Goal: Transaction & Acquisition: Book appointment/travel/reservation

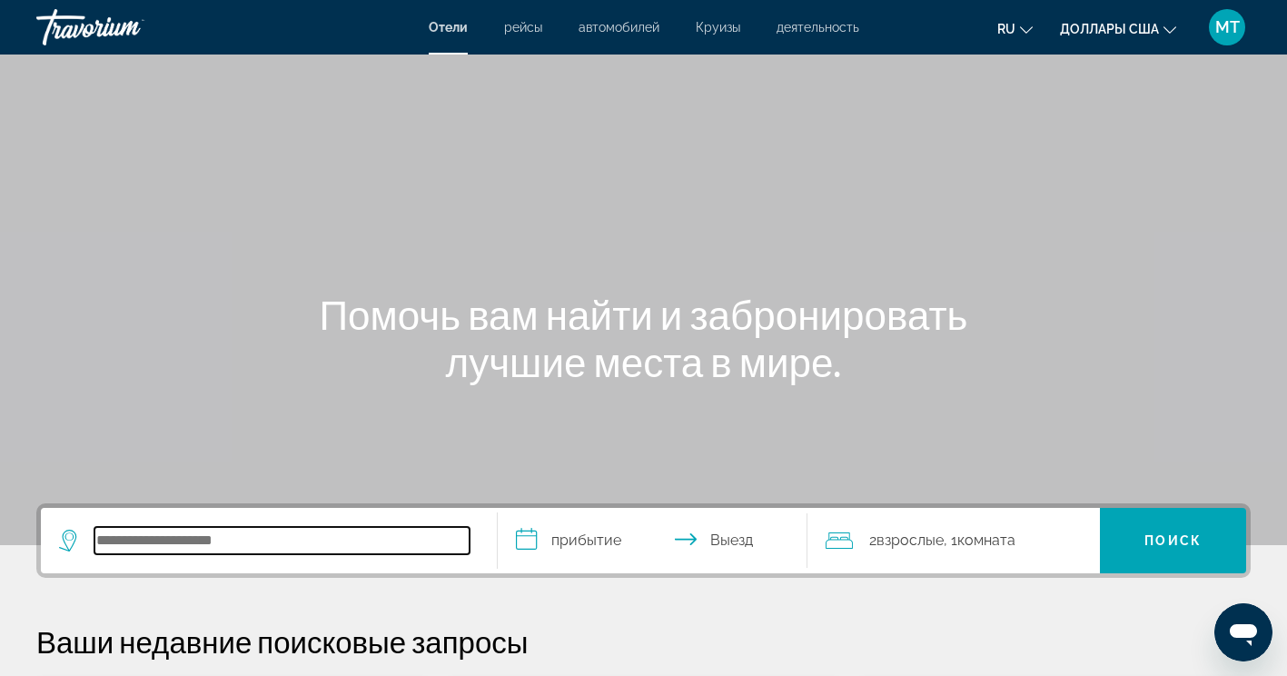
click at [372, 530] on input "Поиск направления от отеля" at bounding box center [281, 540] width 375 height 27
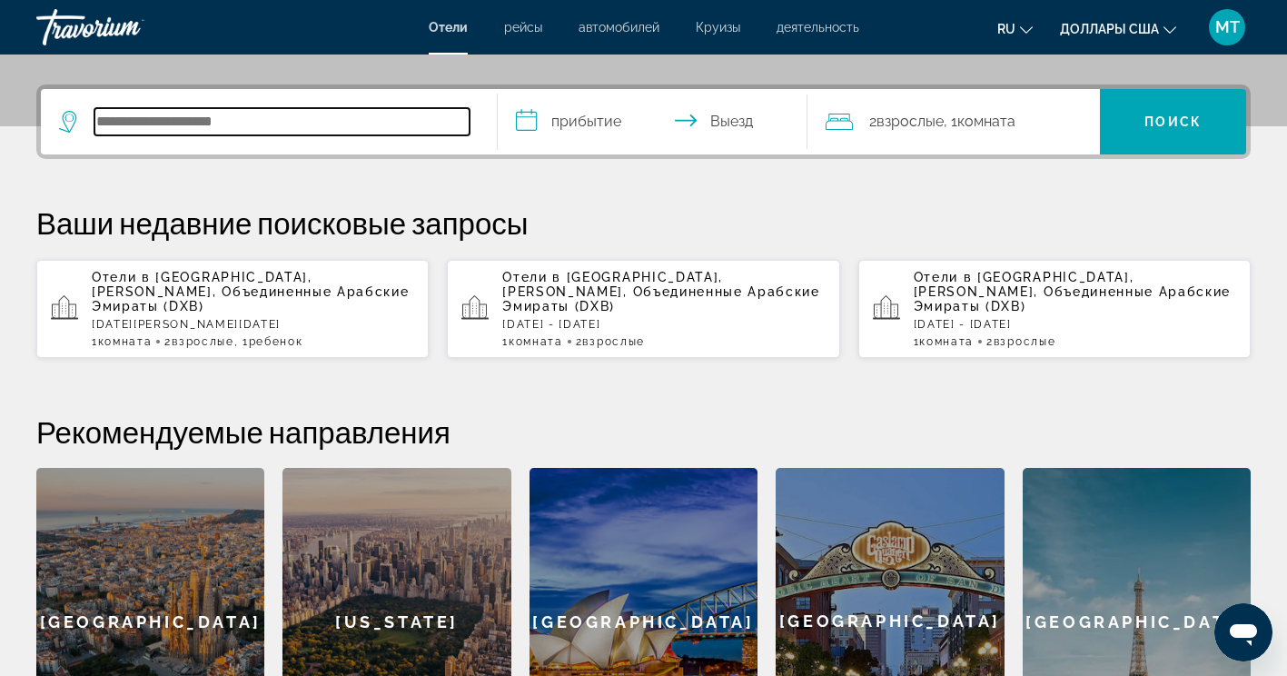
scroll to position [444, 0]
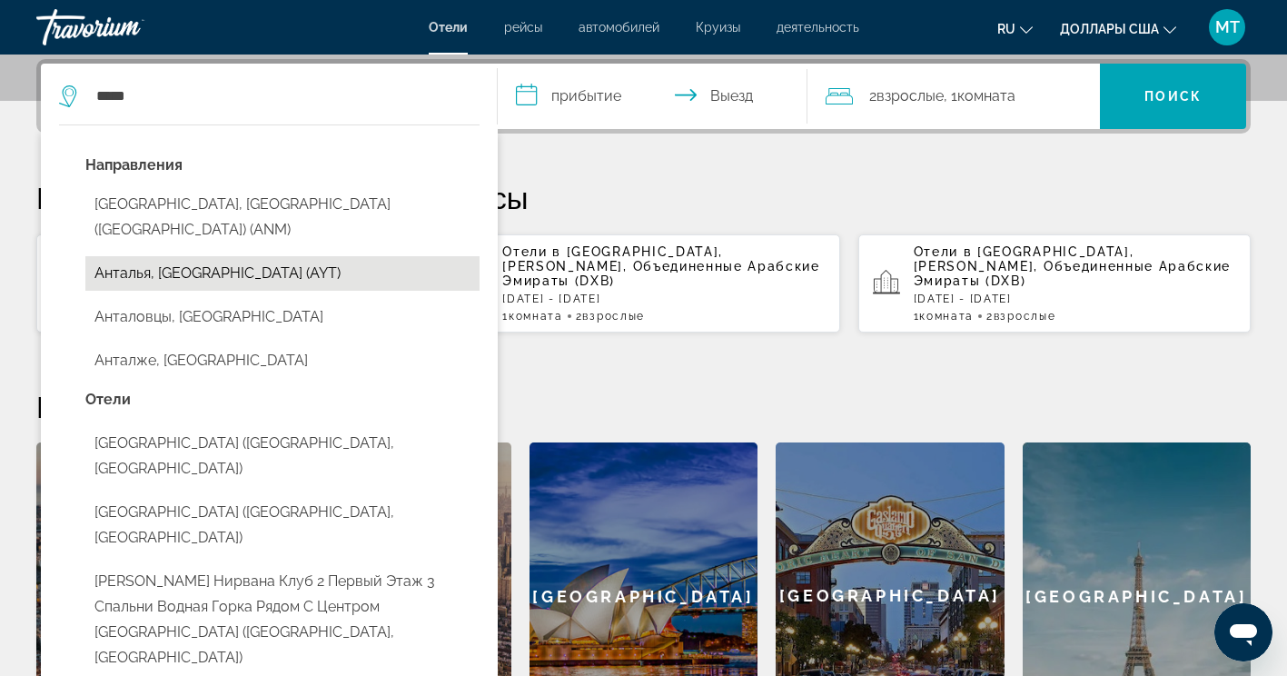
click at [325, 256] on button "Анталья, [GEOGRAPHIC_DATA] (AYT)" at bounding box center [282, 273] width 394 height 35
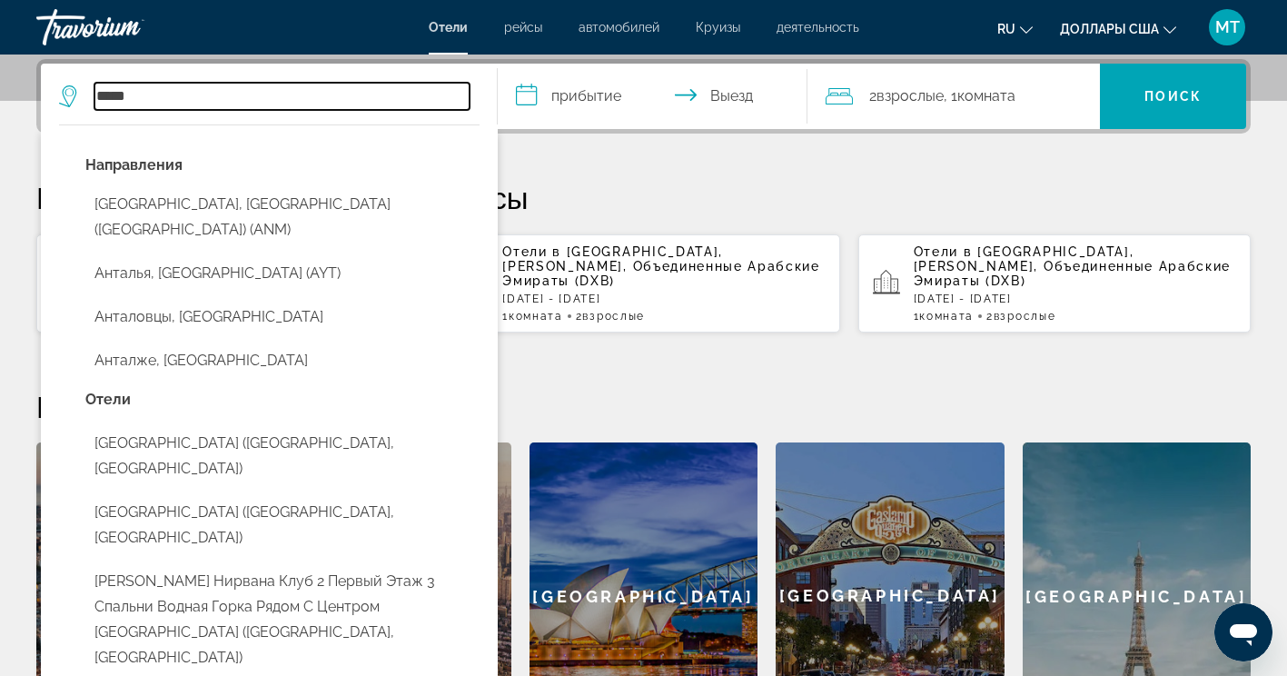
type input "**********"
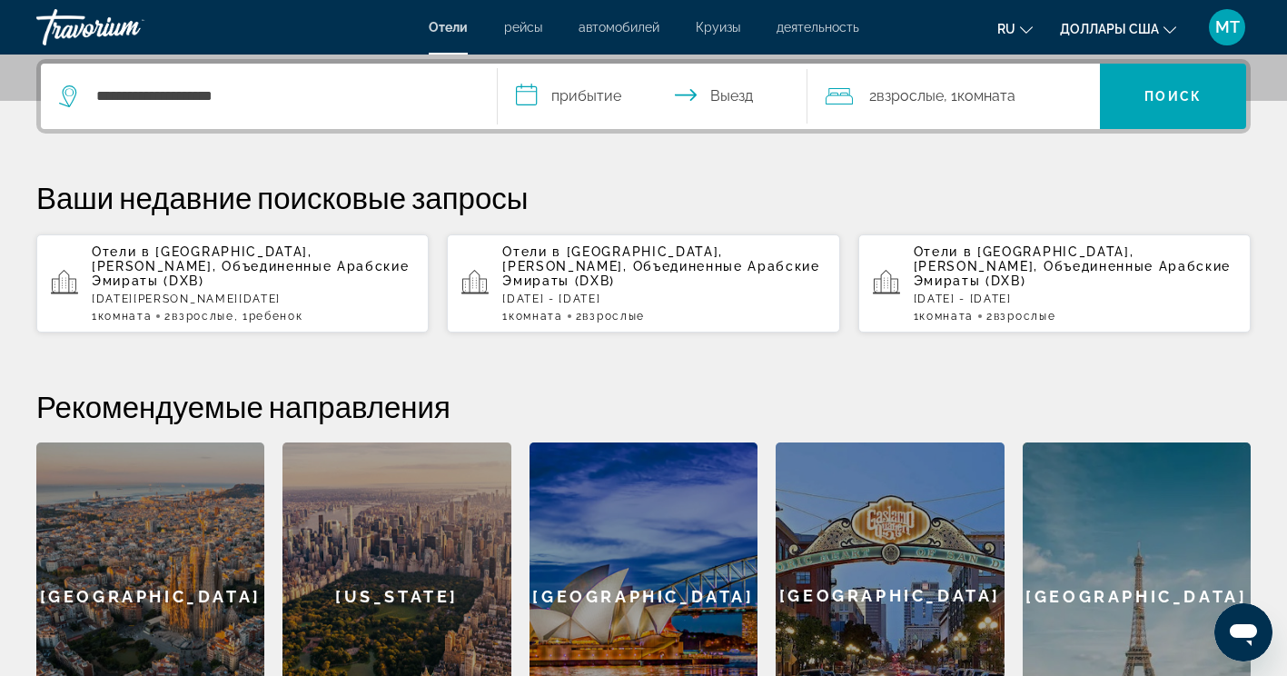
click at [578, 94] on input "**********" at bounding box center [657, 99] width 318 height 71
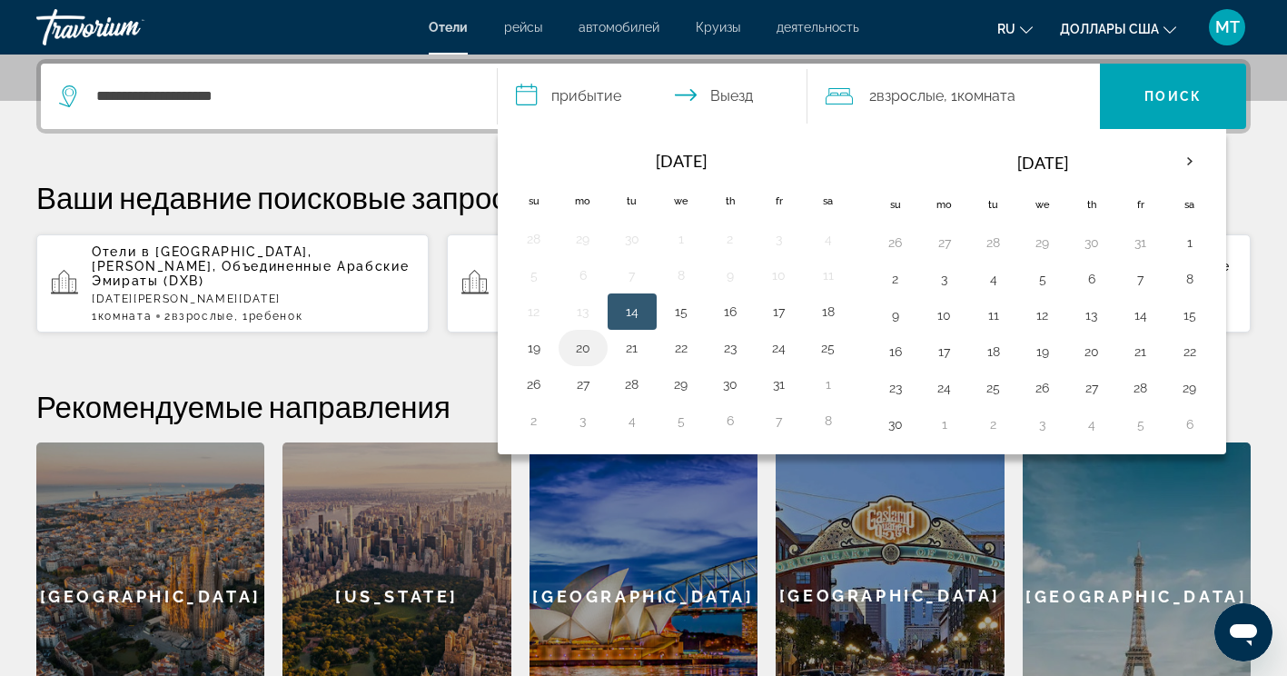
click at [580, 353] on button "20" at bounding box center [583, 347] width 29 height 25
click at [623, 347] on button "21" at bounding box center [632, 347] width 29 height 25
type input "**********"
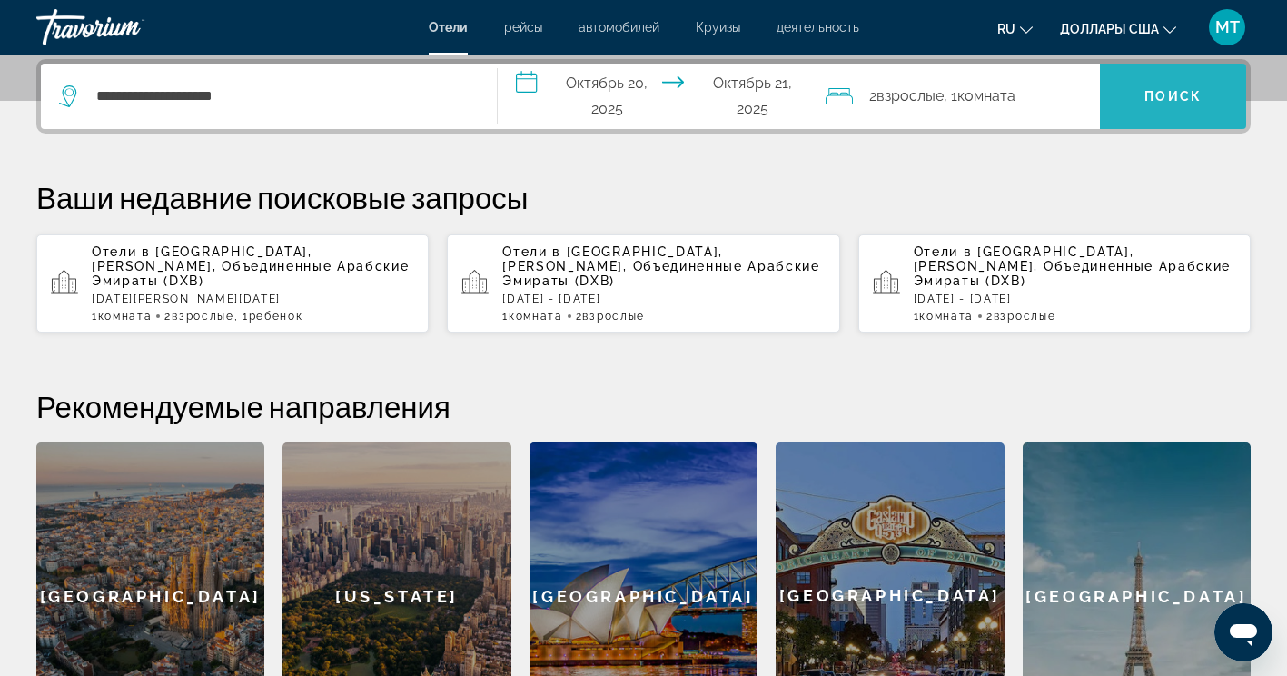
click at [1141, 94] on span "Искать" at bounding box center [1173, 96] width 146 height 44
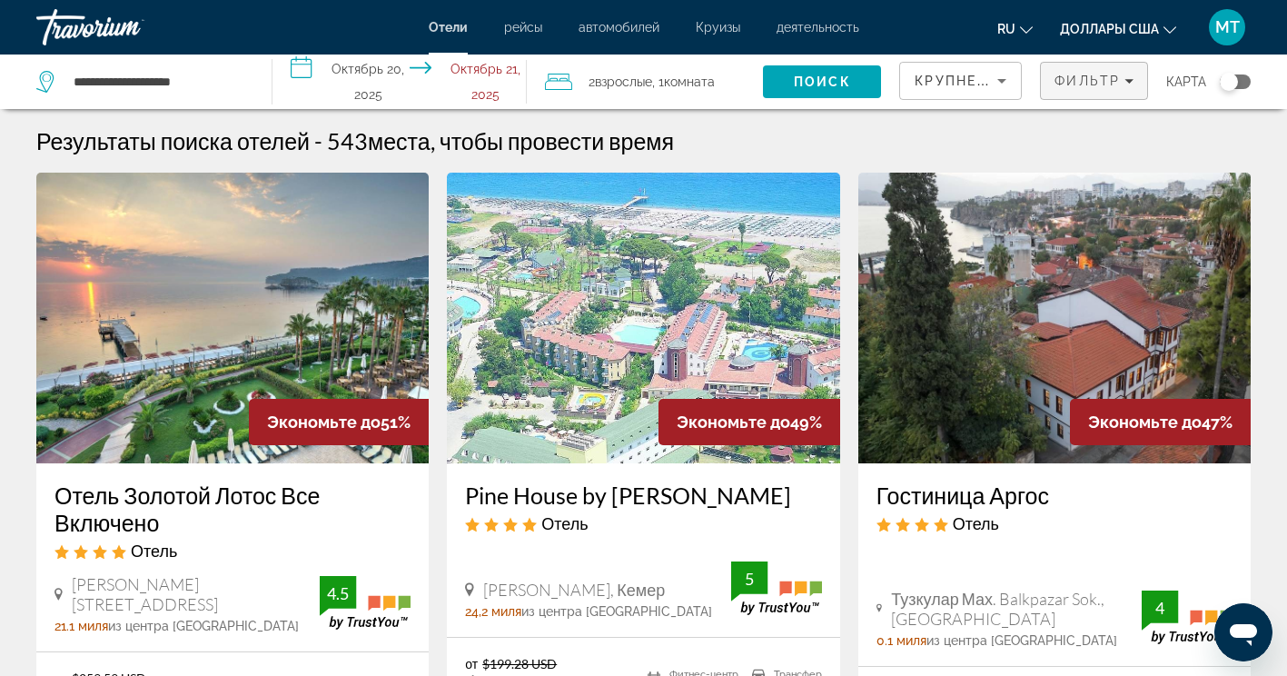
click at [1107, 85] on span "Фильтр" at bounding box center [1087, 81] width 65 height 15
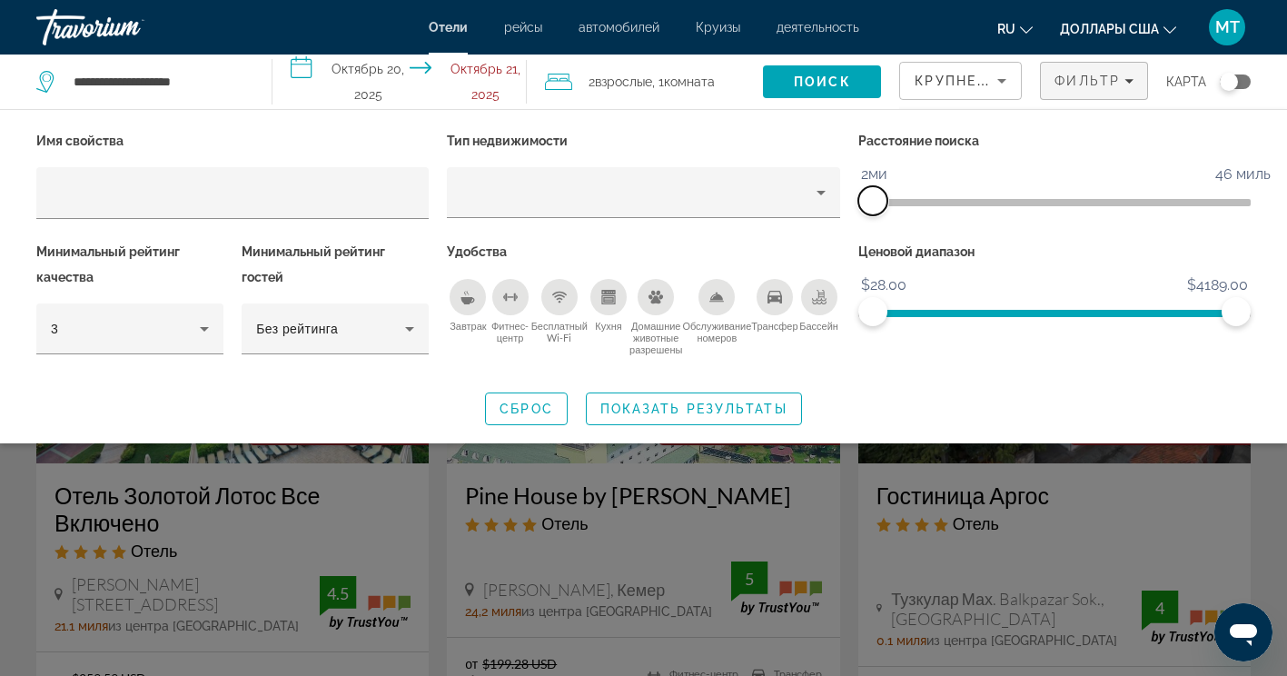
drag, startPoint x: 1111, startPoint y: 200, endPoint x: 870, endPoint y: 212, distance: 241.0
click at [870, 212] on span "ngx-слайдер" at bounding box center [873, 200] width 29 height 29
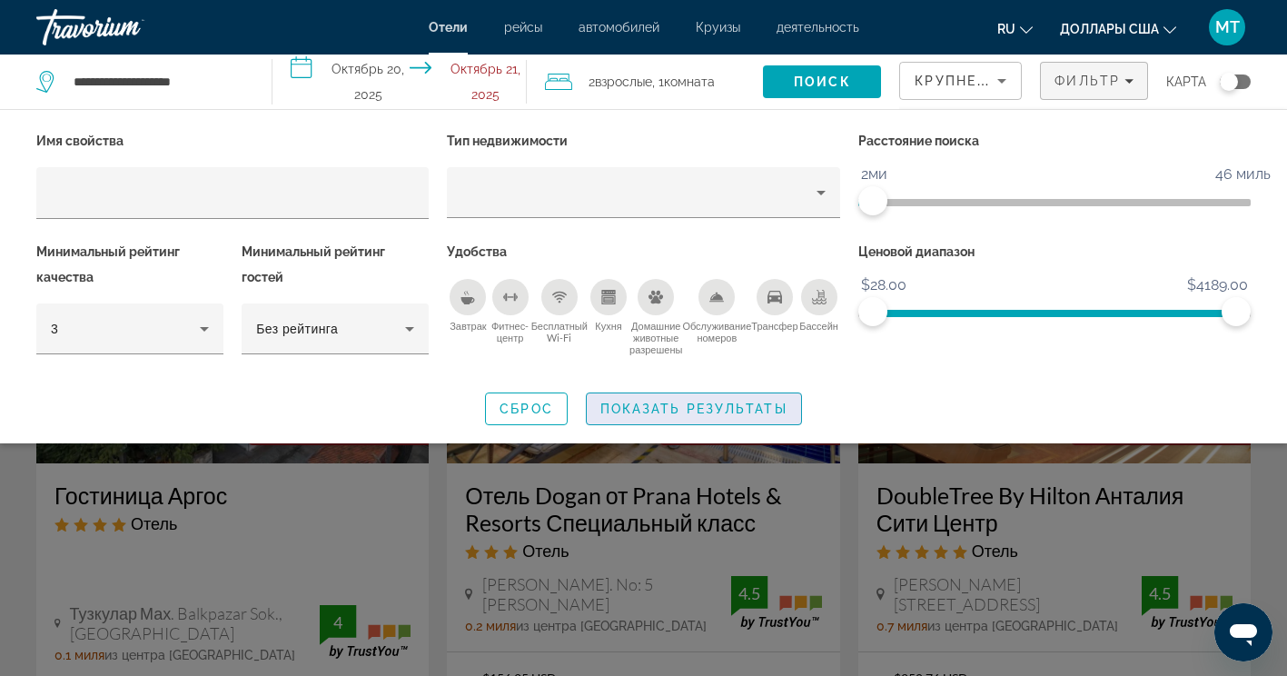
click at [696, 404] on span "Показать результаты" at bounding box center [694, 409] width 187 height 15
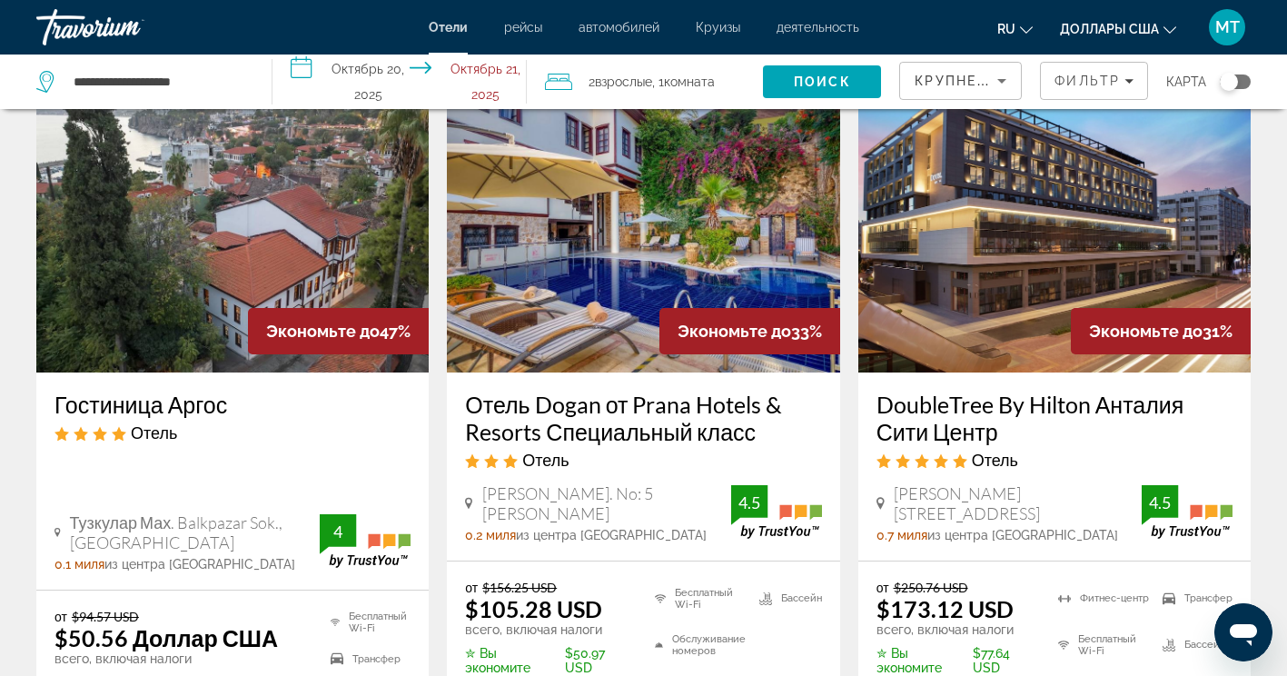
scroll to position [273, 0]
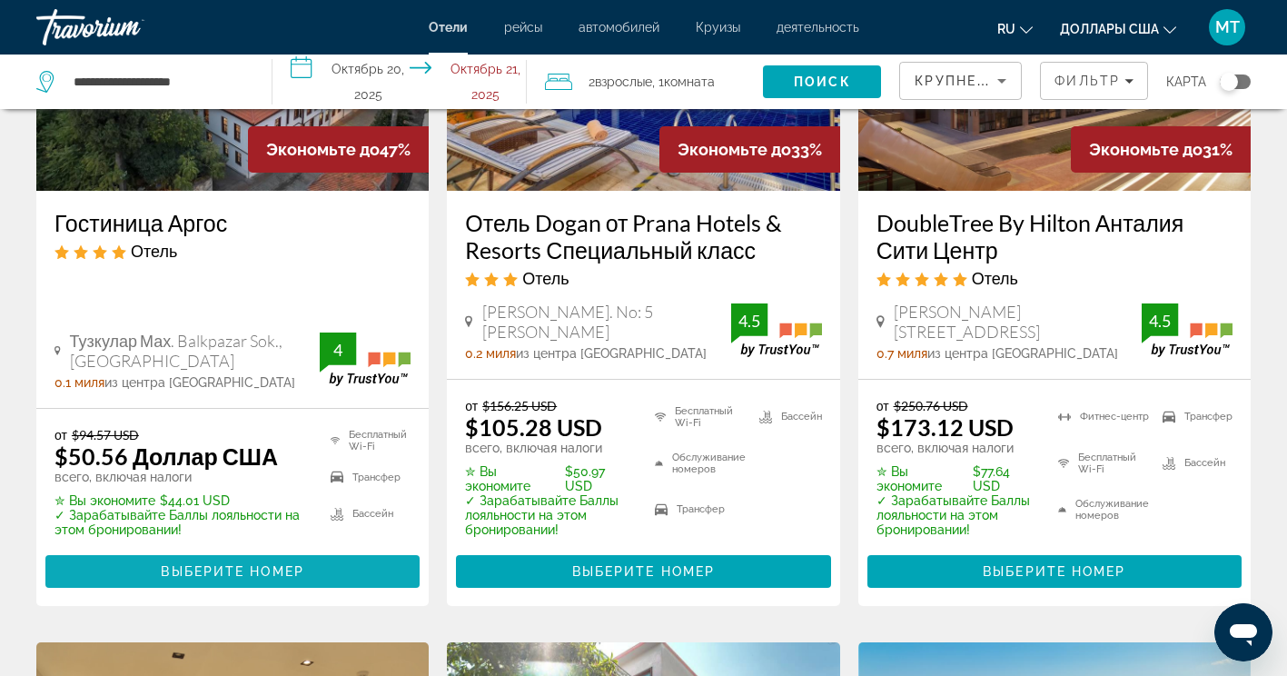
click at [227, 564] on span "Выберите номер" at bounding box center [232, 571] width 143 height 15
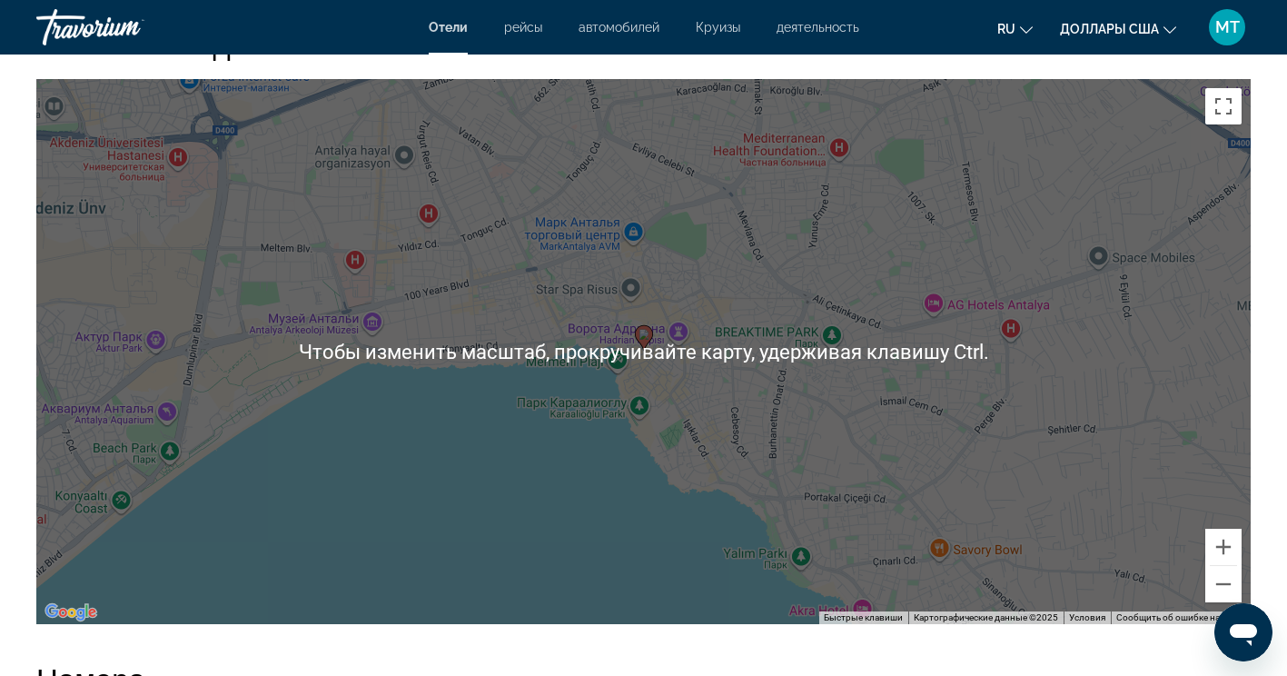
scroll to position [1635, 0]
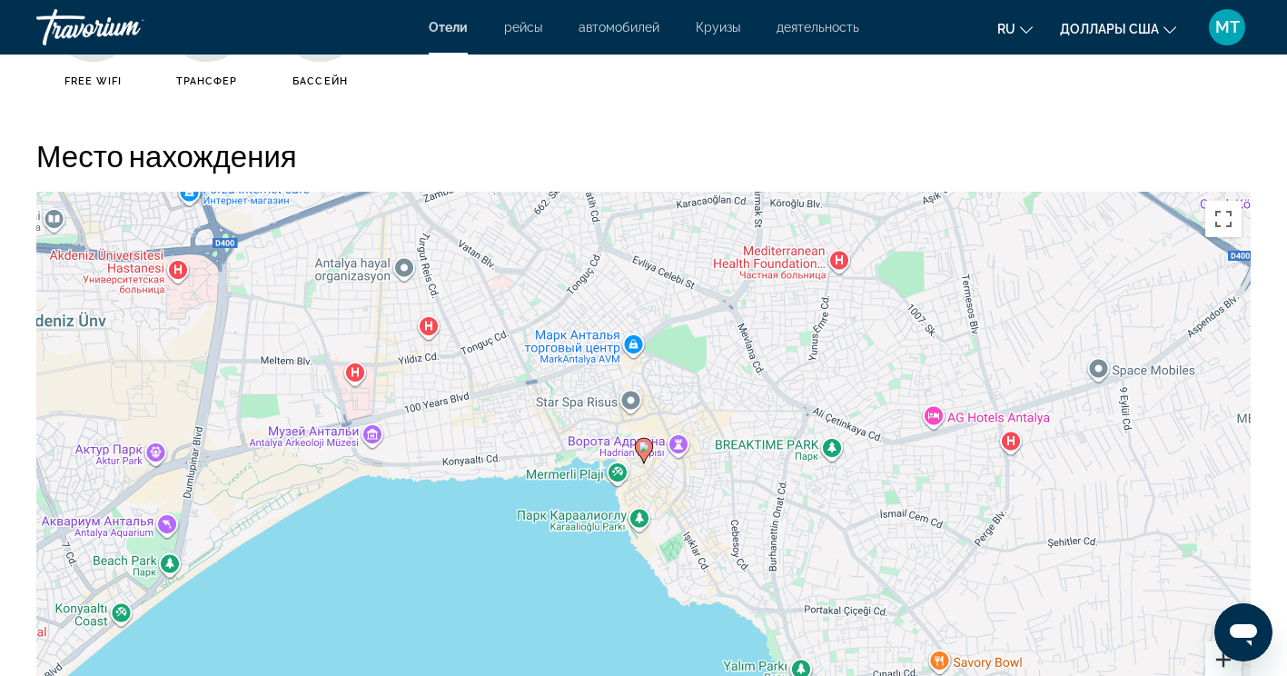
click at [1220, 655] on button "Увеличить" at bounding box center [1224, 659] width 36 height 36
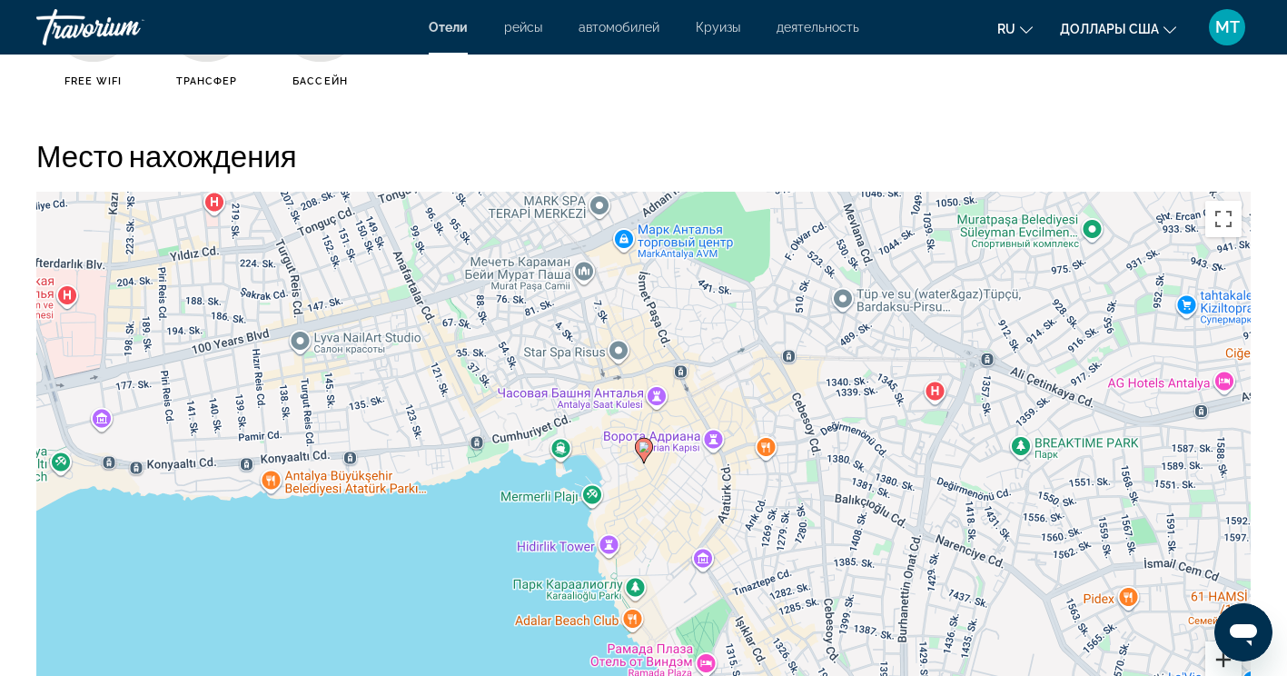
click at [1222, 656] on button "Увеличить" at bounding box center [1224, 659] width 36 height 36
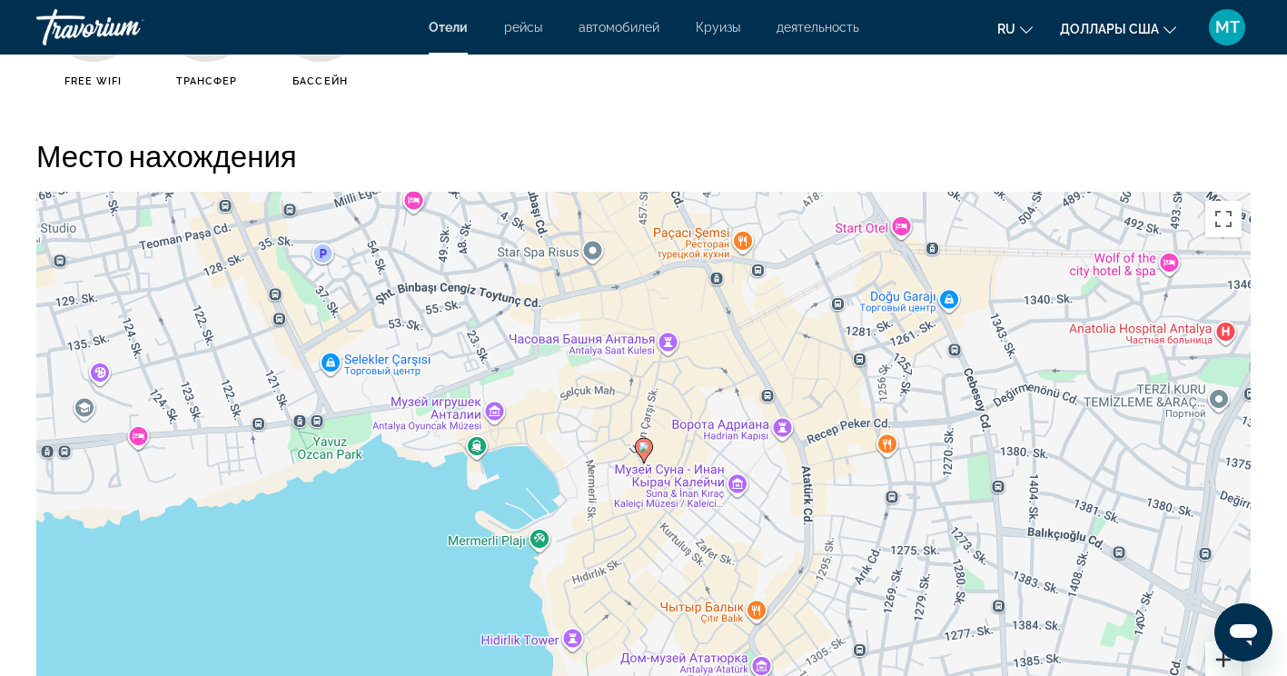
click at [1223, 656] on button "Увеличить" at bounding box center [1224, 659] width 36 height 36
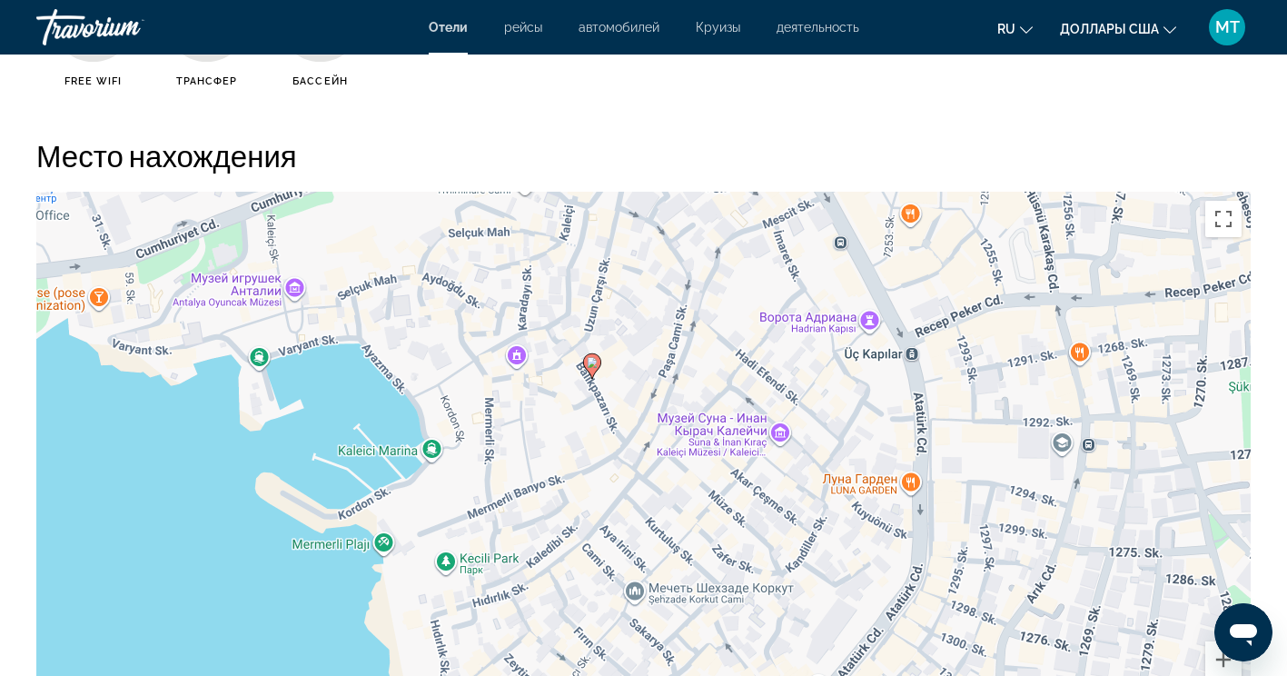
drag, startPoint x: 947, startPoint y: 497, endPoint x: 893, endPoint y: 410, distance: 102.4
click at [893, 410] on div "Чтобы активировать перетаскивание с помощью клавиатуры, нажмите Alt + Ввод. Пос…" at bounding box center [643, 464] width 1215 height 545
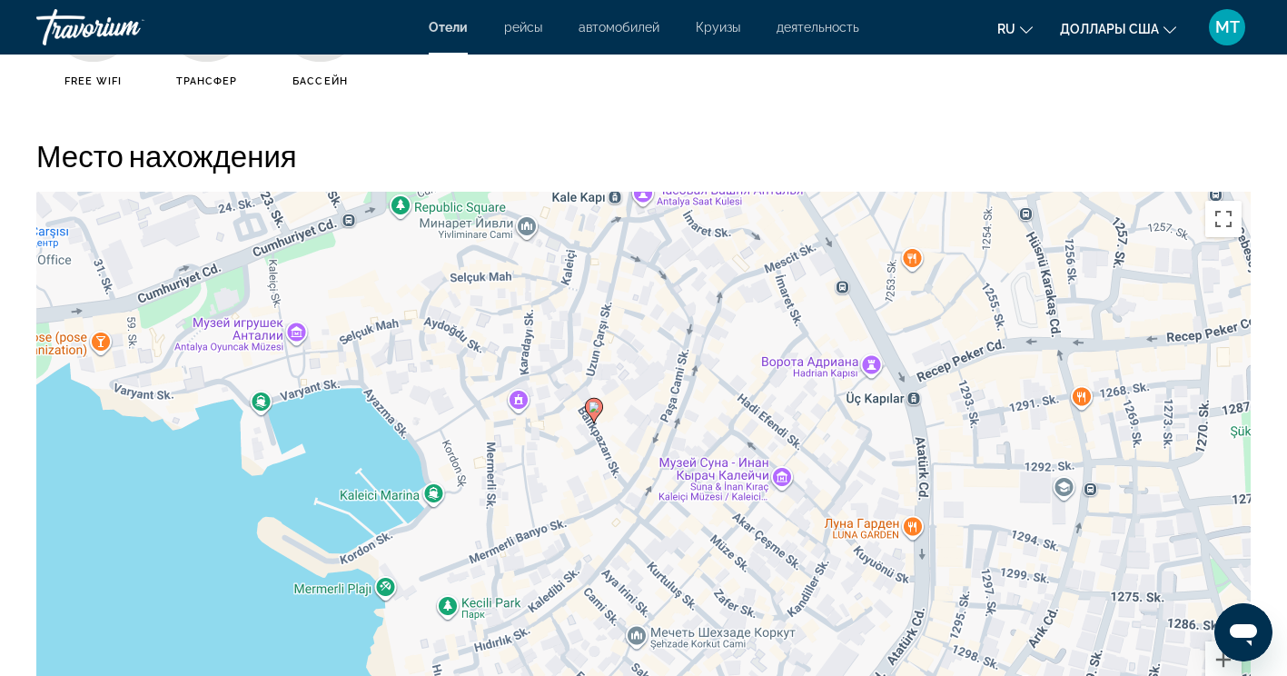
drag, startPoint x: 753, startPoint y: 368, endPoint x: 757, endPoint y: 408, distance: 40.1
click at [756, 410] on div "Чтобы активировать перетаскивание с помощью клавиатуры, нажмите Alt + Ввод. Пос…" at bounding box center [643, 464] width 1215 height 545
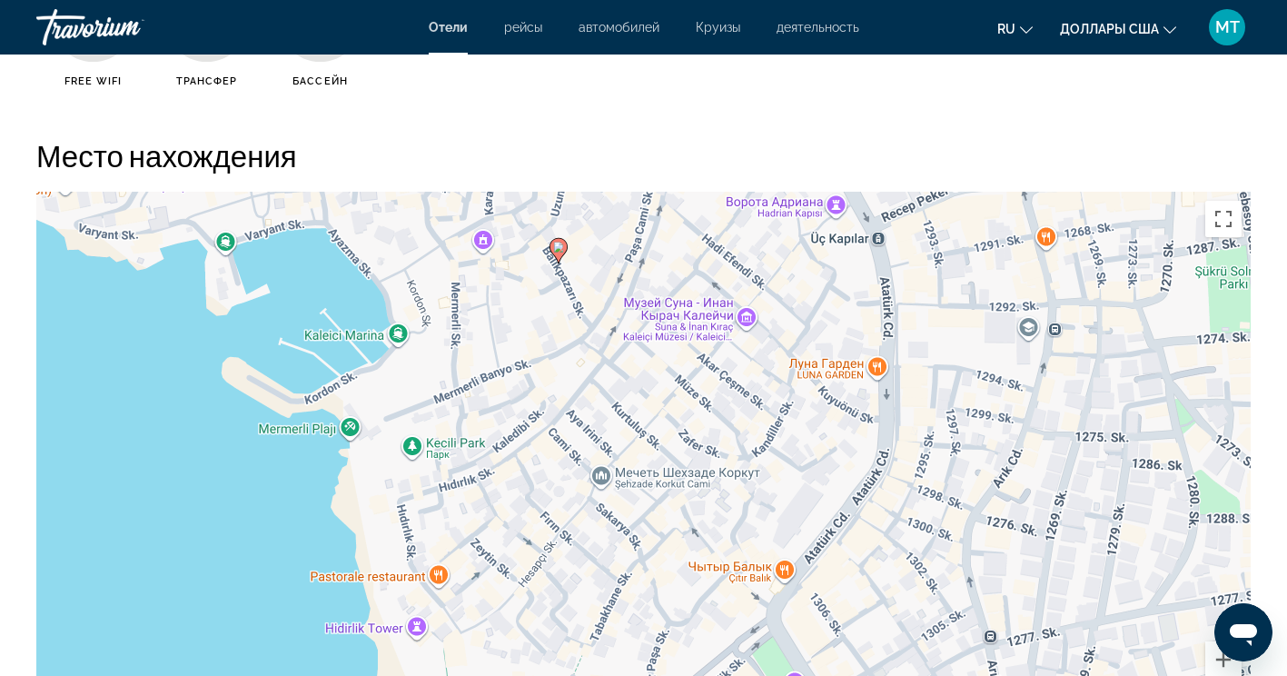
drag, startPoint x: 617, startPoint y: 522, endPoint x: 579, endPoint y: 367, distance: 160.0
click at [579, 367] on div "Чтобы активировать перетаскивание с помощью клавиатуры, нажмите Alt + Ввод. Пос…" at bounding box center [643, 464] width 1215 height 545
click at [420, 630] on div "Чтобы активировать перетаскивание с помощью клавиатуры, нажмите Alt + Ввод. Пос…" at bounding box center [643, 464] width 1215 height 545
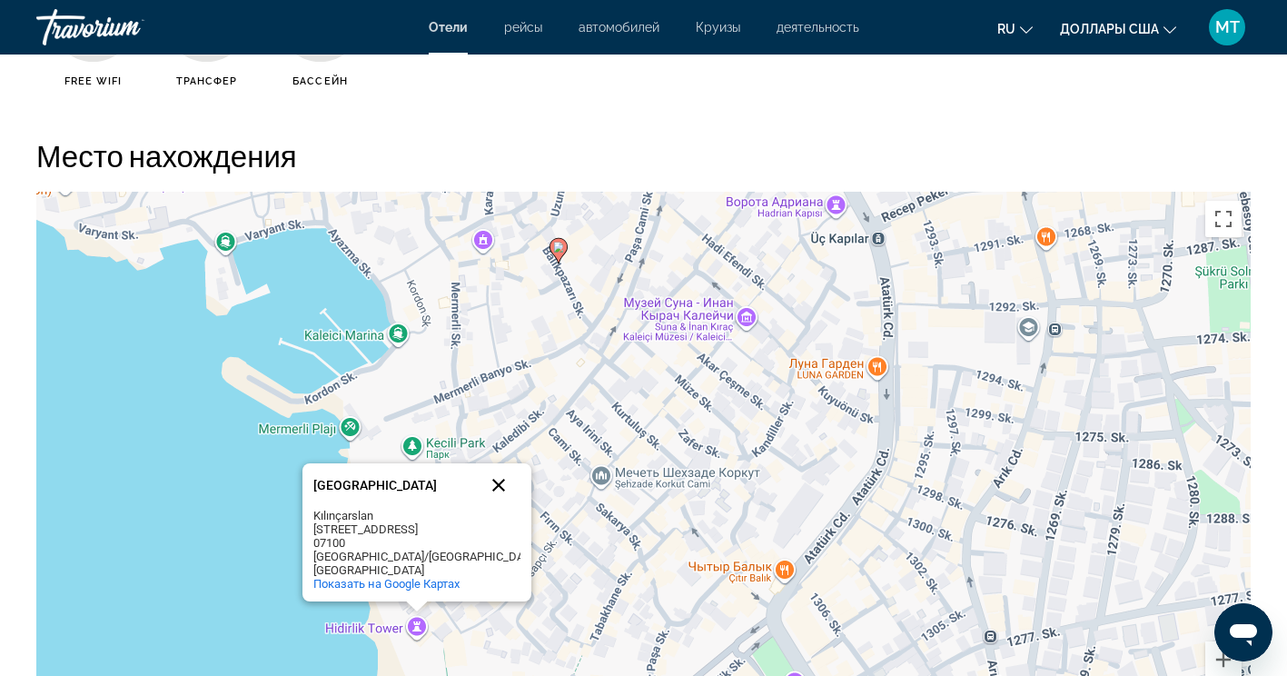
click at [496, 491] on button "Закрыть" at bounding box center [499, 485] width 44 height 44
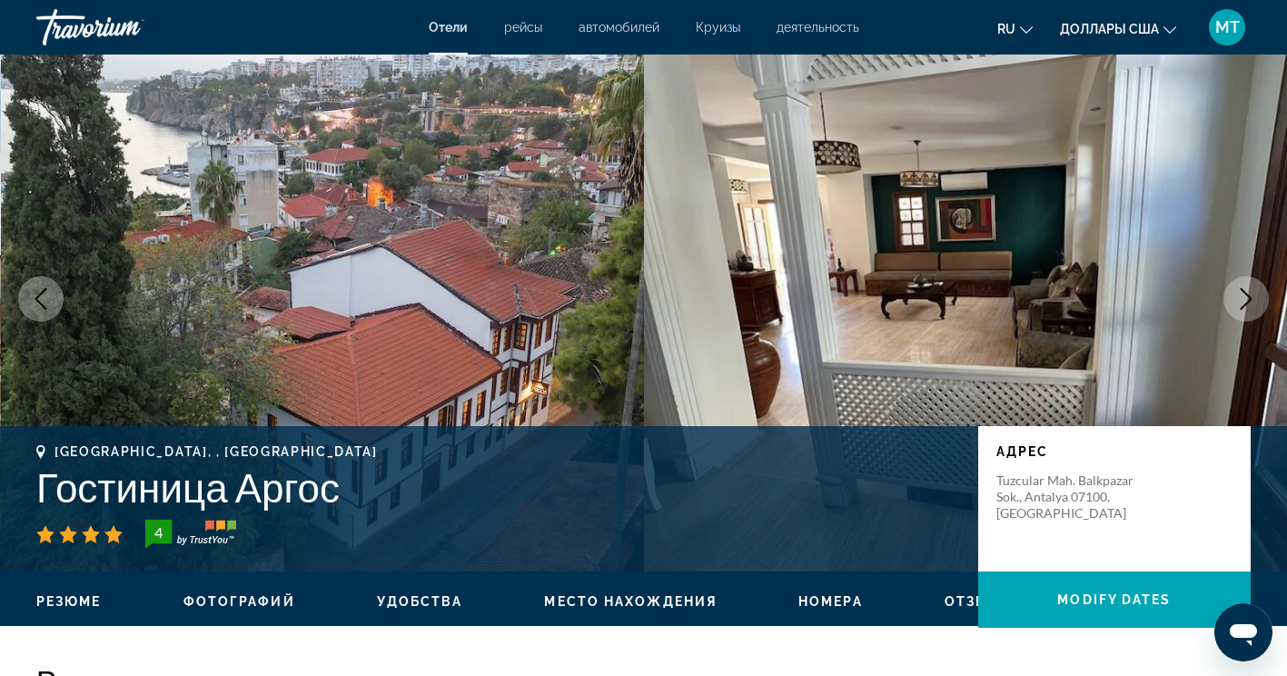
scroll to position [0, 0]
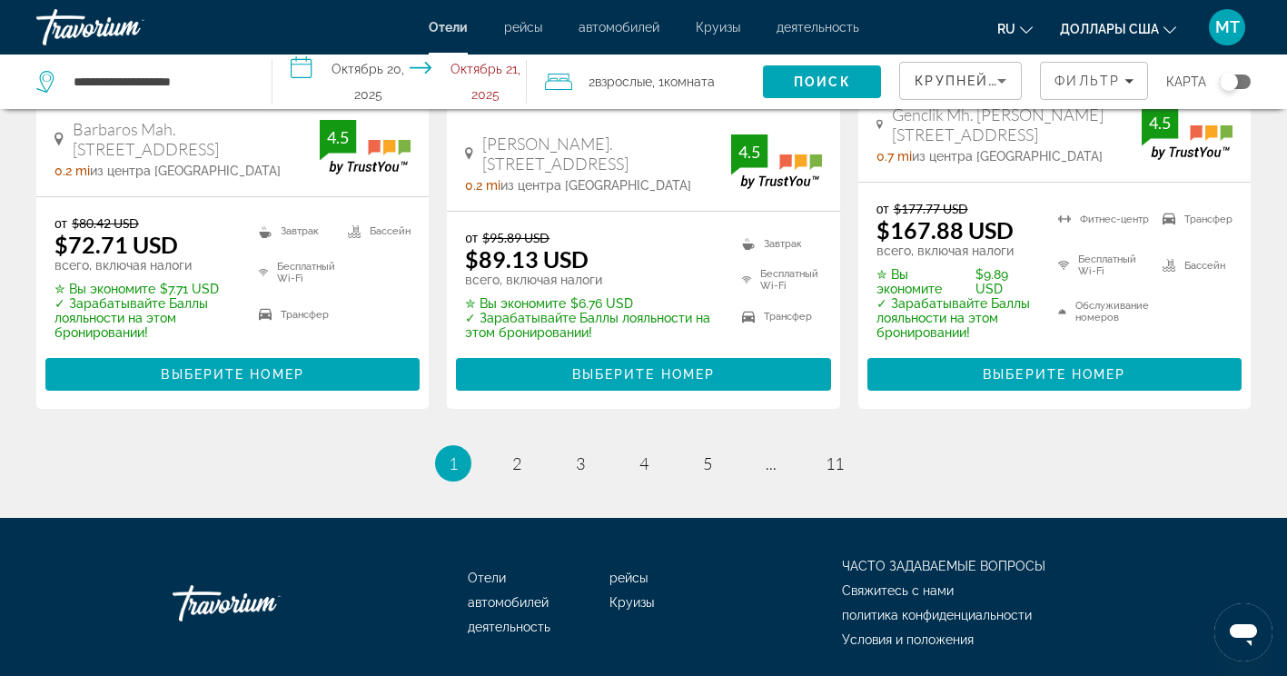
scroll to position [2705, 0]
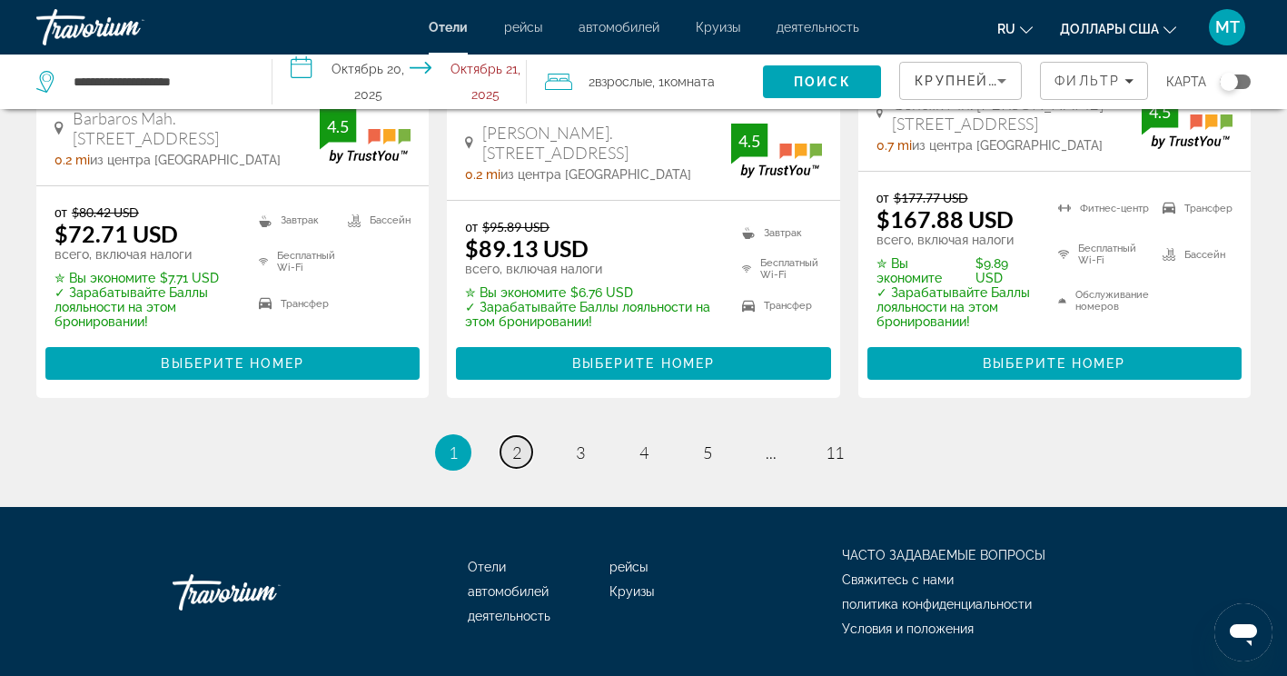
click at [519, 442] on span "2" at bounding box center [516, 452] width 9 height 20
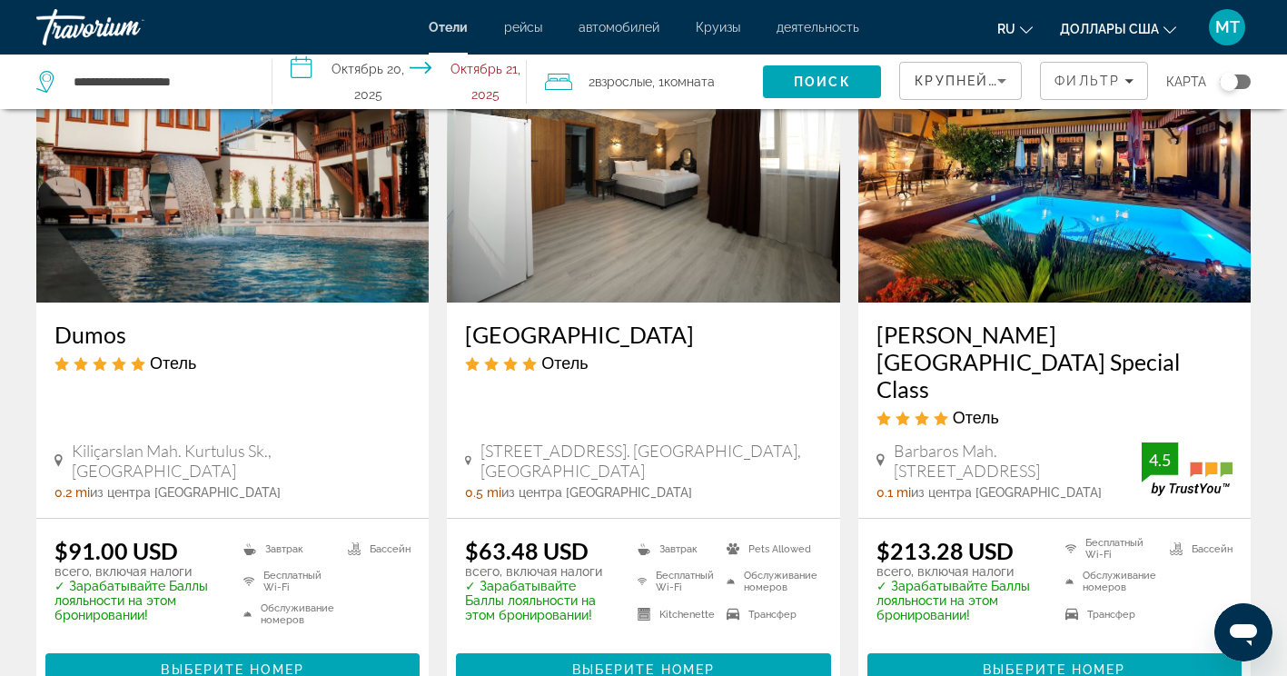
scroll to position [2252, 0]
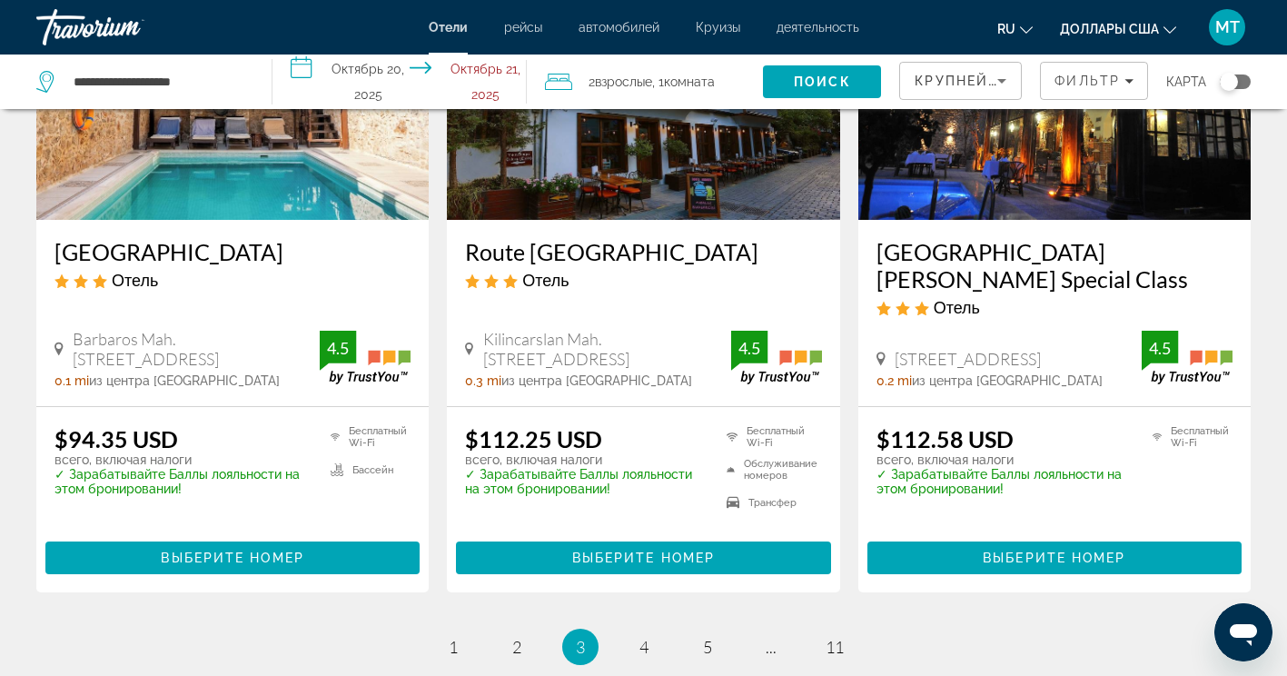
scroll to position [2398, 0]
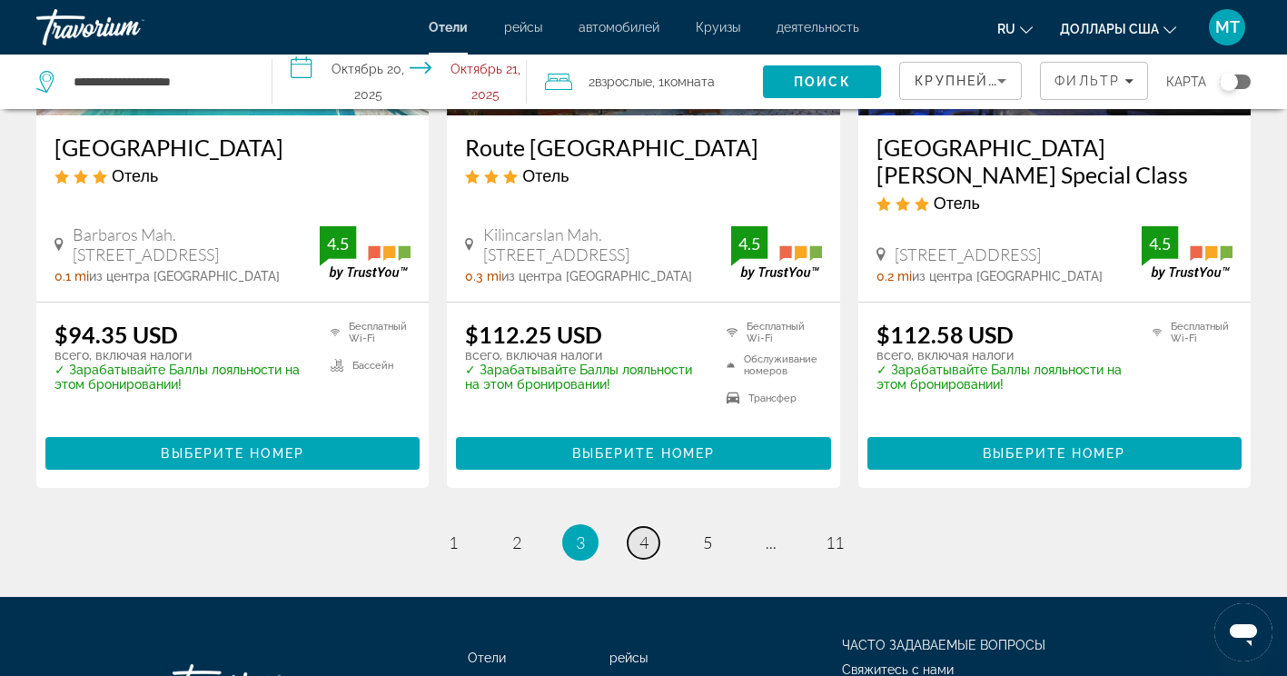
click at [646, 532] on span "4" at bounding box center [644, 542] width 9 height 20
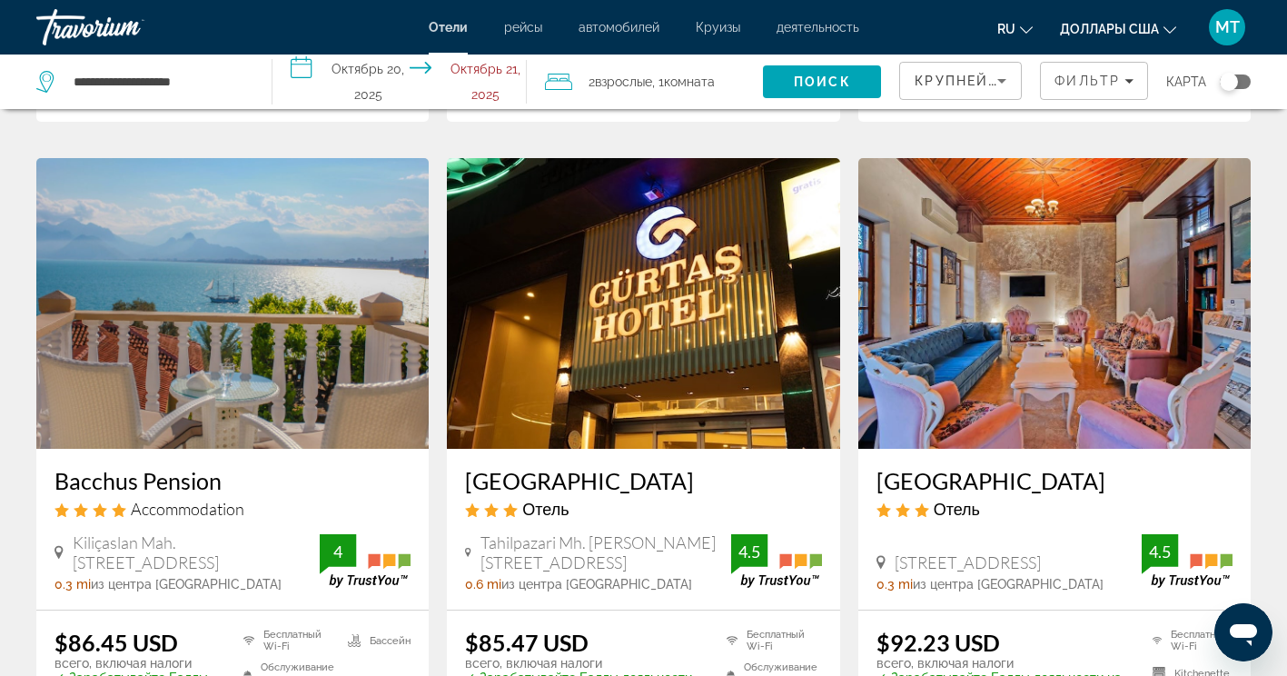
scroll to position [1454, 0]
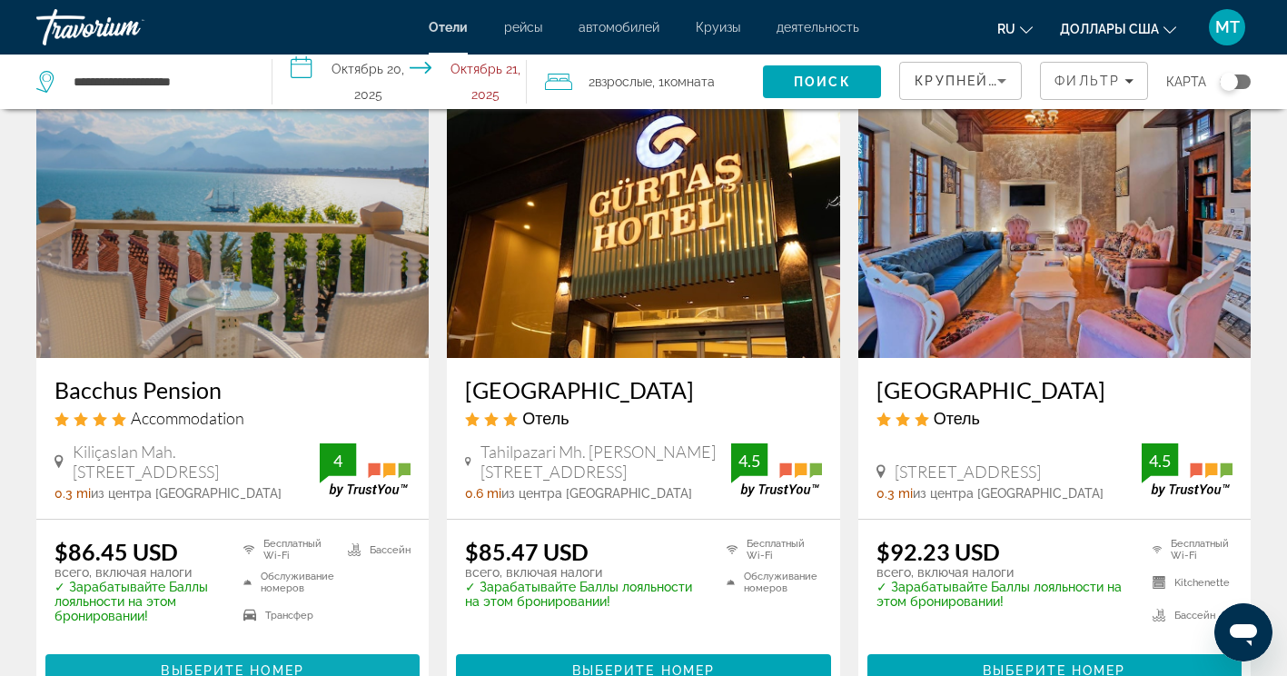
click at [283, 663] on span "Выберите номер" at bounding box center [232, 670] width 143 height 15
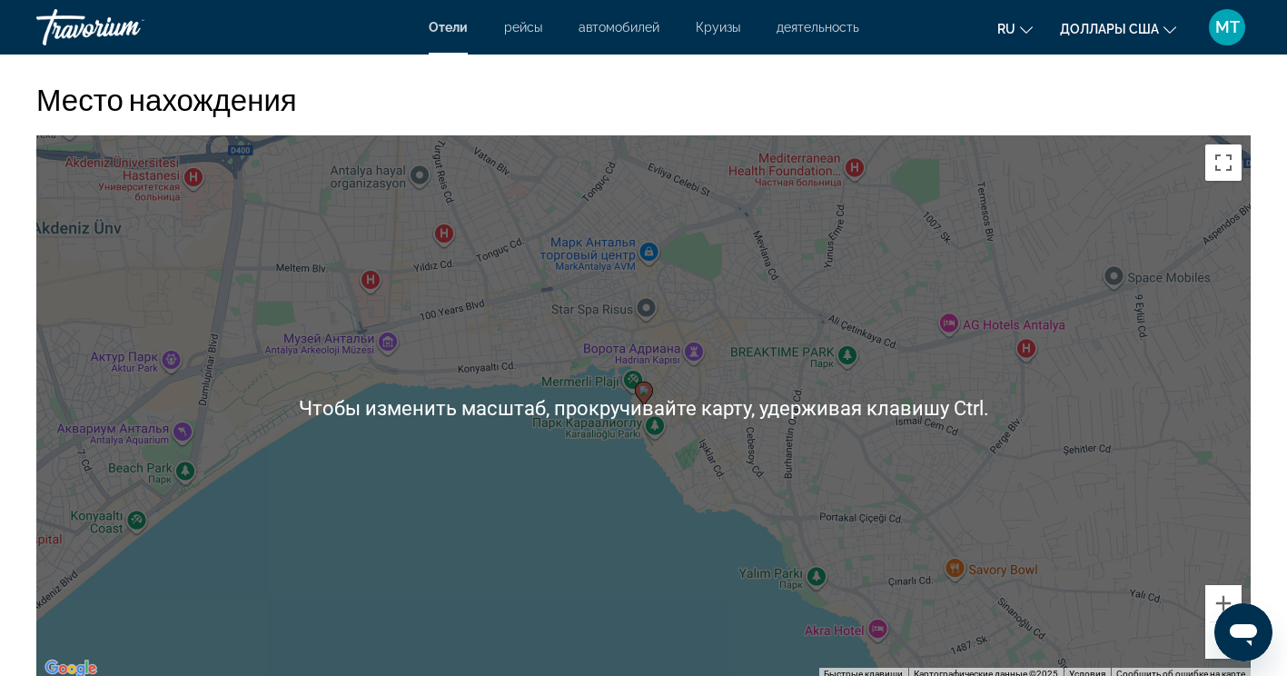
scroll to position [1726, 0]
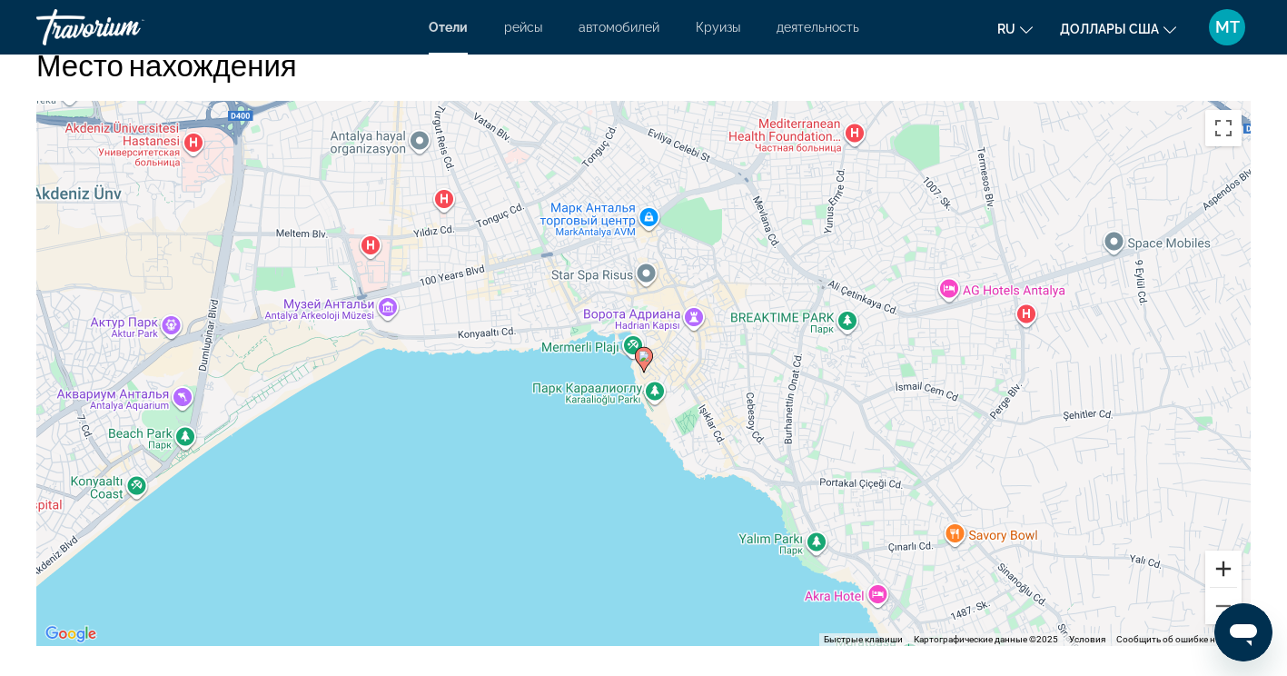
click at [1225, 574] on button "Увеличить" at bounding box center [1224, 569] width 36 height 36
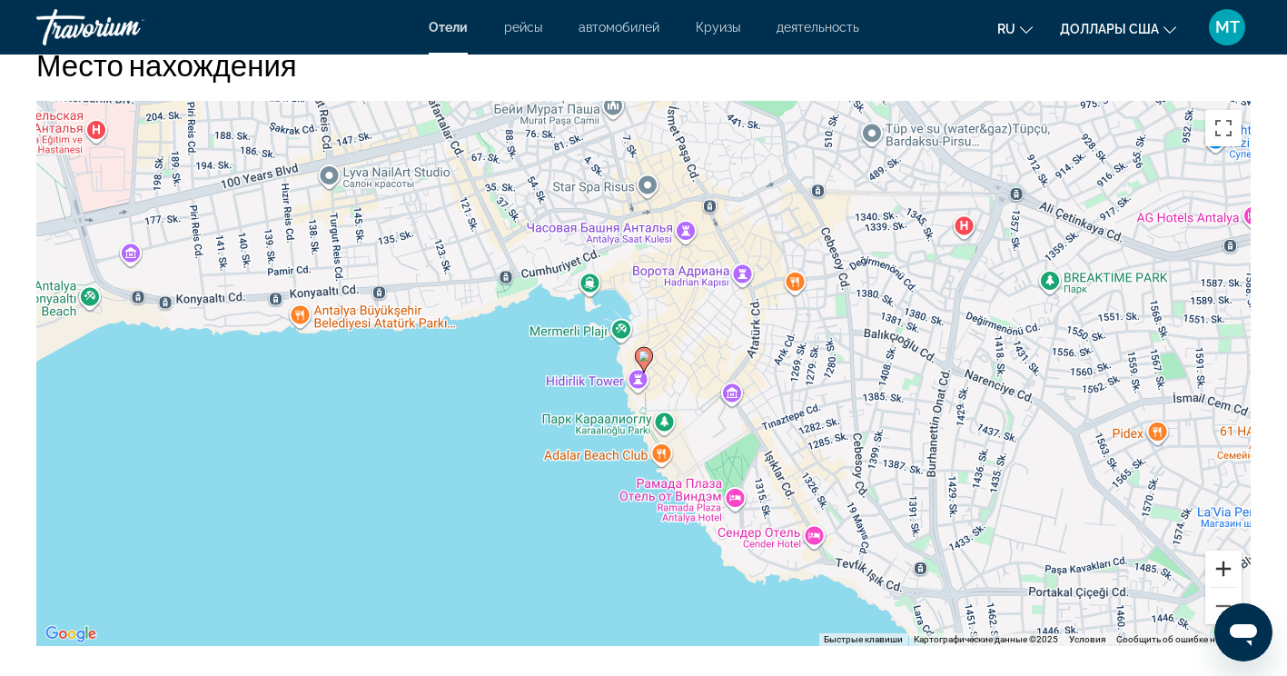
click at [1225, 574] on button "Увеличить" at bounding box center [1224, 569] width 36 height 36
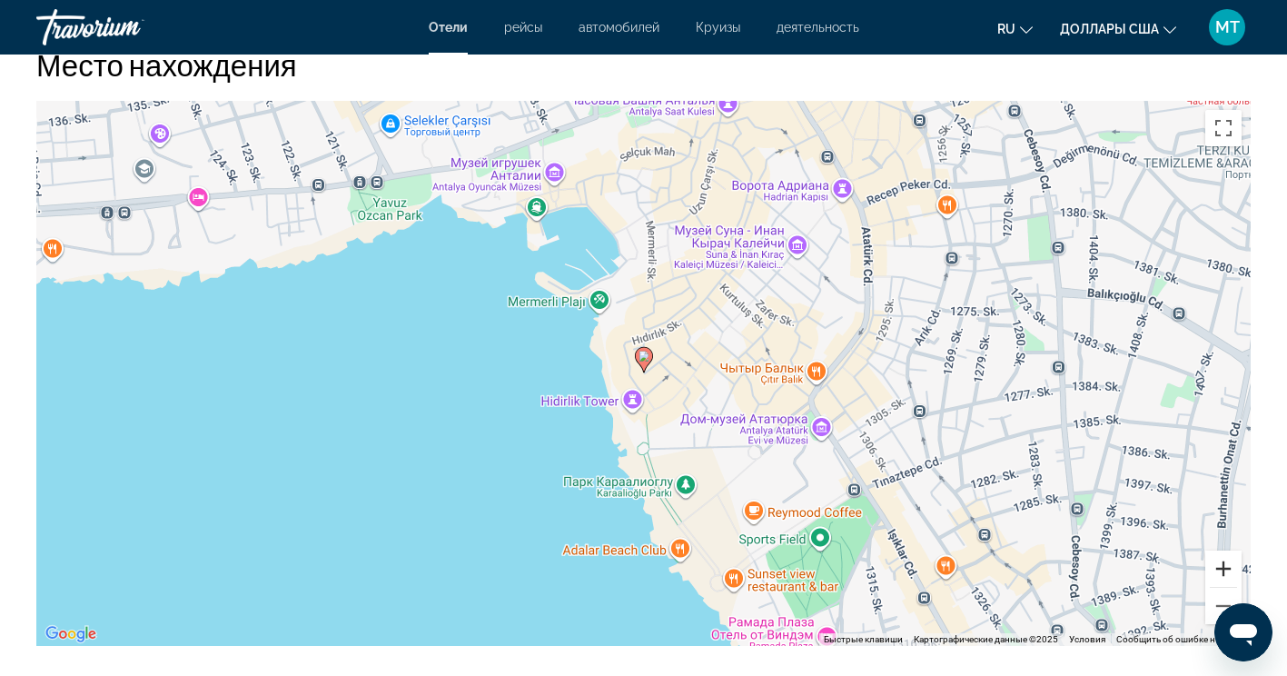
click at [1225, 574] on button "Увеличить" at bounding box center [1224, 569] width 36 height 36
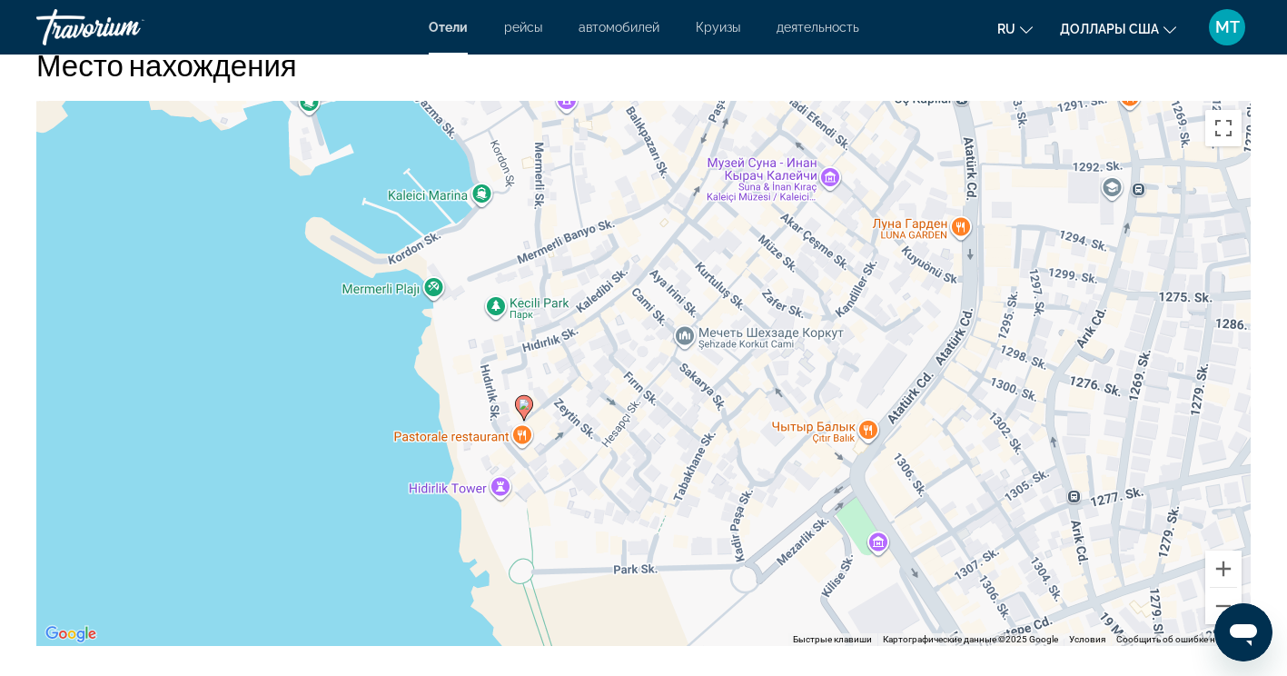
drag, startPoint x: 740, startPoint y: 269, endPoint x: 621, endPoint y: 320, distance: 130.3
click at [621, 320] on div "Чтобы активировать перетаскивание с помощью клавиатуры, нажмите Alt + Ввод. Пос…" at bounding box center [643, 373] width 1215 height 545
click at [1221, 599] on button "Уменьшить" at bounding box center [1224, 606] width 36 height 36
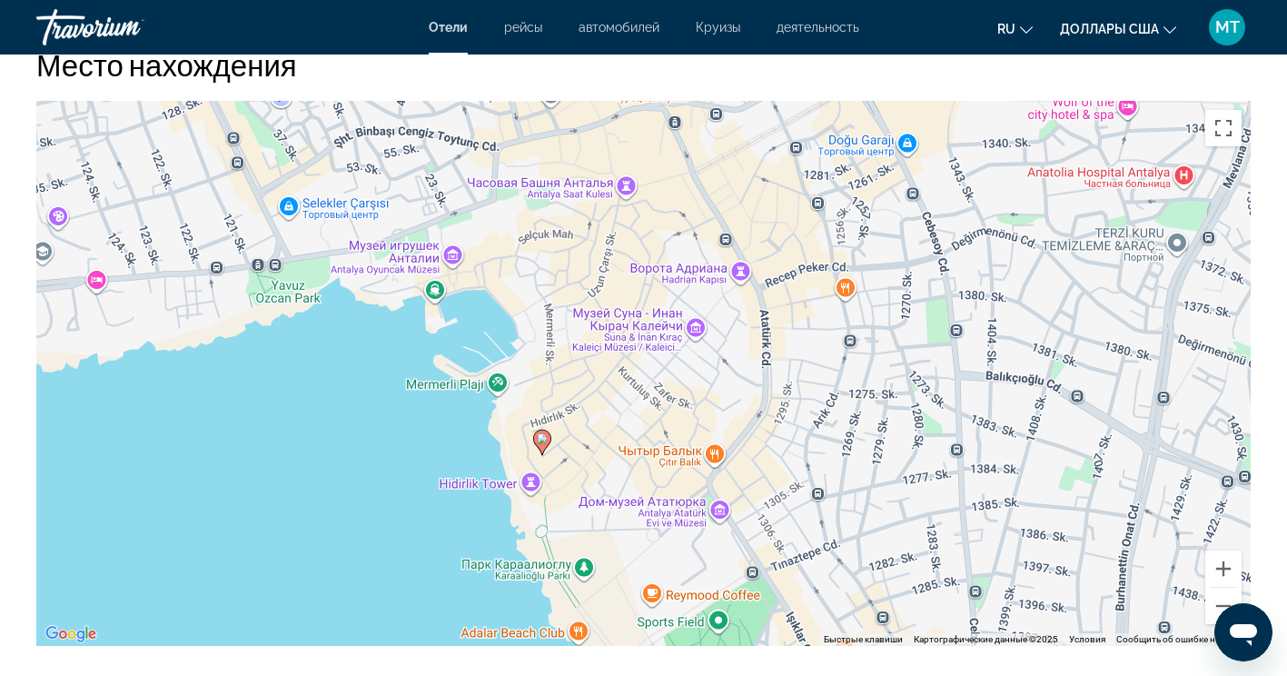
drag, startPoint x: 972, startPoint y: 379, endPoint x: 921, endPoint y: 459, distance: 94.8
click at [921, 459] on div "Чтобы активировать перетаскивание с помощью клавиатуры, нажмите Alt + Ввод. Пос…" at bounding box center [643, 373] width 1215 height 545
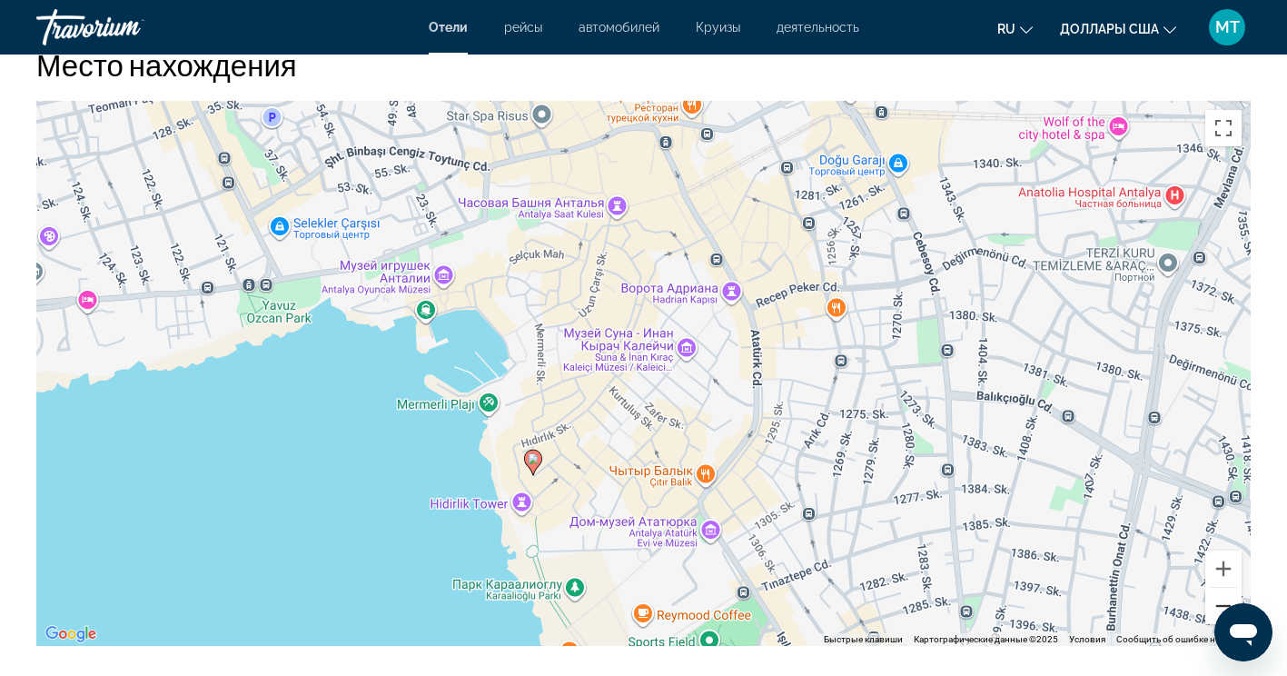
click at [1226, 599] on button "Уменьшить" at bounding box center [1224, 606] width 36 height 36
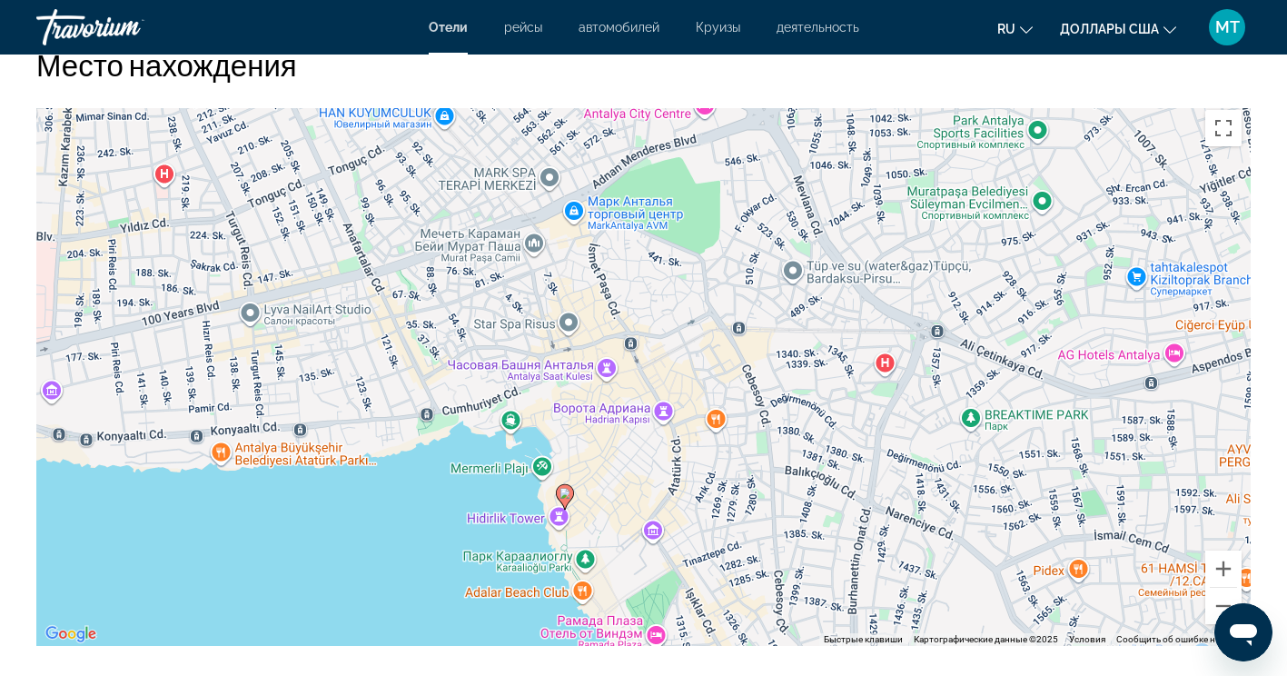
drag, startPoint x: 958, startPoint y: 314, endPoint x: 932, endPoint y: 402, distance: 91.7
click at [932, 402] on div "Чтобы активировать перетаскивание с помощью клавиатуры, нажмите Alt + Ввод. Пос…" at bounding box center [643, 373] width 1215 height 545
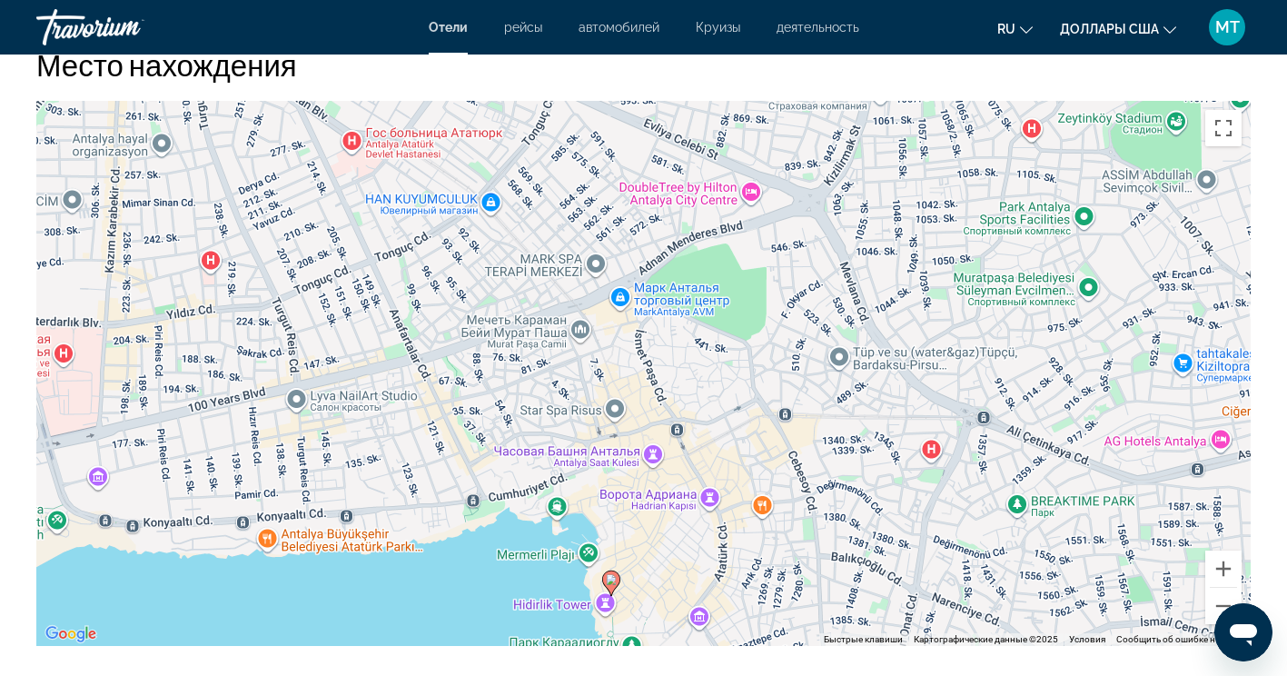
drag, startPoint x: 862, startPoint y: 299, endPoint x: 901, endPoint y: 372, distance: 83.3
click at [901, 372] on div "Чтобы активировать перетаскивание с помощью клавиатуры, нажмите Alt + Ввод. Пос…" at bounding box center [643, 373] width 1215 height 545
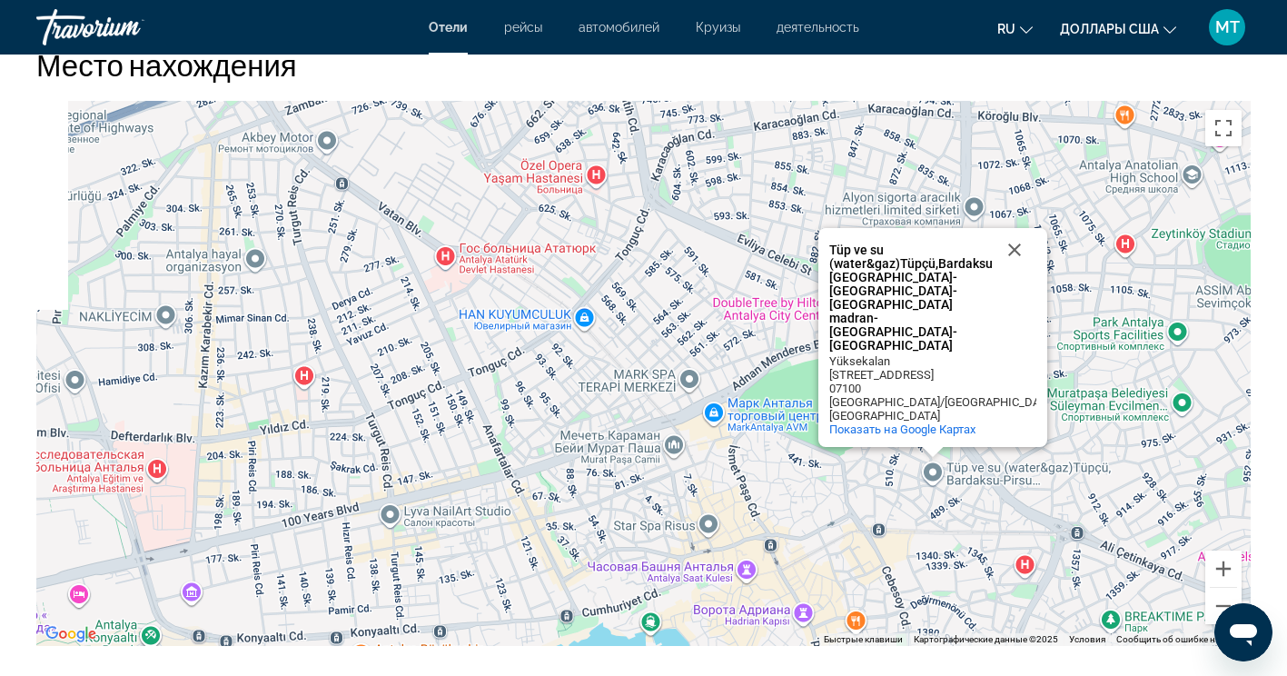
drag, startPoint x: 942, startPoint y: 420, endPoint x: 977, endPoint y: 471, distance: 61.5
click at [977, 471] on div "Чтобы активировать перетаскивание с помощью клавиатуры, нажмите Alt + Ввод. Пос…" at bounding box center [643, 373] width 1215 height 545
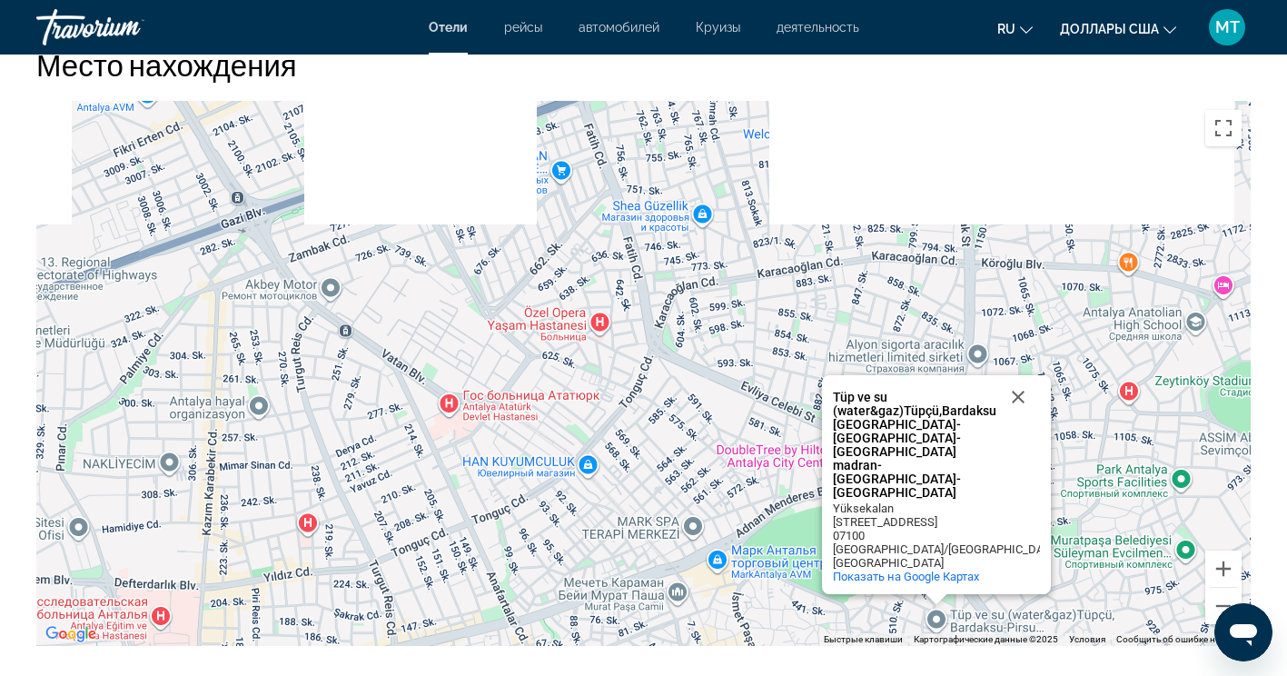
drag, startPoint x: 756, startPoint y: 238, endPoint x: 755, endPoint y: 383, distance: 145.4
click at [755, 383] on div "Чтобы активировать перетаскивание с помощью клавиатуры, нажмите Alt + Ввод. Пос…" at bounding box center [643, 373] width 1215 height 545
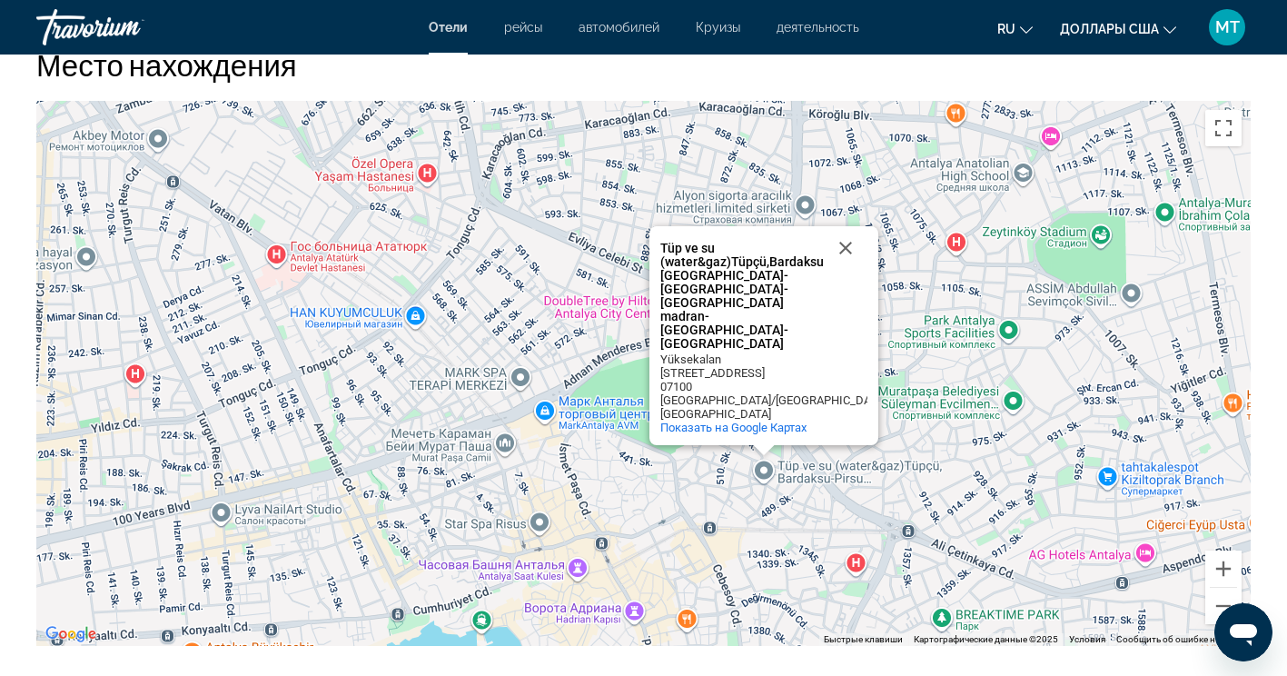
drag, startPoint x: 775, startPoint y: 341, endPoint x: 577, endPoint y: 159, distance: 268.8
click at [576, 159] on div "Tüp ve su (water&gaz)Tüpçü,Bardaksu-[GEOGRAPHIC_DATA]-[GEOGRAPHIC_DATA]-[GEOGRA…" at bounding box center [643, 373] width 1215 height 545
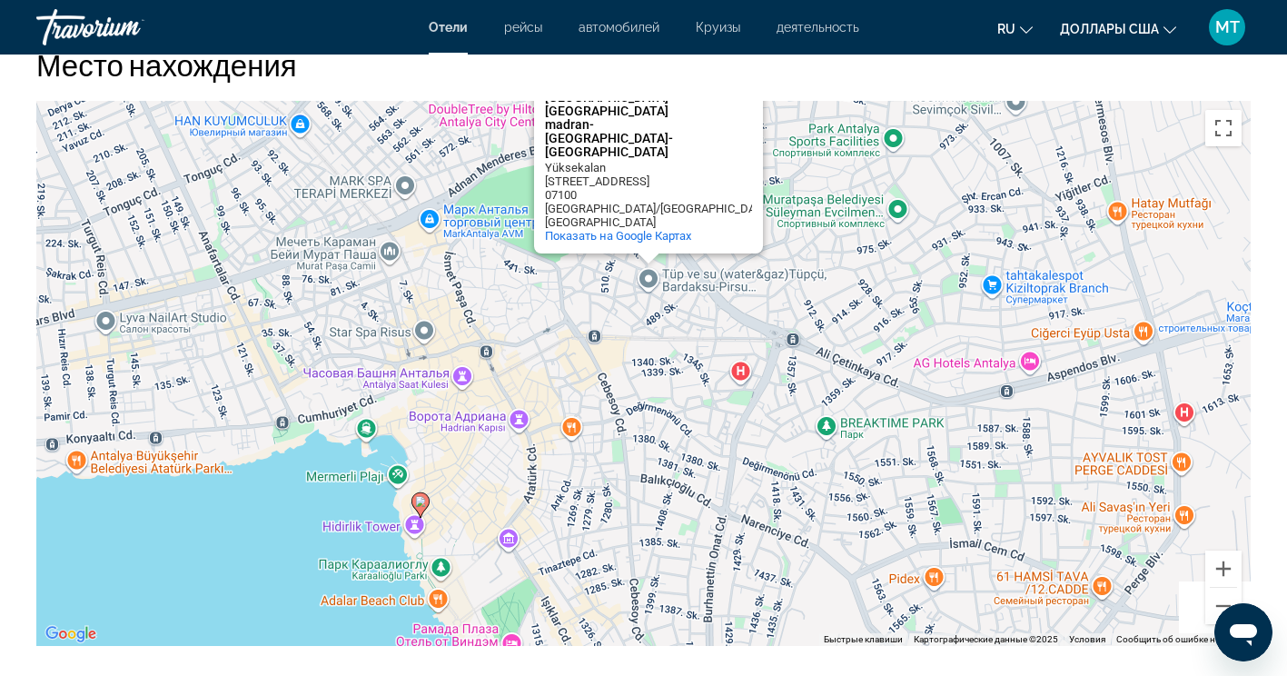
drag, startPoint x: 913, startPoint y: 334, endPoint x: 864, endPoint y: 207, distance: 136.3
click at [867, 211] on div "Чтобы активировать перетаскивание с помощью клавиатуры, нажмите Alt + Ввод. Пос…" at bounding box center [643, 373] width 1215 height 545
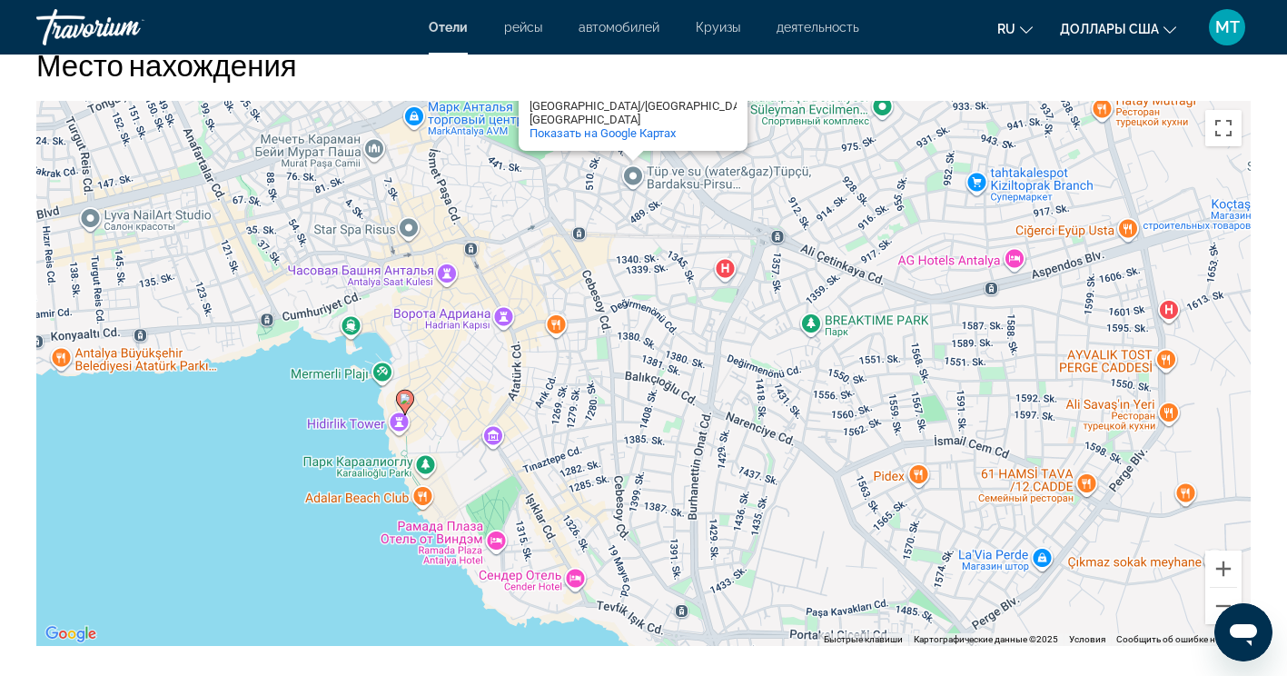
drag, startPoint x: 909, startPoint y: 382, endPoint x: 918, endPoint y: 344, distance: 39.2
click at [918, 344] on div "Чтобы активировать перетаскивание с помощью клавиатуры, нажмите Alt + Ввод. Пос…" at bounding box center [643, 373] width 1215 height 545
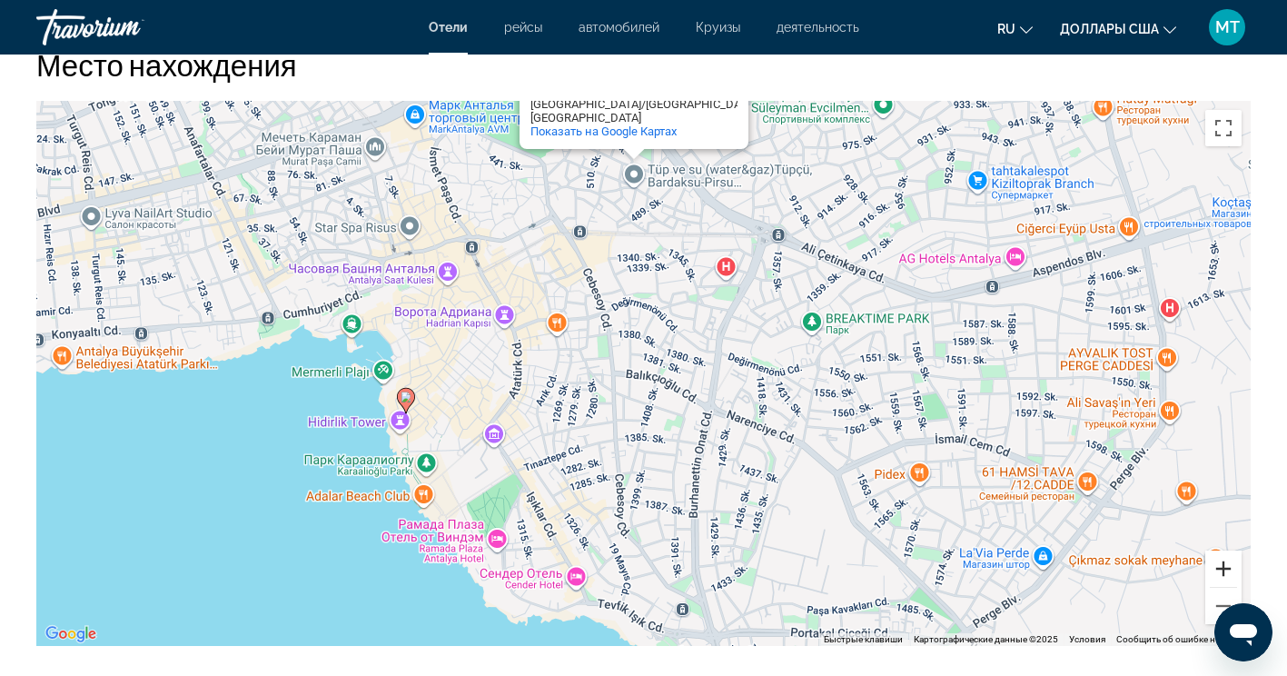
click at [1221, 562] on button "Увеличить" at bounding box center [1224, 569] width 36 height 36
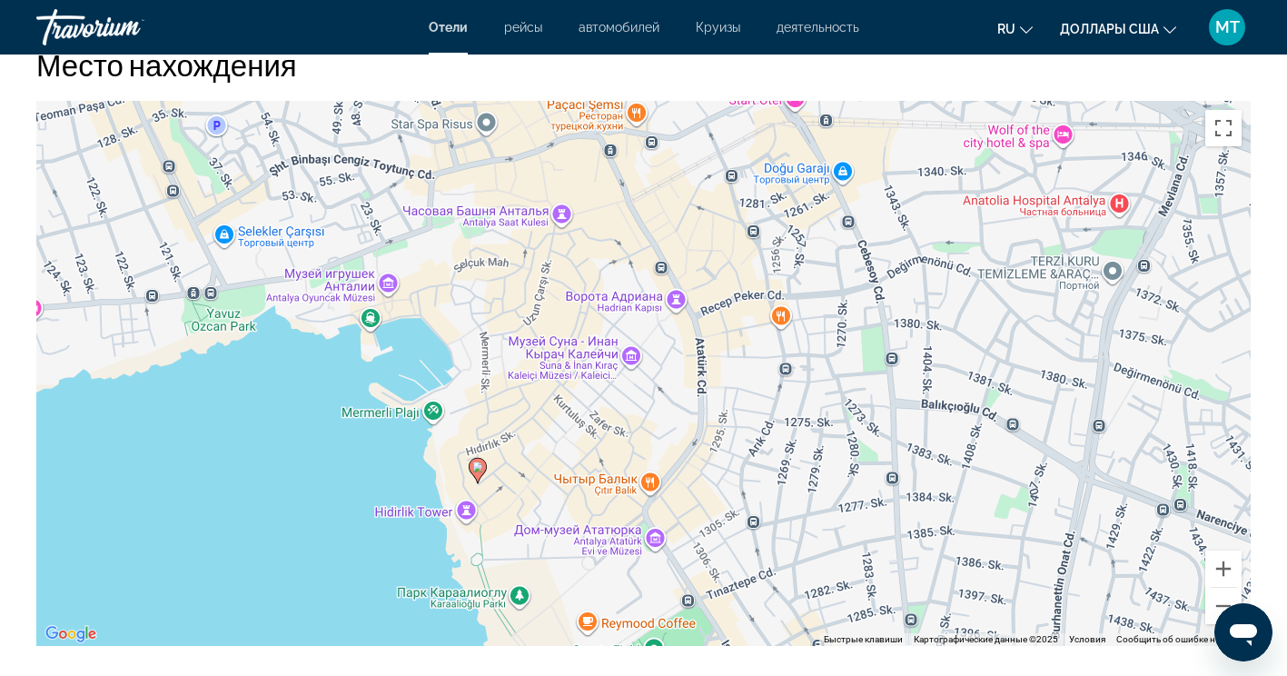
drag, startPoint x: 369, startPoint y: 396, endPoint x: 760, endPoint y: 426, distance: 391.8
click at [760, 429] on div "Чтобы активировать перетаскивание с помощью клавиатуры, нажмите Alt + Ввод. Пос…" at bounding box center [643, 373] width 1215 height 545
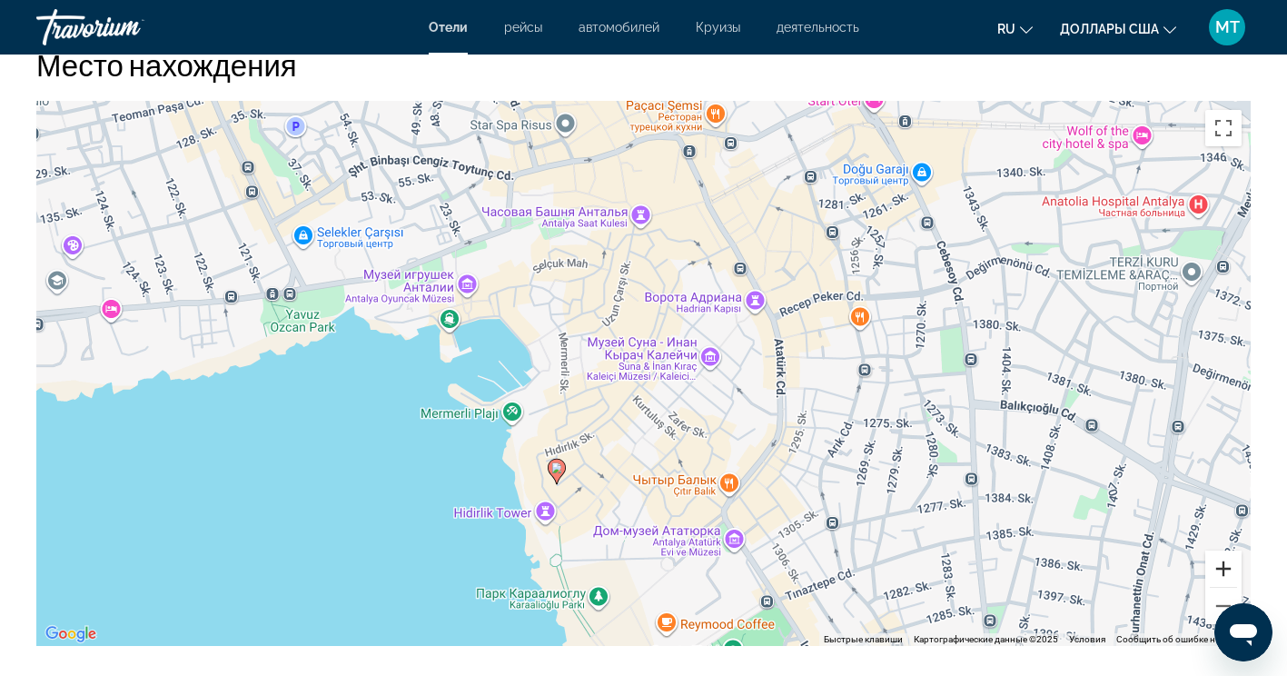
click at [1220, 569] on button "Увеличить" at bounding box center [1224, 569] width 36 height 36
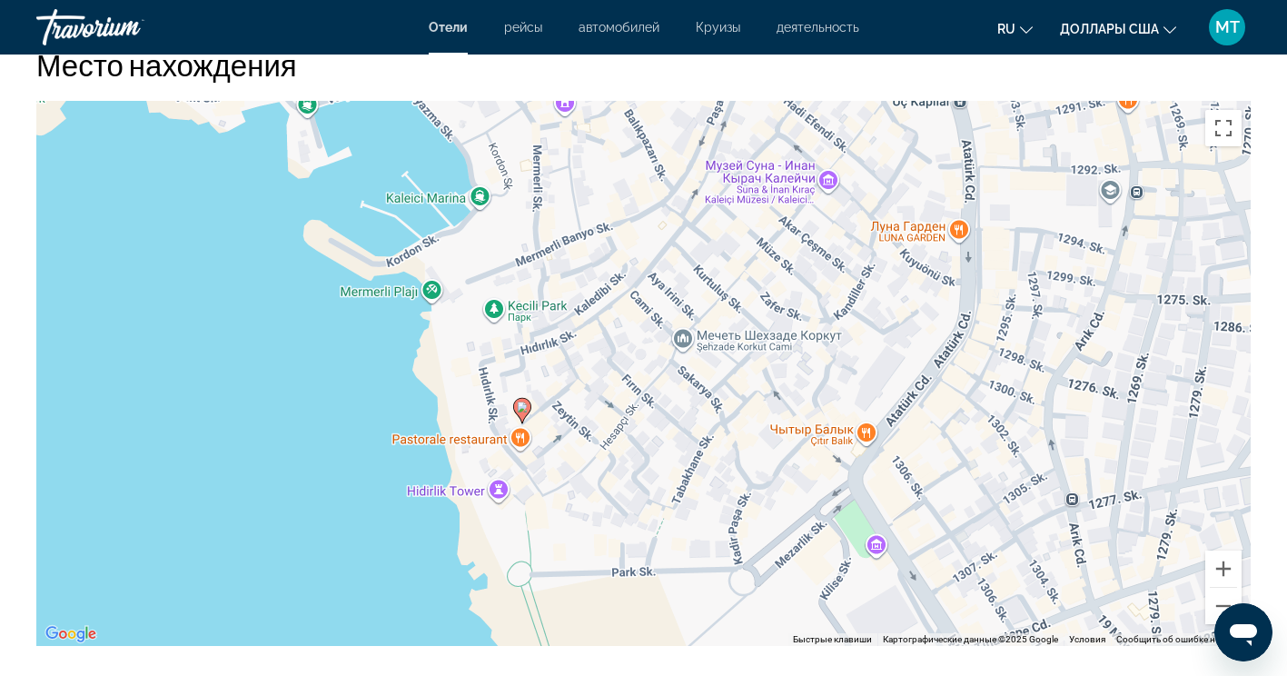
drag, startPoint x: 642, startPoint y: 511, endPoint x: 695, endPoint y: 335, distance: 183.1
click at [695, 335] on div "Чтобы активировать перетаскивание с помощью клавиатуры, нажмите Alt + Ввод. Пос…" at bounding box center [643, 373] width 1215 height 545
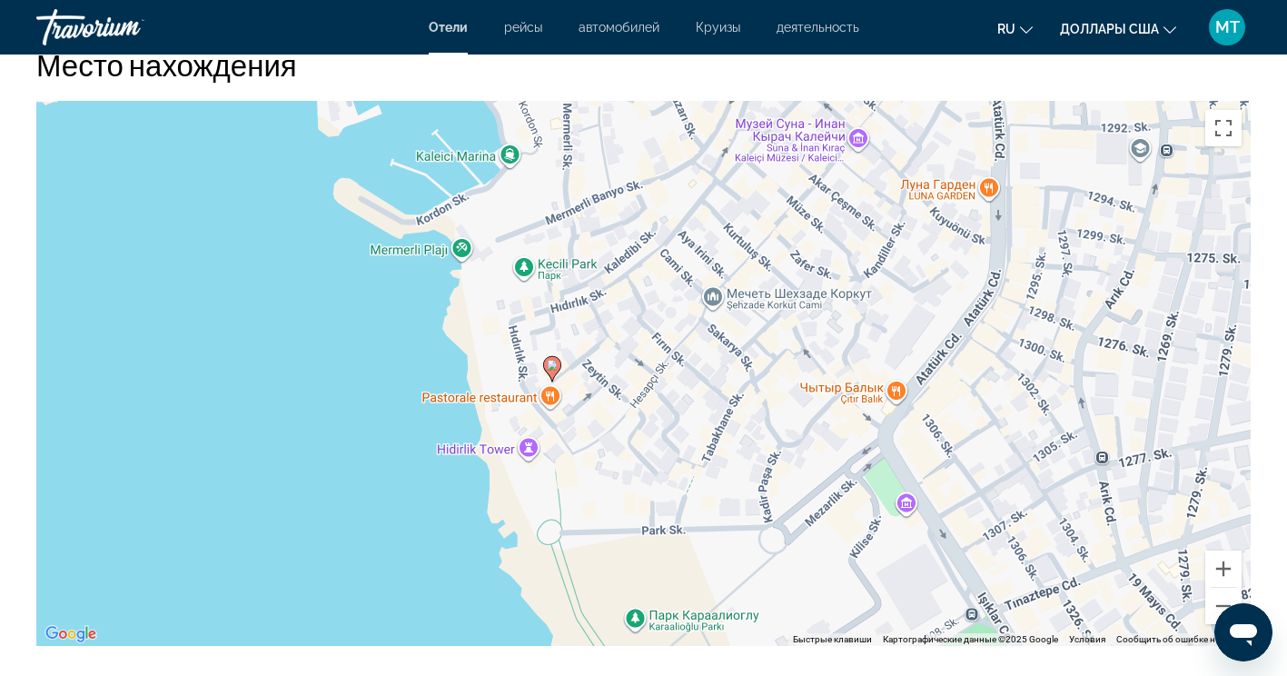
drag, startPoint x: 607, startPoint y: 352, endPoint x: 613, endPoint y: 336, distance: 16.7
click at [613, 336] on div "Чтобы активировать перетаскивание с помощью клавиатуры, нажмите Alt + Ввод. Пос…" at bounding box center [643, 373] width 1215 height 545
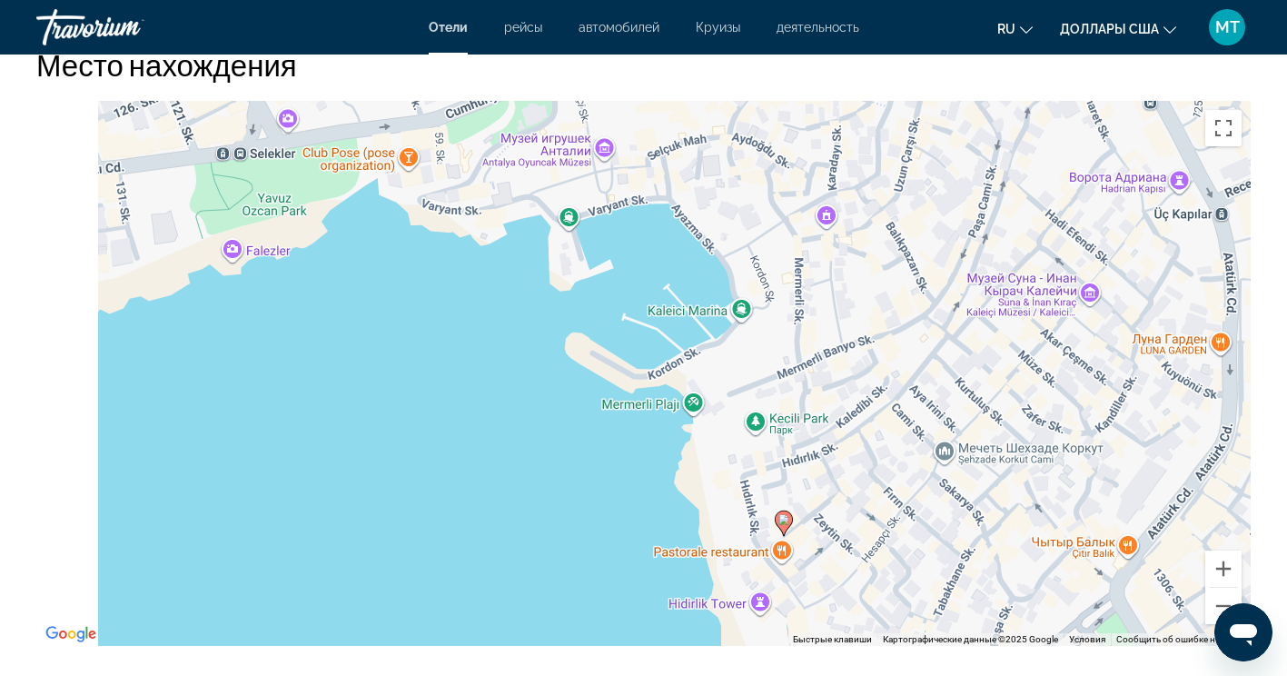
drag, startPoint x: 528, startPoint y: 358, endPoint x: 740, endPoint y: 496, distance: 253.5
click at [740, 496] on div "Чтобы активировать перетаскивание с помощью клавиатуры, нажмите Alt + Ввод. Пос…" at bounding box center [643, 373] width 1215 height 545
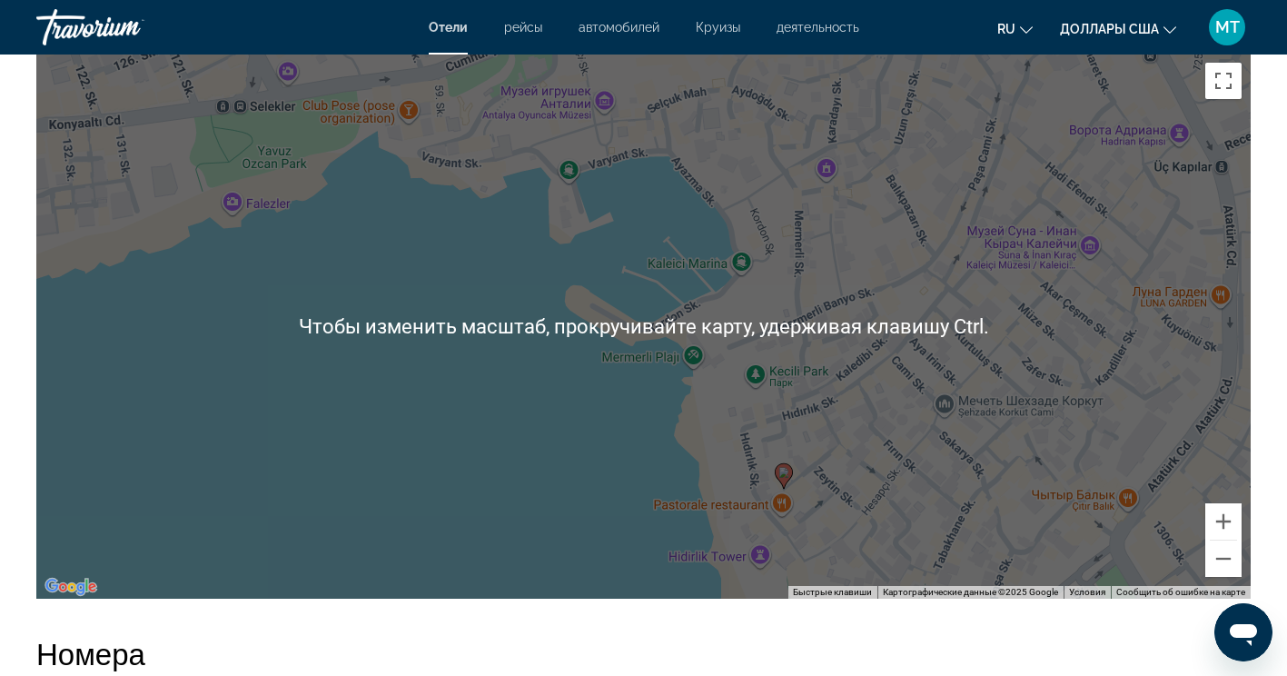
scroll to position [1817, 0]
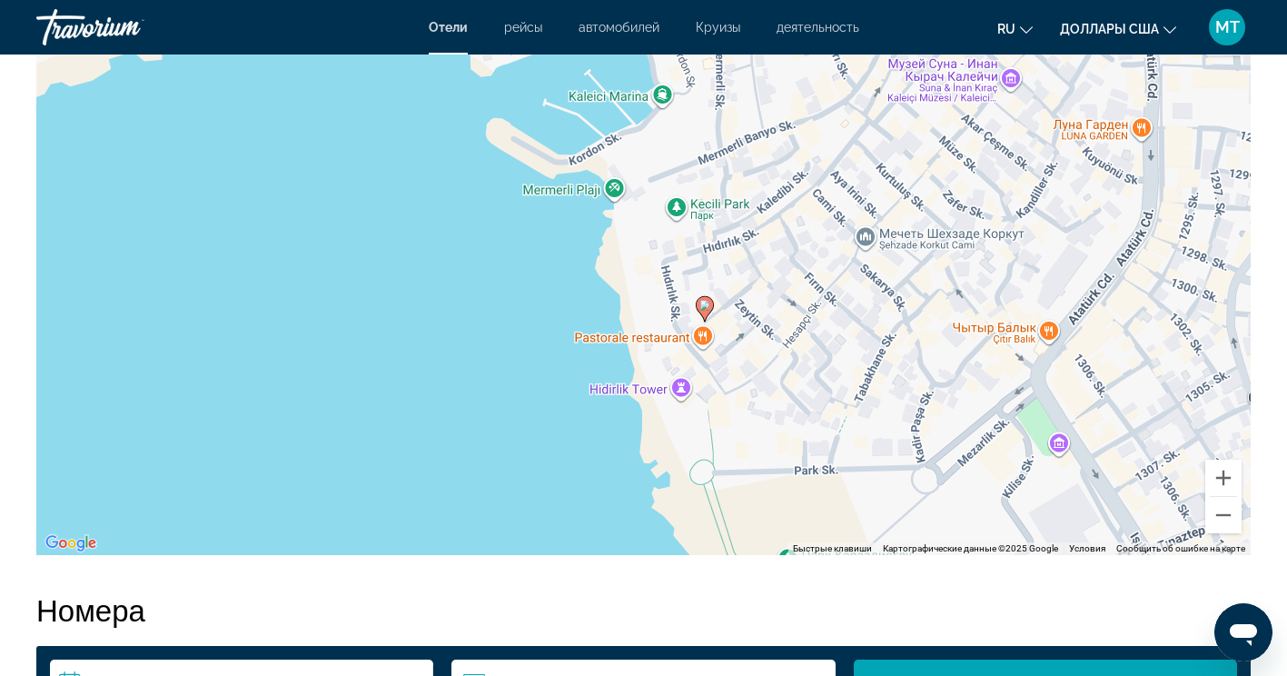
drag, startPoint x: 909, startPoint y: 393, endPoint x: 819, endPoint y: 251, distance: 168.6
click at [820, 253] on div "Чтобы активировать перетаскивание с помощью клавиатуры, нажмите Alt + Ввод. Пос…" at bounding box center [643, 282] width 1215 height 545
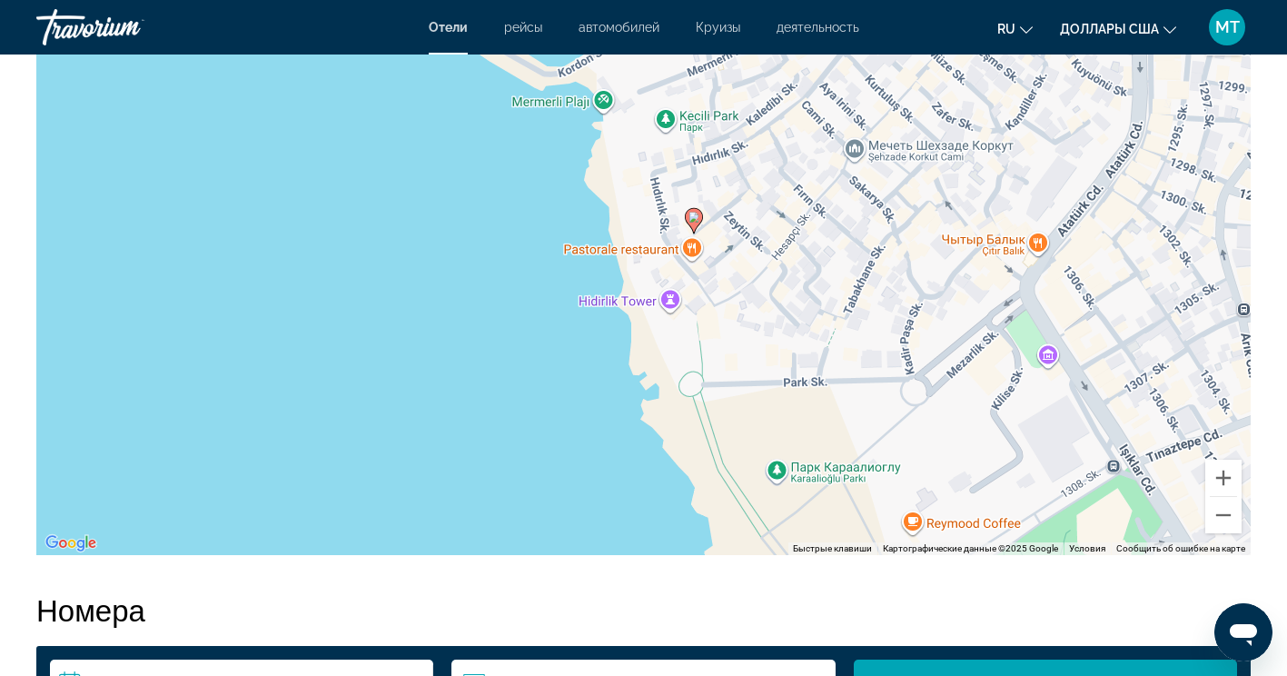
click at [699, 358] on div "Чтобы активировать перетаскивание с помощью клавиатуры, нажмите Alt + Ввод. Пос…" at bounding box center [643, 282] width 1215 height 545
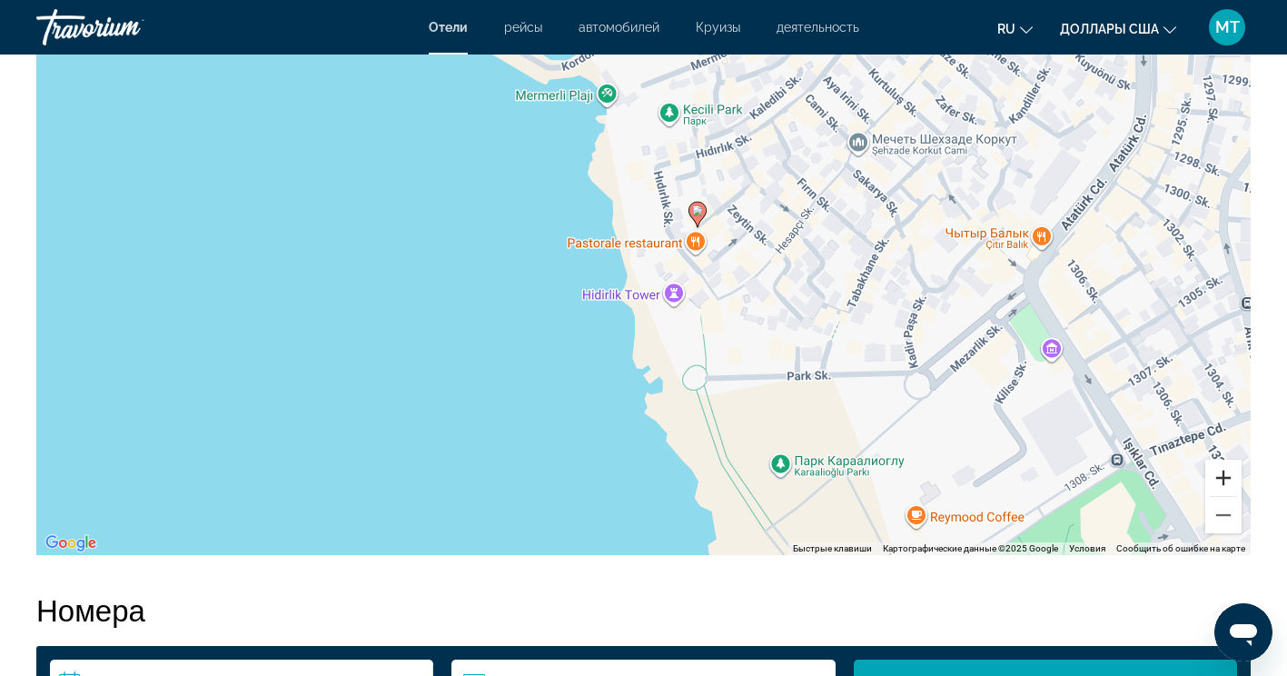
click at [1221, 486] on button "Увеличить" at bounding box center [1224, 478] width 36 height 36
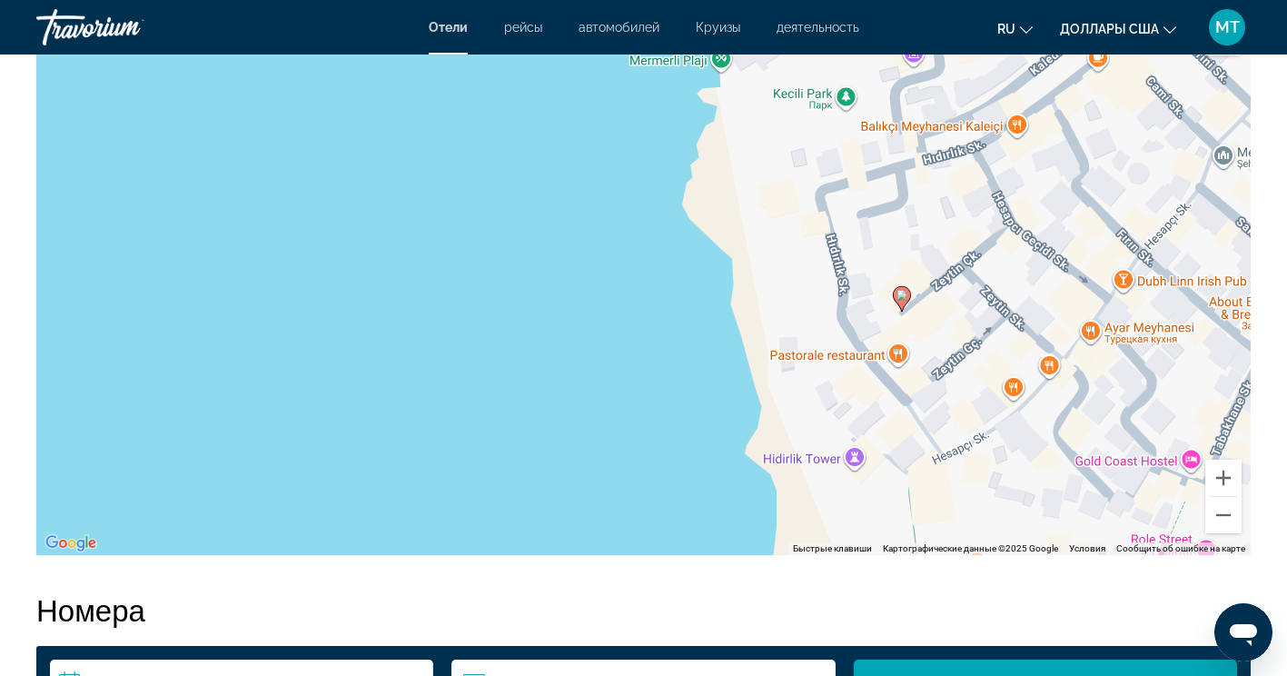
drag, startPoint x: 909, startPoint y: 355, endPoint x: 1077, endPoint y: 522, distance: 237.0
click at [1077, 528] on div "Чтобы активировать перетаскивание с помощью клавиатуры, нажмите Alt + Ввод. Пос…" at bounding box center [643, 282] width 1215 height 545
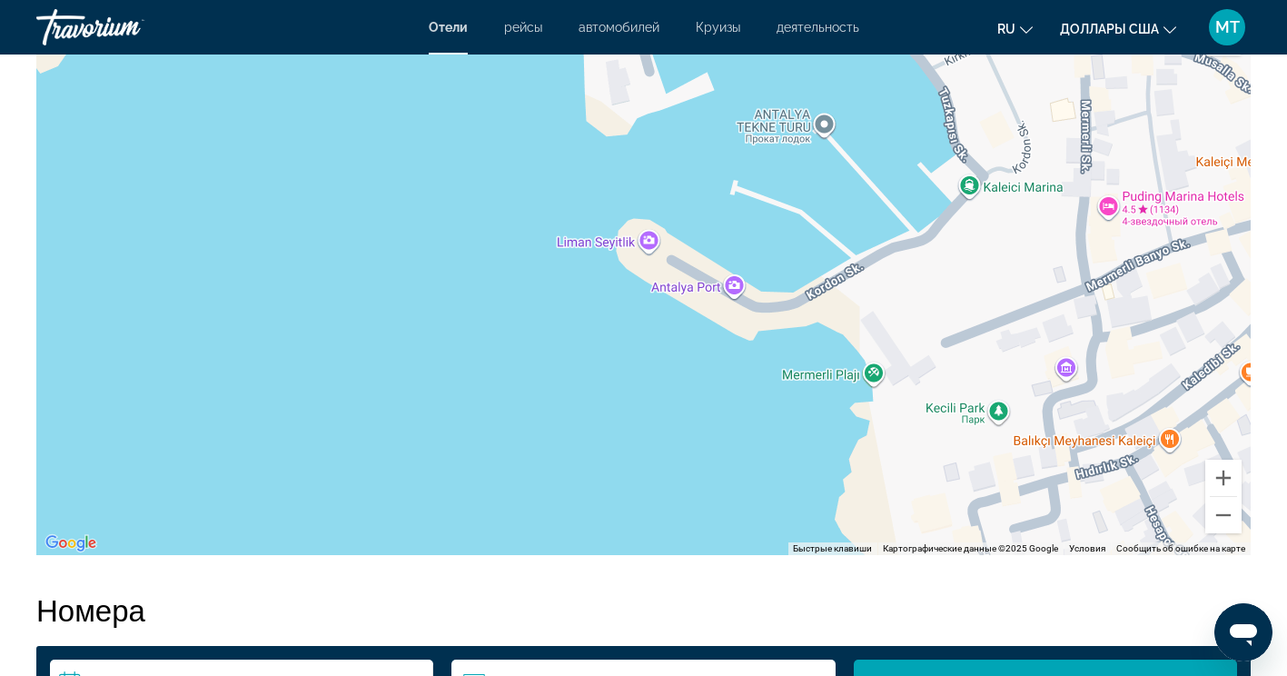
drag, startPoint x: 1007, startPoint y: 336, endPoint x: 1091, endPoint y: 487, distance: 172.9
click at [1101, 550] on div "Чтобы активировать перетаскивание с помощью клавиатуры, нажмите Alt + Ввод. Пос…" at bounding box center [643, 282] width 1215 height 545
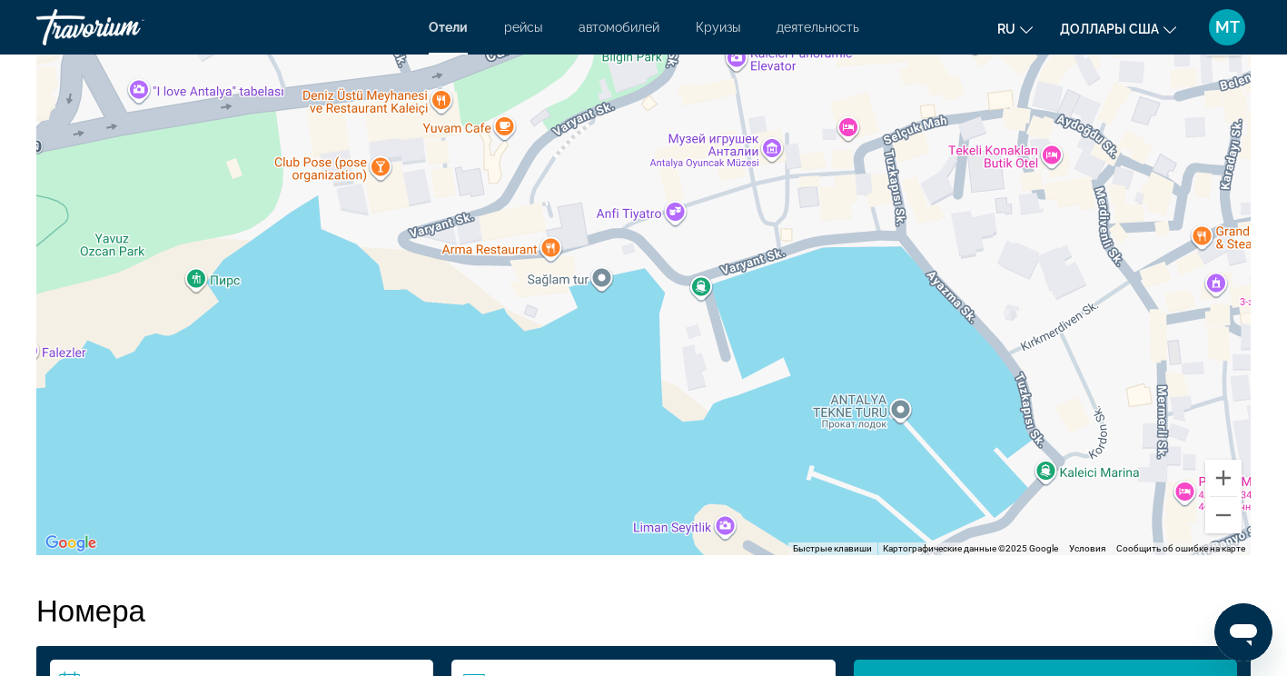
drag, startPoint x: 981, startPoint y: 312, endPoint x: 1055, endPoint y: 565, distance: 263.9
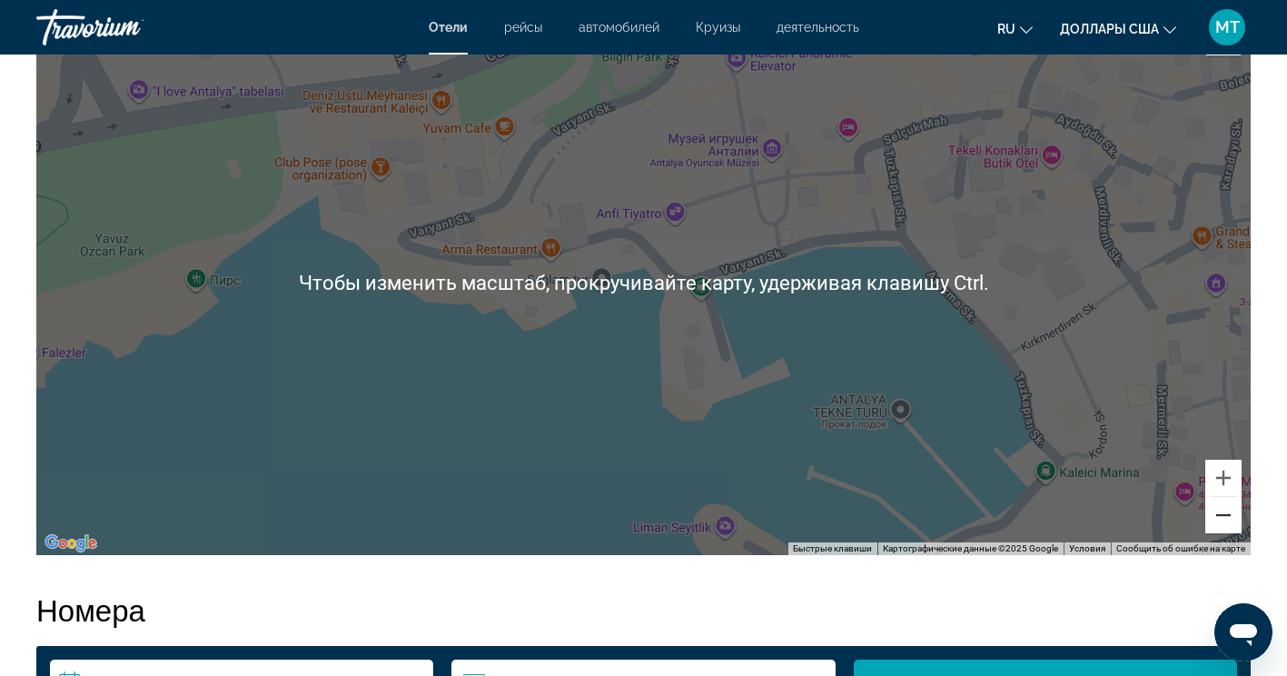
click at [1229, 523] on button "Уменьшить" at bounding box center [1224, 515] width 36 height 36
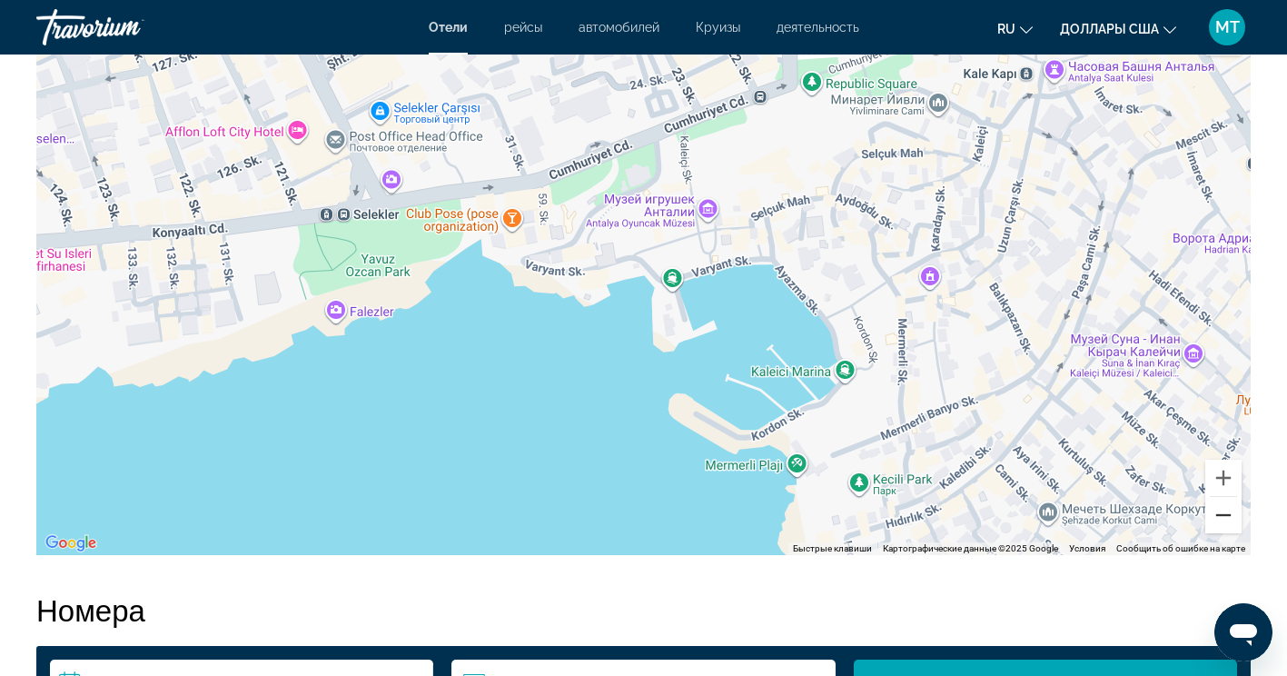
click at [1228, 521] on button "Уменьшить" at bounding box center [1224, 515] width 36 height 36
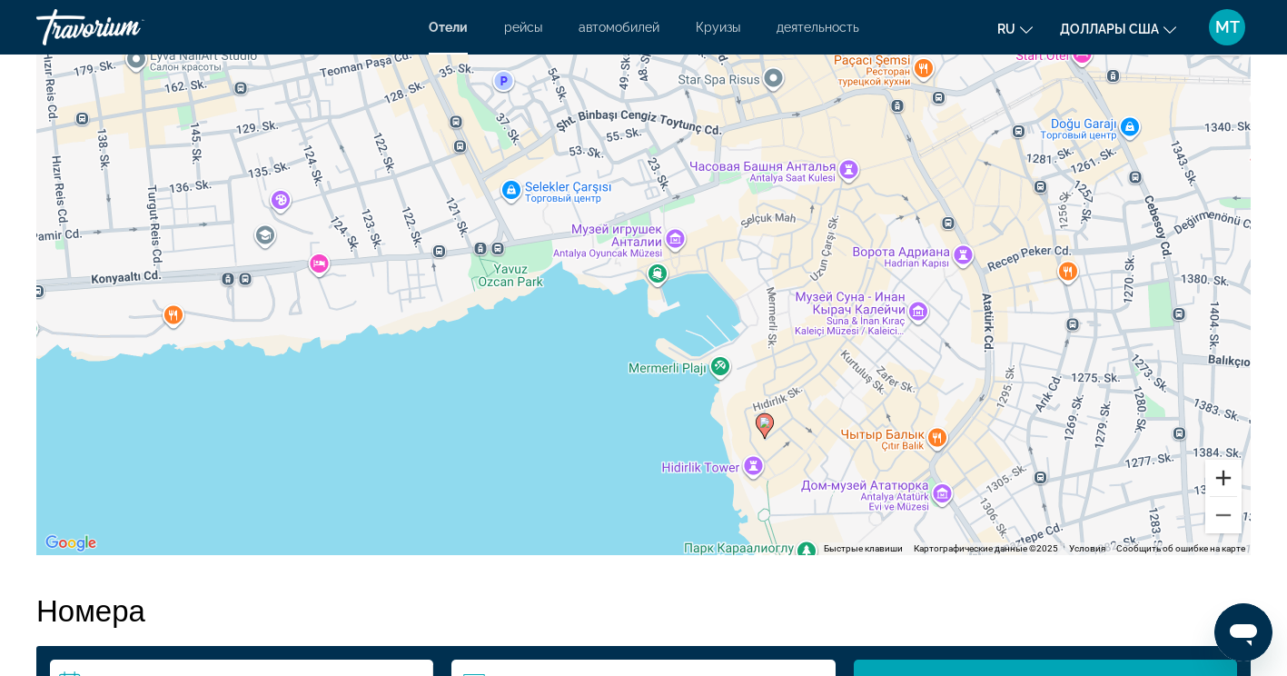
click at [1227, 480] on button "Увеличить" at bounding box center [1224, 478] width 36 height 36
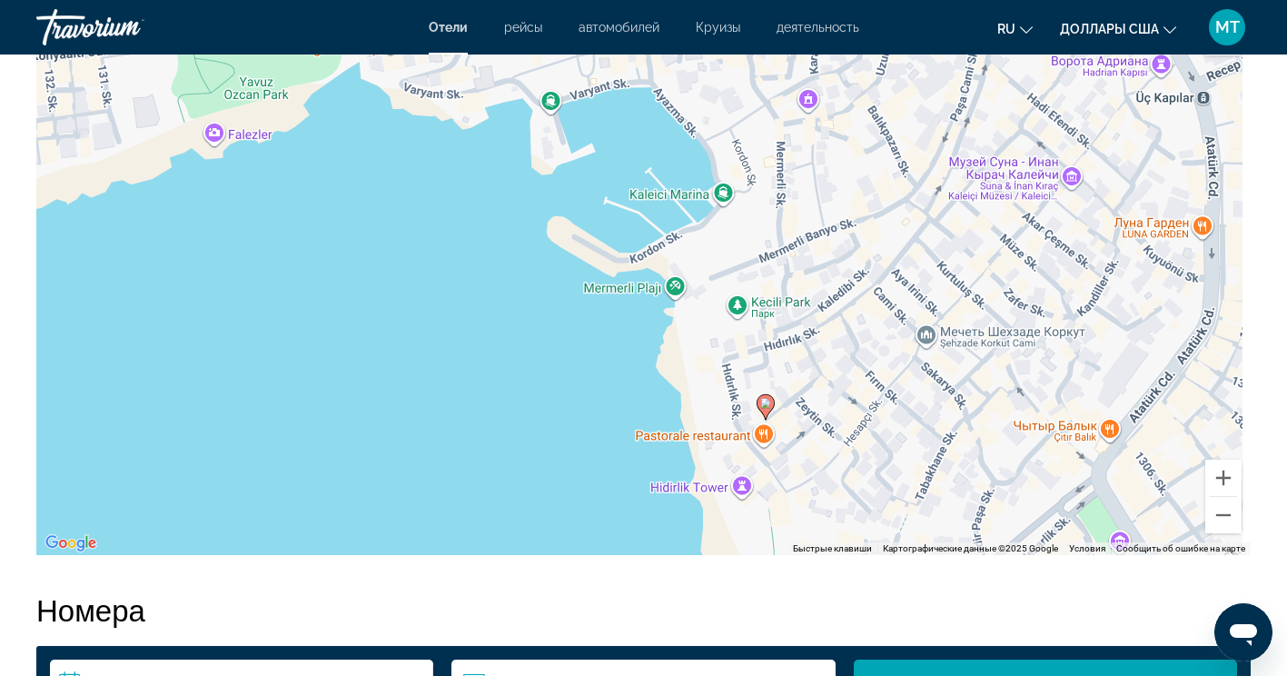
drag, startPoint x: 976, startPoint y: 442, endPoint x: 850, endPoint y: 253, distance: 226.8
click at [850, 253] on div "Чтобы активировать перетаскивание с помощью клавиатуры, нажмите Alt + Ввод. Пос…" at bounding box center [643, 282] width 1215 height 545
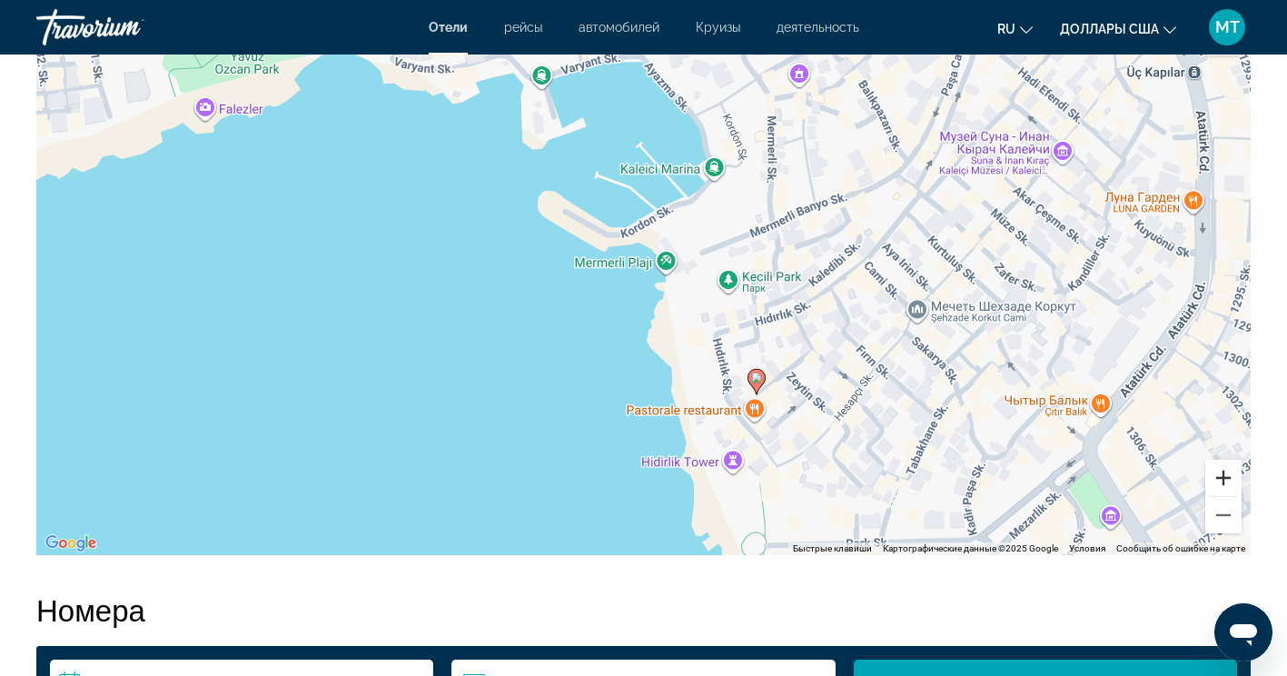
click at [1222, 480] on button "Увеличить" at bounding box center [1224, 478] width 36 height 36
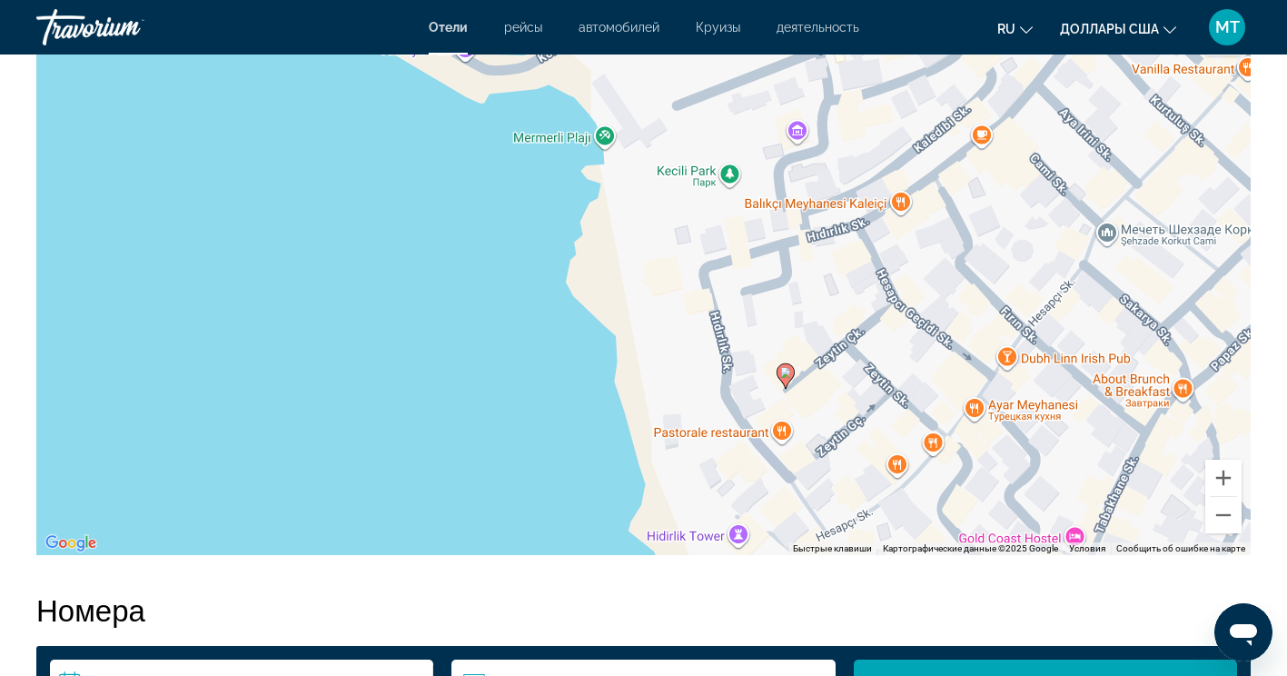
drag, startPoint x: 970, startPoint y: 434, endPoint x: 880, endPoint y: 293, distance: 167.1
click at [872, 293] on div "Чтобы активировать перетаскивание с помощью клавиатуры, нажмите Alt + Ввод. Пос…" at bounding box center [643, 282] width 1215 height 545
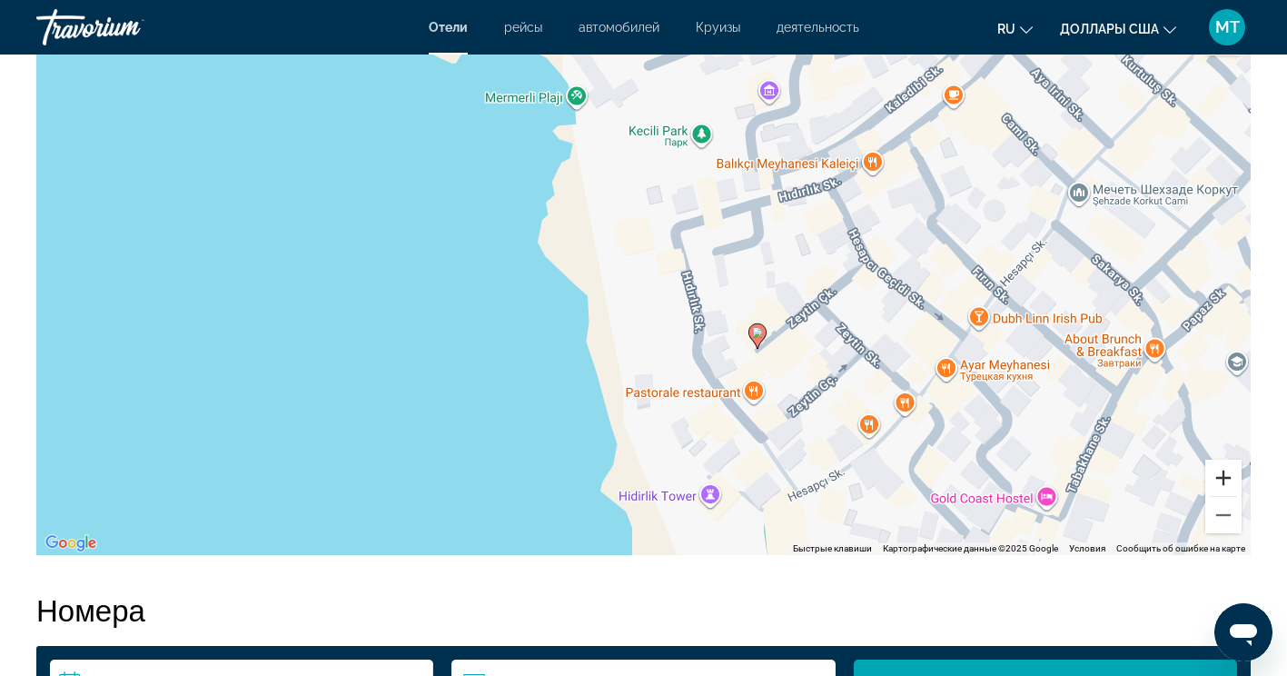
click at [1218, 484] on button "Увеличить" at bounding box center [1224, 478] width 36 height 36
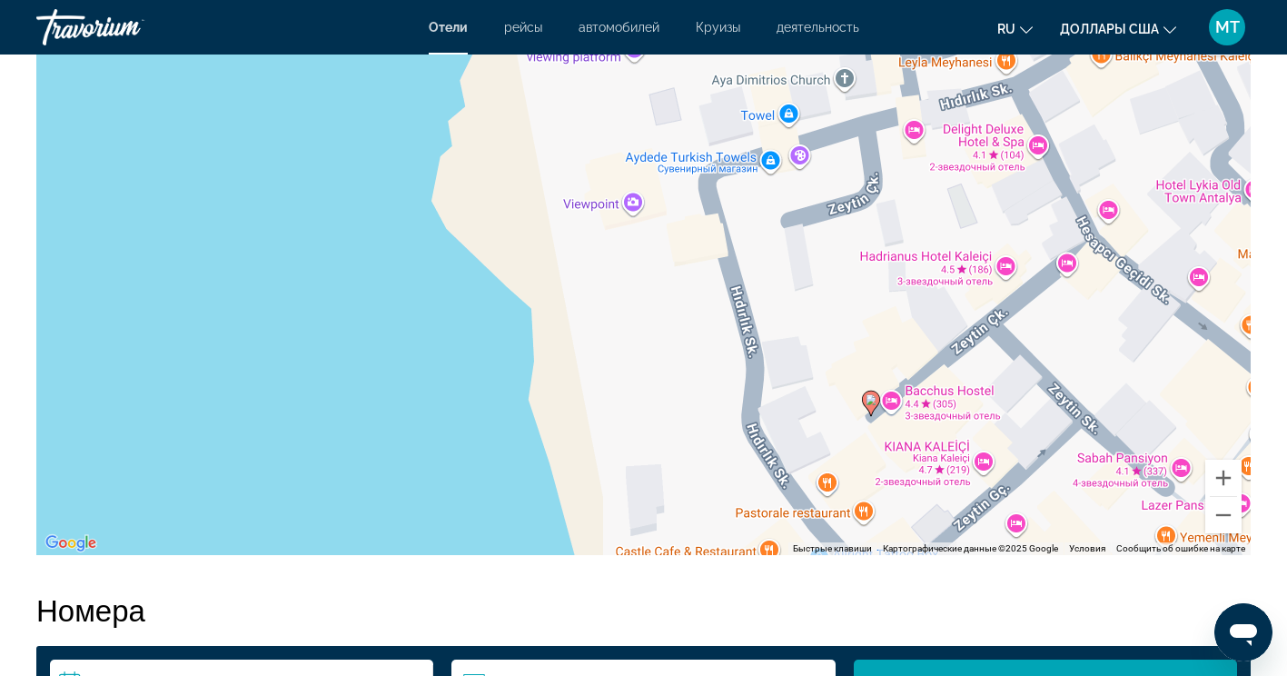
drag, startPoint x: 761, startPoint y: 278, endPoint x: 755, endPoint y: 269, distance: 11.1
click at [755, 269] on div "Чтобы активировать перетаскивание с помощью клавиатуры, нажмите Alt + Ввод. Пос…" at bounding box center [643, 282] width 1215 height 545
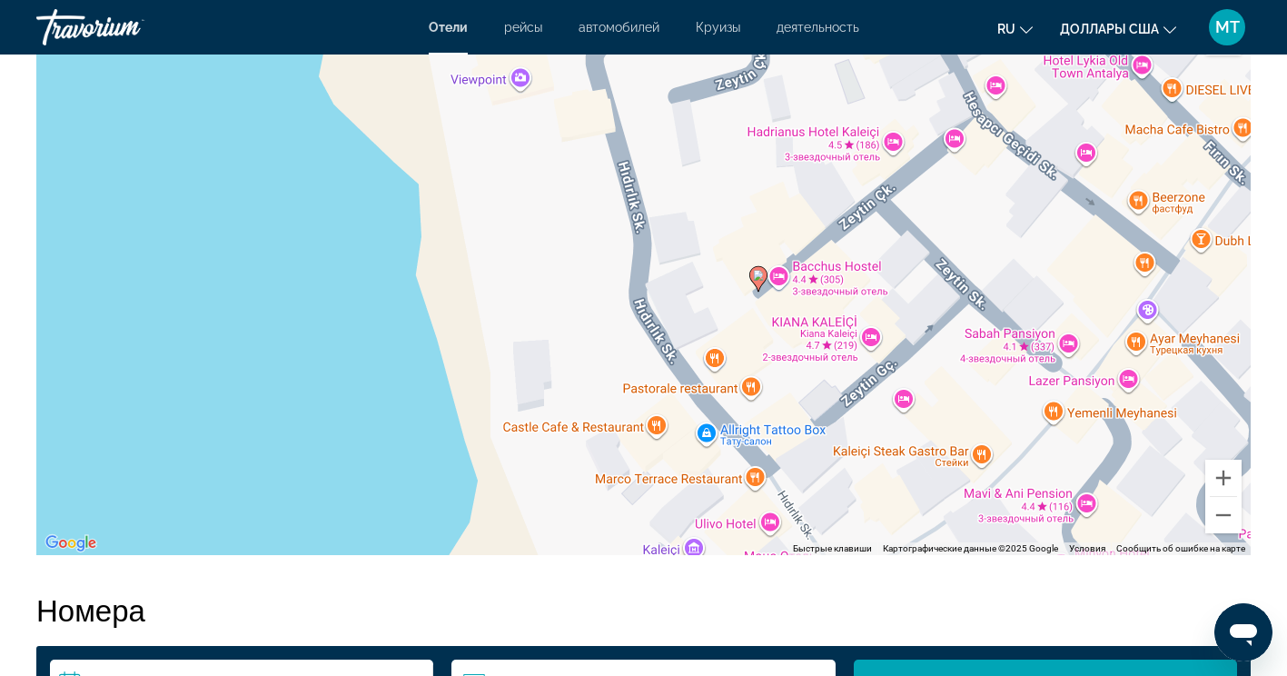
drag, startPoint x: 722, startPoint y: 405, endPoint x: 673, endPoint y: 213, distance: 197.9
click at [682, 239] on div "Чтобы активировать перетаскивание с помощью клавиатуры, нажмите Alt + Ввод. Пос…" at bounding box center [643, 282] width 1215 height 545
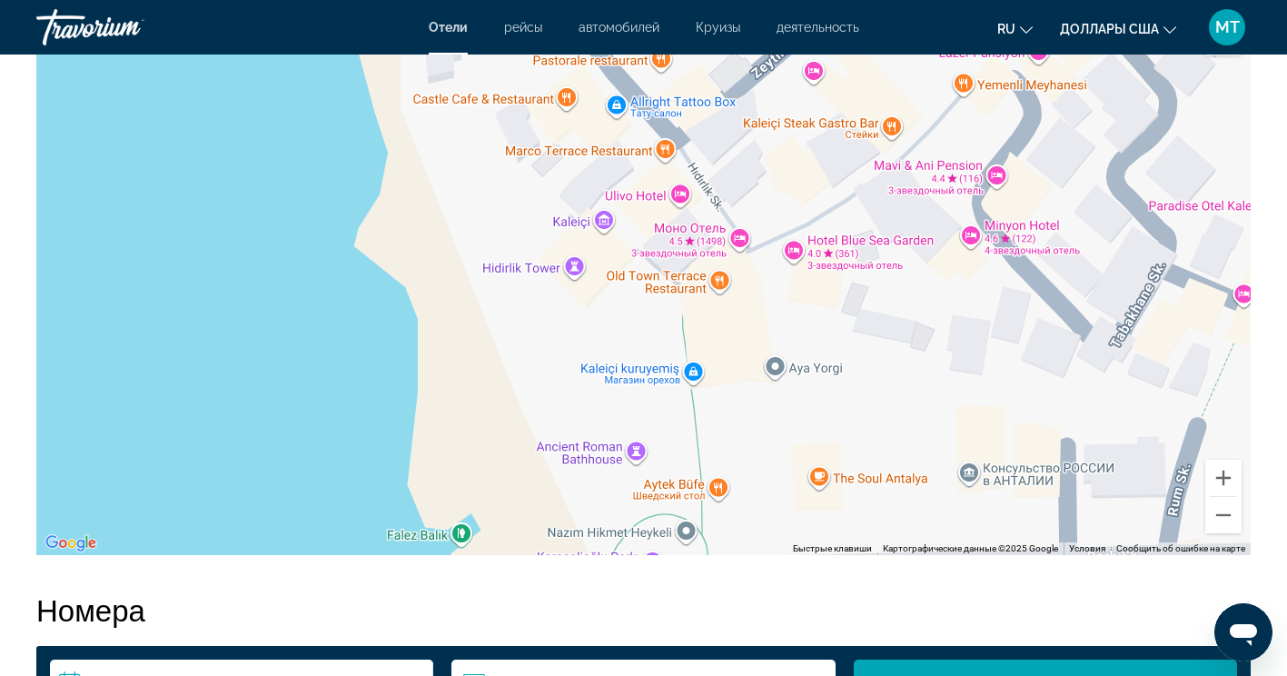
drag, startPoint x: 664, startPoint y: 218, endPoint x: 791, endPoint y: 484, distance: 295.0
click at [789, 484] on div "Чтобы активировать перетаскивание с помощью клавиатуры, нажмите Alt + Ввод. Пос…" at bounding box center [643, 282] width 1215 height 545
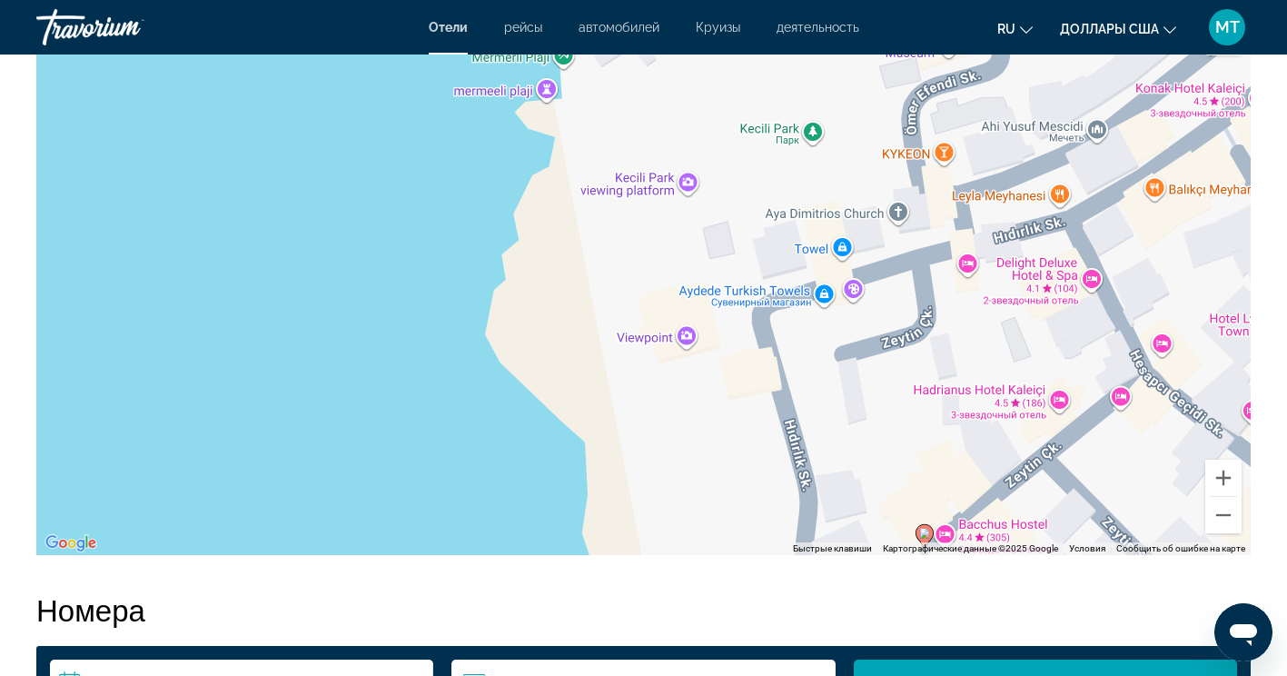
drag, startPoint x: 720, startPoint y: 392, endPoint x: 729, endPoint y: 522, distance: 130.2
click at [727, 521] on div "Чтобы активировать перетаскивание с помощью клавиатуры, нажмите Alt + Ввод. Пос…" at bounding box center [643, 282] width 1215 height 545
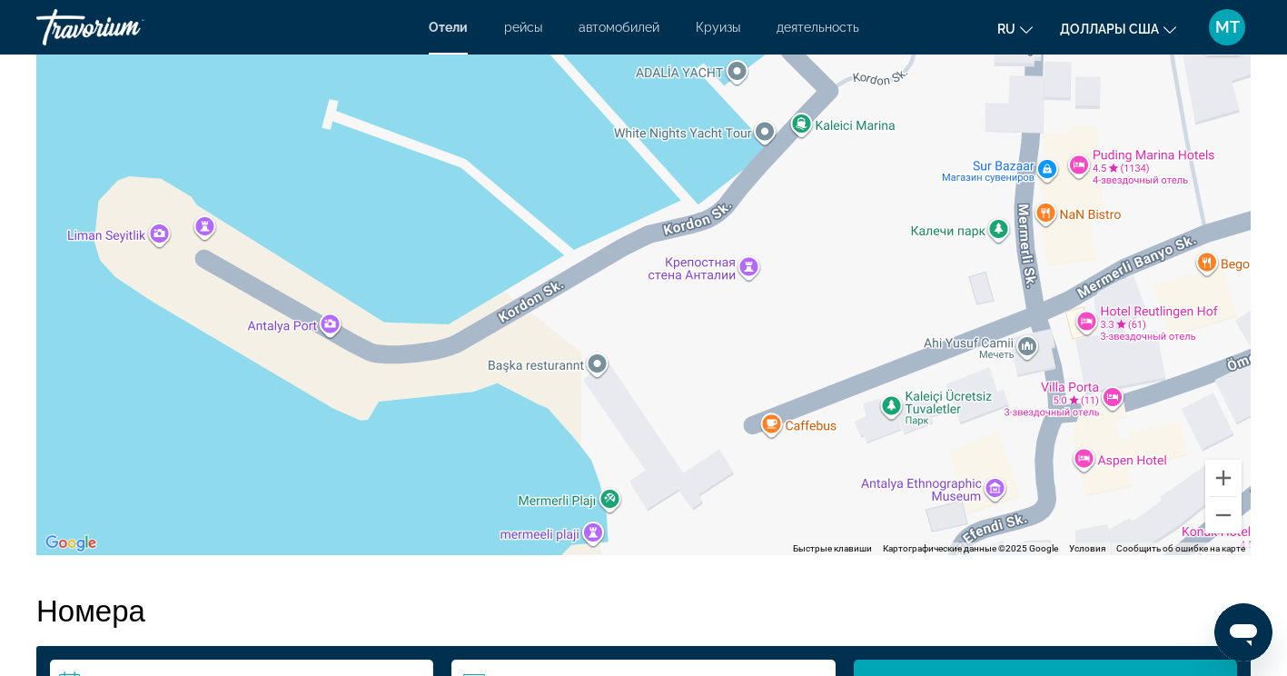
drag, startPoint x: 648, startPoint y: 249, endPoint x: 631, endPoint y: 225, distance: 29.3
click at [636, 230] on div "Tüp ve su (water&gaz)Tüpçü,Bardaksu-[GEOGRAPHIC_DATA]-[GEOGRAPHIC_DATA]-[GEOGRA…" at bounding box center [643, 282] width 1215 height 545
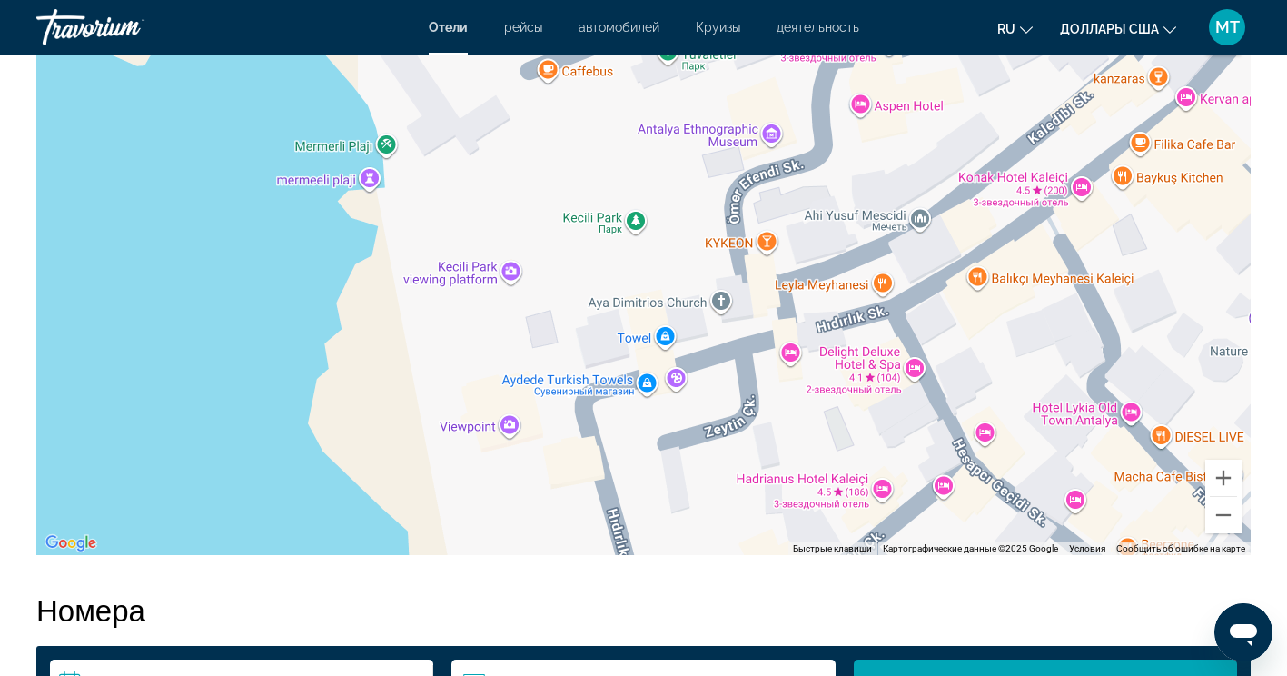
drag, startPoint x: 694, startPoint y: 384, endPoint x: 658, endPoint y: 252, distance: 137.5
click at [659, 253] on div "Чтобы активировать перетаскивание с помощью клавиатуры, нажмите Alt + Ввод. Пос…" at bounding box center [643, 282] width 1215 height 545
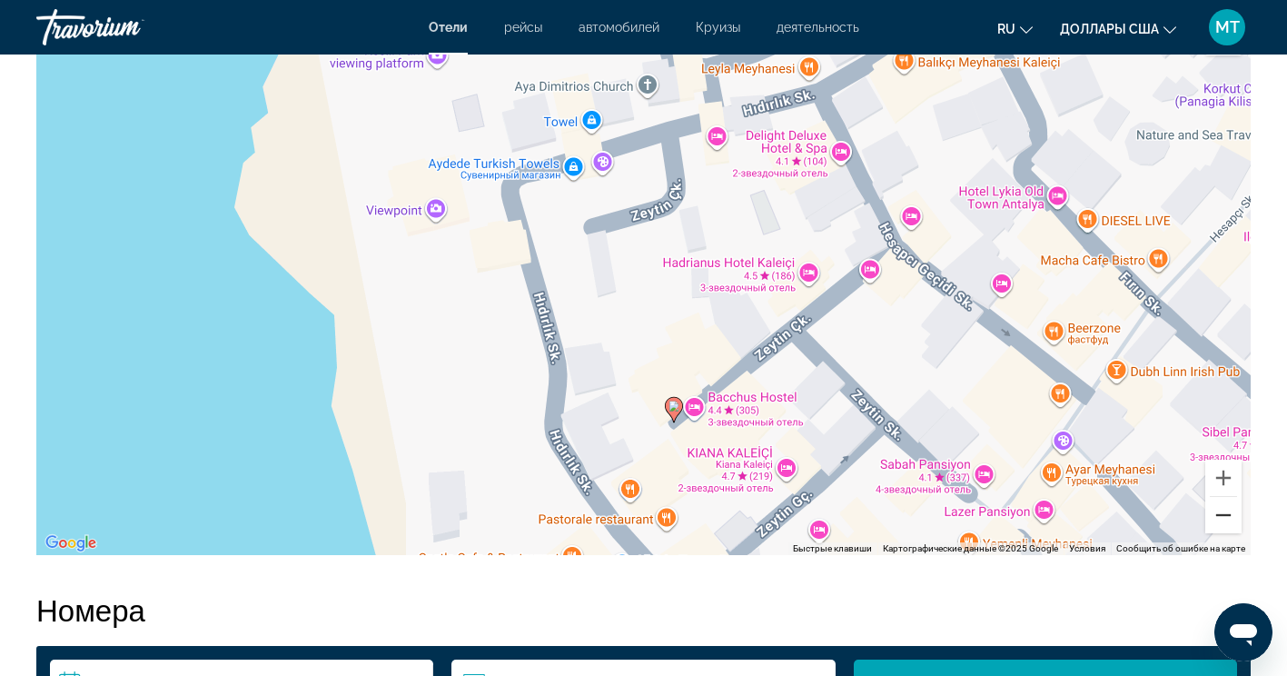
click at [1222, 515] on button "Уменьшить" at bounding box center [1224, 515] width 36 height 36
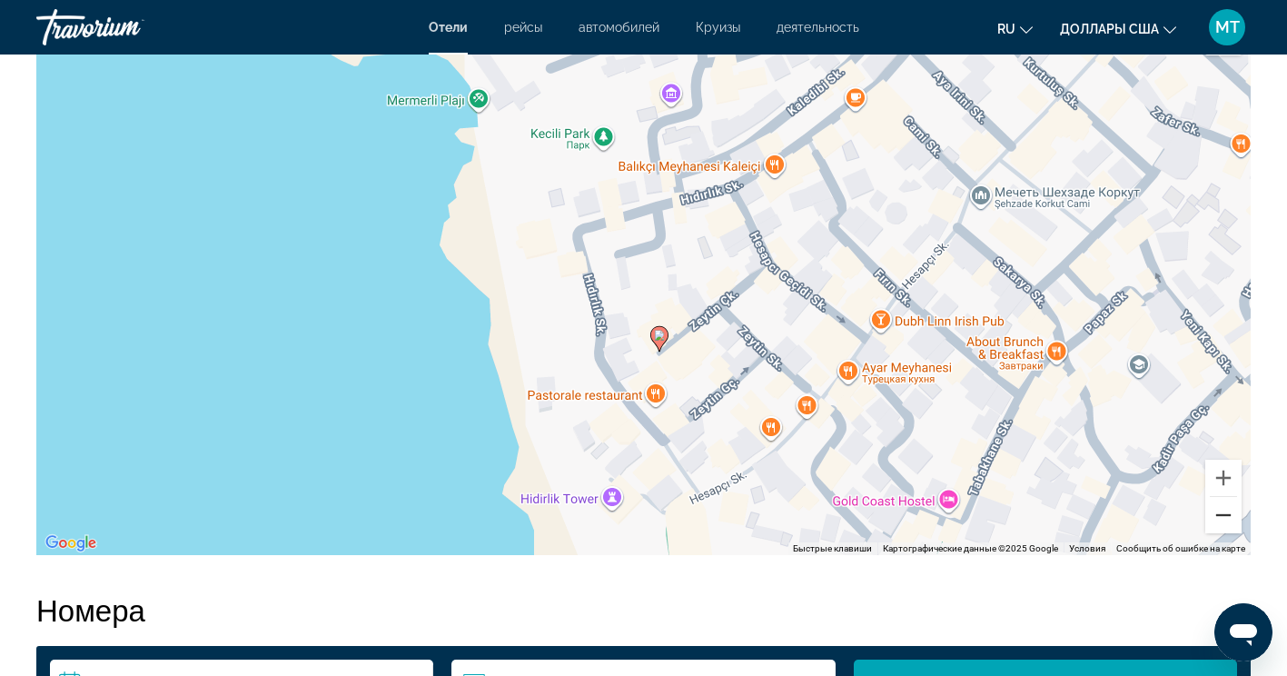
click at [1228, 514] on button "Уменьшить" at bounding box center [1224, 515] width 36 height 36
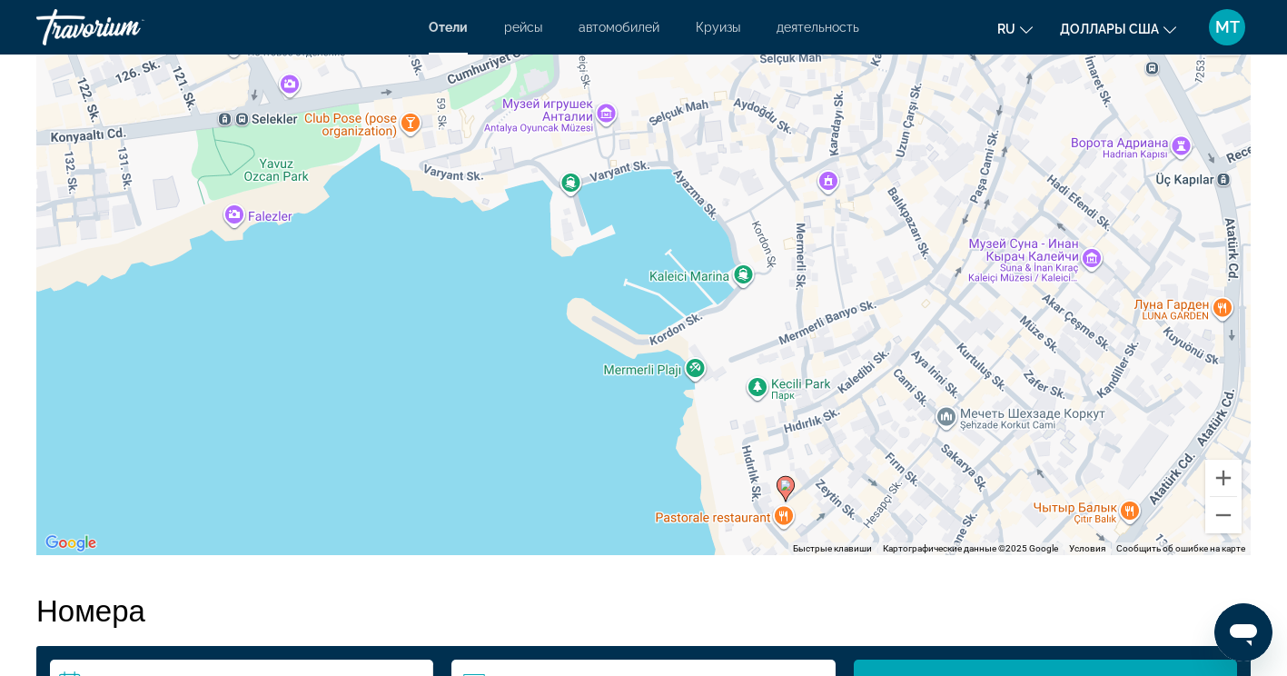
drag, startPoint x: 688, startPoint y: 229, endPoint x: 823, endPoint y: 418, distance: 232.5
click at [823, 418] on div "Чтобы активировать перетаскивание с помощью клавиатуры, нажмите Alt + Ввод. Пос…" at bounding box center [643, 282] width 1215 height 545
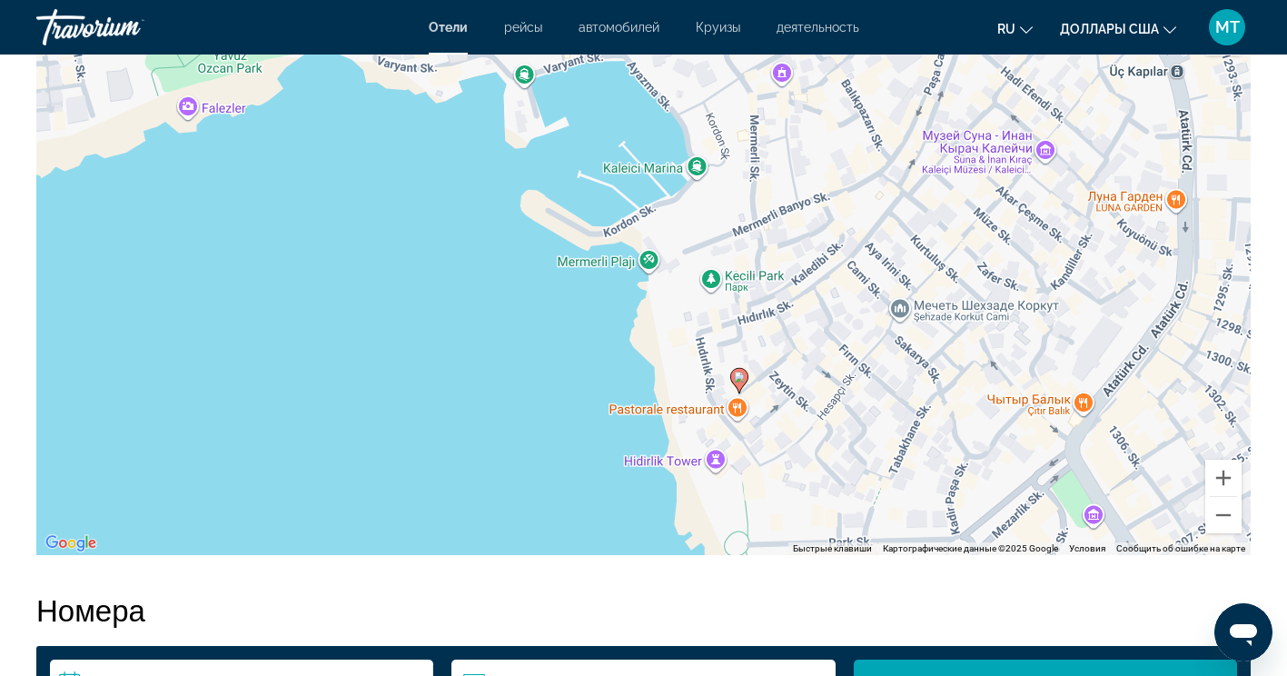
drag, startPoint x: 729, startPoint y: 340, endPoint x: 681, endPoint y: 223, distance: 125.5
click at [682, 226] on div "Чтобы активировать перетаскивание с помощью клавиатуры, нажмите Alt + Ввод. Пос…" at bounding box center [643, 282] width 1215 height 545
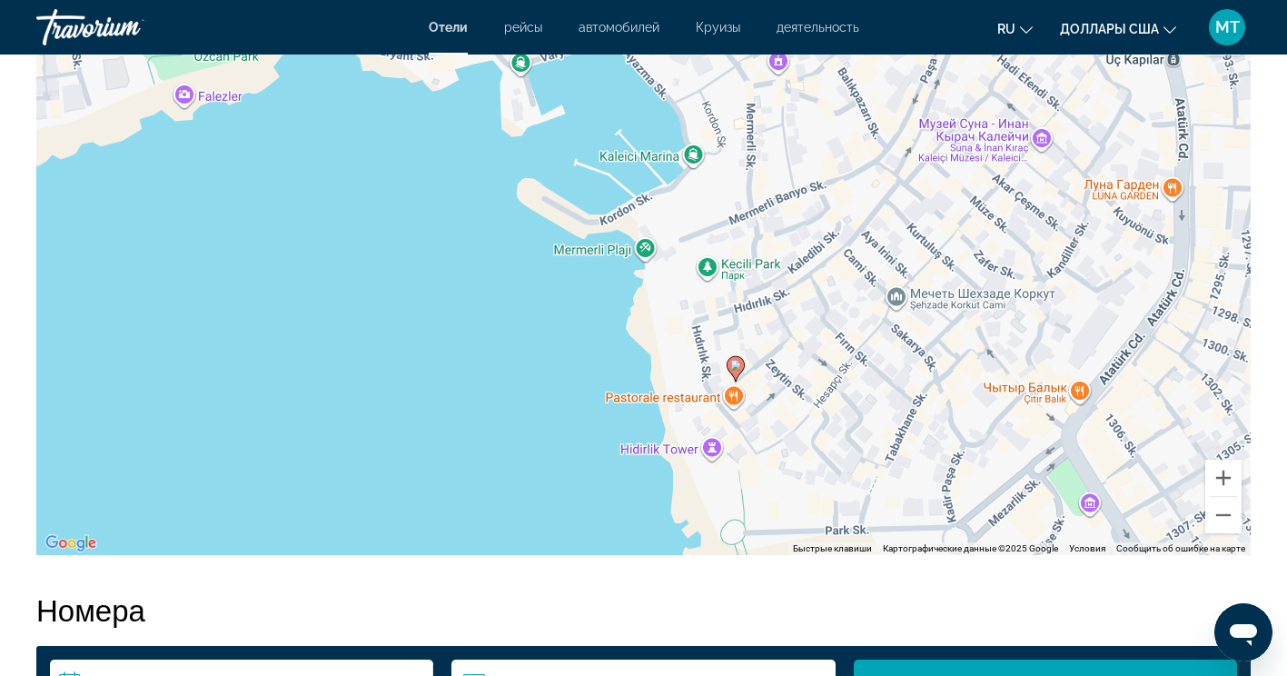
drag, startPoint x: 701, startPoint y: 300, endPoint x: 597, endPoint y: 132, distance: 197.9
click at [612, 158] on div "Чтобы активировать перетаскивание с помощью клавиатуры, нажмите Alt + Ввод. Пос…" at bounding box center [643, 282] width 1215 height 545
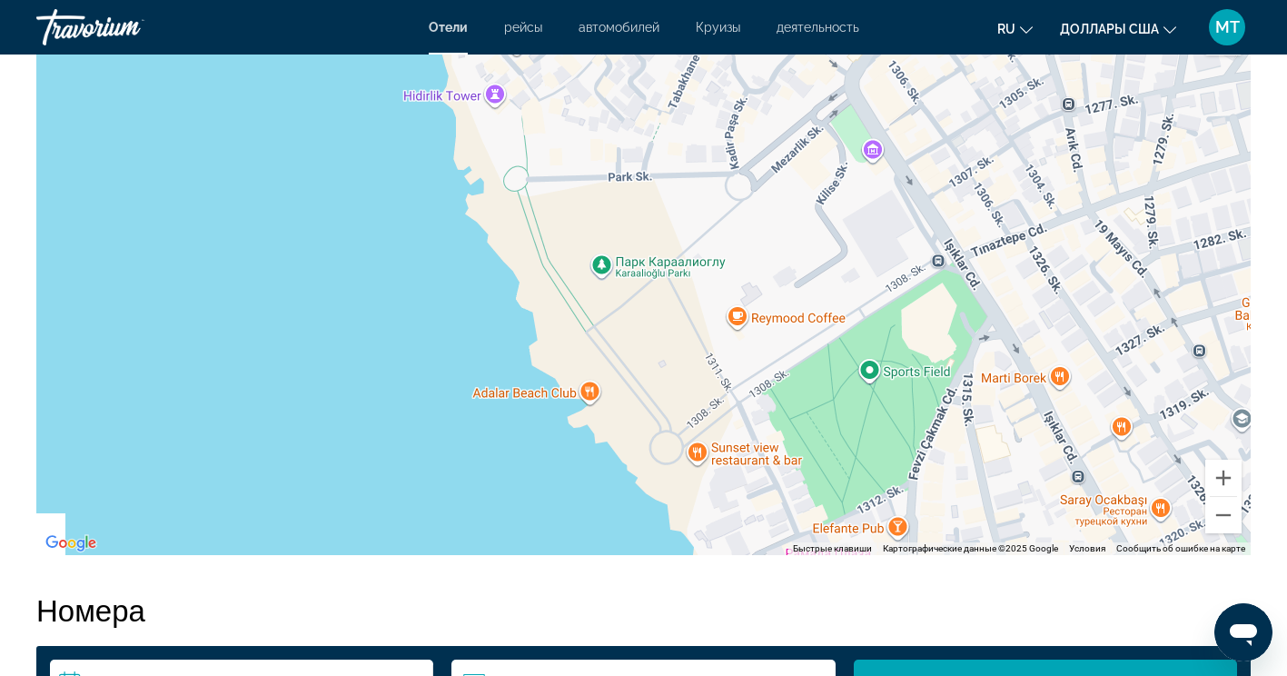
drag, startPoint x: 624, startPoint y: 204, endPoint x: 647, endPoint y: 233, distance: 36.2
click at [646, 232] on div "Чтобы активировать перетаскивание с помощью клавиатуры, нажмите Alt + Ввод. Пос…" at bounding box center [643, 282] width 1215 height 545
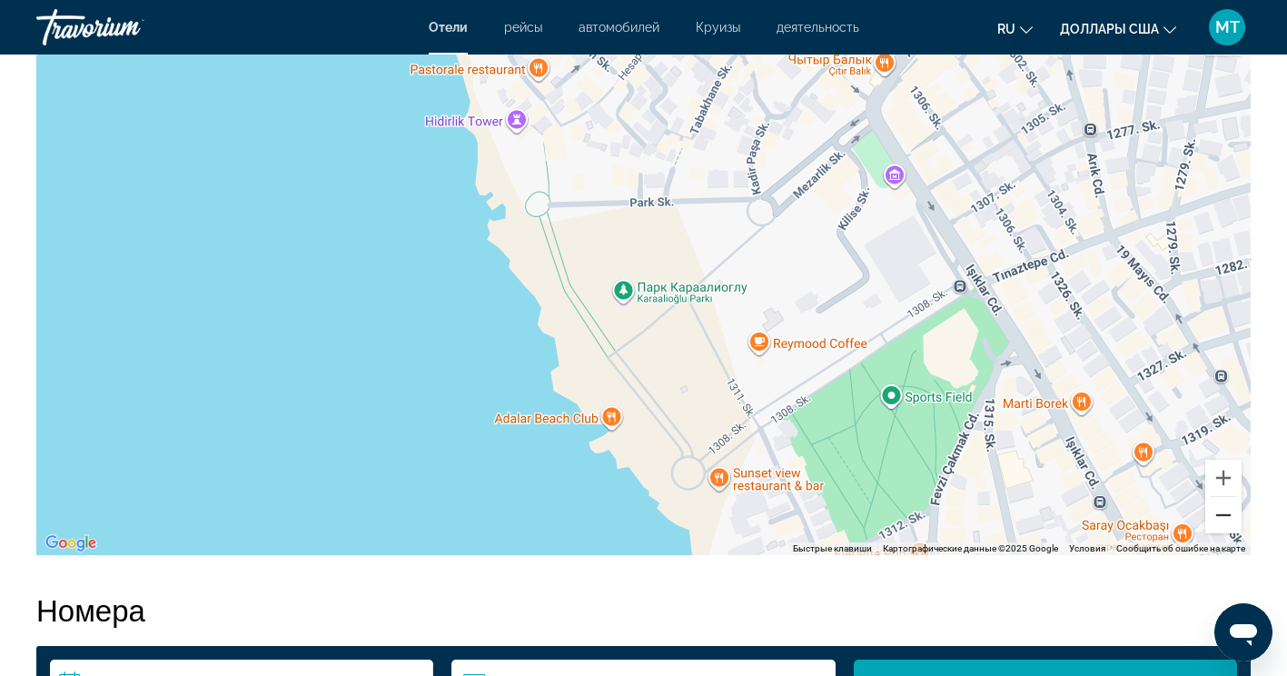
click at [1213, 527] on button "Уменьшить" at bounding box center [1224, 515] width 36 height 36
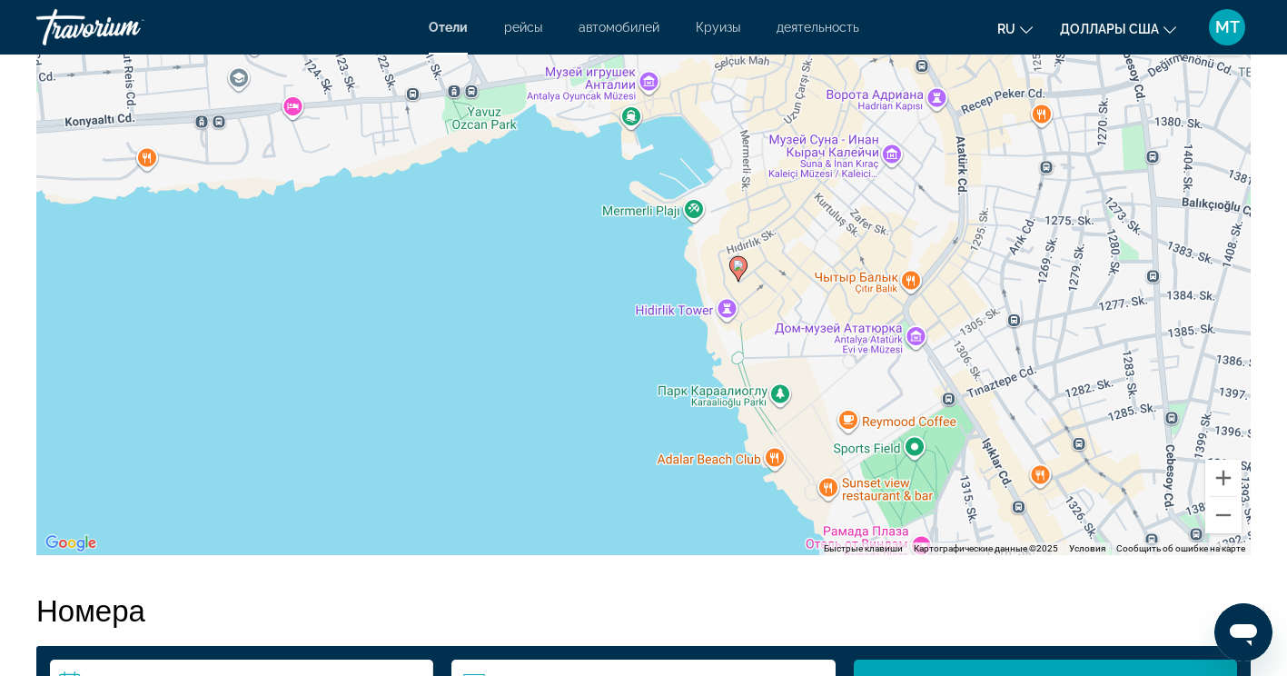
drag, startPoint x: 657, startPoint y: 238, endPoint x: 804, endPoint y: 352, distance: 186.5
click at [804, 352] on div "Чтобы активировать перетаскивание с помощью клавиатуры, нажмите Alt + Ввод. Пос…" at bounding box center [643, 282] width 1215 height 545
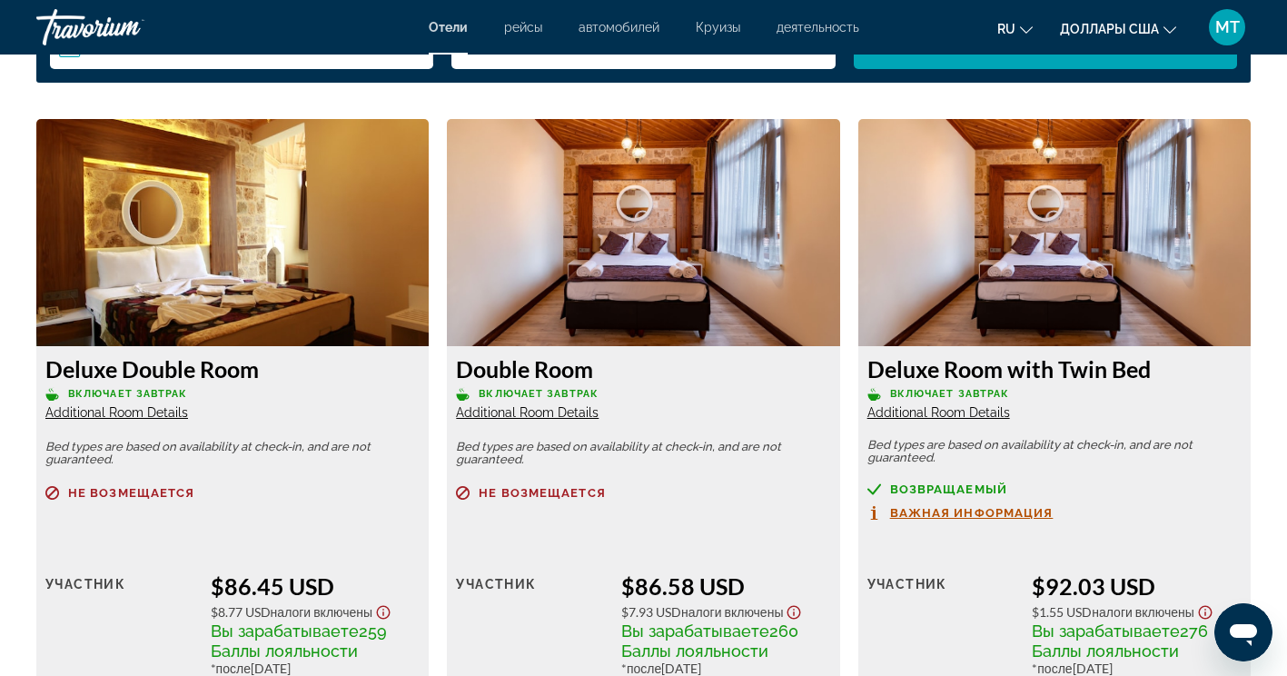
scroll to position [2544, 0]
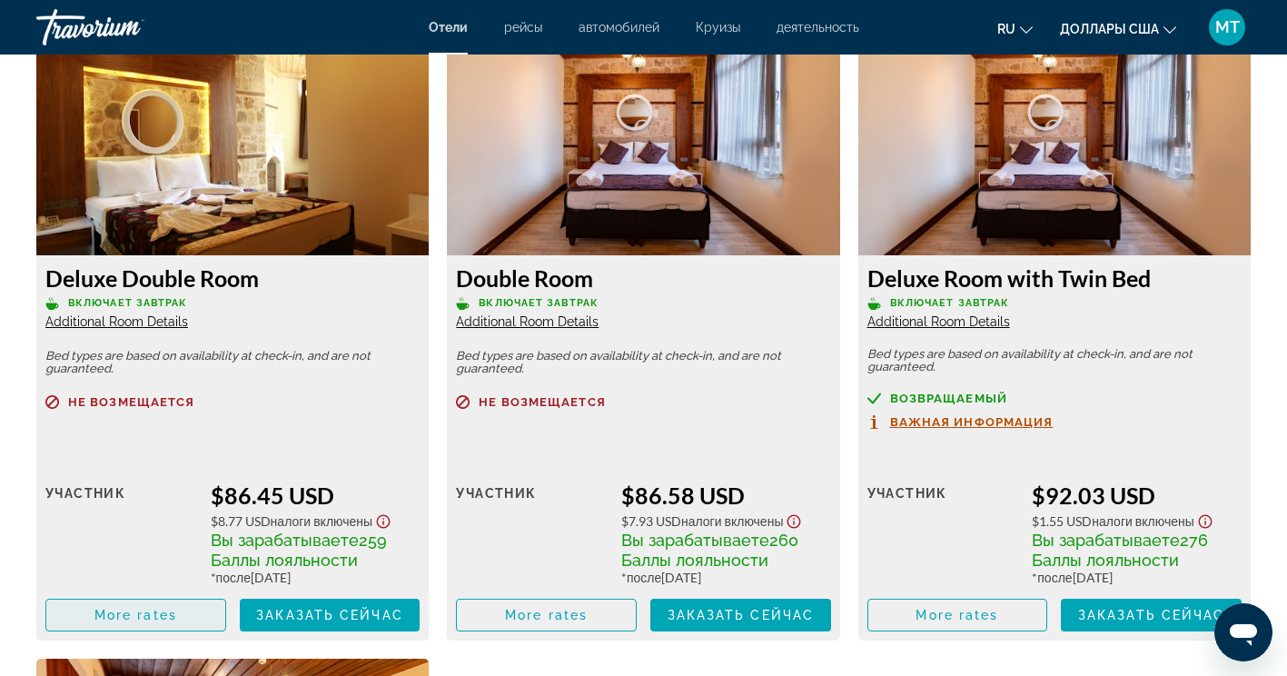
click at [181, 614] on span "Основное содержание" at bounding box center [135, 615] width 179 height 44
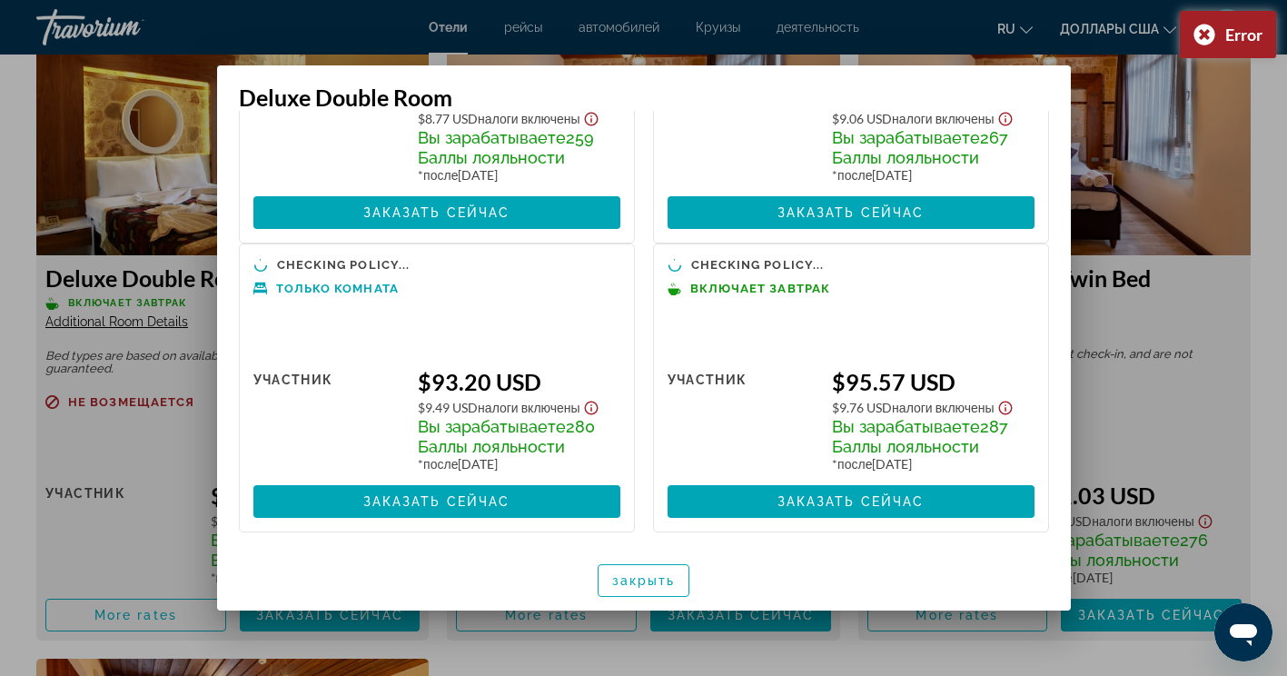
scroll to position [0, 0]
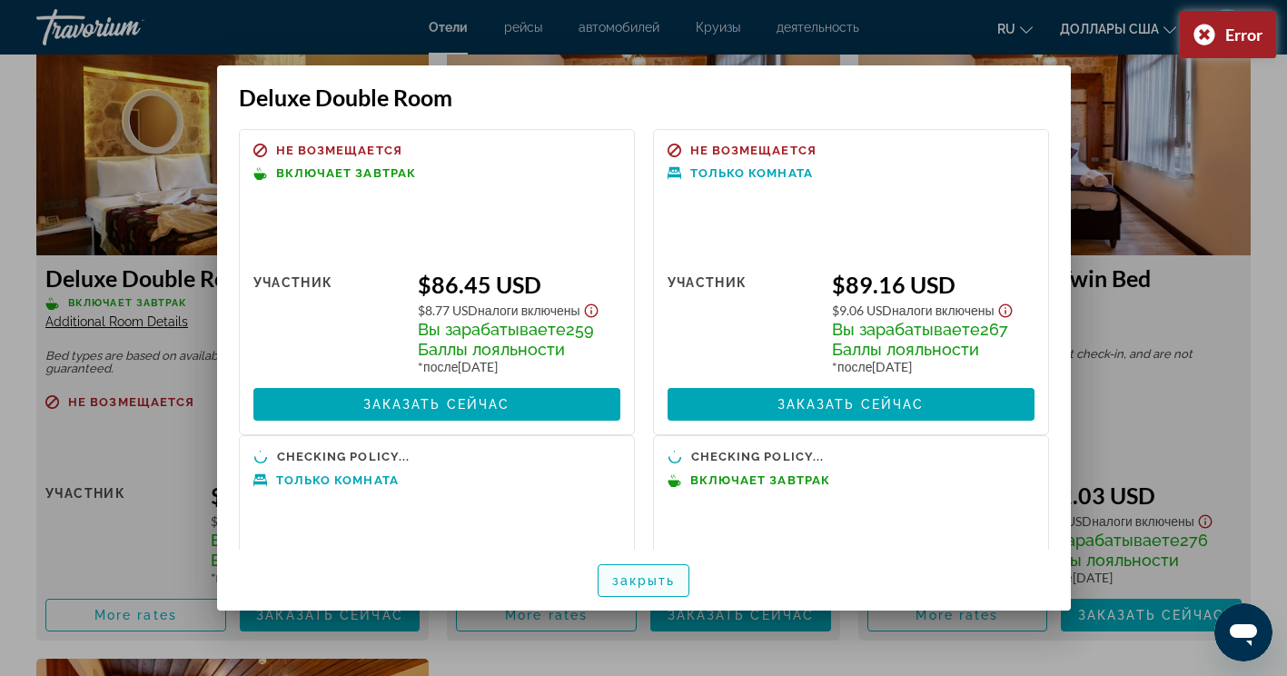
click at [660, 581] on span "закрыть" at bounding box center [644, 580] width 64 height 15
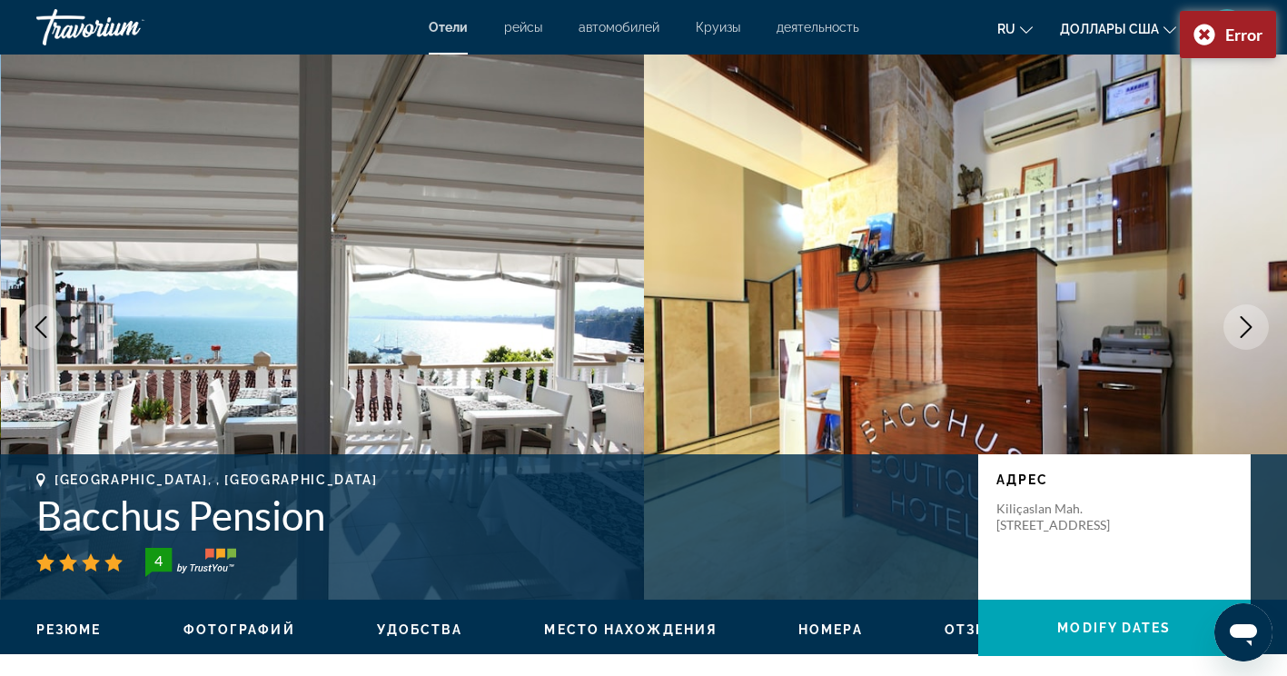
scroll to position [2544, 0]
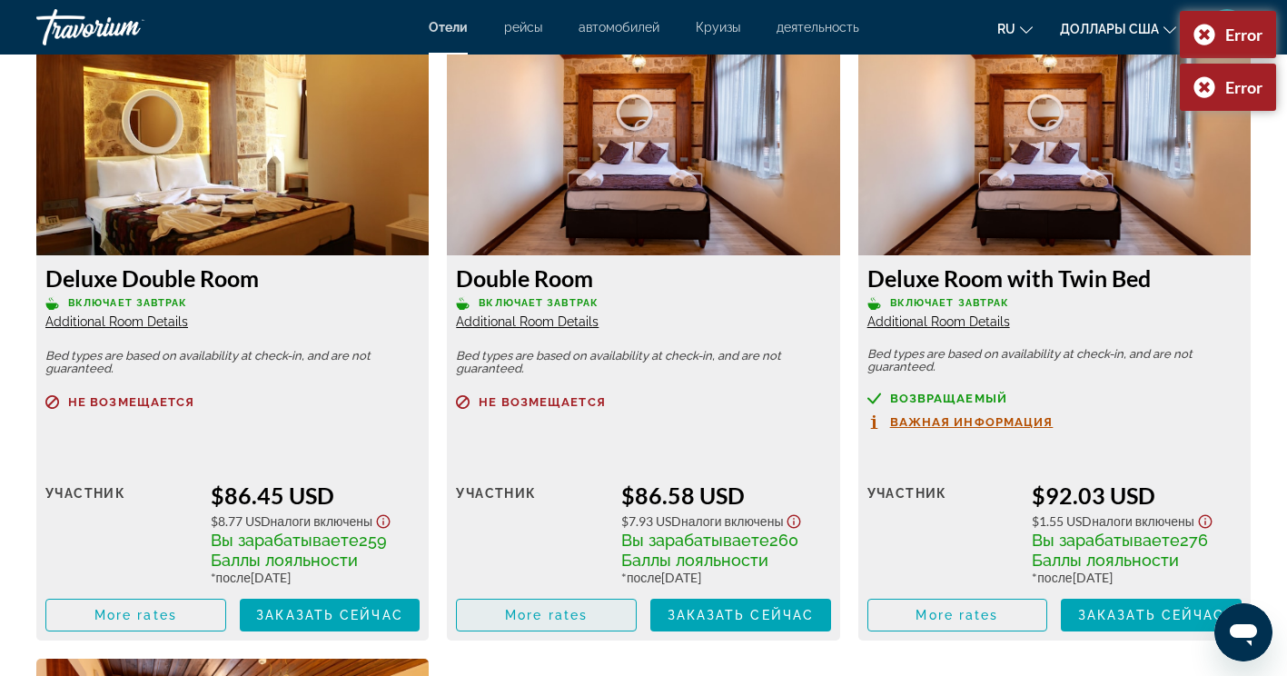
click at [588, 613] on span "Основное содержание" at bounding box center [546, 615] width 179 height 44
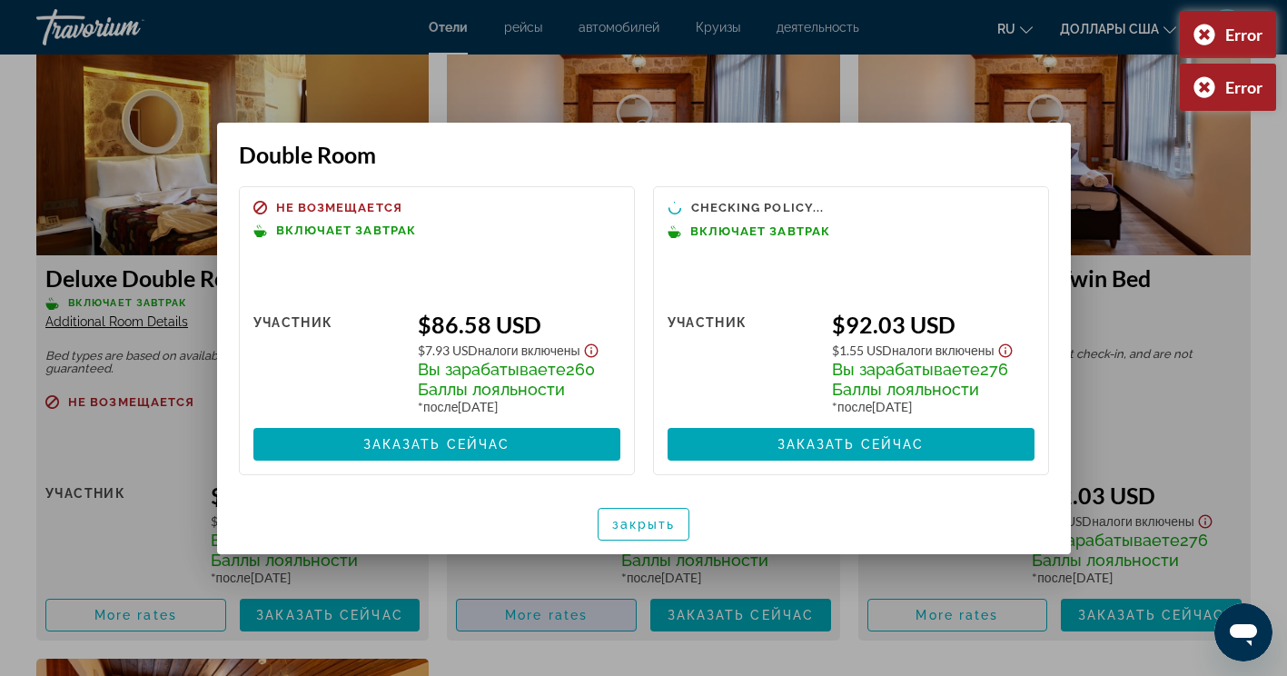
scroll to position [0, 0]
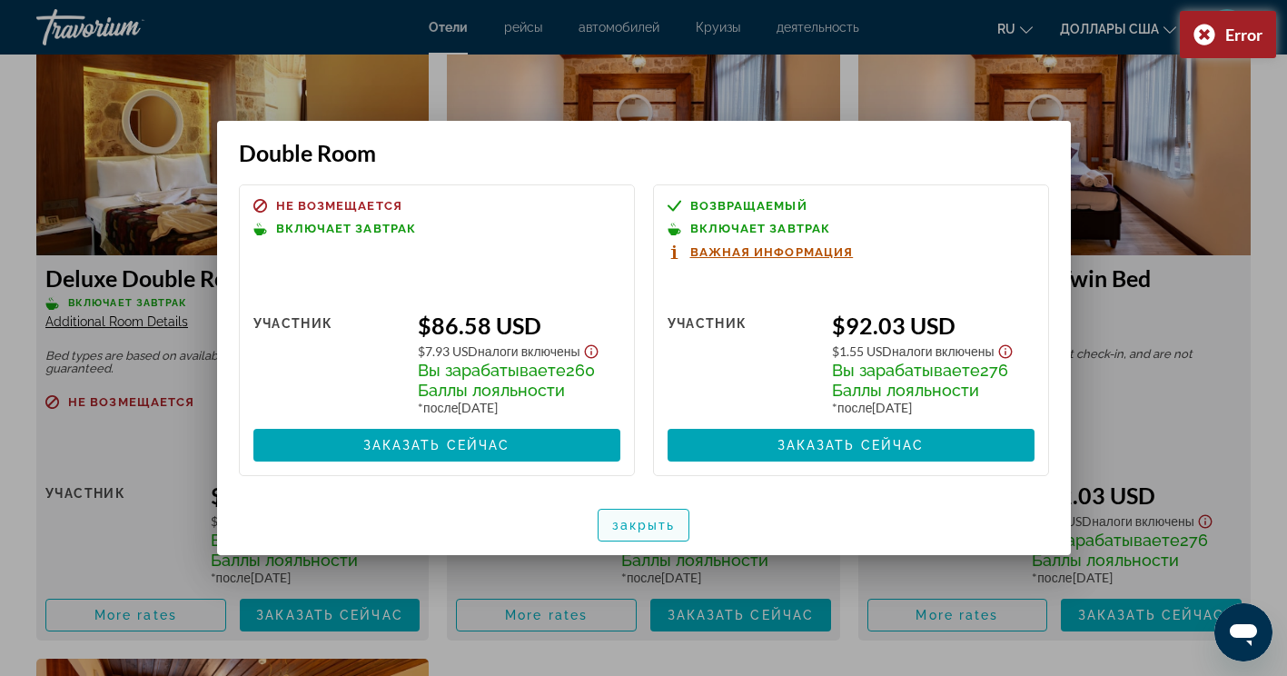
click at [640, 523] on span "закрыть" at bounding box center [644, 525] width 64 height 15
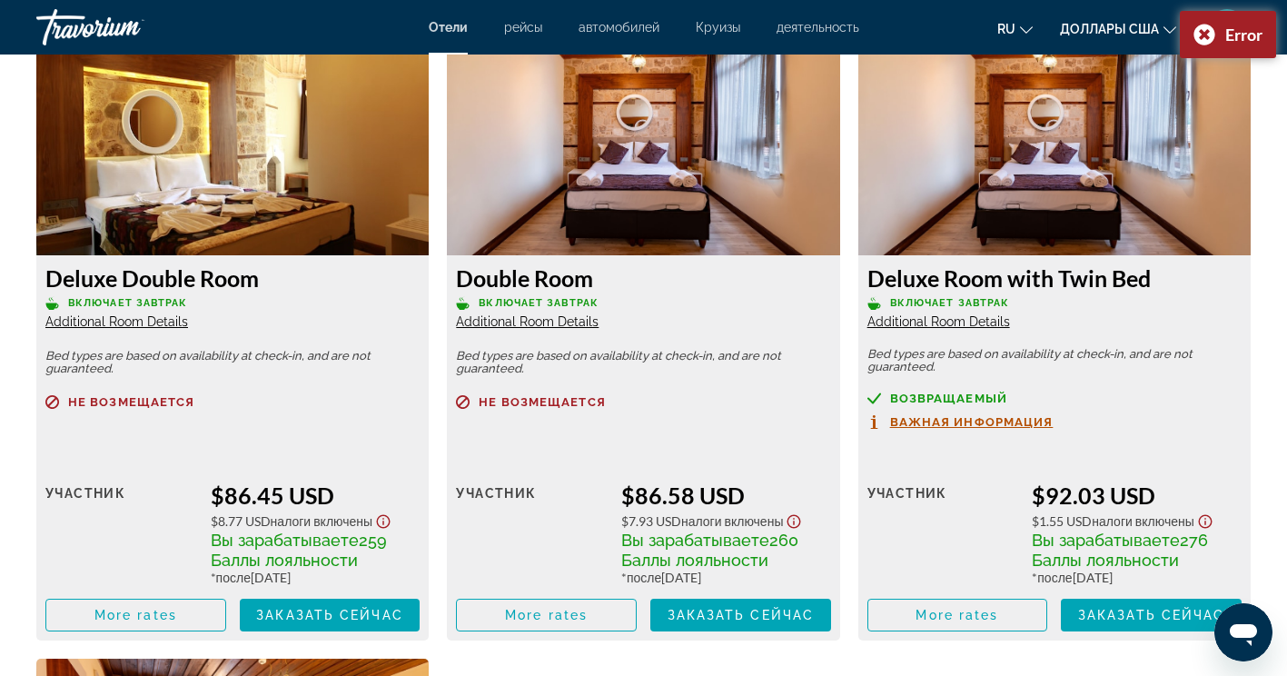
scroll to position [2544, 0]
click at [563, 614] on span "More rates" at bounding box center [546, 615] width 83 height 15
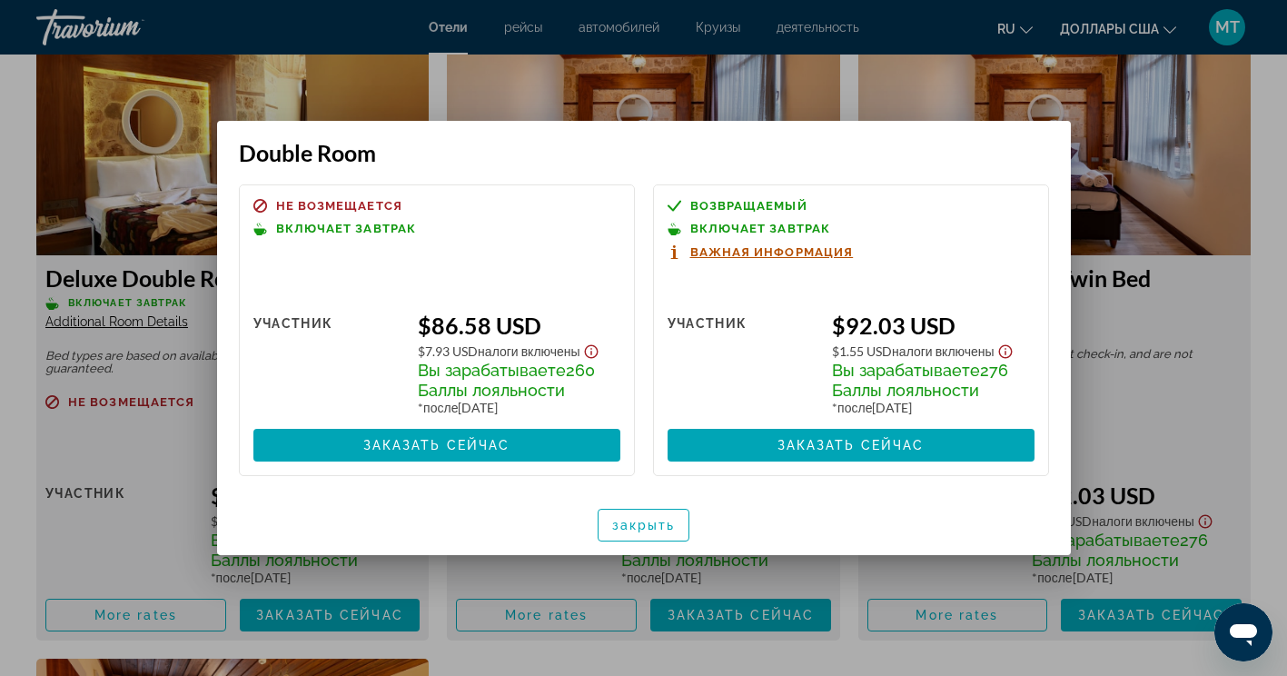
click at [1178, 278] on div at bounding box center [643, 338] width 1287 height 676
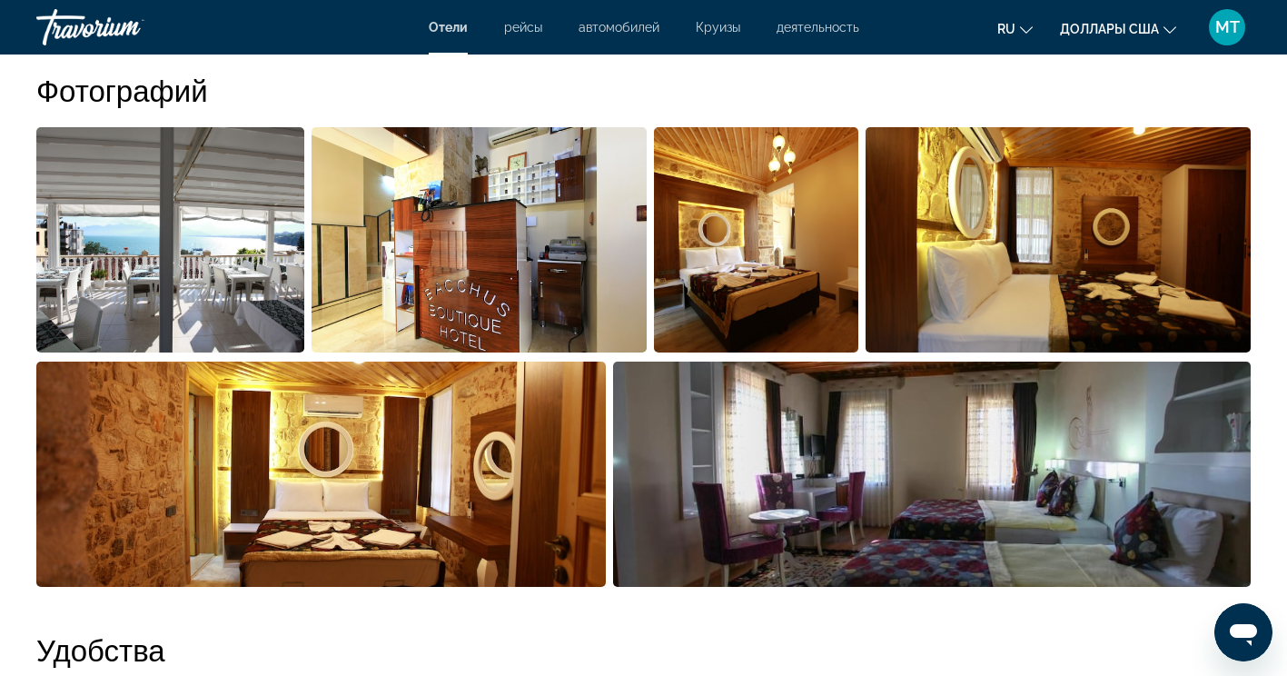
scroll to position [999, 0]
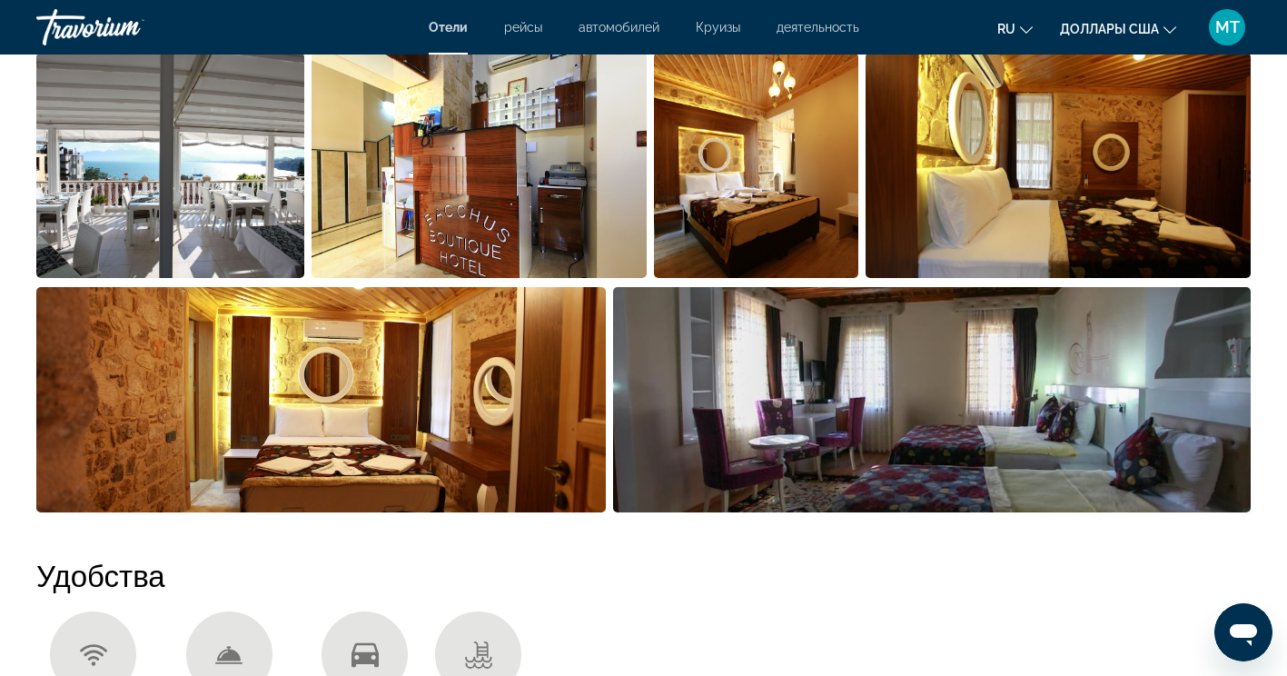
click at [164, 217] on img "Open full-screen image slider" at bounding box center [170, 165] width 268 height 225
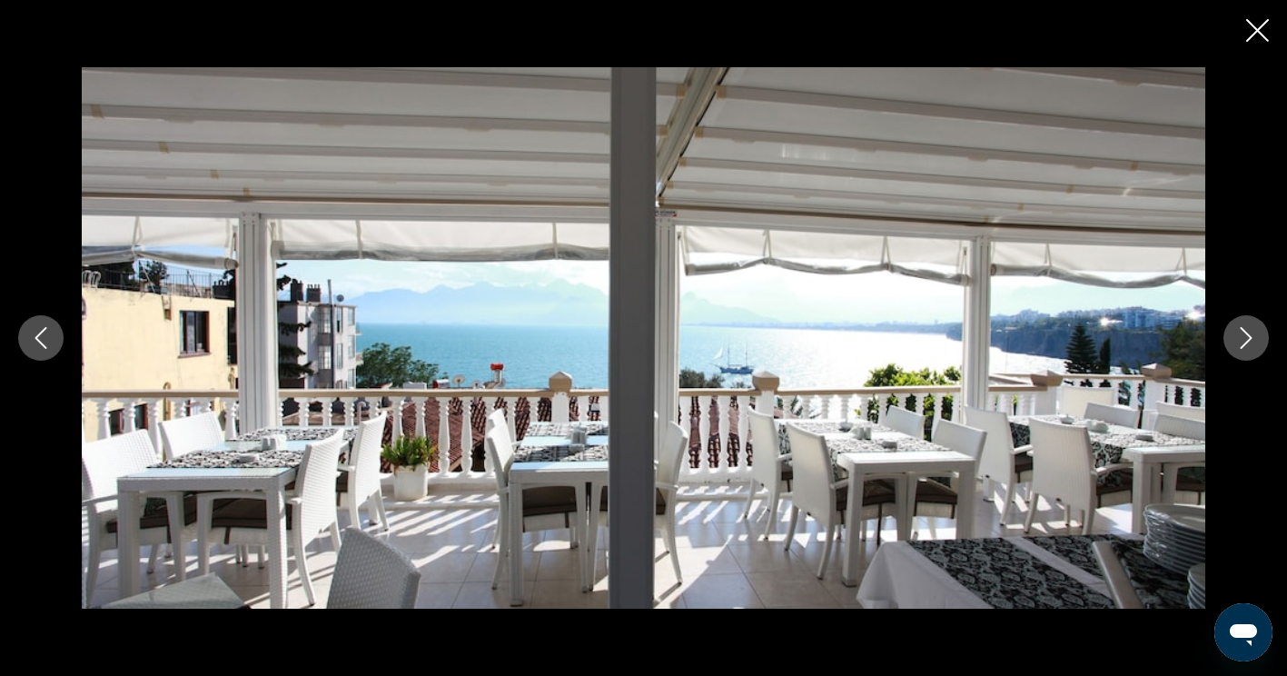
click at [1241, 340] on icon "Next image" at bounding box center [1247, 338] width 22 height 22
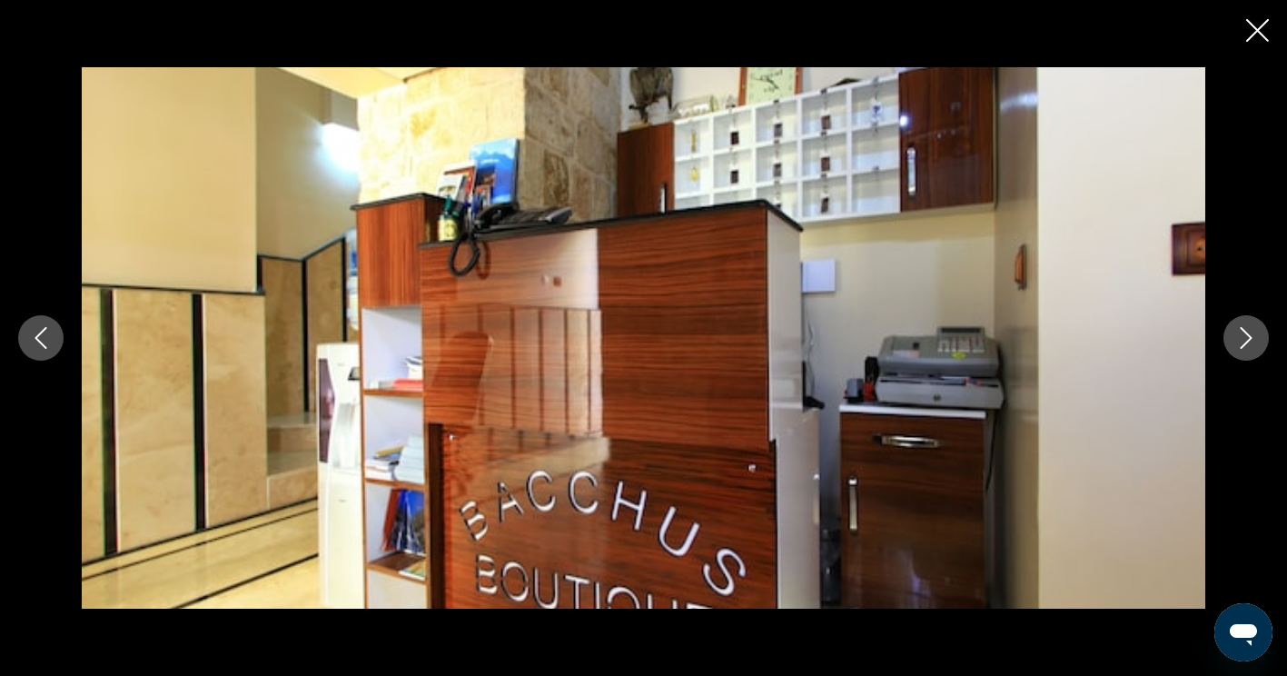
click at [1241, 339] on icon "Next image" at bounding box center [1247, 338] width 22 height 22
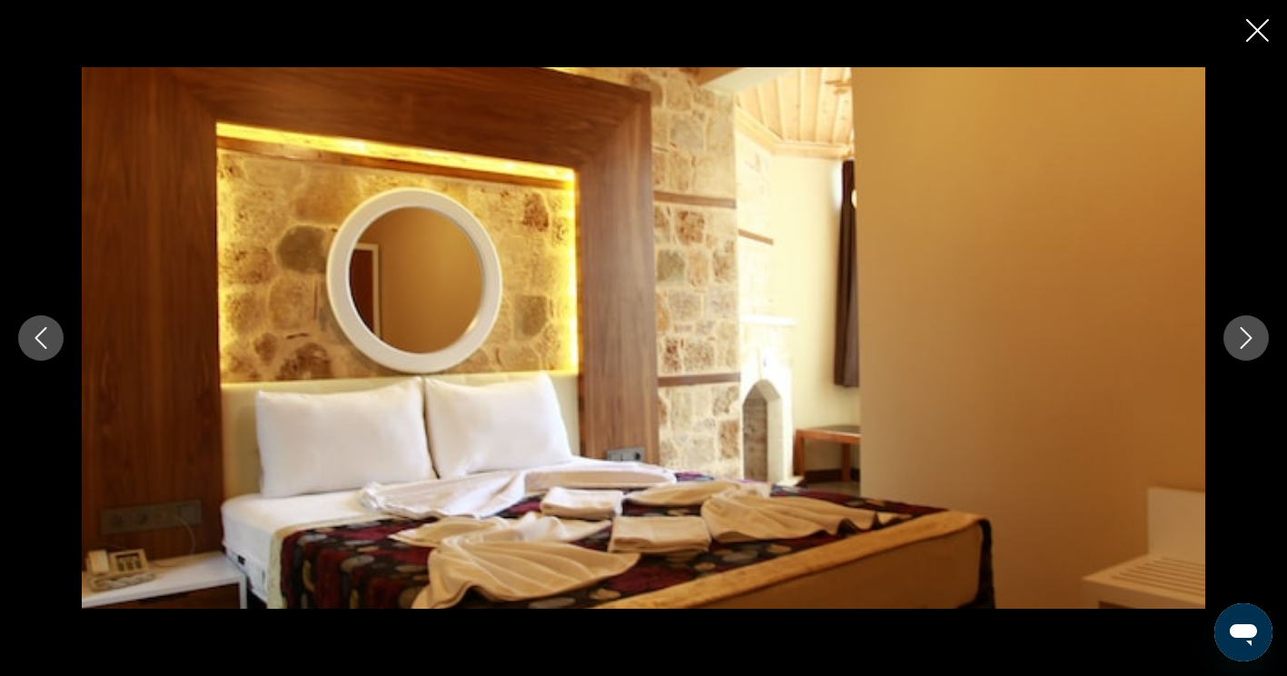
click at [1241, 340] on icon "Next image" at bounding box center [1247, 338] width 22 height 22
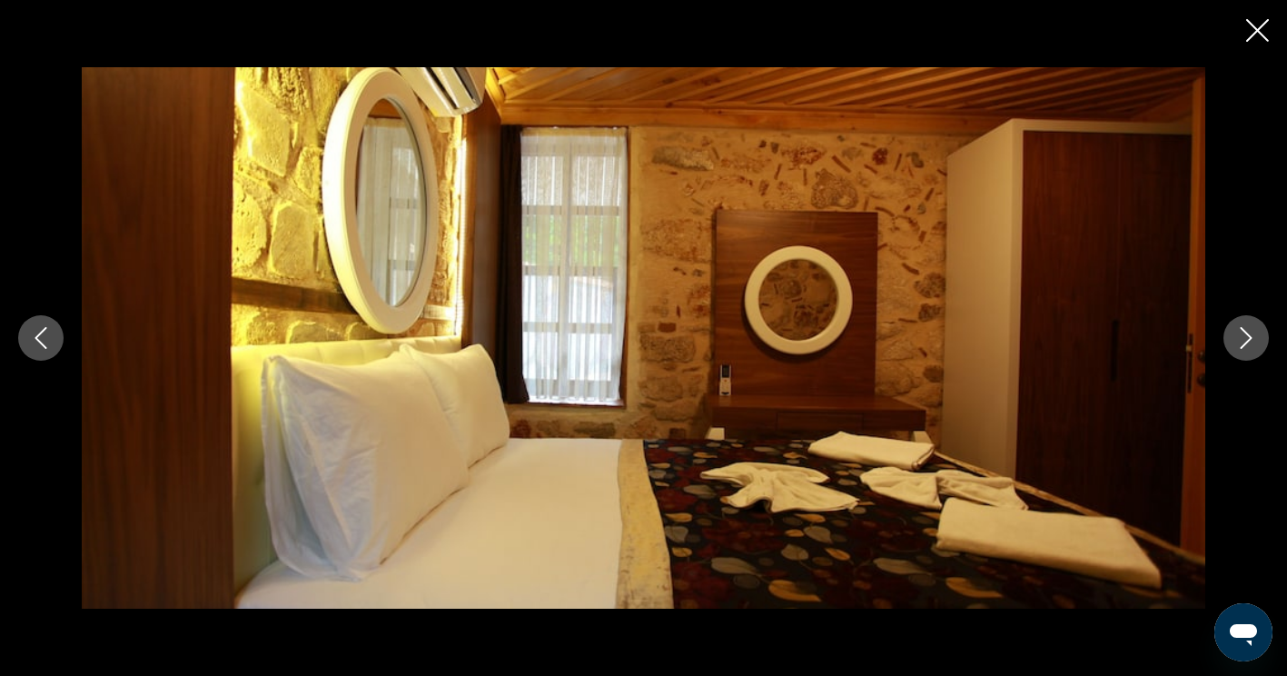
click at [1241, 340] on icon "Next image" at bounding box center [1247, 338] width 22 height 22
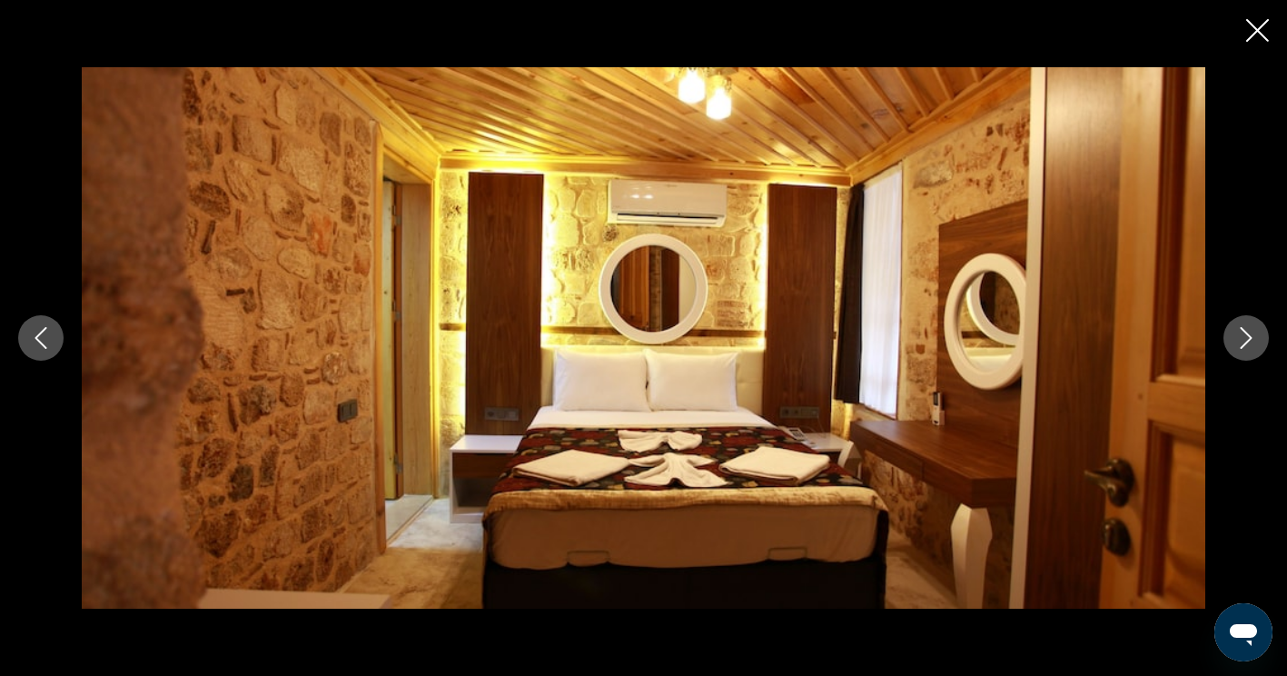
click at [1241, 340] on icon "Next image" at bounding box center [1247, 338] width 22 height 22
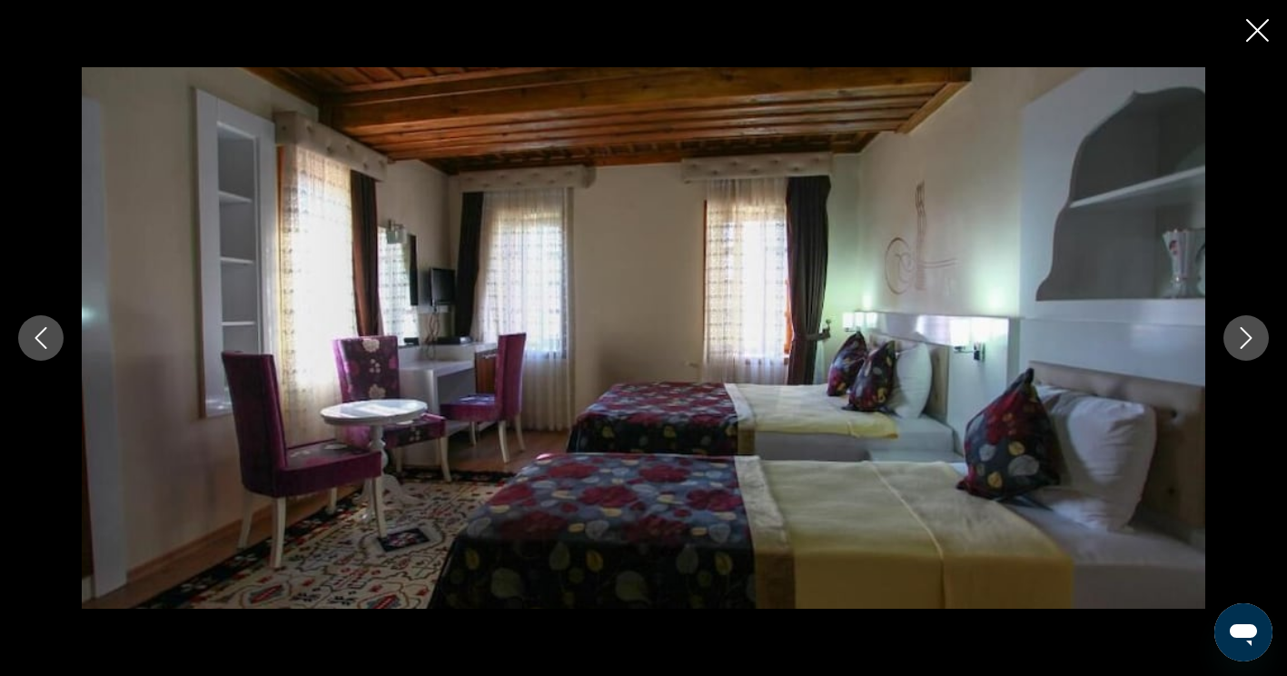
click at [1241, 340] on icon "Next image" at bounding box center [1247, 338] width 22 height 22
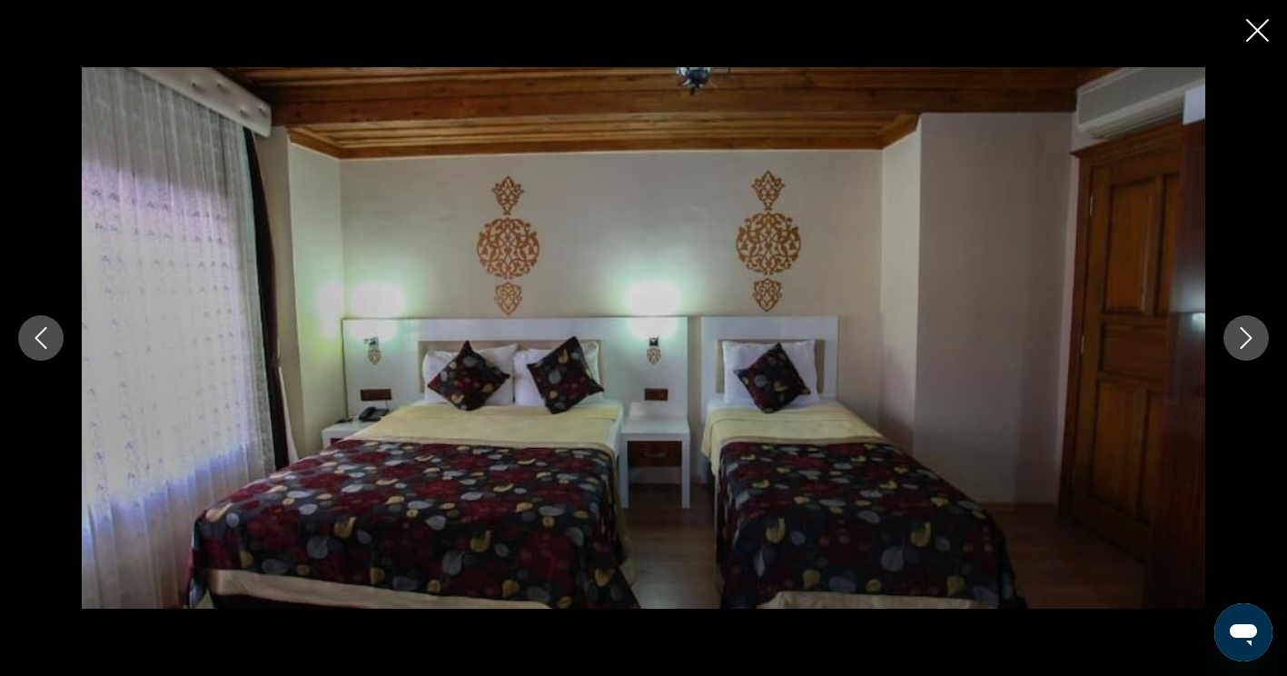
click at [1254, 37] on icon "Close slideshow" at bounding box center [1257, 30] width 23 height 23
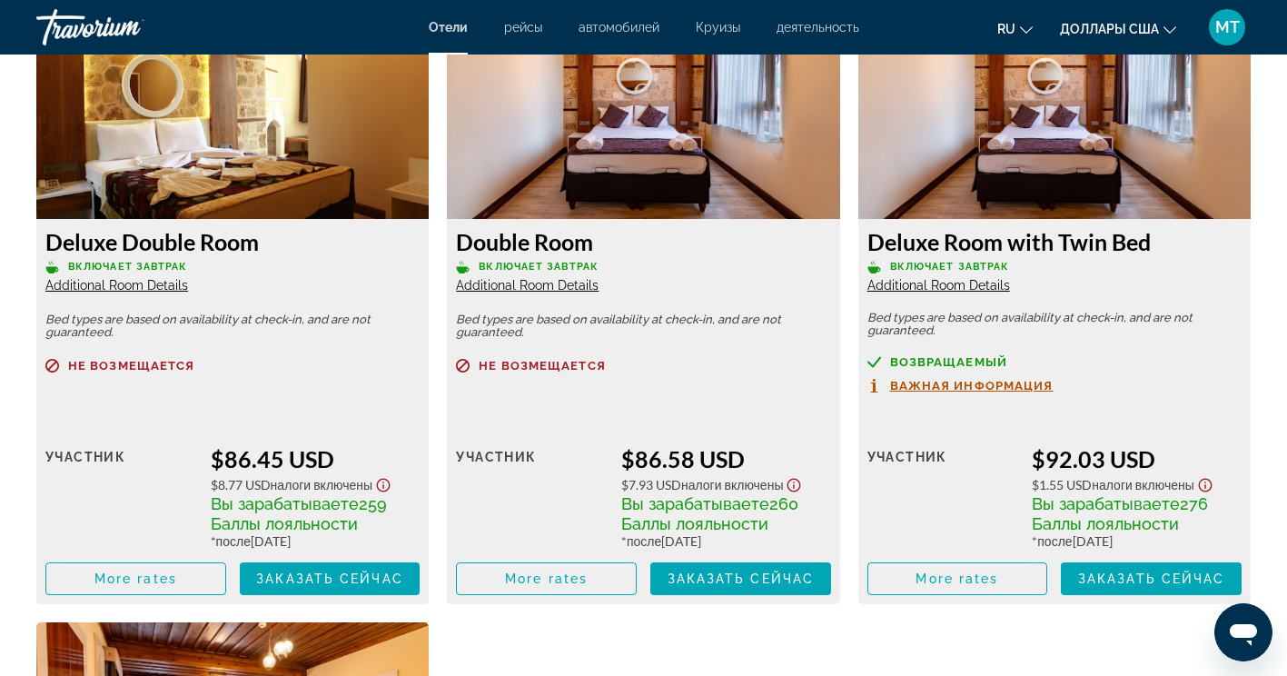
scroll to position [2635, 0]
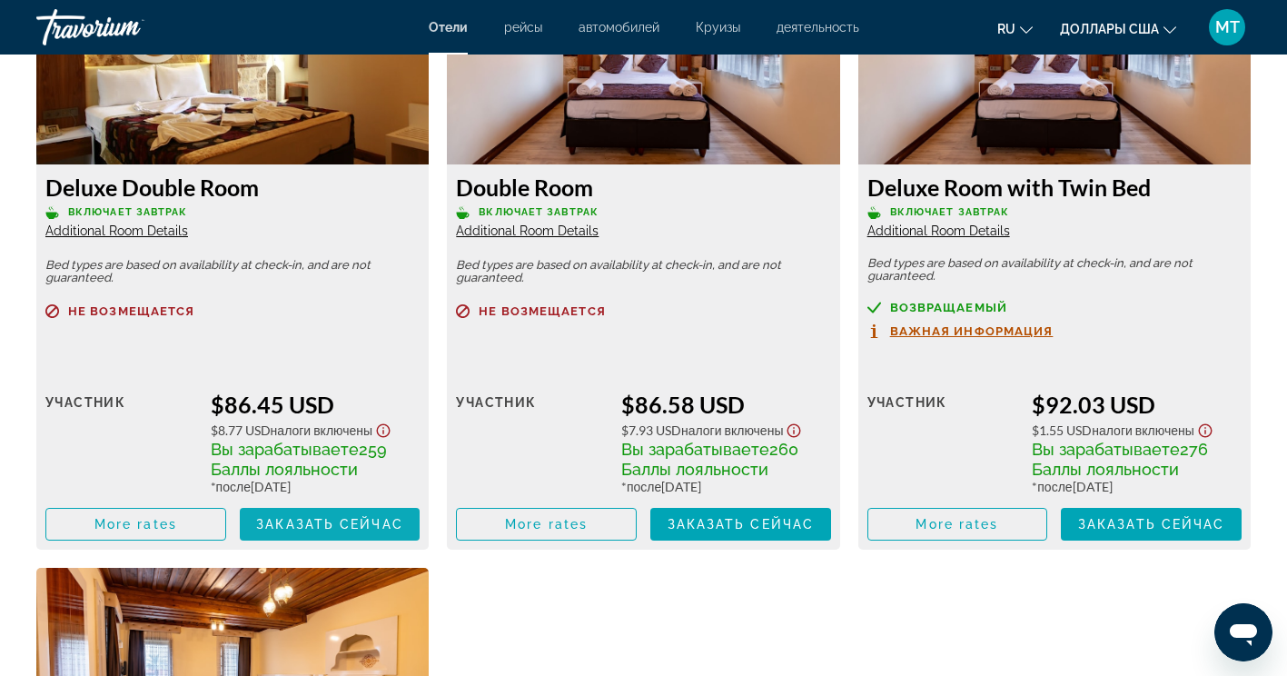
click at [286, 521] on span "Заказать сейчас" at bounding box center [329, 524] width 147 height 15
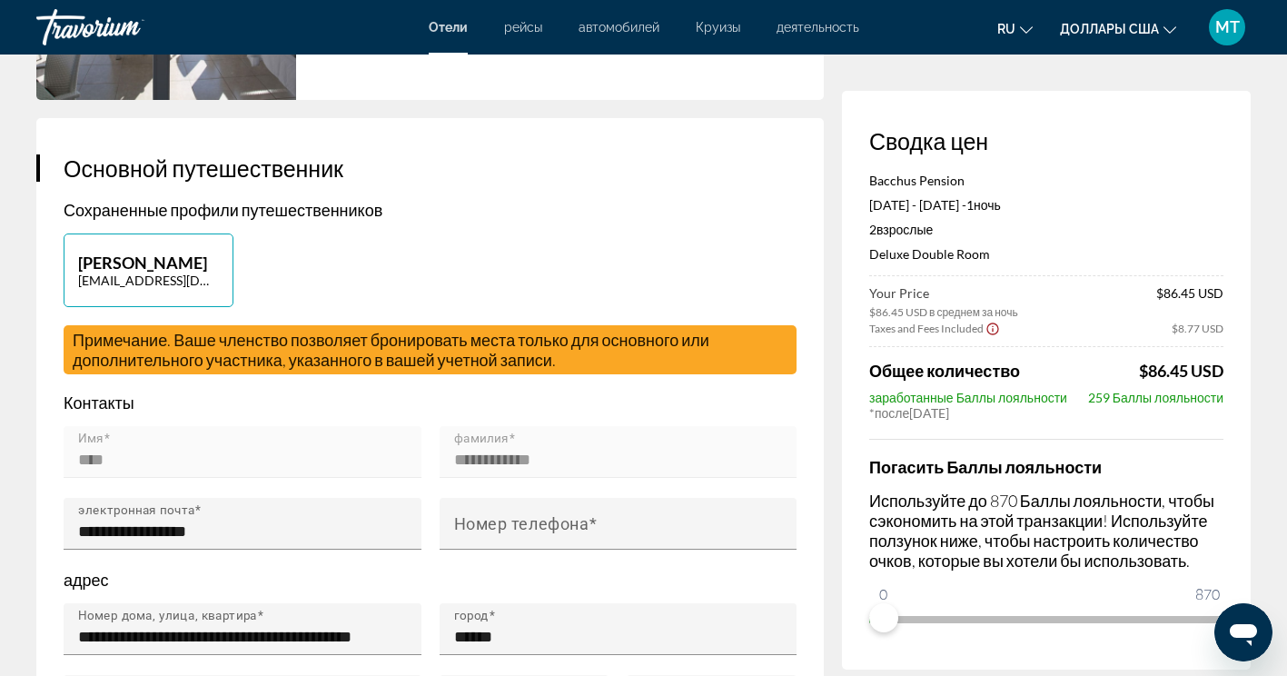
scroll to position [273, 0]
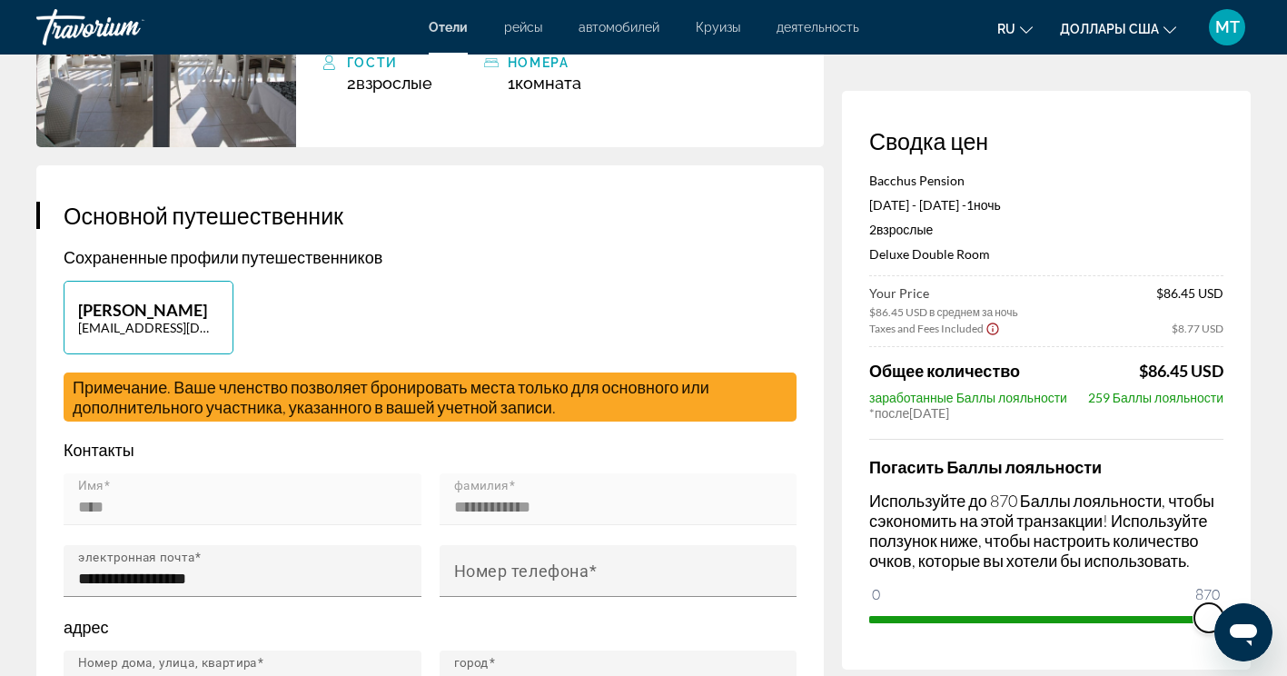
drag, startPoint x: 888, startPoint y: 618, endPoint x: 1304, endPoint y: 585, distance: 417.4
click at [1287, 403] on html "Перейти к основному содержанию Отели рейсы автомобилей Круизы деятельность Отел…" at bounding box center [643, 65] width 1287 height 676
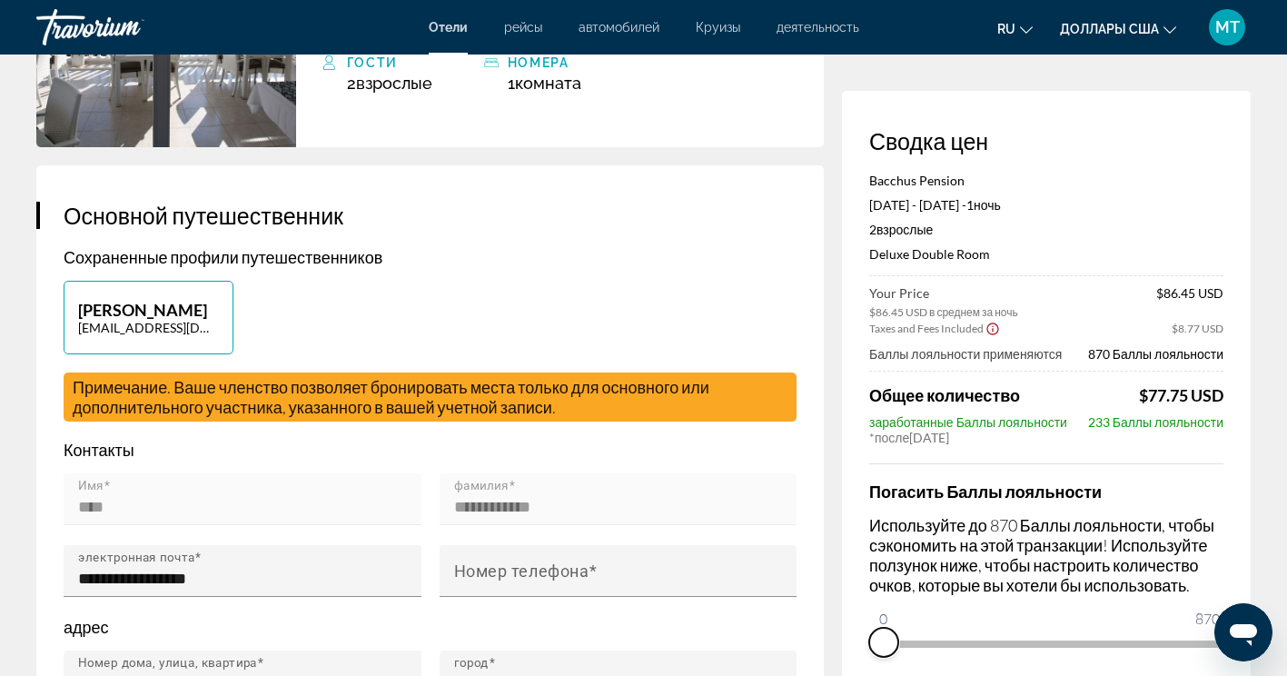
drag, startPoint x: 1204, startPoint y: 642, endPoint x: 798, endPoint y: 674, distance: 407.3
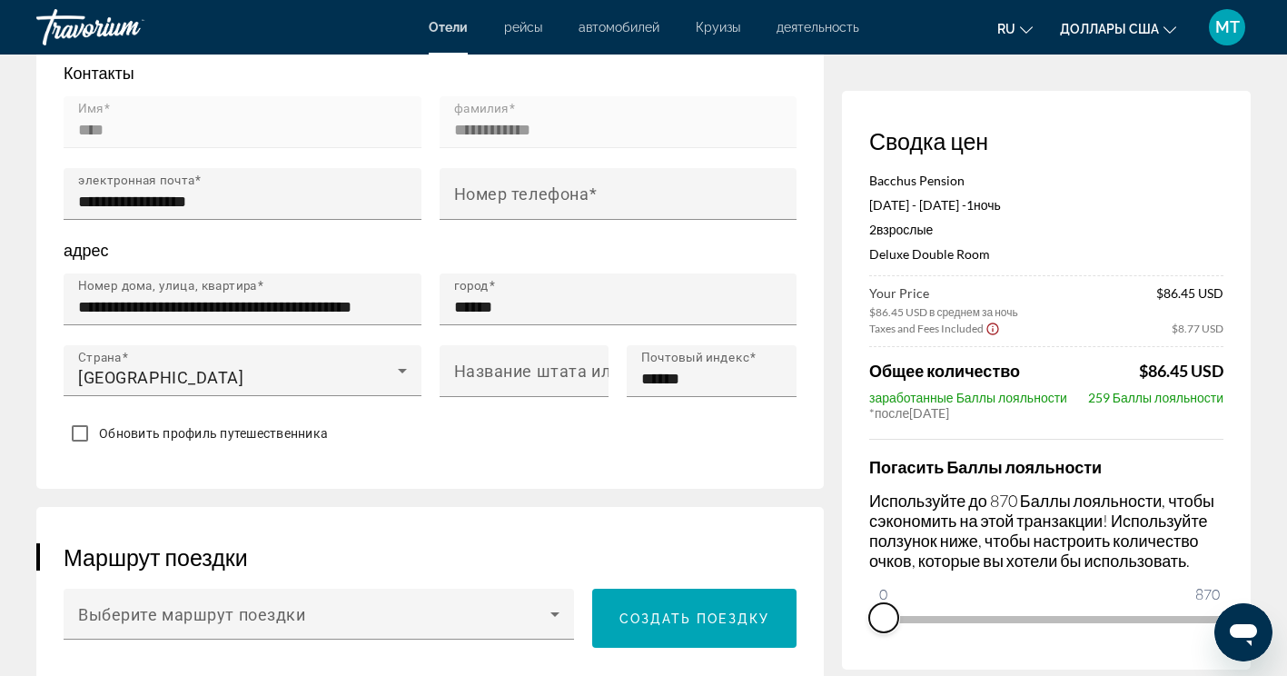
scroll to position [636, 0]
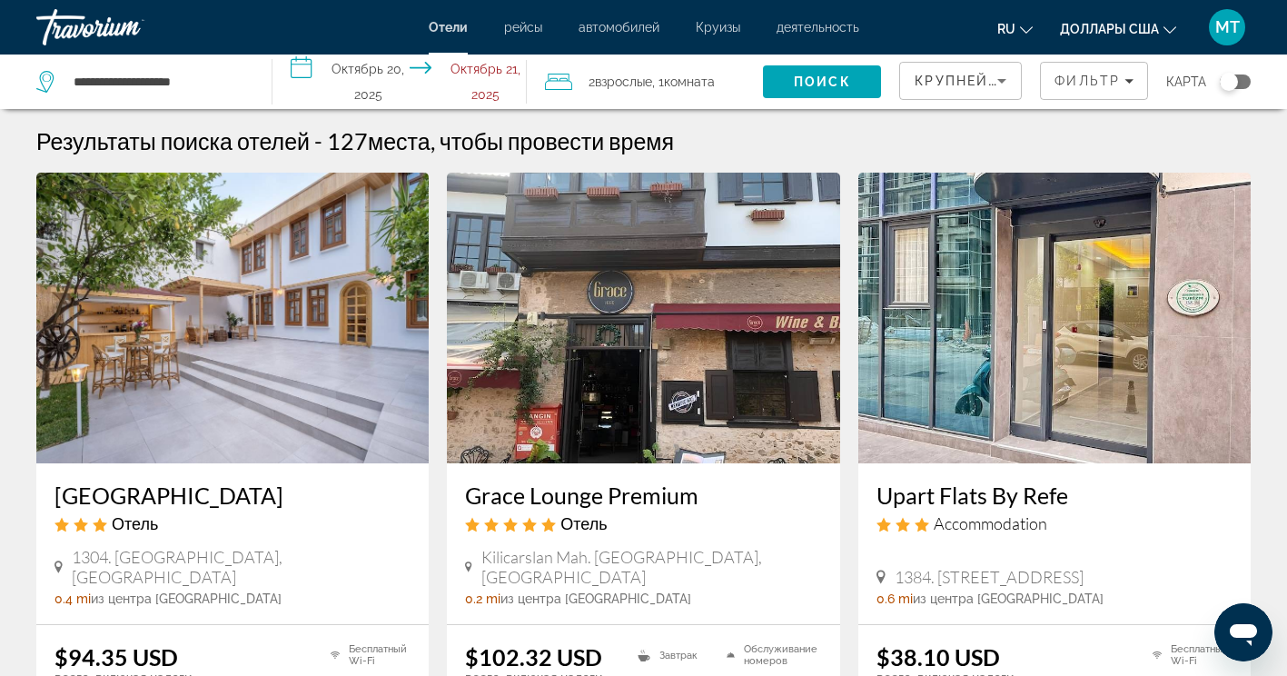
click at [165, 96] on div "**********" at bounding box center [144, 82] width 217 height 55
click at [184, 73] on input "**********" at bounding box center [158, 81] width 173 height 27
click at [204, 76] on input "**********" at bounding box center [158, 81] width 173 height 27
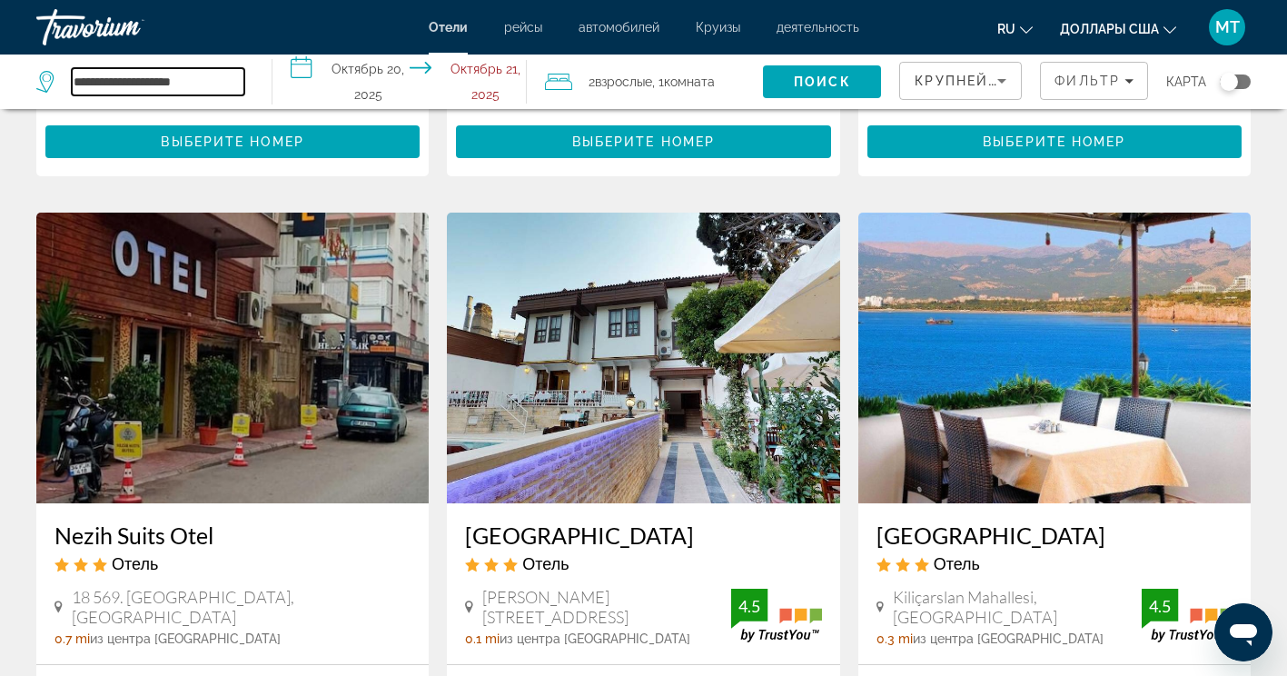
scroll to position [636, 0]
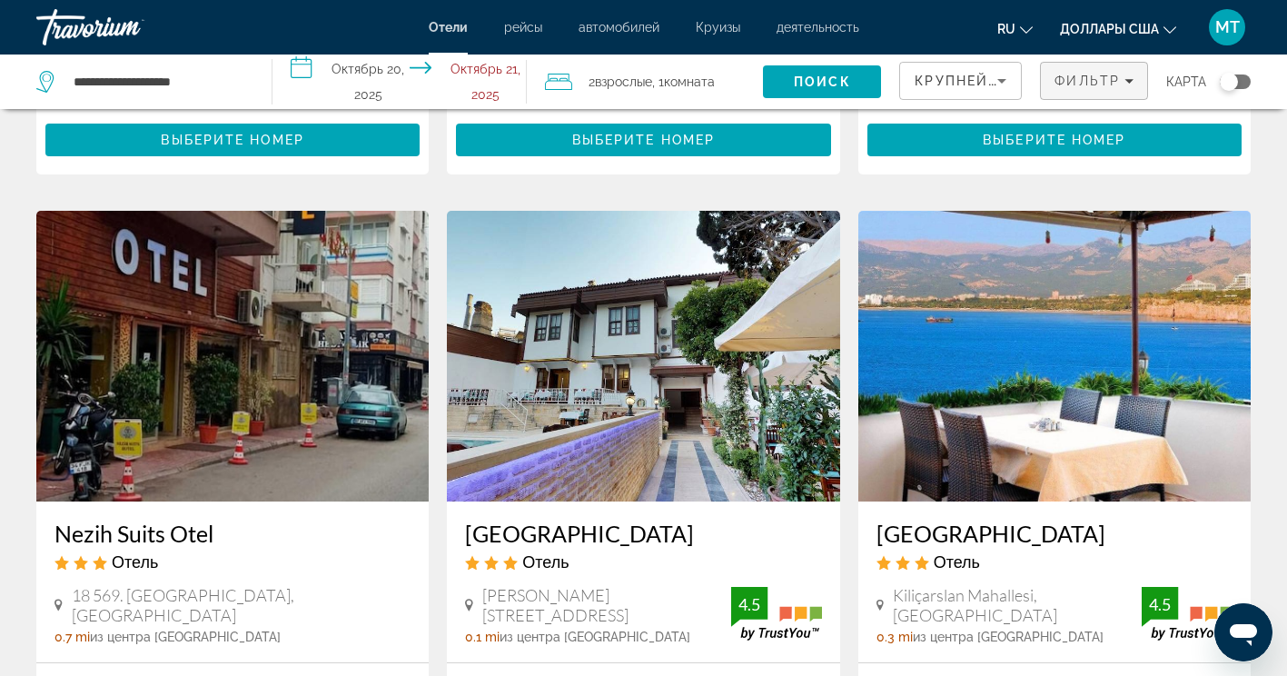
click at [1090, 91] on span "Фильтры" at bounding box center [1094, 81] width 106 height 44
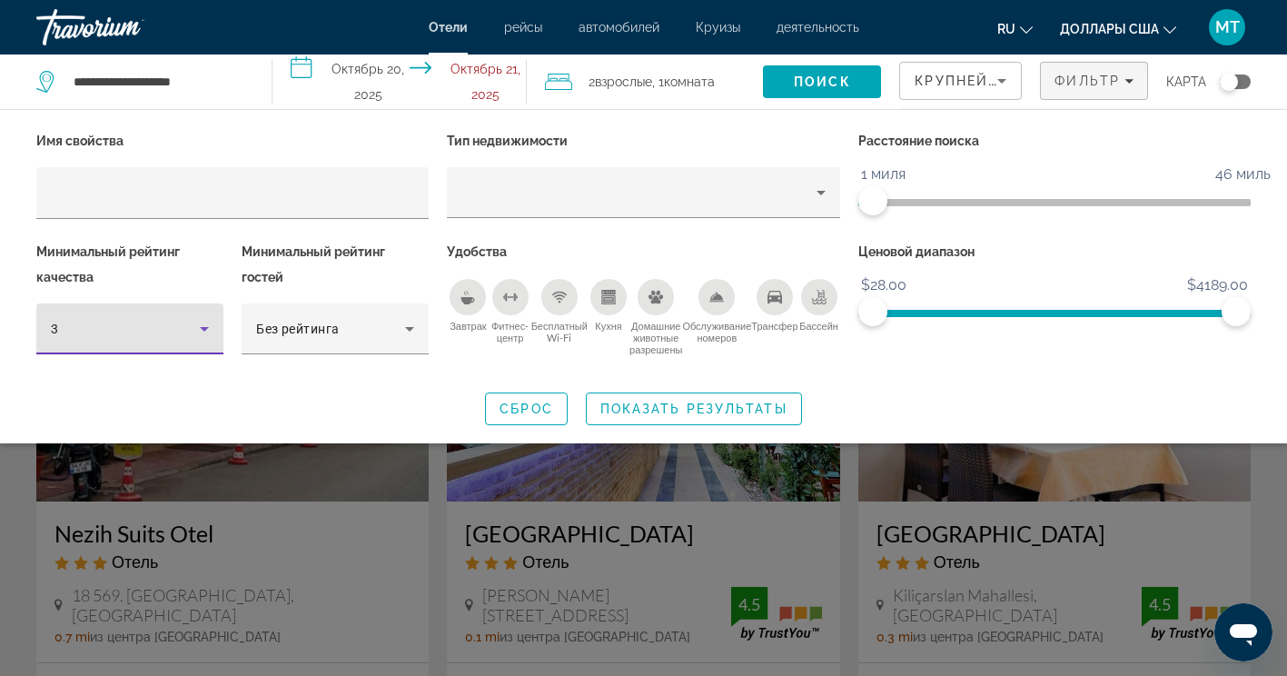
click at [184, 333] on div "3" at bounding box center [125, 329] width 149 height 22
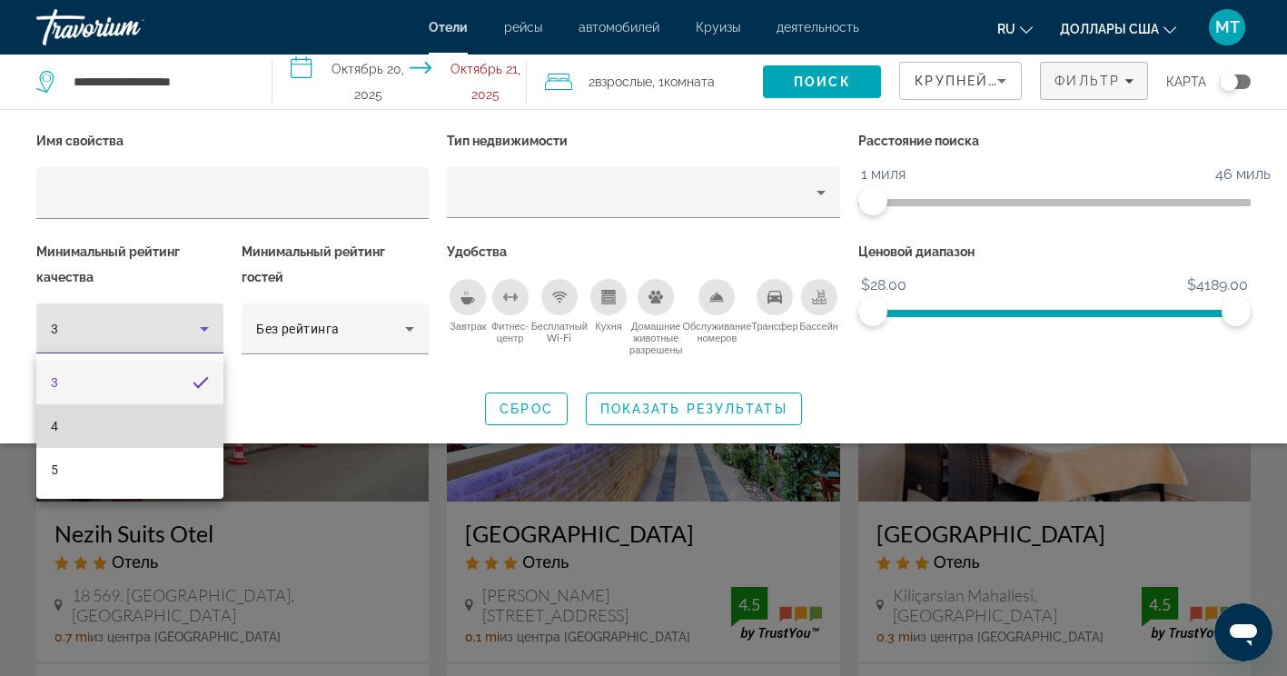
click at [106, 423] on mat-option "4" at bounding box center [129, 426] width 187 height 44
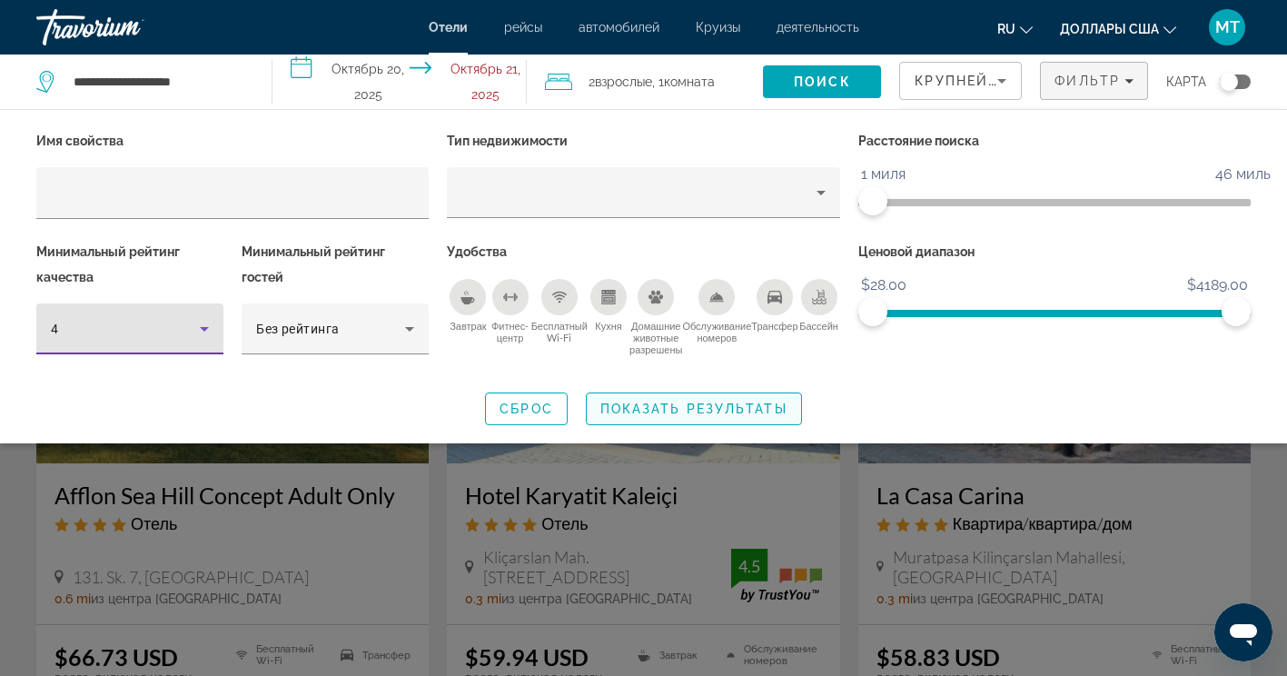
click at [748, 402] on span "Показать результаты" at bounding box center [694, 409] width 187 height 15
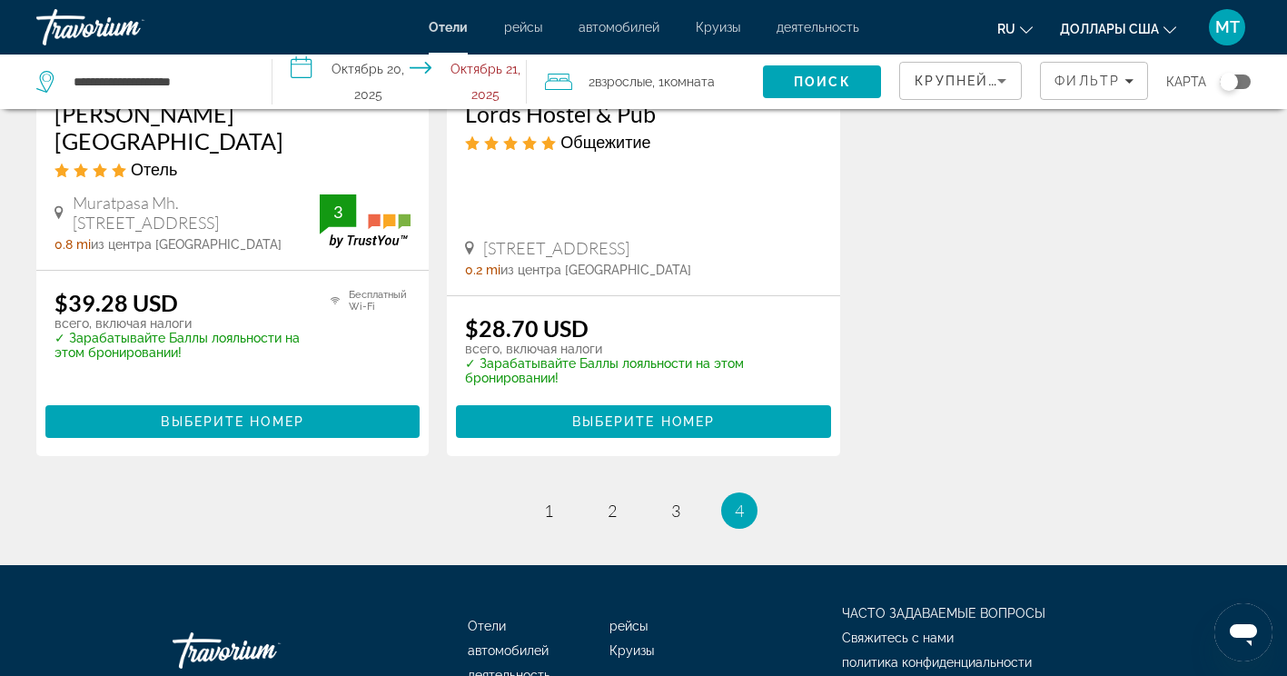
scroll to position [2488, 0]
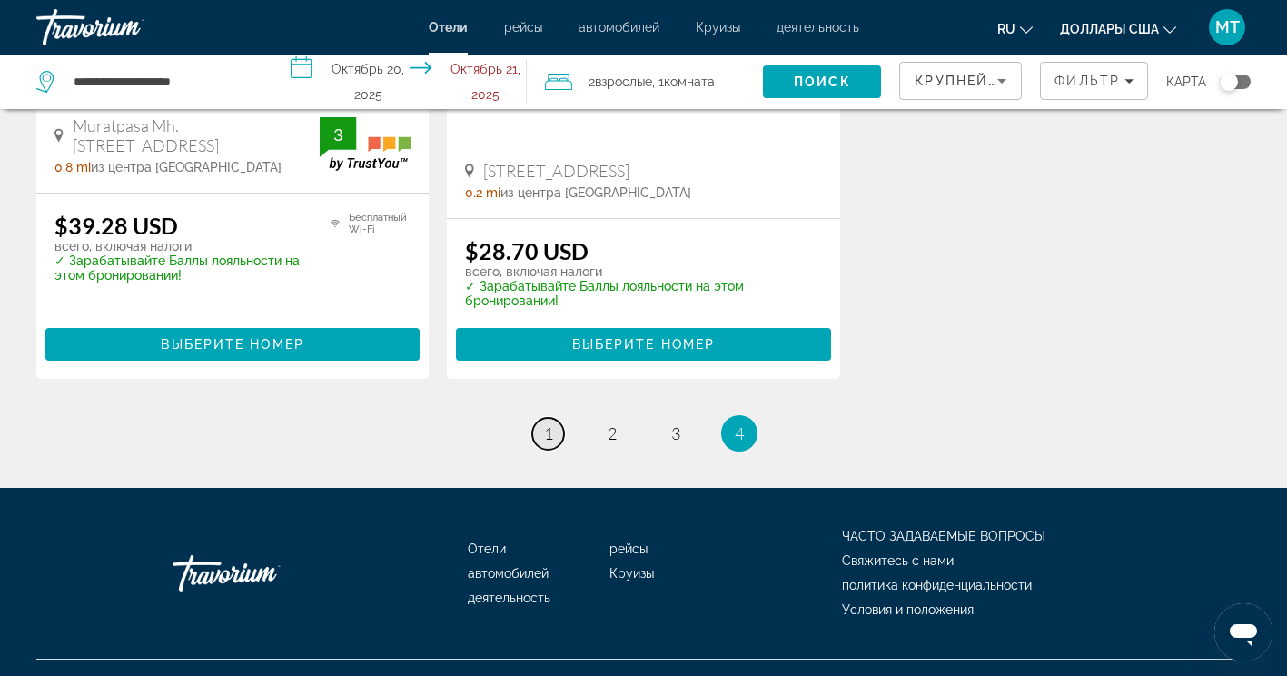
click at [542, 418] on link "page 1" at bounding box center [548, 434] width 32 height 32
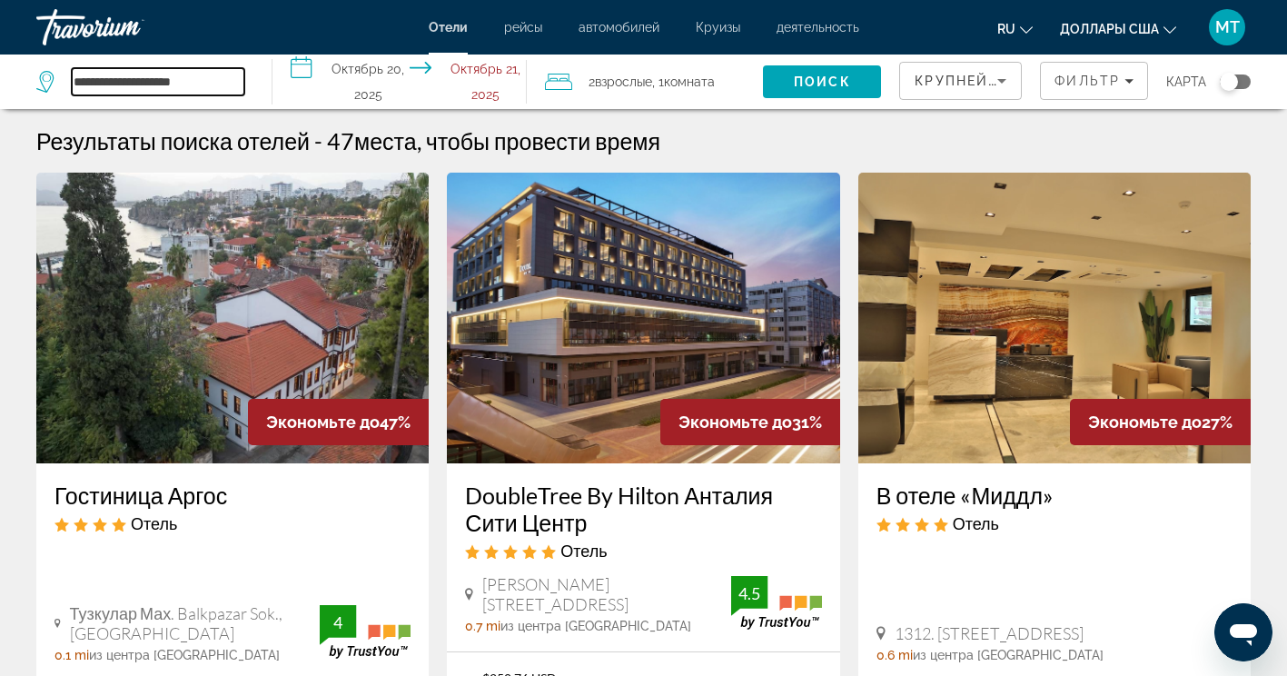
click at [190, 68] on input "**********" at bounding box center [158, 81] width 173 height 27
drag, startPoint x: 203, startPoint y: 82, endPoint x: -4, endPoint y: 85, distance: 206.3
click at [0, 85] on html "**********" at bounding box center [643, 338] width 1287 height 676
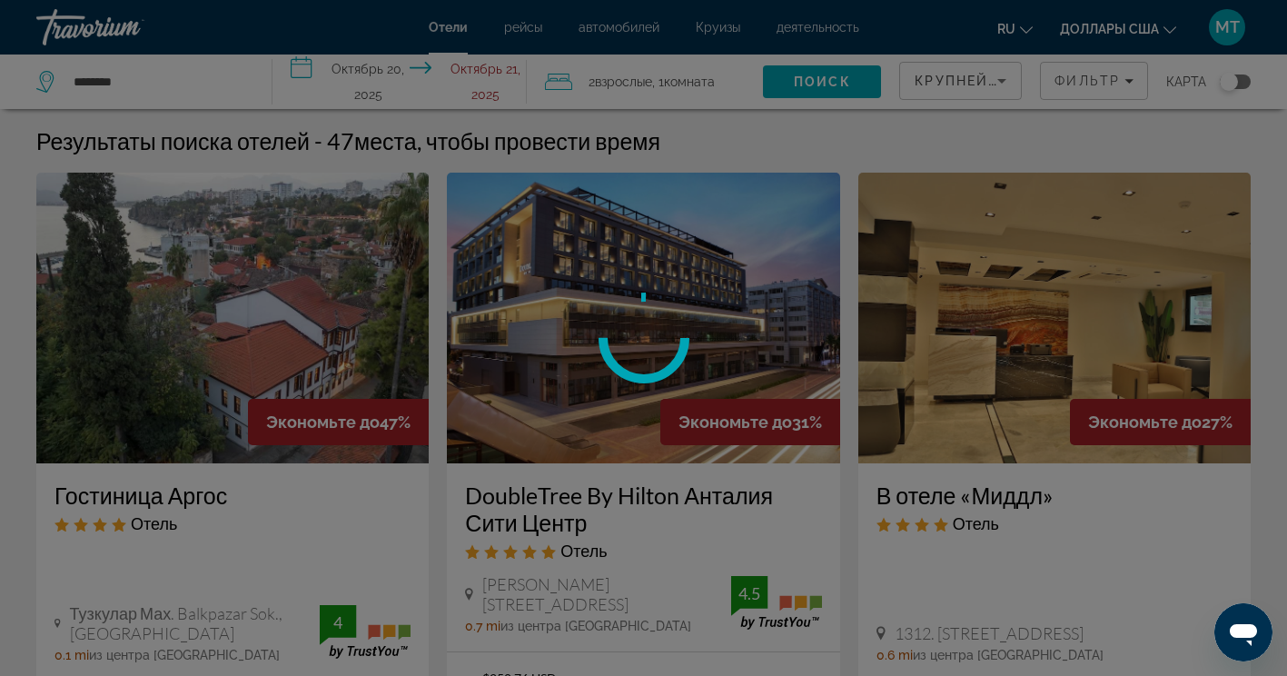
click at [156, 80] on div at bounding box center [643, 338] width 1287 height 676
drag, startPoint x: 155, startPoint y: 85, endPoint x: 151, endPoint y: 77, distance: 9.4
click at [155, 84] on div at bounding box center [643, 338] width 1287 height 676
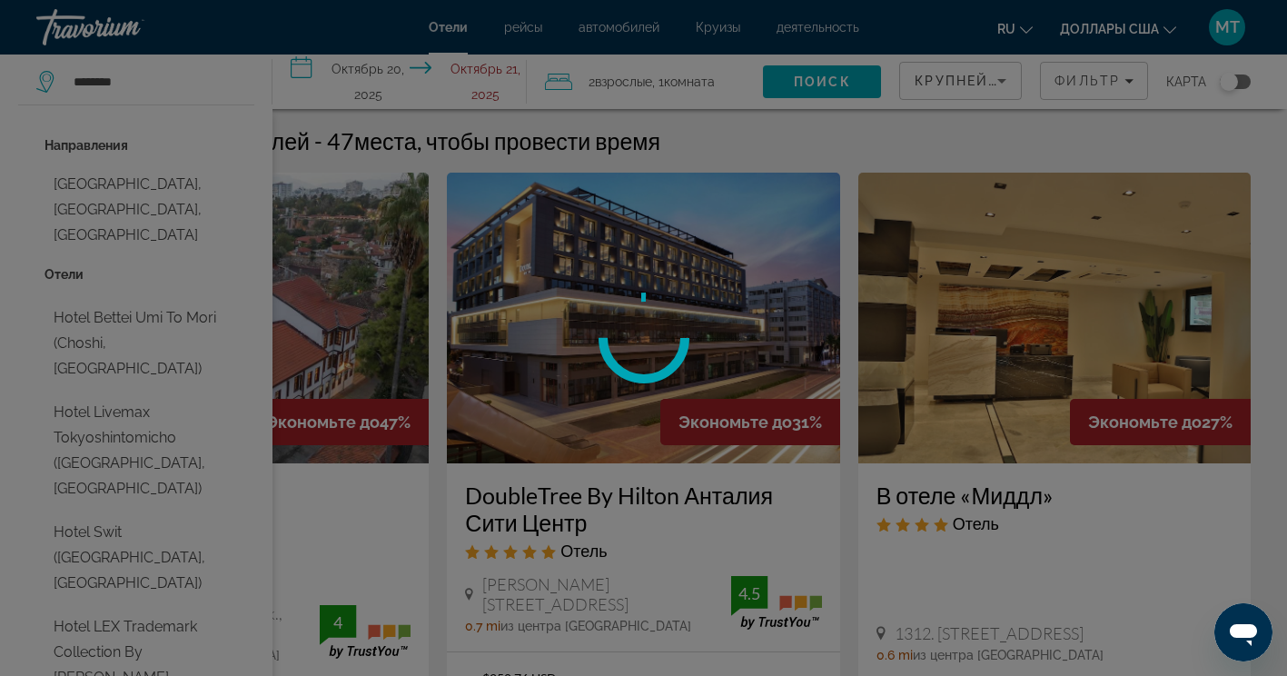
click at [154, 78] on div at bounding box center [643, 338] width 1287 height 676
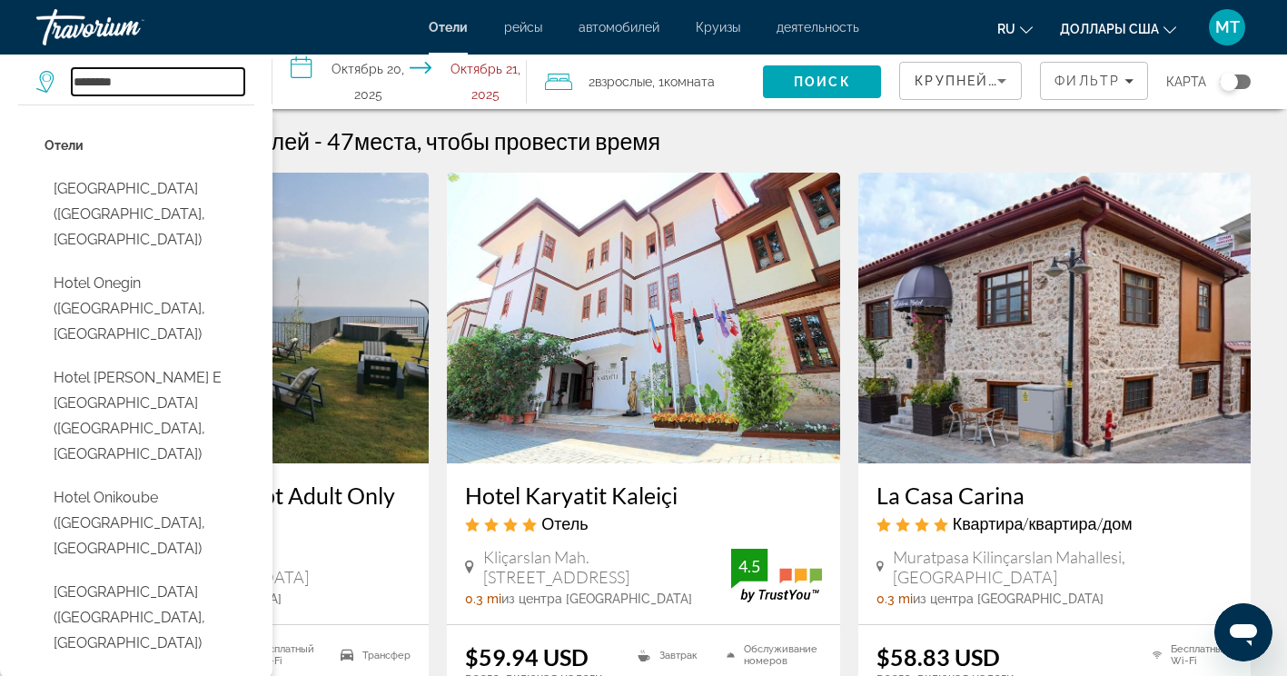
click at [147, 87] on input "********" at bounding box center [158, 81] width 173 height 27
drag, startPoint x: 153, startPoint y: 84, endPoint x: -4, endPoint y: 74, distance: 156.6
click at [0, 74] on html "**********" at bounding box center [643, 338] width 1287 height 676
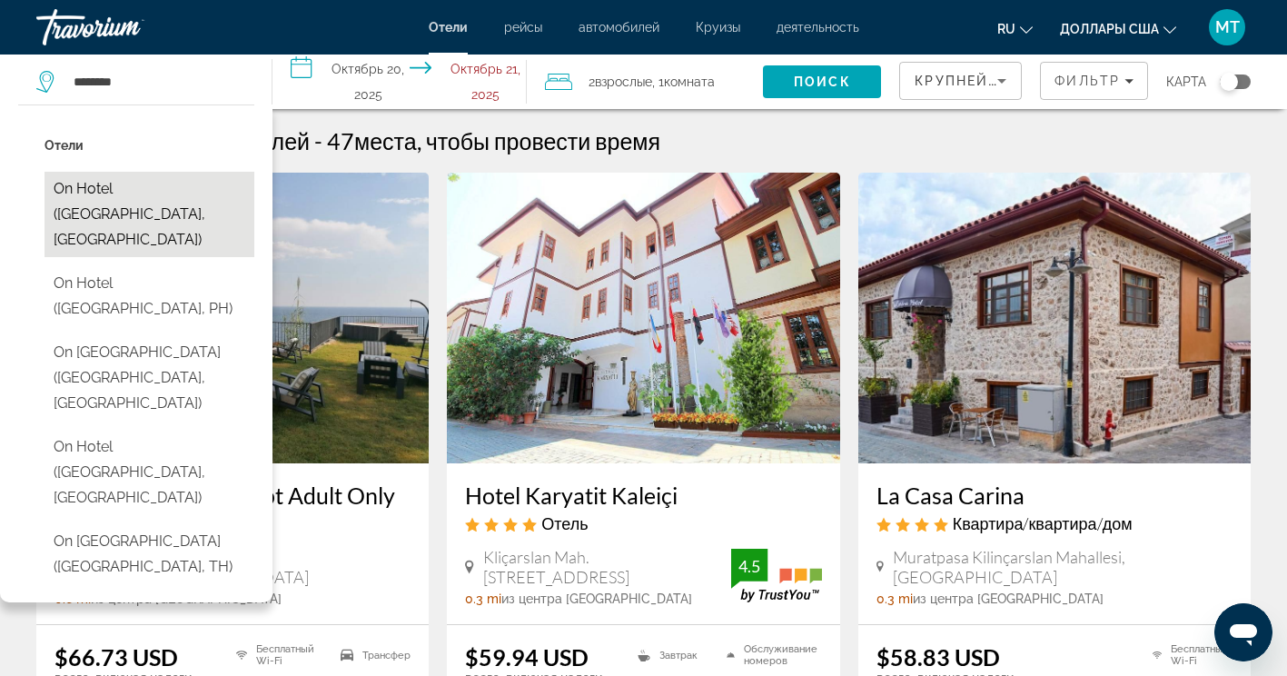
click at [84, 189] on button "On Hotel ([GEOGRAPHIC_DATA], [GEOGRAPHIC_DATA])" at bounding box center [150, 214] width 210 height 85
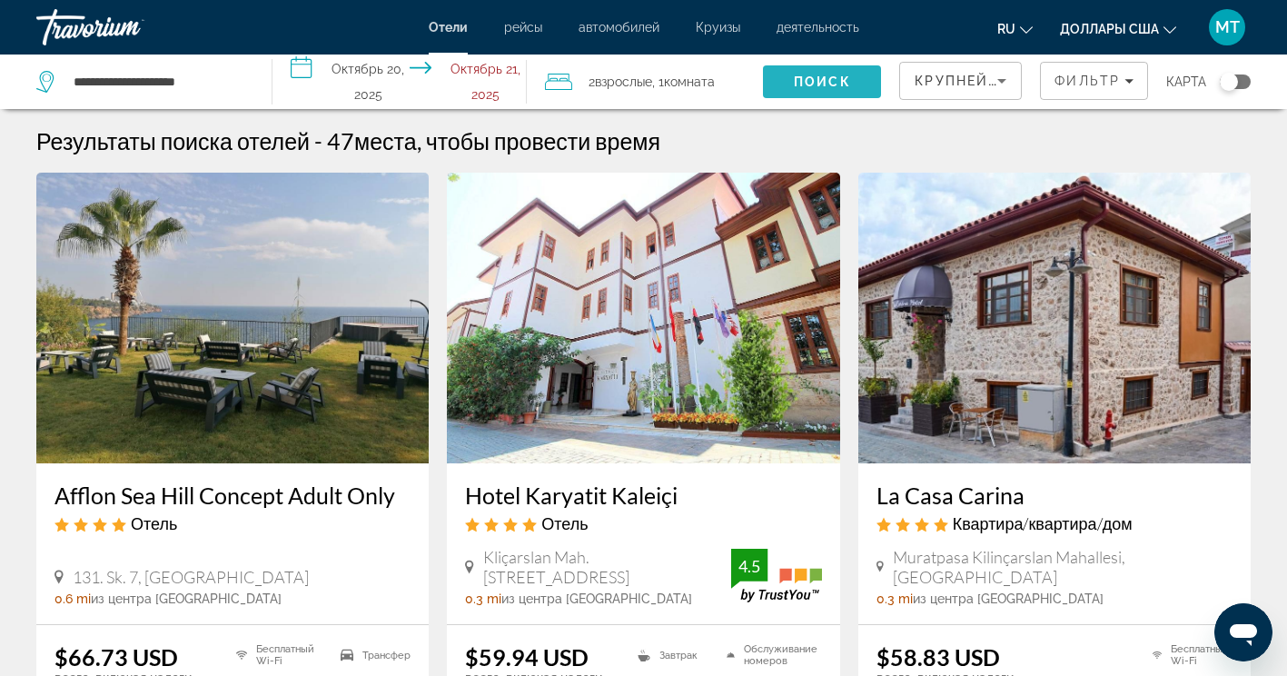
click at [814, 75] on span "Поиск" at bounding box center [822, 81] width 57 height 15
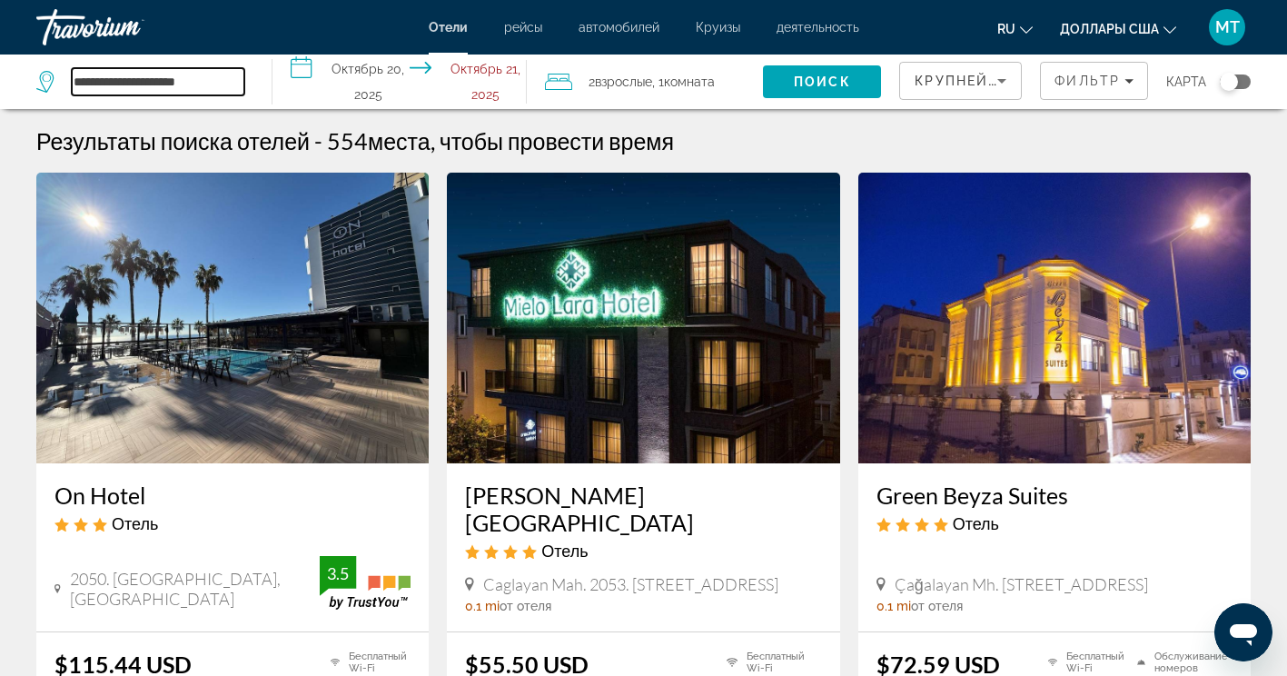
click at [93, 77] on input "**********" at bounding box center [158, 81] width 173 height 27
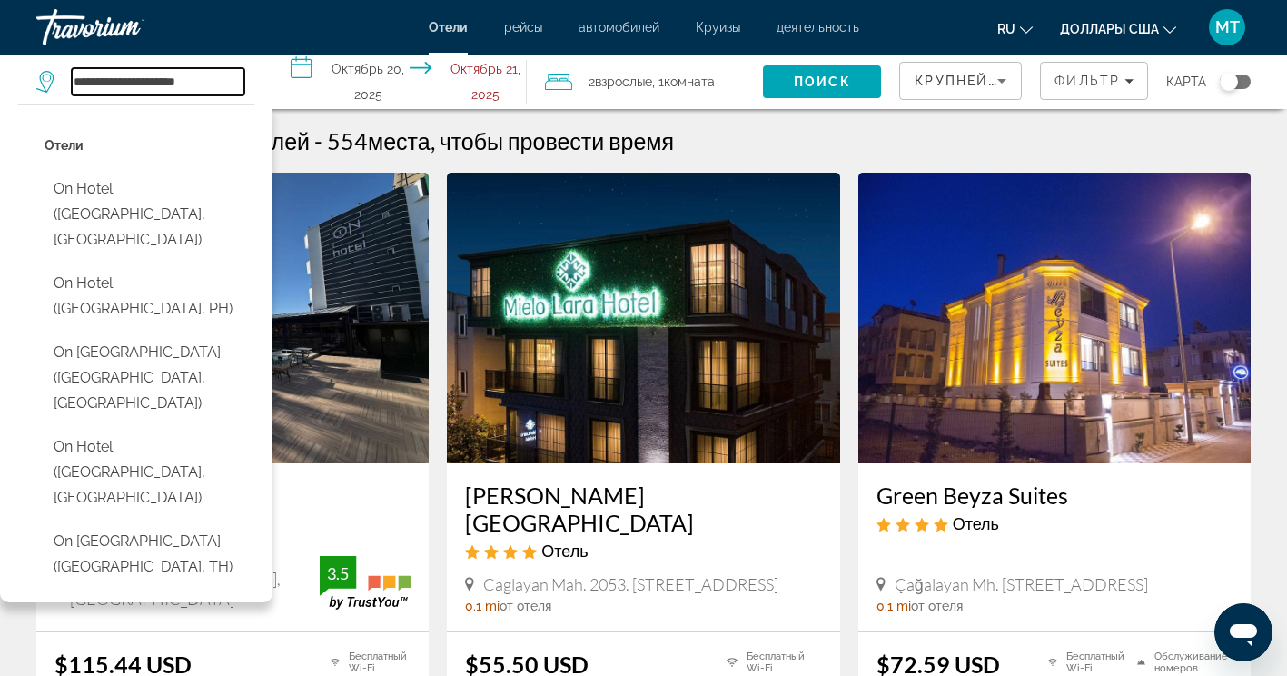
drag, startPoint x: 228, startPoint y: 79, endPoint x: 90, endPoint y: 72, distance: 138.3
click at [90, 72] on input "**********" at bounding box center [158, 81] width 173 height 27
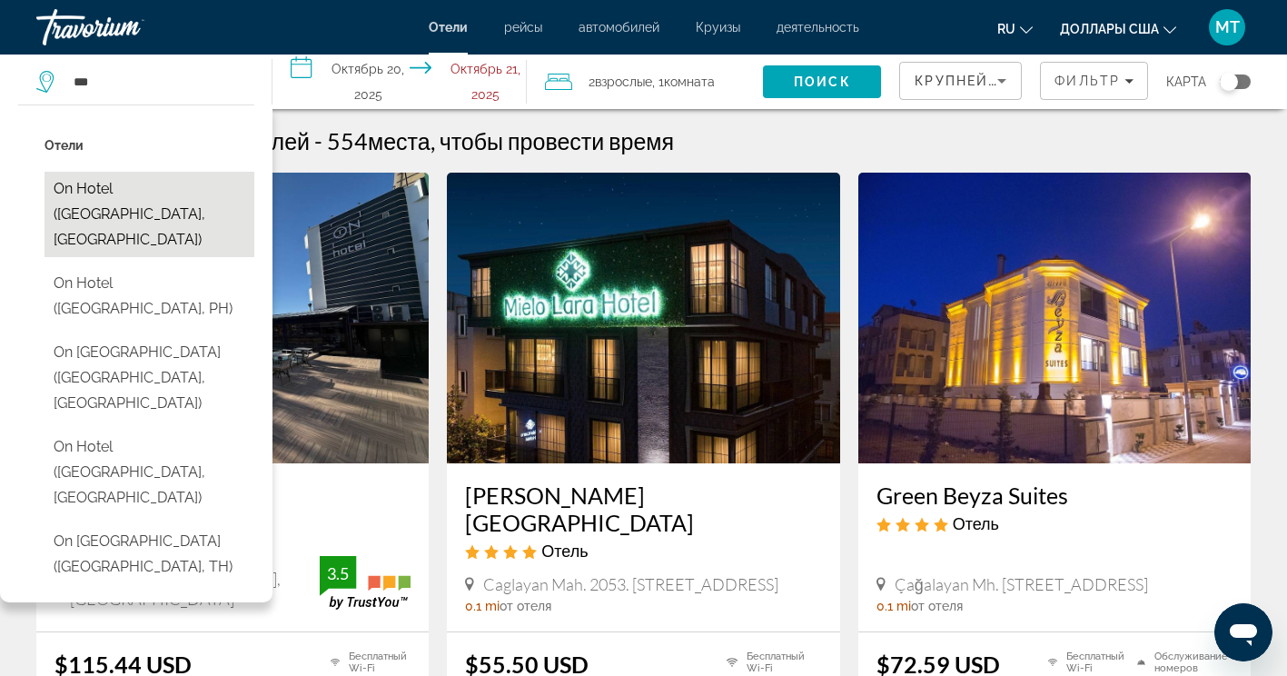
click at [193, 190] on button "On Hotel ([GEOGRAPHIC_DATA], [GEOGRAPHIC_DATA])" at bounding box center [150, 214] width 210 height 85
type input "**********"
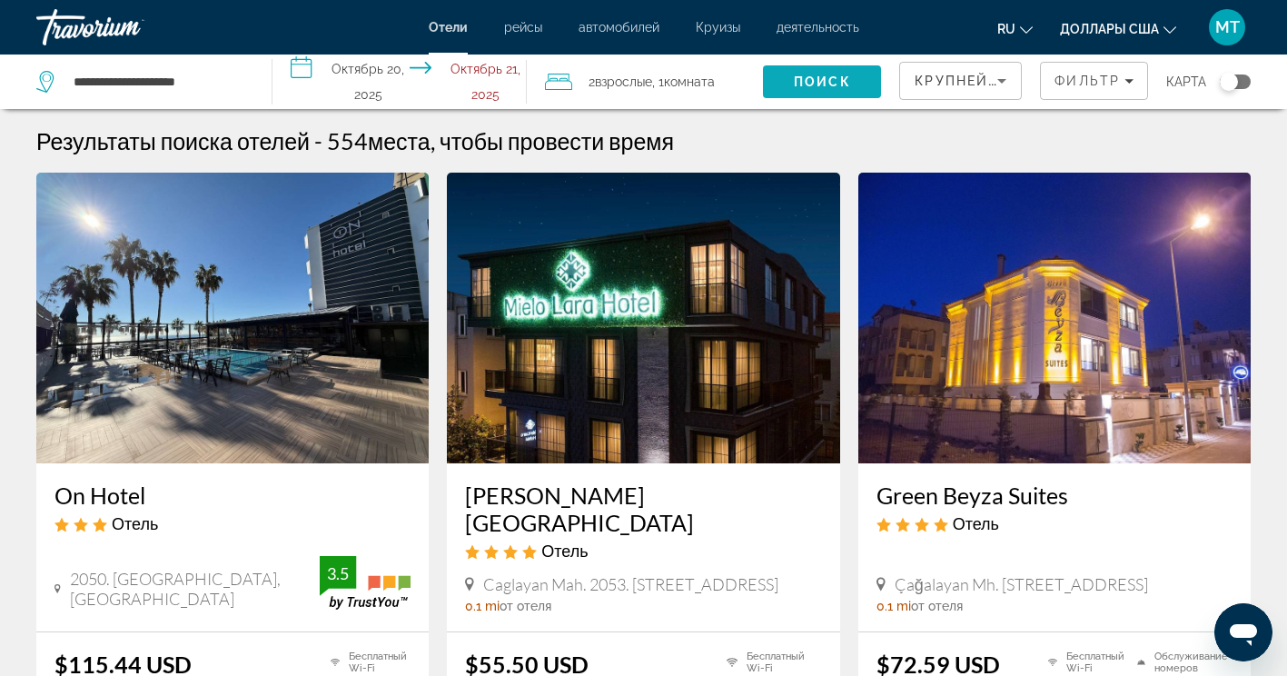
click at [796, 75] on span "Поиск" at bounding box center [822, 81] width 57 height 15
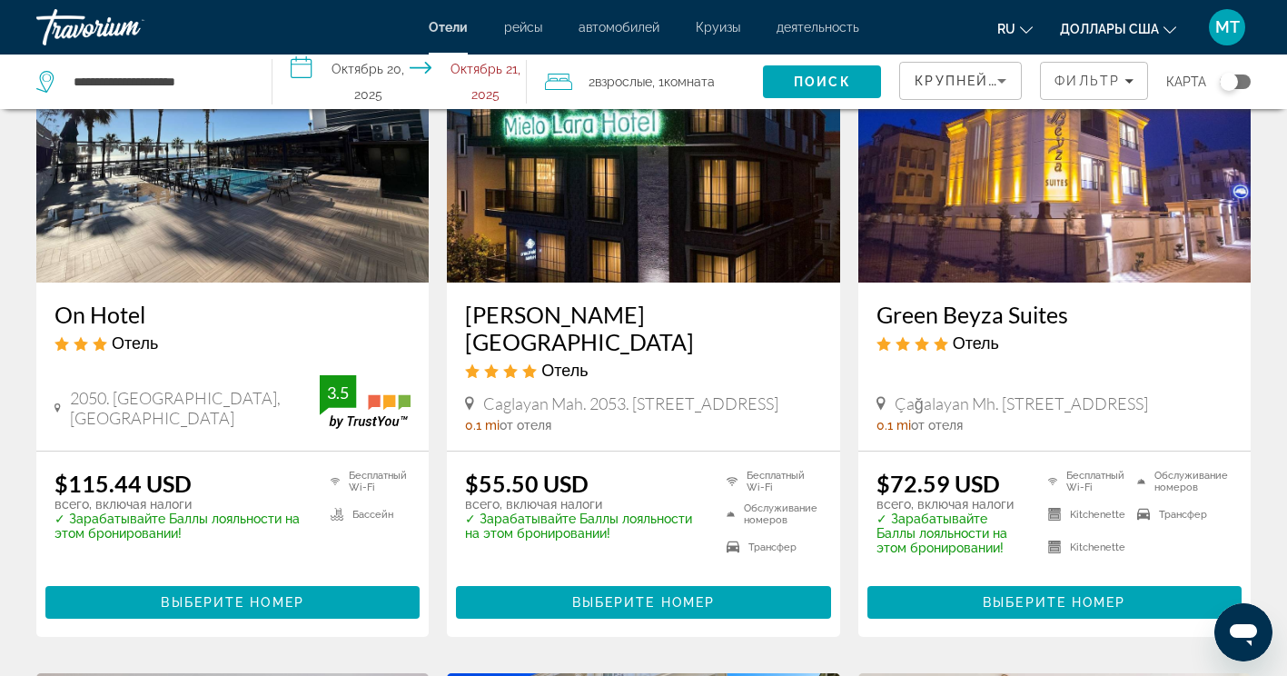
scroll to position [182, 0]
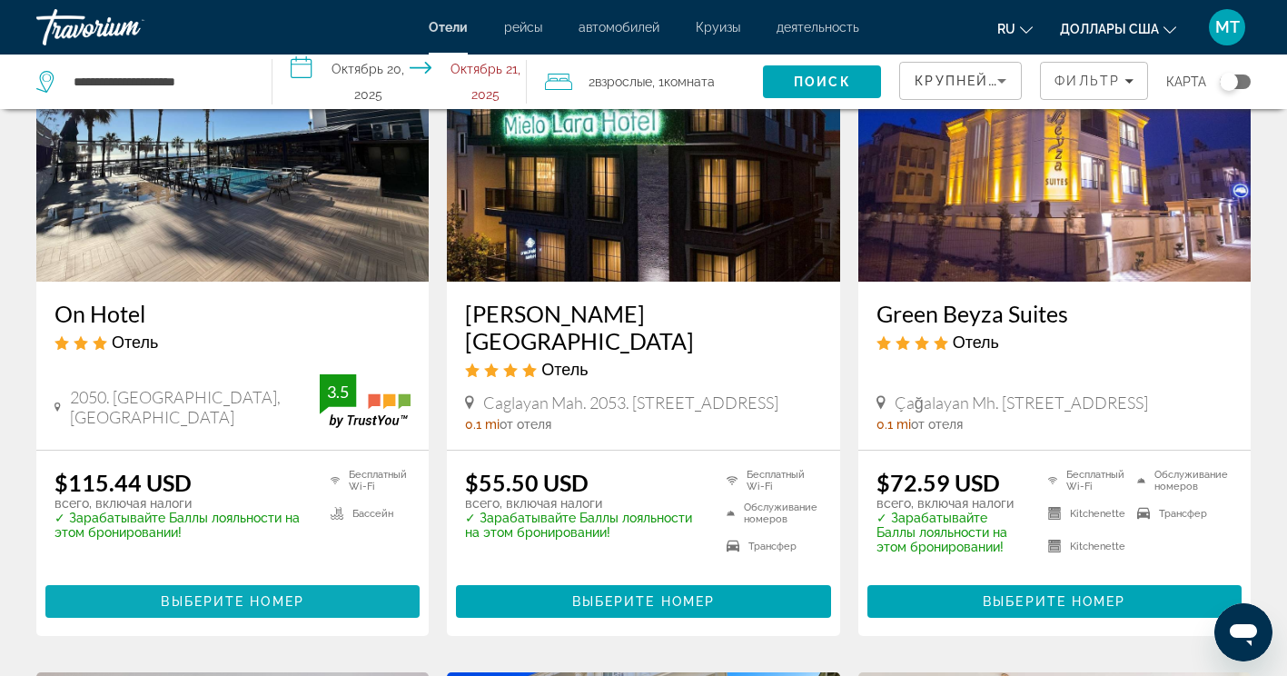
click at [244, 594] on span "Выберите номер" at bounding box center [232, 601] width 143 height 15
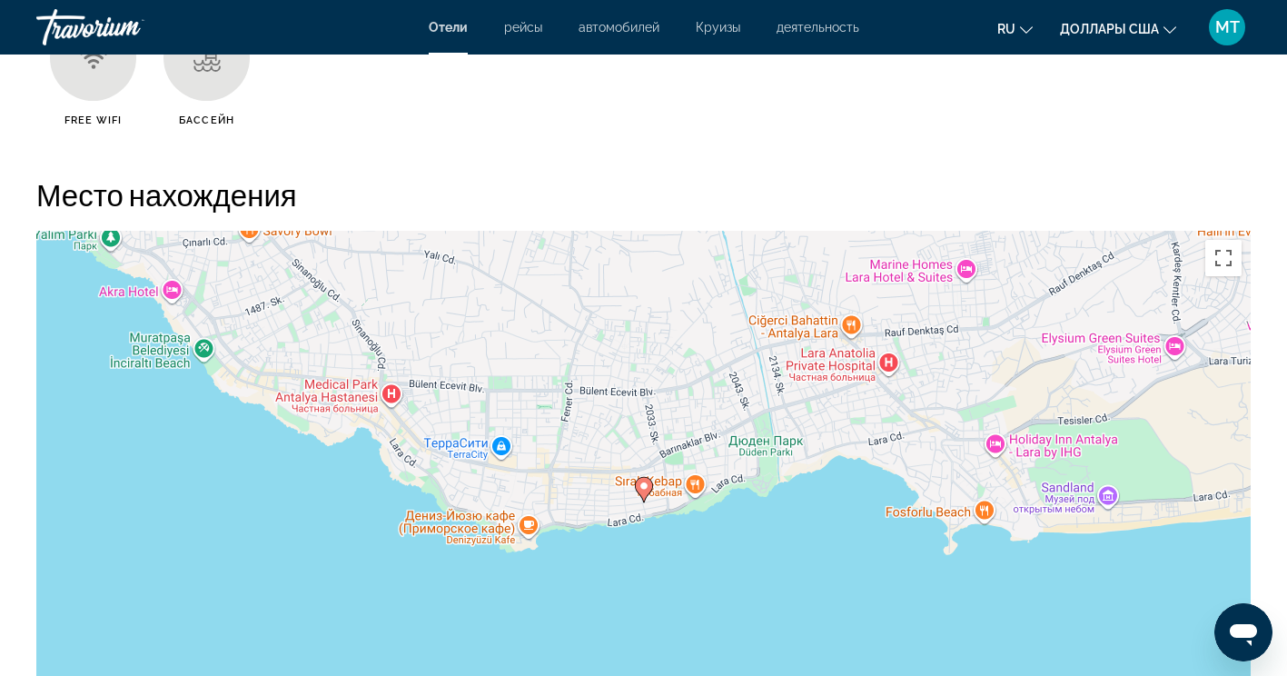
scroll to position [1544, 0]
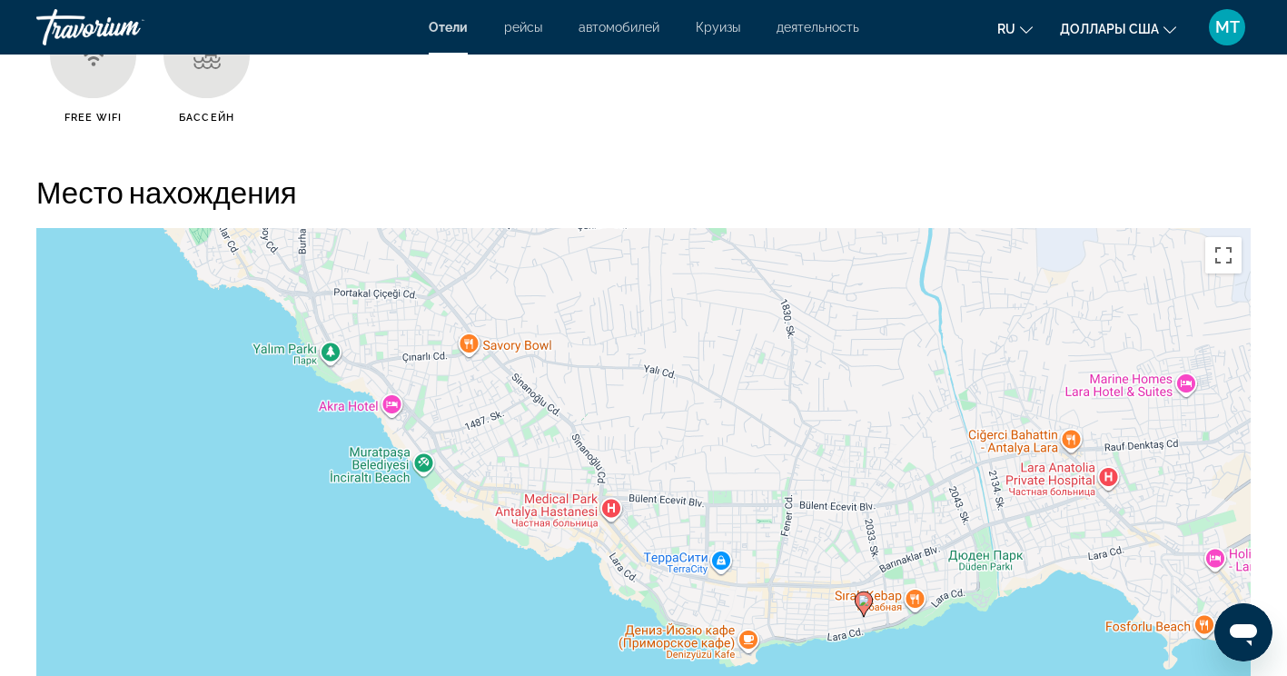
drag, startPoint x: 553, startPoint y: 508, endPoint x: 779, endPoint y: 622, distance: 253.5
click at [782, 632] on div "Чтобы активировать перетаскивание с помощью клавиатуры, нажмите Alt + Ввод. Пос…" at bounding box center [643, 500] width 1215 height 545
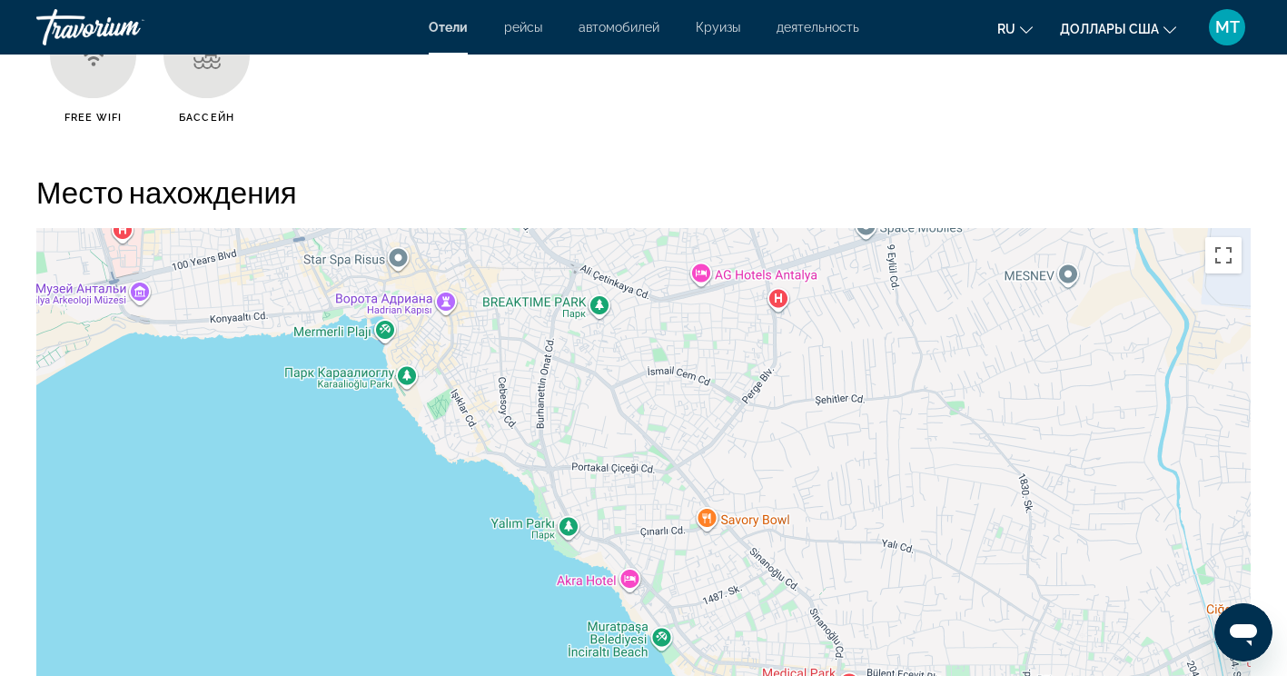
drag, startPoint x: 461, startPoint y: 432, endPoint x: 701, endPoint y: 608, distance: 297.8
click at [701, 607] on div "Чтобы активировать перетаскивание с помощью клавиатуры, нажмите Alt + Ввод. Пос…" at bounding box center [643, 500] width 1215 height 545
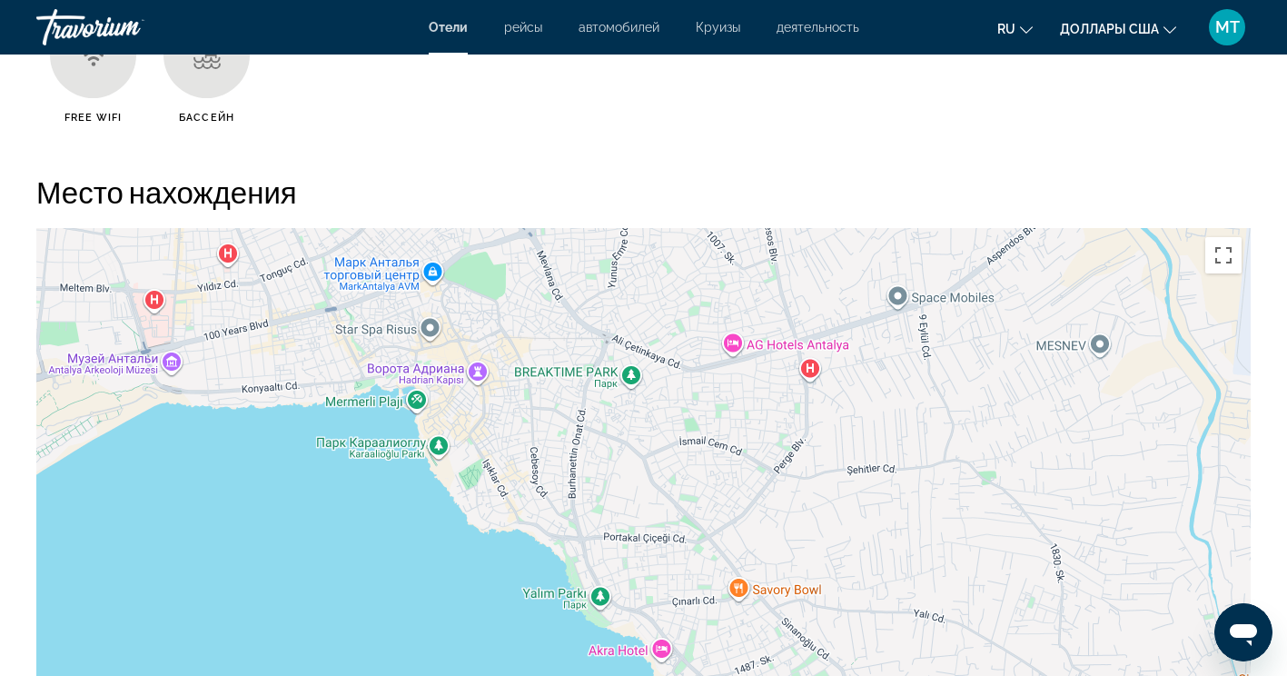
drag, startPoint x: 561, startPoint y: 453, endPoint x: 604, endPoint y: 572, distance: 126.8
click at [604, 572] on div "Чтобы активировать перетаскивание с помощью клавиатуры, нажмите Alt + Ввод. Пос…" at bounding box center [643, 500] width 1215 height 545
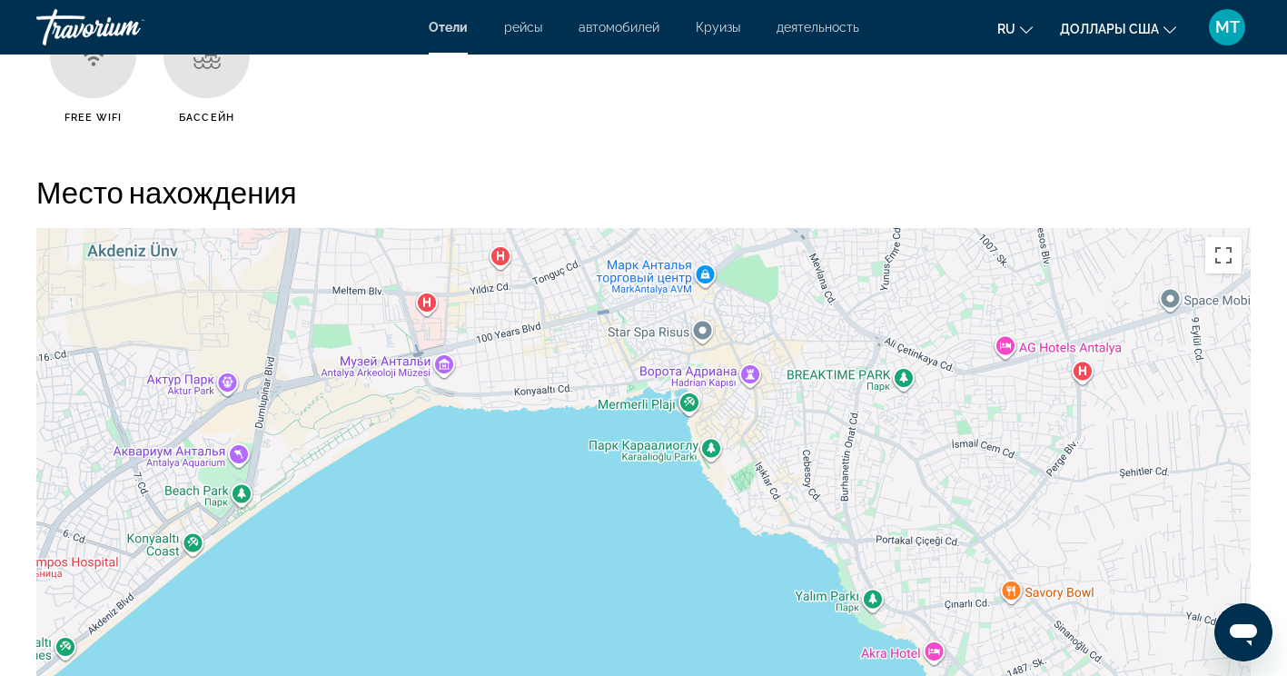
drag, startPoint x: 606, startPoint y: 460, endPoint x: 876, endPoint y: 413, distance: 273.8
click at [876, 413] on div "Чтобы активировать перетаскивание с помощью клавиатуры, нажмите Alt + Ввод. Пос…" at bounding box center [643, 500] width 1215 height 545
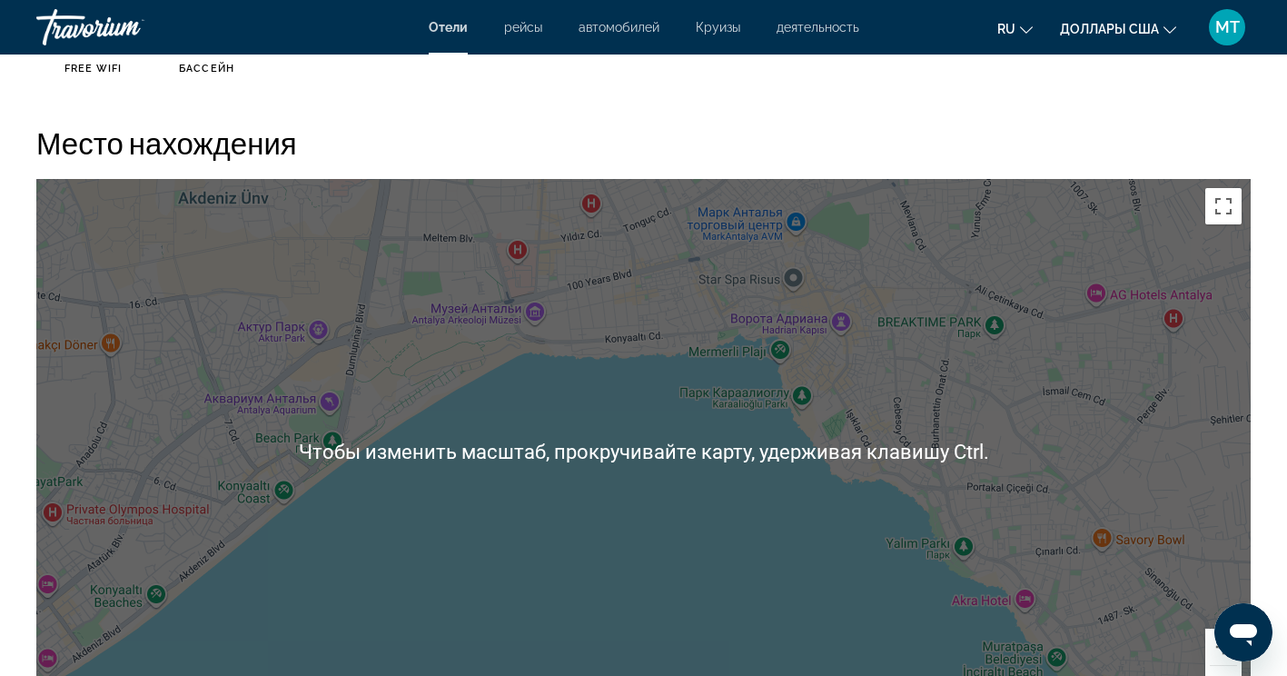
scroll to position [1635, 0]
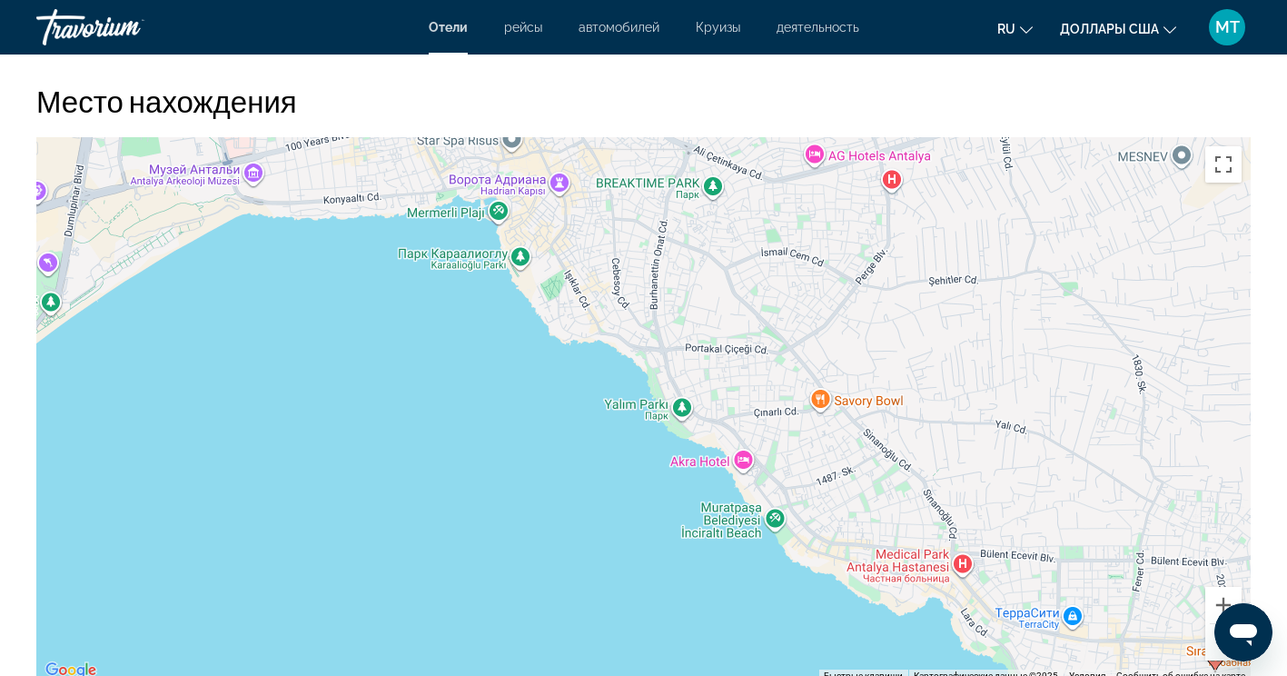
drag, startPoint x: 905, startPoint y: 471, endPoint x: 619, endPoint y: 374, distance: 301.9
click at [619, 374] on div "Чтобы активировать перетаскивание с помощью клавиатуры, нажмите Alt + Ввод. Пос…" at bounding box center [643, 409] width 1215 height 545
click at [1210, 649] on button "Уменьшить" at bounding box center [1224, 642] width 36 height 36
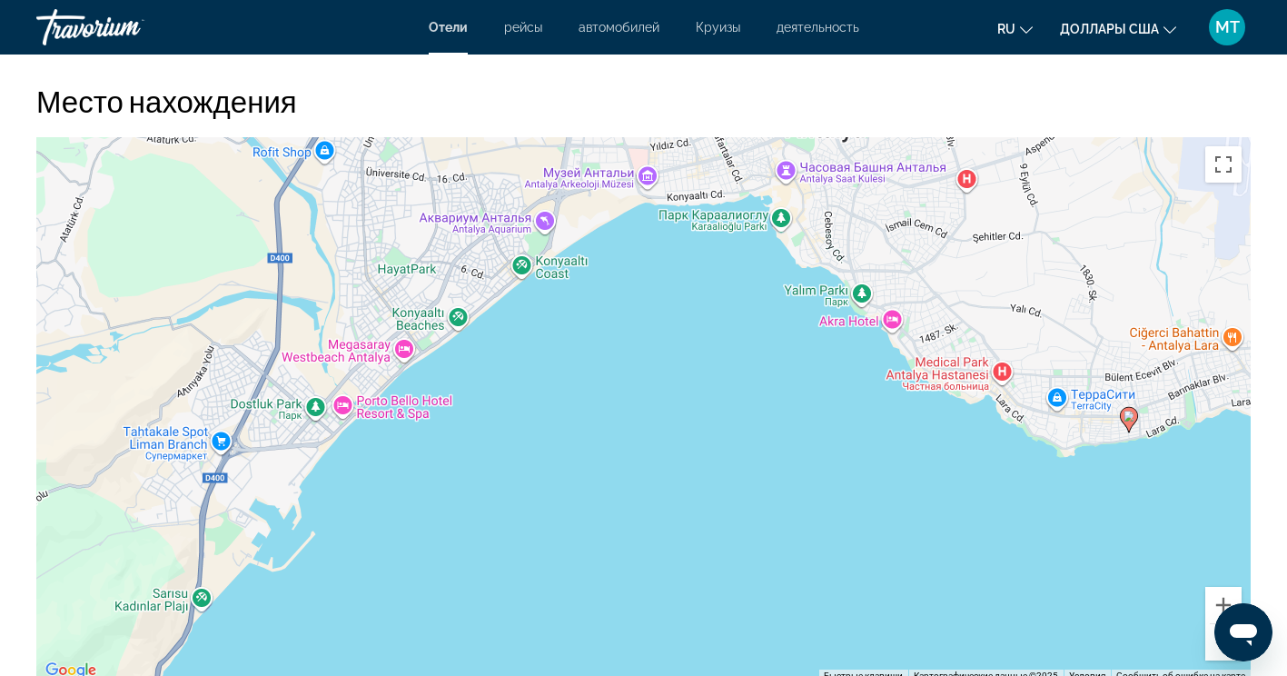
drag, startPoint x: 719, startPoint y: 528, endPoint x: 847, endPoint y: 491, distance: 133.2
click at [847, 491] on div "Чтобы активировать перетаскивание с помощью клавиатуры, нажмите Alt + Ввод. Пос…" at bounding box center [643, 409] width 1215 height 545
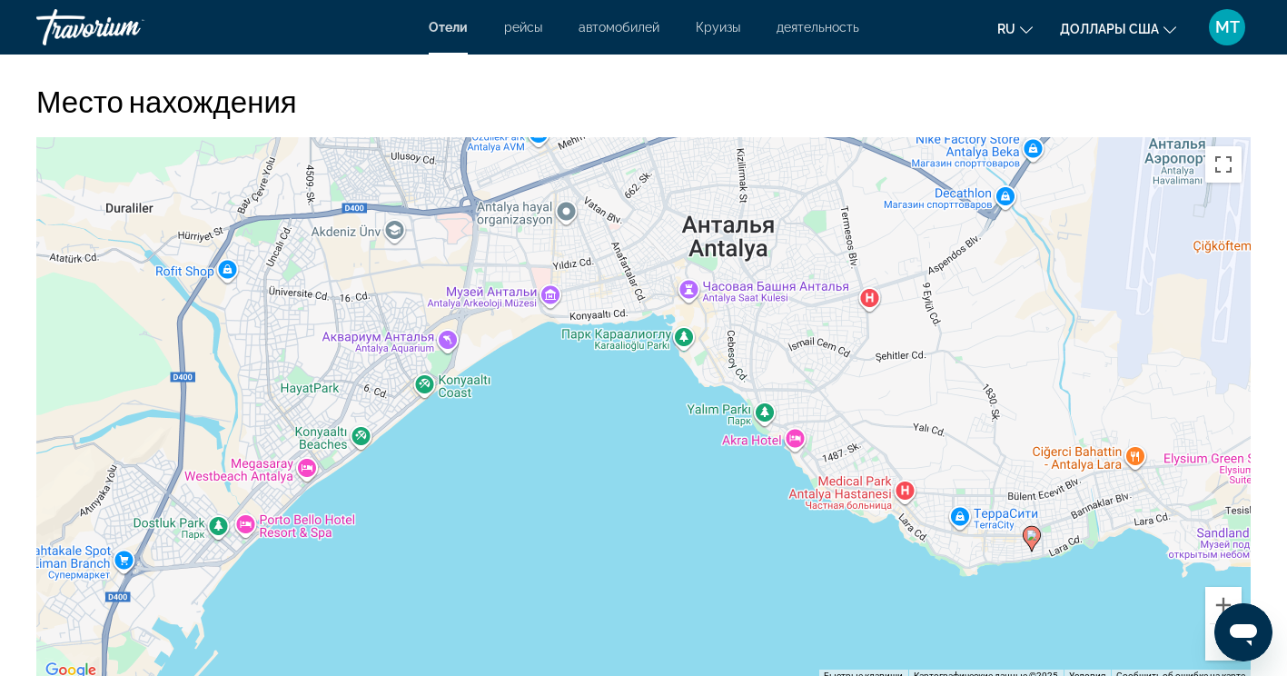
drag, startPoint x: 829, startPoint y: 514, endPoint x: 795, endPoint y: 567, distance: 63.0
click at [795, 567] on div "Чтобы активировать перетаскивание с помощью клавиатуры, нажмите Alt + Ввод. Пос…" at bounding box center [643, 409] width 1215 height 545
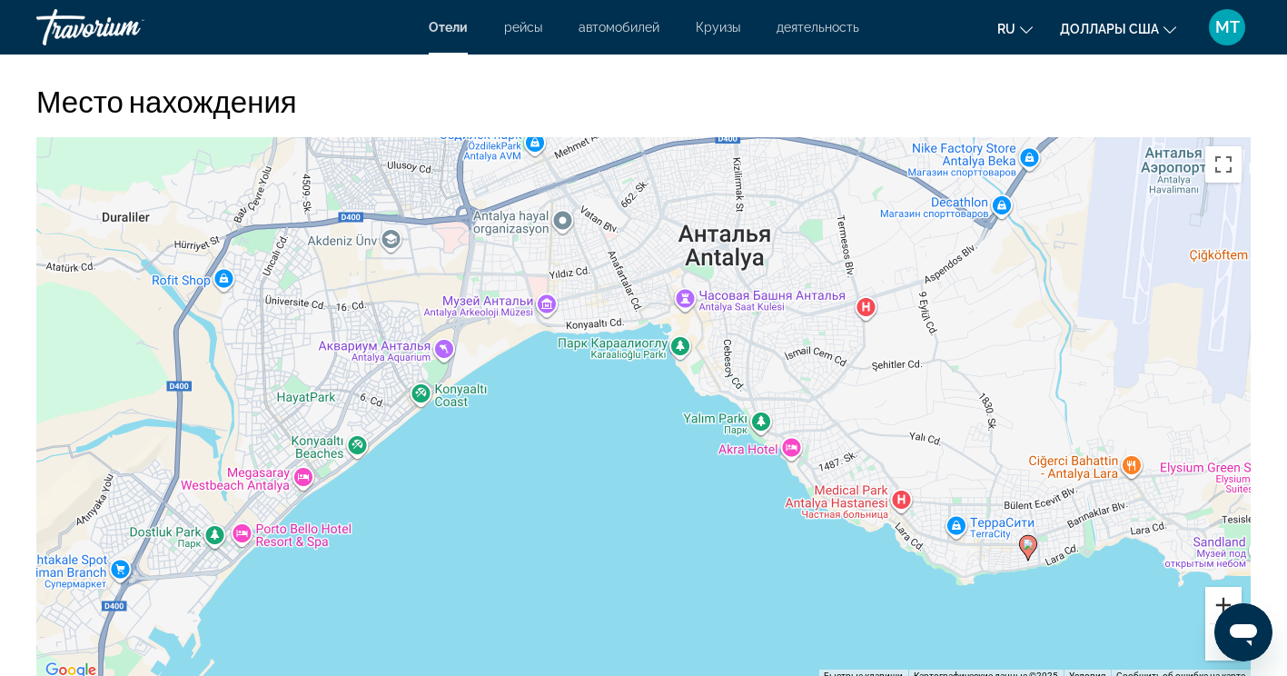
click at [1231, 601] on button "Увеличить" at bounding box center [1224, 605] width 36 height 36
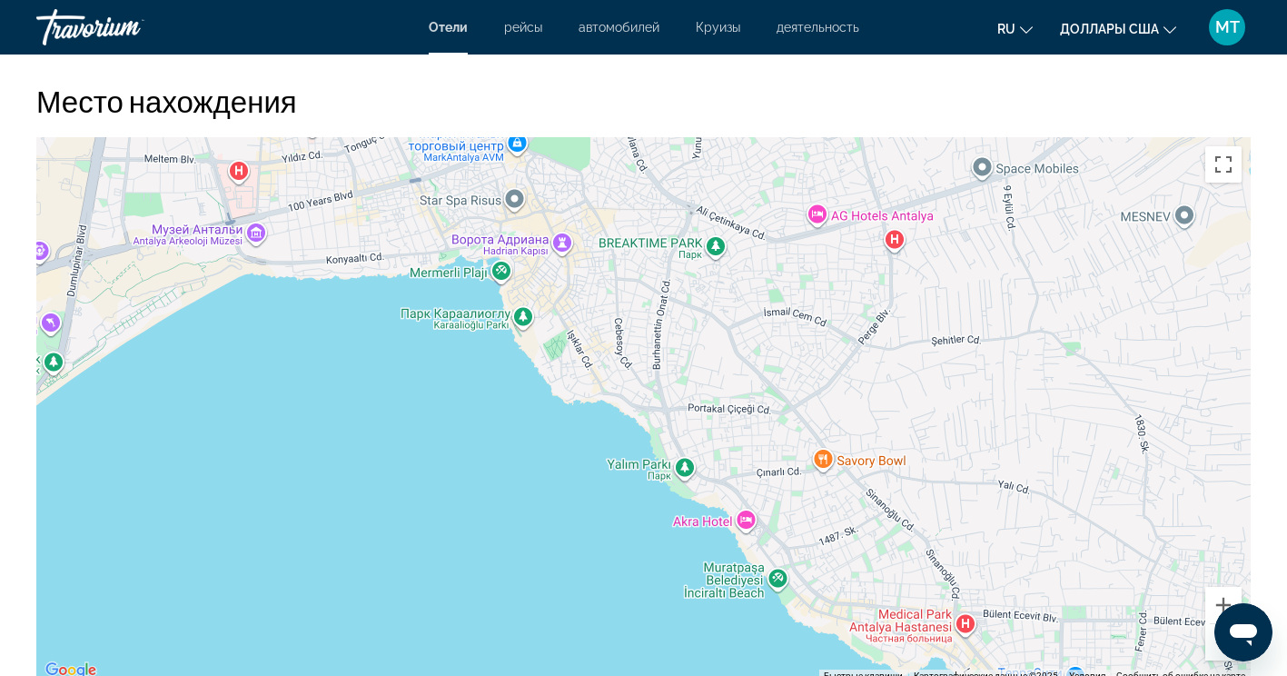
drag, startPoint x: 1020, startPoint y: 572, endPoint x: 834, endPoint y: 596, distance: 187.7
click at [833, 596] on div "Чтобы активировать перетаскивание с помощью клавиатуры, нажмите Alt + Ввод. Пос…" at bounding box center [643, 409] width 1215 height 545
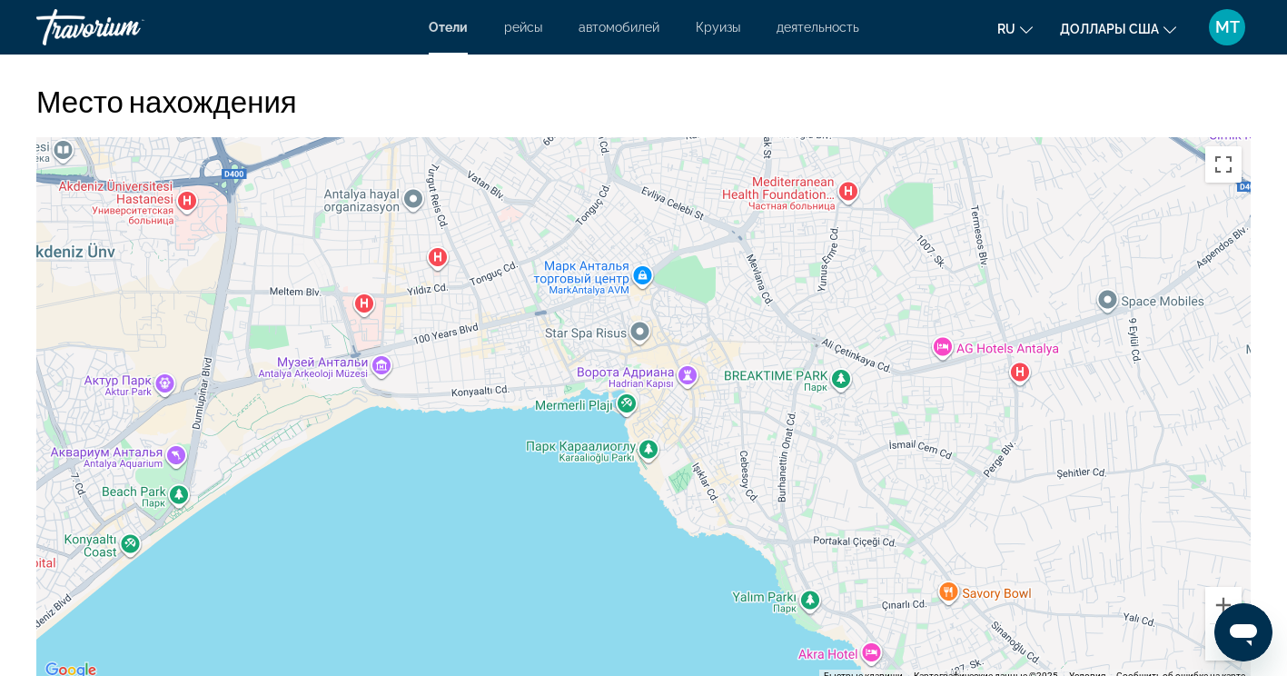
drag, startPoint x: 589, startPoint y: 382, endPoint x: 685, endPoint y: 487, distance: 142.8
click at [685, 487] on div "Чтобы активировать перетаскивание с помощью клавиатуры, нажмите Alt + Ввод. Пос…" at bounding box center [643, 409] width 1215 height 545
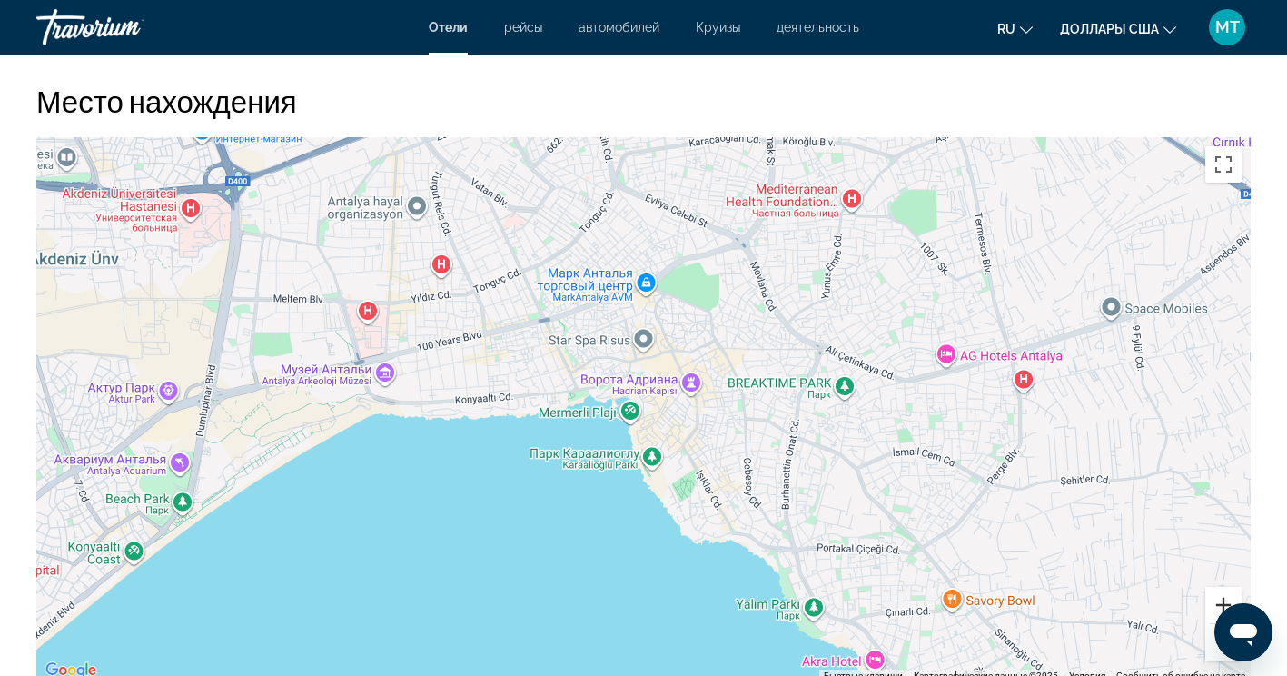
click at [1220, 604] on button "Увеличить" at bounding box center [1224, 605] width 36 height 36
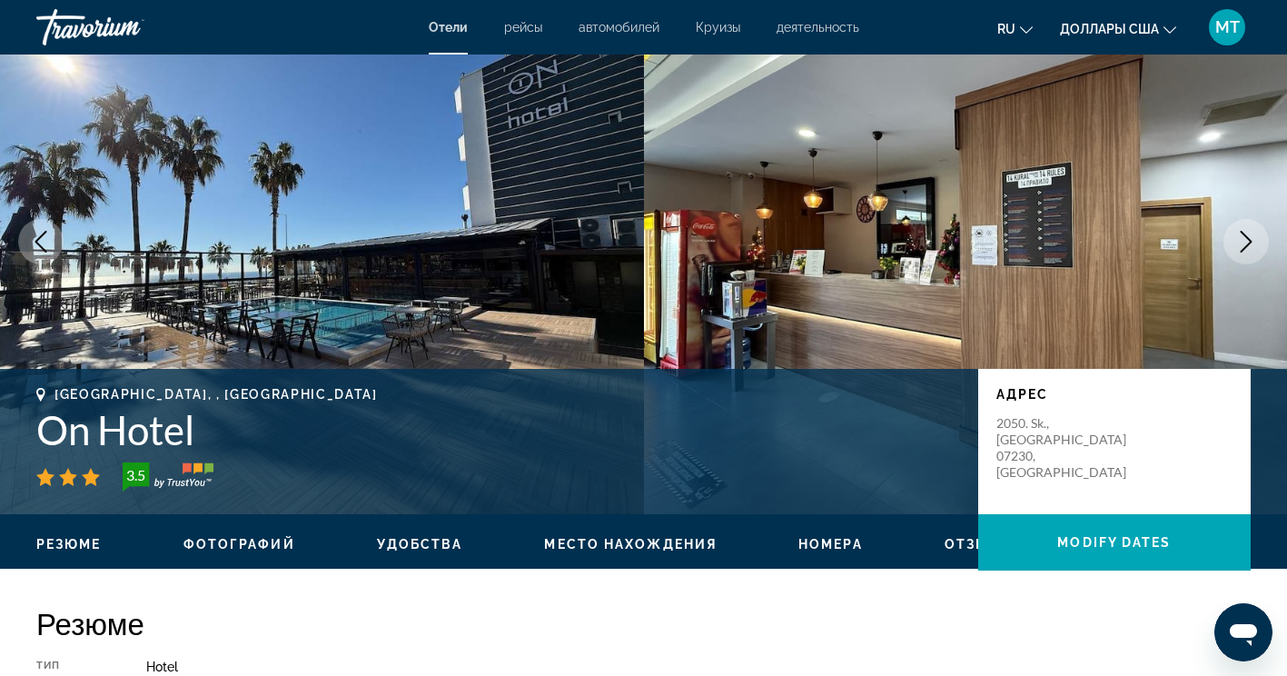
scroll to position [0, 0]
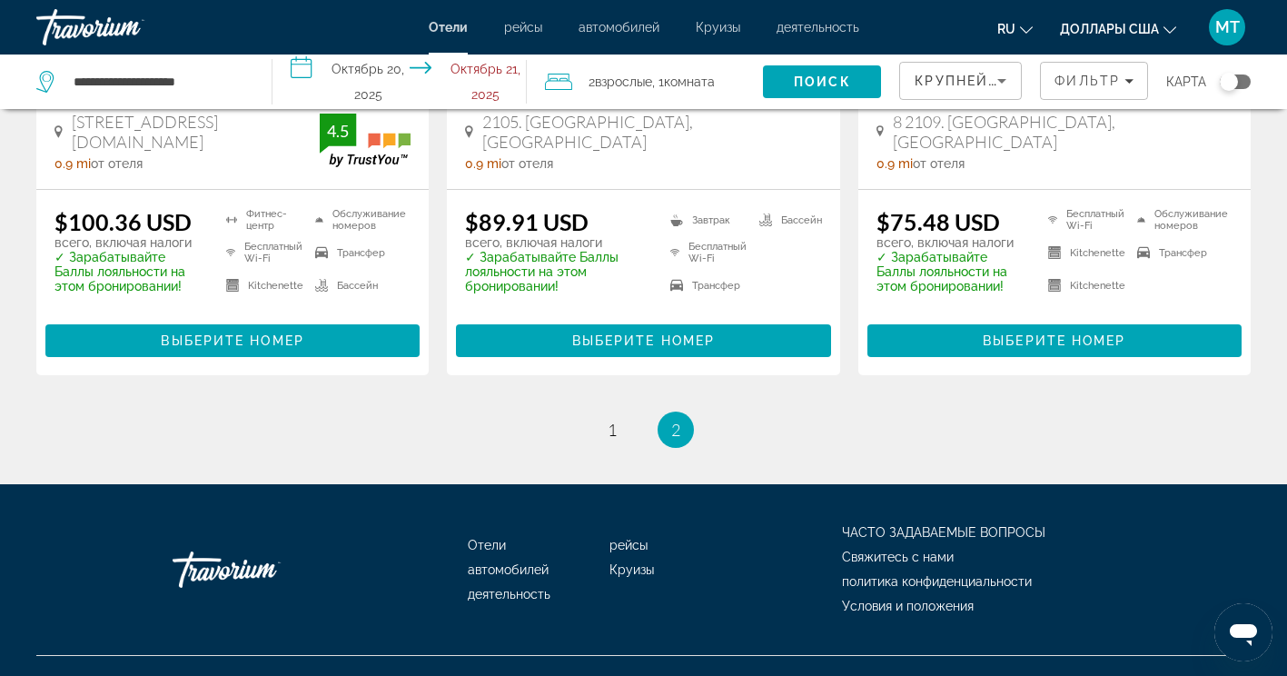
scroll to position [1832, 0]
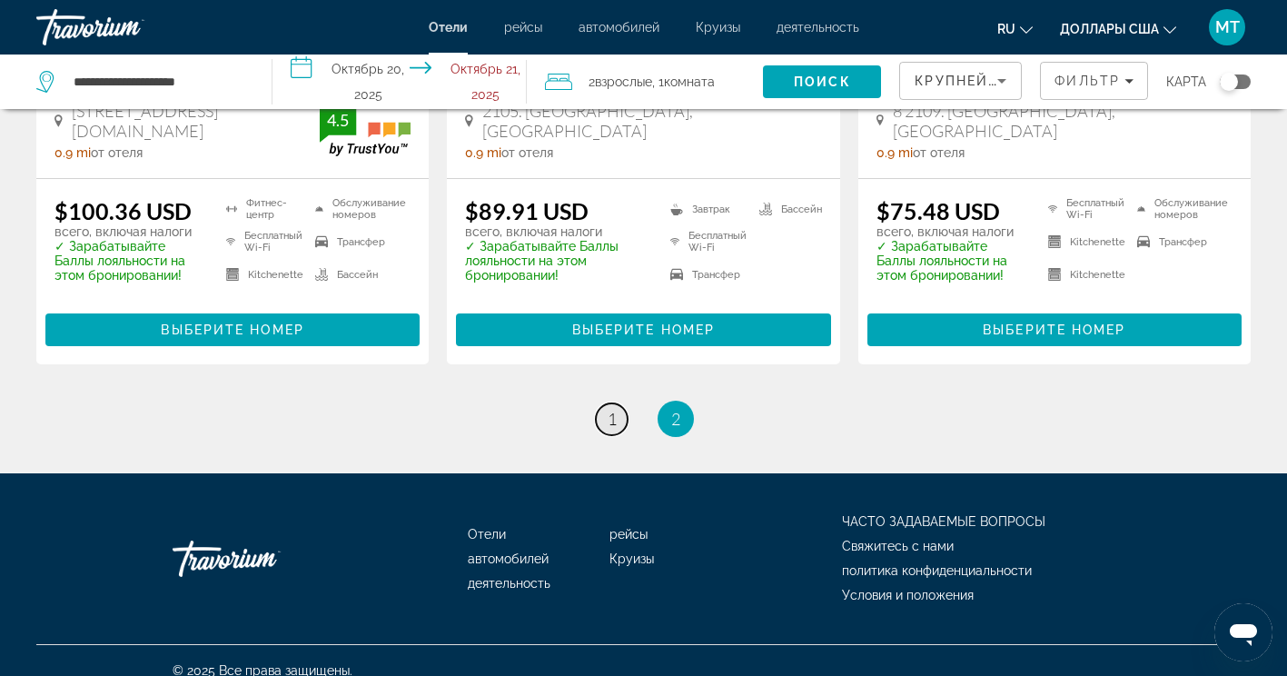
click at [609, 409] on span "1" at bounding box center [612, 419] width 9 height 20
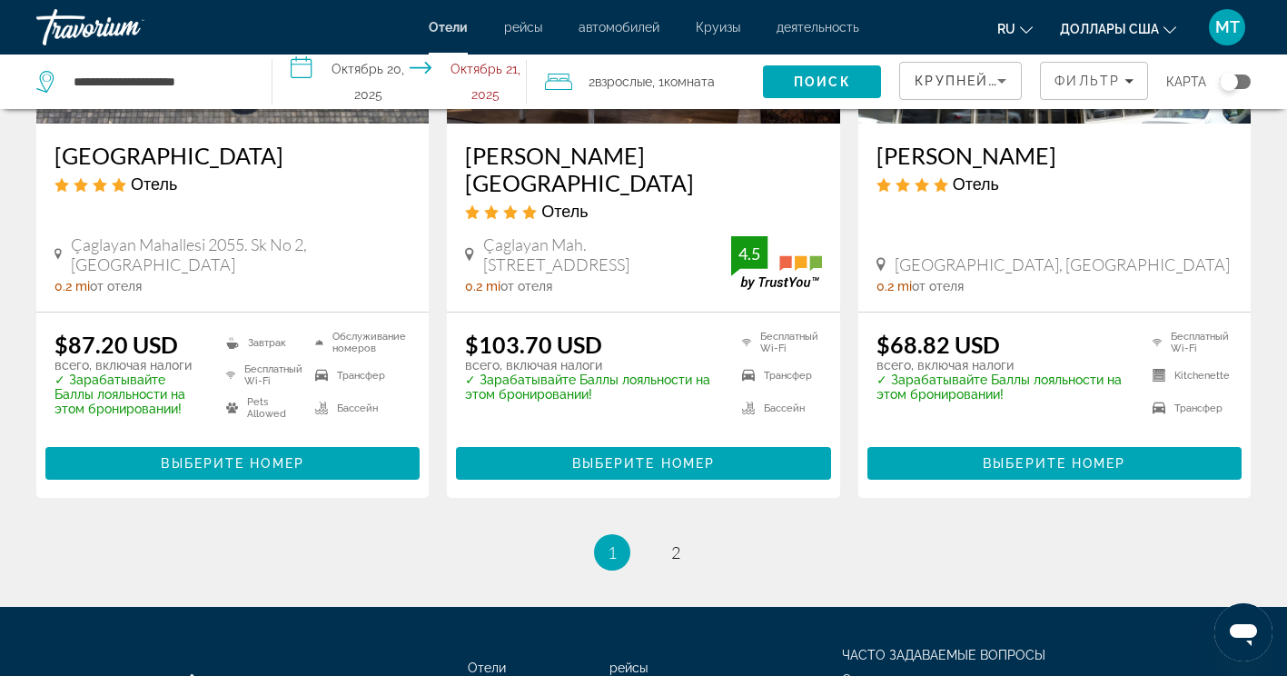
scroll to position [2500, 0]
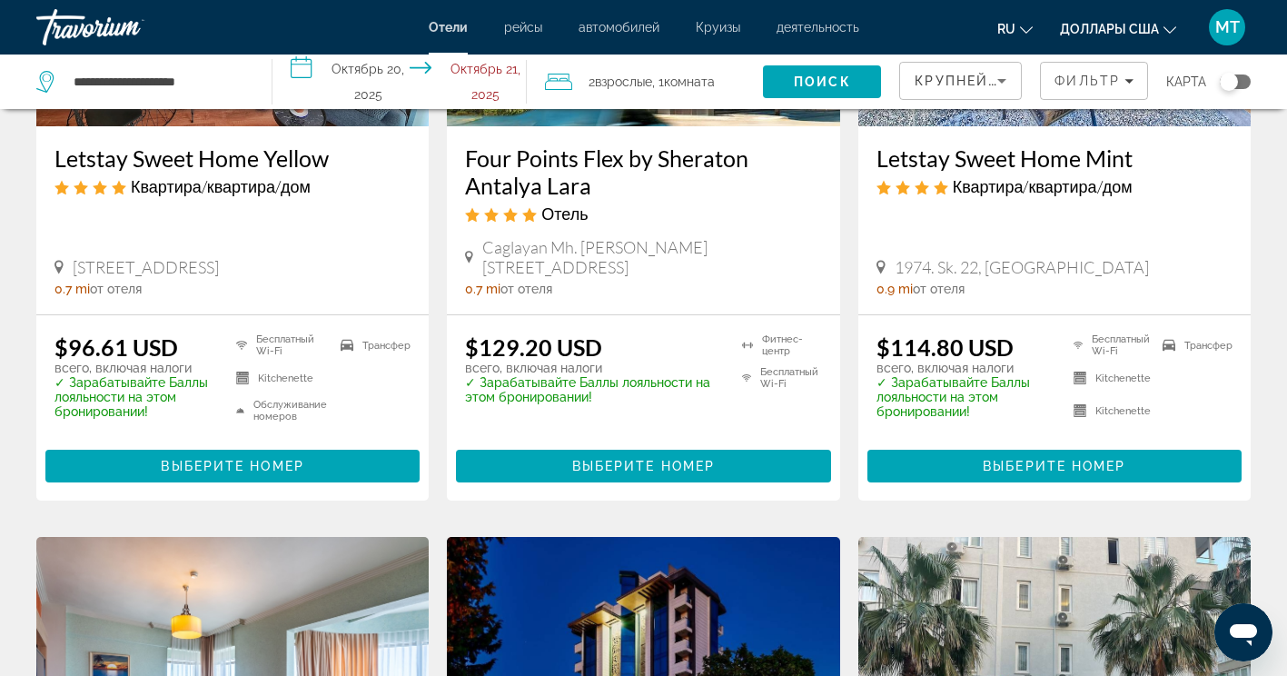
scroll to position [741, 0]
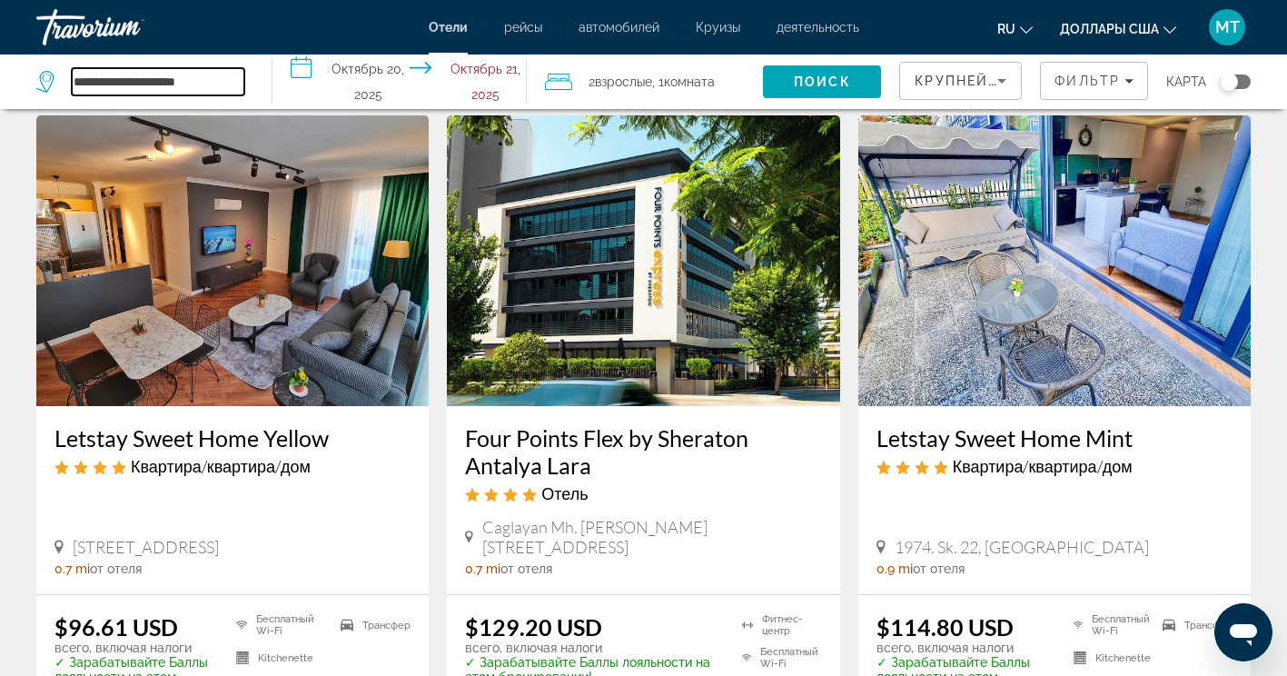
click at [210, 76] on input "**********" at bounding box center [158, 81] width 173 height 27
drag, startPoint x: 133, startPoint y: 82, endPoint x: 1, endPoint y: 67, distance: 132.5
click at [168, 82] on input "**********" at bounding box center [158, 81] width 173 height 27
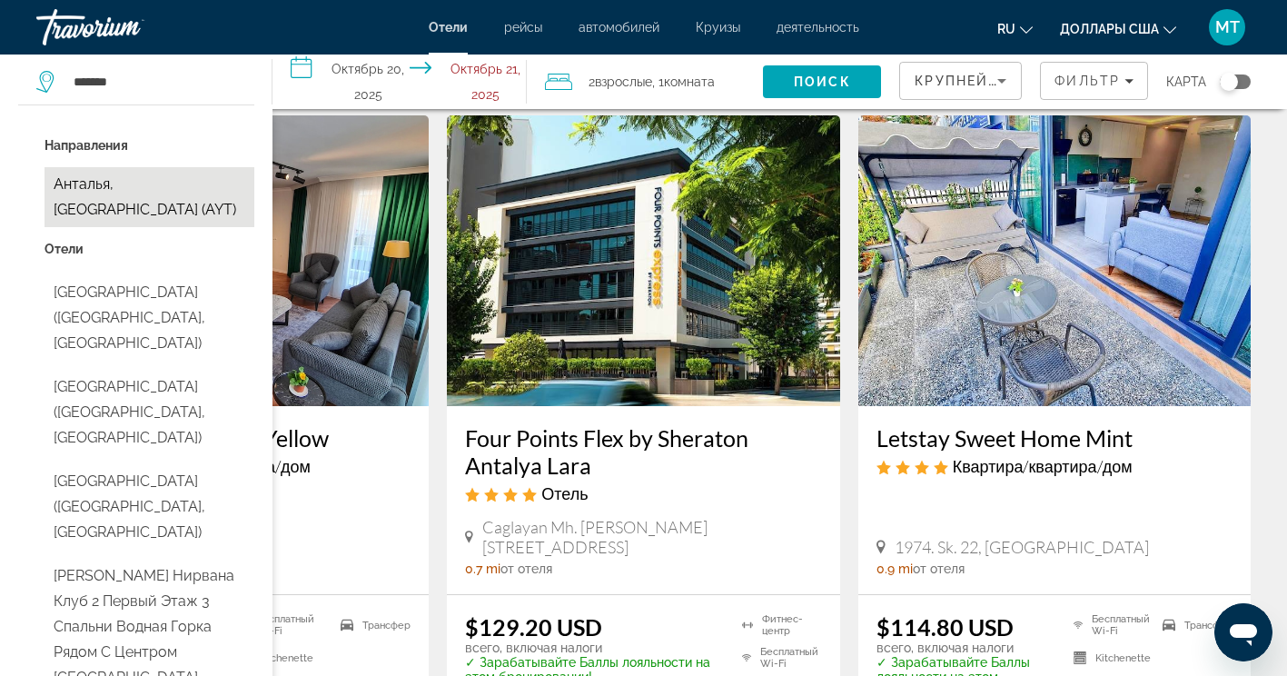
click at [168, 184] on button "Анталья, [GEOGRAPHIC_DATA] (AYT)" at bounding box center [150, 197] width 210 height 60
type input "**********"
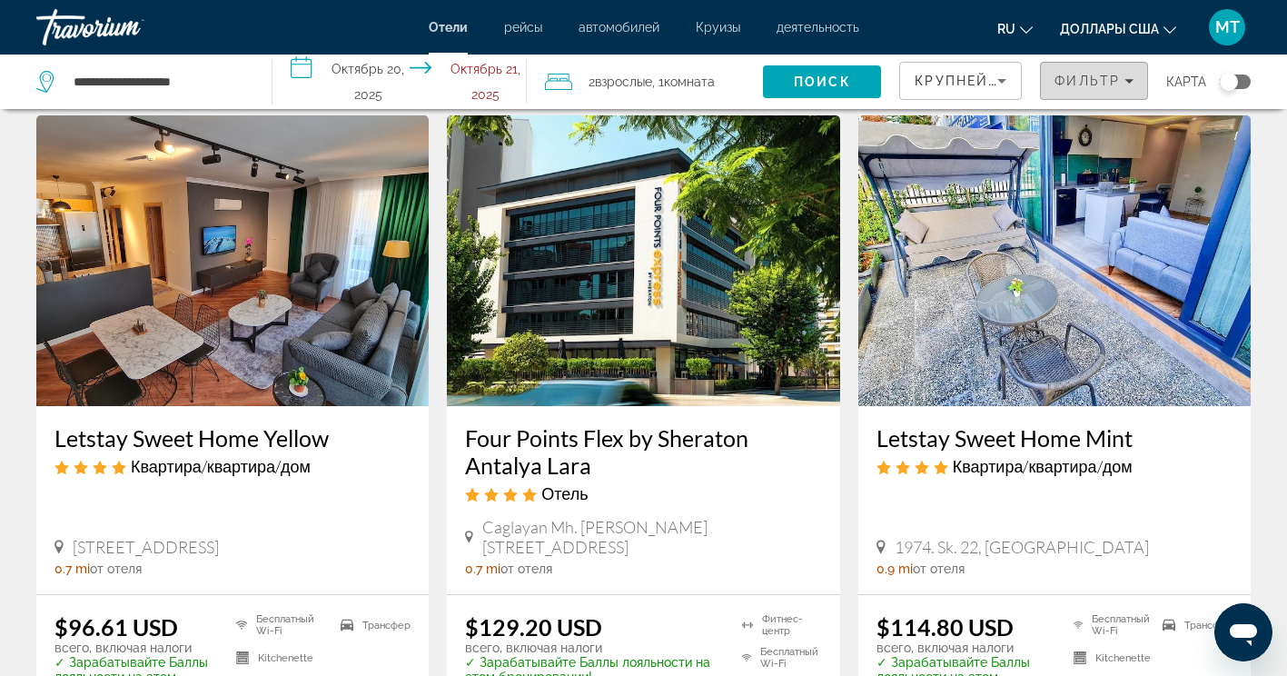
click at [1131, 83] on icon "Фильтры" at bounding box center [1129, 80] width 9 height 9
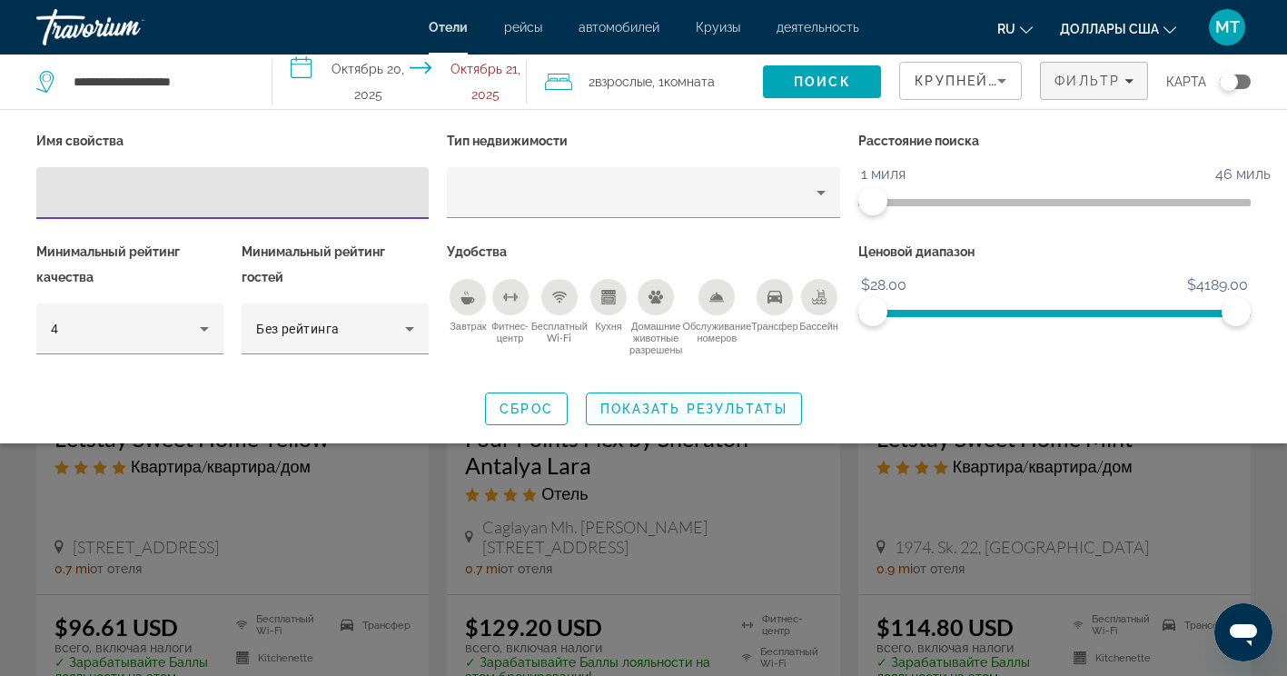
click at [639, 405] on span "Показать результаты" at bounding box center [694, 409] width 187 height 15
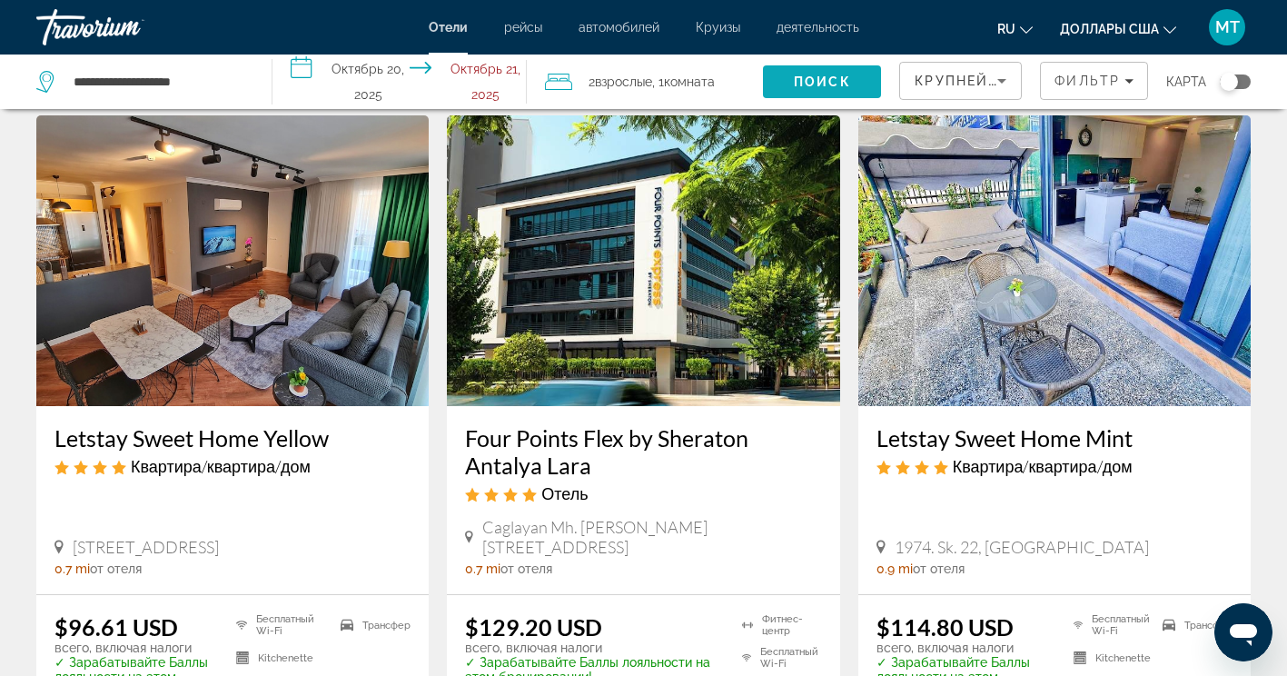
click at [828, 83] on span "Поиск" at bounding box center [822, 81] width 57 height 15
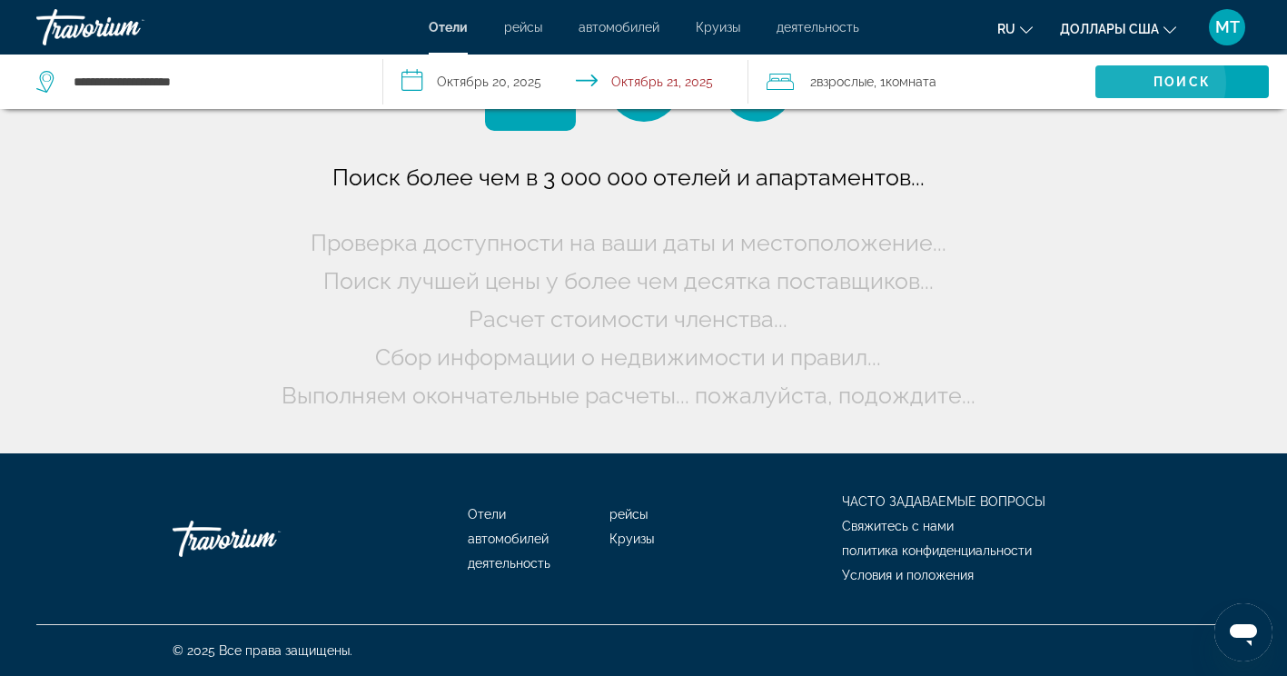
scroll to position [0, 0]
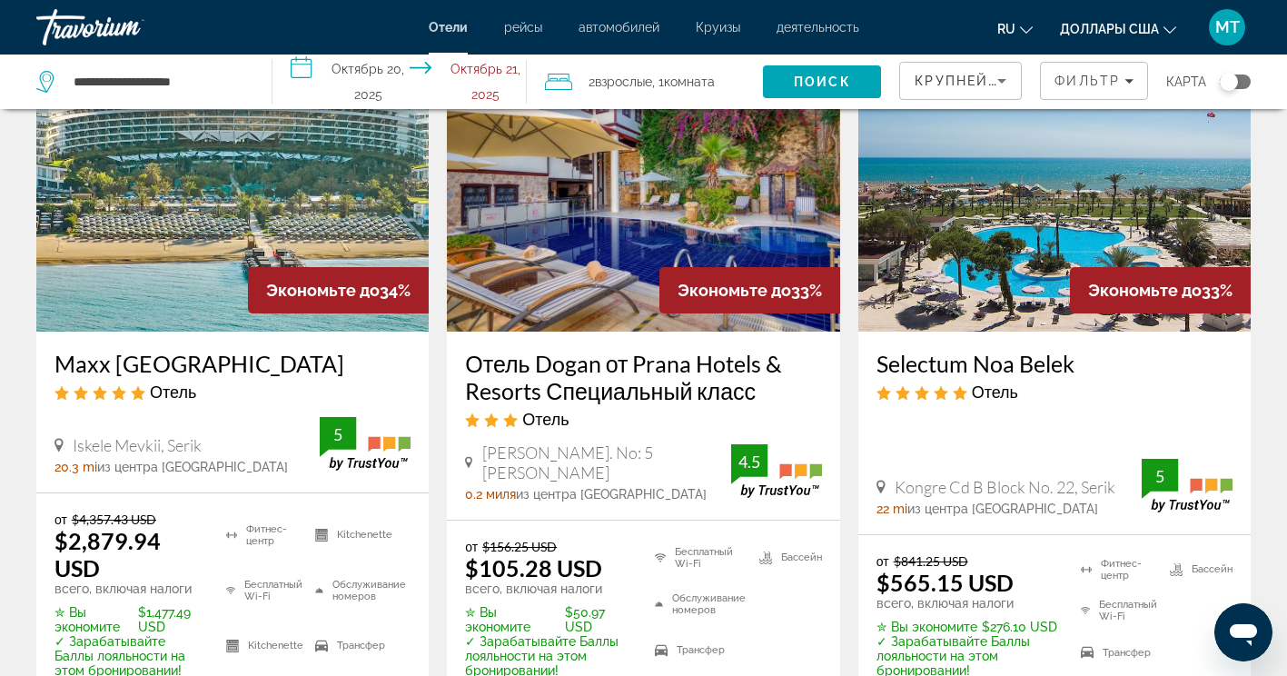
scroll to position [1544, 0]
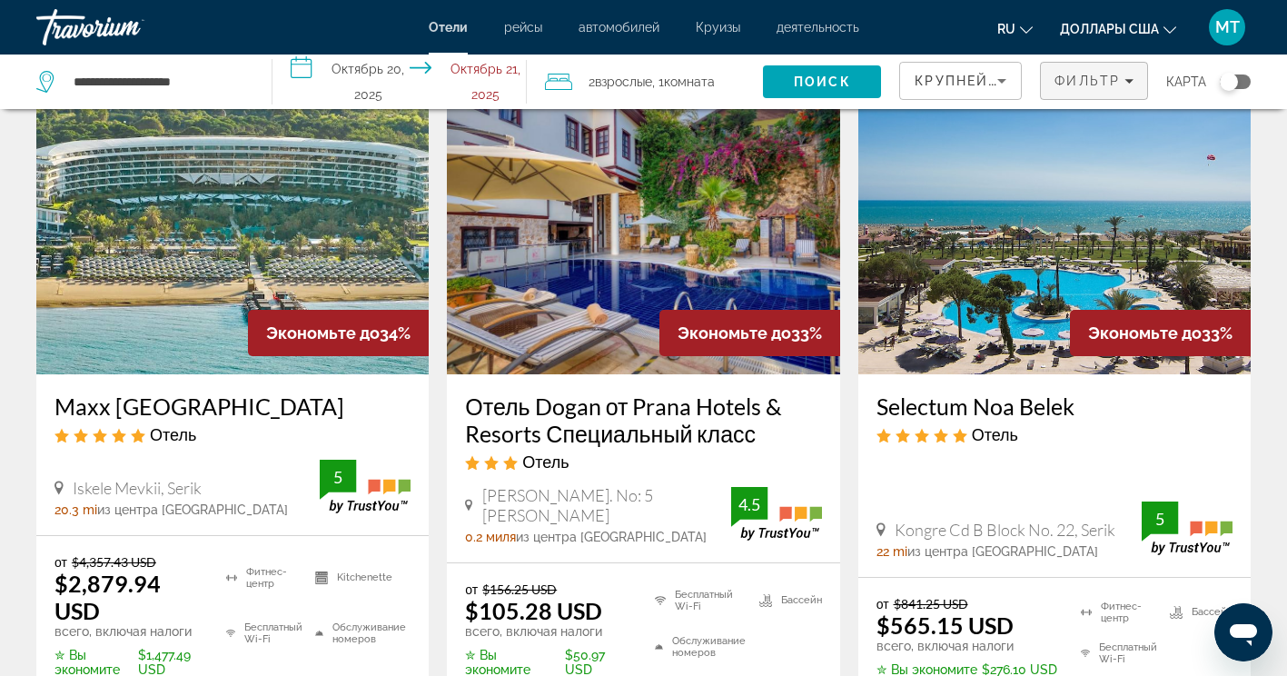
click at [1093, 74] on span "Фильтр" at bounding box center [1087, 81] width 65 height 15
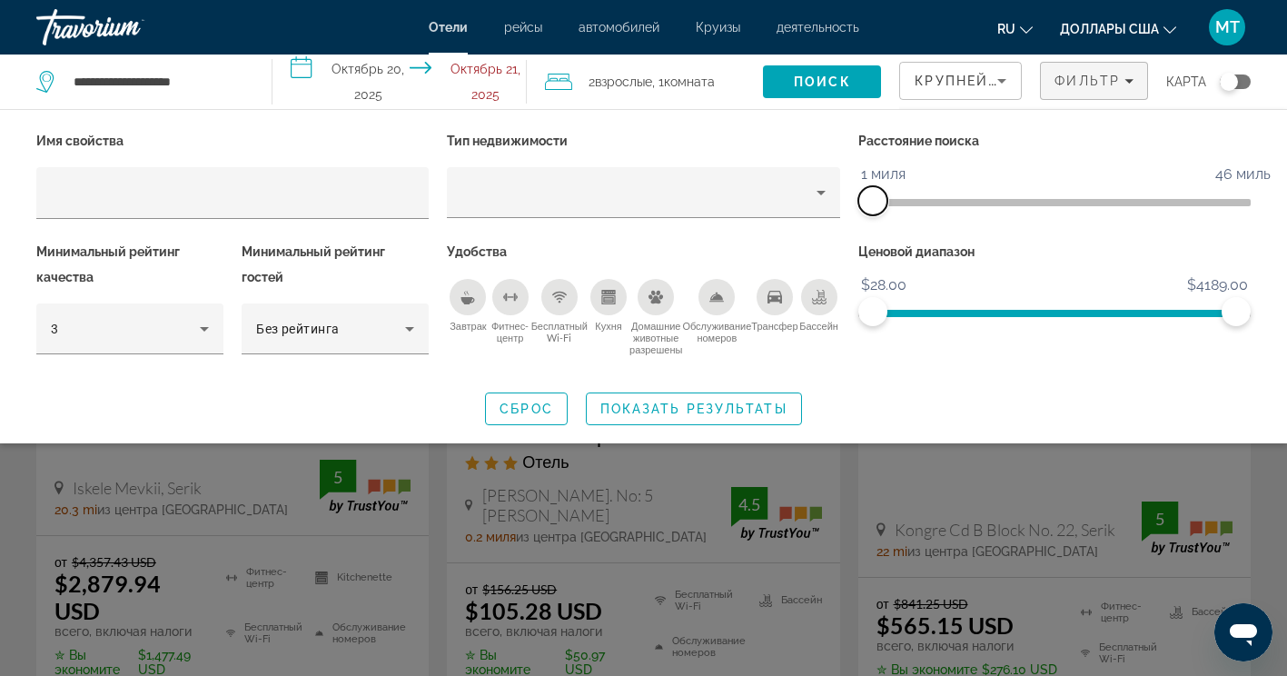
drag, startPoint x: 1087, startPoint y: 201, endPoint x: 1008, endPoint y: 419, distance: 231.6
click at [821, 212] on div "Имя свойства Тип недвижимости Расстояние поиска 1 миля 46 миль 1 миля Минимальн…" at bounding box center [643, 251] width 1233 height 246
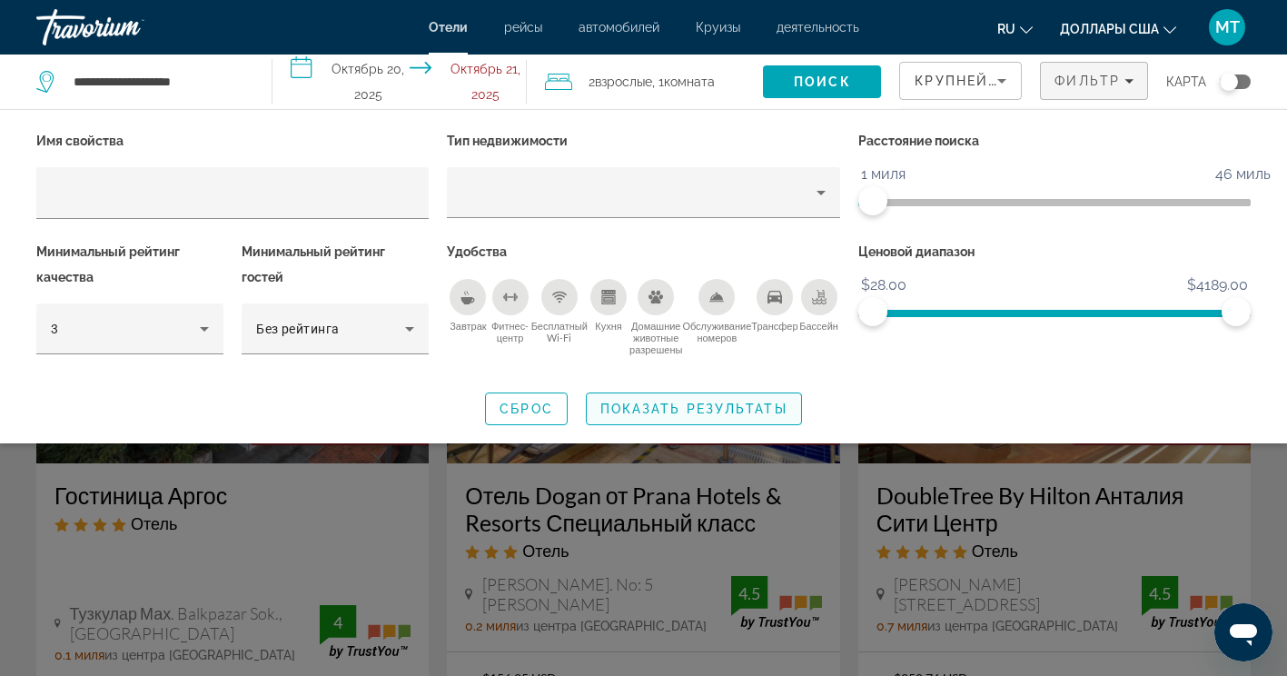
click at [691, 411] on span "Показать результаты" at bounding box center [694, 409] width 187 height 15
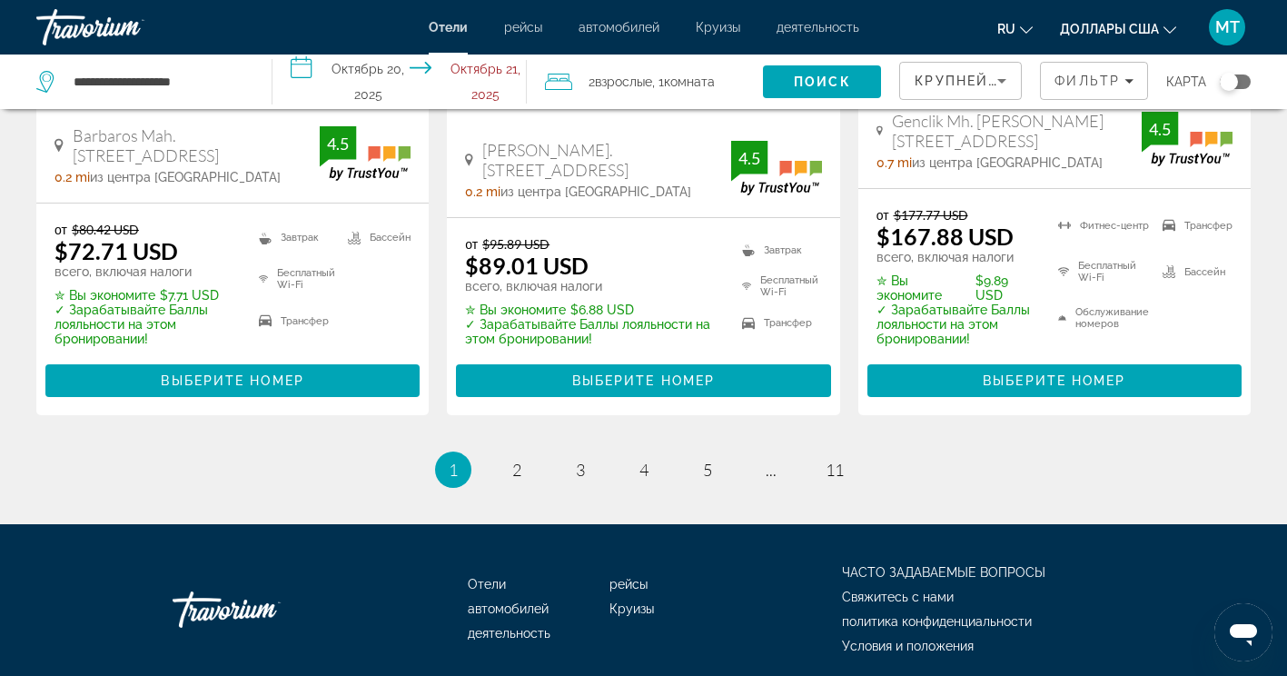
scroll to position [2705, 0]
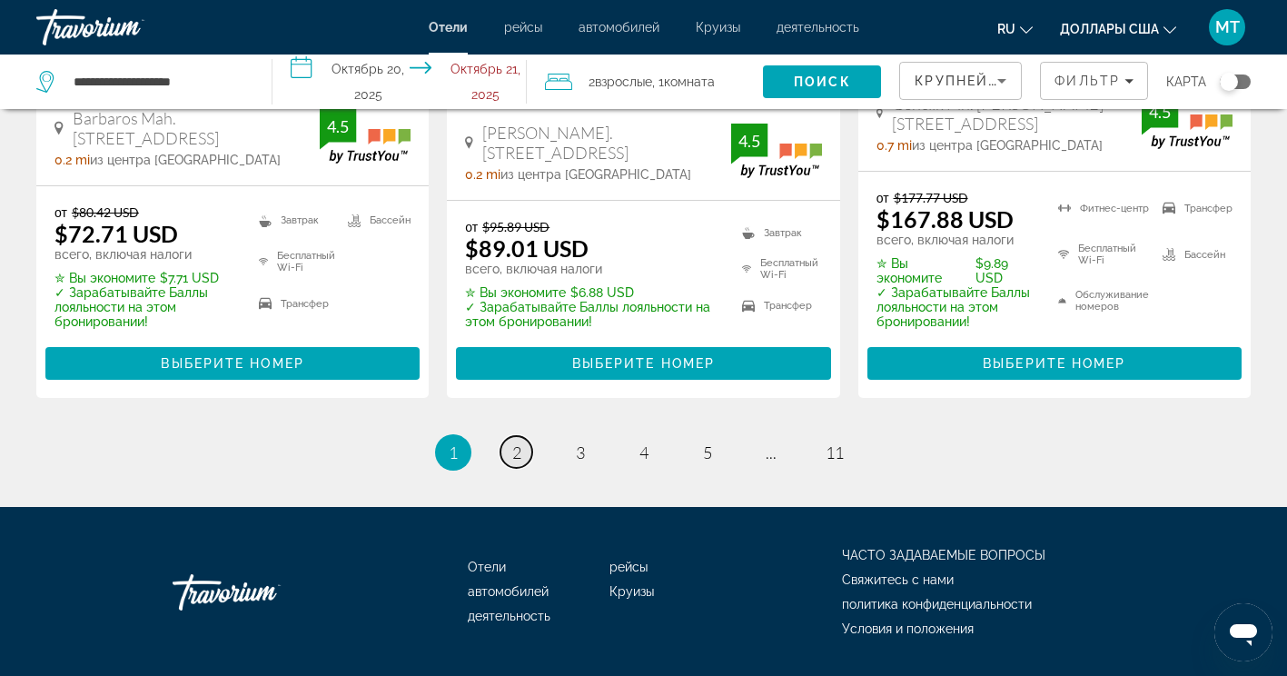
click at [513, 442] on span "2" at bounding box center [516, 452] width 9 height 20
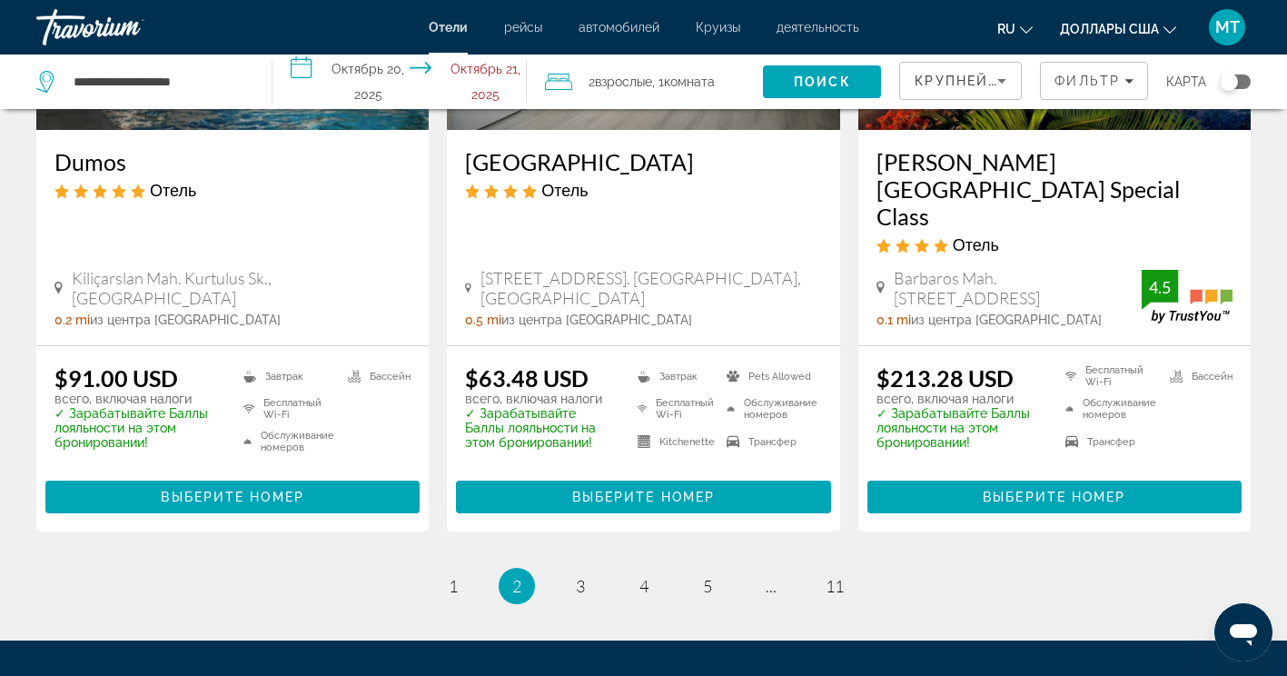
scroll to position [2525, 0]
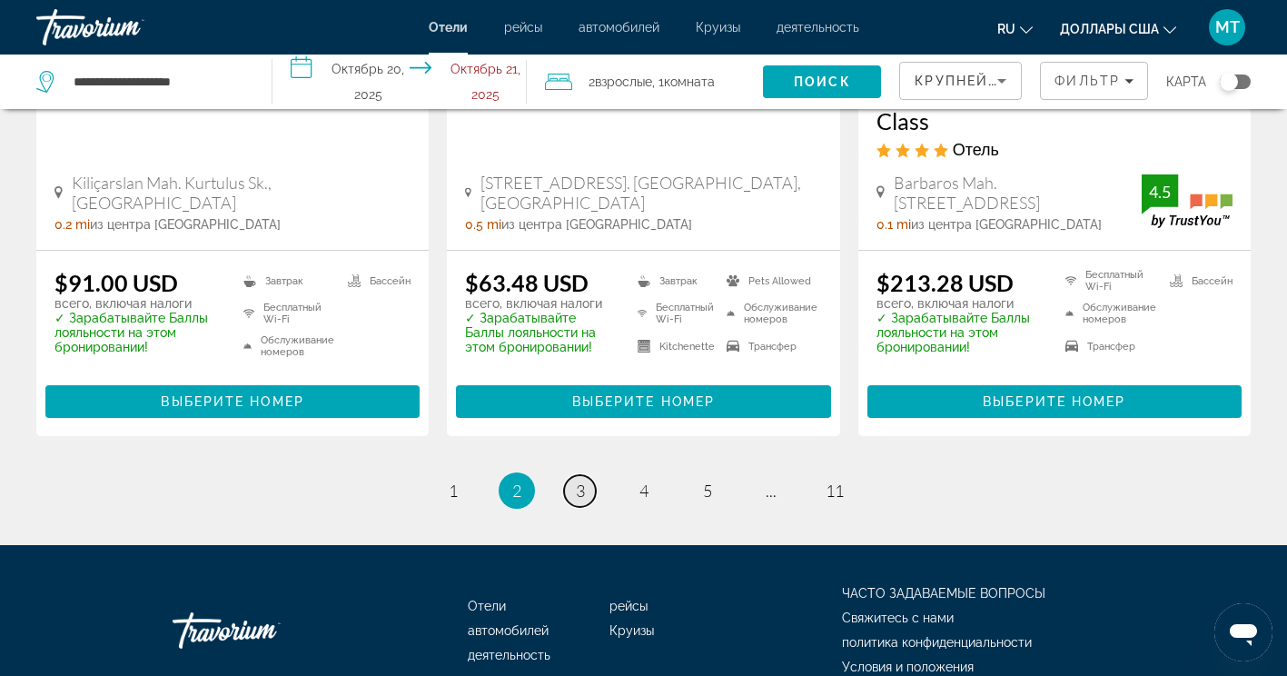
click at [577, 481] on span "3" at bounding box center [580, 491] width 9 height 20
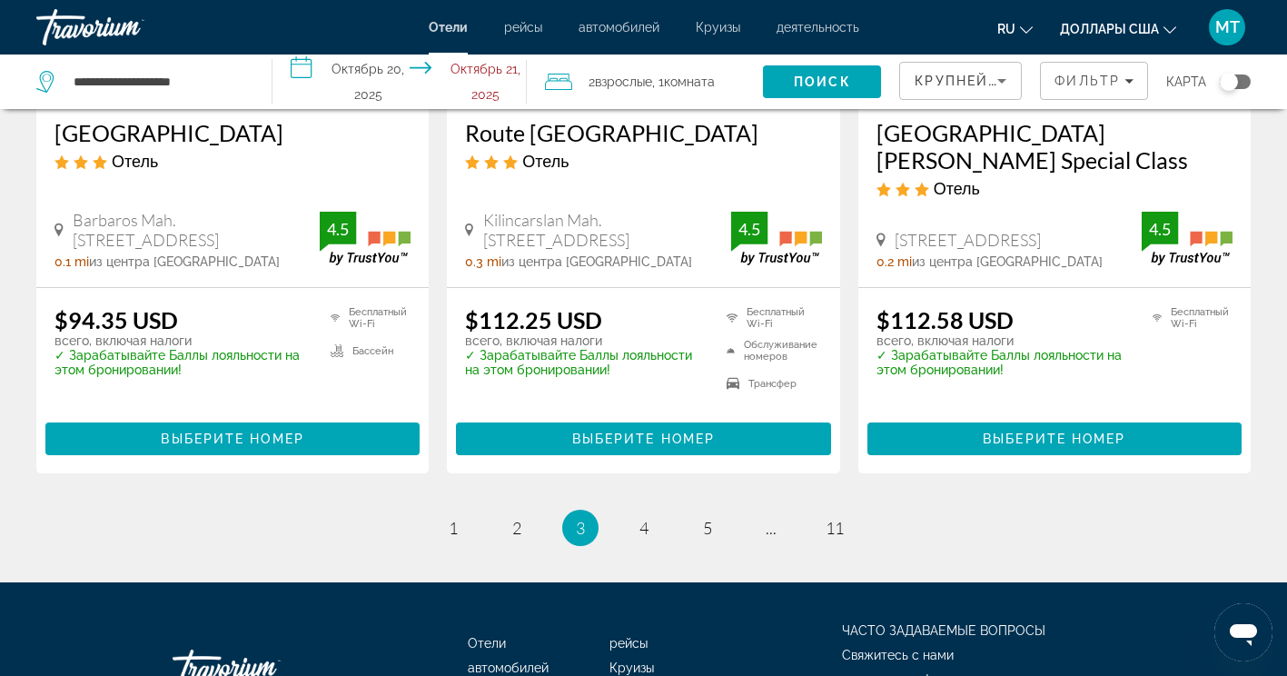
scroll to position [2488, 0]
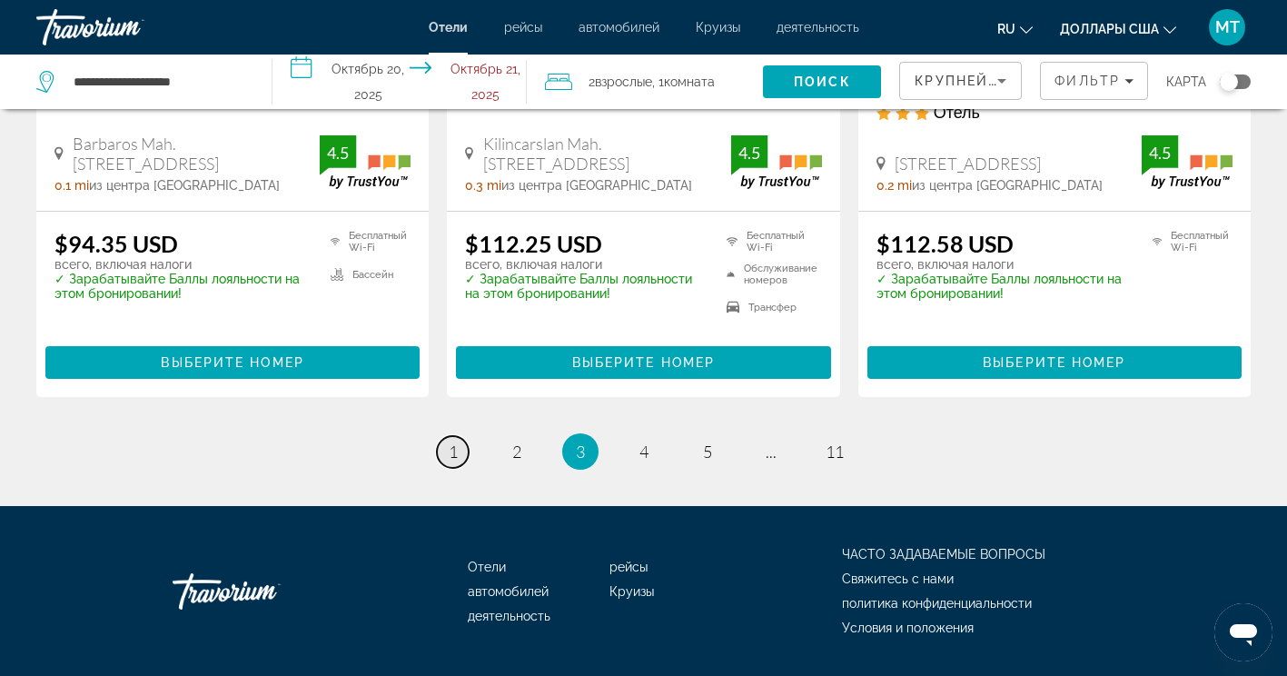
click at [462, 436] on link "page 1" at bounding box center [453, 452] width 32 height 32
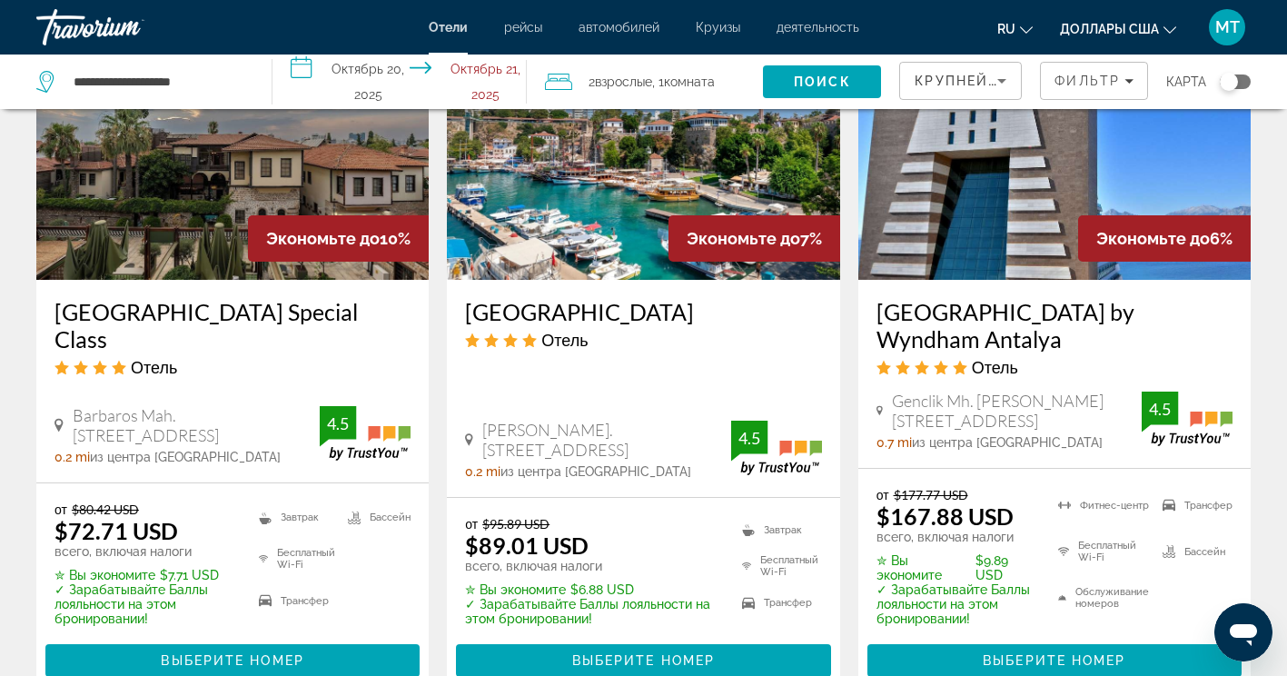
scroll to position [2453, 0]
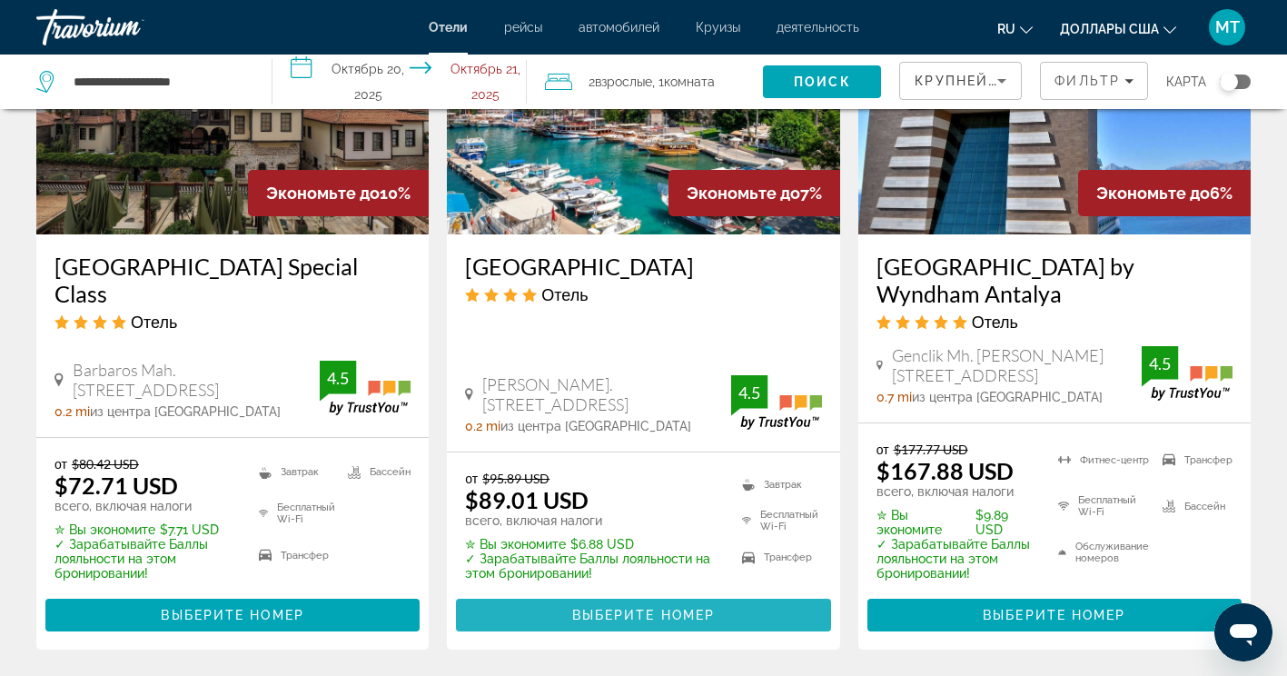
click at [631, 608] on span "Выберите номер" at bounding box center [643, 615] width 143 height 15
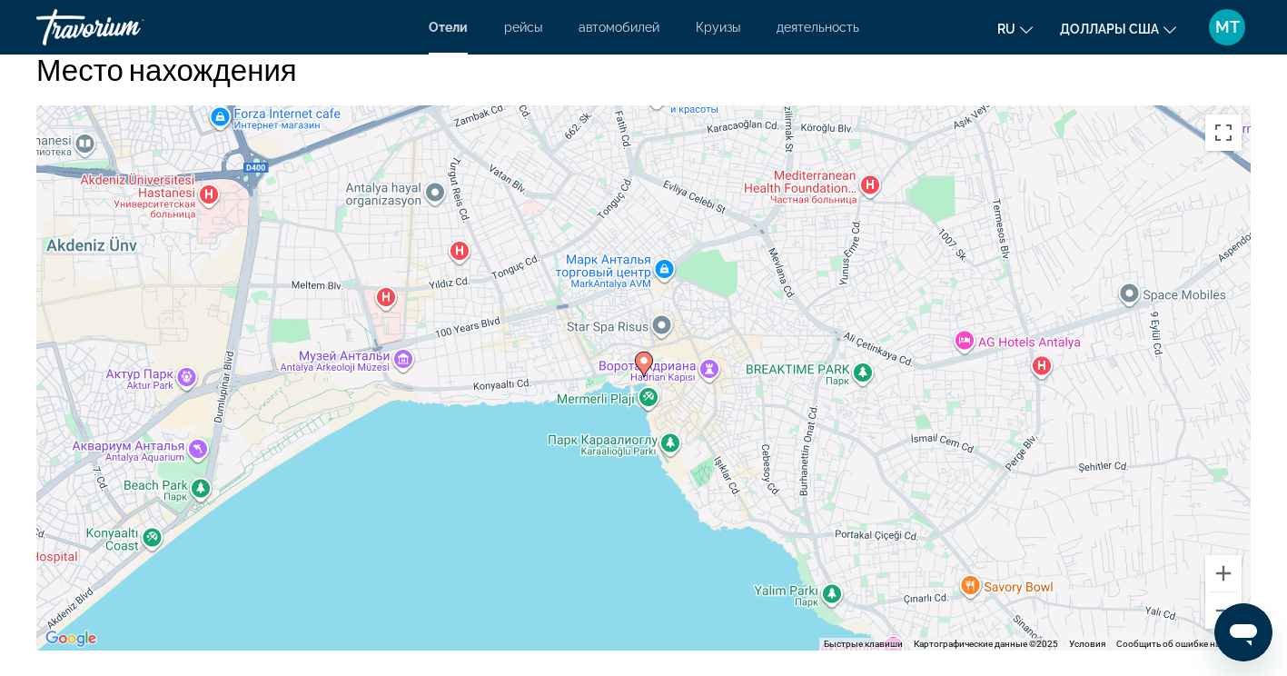
scroll to position [1726, 0]
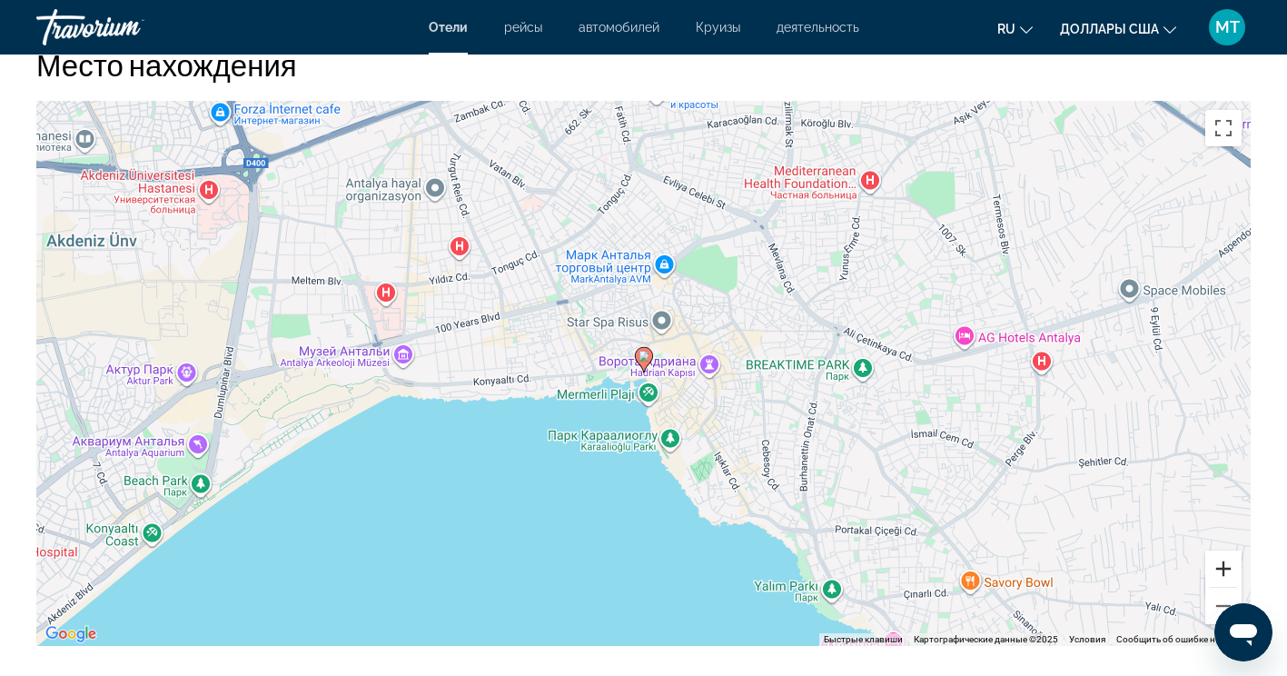
click at [1223, 573] on button "Увеличить" at bounding box center [1224, 569] width 36 height 36
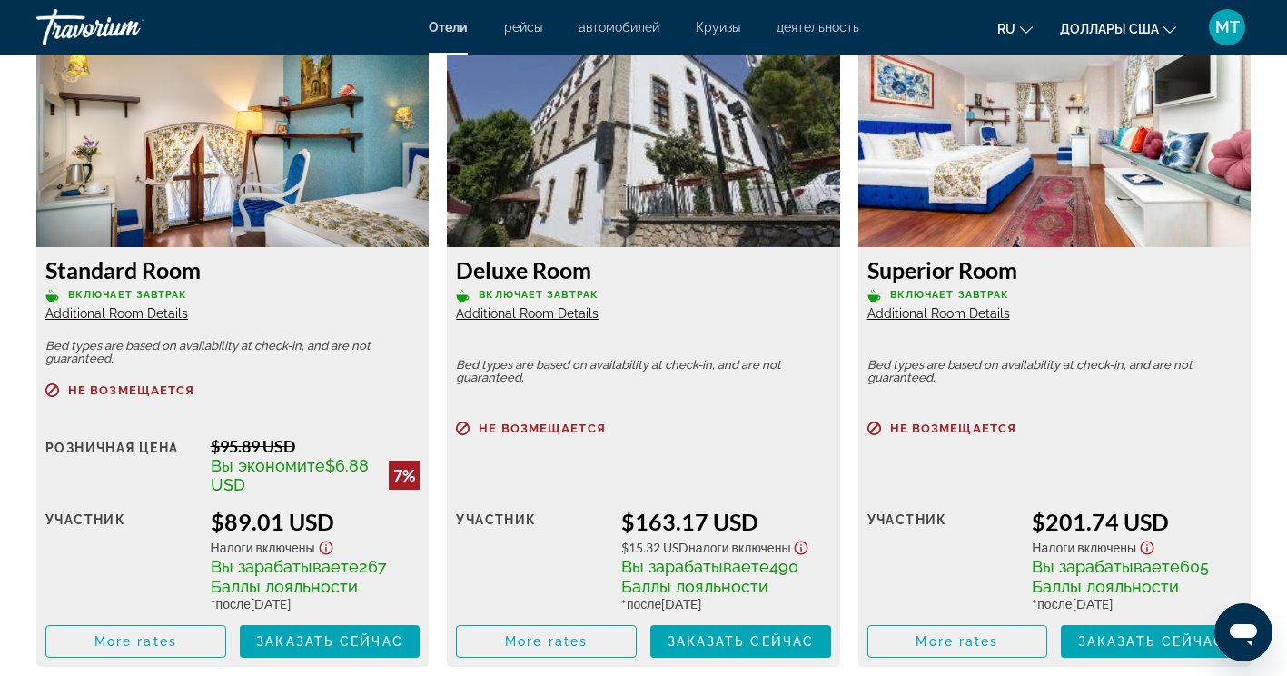
scroll to position [2544, 0]
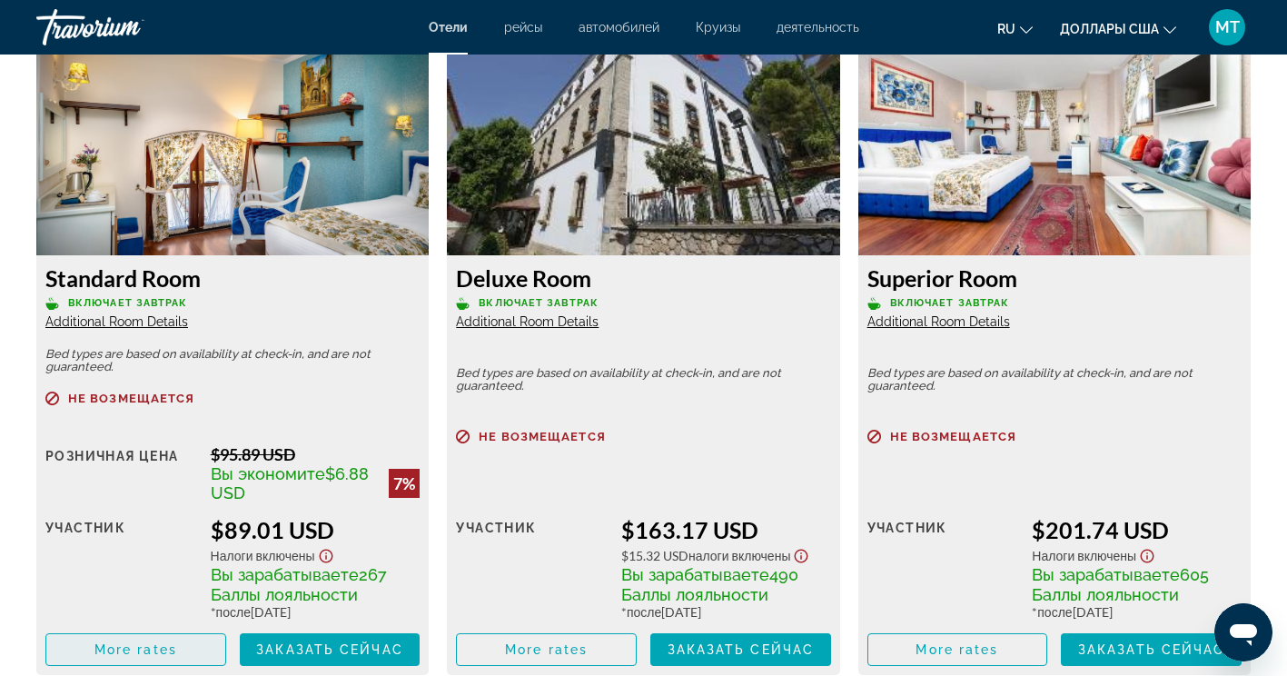
click at [145, 649] on span "More rates" at bounding box center [135, 649] width 83 height 15
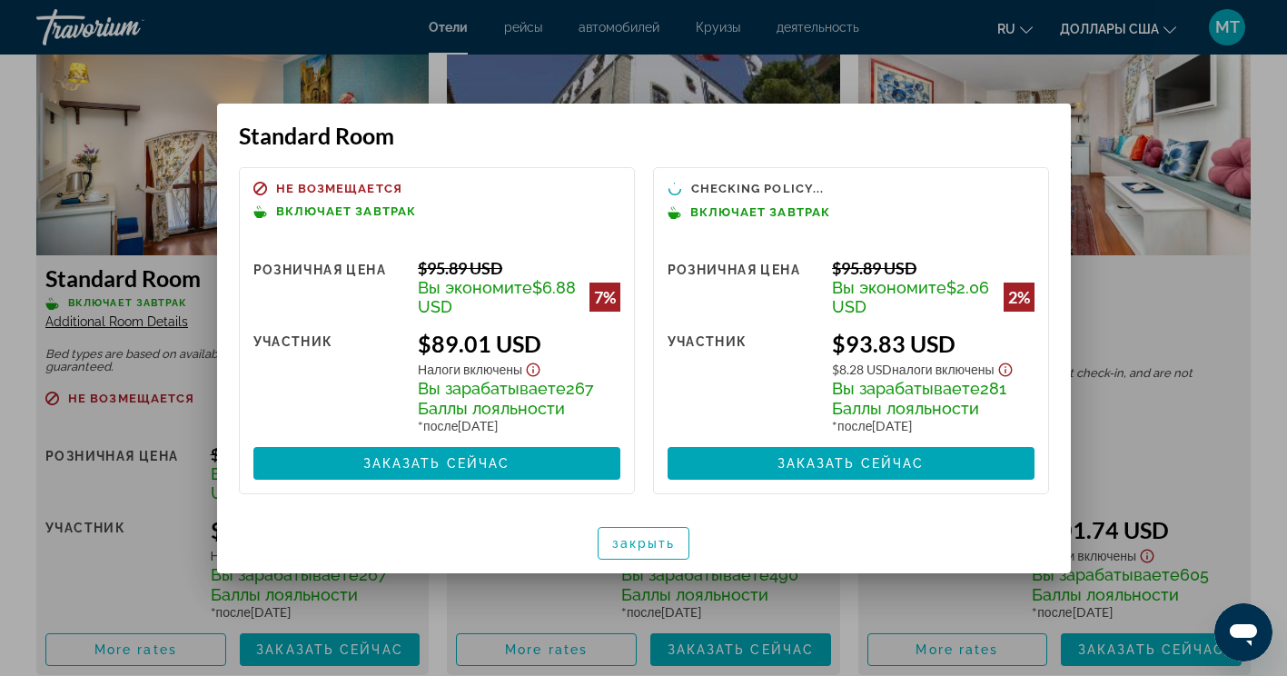
scroll to position [0, 0]
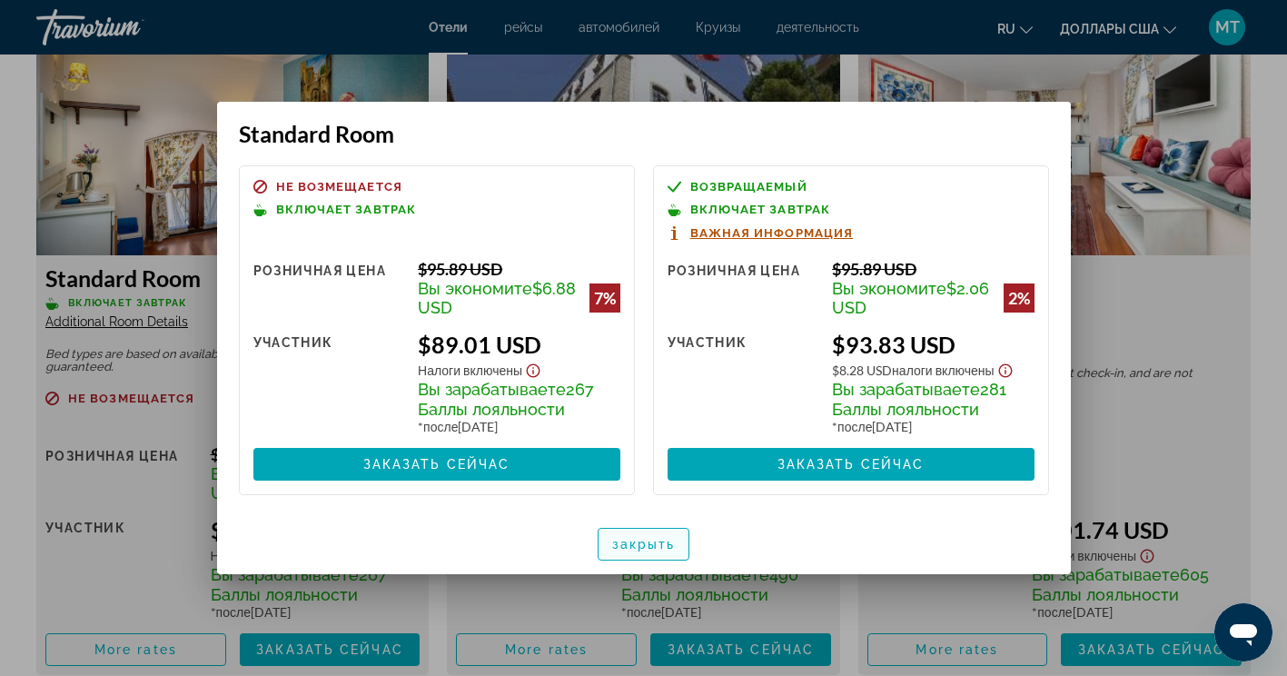
click at [656, 545] on span "закрыть" at bounding box center [644, 544] width 64 height 15
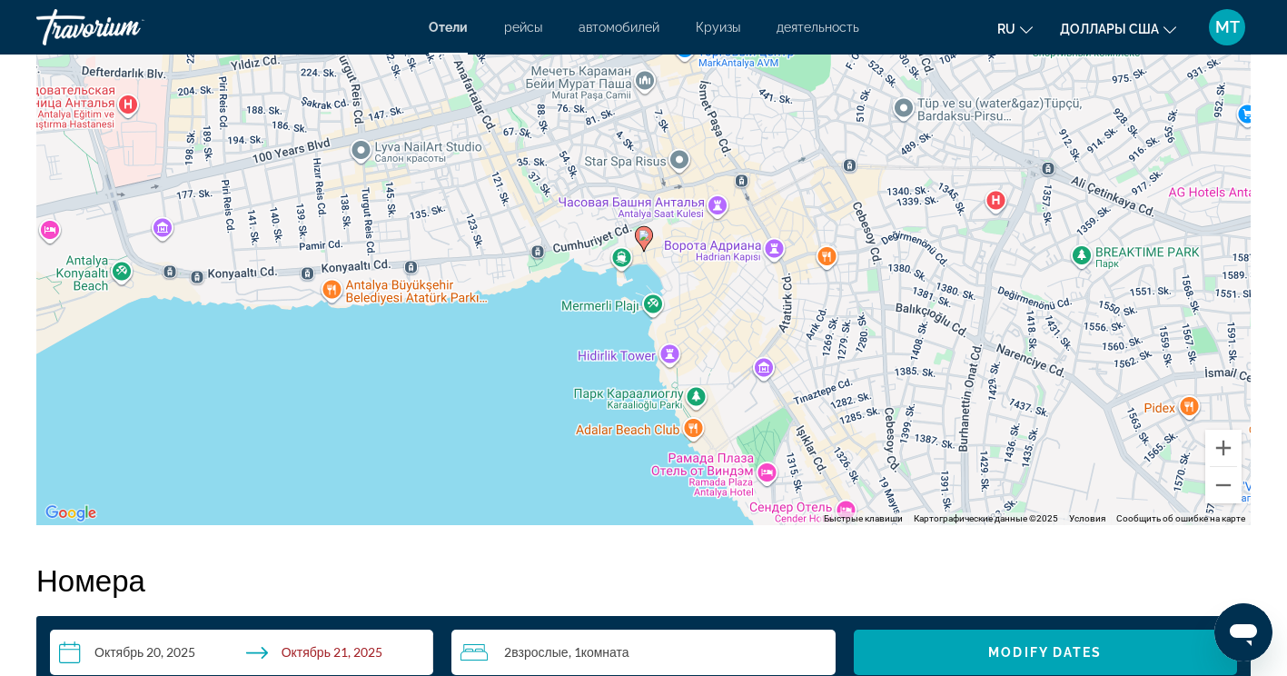
scroll to position [1817, 0]
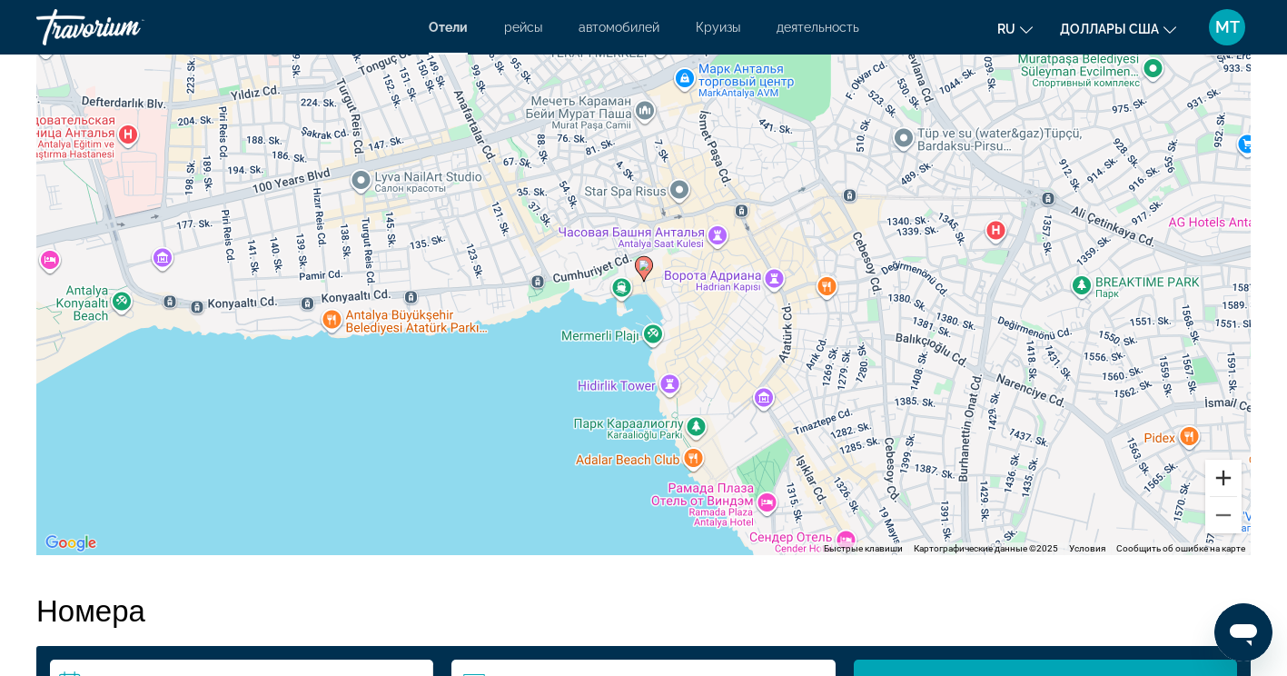
click at [1222, 480] on button "Увеличить" at bounding box center [1224, 478] width 36 height 36
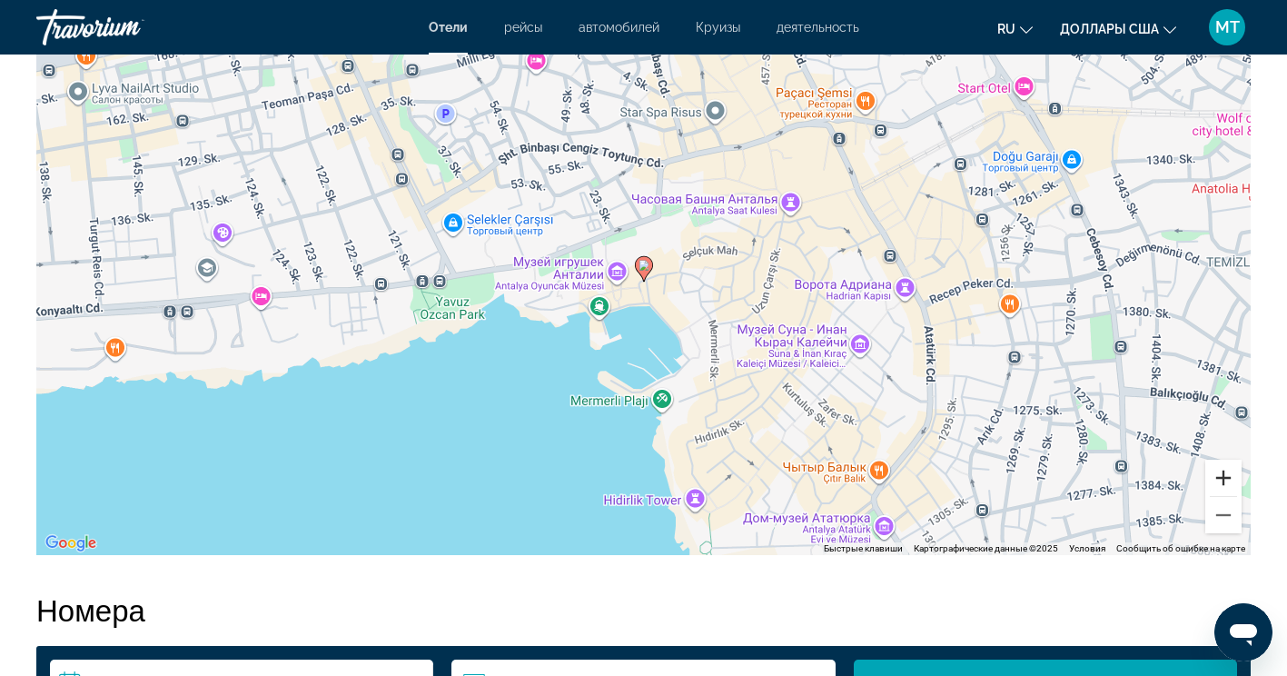
click at [1222, 480] on button "Увеличить" at bounding box center [1224, 478] width 36 height 36
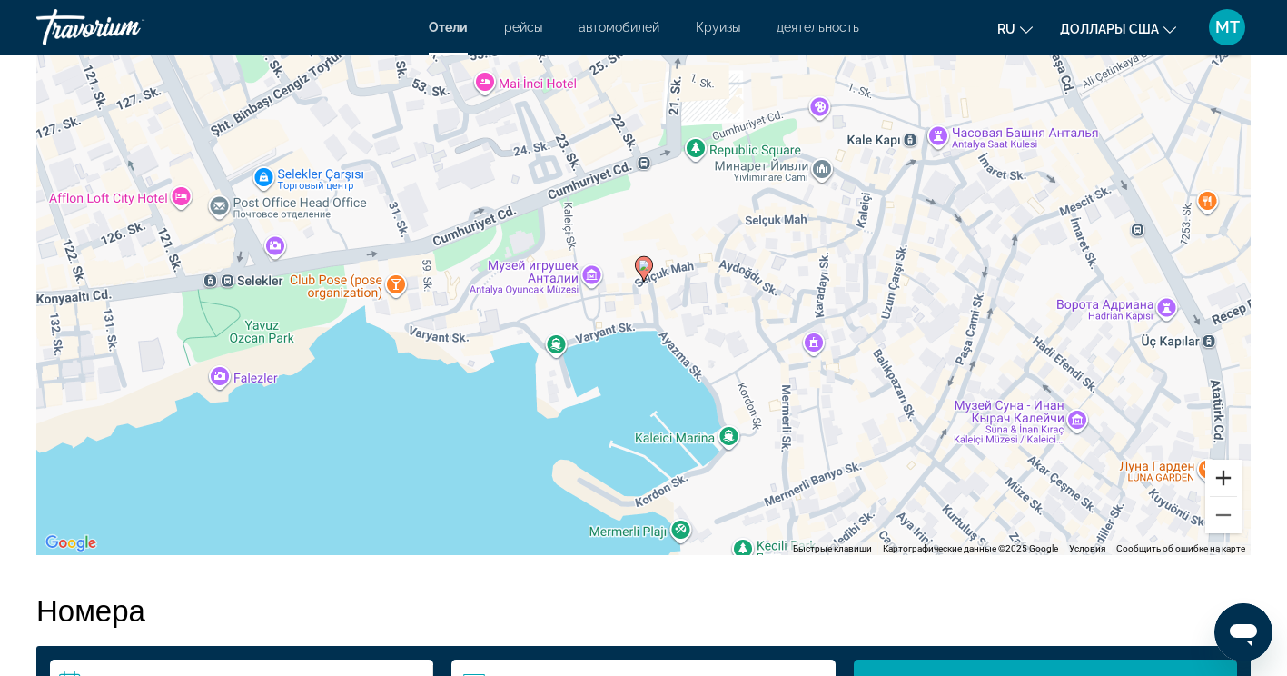
click at [1222, 480] on button "Увеличить" at bounding box center [1224, 478] width 36 height 36
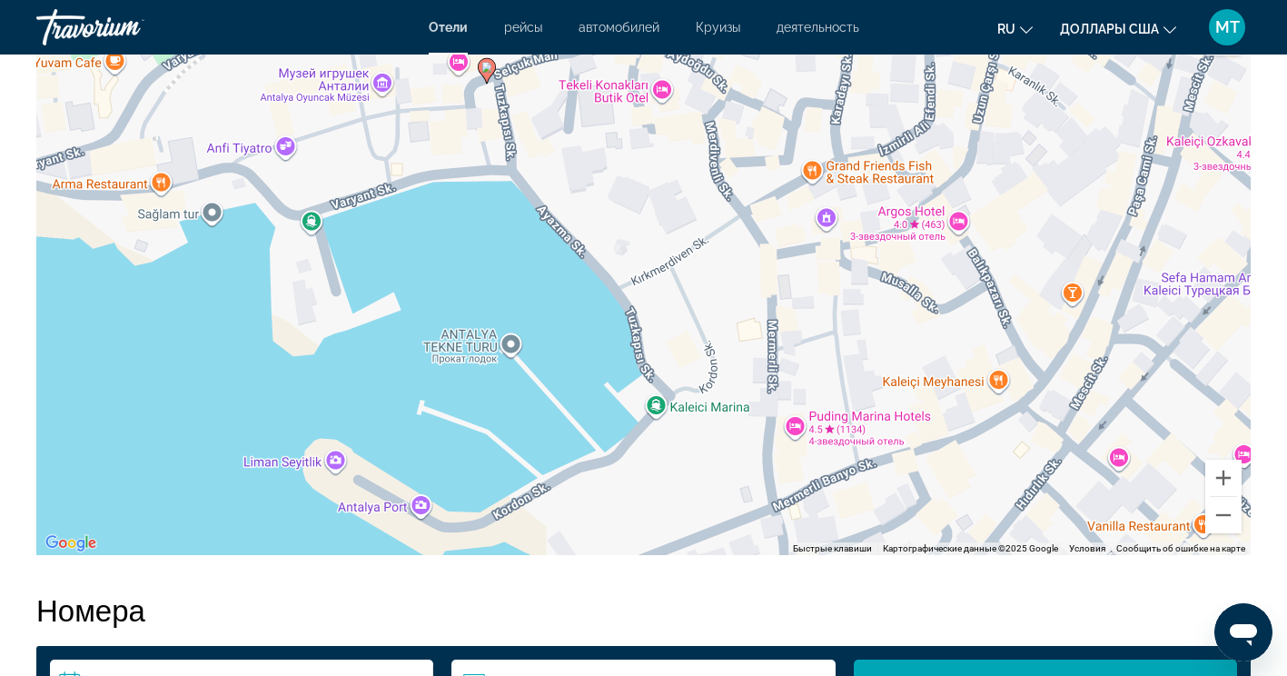
drag, startPoint x: 848, startPoint y: 389, endPoint x: 694, endPoint y: 195, distance: 247.0
click at [694, 195] on div "Чтобы активировать перетаскивание с помощью клавиатуры, нажмите Alt + Ввод. Пос…" at bounding box center [643, 282] width 1215 height 545
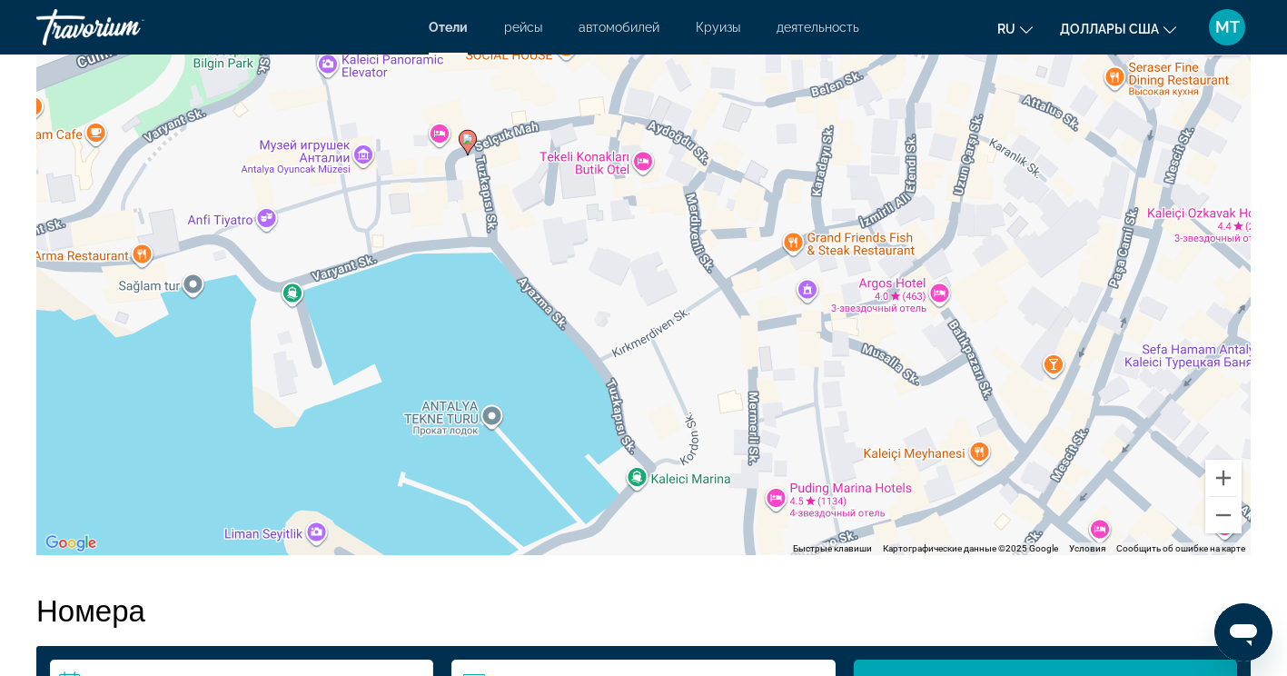
drag, startPoint x: 849, startPoint y: 352, endPoint x: 827, endPoint y: 416, distance: 68.4
click at [827, 421] on div "Чтобы активировать перетаскивание с помощью клавиатуры, нажмите Alt + Ввод. Пос…" at bounding box center [643, 282] width 1215 height 545
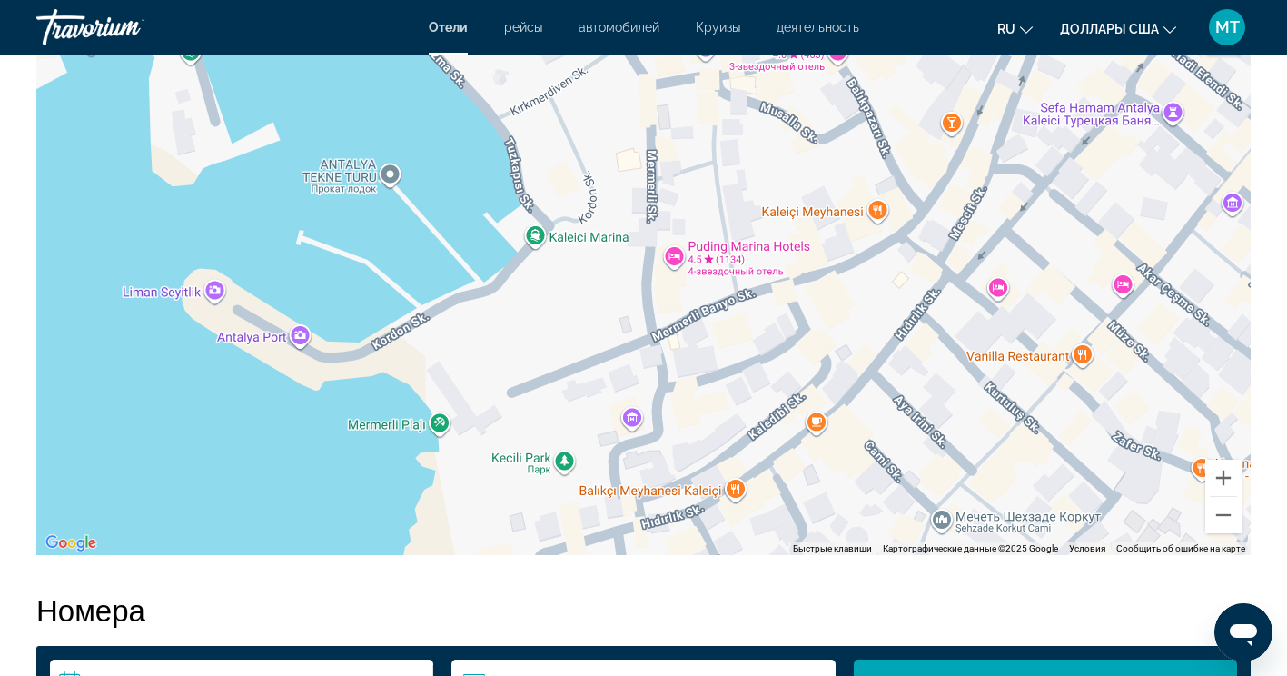
drag, startPoint x: 560, startPoint y: 209, endPoint x: 493, endPoint y: 40, distance: 181.5
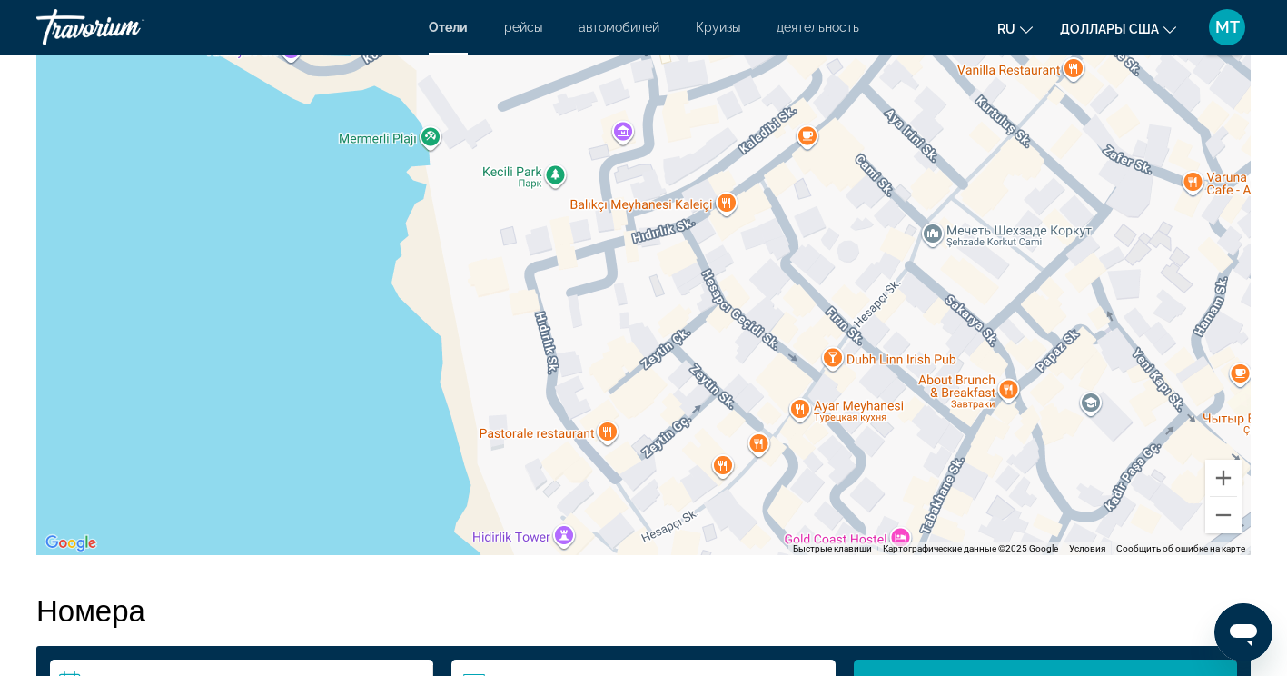
drag, startPoint x: 616, startPoint y: 330, endPoint x: 730, endPoint y: 371, distance: 121.6
click at [731, 370] on div "Основное содержание" at bounding box center [643, 282] width 1215 height 545
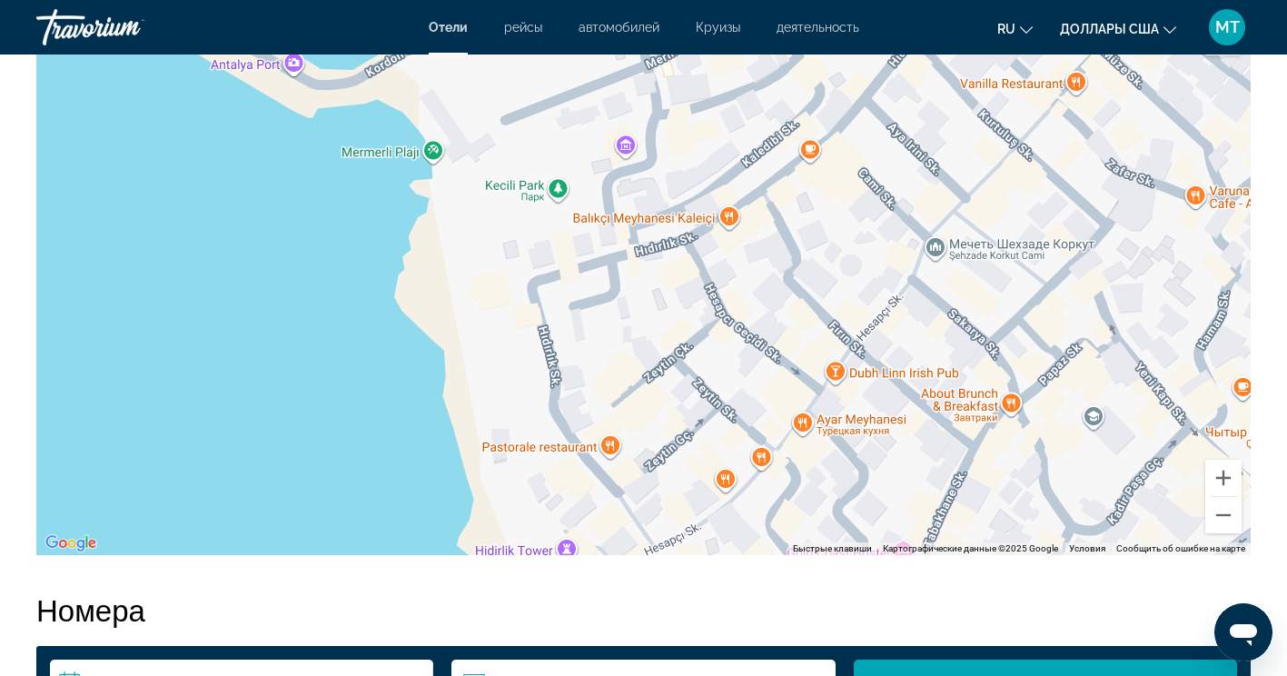
drag, startPoint x: 630, startPoint y: 300, endPoint x: 632, endPoint y: 313, distance: 13.0
click at [632, 313] on div "Основное содержание" at bounding box center [643, 282] width 1215 height 545
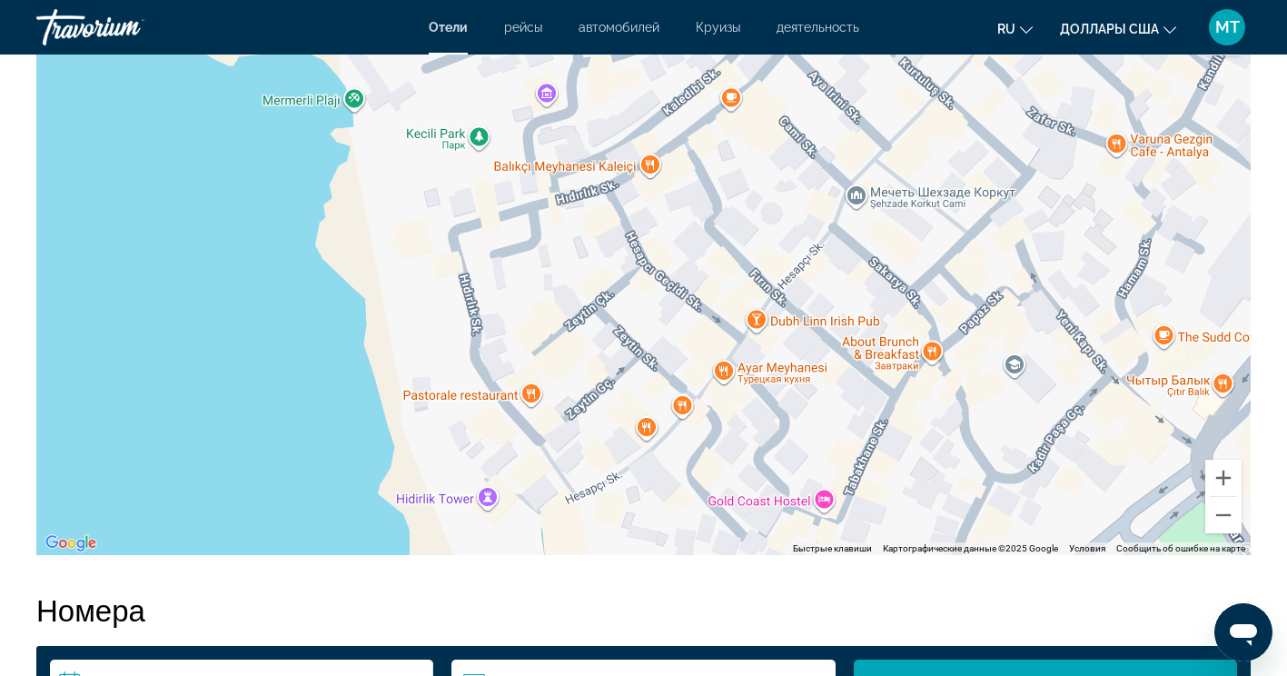
drag, startPoint x: 643, startPoint y: 273, endPoint x: 567, endPoint y: 223, distance: 90.7
click at [567, 223] on div "Основное содержание" at bounding box center [643, 282] width 1215 height 545
drag, startPoint x: 658, startPoint y: 182, endPoint x: 656, endPoint y: 236, distance: 54.5
click at [656, 236] on div "Основное содержание" at bounding box center [643, 282] width 1215 height 545
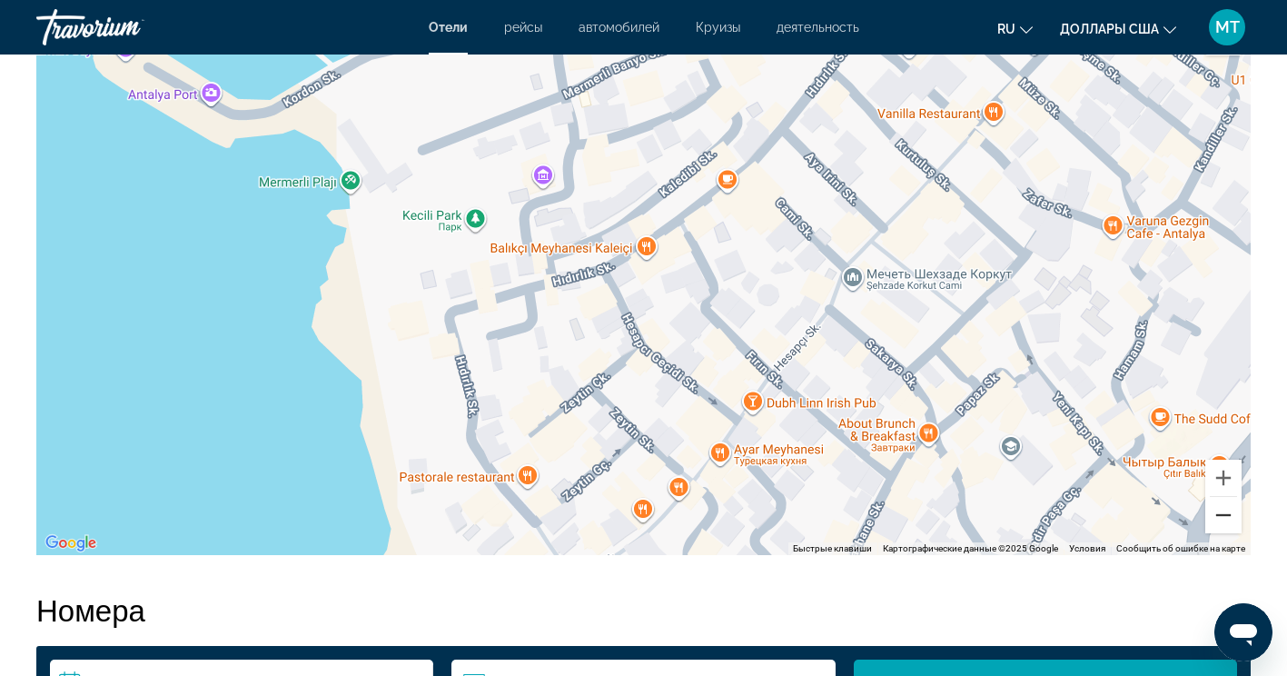
click at [1231, 522] on button "Уменьшить" at bounding box center [1224, 515] width 36 height 36
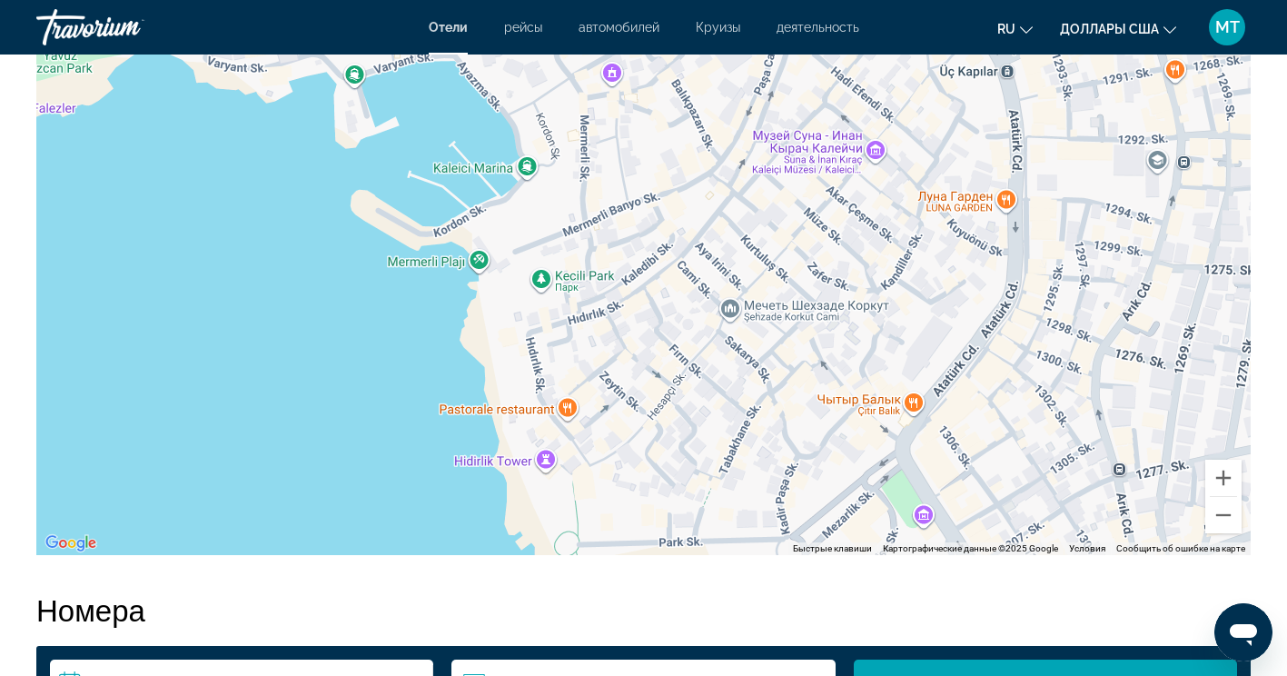
drag, startPoint x: 818, startPoint y: 243, endPoint x: 799, endPoint y: 283, distance: 43.1
click at [799, 283] on div "Чтобы активировать перетаскивание с помощью клавиатуры, нажмите Alt + Ввод. Пос…" at bounding box center [643, 282] width 1215 height 545
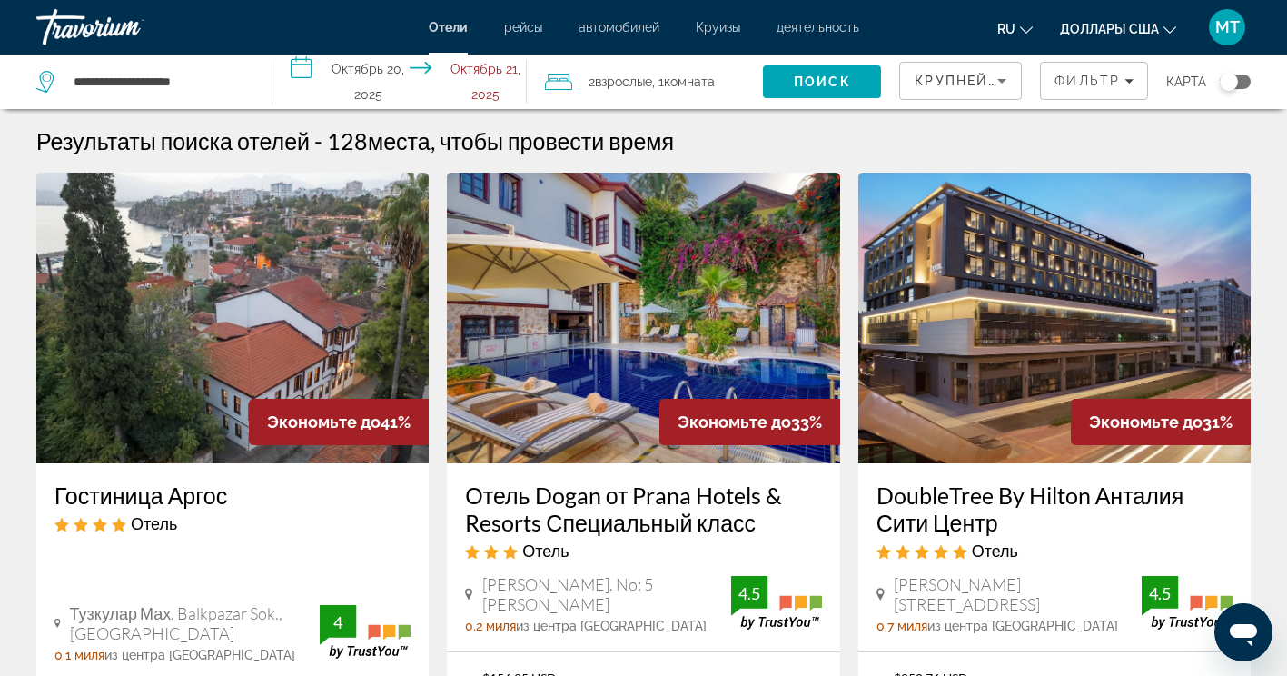
click at [1217, 78] on button "Переключить карту" at bounding box center [1228, 82] width 45 height 16
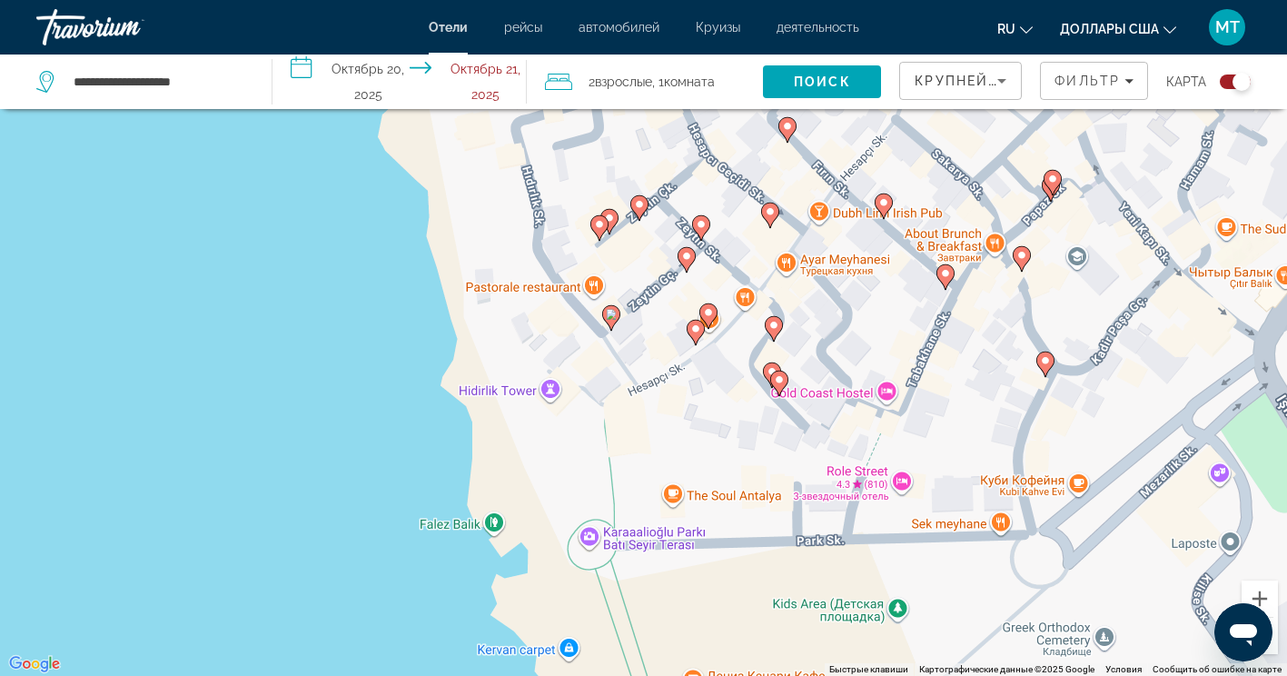
drag, startPoint x: 583, startPoint y: 345, endPoint x: 583, endPoint y: 413, distance: 68.1
click at [583, 413] on div "Чтобы активировать перетаскивание с помощью клавиатуры, нажмите Alt + Ввод. Пос…" at bounding box center [643, 338] width 1287 height 676
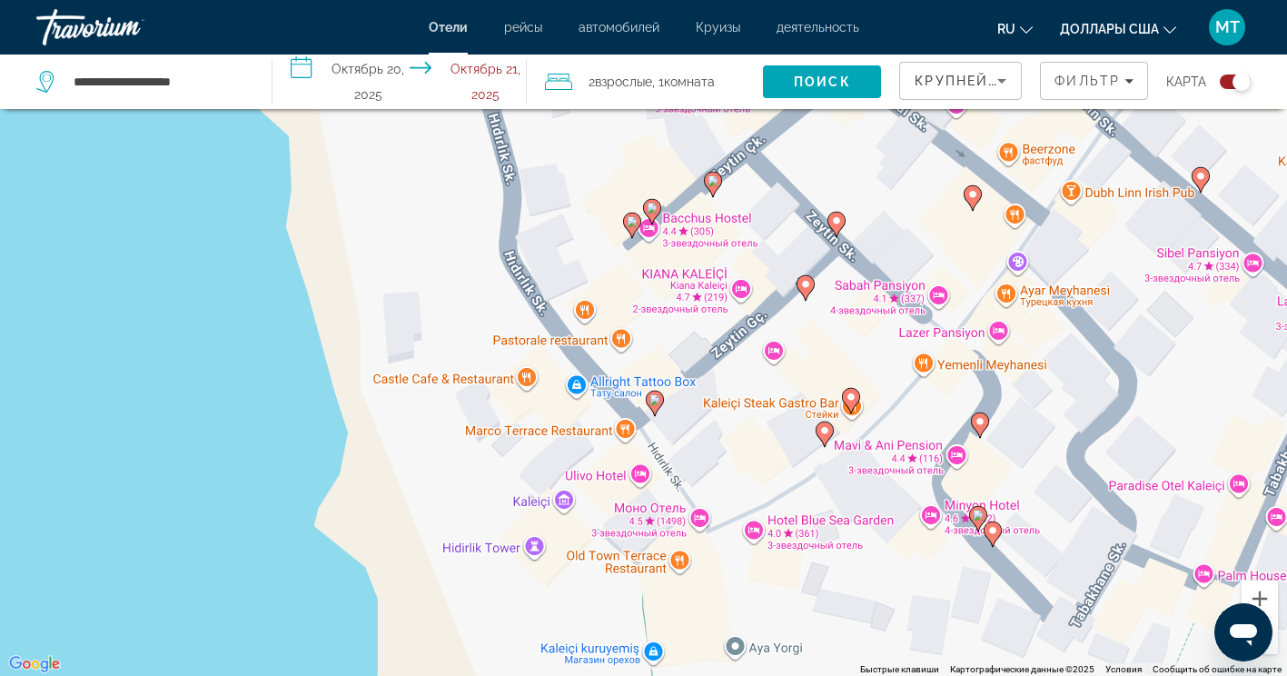
drag, startPoint x: 785, startPoint y: 375, endPoint x: 712, endPoint y: 455, distance: 108.0
click at [712, 454] on div "Чтобы активировать перетаскивание с помощью клавиатуры, нажмите Alt + Ввод. Пос…" at bounding box center [643, 338] width 1287 height 676
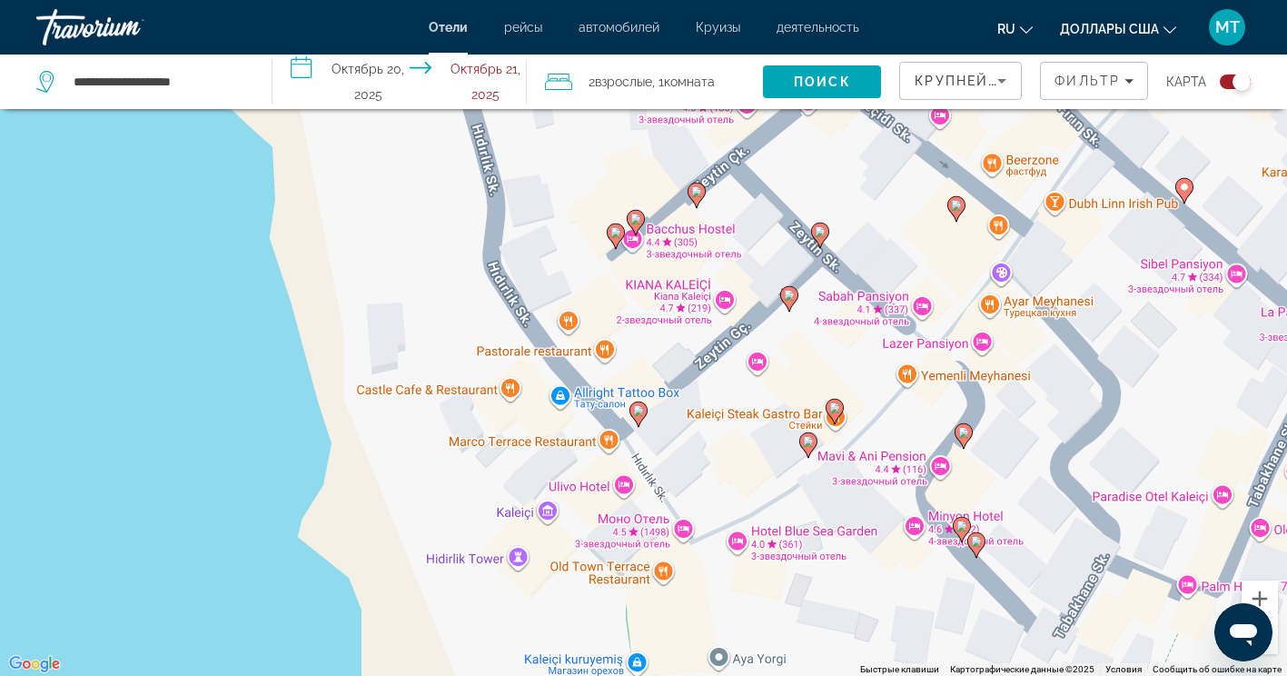
click at [641, 412] on image "Основное содержание" at bounding box center [638, 410] width 11 height 11
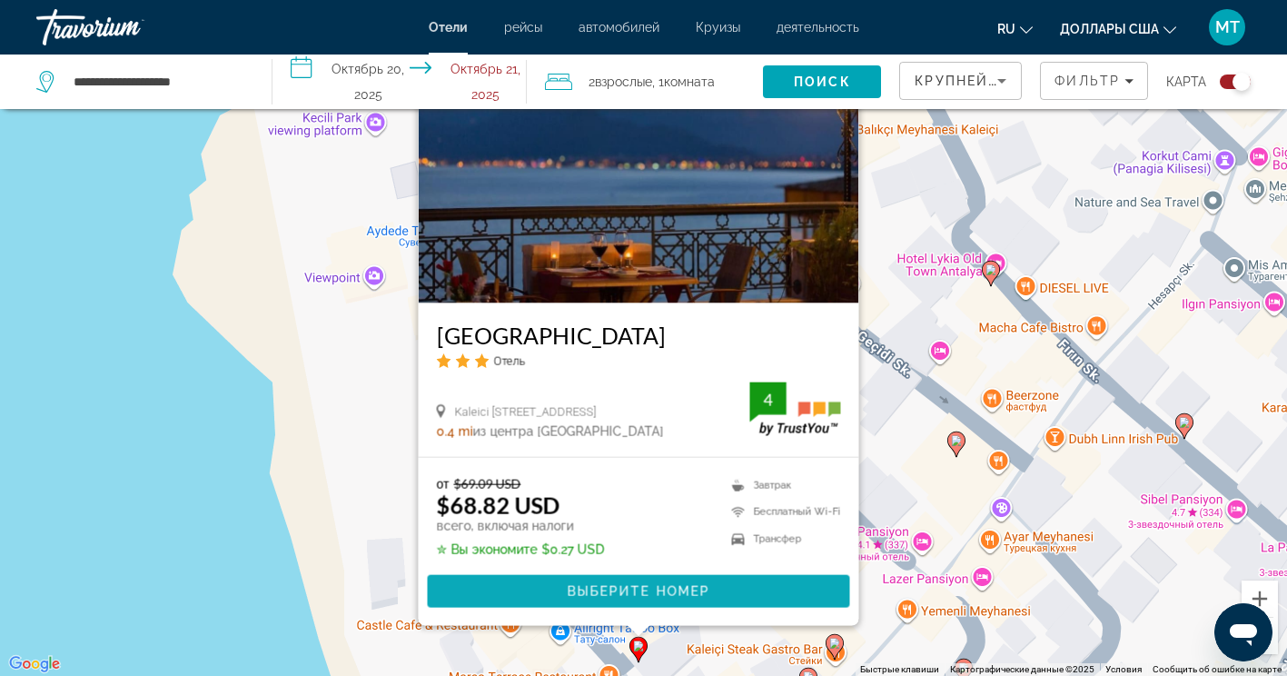
click at [597, 592] on span "Выберите номер" at bounding box center [638, 591] width 143 height 15
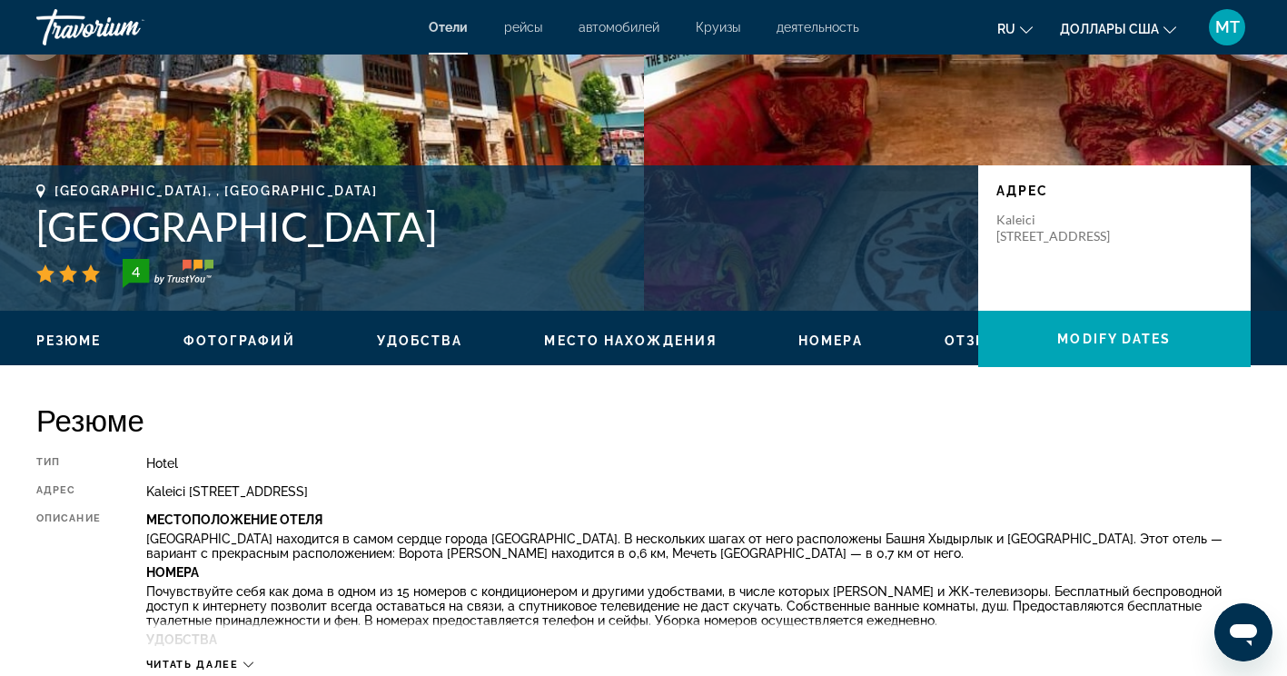
scroll to position [273, 0]
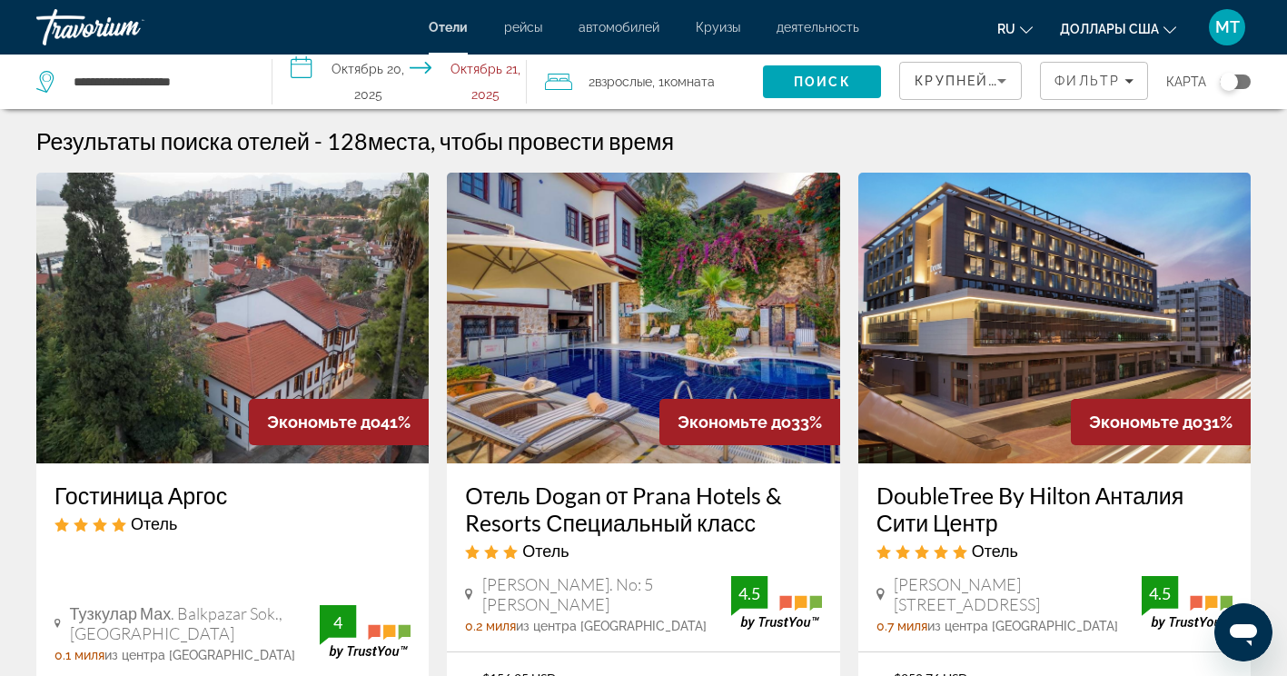
click at [1239, 84] on div "Переключить карту" at bounding box center [1235, 81] width 31 height 15
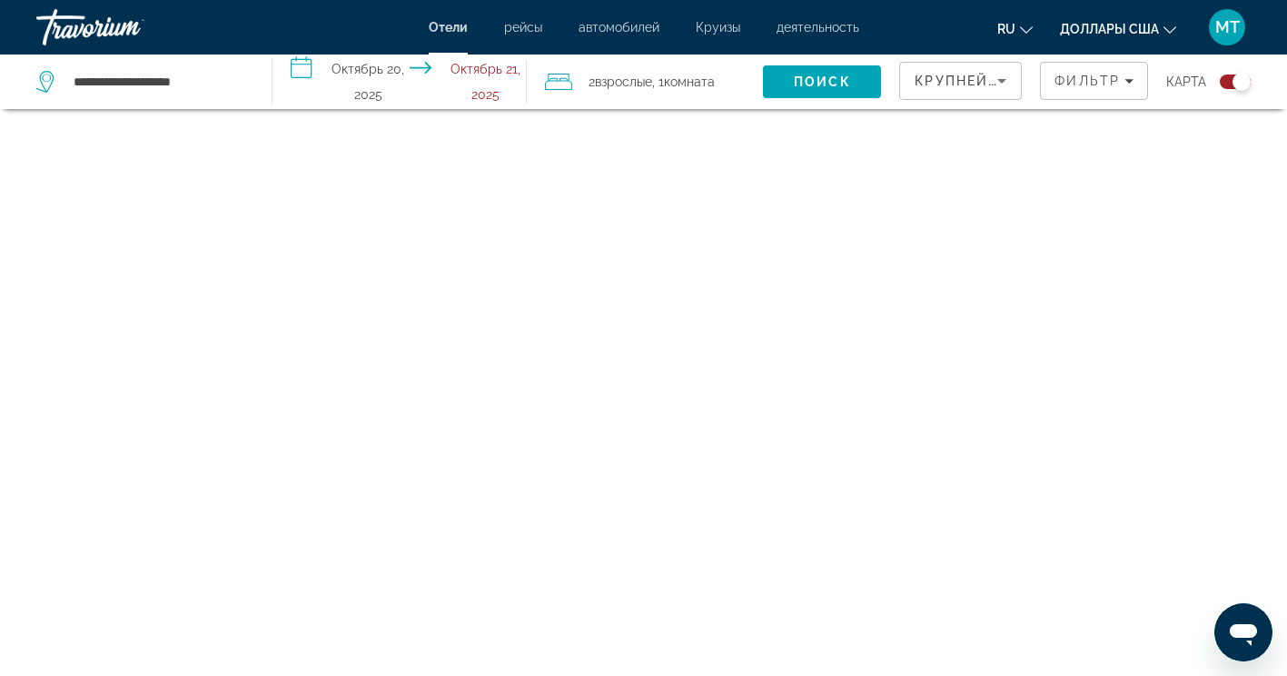
scroll to position [109, 0]
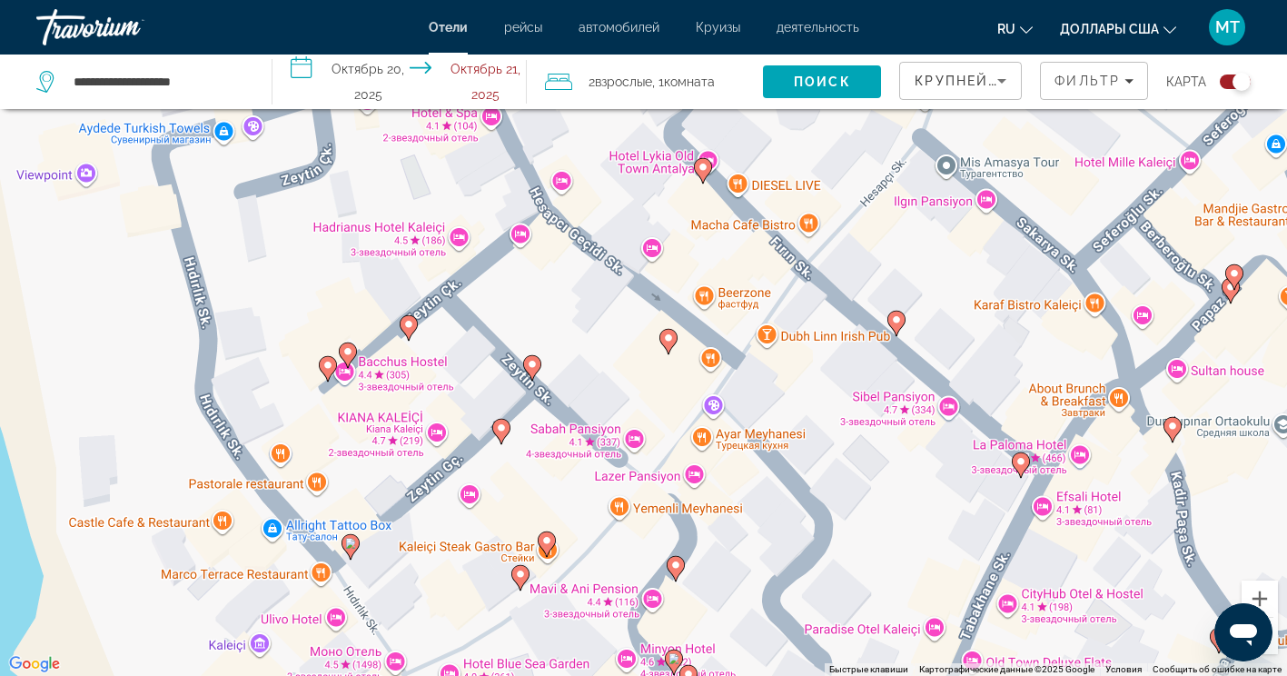
drag, startPoint x: 422, startPoint y: 386, endPoint x: 884, endPoint y: 490, distance: 473.0
click at [882, 496] on div "Чтобы активировать перетаскивание с помощью клавиатуры, нажмите Alt + Ввод. Пос…" at bounding box center [643, 338] width 1287 height 676
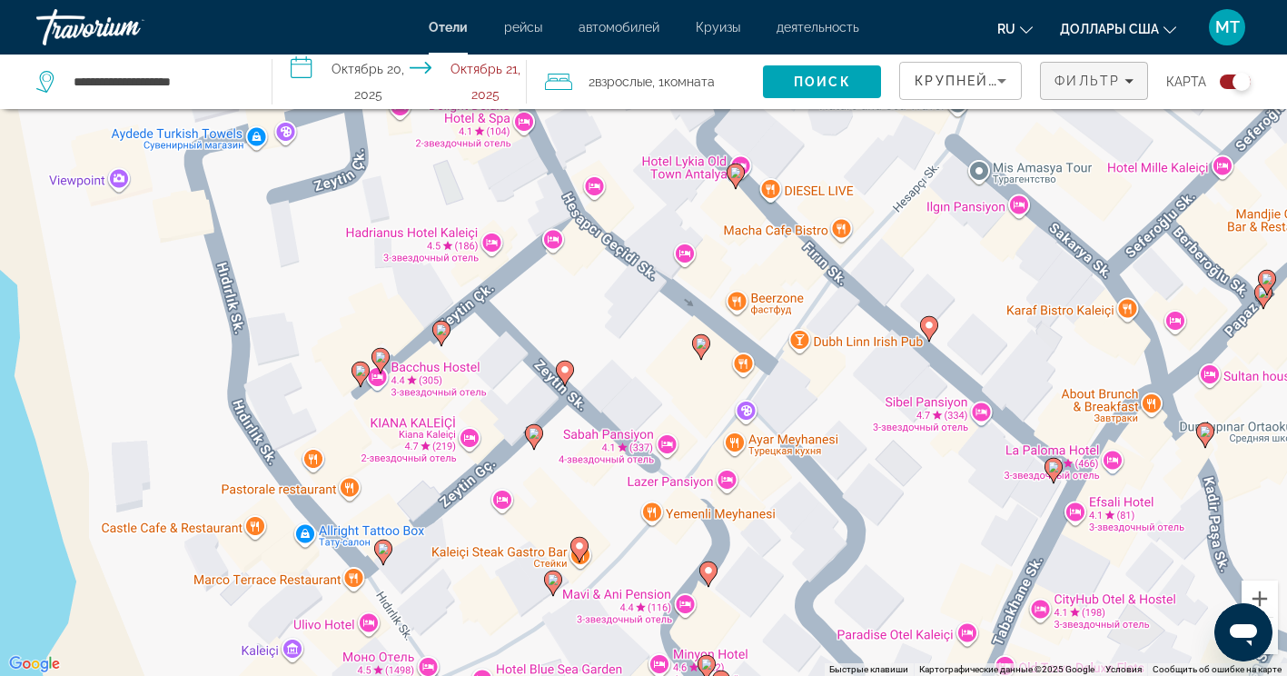
click at [1058, 80] on span "Фильтр" at bounding box center [1087, 81] width 65 height 15
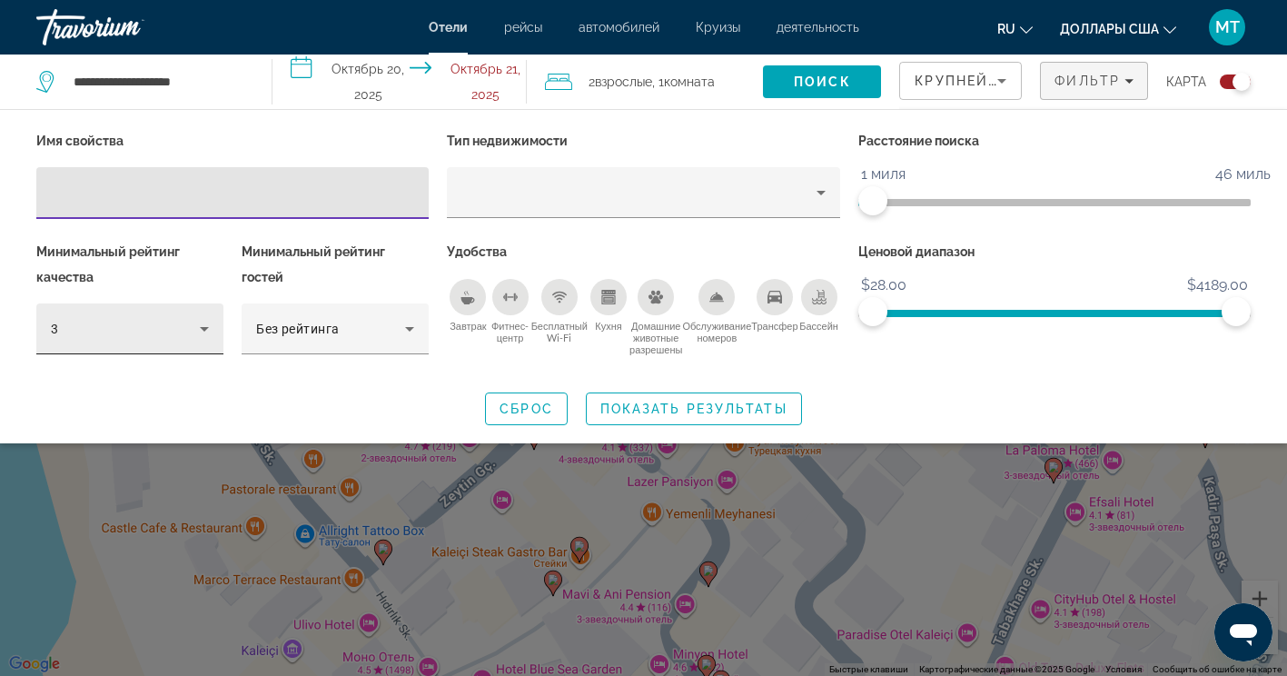
click at [142, 321] on div "3" at bounding box center [125, 329] width 149 height 22
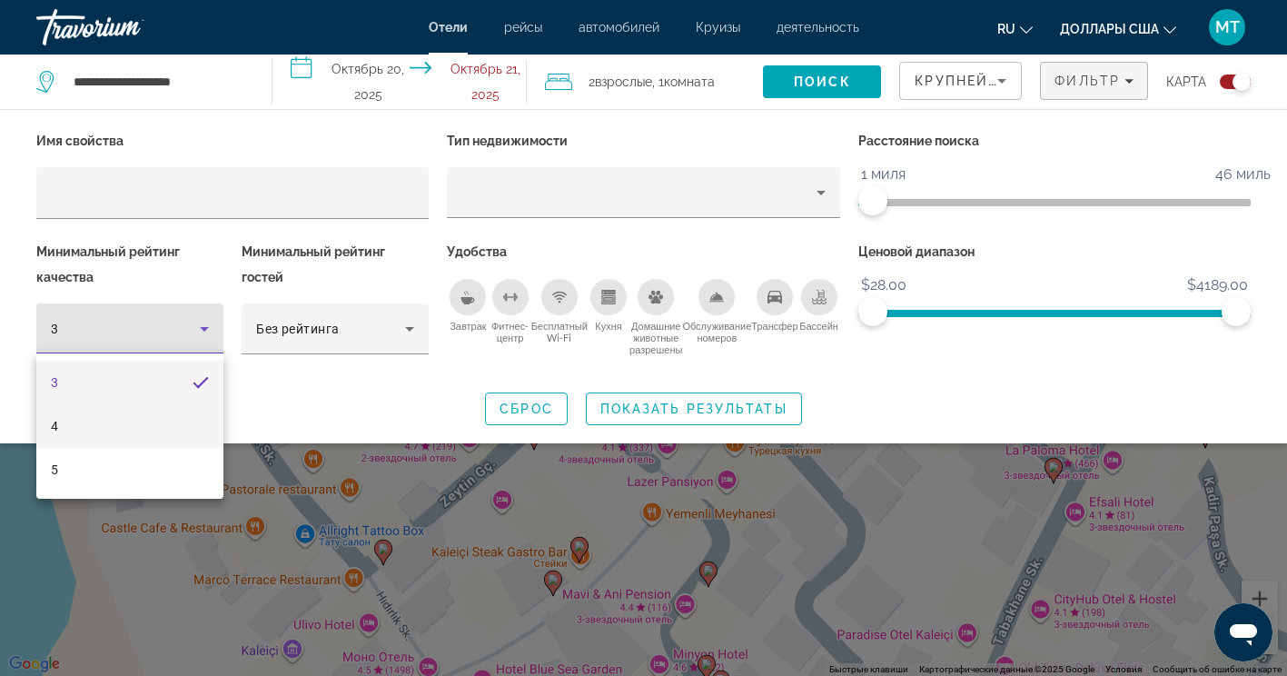
click at [102, 420] on mat-option "4" at bounding box center [129, 426] width 187 height 44
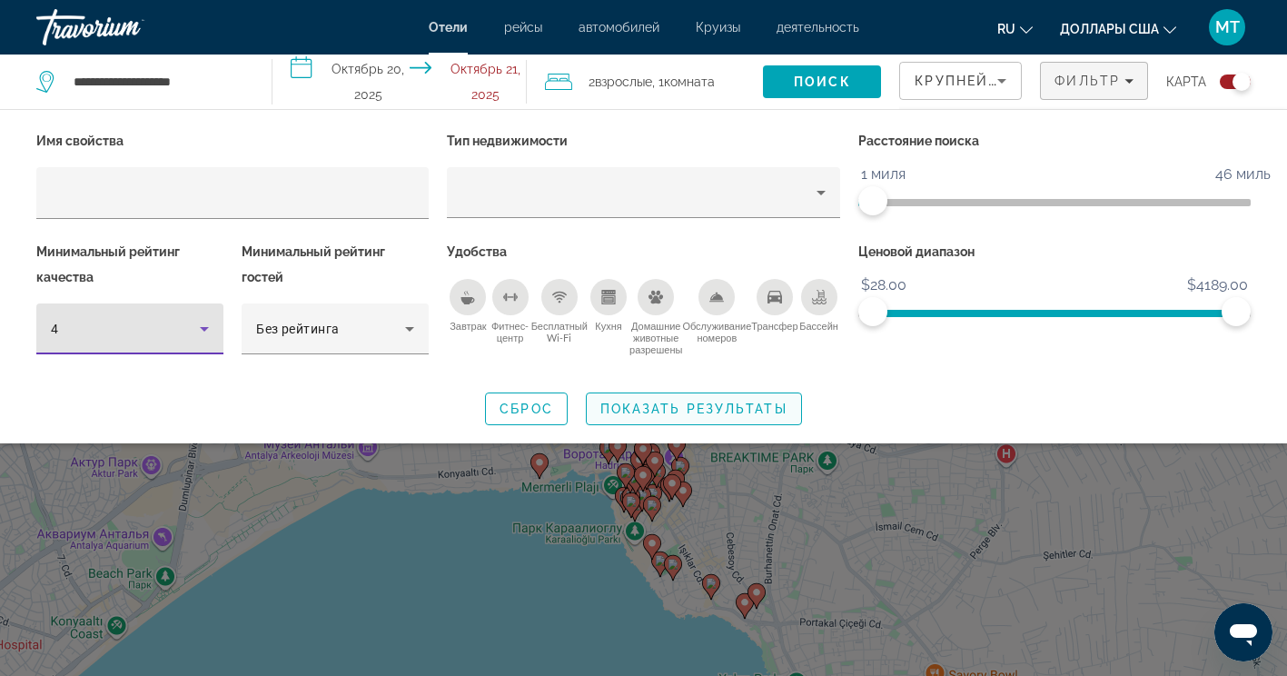
click at [714, 402] on span "Показать результаты" at bounding box center [694, 409] width 187 height 15
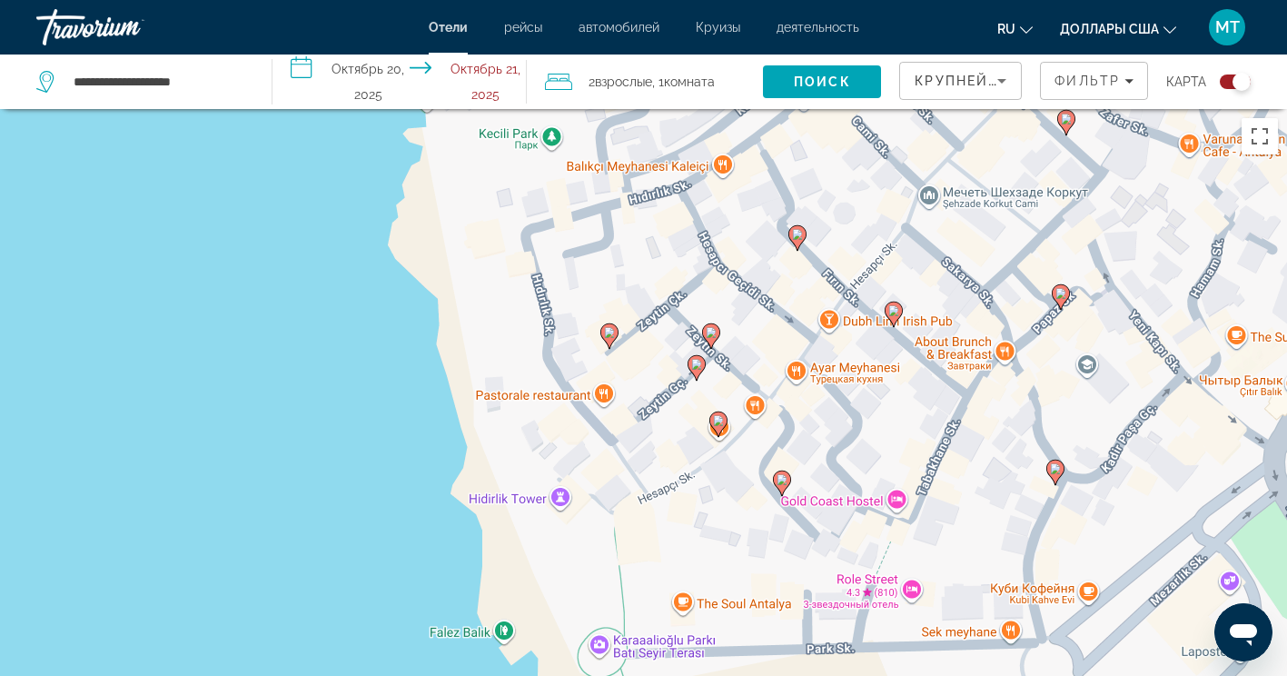
drag, startPoint x: 651, startPoint y: 422, endPoint x: 661, endPoint y: 220, distance: 202.8
click at [661, 220] on div "Чтобы активировать перетаскивание с помощью клавиатуры, нажмите Alt + Ввод. Пос…" at bounding box center [643, 447] width 1287 height 676
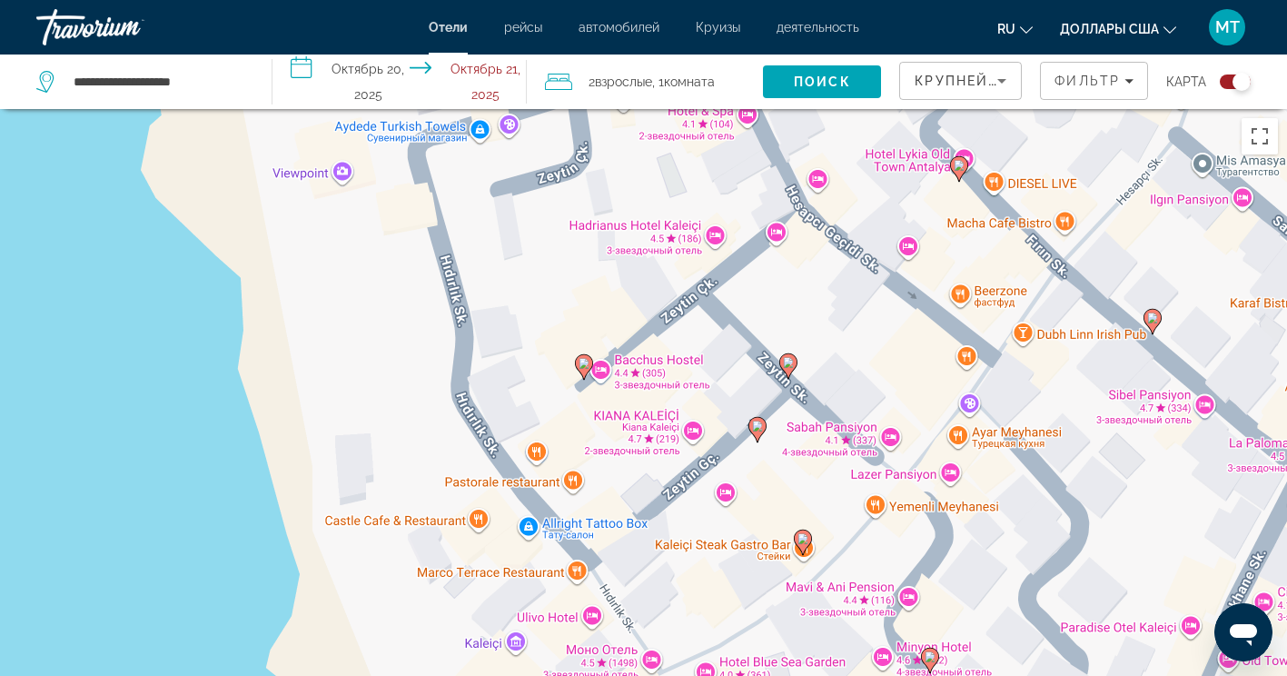
click at [582, 363] on image "Основное содержание" at bounding box center [584, 363] width 11 height 11
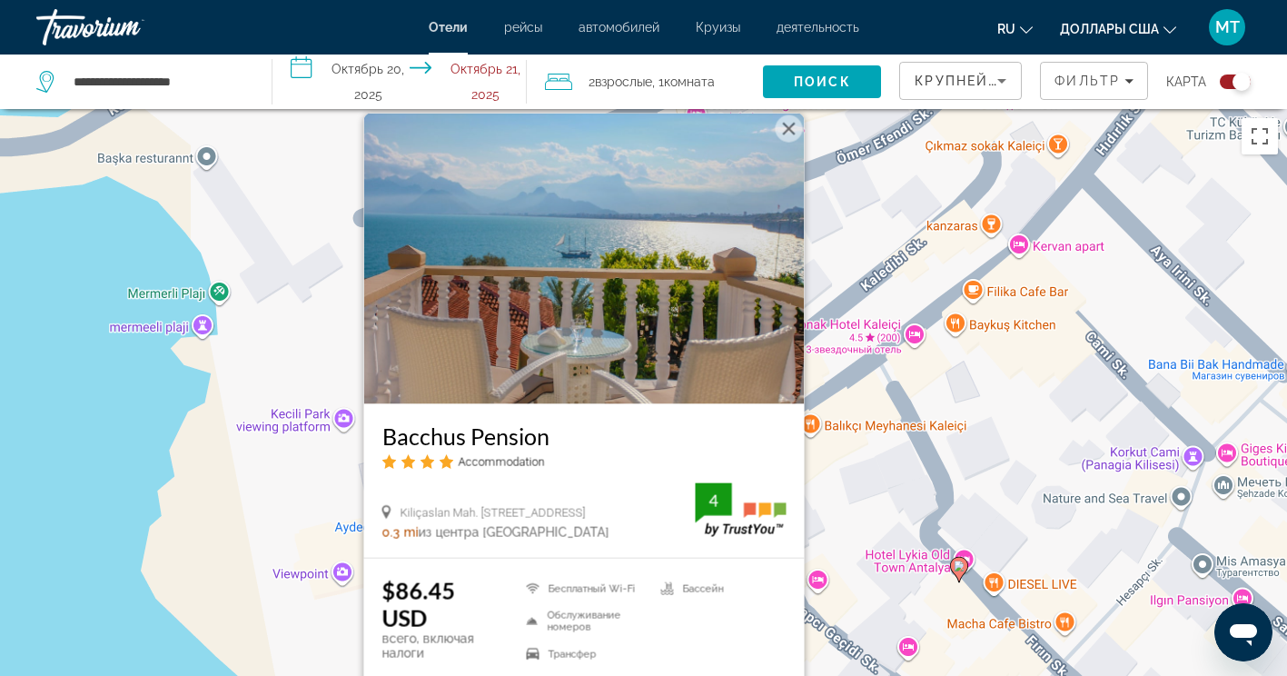
scroll to position [91, 0]
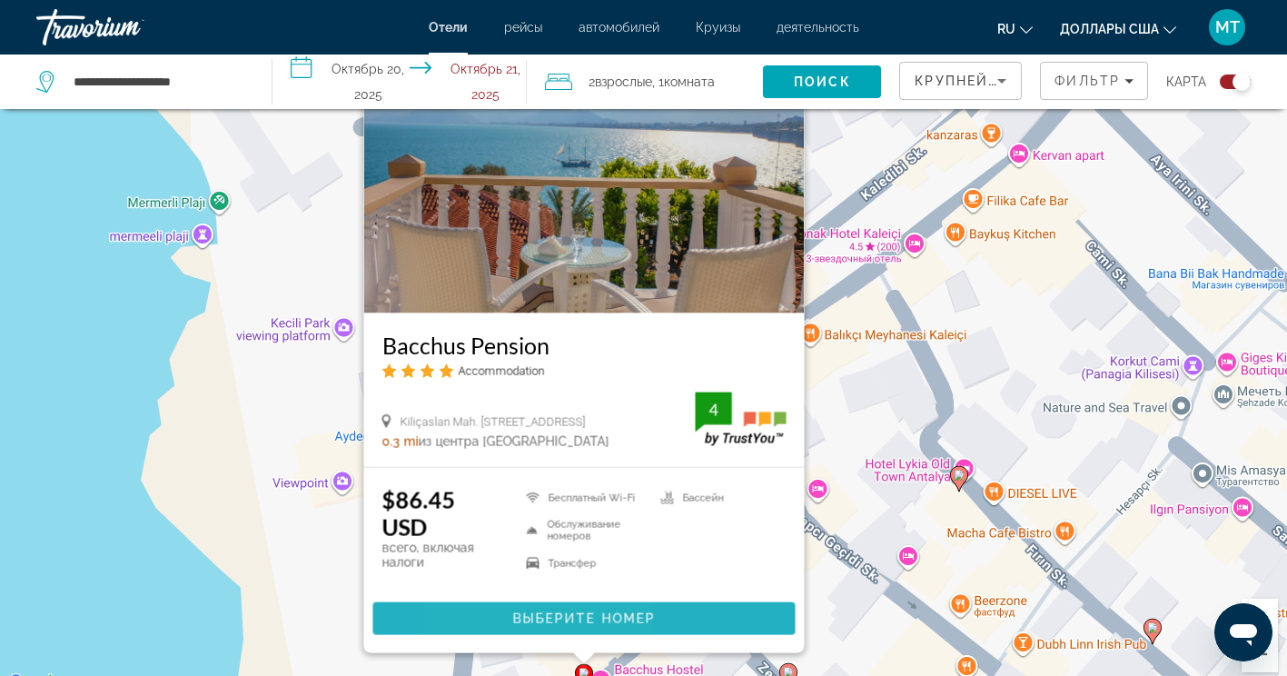
click at [493, 615] on span "Основное содержание" at bounding box center [583, 619] width 422 height 44
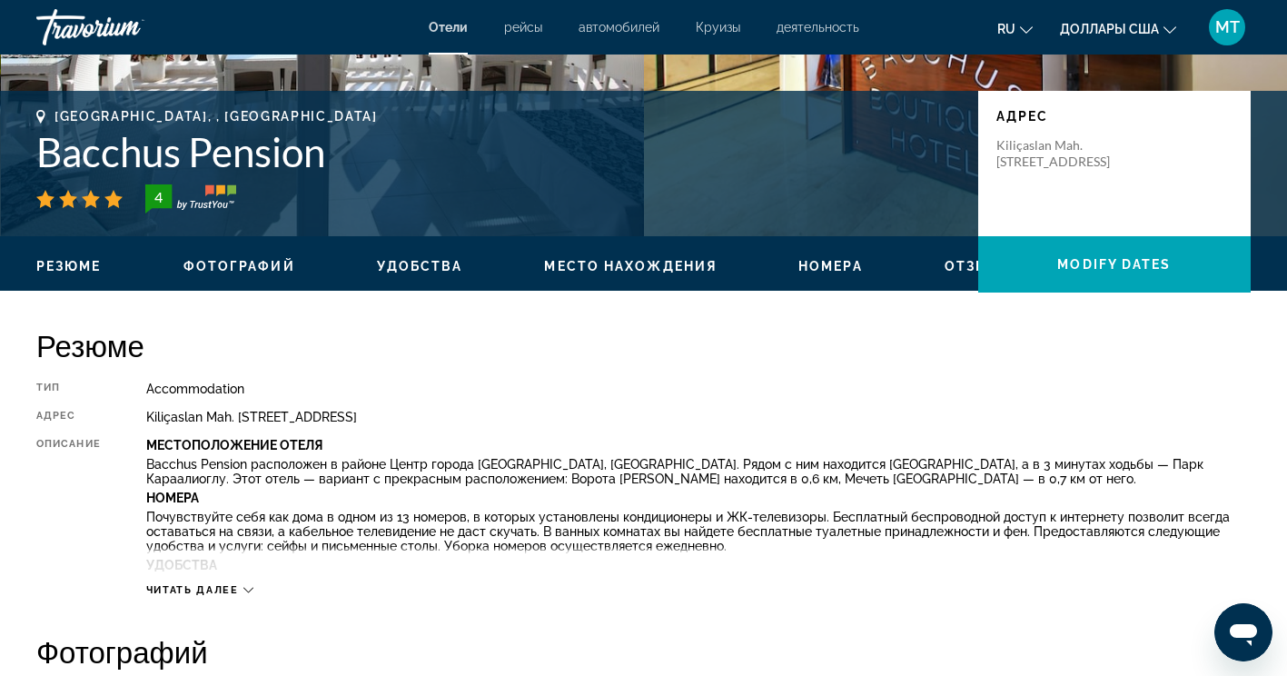
scroll to position [454, 0]
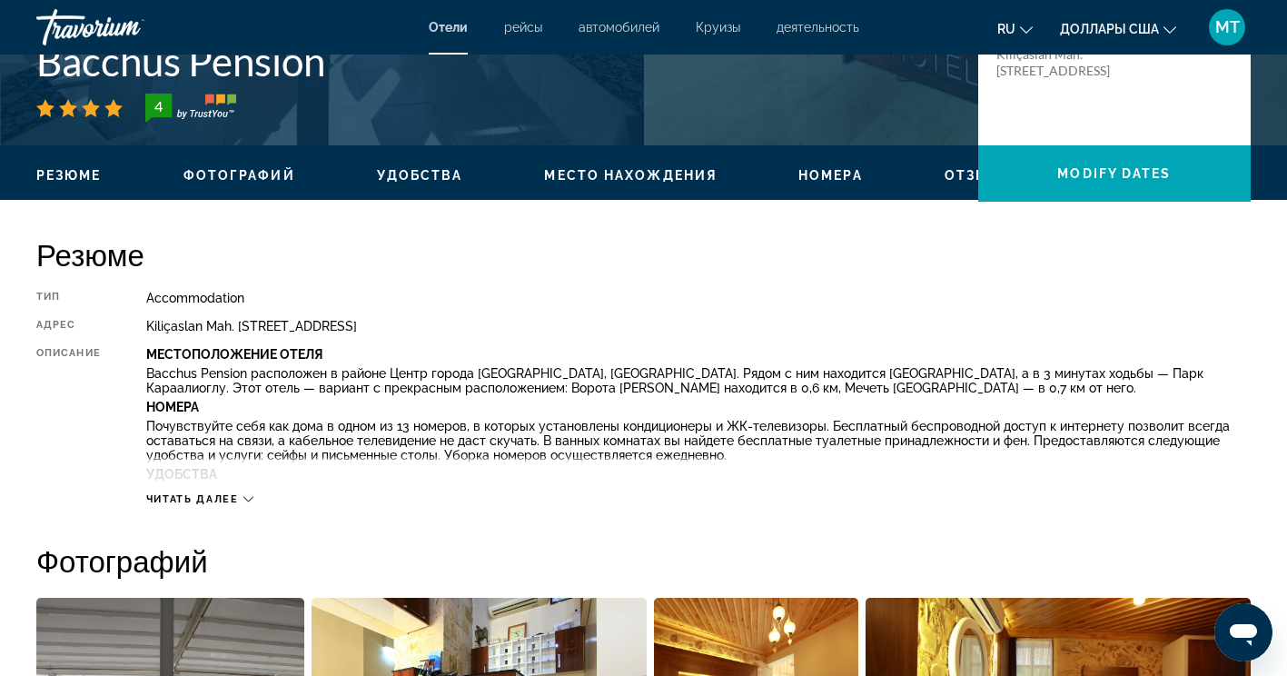
click at [235, 500] on span "Читать далее" at bounding box center [192, 499] width 93 height 12
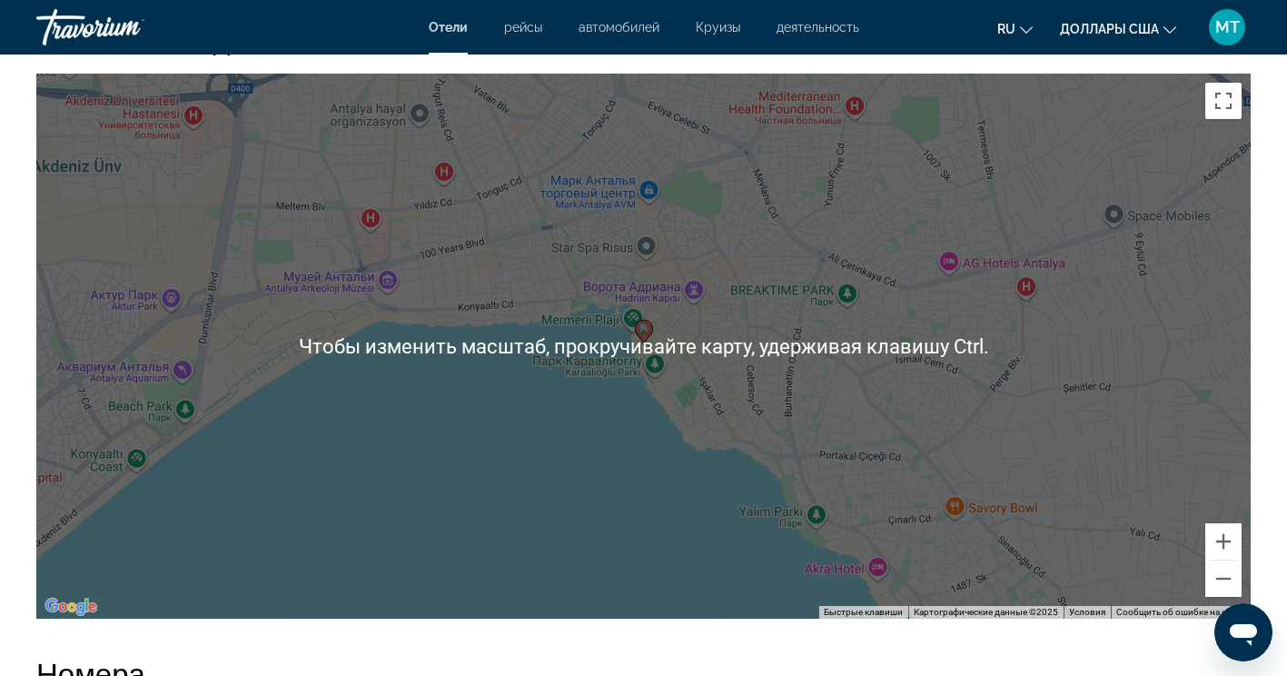
scroll to position [1908, 0]
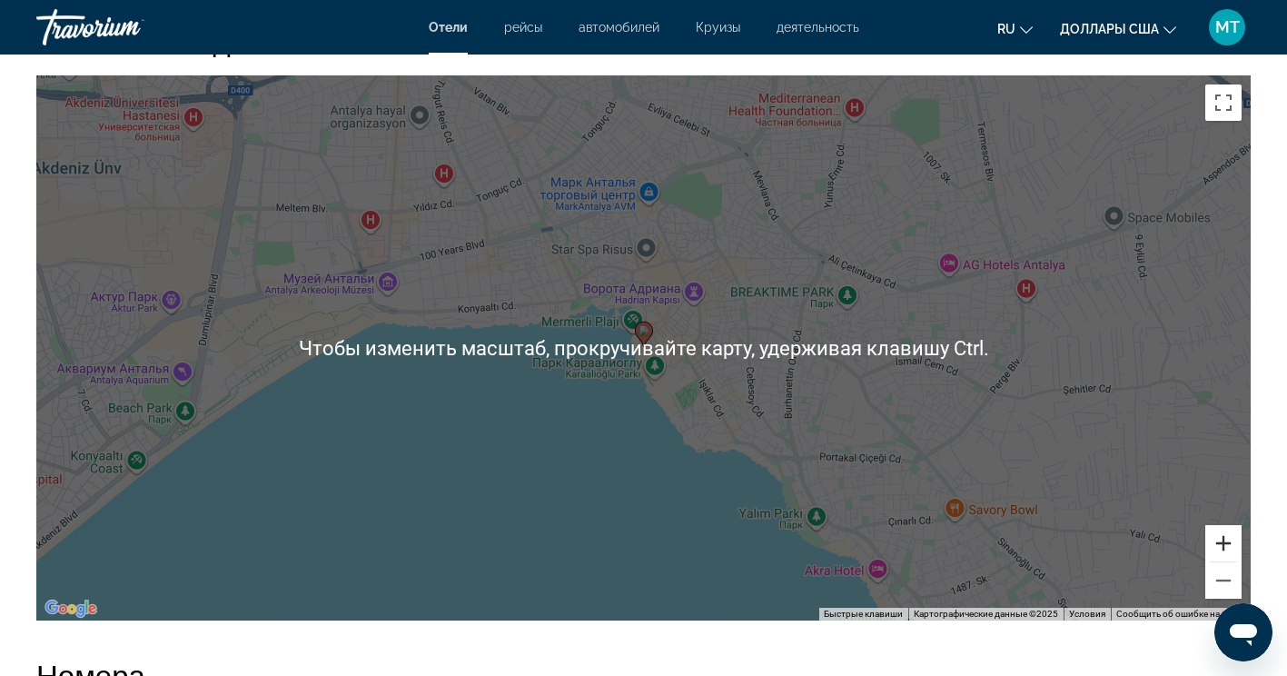
click at [1230, 540] on button "Увеличить" at bounding box center [1224, 543] width 36 height 36
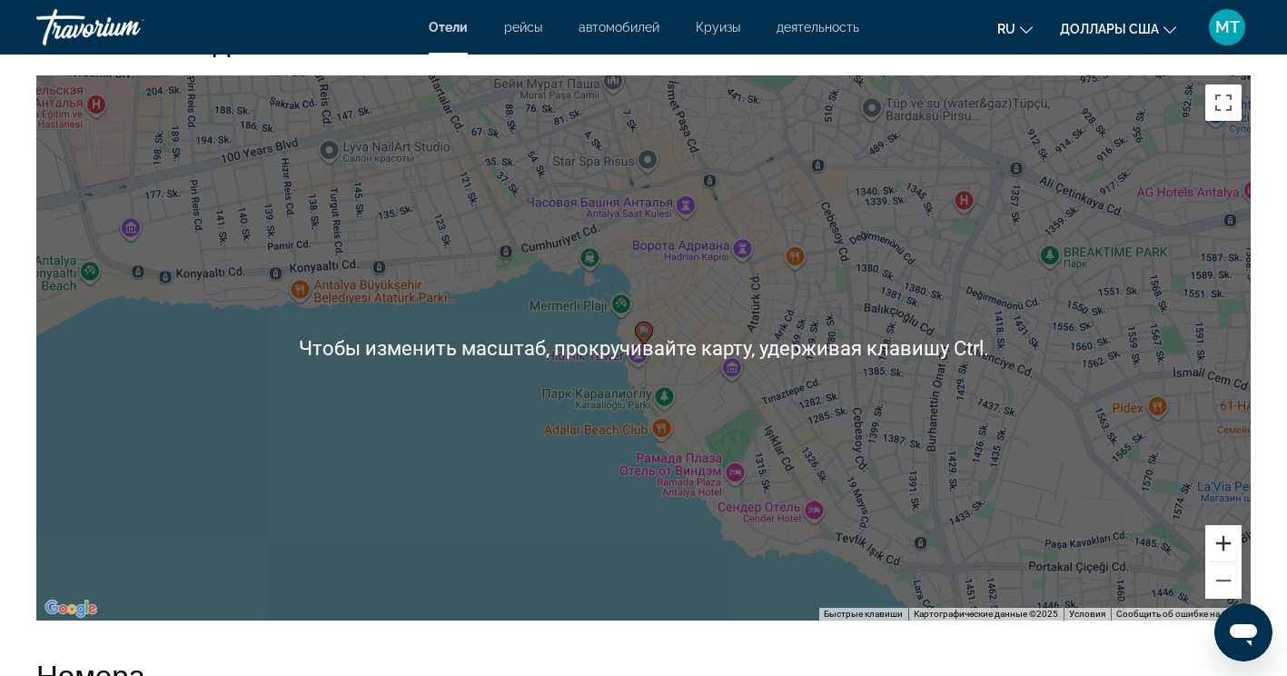
click at [1230, 540] on button "Увеличить" at bounding box center [1224, 543] width 36 height 36
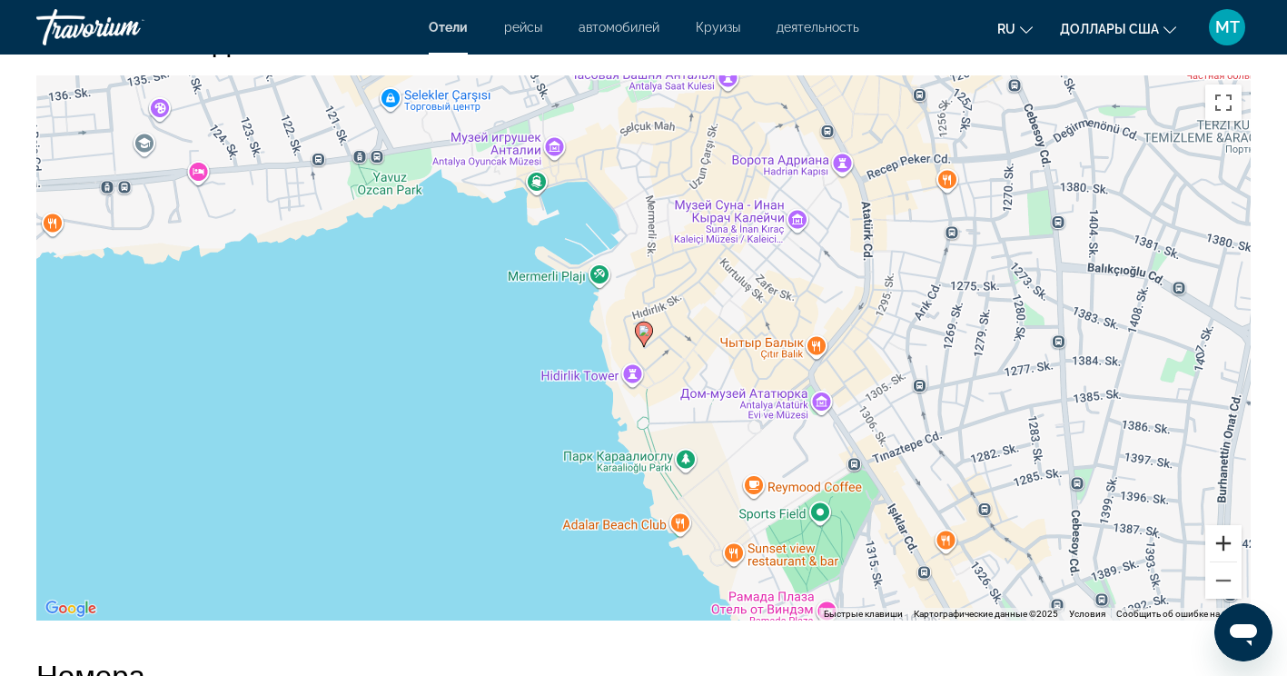
click at [1224, 545] on button "Увеличить" at bounding box center [1224, 543] width 36 height 36
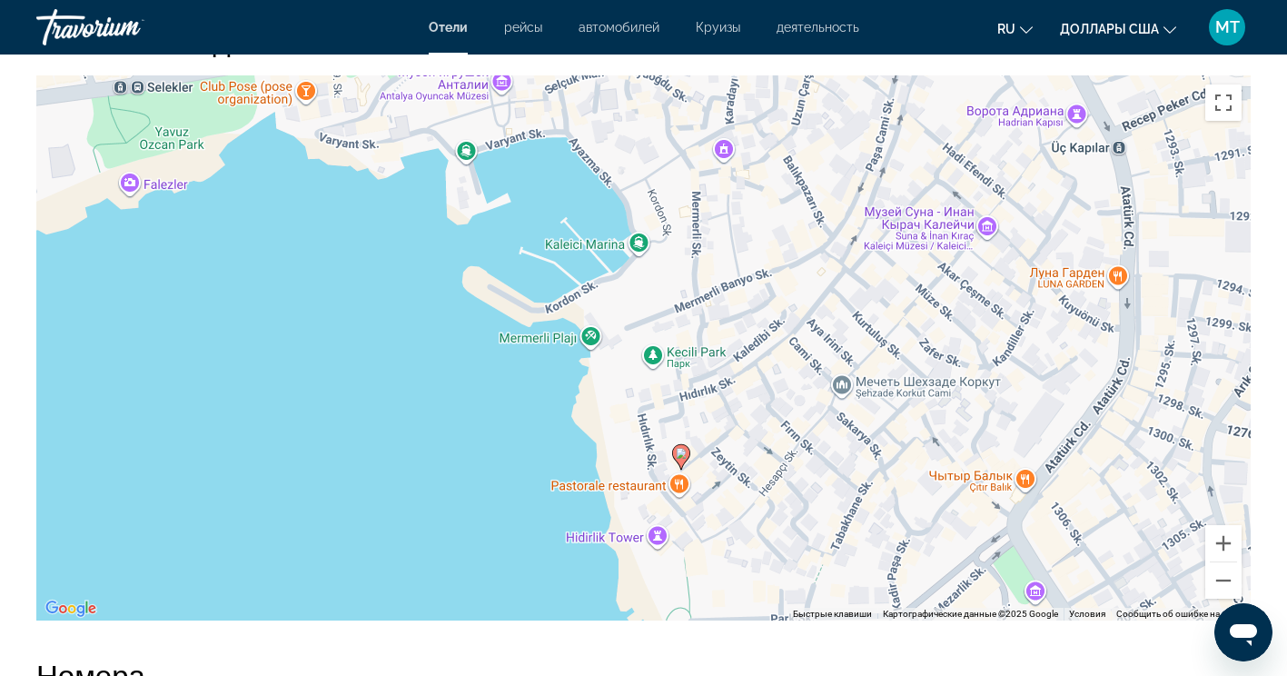
drag, startPoint x: 978, startPoint y: 406, endPoint x: 997, endPoint y: 455, distance: 52.6
click at [997, 455] on div "Чтобы активировать перетаскивание с помощью клавиатуры, нажмите Alt + Ввод. Пос…" at bounding box center [643, 347] width 1215 height 545
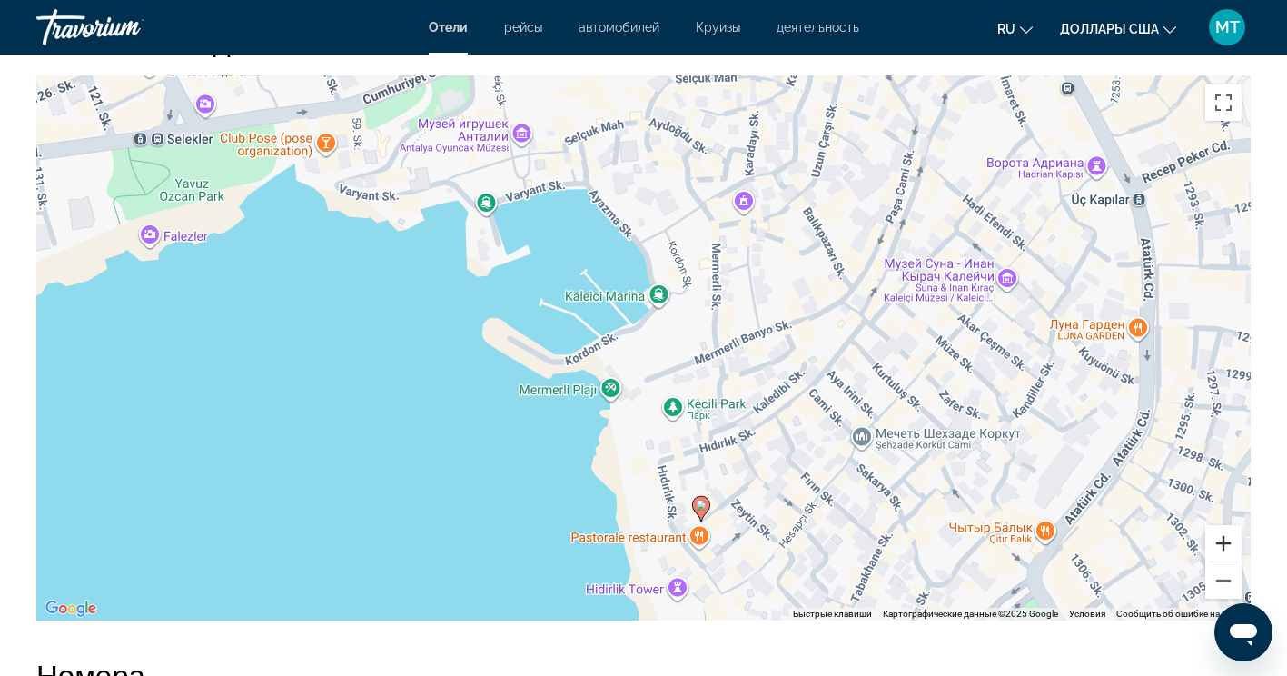
click at [1222, 544] on button "Увеличить" at bounding box center [1224, 543] width 36 height 36
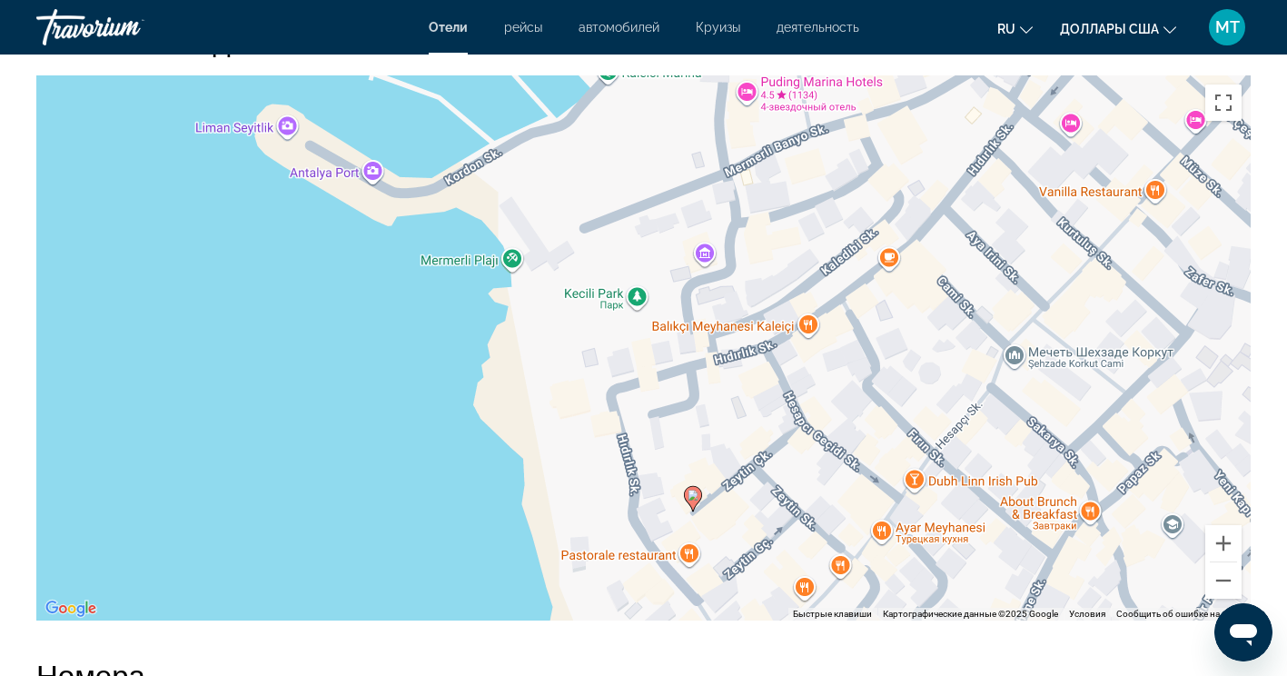
drag, startPoint x: 927, startPoint y: 409, endPoint x: 860, endPoint y: 220, distance: 200.3
click at [860, 220] on div "Чтобы активировать перетаскивание с помощью клавиатуры, нажмите Alt + Ввод. Пос…" at bounding box center [643, 347] width 1215 height 545
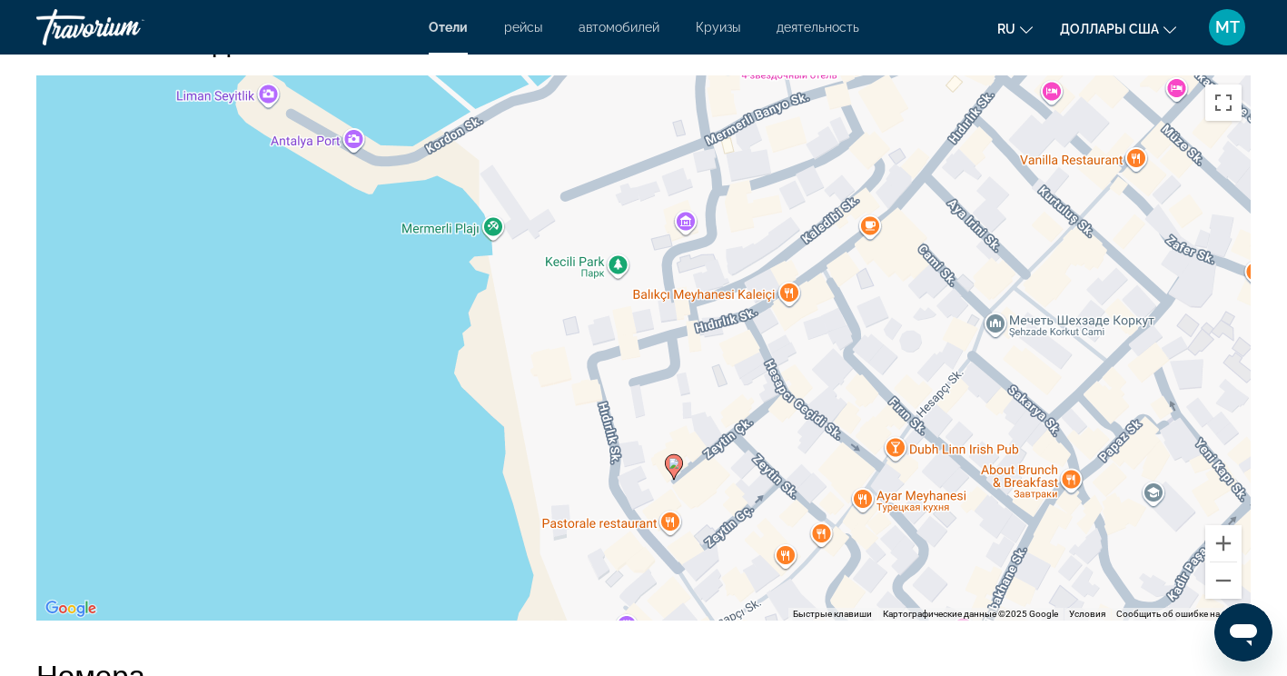
click at [869, 375] on div "Чтобы активировать перетаскивание с помощью клавиатуры, нажмите Alt + Ввод. Пос…" at bounding box center [643, 347] width 1215 height 545
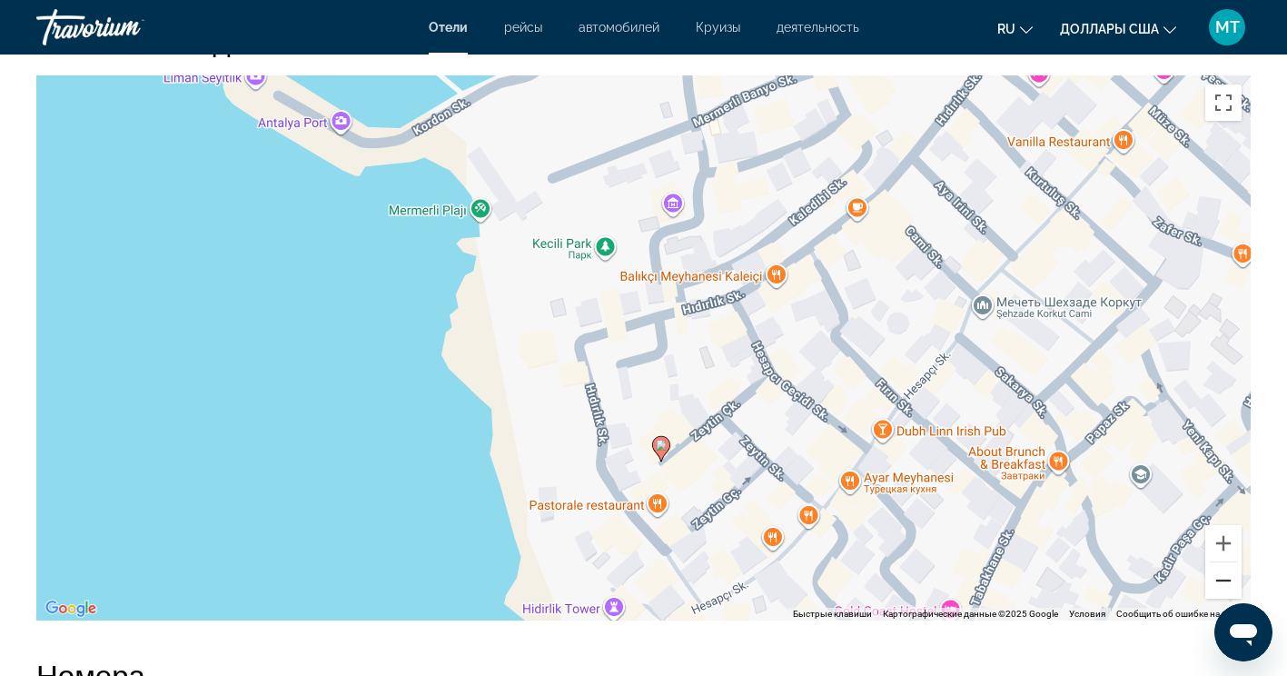
click at [1228, 582] on button "Уменьшить" at bounding box center [1224, 580] width 36 height 36
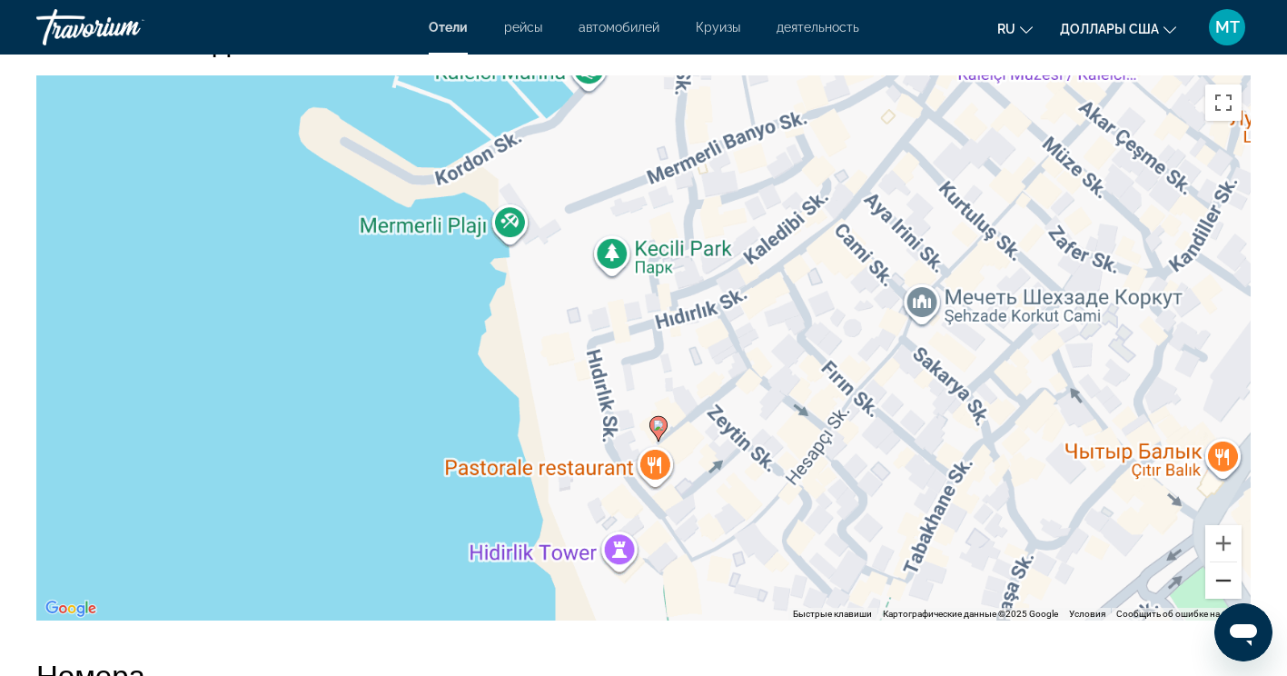
click at [1228, 582] on button "Уменьшить" at bounding box center [1224, 580] width 36 height 36
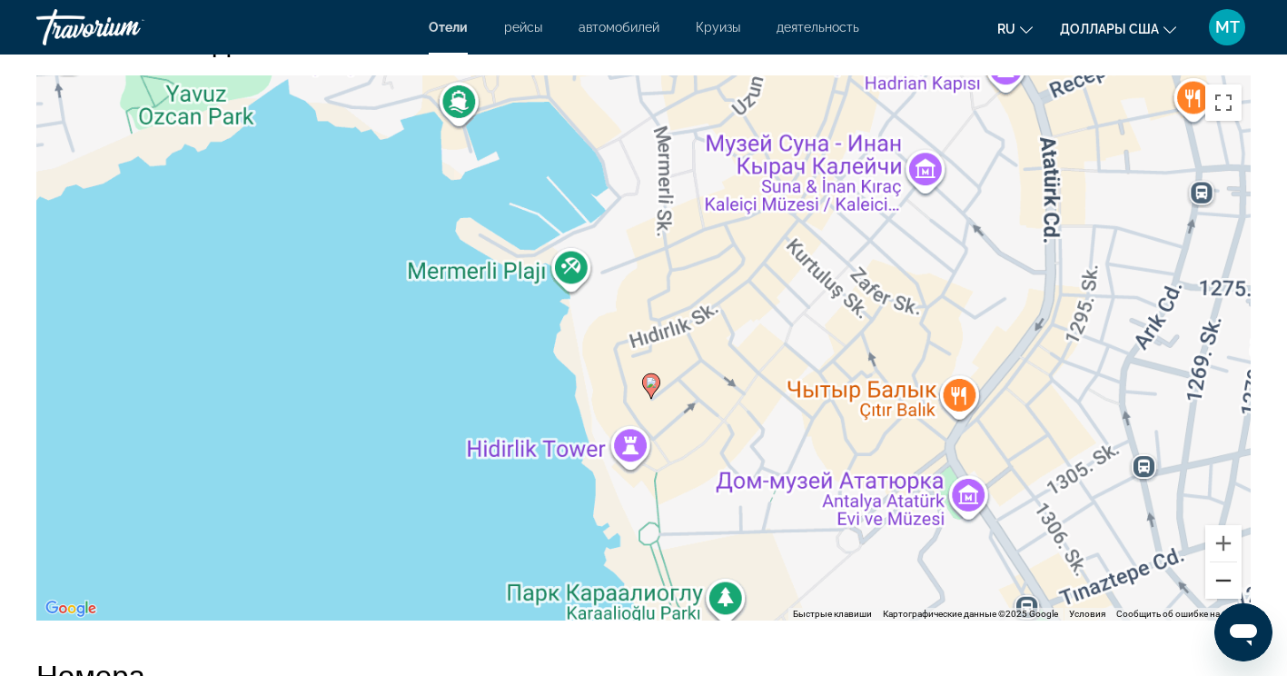
click at [1228, 582] on button "Уменьшить" at bounding box center [1224, 580] width 36 height 36
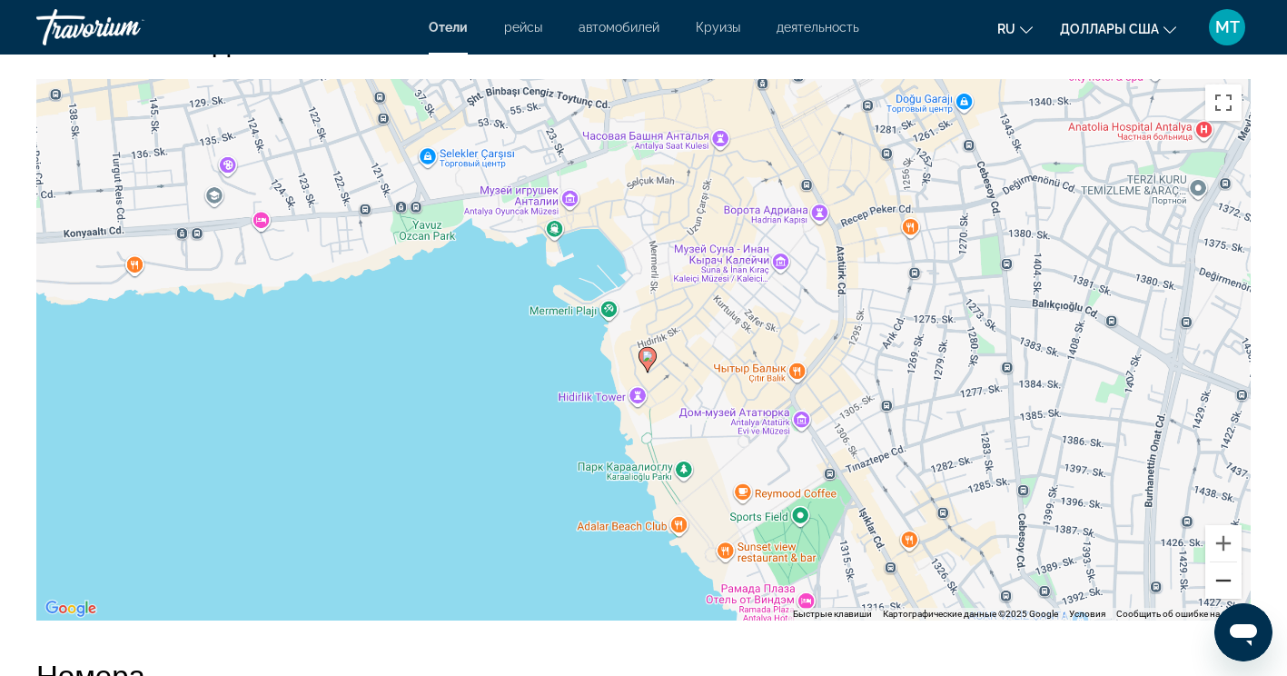
click at [1228, 582] on button "Уменьшить" at bounding box center [1224, 580] width 36 height 36
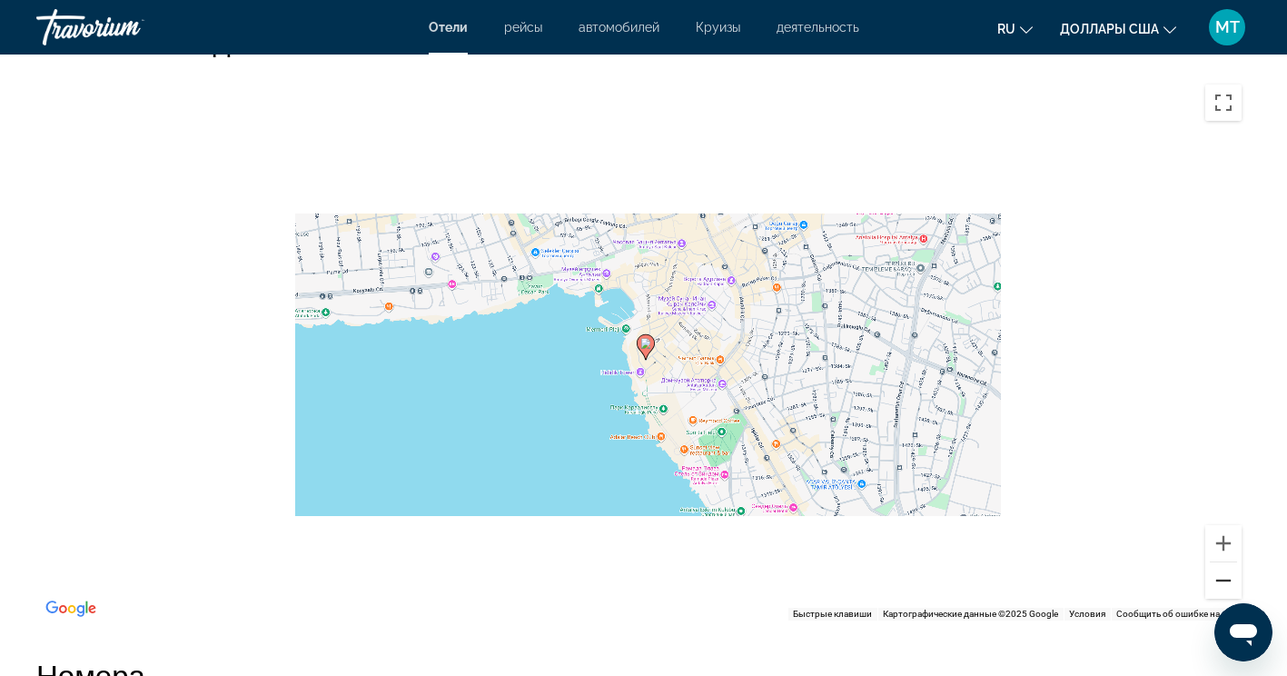
click at [1228, 581] on button "Уменьшить" at bounding box center [1224, 580] width 36 height 36
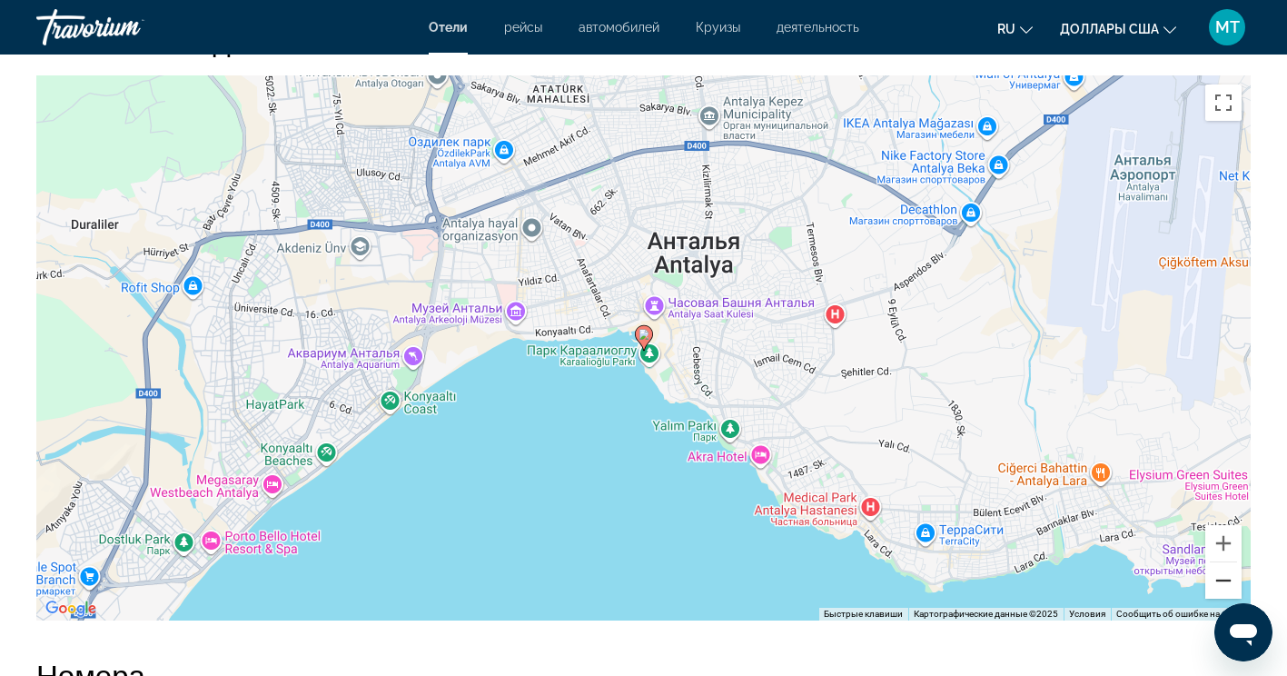
click at [1228, 581] on button "Уменьшить" at bounding box center [1224, 580] width 36 height 36
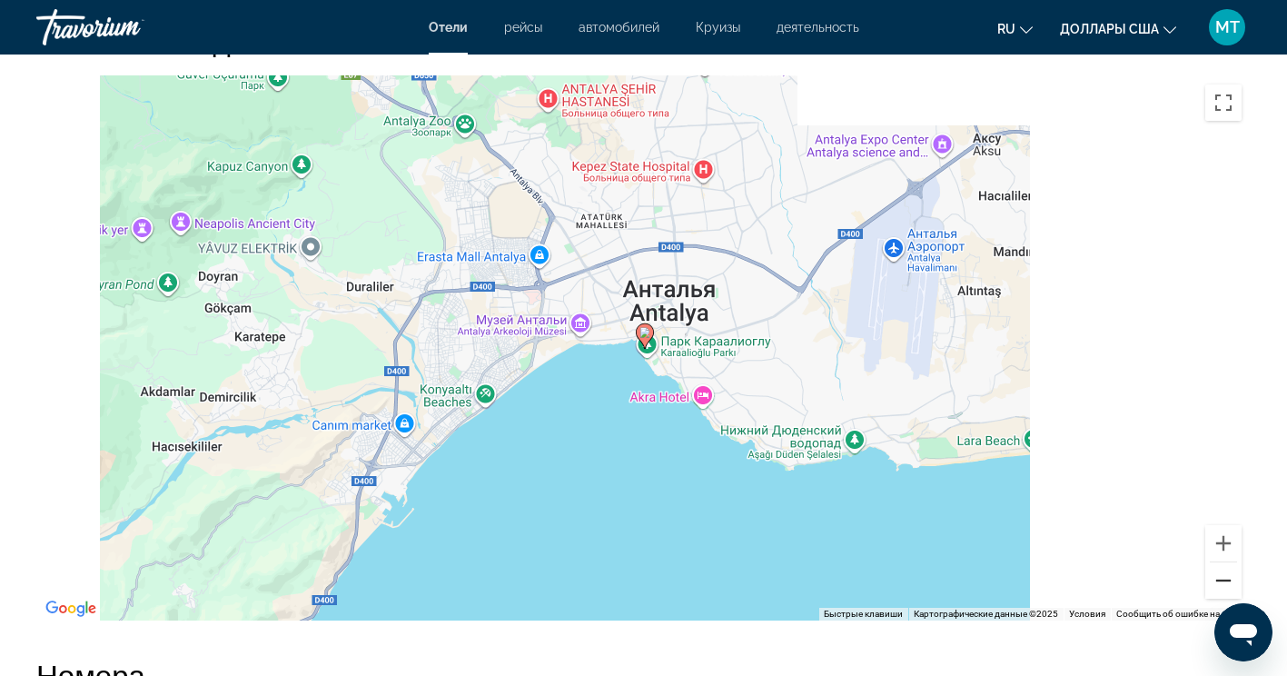
click at [1228, 581] on button "Уменьшить" at bounding box center [1224, 580] width 36 height 36
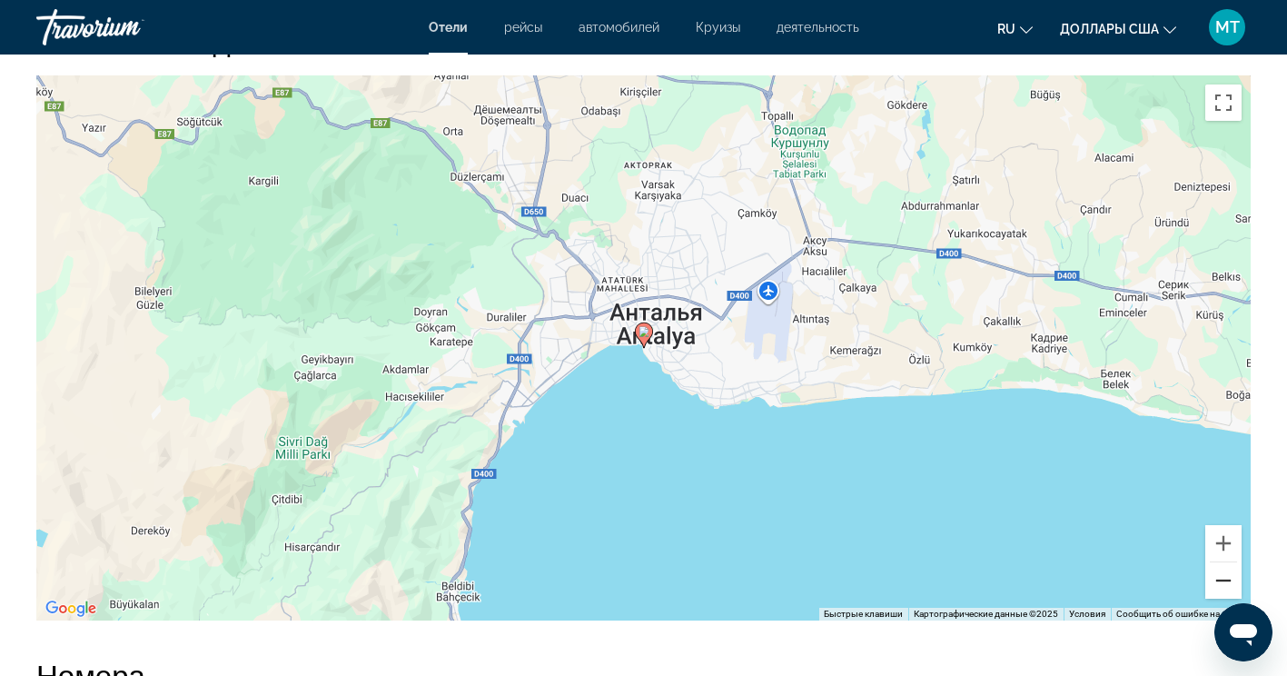
click at [1228, 581] on button "Уменьшить" at bounding box center [1224, 580] width 36 height 36
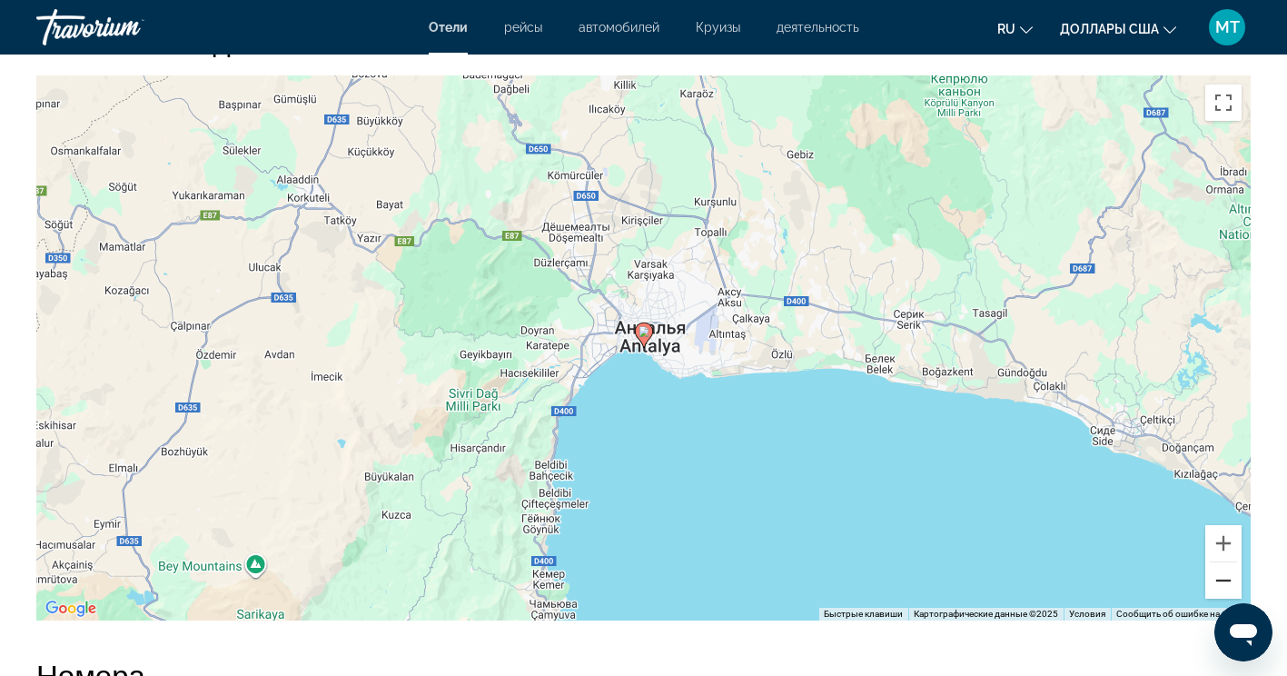
click at [1228, 581] on button "Уменьшить" at bounding box center [1224, 580] width 36 height 36
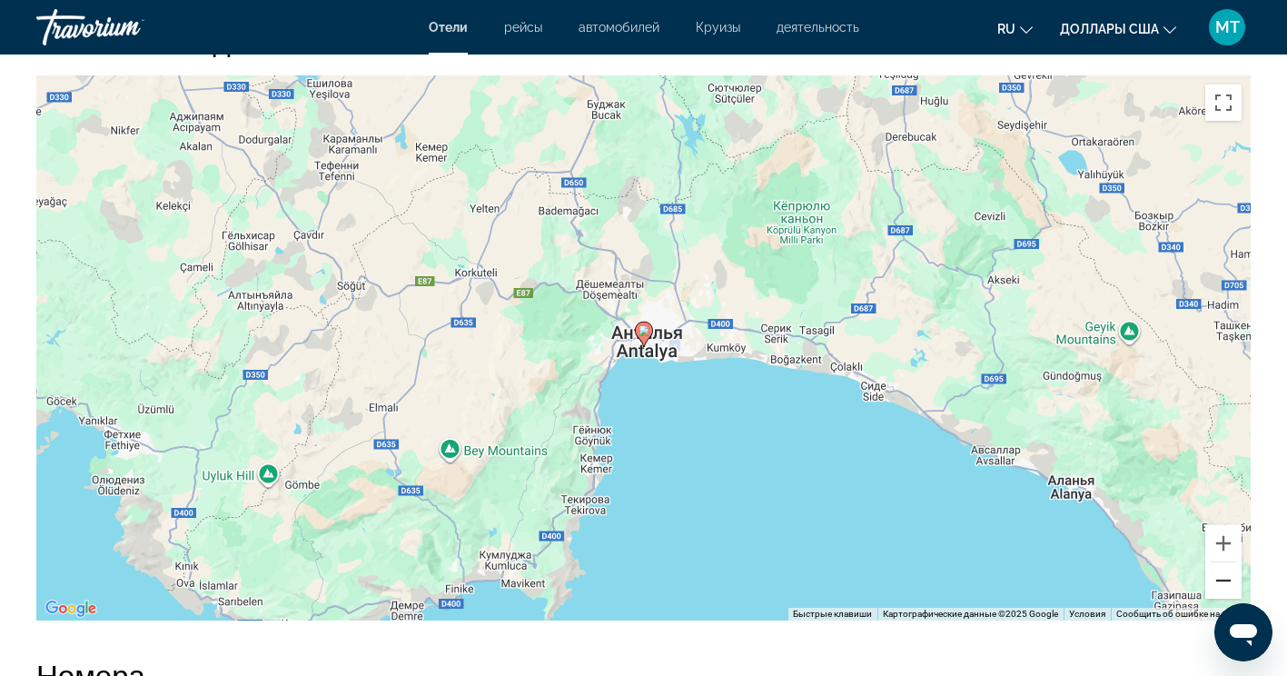
click at [1228, 581] on button "Уменьшить" at bounding box center [1224, 580] width 36 height 36
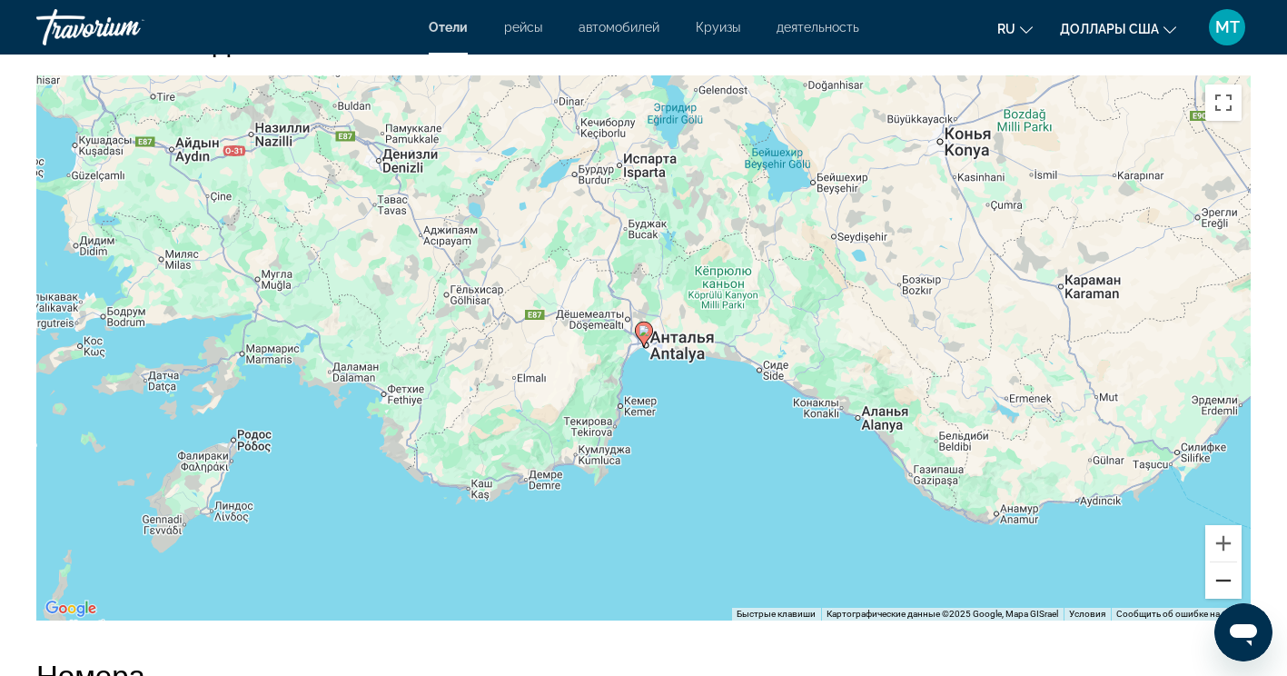
click at [1229, 581] on button "Уменьшить" at bounding box center [1224, 580] width 36 height 36
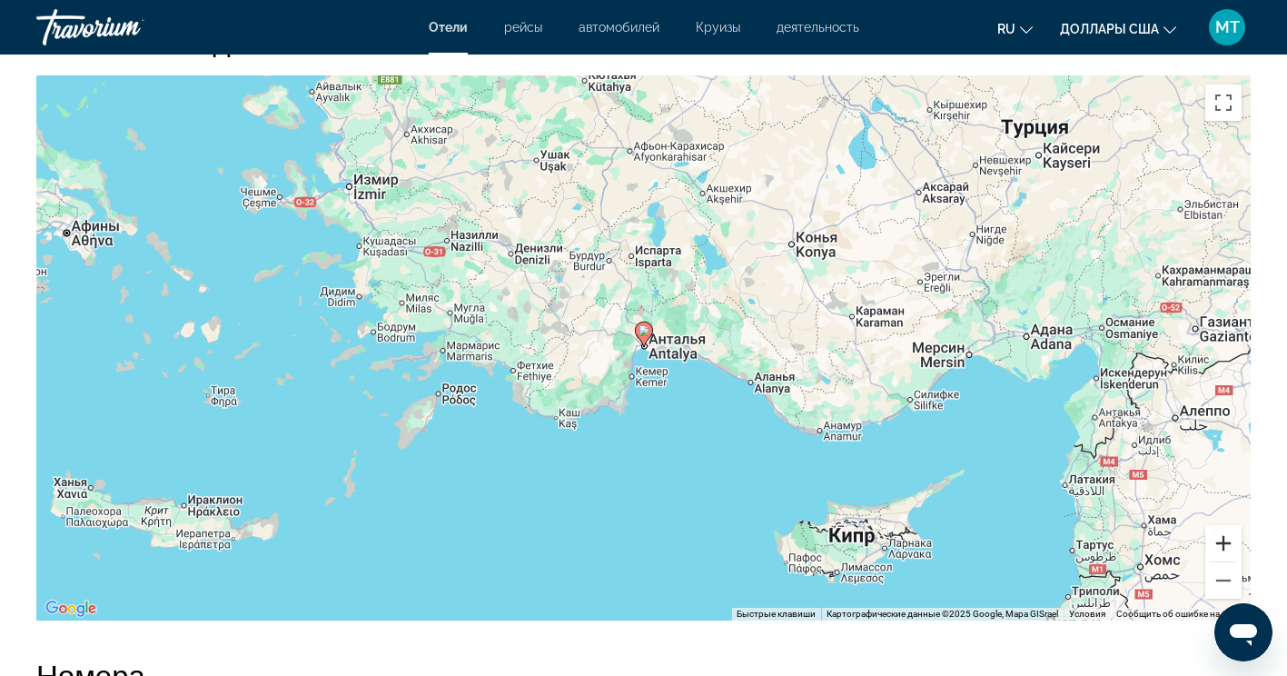
click at [1236, 541] on button "Увеличить" at bounding box center [1224, 543] width 36 height 36
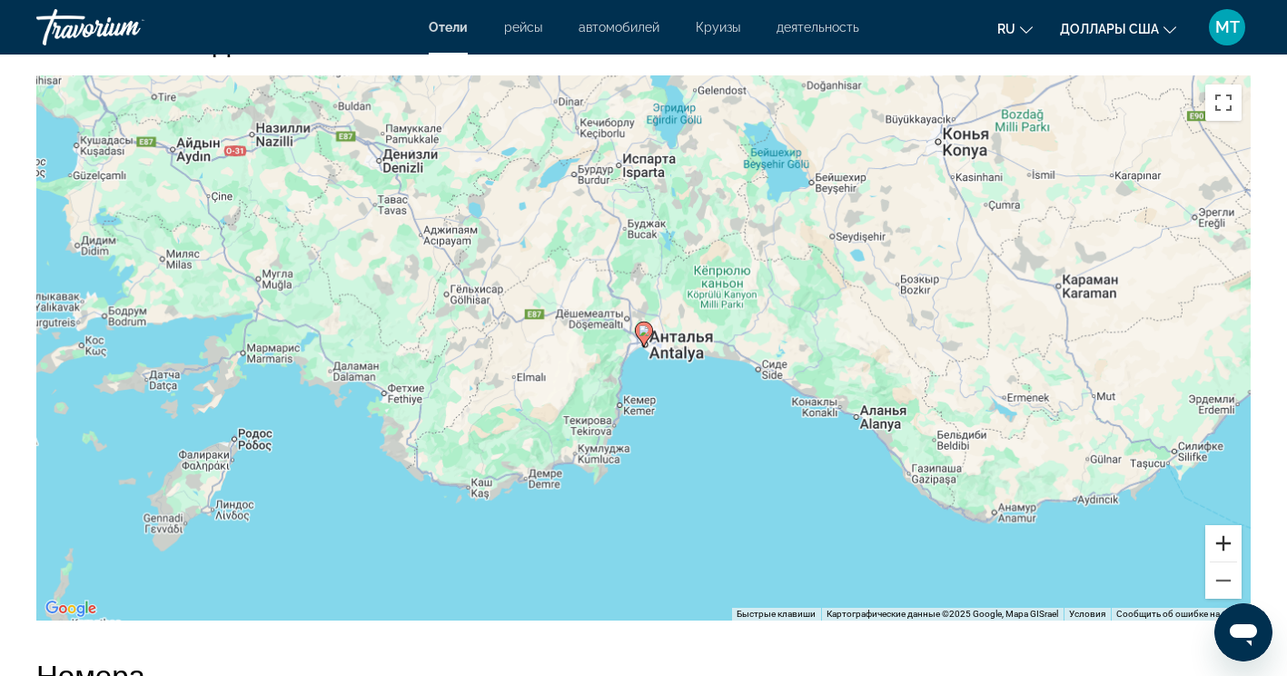
click at [1235, 541] on button "Увеличить" at bounding box center [1224, 543] width 36 height 36
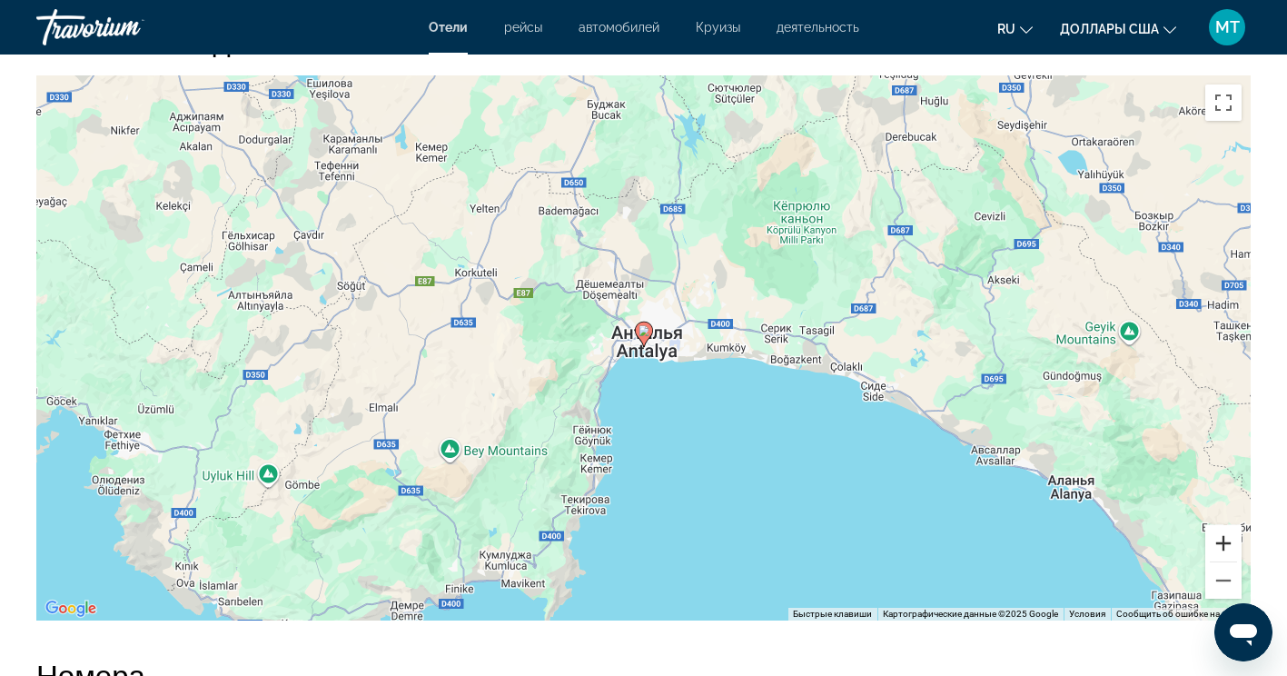
click at [1227, 541] on button "Увеличить" at bounding box center [1224, 543] width 36 height 36
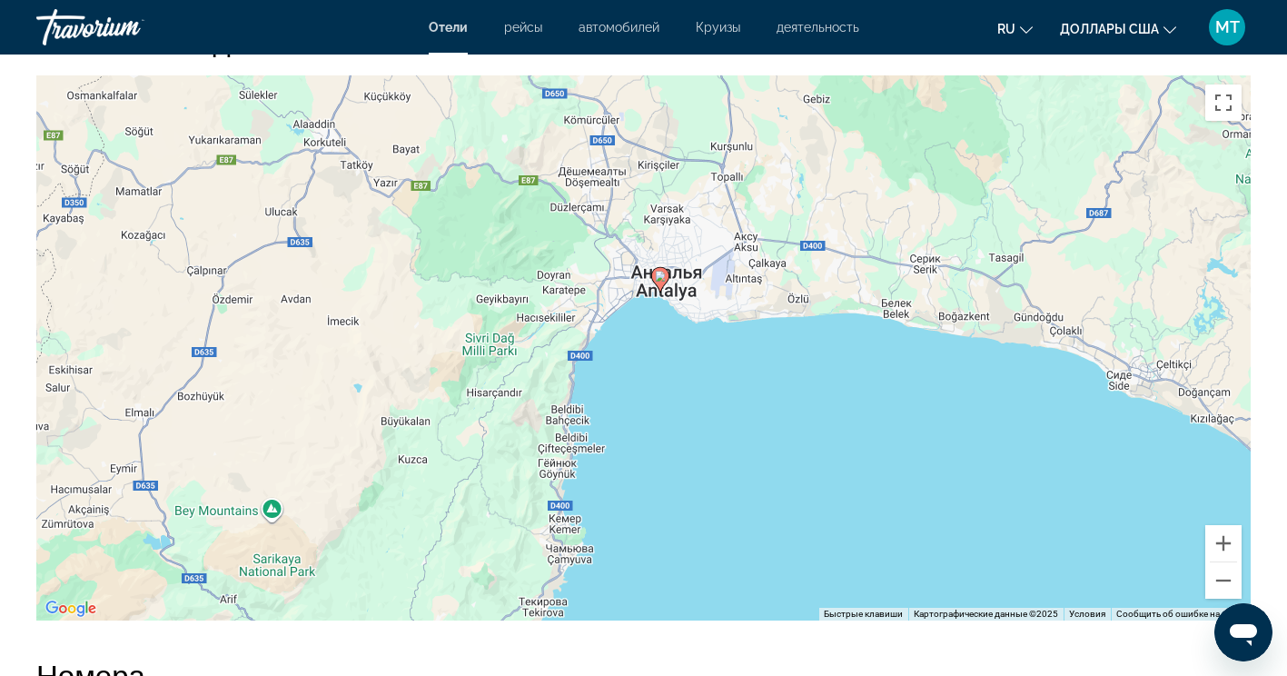
drag, startPoint x: 804, startPoint y: 515, endPoint x: 820, endPoint y: 457, distance: 60.4
click at [820, 457] on div "Чтобы активировать перетаскивание с помощью клавиатуры, нажмите Alt + Ввод. Пос…" at bounding box center [643, 347] width 1215 height 545
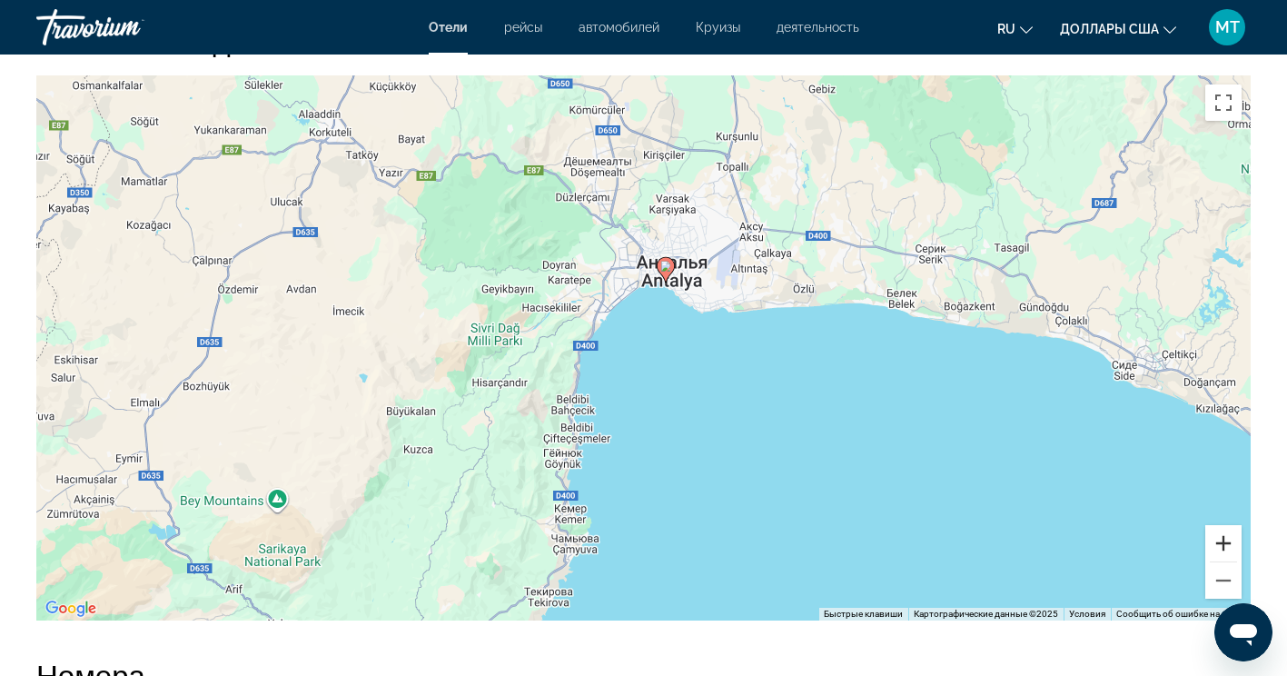
click at [1226, 539] on button "Увеличить" at bounding box center [1224, 543] width 36 height 36
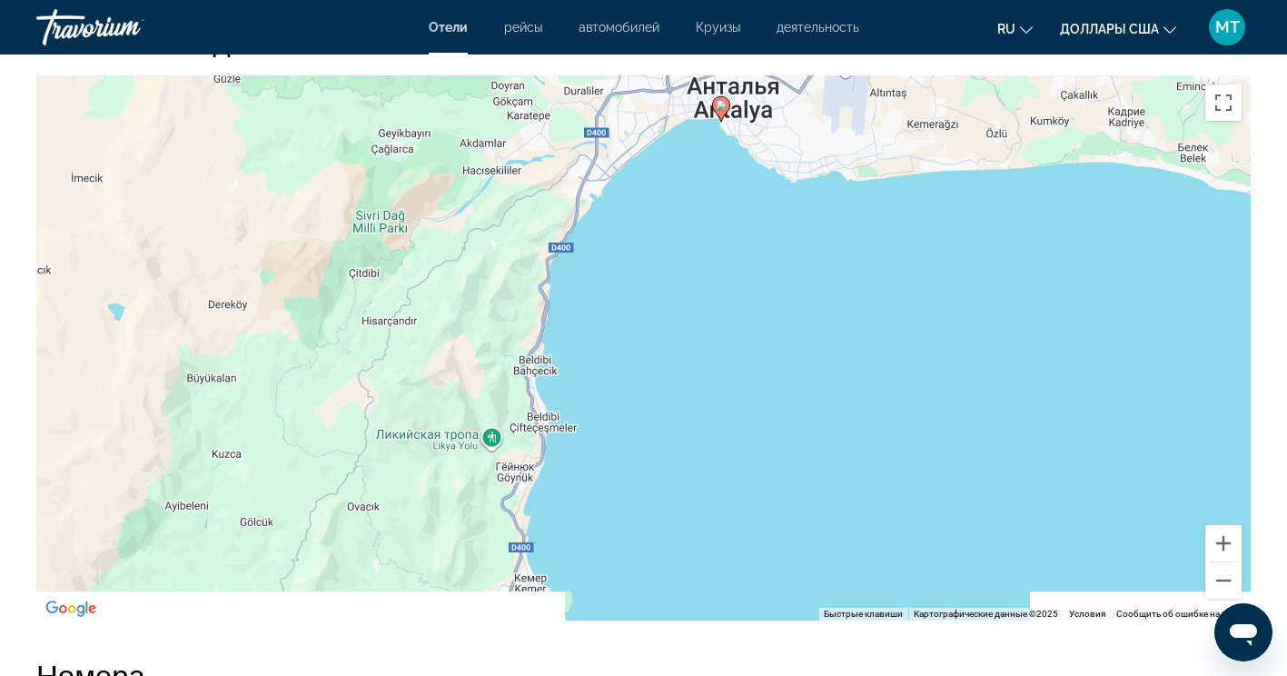
drag, startPoint x: 928, startPoint y: 363, endPoint x: 961, endPoint y: 262, distance: 106.9
click at [961, 262] on div "Чтобы активировать перетаскивание с помощью клавиатуры, нажмите Alt + Ввод. Пос…" at bounding box center [643, 347] width 1215 height 545
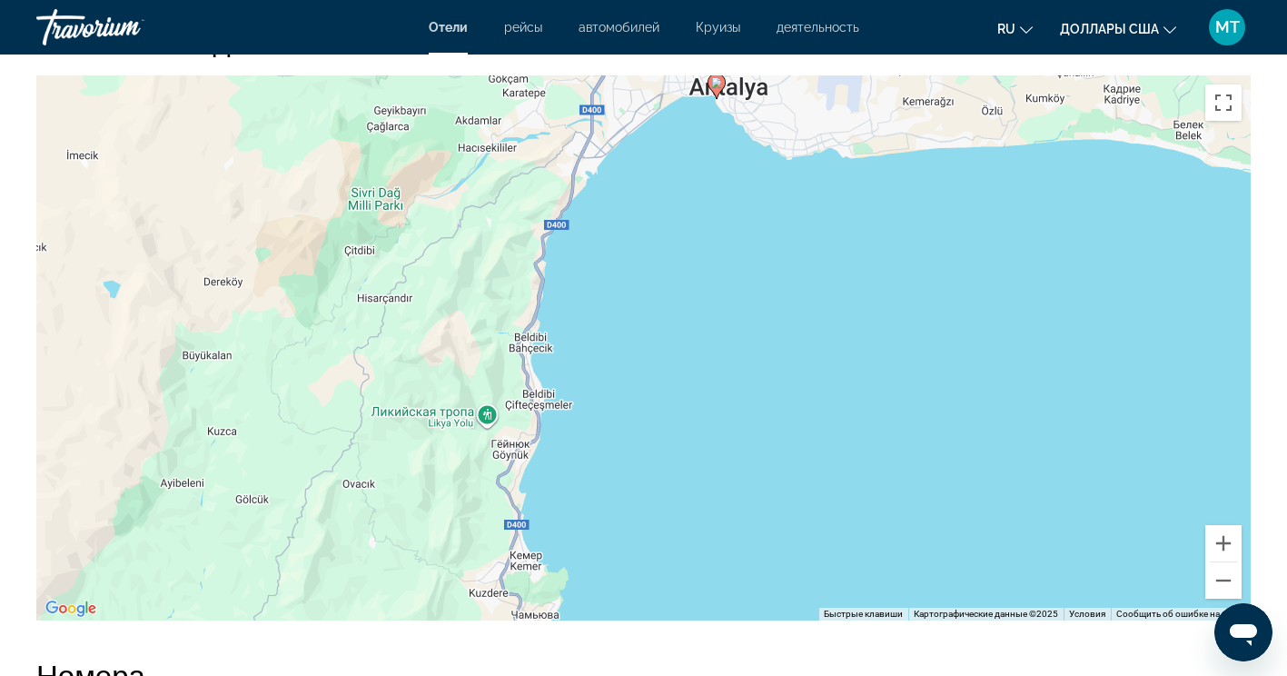
drag, startPoint x: 859, startPoint y: 450, endPoint x: 857, endPoint y: 270, distance: 179.9
click at [857, 270] on div "Чтобы активировать перетаскивание с помощью клавиатуры, нажмите Alt + Ввод. Пос…" at bounding box center [643, 347] width 1215 height 545
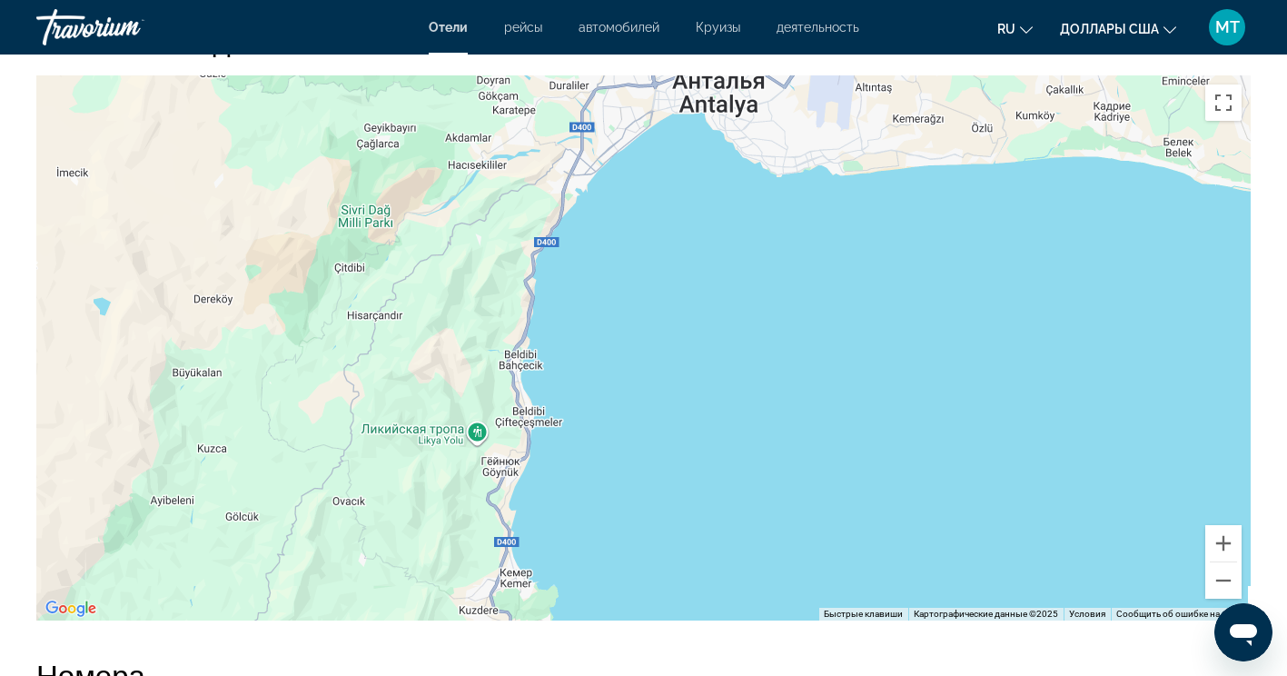
drag, startPoint x: 853, startPoint y: 215, endPoint x: 789, endPoint y: 575, distance: 365.5
click at [789, 573] on div "Основное содержание" at bounding box center [643, 347] width 1215 height 545
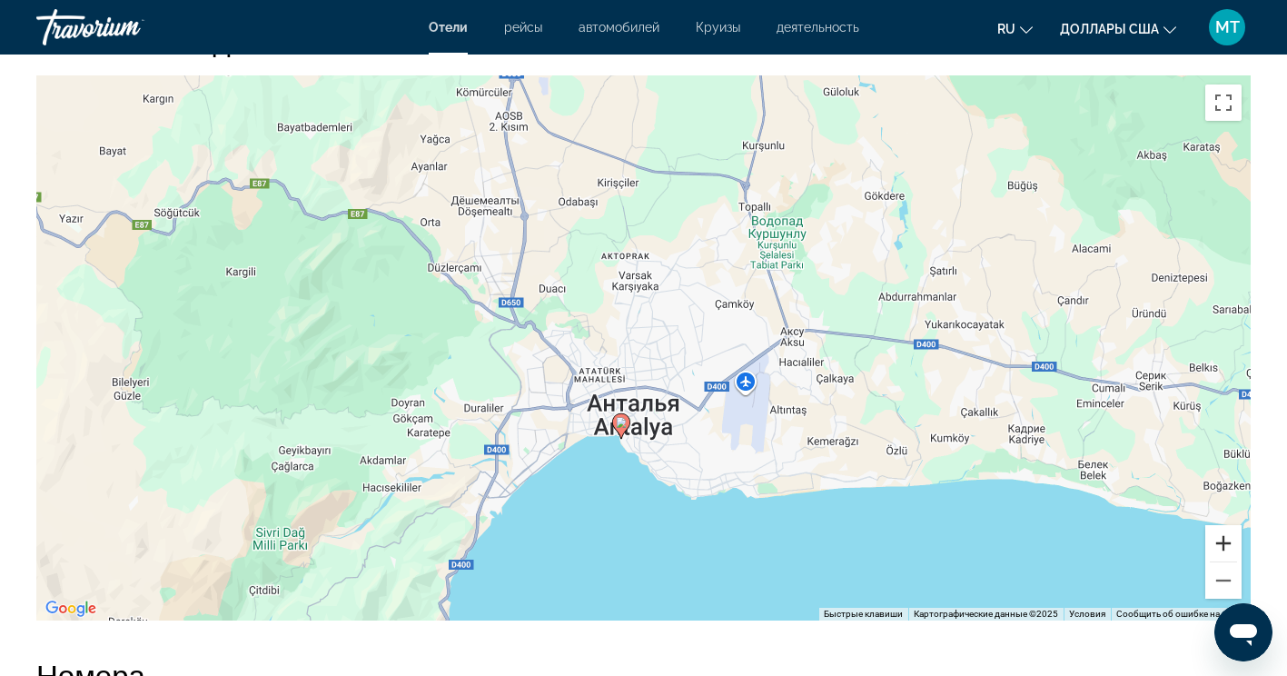
click at [1223, 549] on button "Увеличить" at bounding box center [1224, 543] width 36 height 36
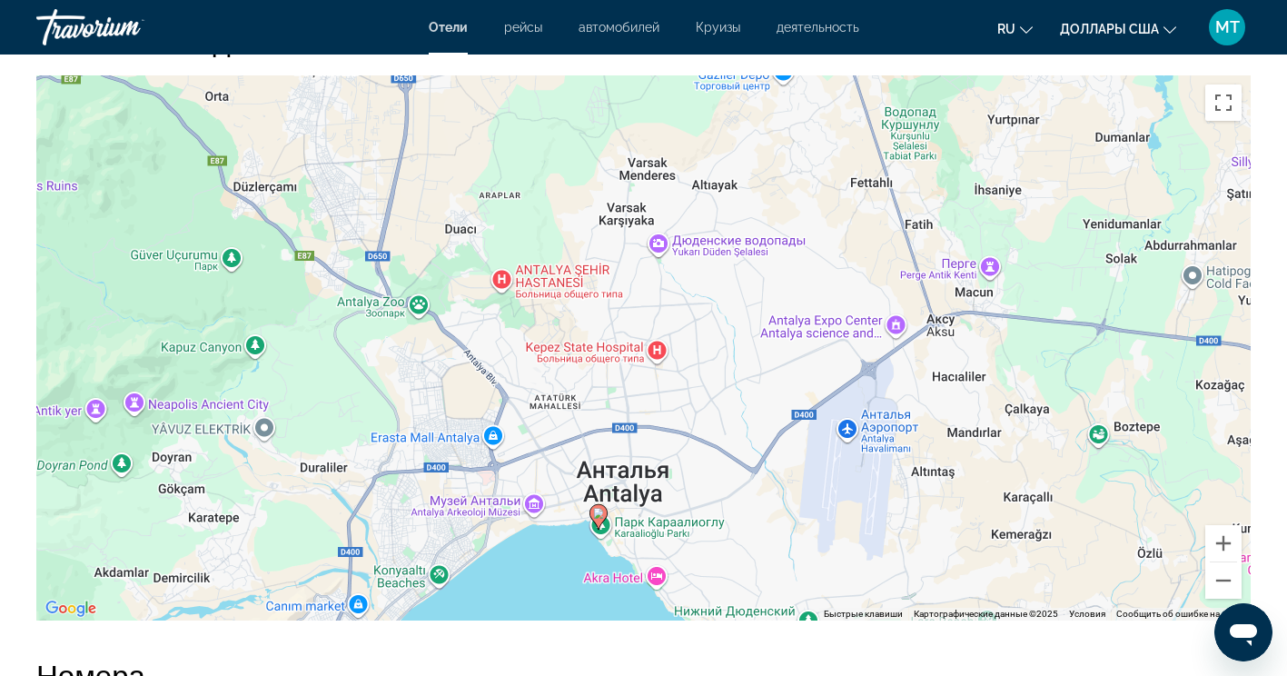
drag, startPoint x: 783, startPoint y: 454, endPoint x: 761, endPoint y: 441, distance: 25.7
click at [783, 452] on div "Чтобы активировать перетаскивание с помощью клавиатуры, нажмите Alt + Ввод. Пос…" at bounding box center [643, 347] width 1215 height 545
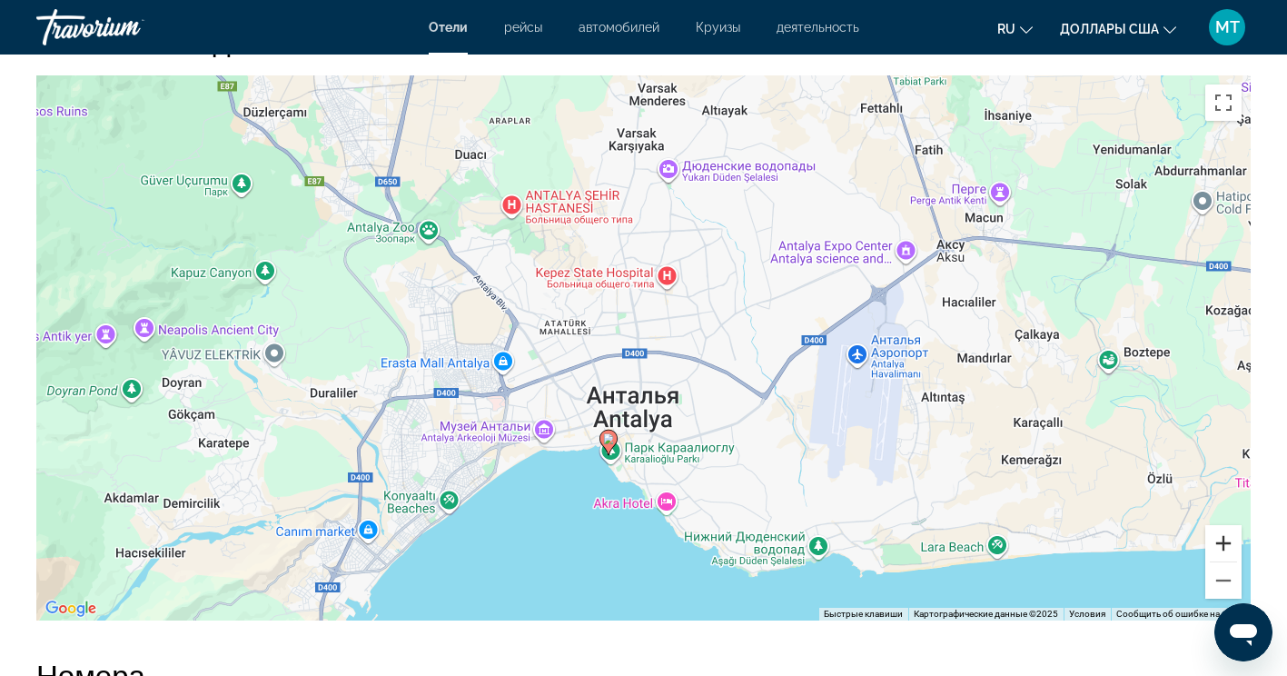
click at [1229, 543] on button "Увеличить" at bounding box center [1224, 543] width 36 height 36
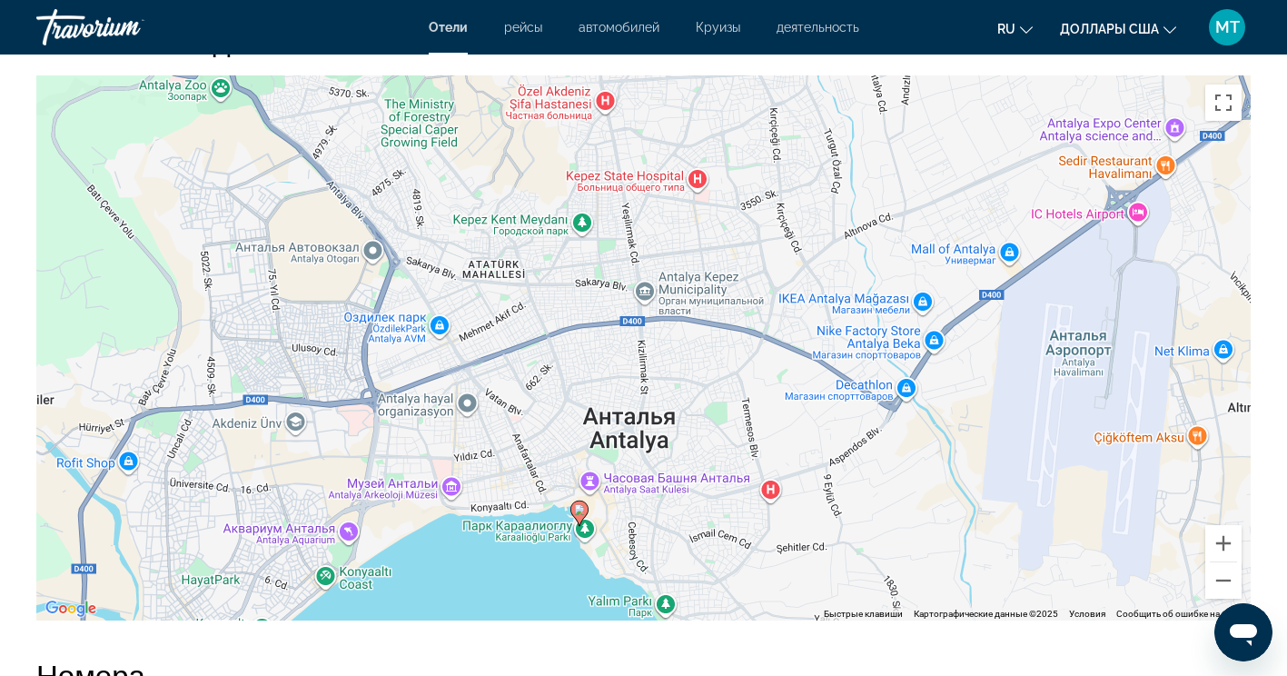
drag, startPoint x: 838, startPoint y: 483, endPoint x: 869, endPoint y: 398, distance: 91.1
click at [869, 398] on div "Чтобы активировать перетаскивание с помощью клавиатуры, нажмите Alt + Ввод. Пос…" at bounding box center [643, 347] width 1215 height 545
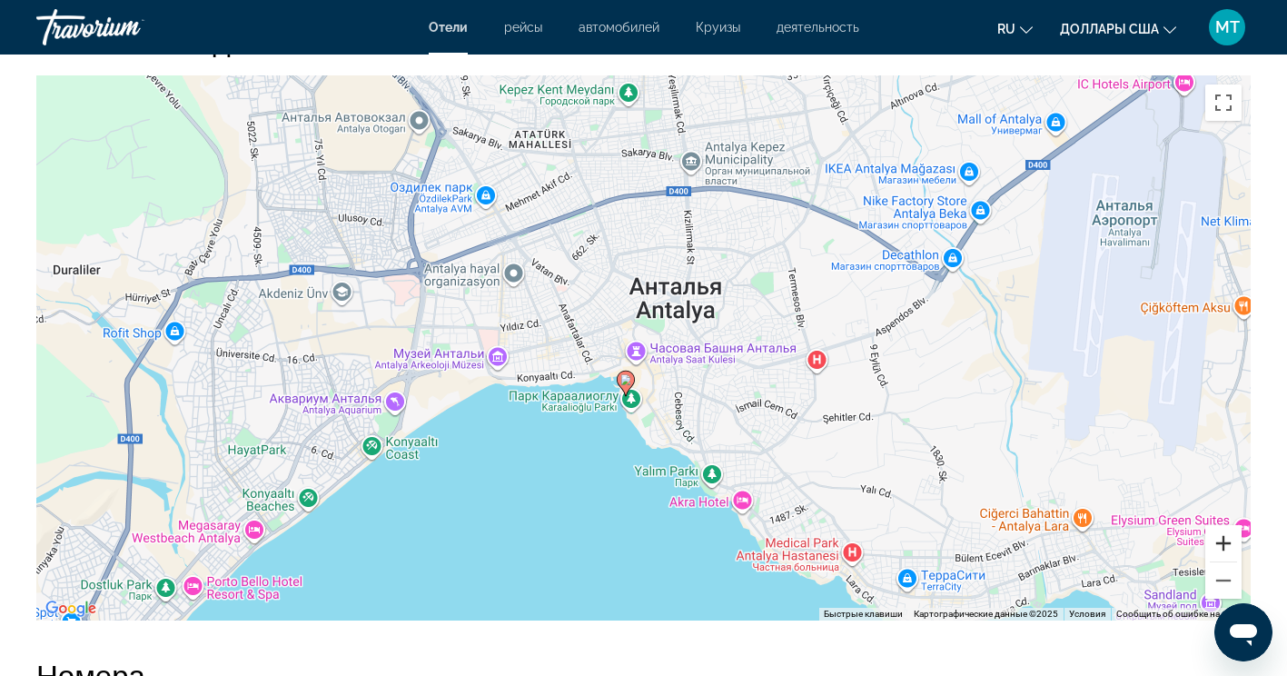
click at [1226, 544] on button "Увеличить" at bounding box center [1224, 543] width 36 height 36
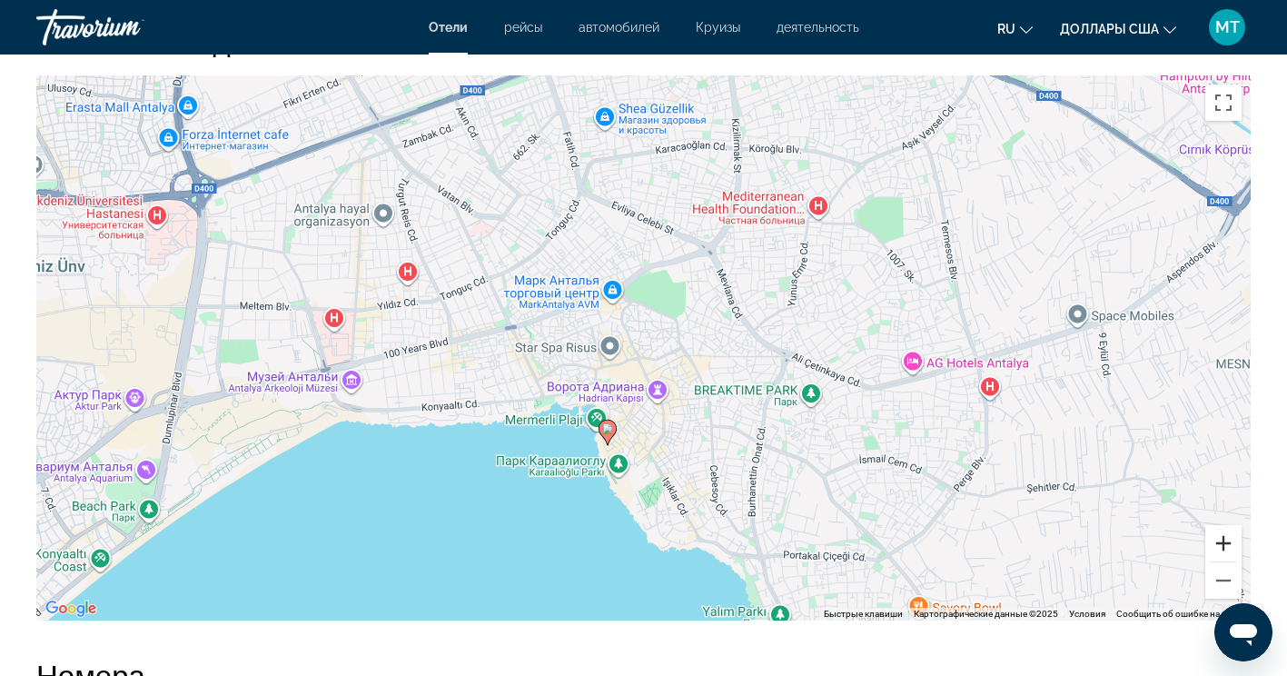
click at [1233, 553] on button "Увеличить" at bounding box center [1224, 543] width 36 height 36
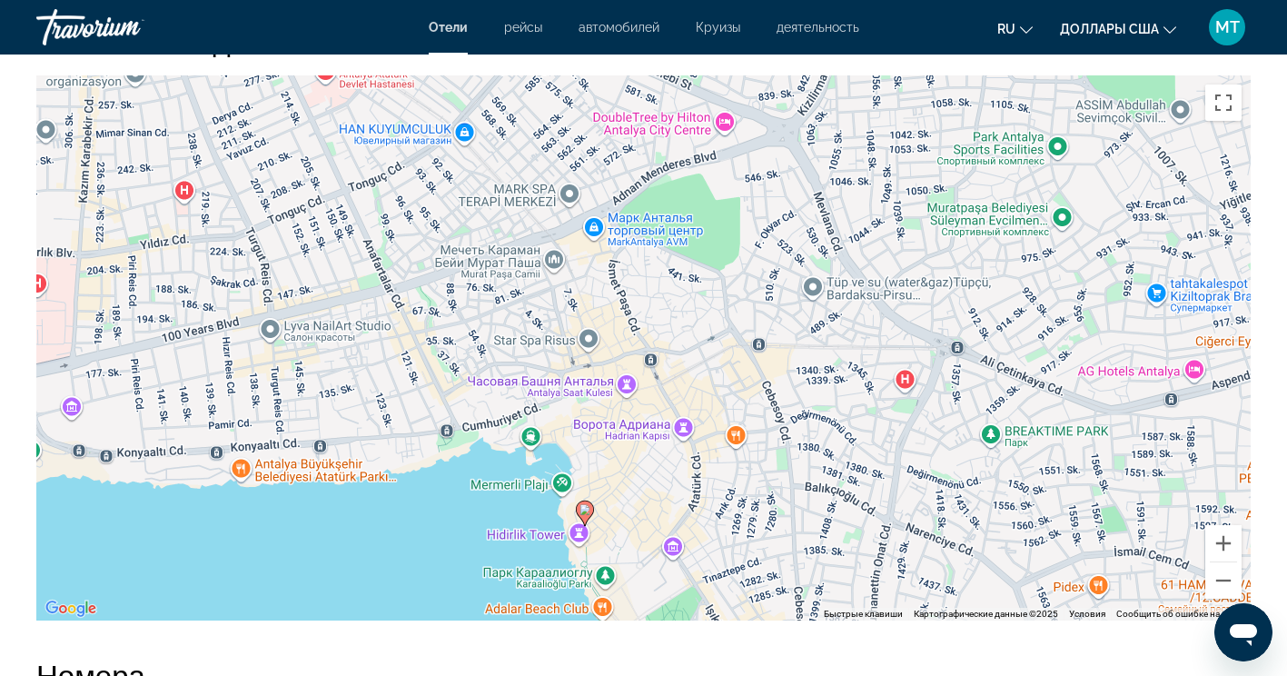
drag, startPoint x: 772, startPoint y: 558, endPoint x: 859, endPoint y: 449, distance: 139.6
click at [859, 449] on div "Чтобы активировать перетаскивание с помощью клавиатуры, нажмите Alt + Ввод. Пос…" at bounding box center [643, 347] width 1215 height 545
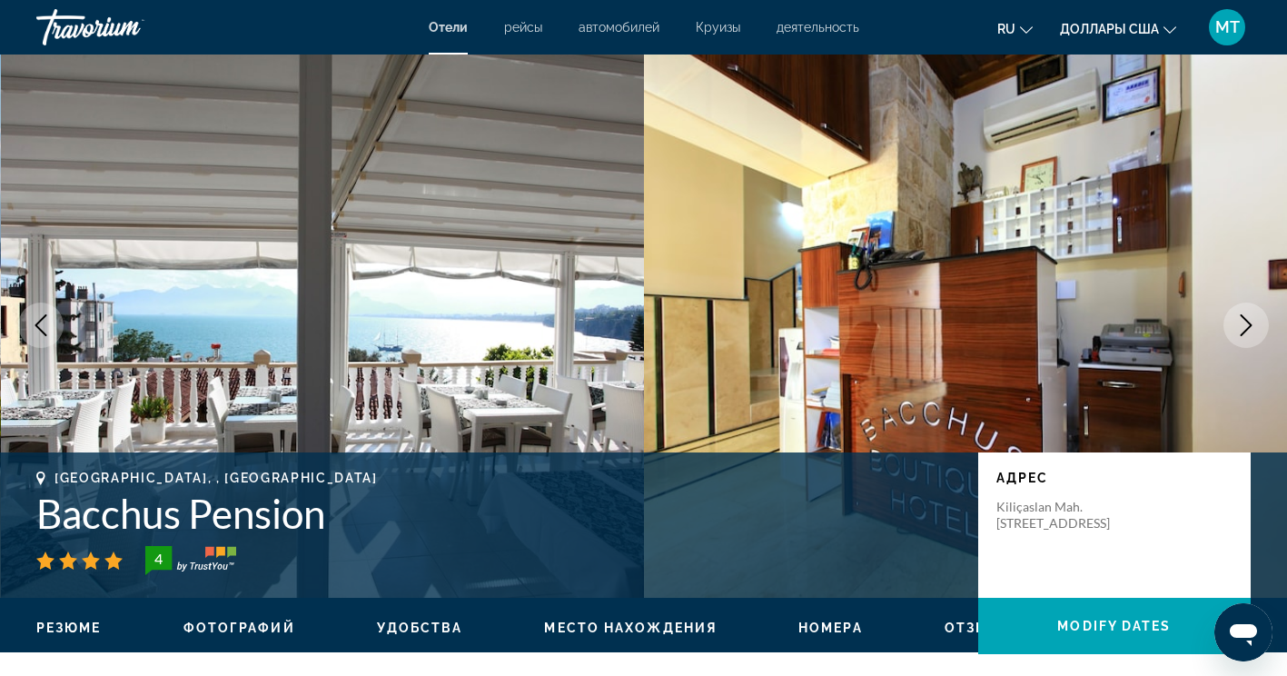
scroll to position [0, 0]
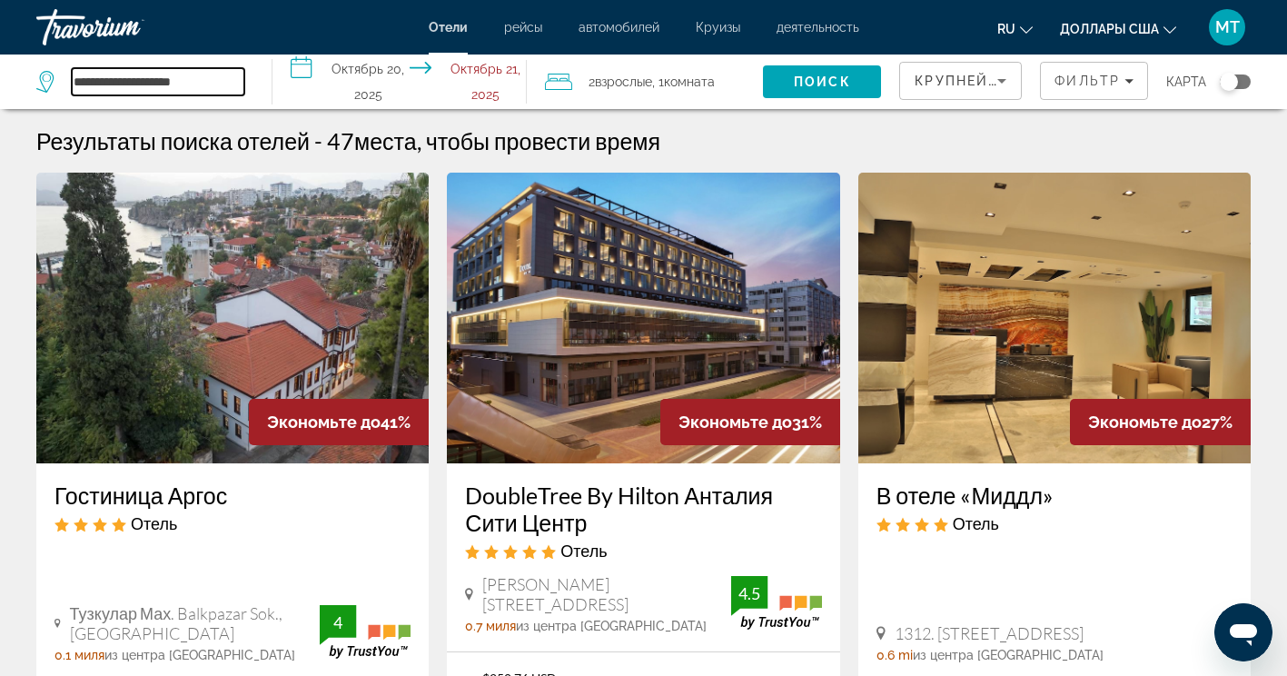
click at [204, 77] on input "**********" at bounding box center [158, 81] width 173 height 27
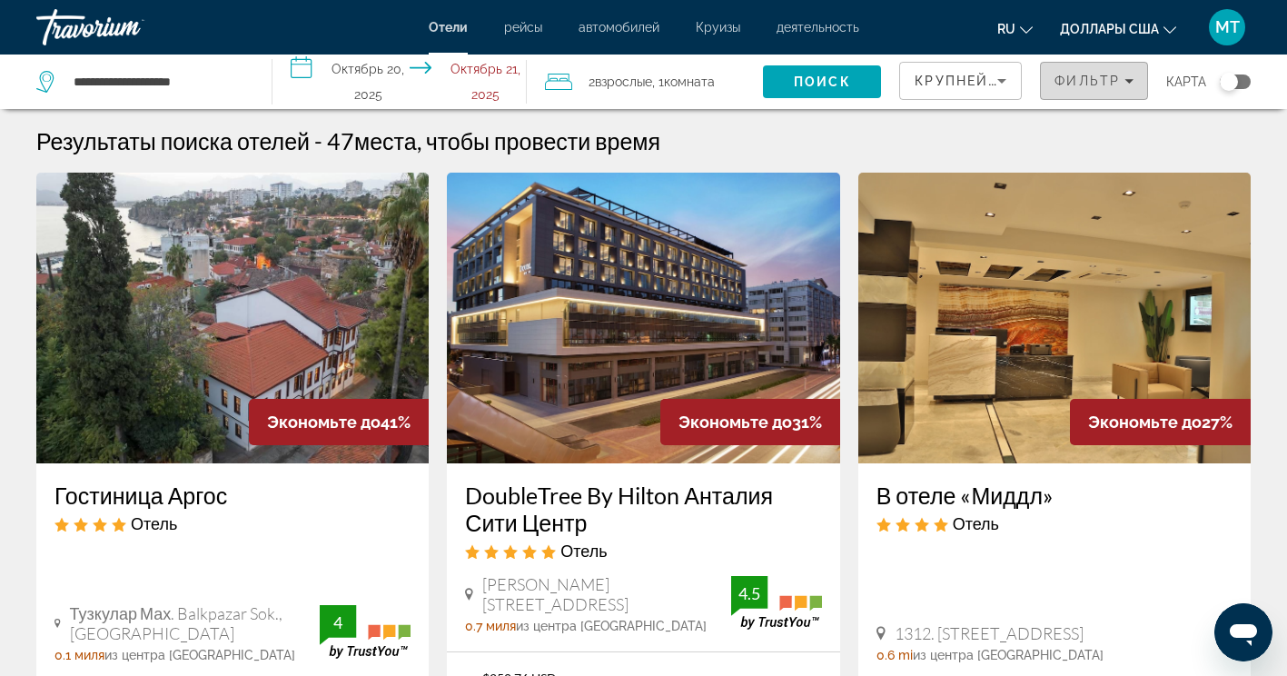
click at [1114, 84] on span "Фильтр" at bounding box center [1087, 81] width 65 height 15
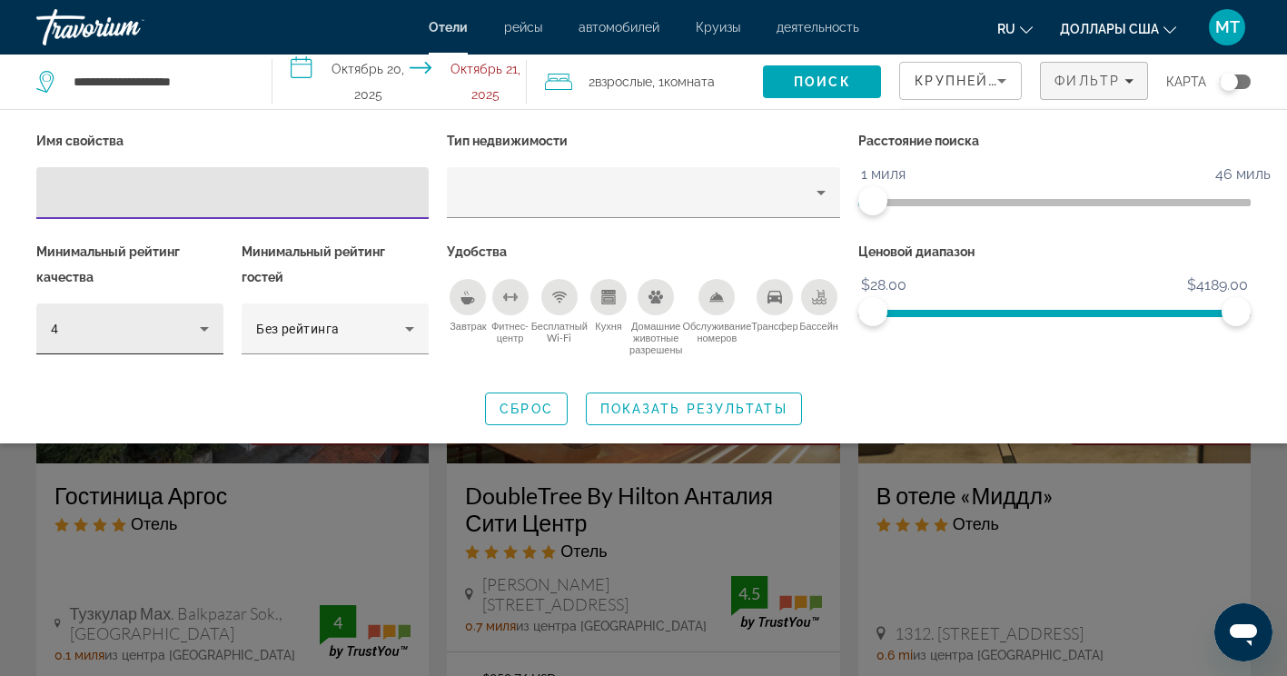
click at [186, 326] on div "4" at bounding box center [125, 329] width 149 height 22
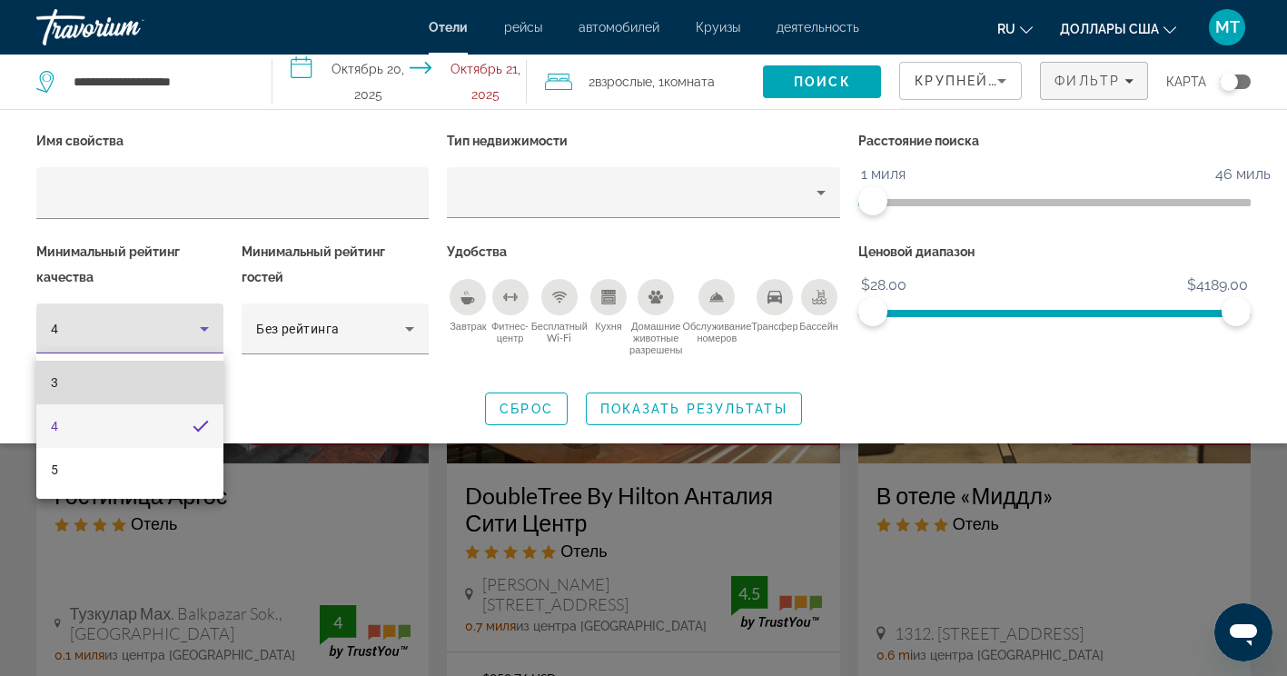
click at [94, 389] on mat-option "3" at bounding box center [129, 383] width 187 height 44
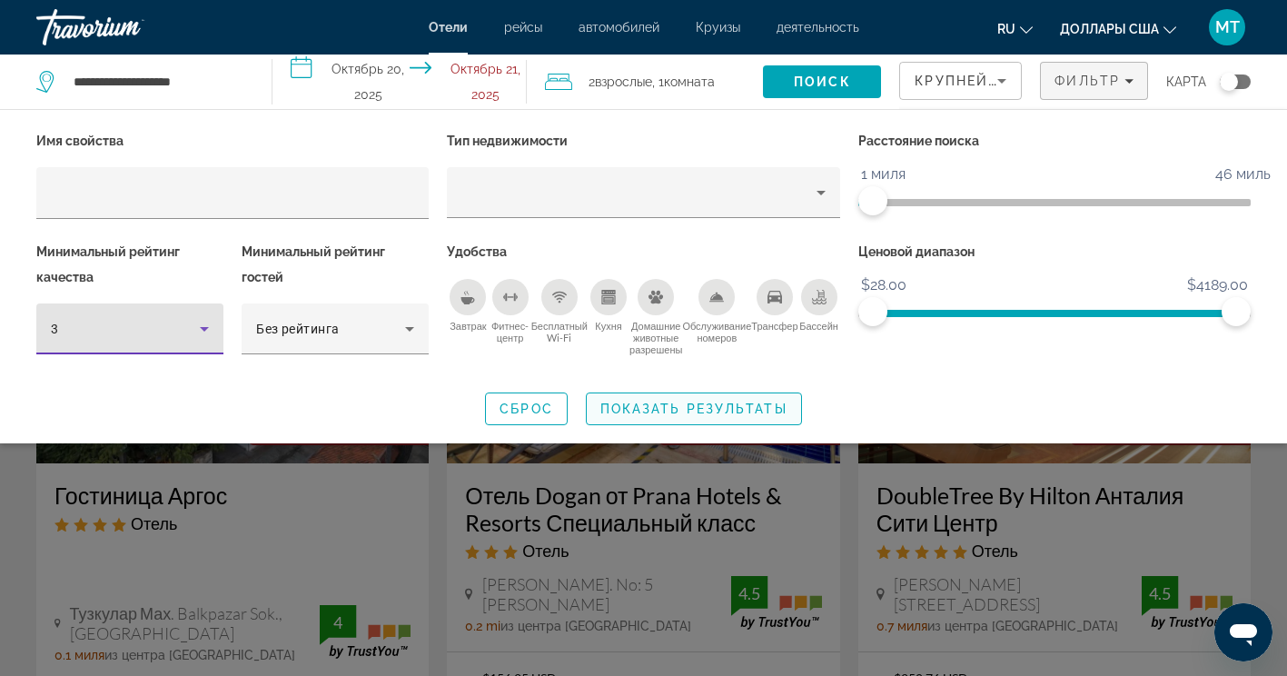
click at [662, 402] on span "Показать результаты" at bounding box center [694, 409] width 187 height 15
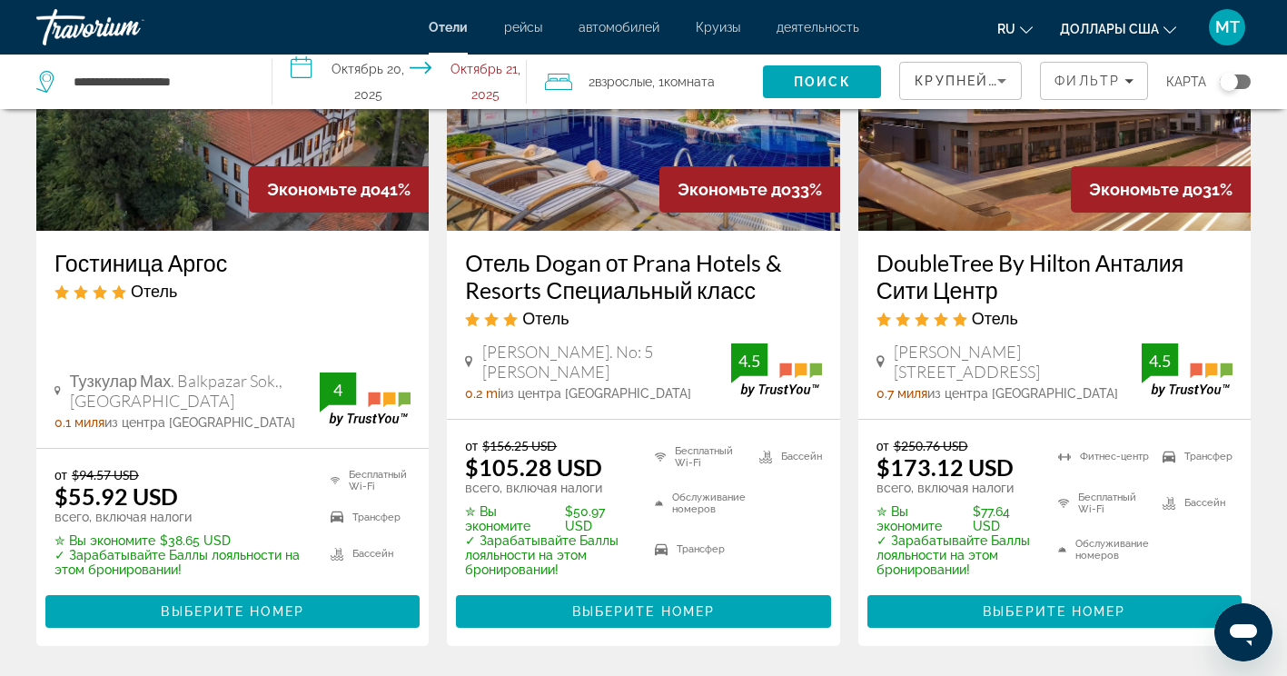
scroll to position [273, 0]
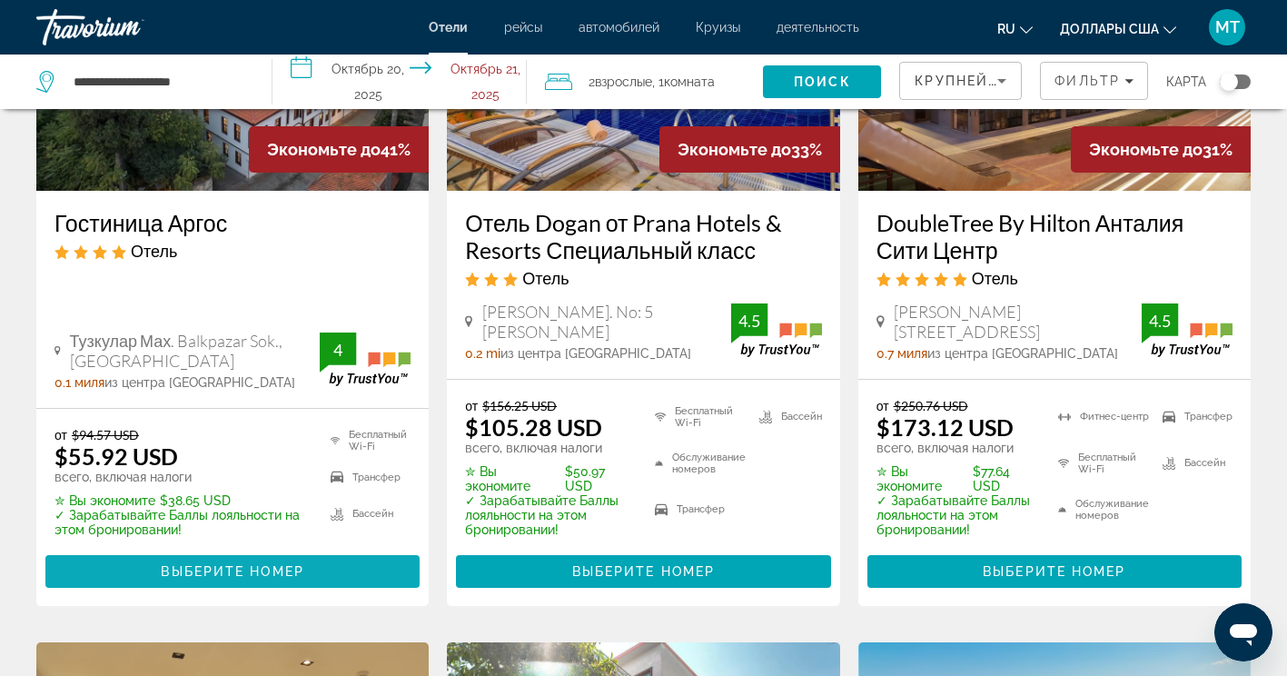
click at [303, 571] on span "Выберите номер" at bounding box center [232, 571] width 143 height 15
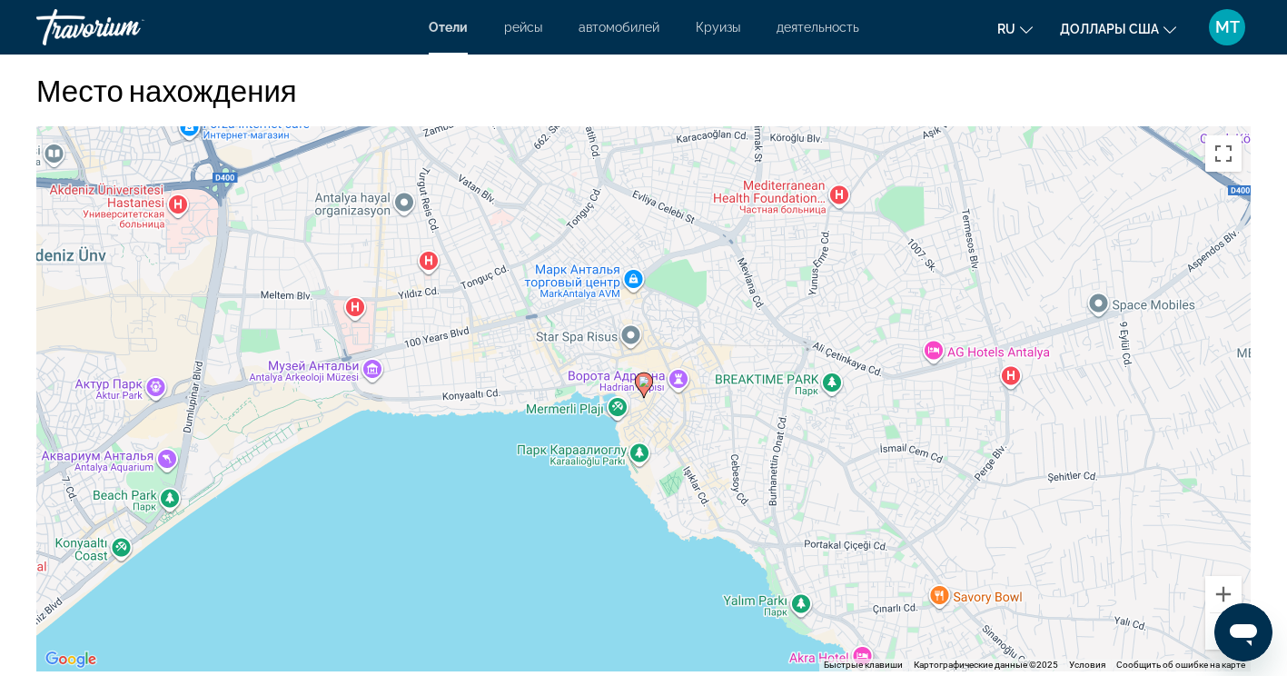
scroll to position [1726, 0]
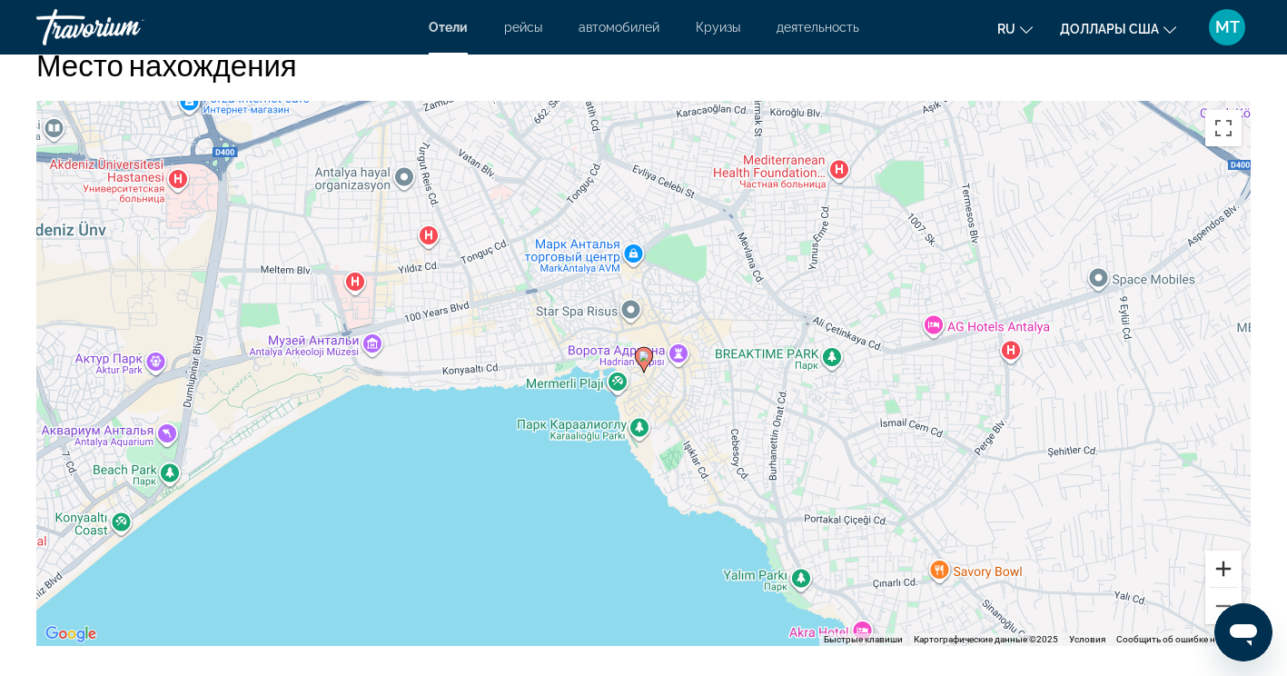
click at [1231, 567] on button "Увеличить" at bounding box center [1224, 569] width 36 height 36
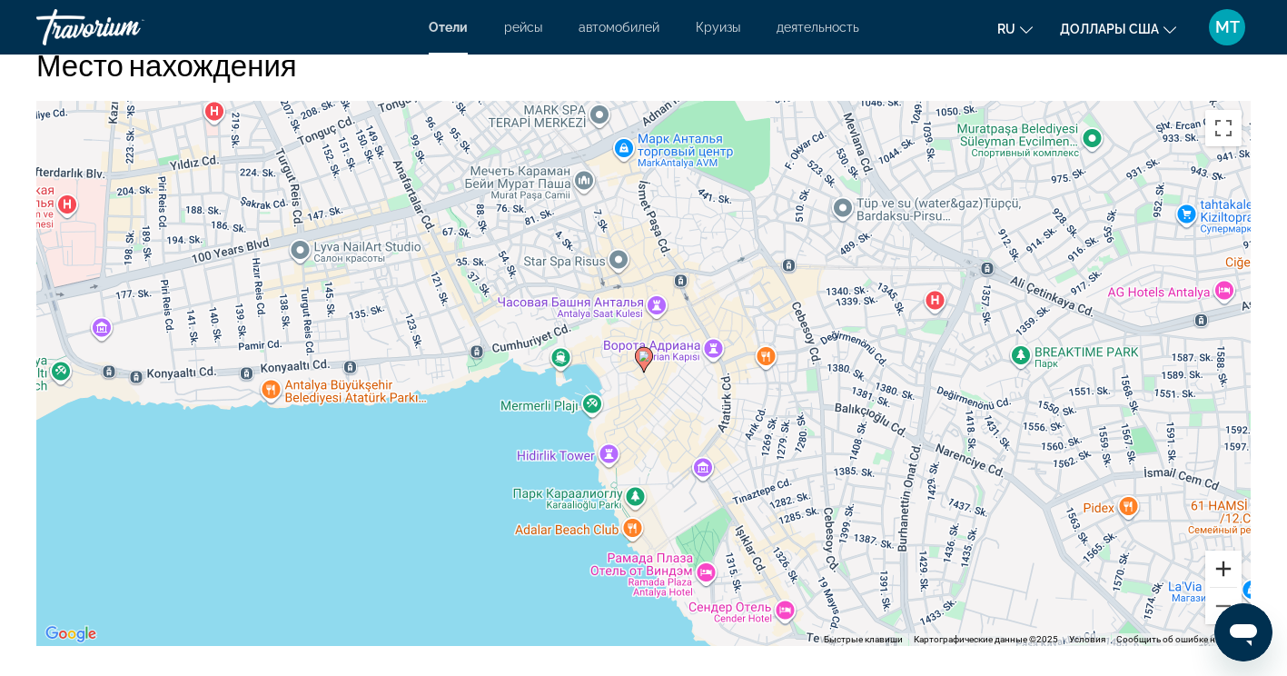
click at [1231, 568] on button "Увеличить" at bounding box center [1224, 569] width 36 height 36
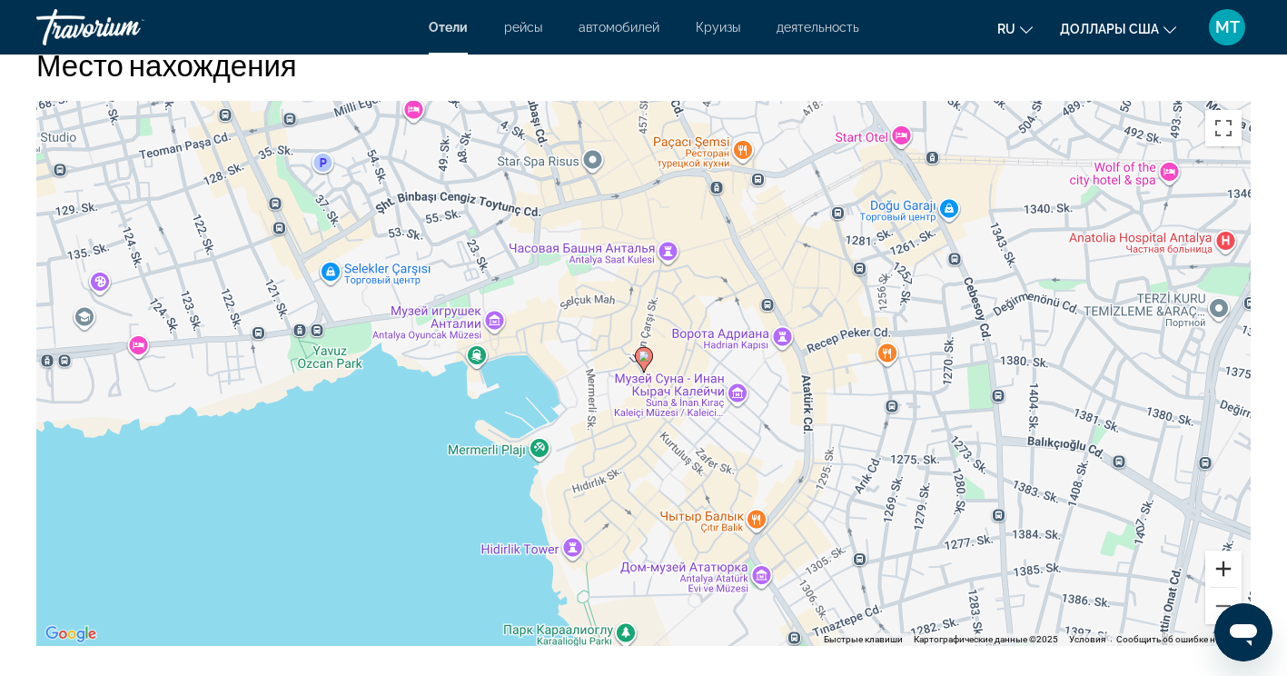
click at [1231, 568] on button "Увеличить" at bounding box center [1224, 569] width 36 height 36
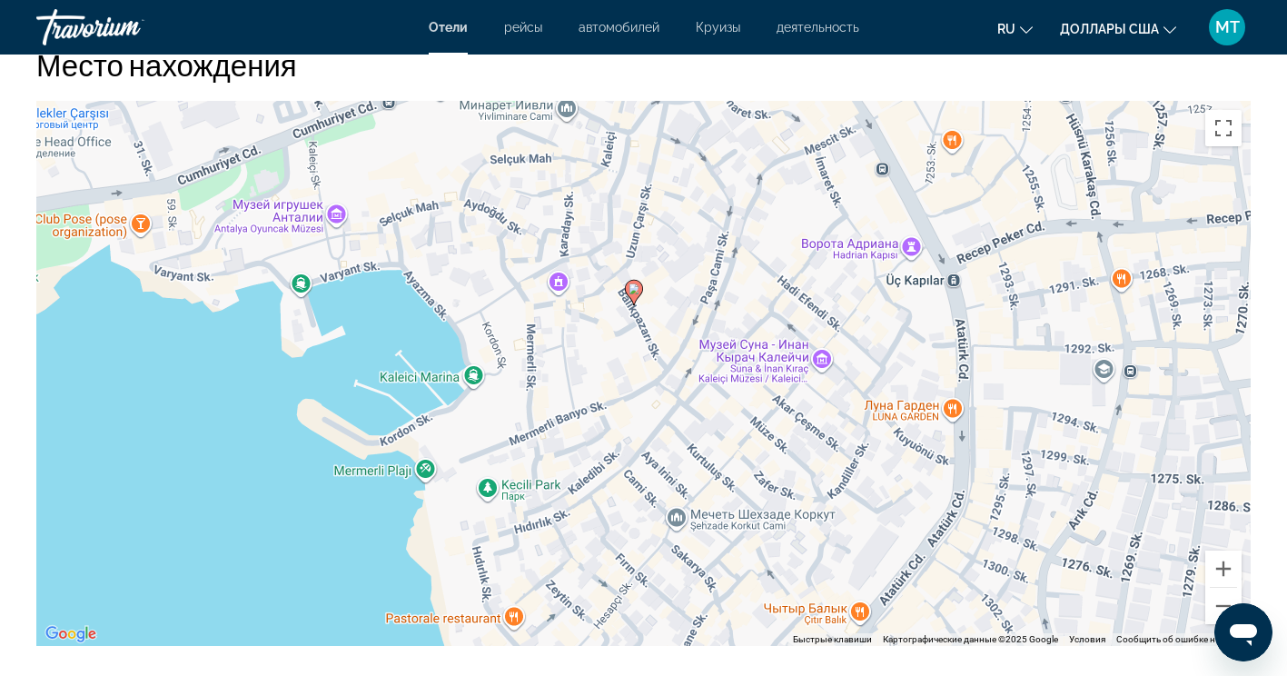
drag, startPoint x: 722, startPoint y: 441, endPoint x: 714, endPoint y: 409, distance: 32.8
click at [714, 409] on div "Чтобы активировать перетаскивание с помощью клавиатуры, нажмите Alt + Ввод. Пос…" at bounding box center [643, 373] width 1215 height 545
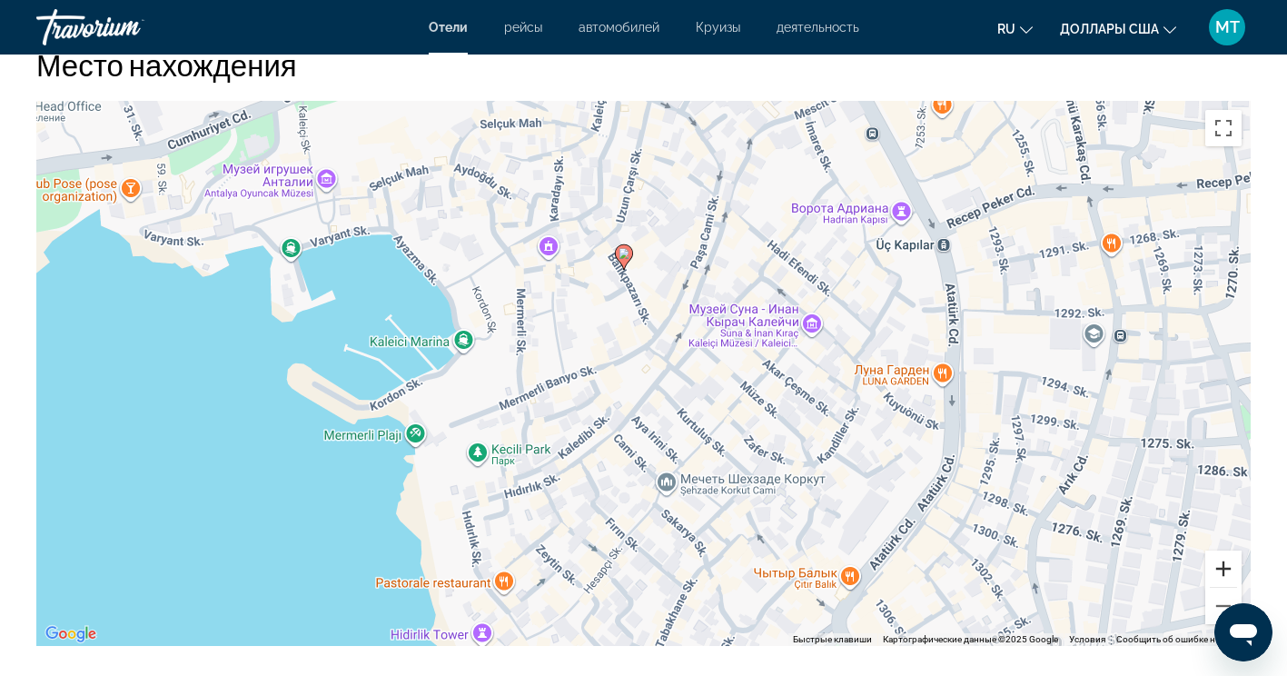
click at [1220, 573] on button "Увеличить" at bounding box center [1224, 569] width 36 height 36
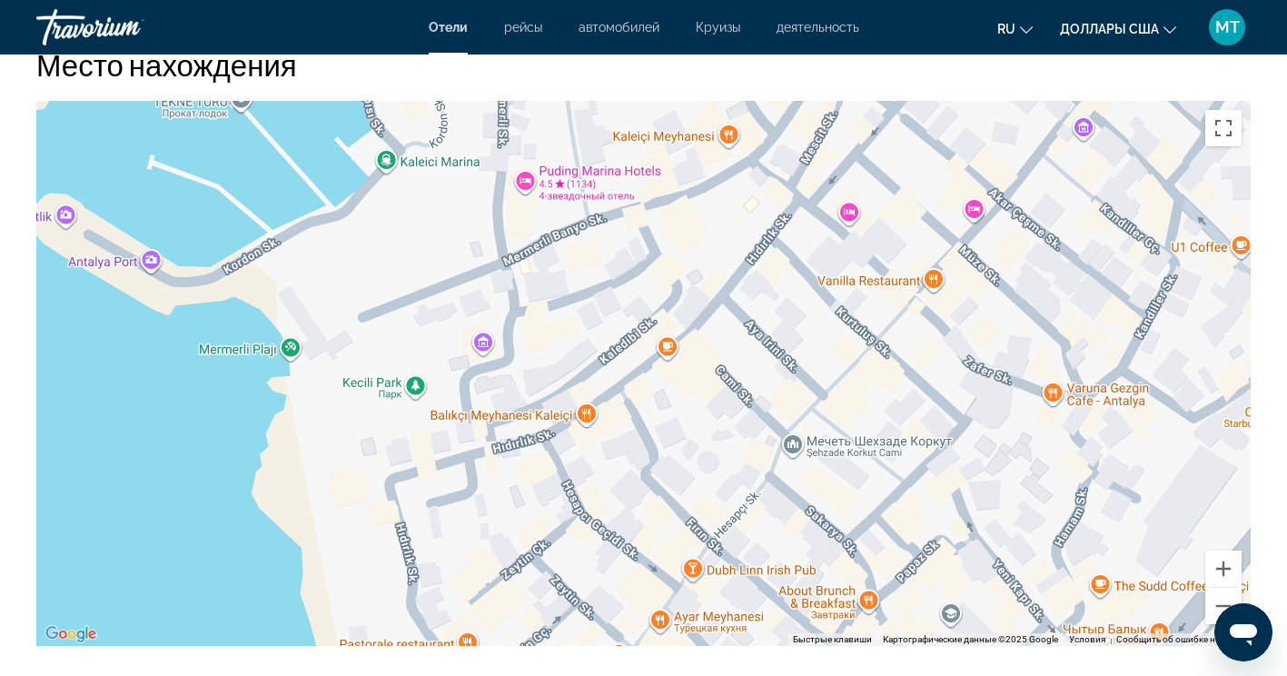
drag, startPoint x: 684, startPoint y: 347, endPoint x: 777, endPoint y: 202, distance: 172.4
click at [777, 202] on div "Чтобы активировать перетаскивание с помощью клавиатуры, нажмите Alt + Ввод. Пос…" at bounding box center [643, 373] width 1215 height 545
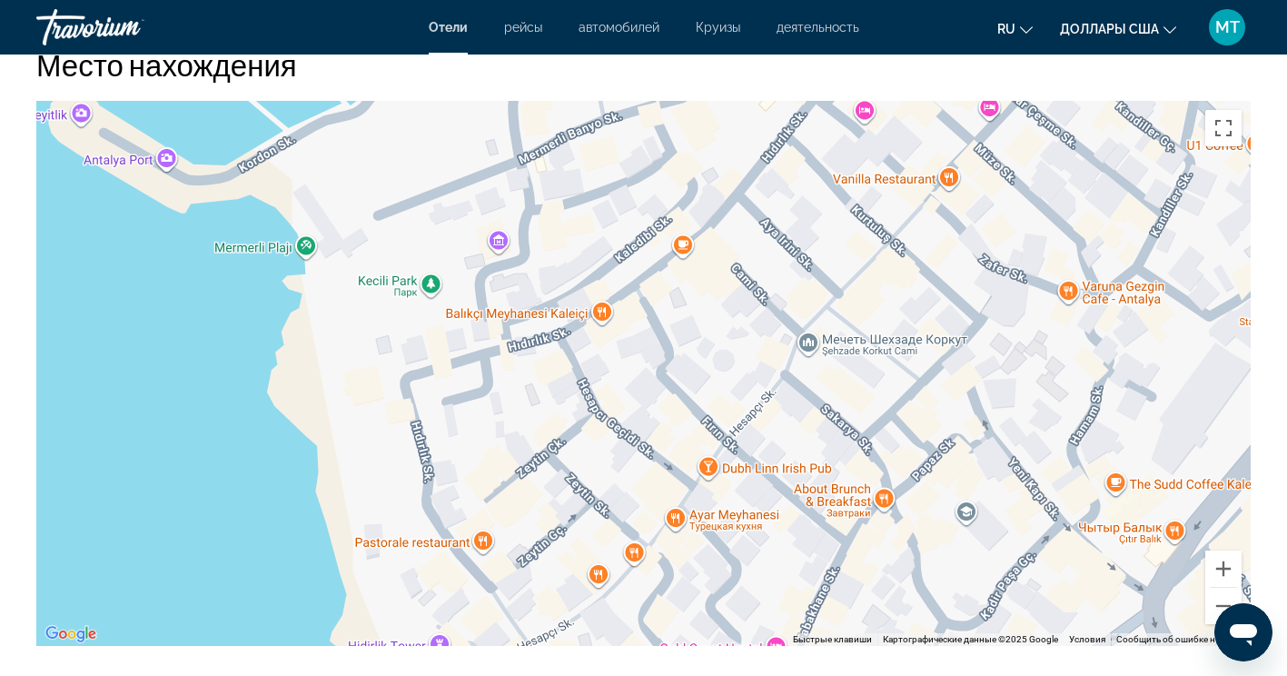
drag, startPoint x: 464, startPoint y: 583, endPoint x: 487, endPoint y: 440, distance: 145.3
click at [487, 440] on div "Чтобы активировать перетаскивание с помощью клавиатуры, нажмите Alt + Ввод. Пос…" at bounding box center [643, 373] width 1215 height 545
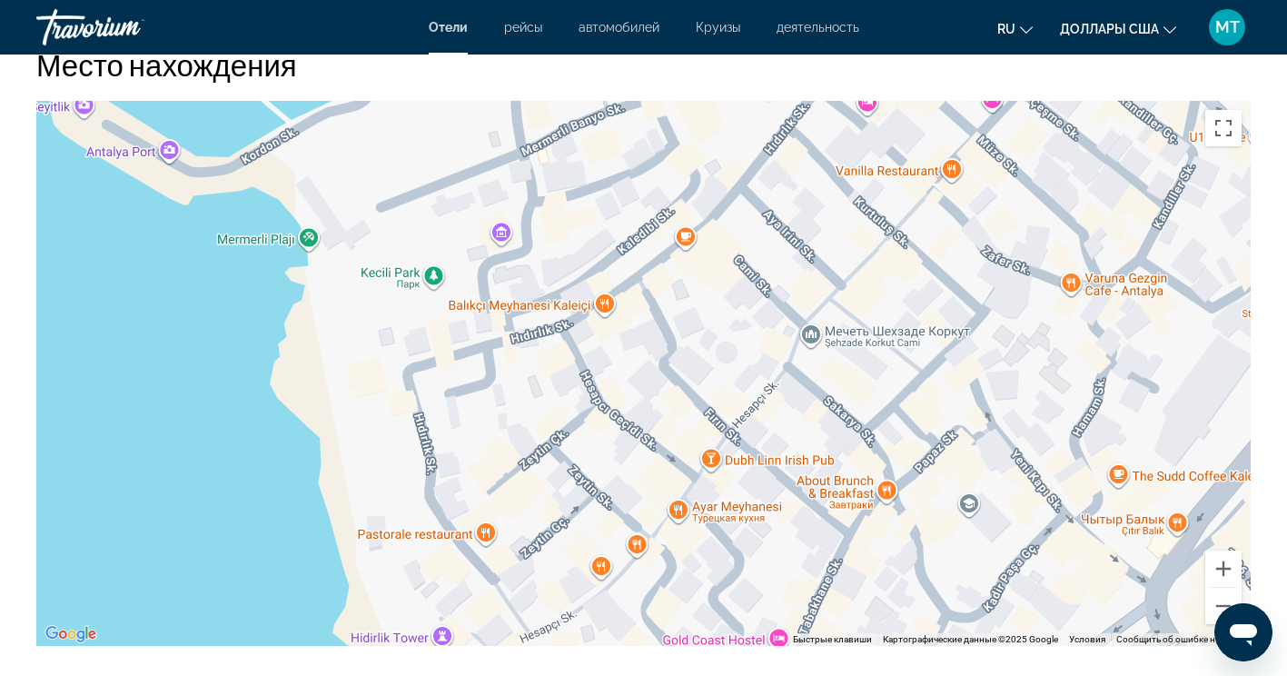
drag, startPoint x: 578, startPoint y: 391, endPoint x: 553, endPoint y: 636, distance: 246.5
click at [537, 638] on div "Основное содержание" at bounding box center [643, 373] width 1215 height 545
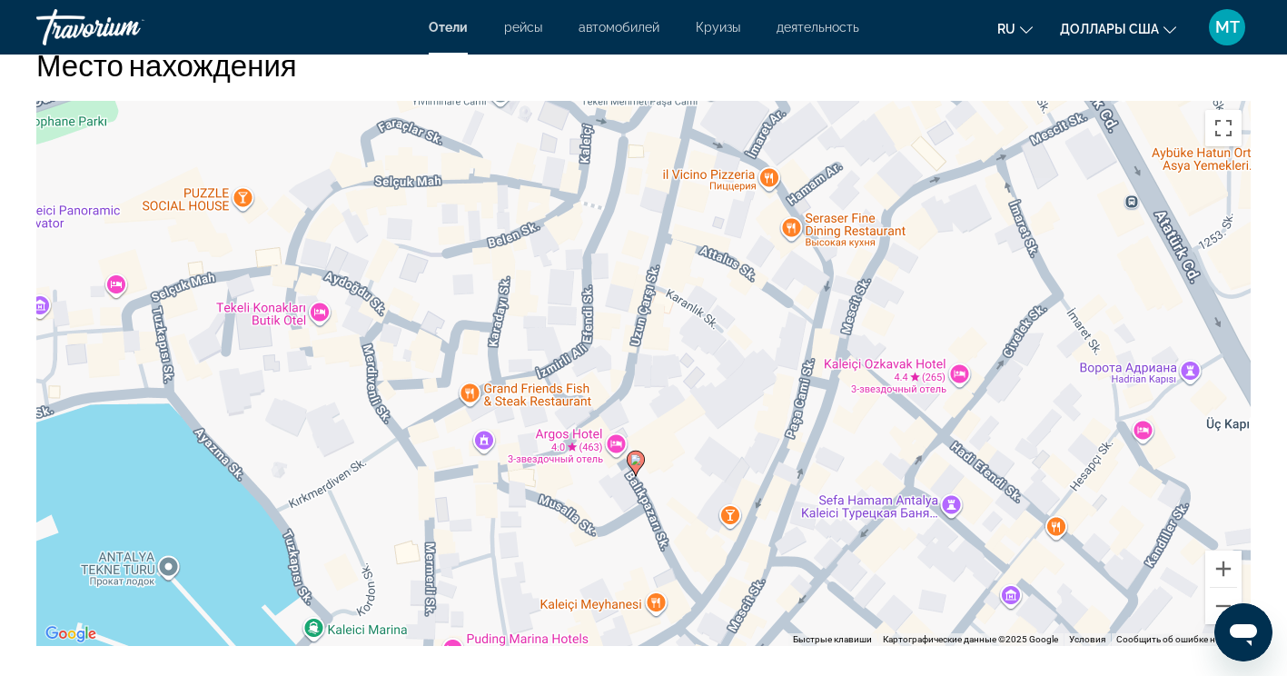
click at [1228, 608] on div "Открыть окно обмена сообщениями" at bounding box center [1243, 632] width 55 height 55
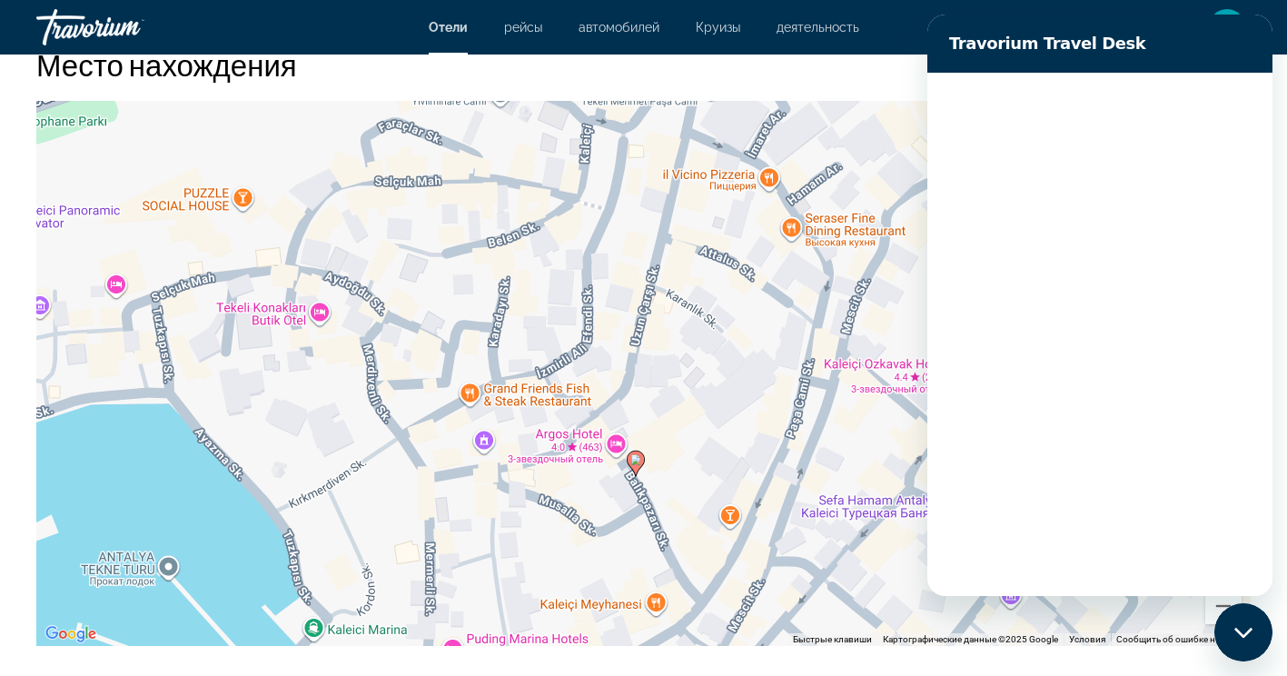
scroll to position [0, 0]
click at [1221, 592] on div at bounding box center [1100, 334] width 345 height 523
click at [1216, 615] on button "Уменьшить" at bounding box center [1224, 606] width 36 height 36
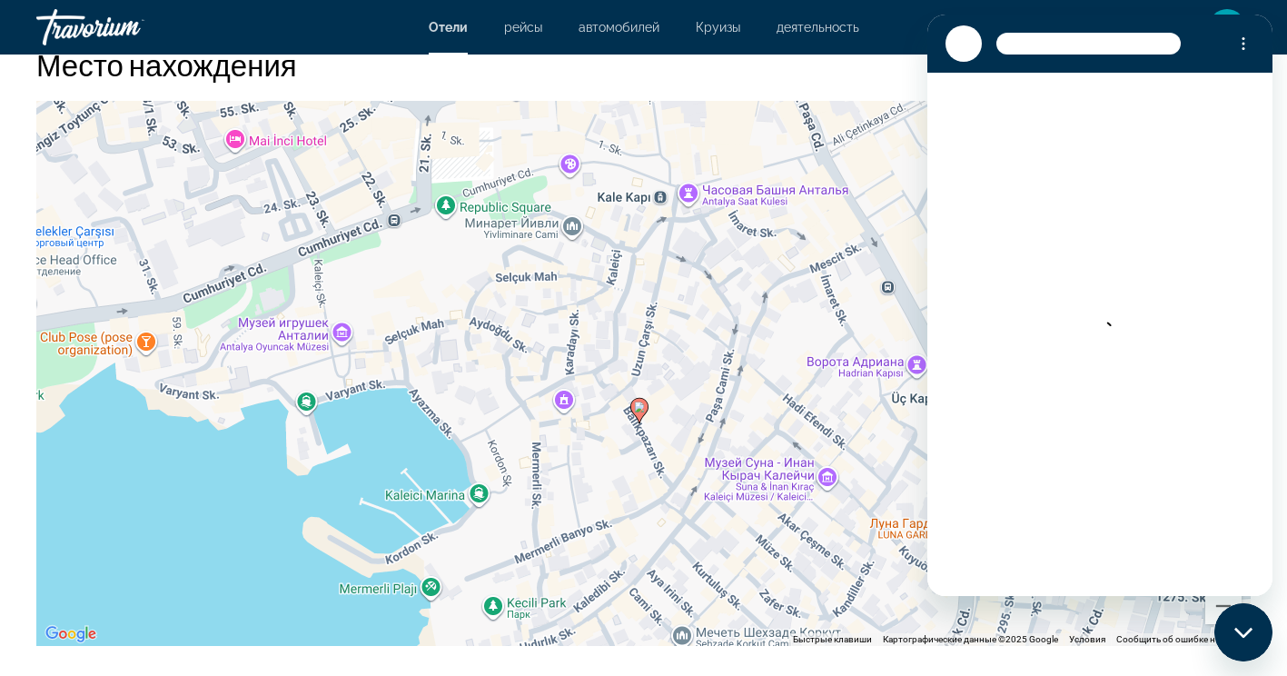
click at [640, 412] on icon "Основное содержание" at bounding box center [639, 411] width 16 height 24
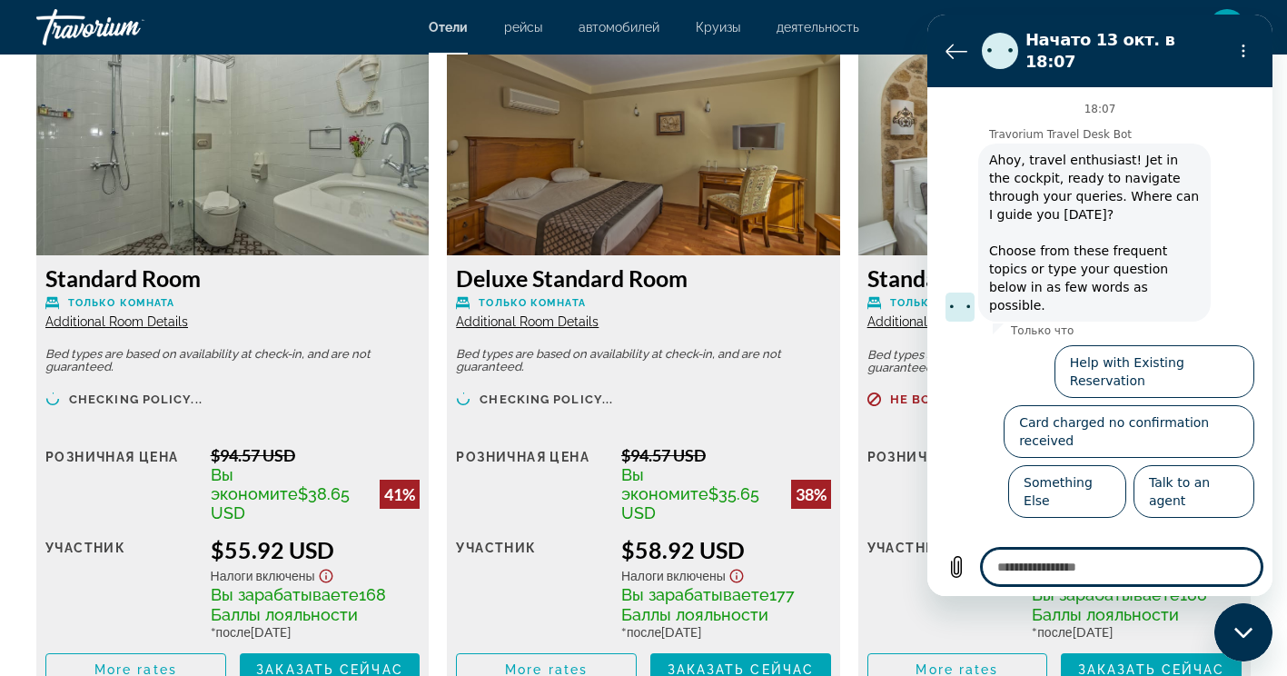
scroll to position [2362, 0]
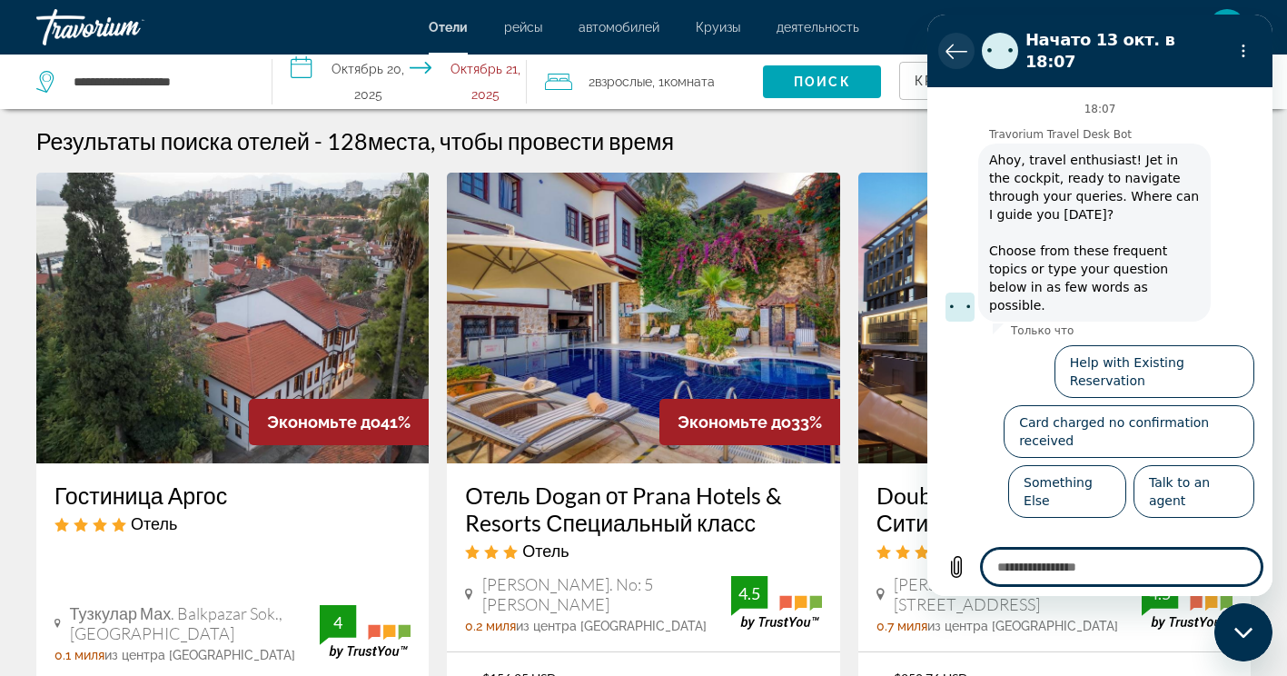
click at [961, 40] on icon "Вернуться к списку разговоров" at bounding box center [957, 51] width 22 height 22
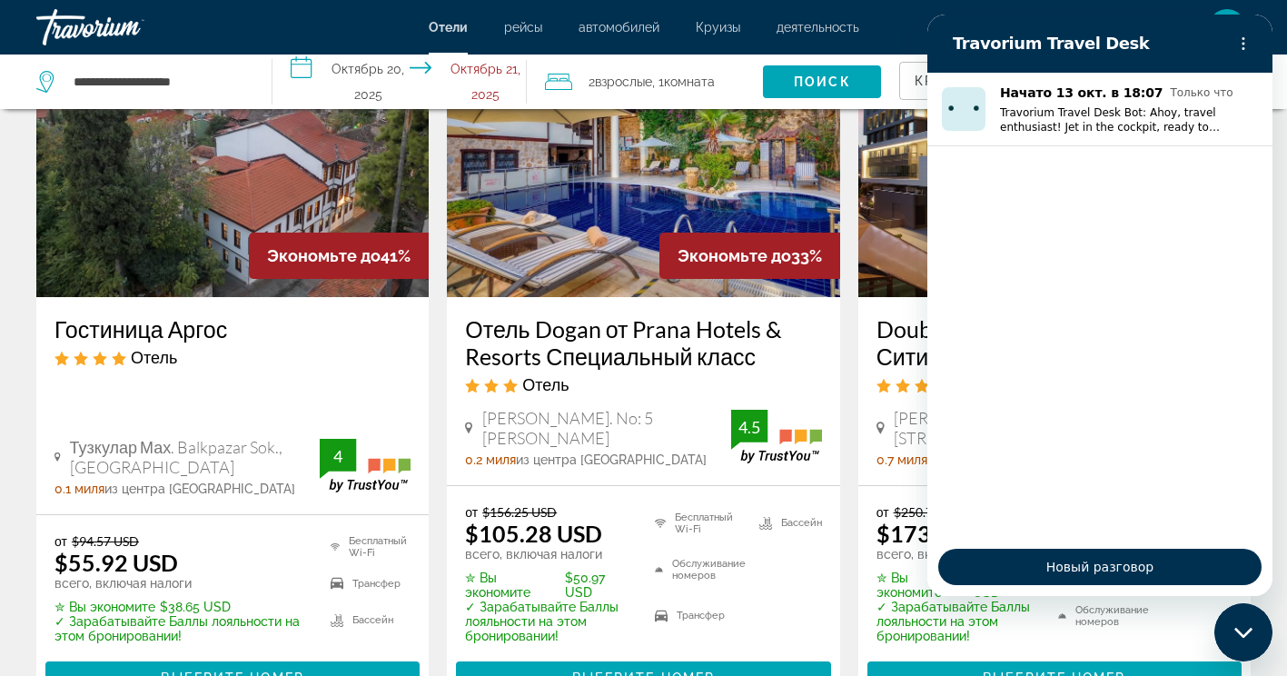
scroll to position [182, 0]
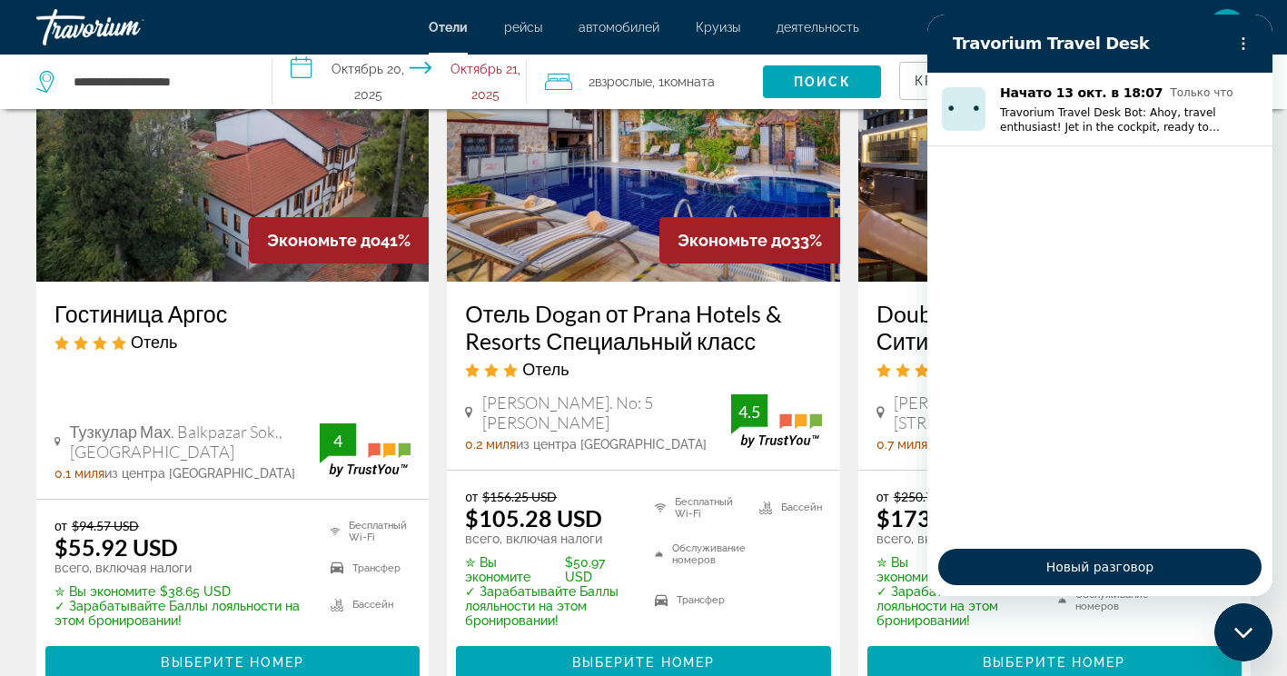
click at [1237, 634] on icon "Закрыть окно обмена сообщениями" at bounding box center [1244, 633] width 19 height 12
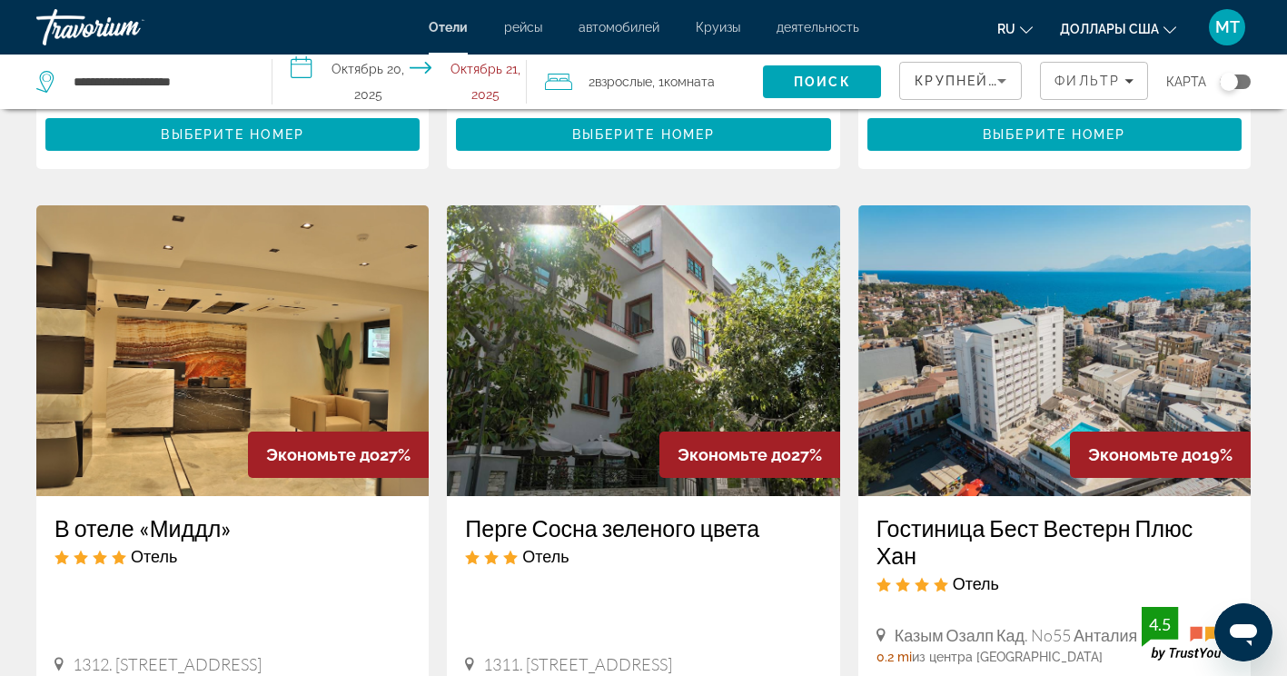
scroll to position [454, 0]
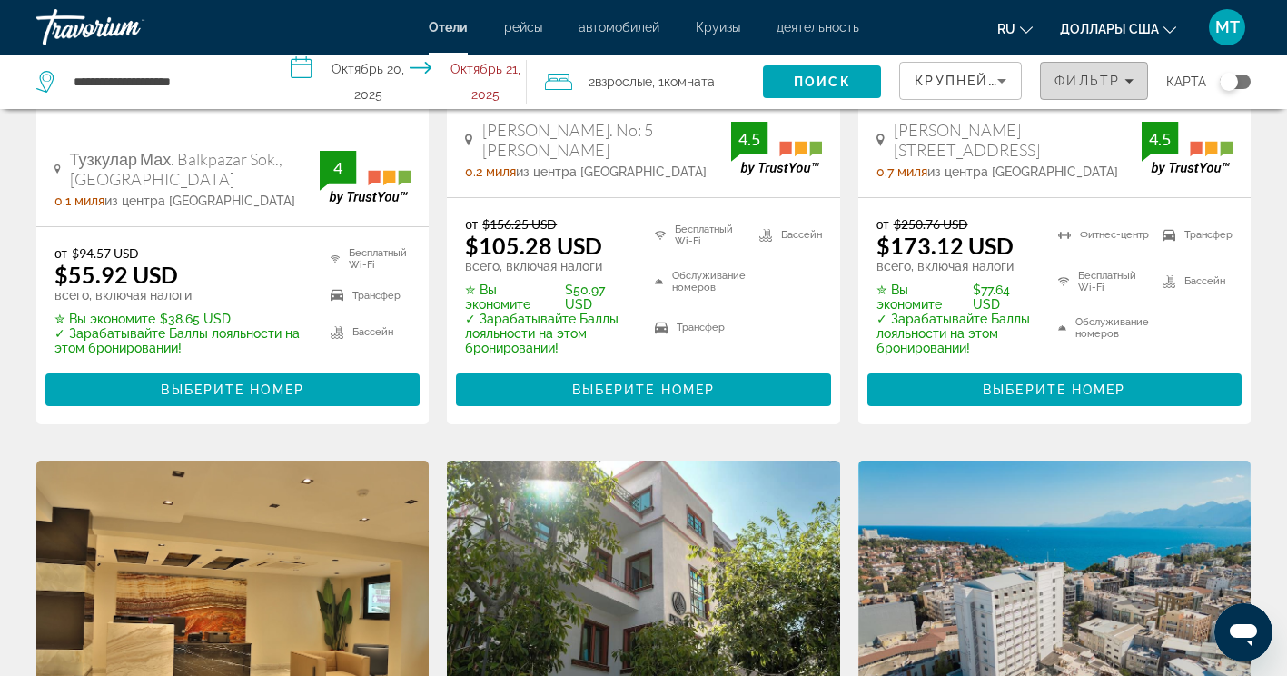
click at [1093, 81] on span "Фильтр" at bounding box center [1087, 81] width 65 height 15
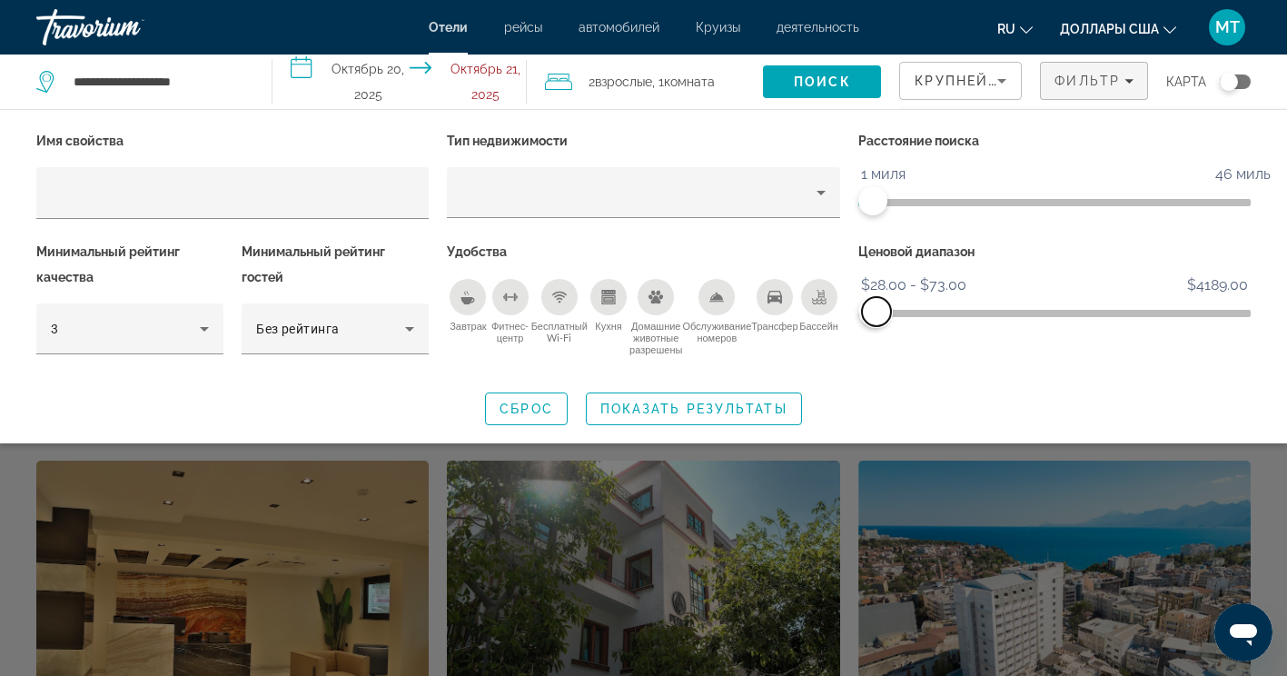
drag, startPoint x: 1242, startPoint y: 313, endPoint x: 877, endPoint y: 344, distance: 366.6
click at [877, 344] on div "Ценовой диапазон $28.00 $4189.00 $28.00 $73.00 $28.00 - $73.00" at bounding box center [1054, 306] width 411 height 135
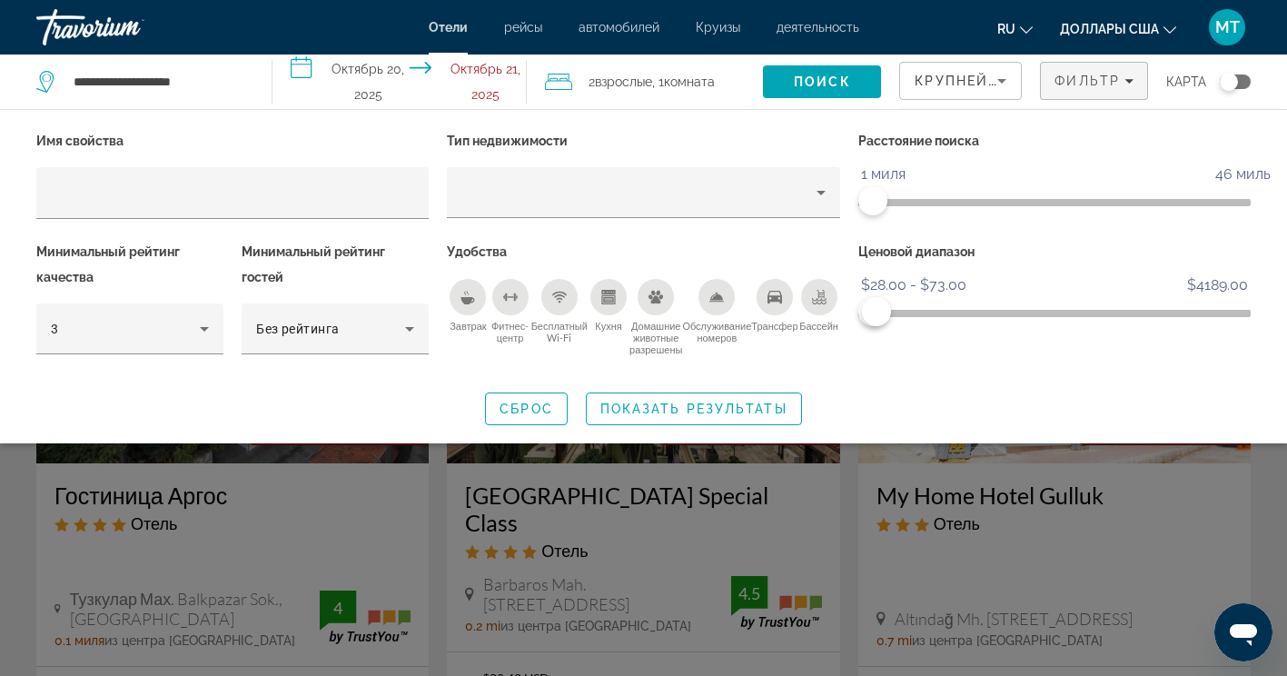
click at [1206, 495] on div "Виджет поиска" at bounding box center [643, 474] width 1287 height 403
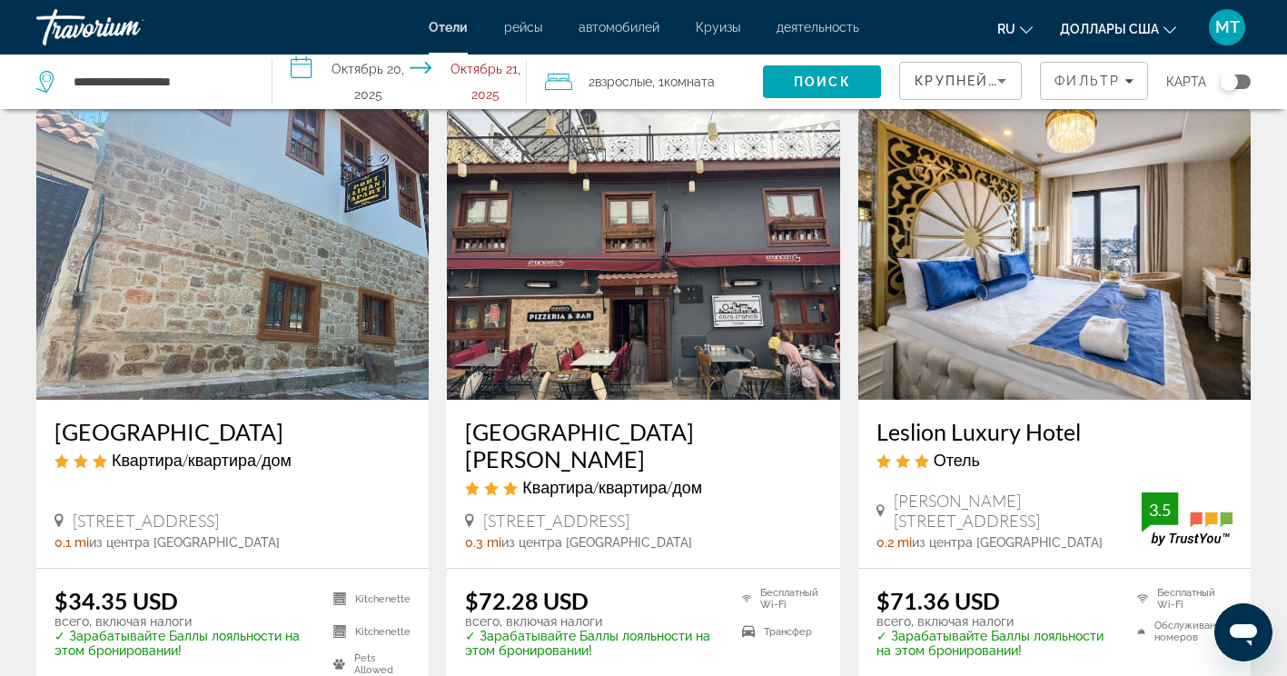
scroll to position [2090, 0]
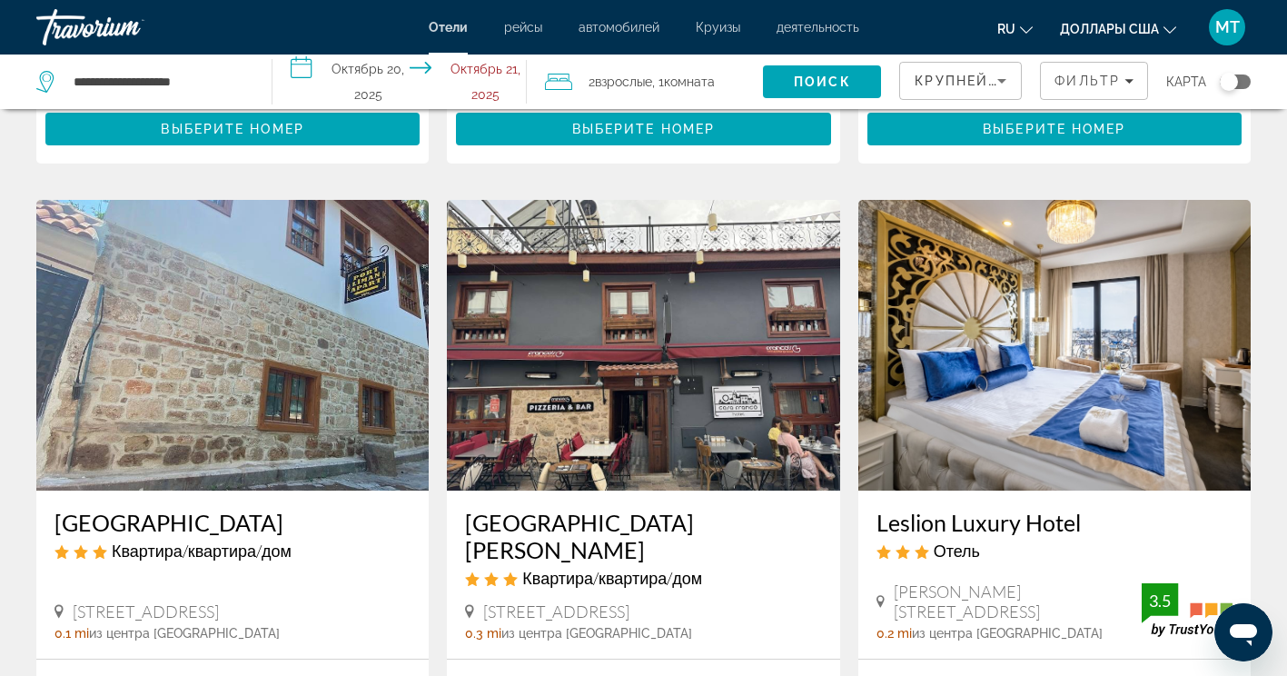
click at [310, 310] on img "Основное содержание" at bounding box center [232, 345] width 392 height 291
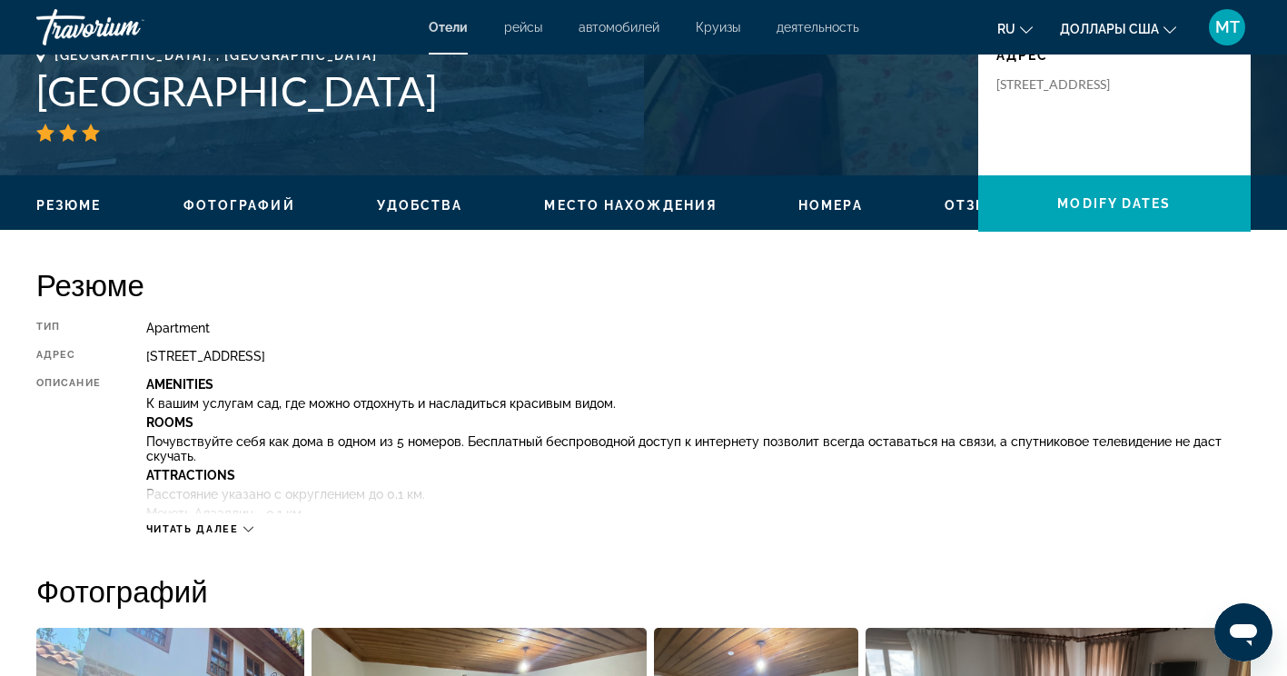
scroll to position [363, 0]
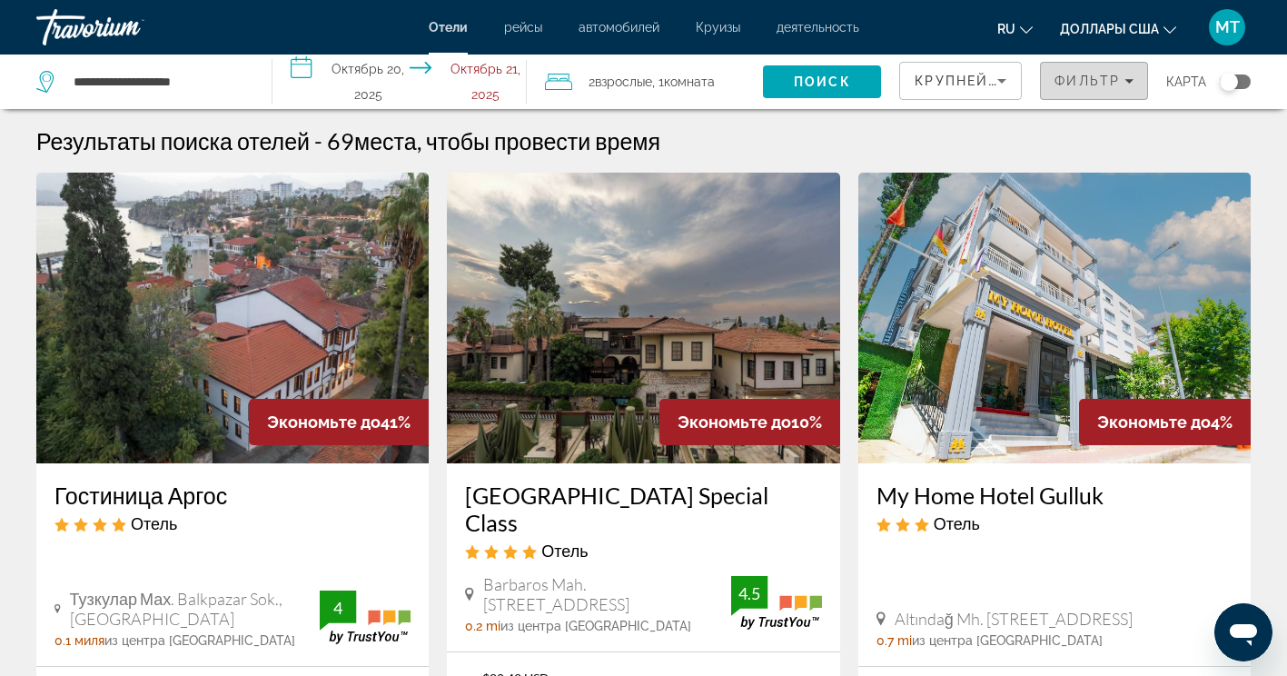
click at [1132, 84] on icon "Фильтры" at bounding box center [1129, 80] width 9 height 9
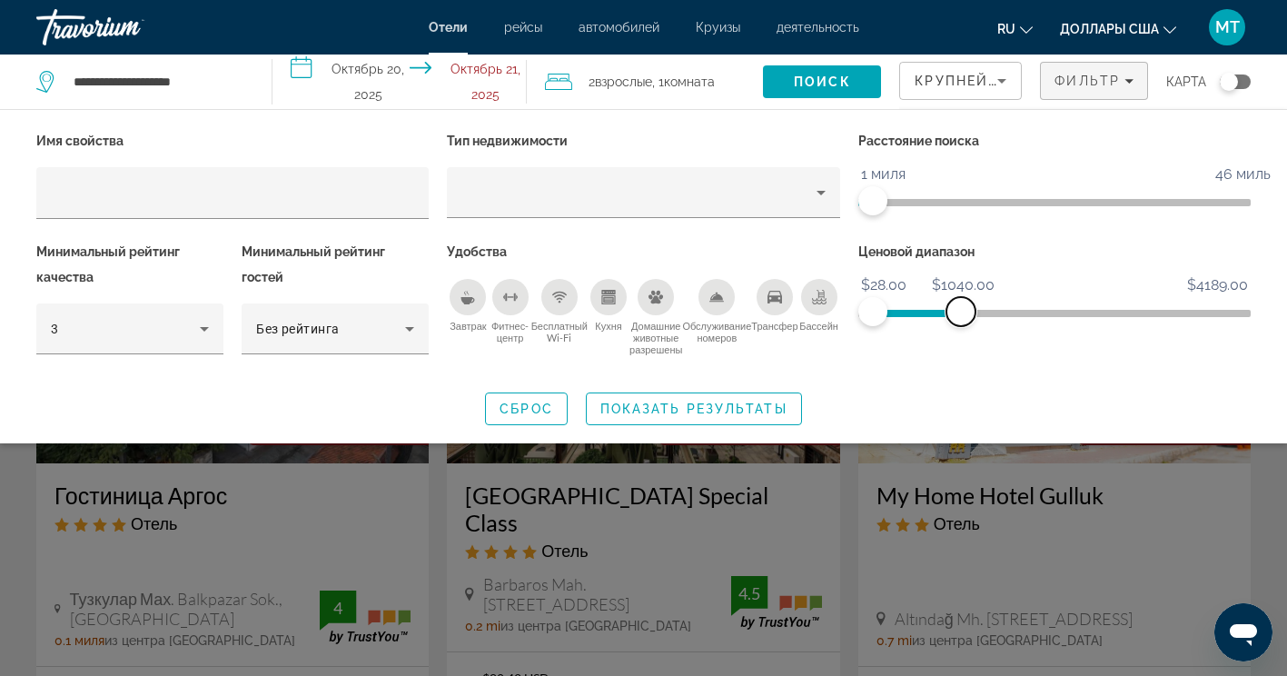
drag, startPoint x: 890, startPoint y: 313, endPoint x: 961, endPoint y: 314, distance: 70.9
click at [961, 314] on span "ngx-слайдер-макс" at bounding box center [961, 311] width 29 height 29
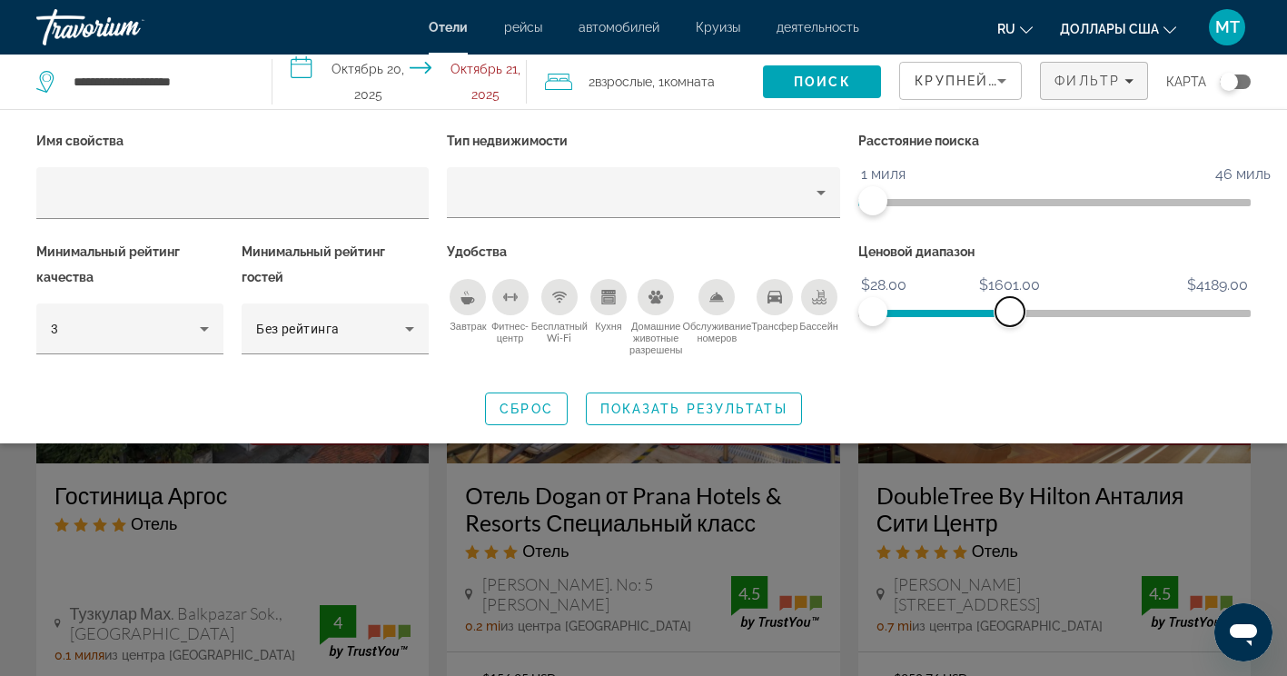
drag, startPoint x: 954, startPoint y: 313, endPoint x: 1042, endPoint y: 313, distance: 88.1
click at [1025, 313] on span "ngx-слайдер-макс" at bounding box center [1010, 311] width 29 height 29
click at [176, 336] on div "3" at bounding box center [125, 329] width 149 height 22
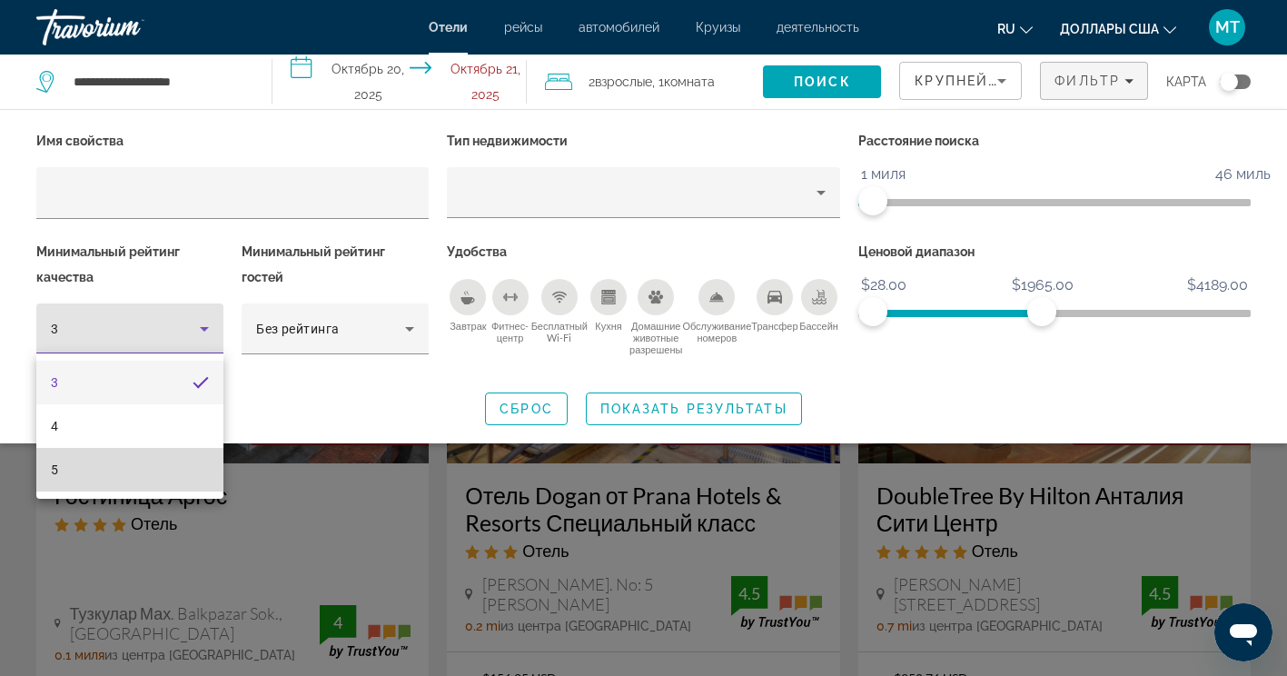
click at [115, 471] on mat-option "5" at bounding box center [129, 470] width 187 height 44
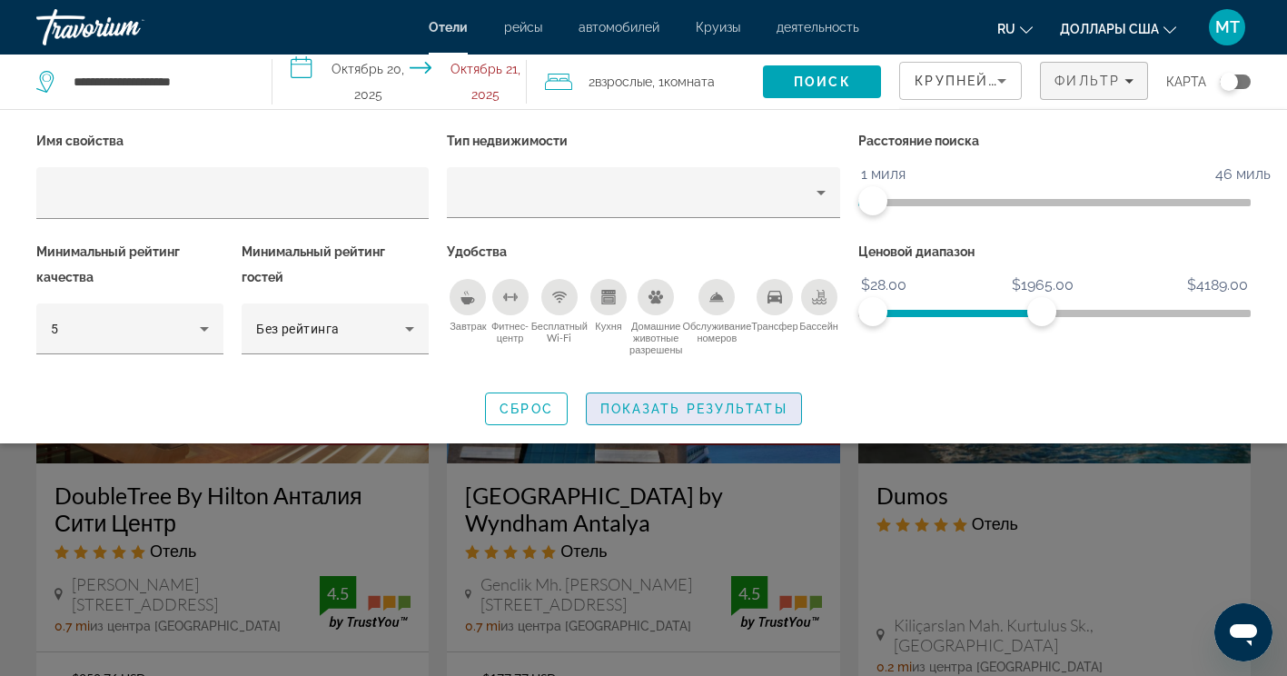
click at [638, 406] on span "Показать результаты" at bounding box center [694, 409] width 187 height 15
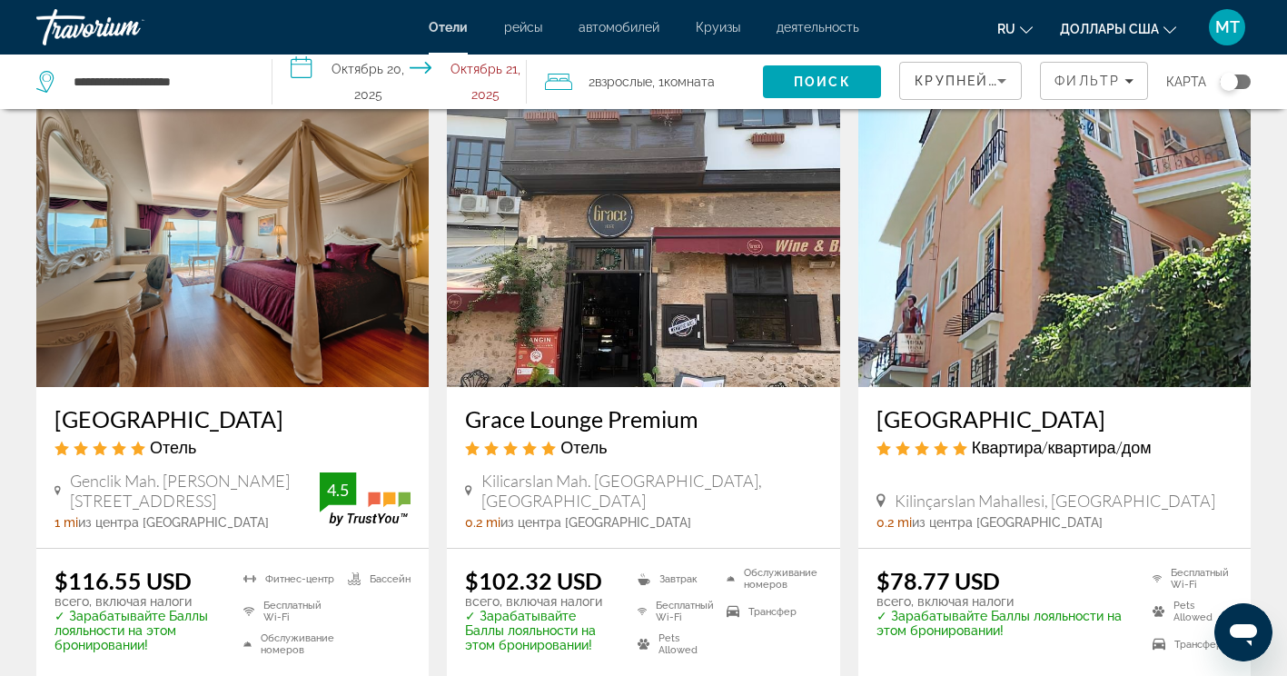
scroll to position [818, 0]
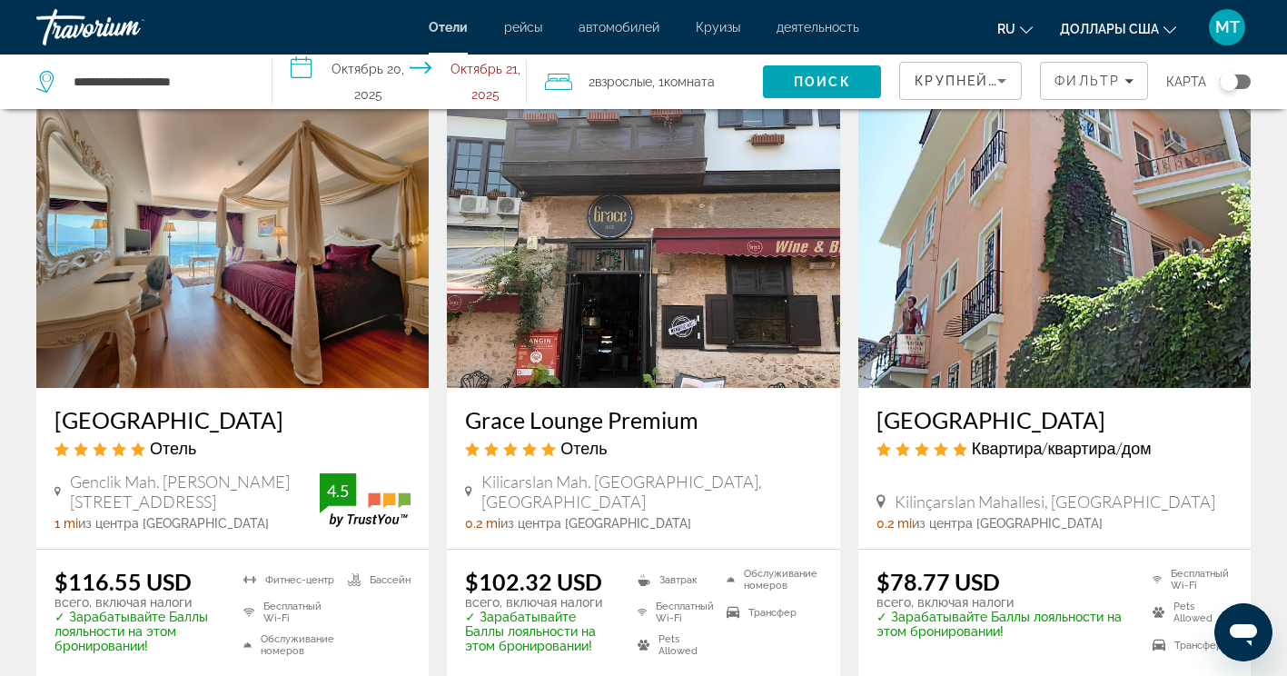
click at [748, 256] on img "Основное содержание" at bounding box center [643, 242] width 392 height 291
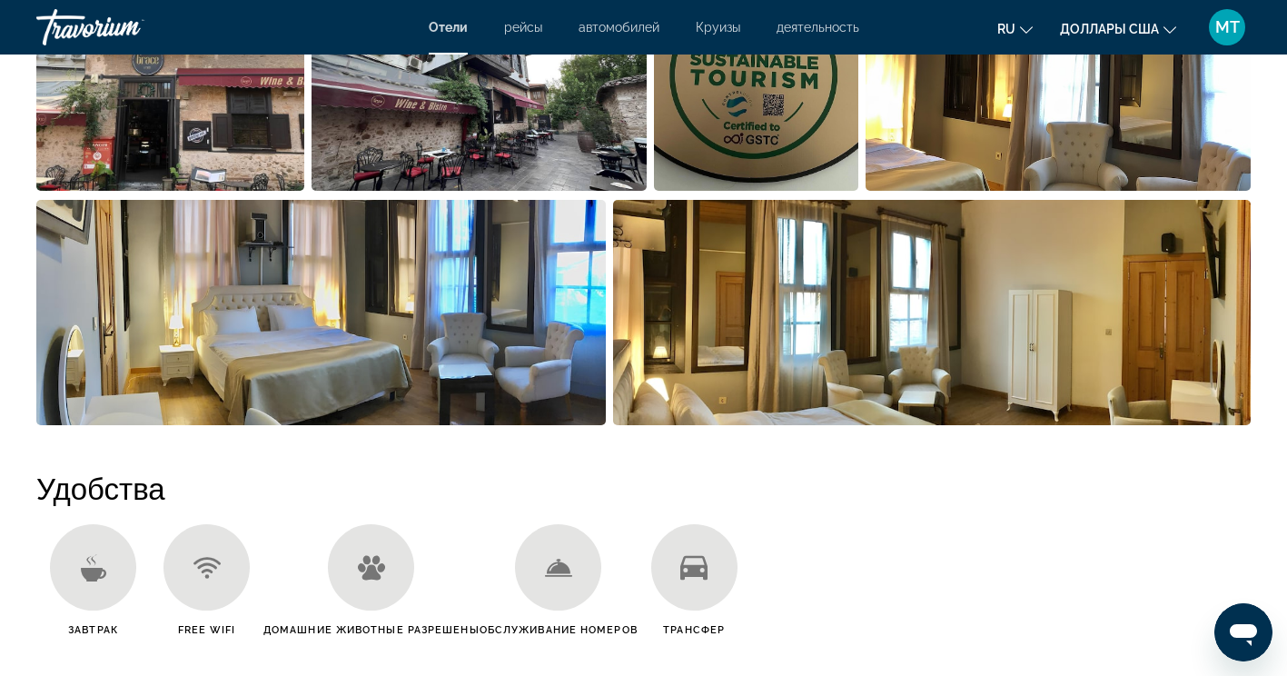
scroll to position [999, 0]
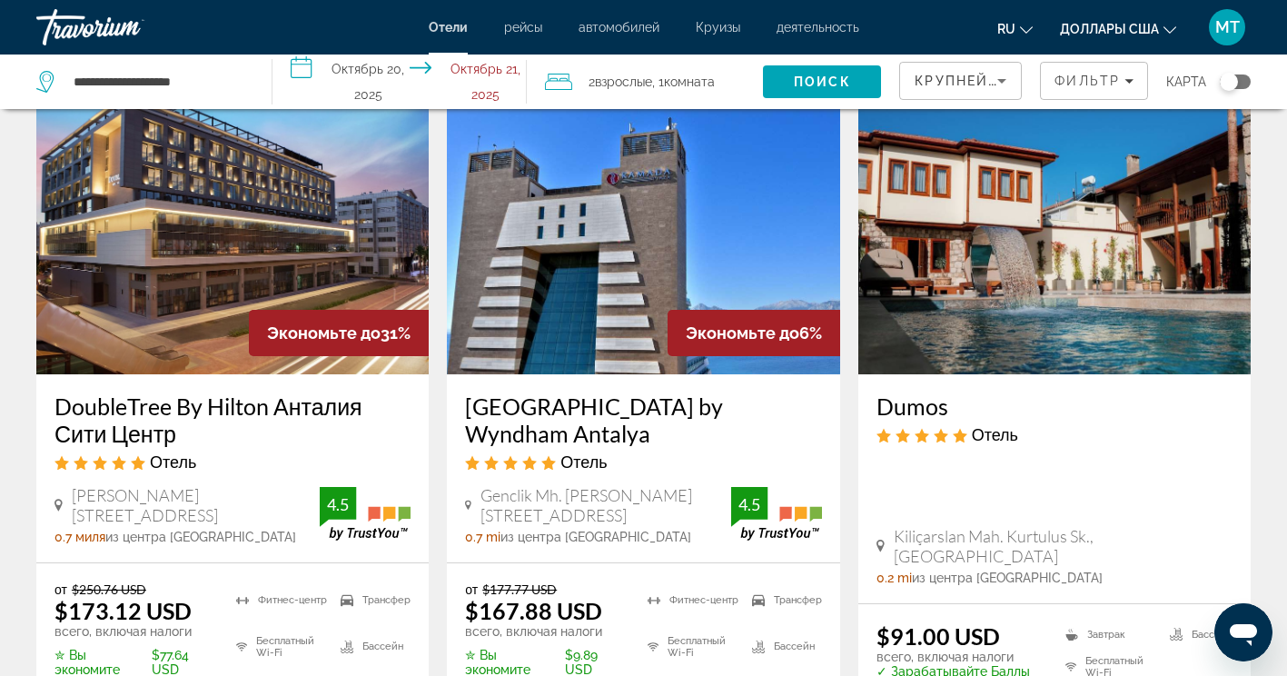
scroll to position [91, 0]
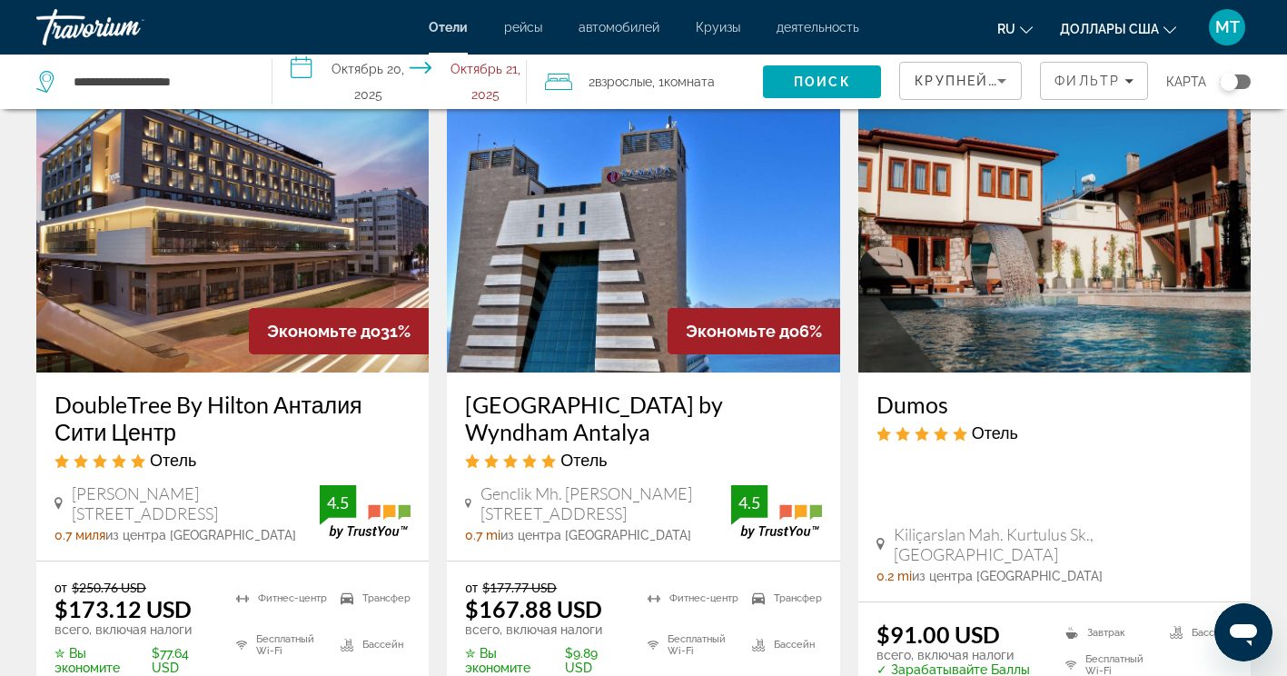
click at [1011, 262] on img "Основное содержание" at bounding box center [1055, 227] width 392 height 291
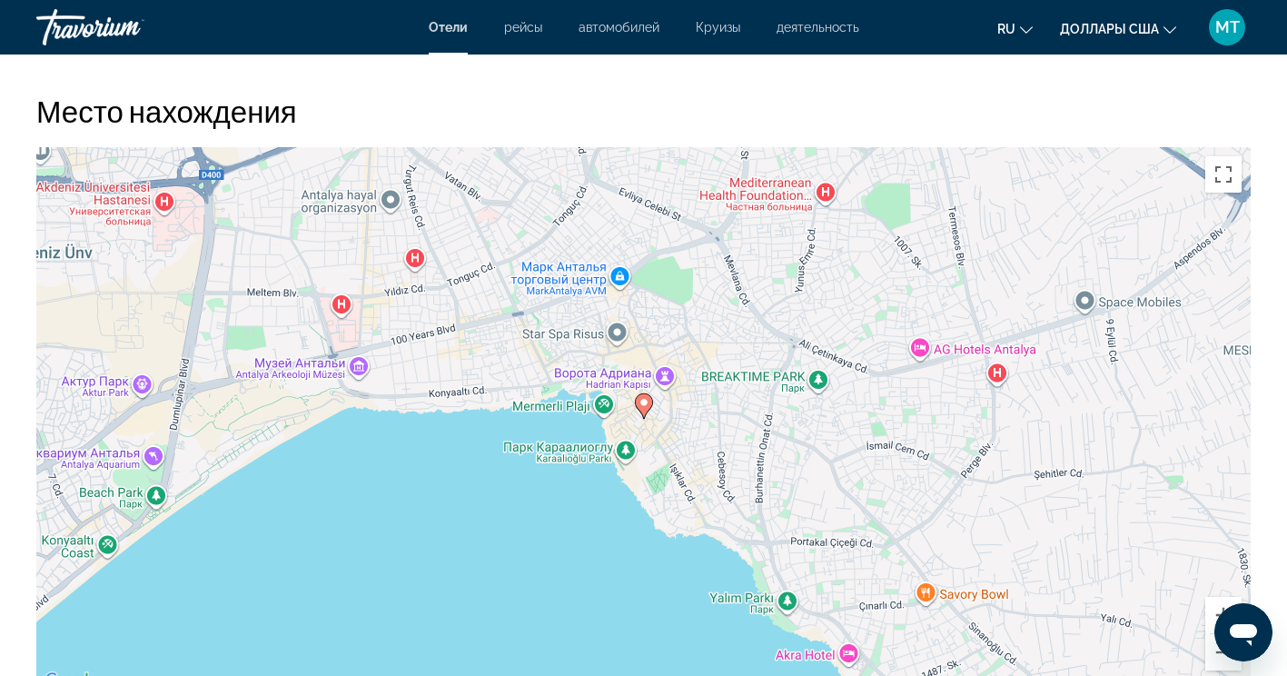
scroll to position [1726, 0]
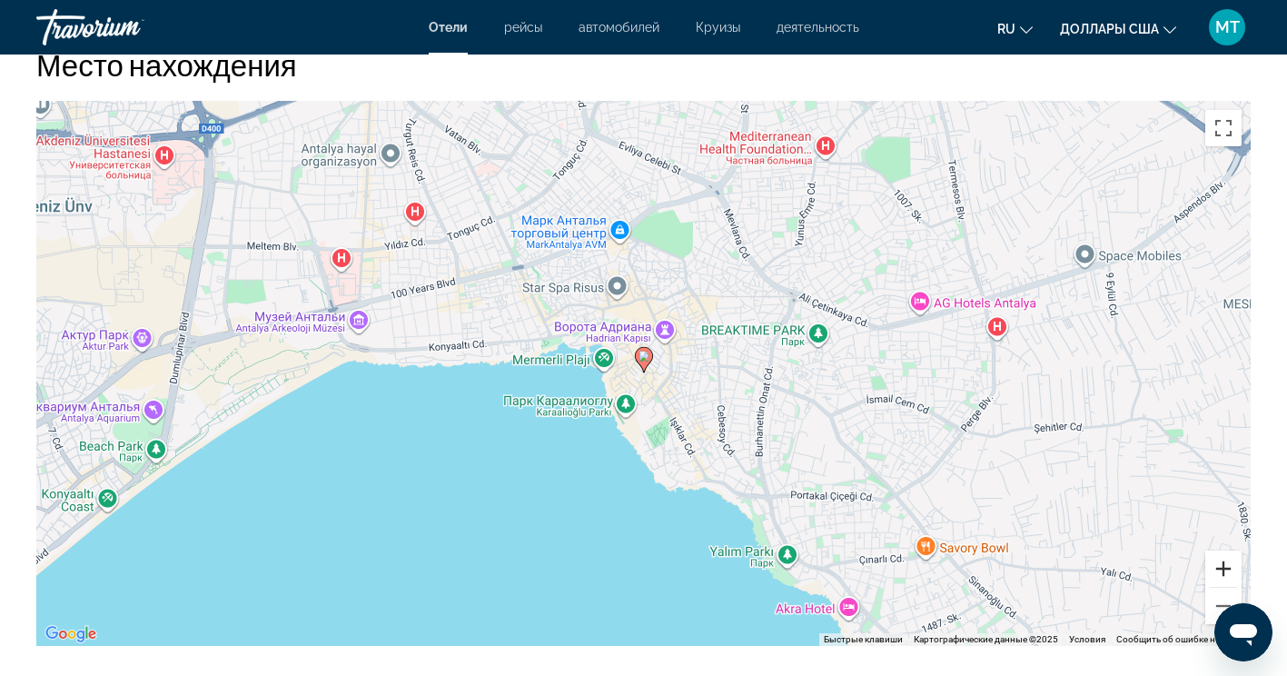
click at [1221, 570] on button "Увеличить" at bounding box center [1224, 569] width 36 height 36
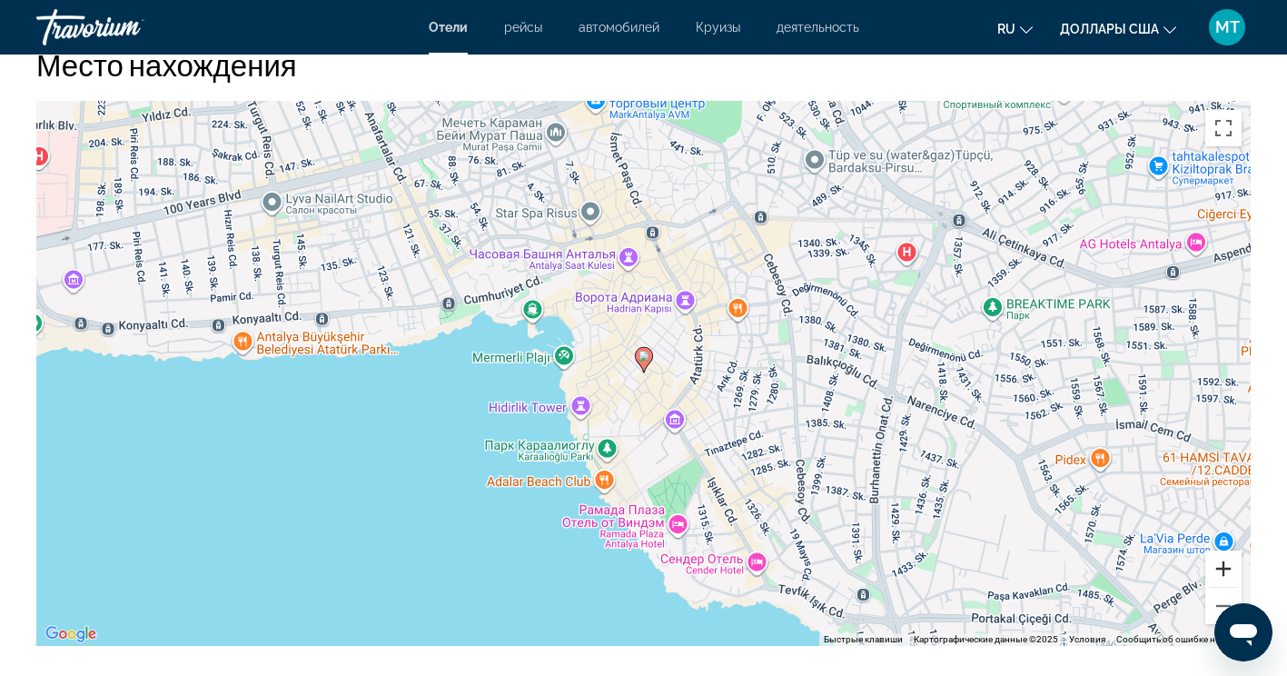
click at [1221, 570] on button "Увеличить" at bounding box center [1224, 569] width 36 height 36
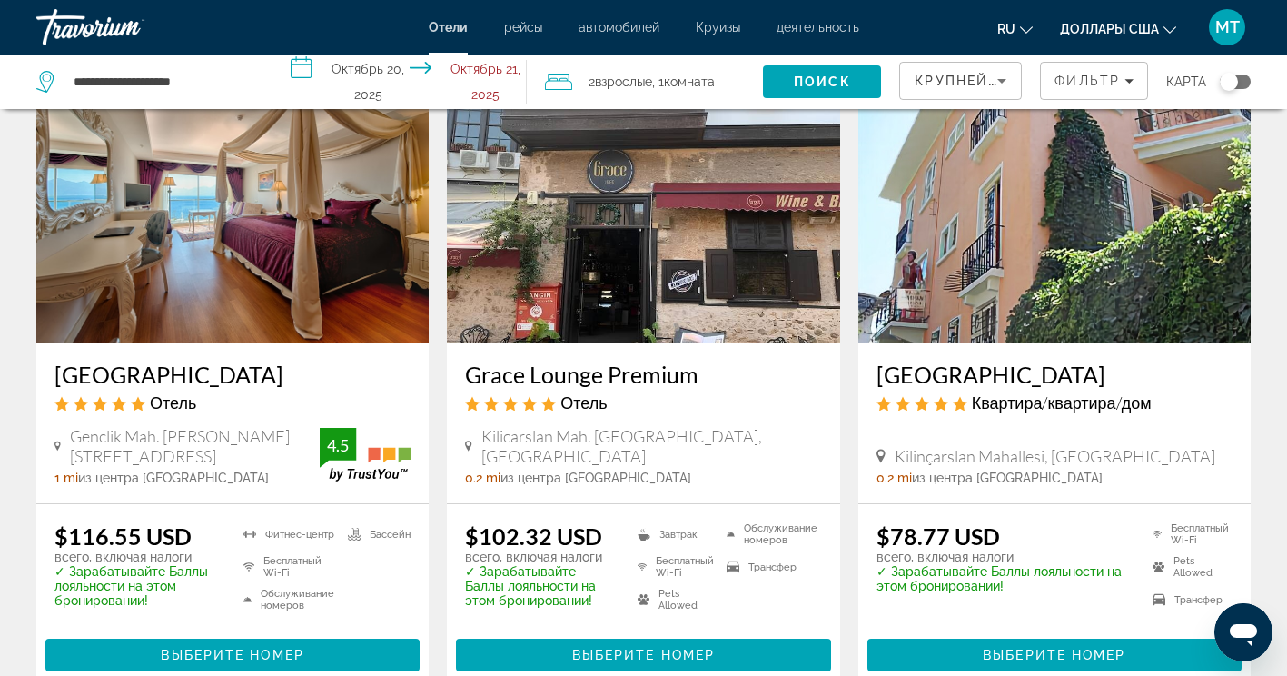
scroll to position [818, 0]
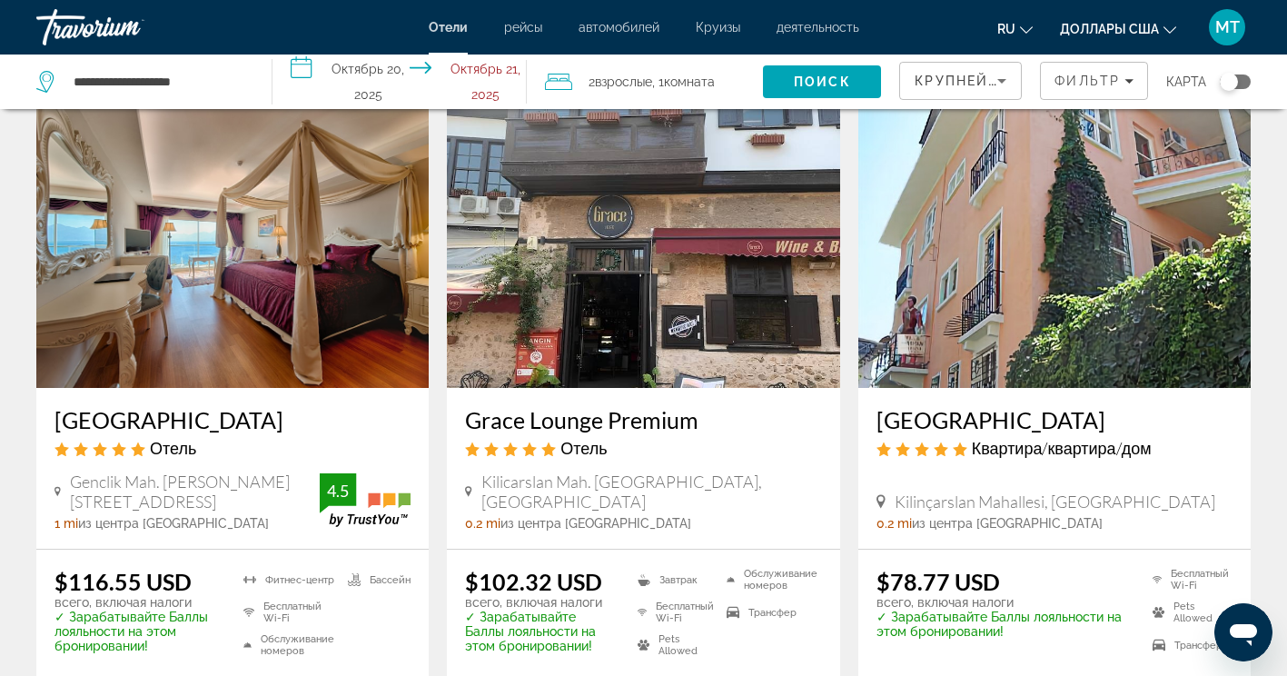
click at [274, 254] on img "Основное содержание" at bounding box center [232, 242] width 392 height 291
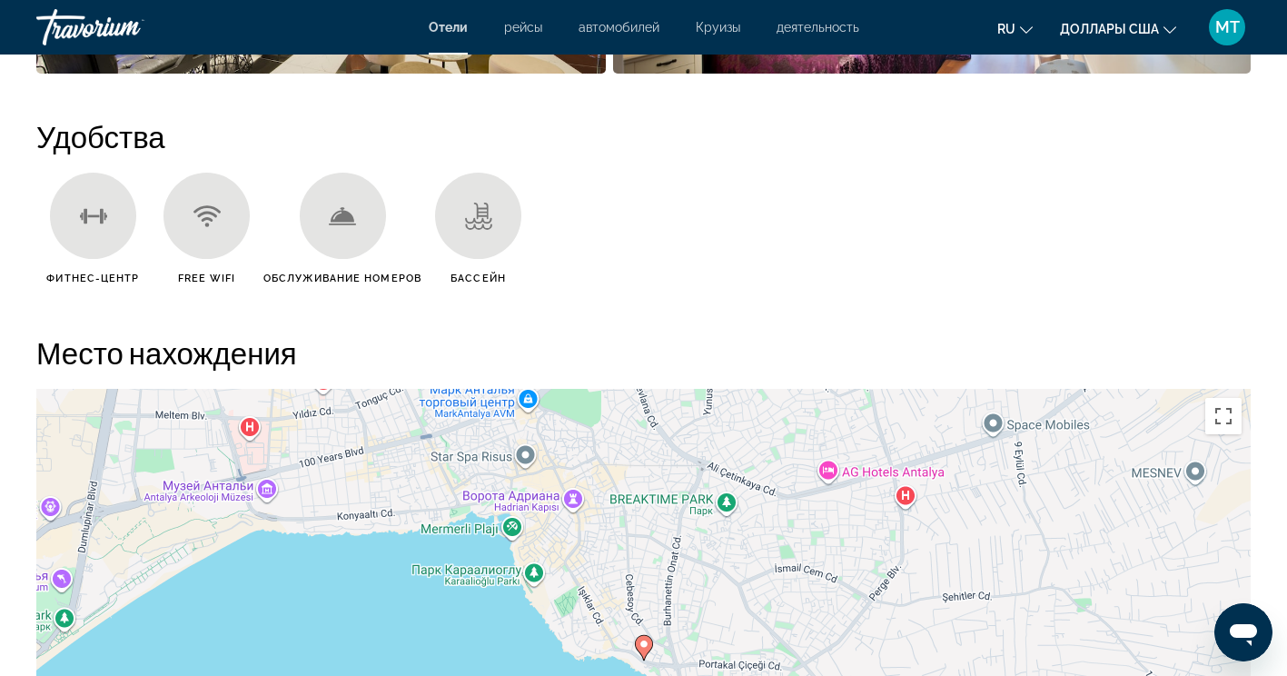
scroll to position [1544, 0]
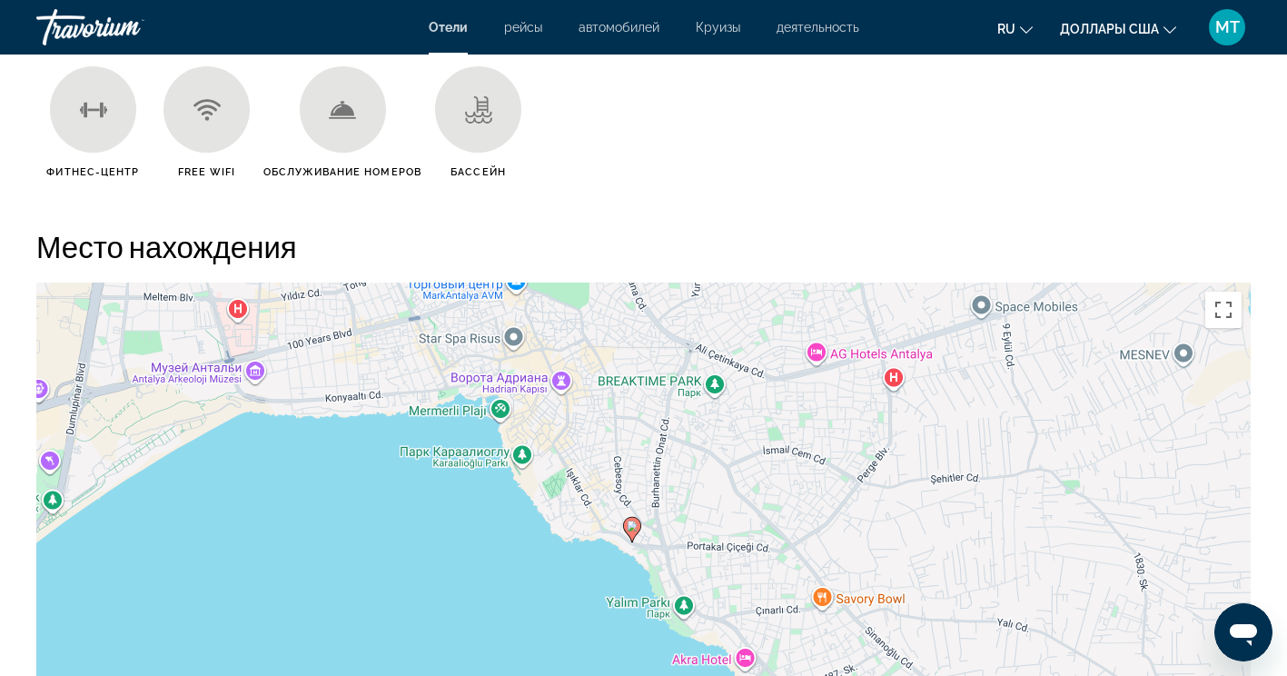
drag, startPoint x: 632, startPoint y: 561, endPoint x: 596, endPoint y: 519, distance: 55.4
click at [596, 519] on div "Чтобы активировать перетаскивание с помощью клавиатуры, нажмите Alt + Ввод. Пос…" at bounding box center [643, 555] width 1215 height 545
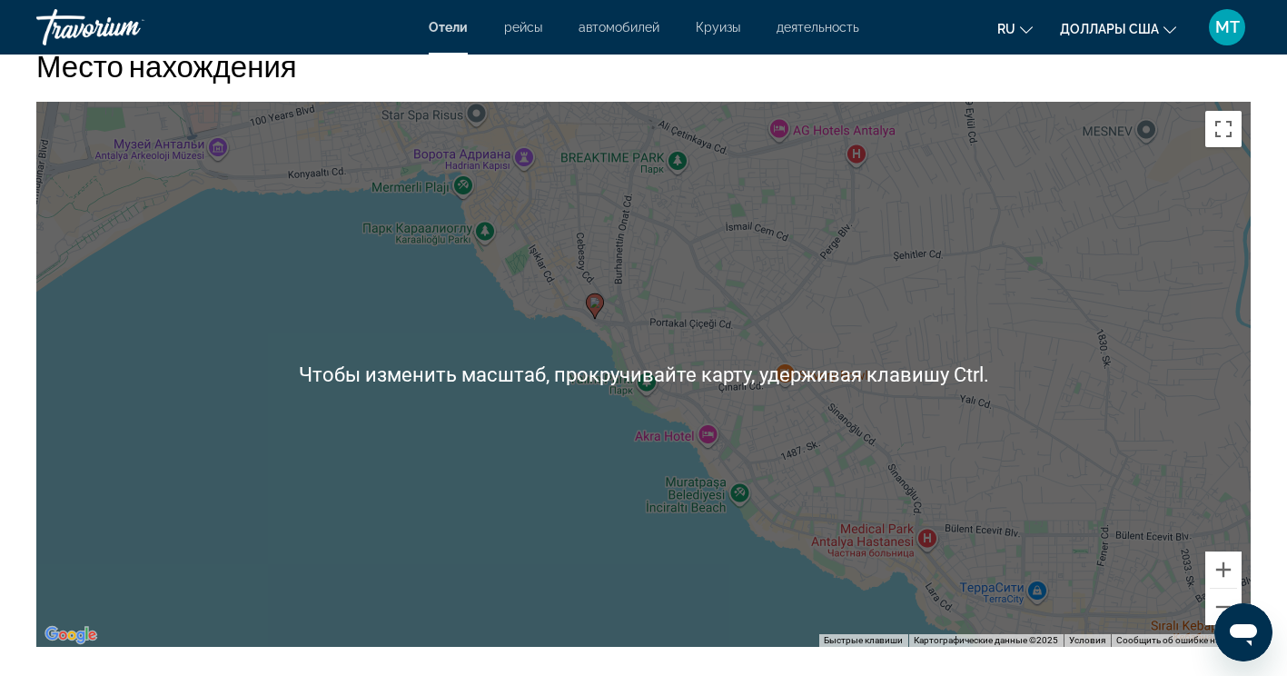
scroll to position [1726, 0]
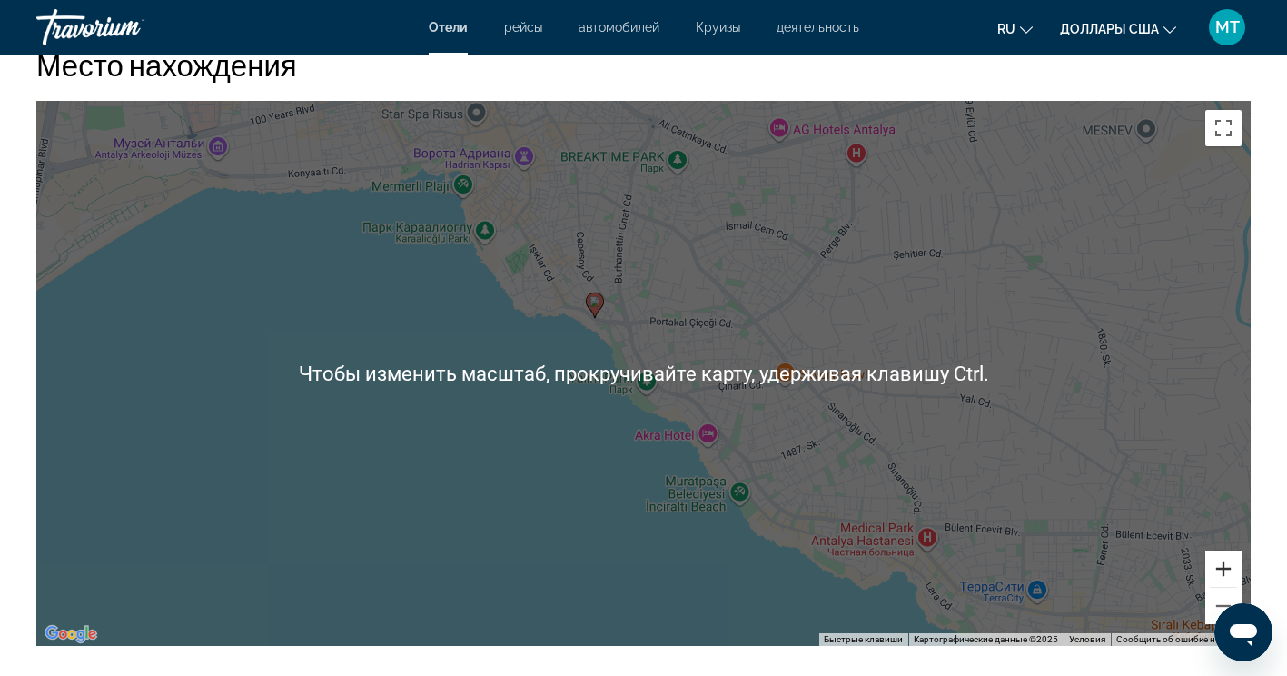
click at [1236, 567] on button "Увеличить" at bounding box center [1224, 569] width 36 height 36
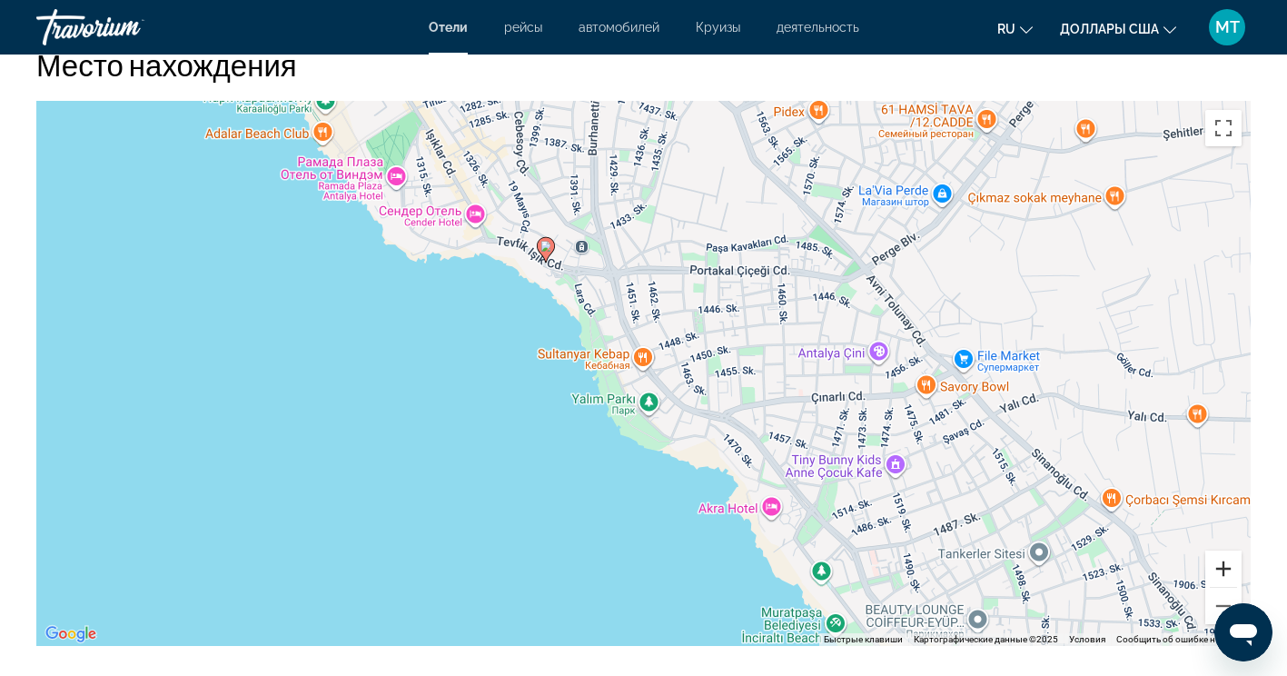
click at [1233, 566] on button "Увеличить" at bounding box center [1224, 569] width 36 height 36
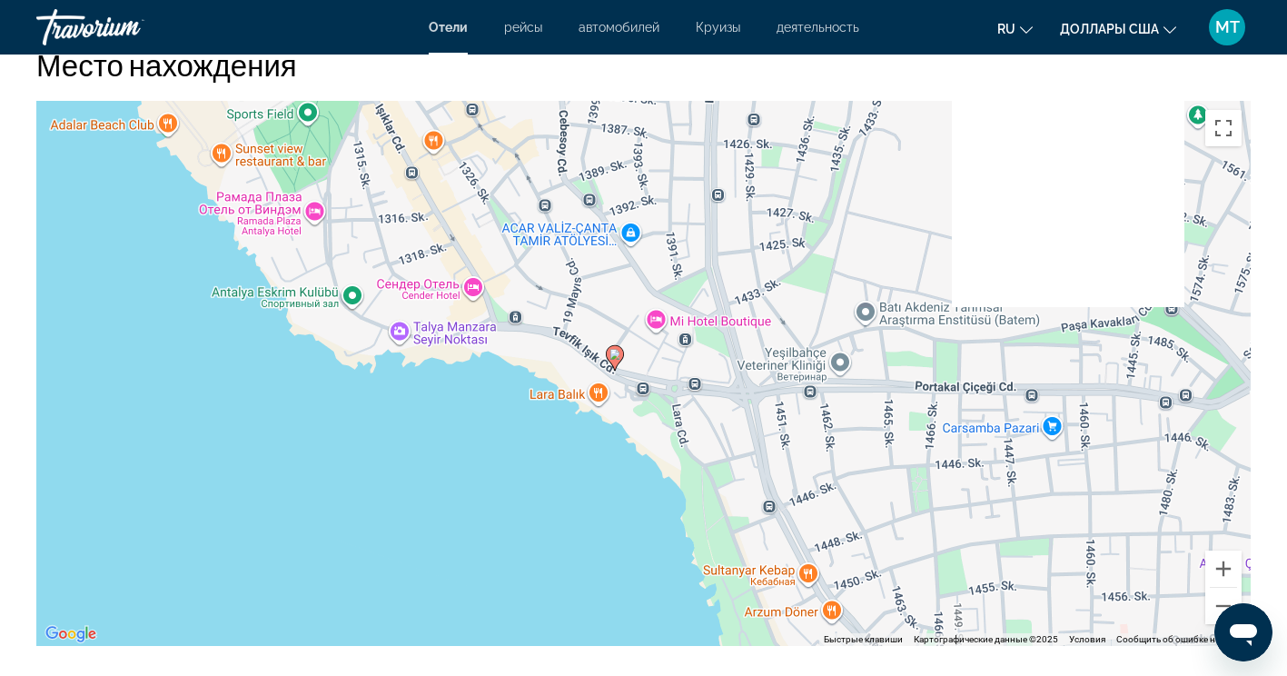
drag, startPoint x: 753, startPoint y: 492, endPoint x: 790, endPoint y: 534, distance: 56.0
click at [790, 534] on div "Чтобы активировать перетаскивание с помощью клавиатуры, нажмите Alt + Ввод. Пос…" at bounding box center [643, 373] width 1215 height 545
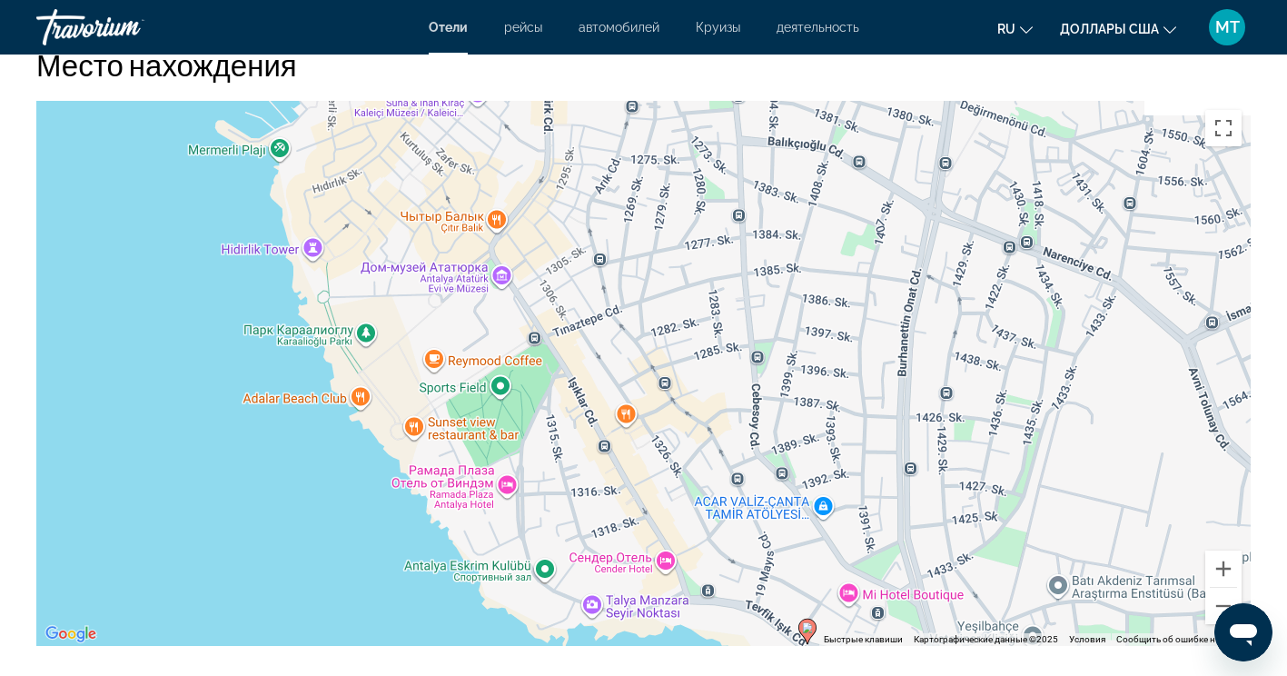
drag, startPoint x: 750, startPoint y: 439, endPoint x: 857, endPoint y: 468, distance: 110.2
click at [893, 644] on div "Чтобы активировать перетаскивание с помощью клавиатуры, нажмите Alt + Ввод. Пос…" at bounding box center [643, 373] width 1215 height 545
click at [1217, 596] on button "Уменьшить" at bounding box center [1224, 606] width 36 height 36
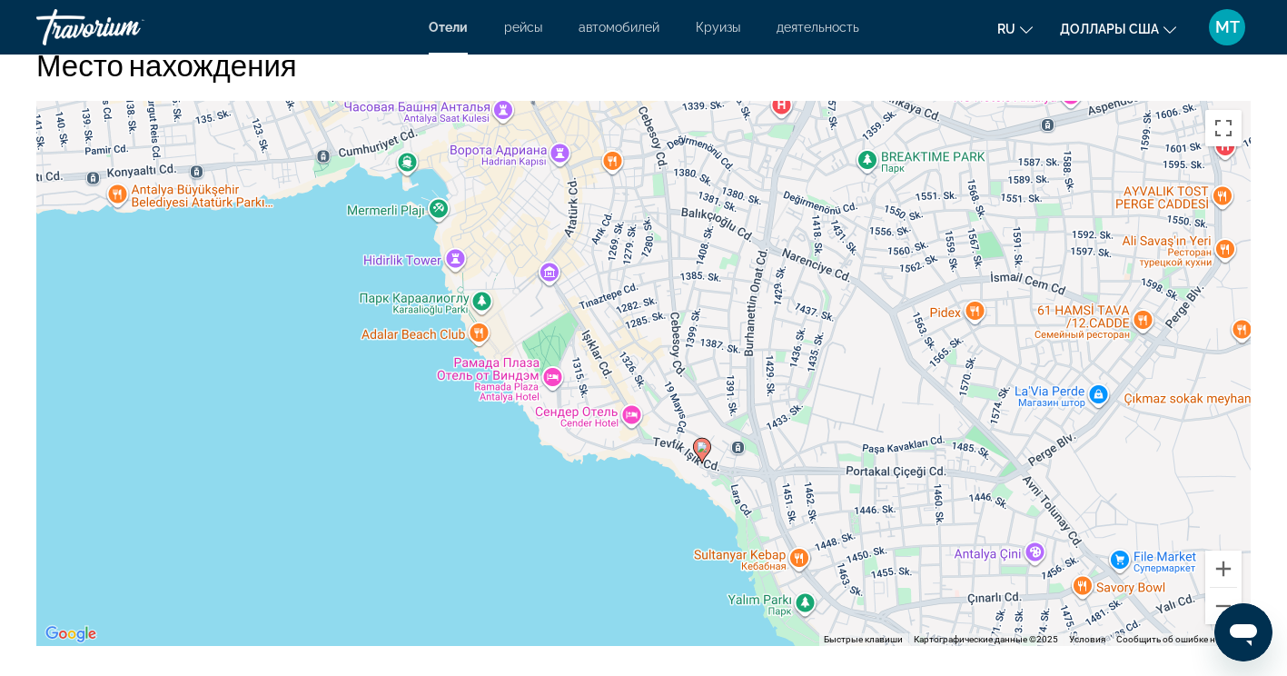
drag, startPoint x: 914, startPoint y: 499, endPoint x: 899, endPoint y: 462, distance: 39.1
click at [899, 462] on div "Чтобы активировать перетаскивание с помощью клавиатуры, нажмите Alt + Ввод. Пос…" at bounding box center [643, 373] width 1215 height 545
click at [1240, 574] on button "Увеличить" at bounding box center [1224, 569] width 36 height 36
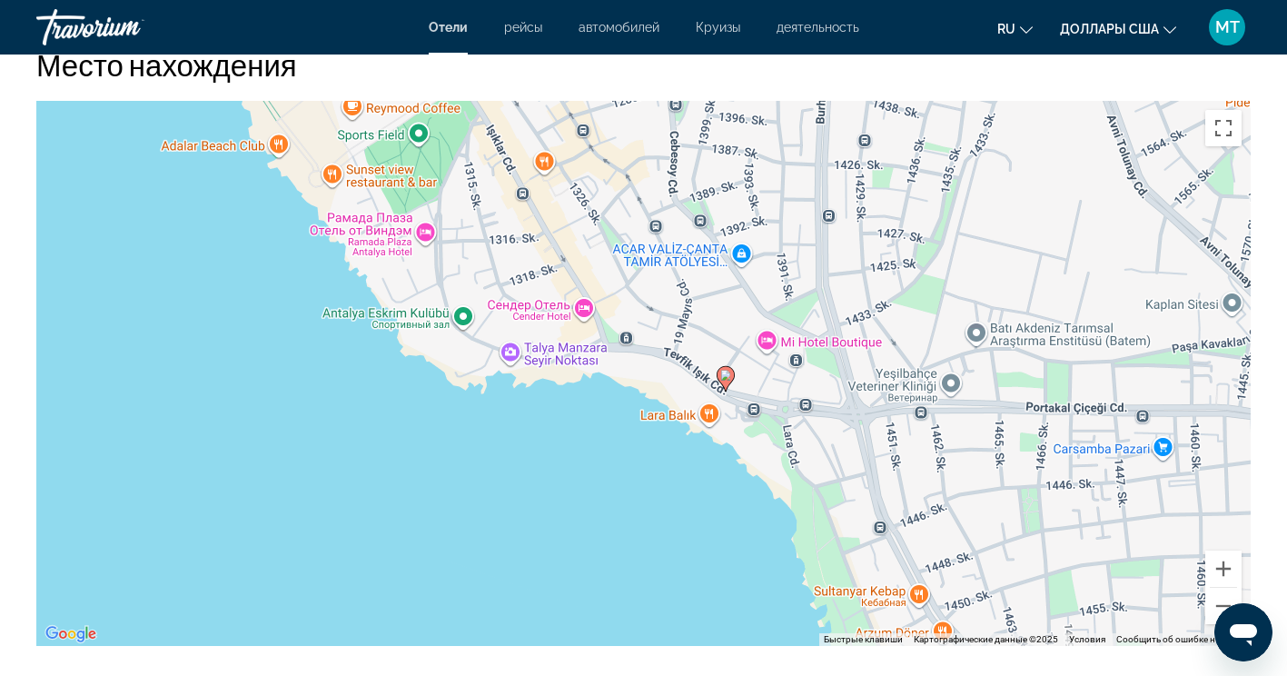
drag, startPoint x: 902, startPoint y: 463, endPoint x: 873, endPoint y: 325, distance: 141.1
click at [873, 325] on div "Чтобы активировать перетаскивание с помощью клавиатуры, нажмите Alt + Ввод. Пос…" at bounding box center [643, 373] width 1215 height 545
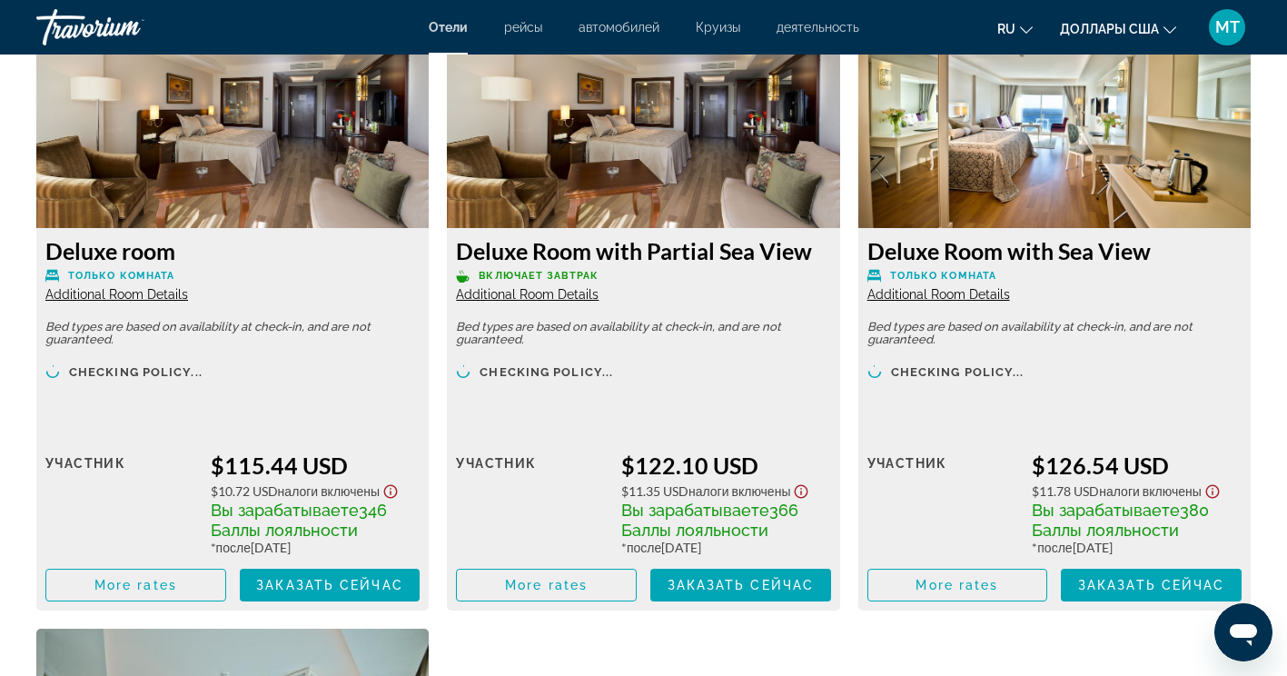
scroll to position [2635, 0]
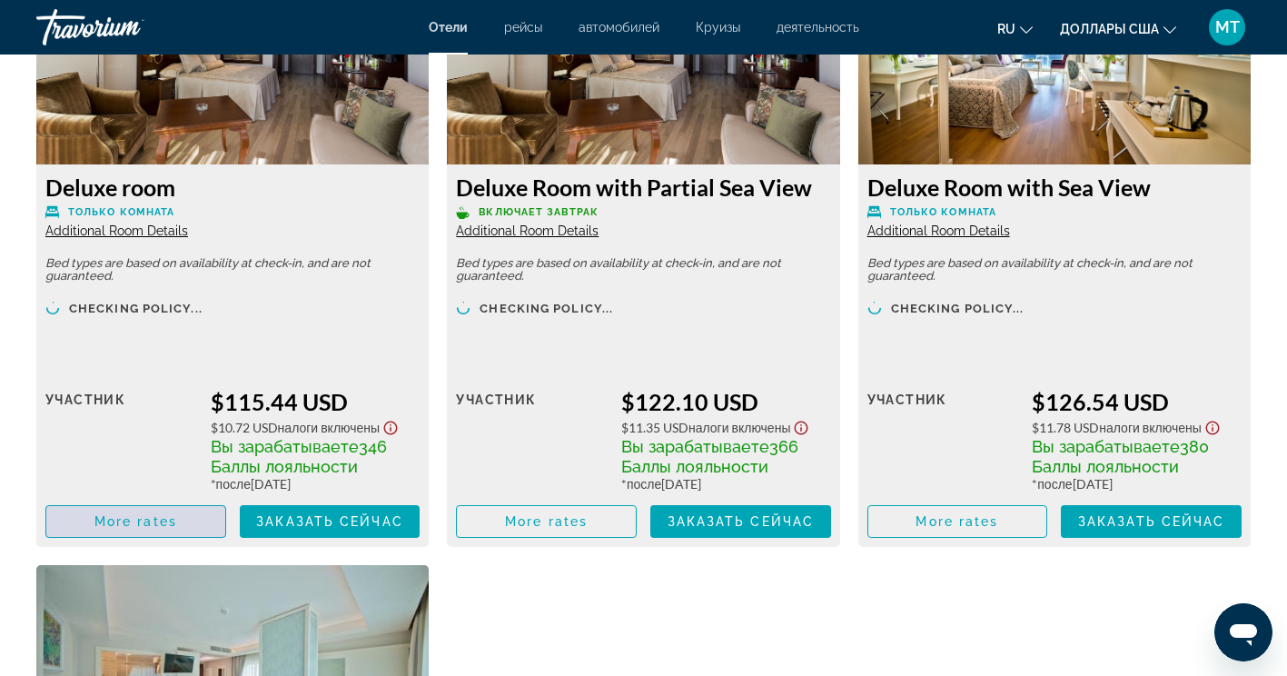
click at [97, 524] on span "More rates" at bounding box center [135, 521] width 83 height 15
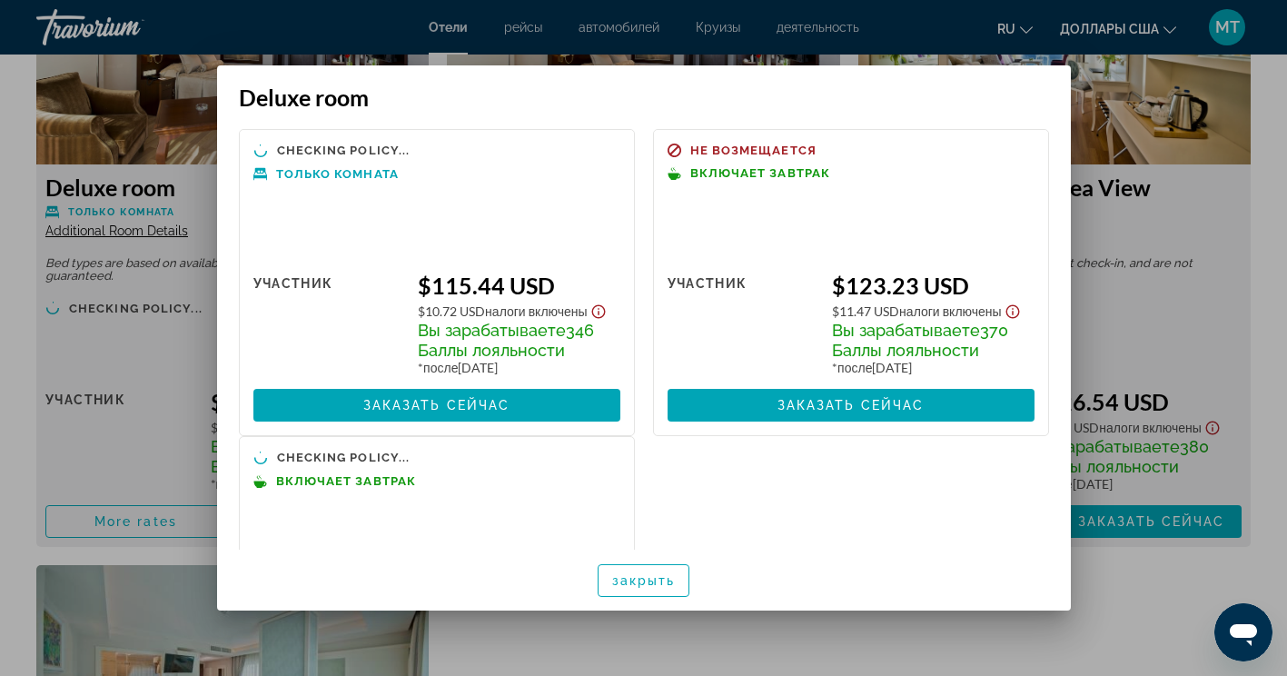
click at [1132, 611] on div at bounding box center [643, 338] width 1287 height 676
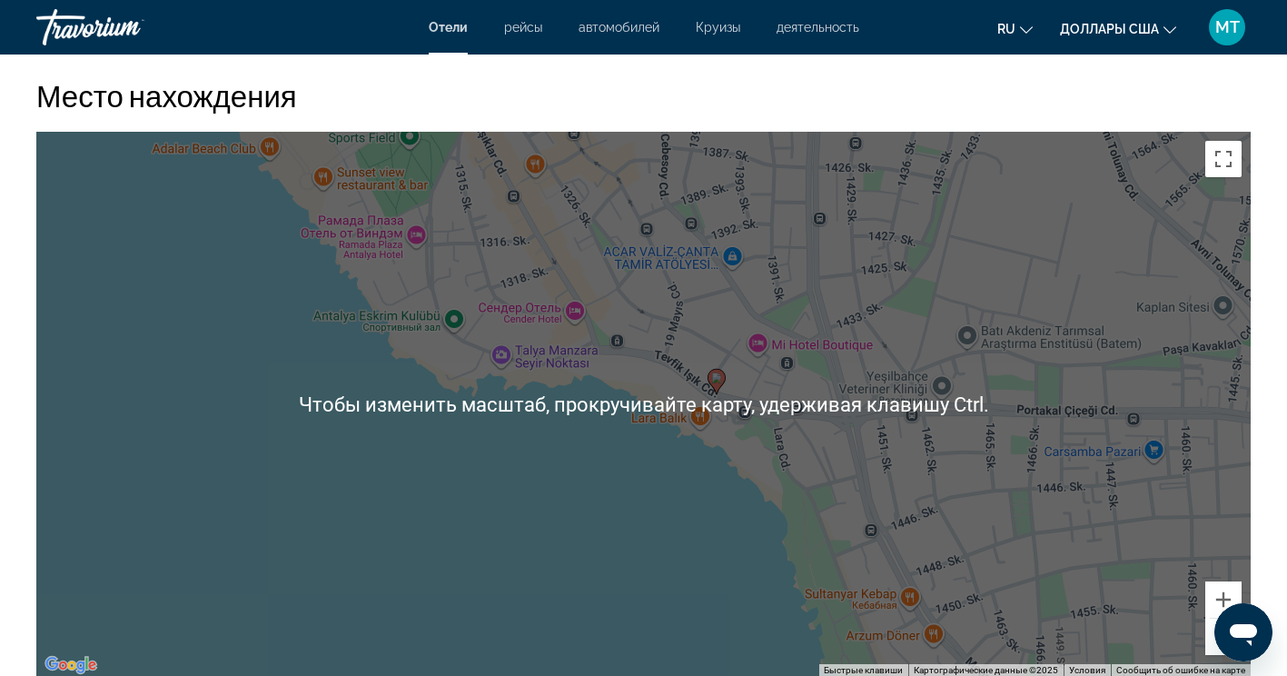
scroll to position [1726, 0]
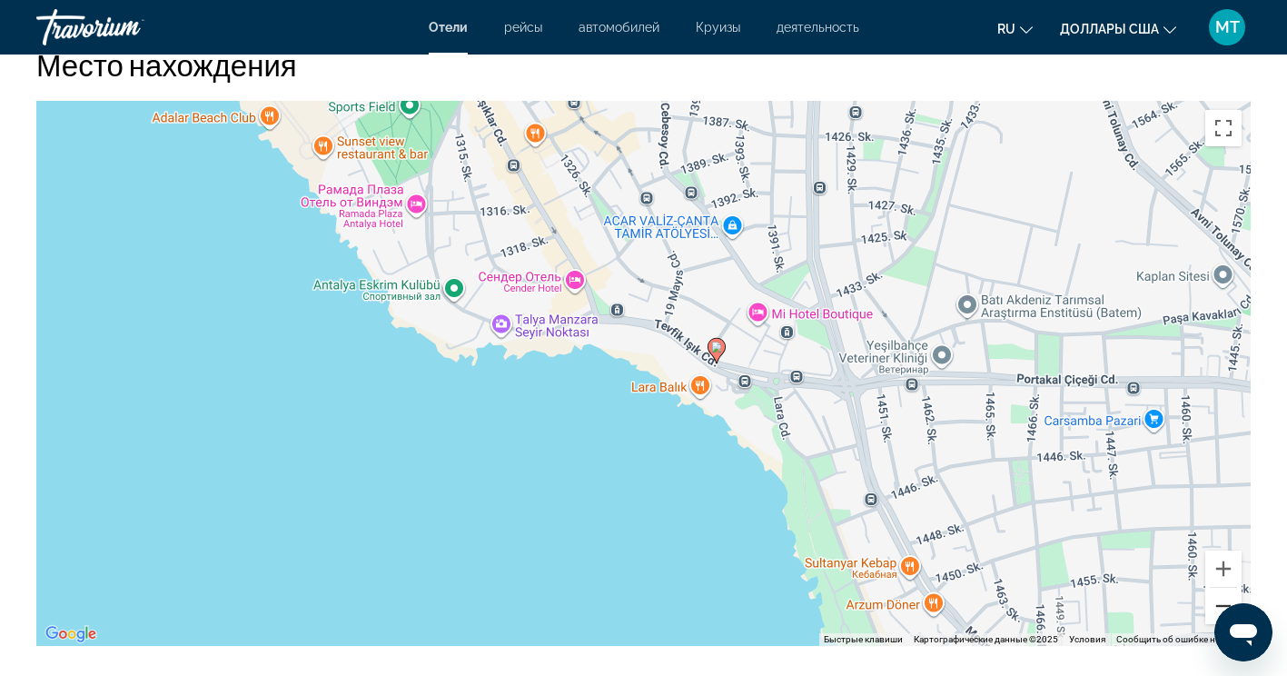
click at [1225, 598] on button "Уменьшить" at bounding box center [1224, 606] width 36 height 36
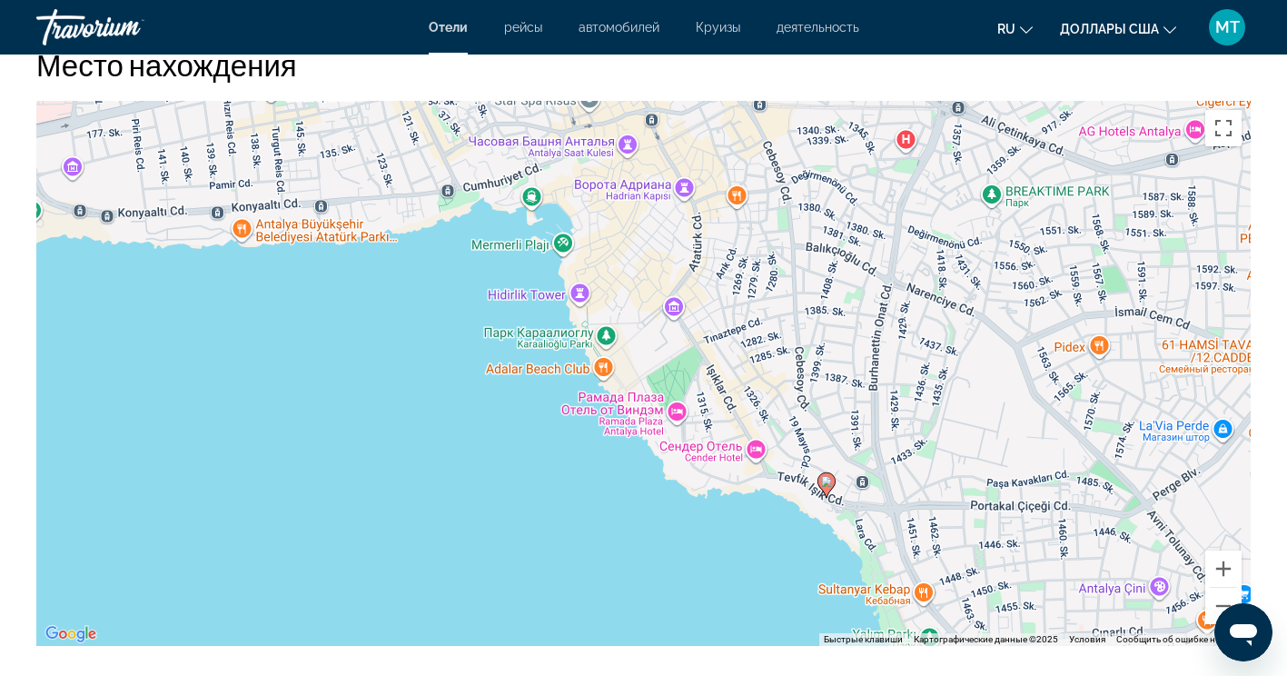
drag, startPoint x: 744, startPoint y: 410, endPoint x: 893, endPoint y: 540, distance: 197.7
click at [893, 540] on div "Чтобы активировать перетаскивание с помощью клавиатуры, нажмите Alt + Ввод. Пос…" at bounding box center [643, 373] width 1215 height 545
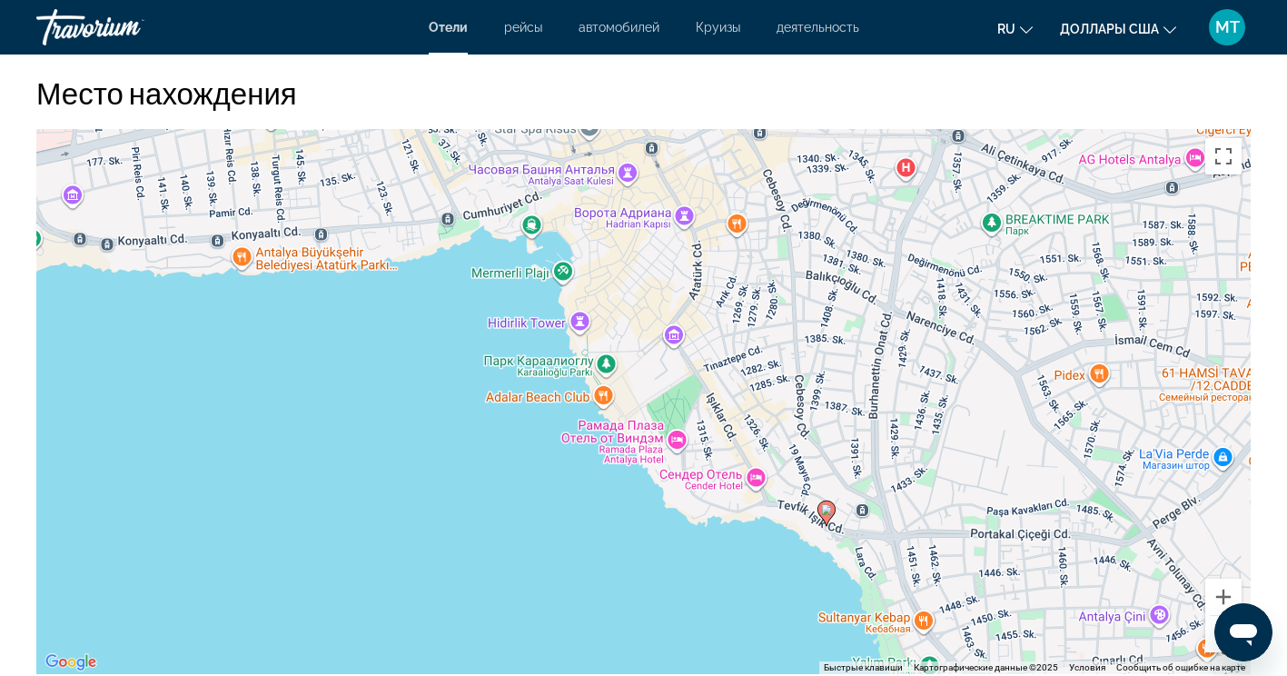
scroll to position [1544, 0]
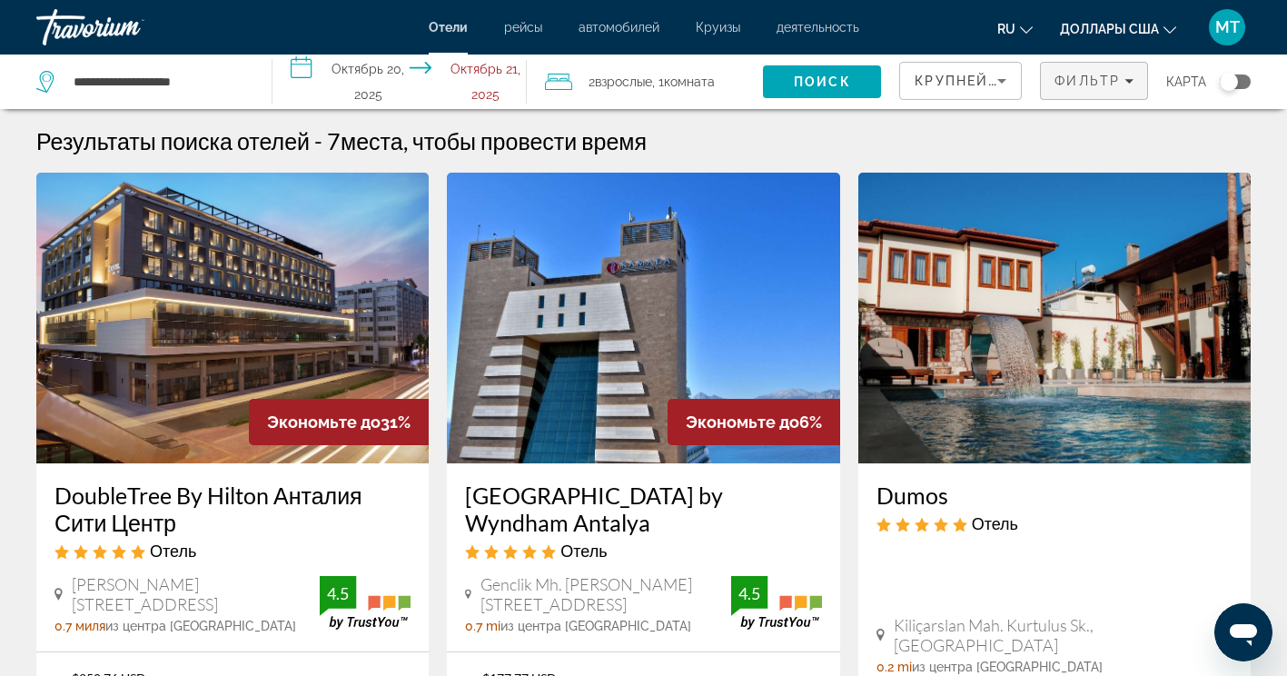
click at [1089, 75] on span "Фильтр" at bounding box center [1087, 81] width 65 height 15
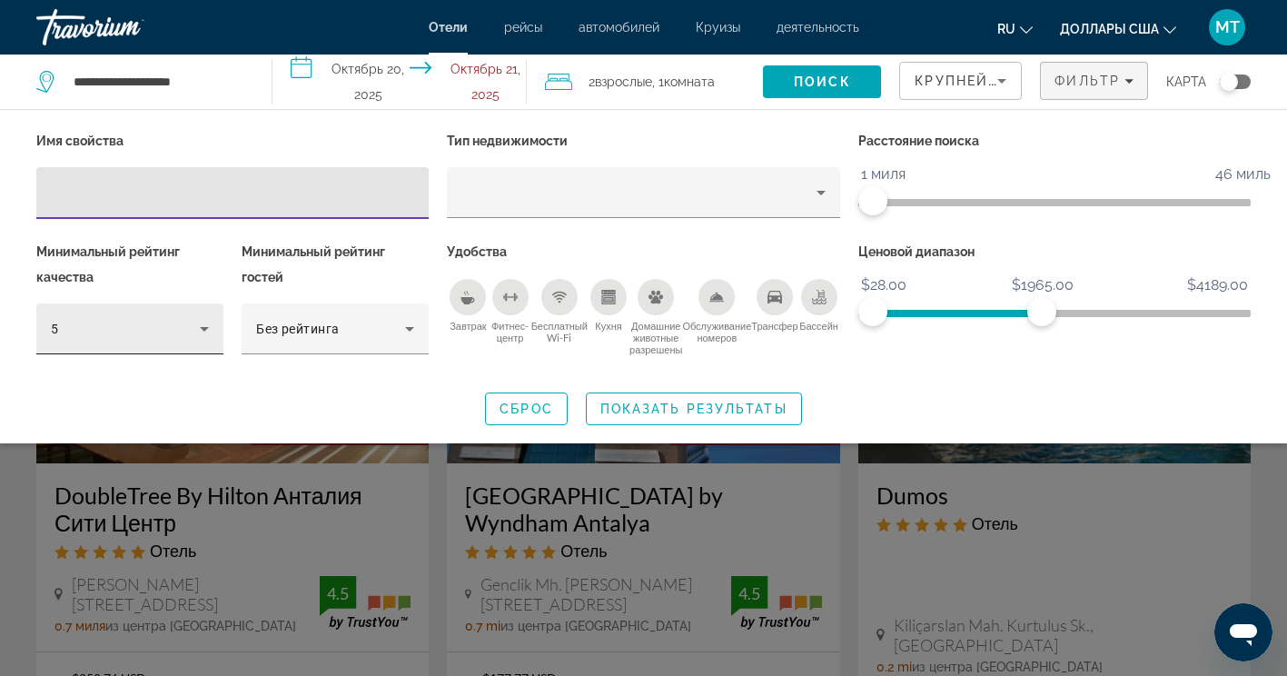
click at [204, 336] on icon "Фильтры отелей" at bounding box center [205, 329] width 22 height 22
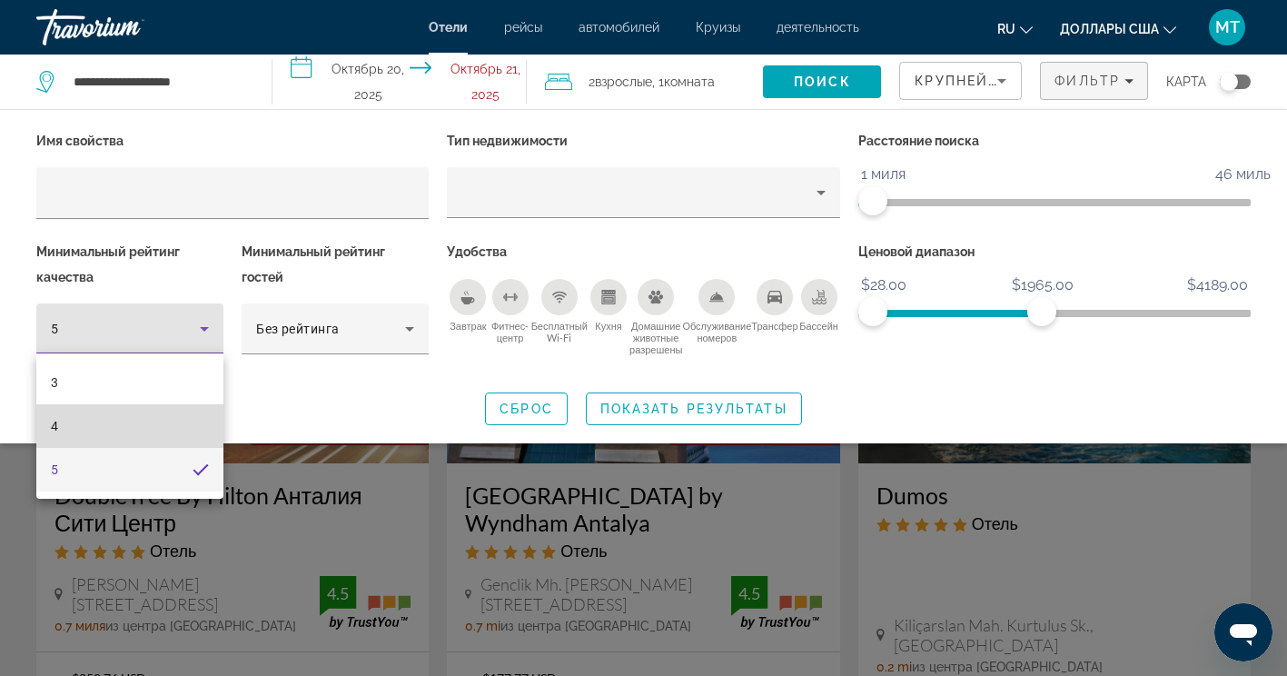
click at [162, 426] on mat-option "4" at bounding box center [129, 426] width 187 height 44
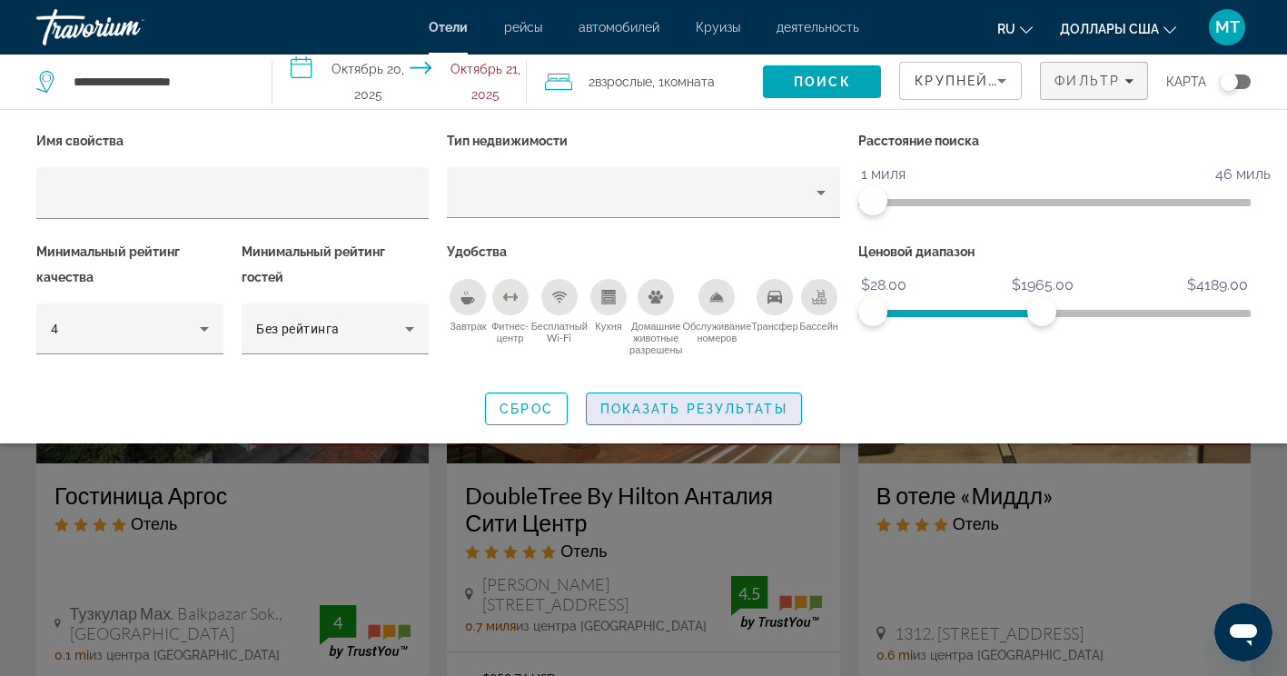
click at [682, 399] on span "Виджет поиска" at bounding box center [694, 409] width 214 height 44
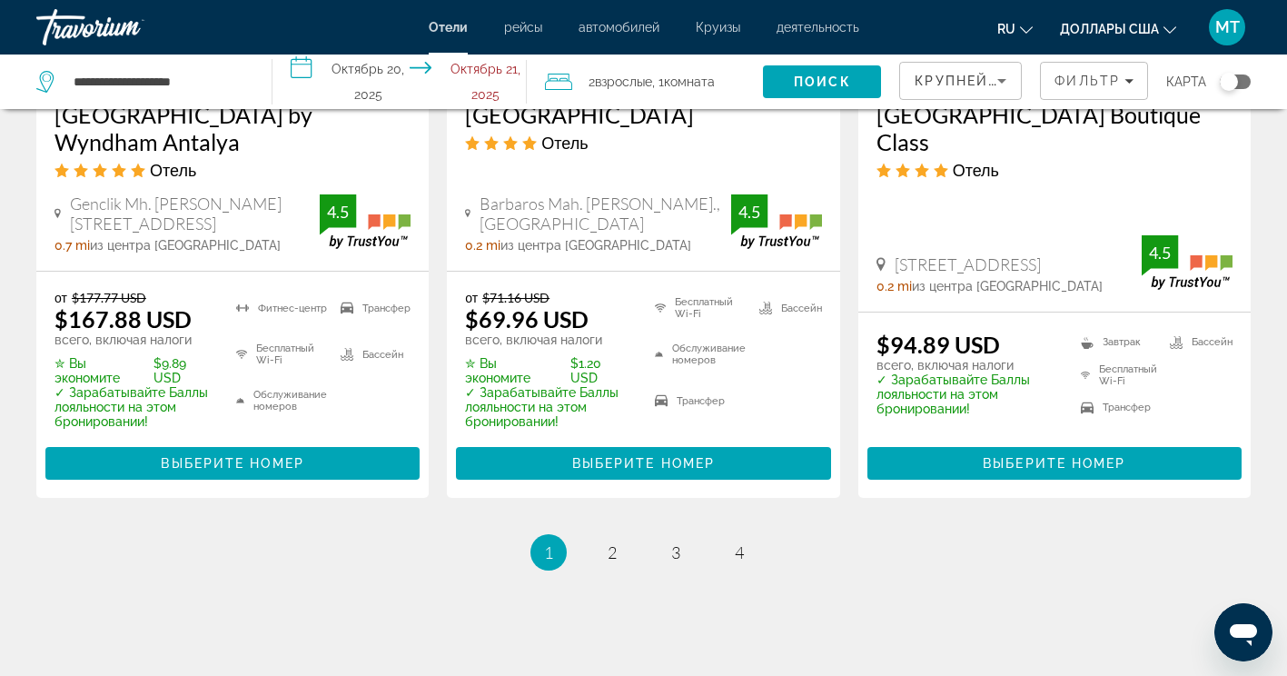
scroll to position [2609, 0]
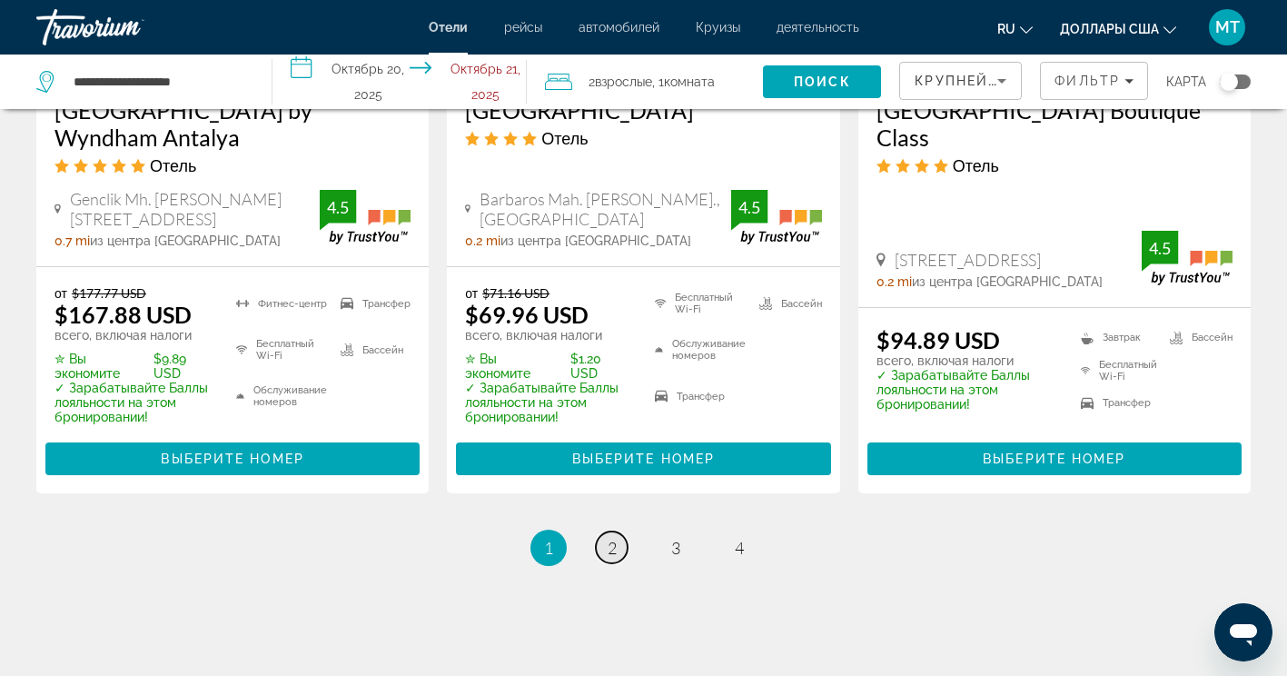
click at [614, 538] on span "2" at bounding box center [612, 548] width 9 height 20
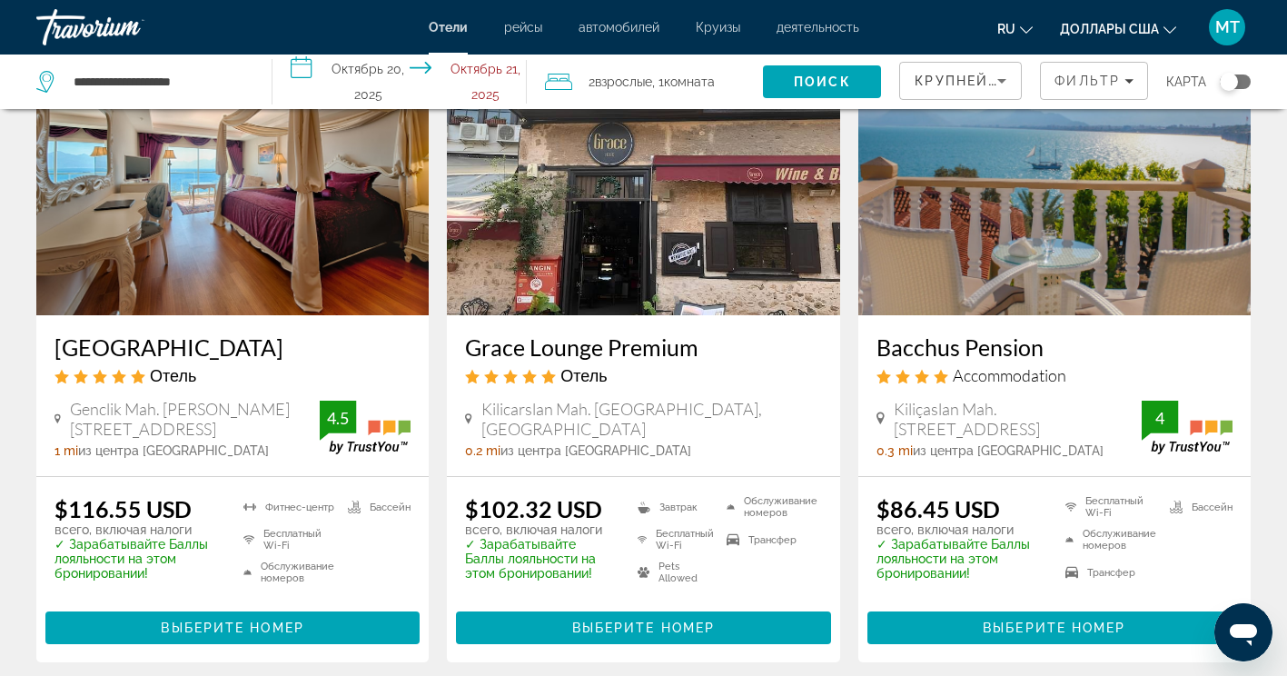
scroll to position [2362, 0]
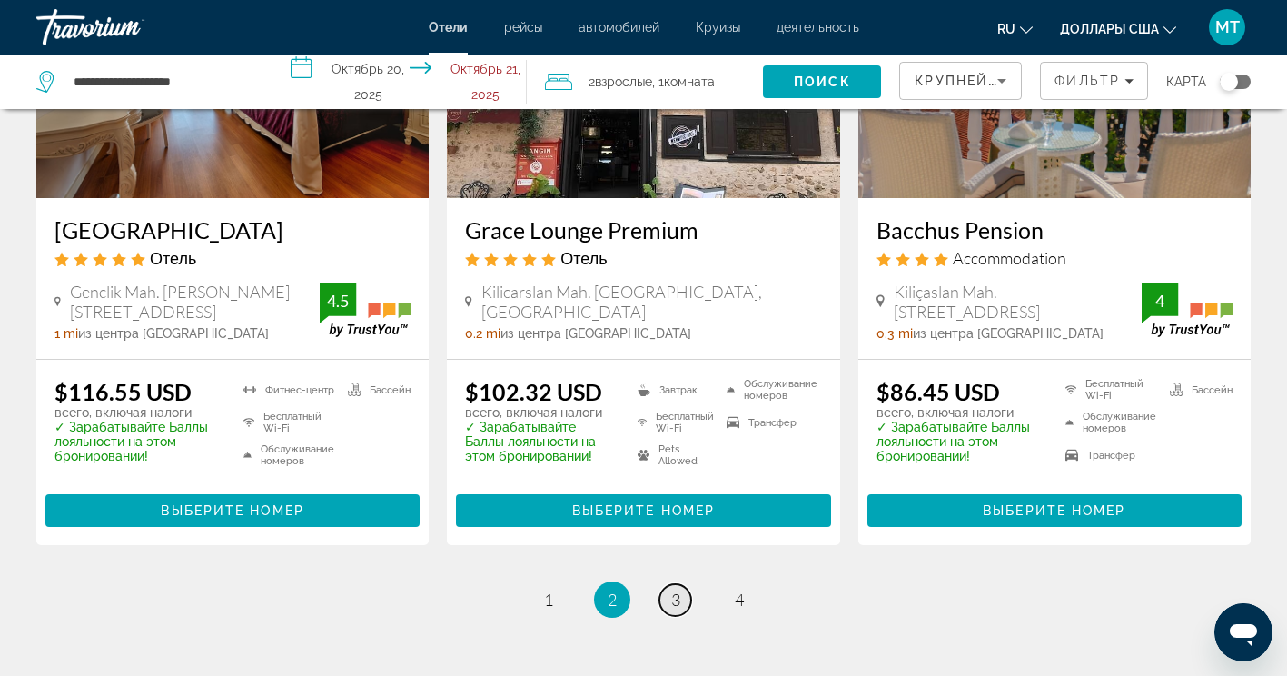
click at [676, 590] on span "3" at bounding box center [675, 600] width 9 height 20
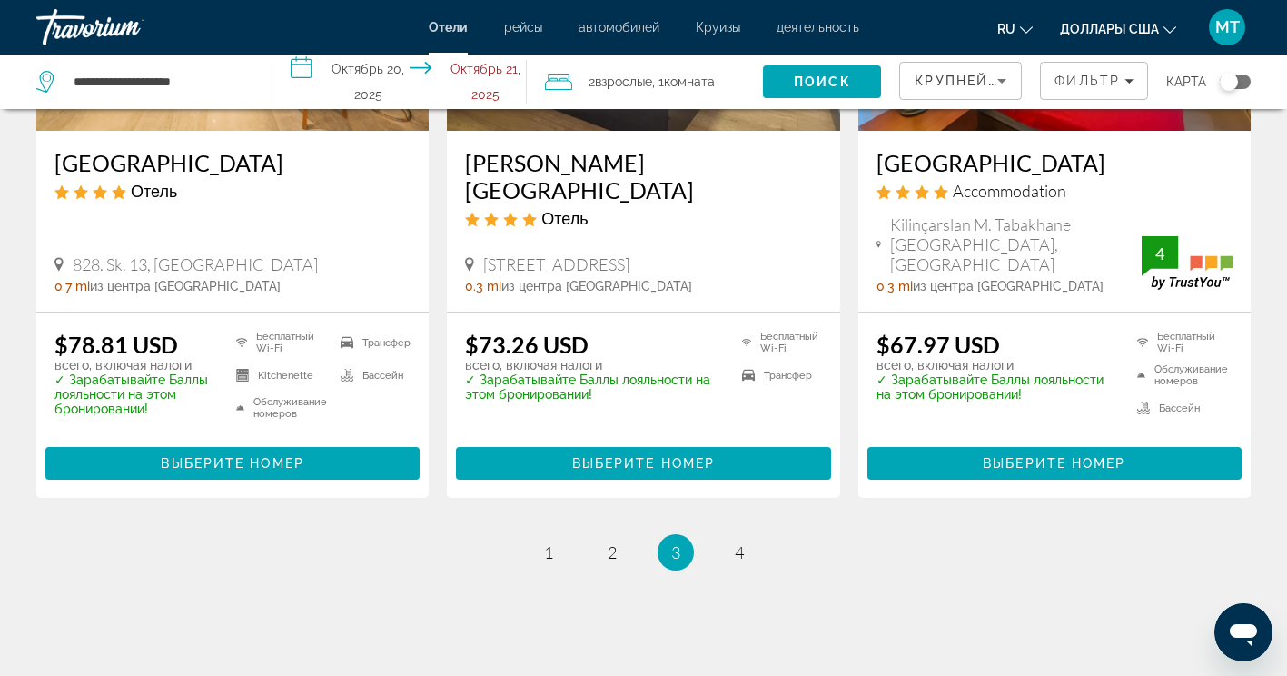
scroll to position [2393, 0]
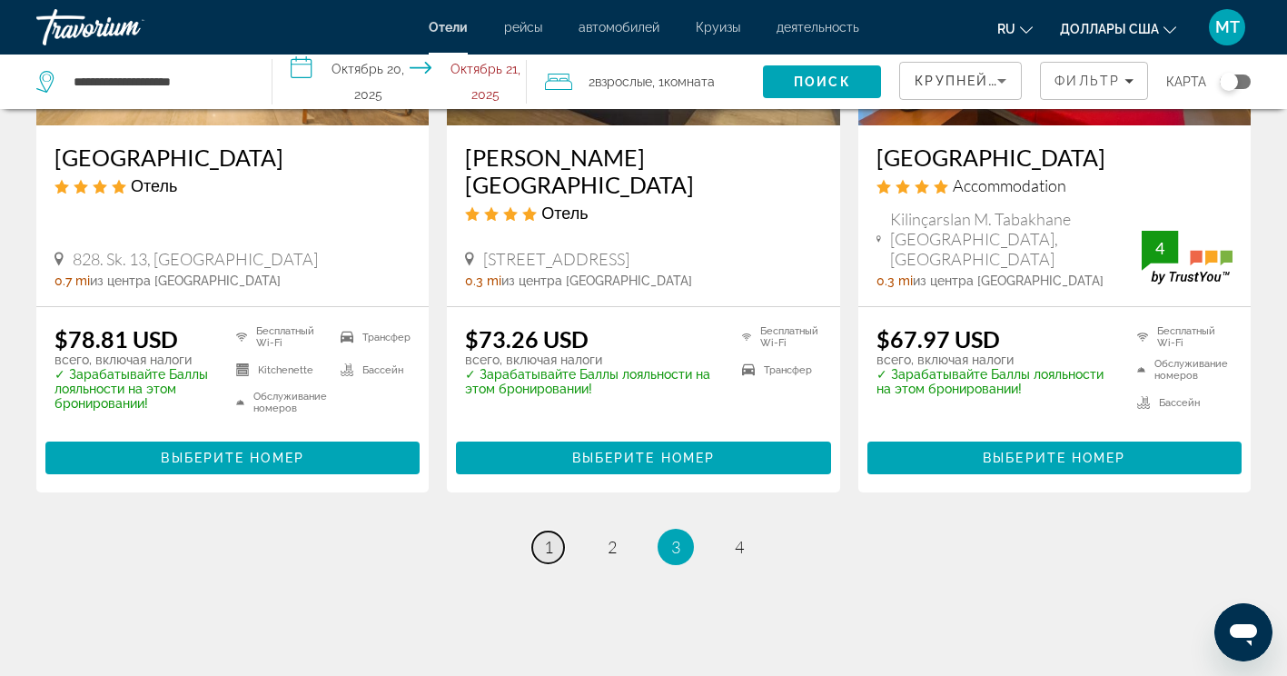
click at [537, 531] on link "page 1" at bounding box center [548, 547] width 32 height 32
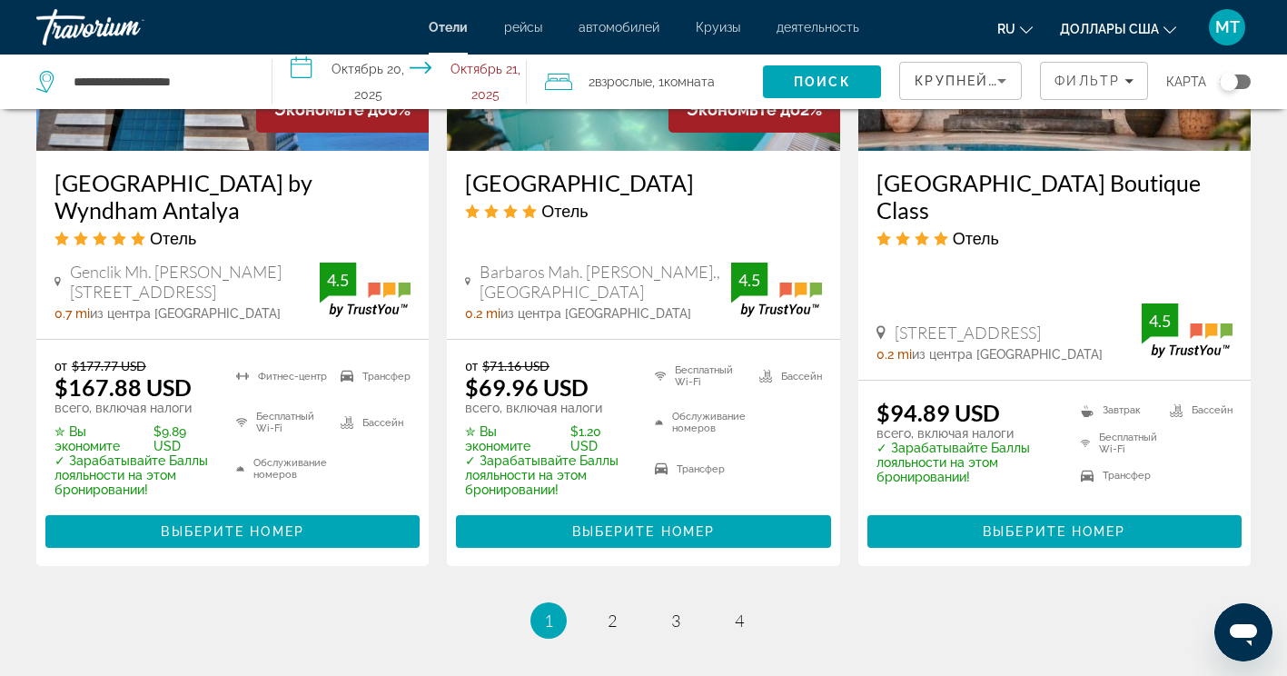
scroll to position [2544, 0]
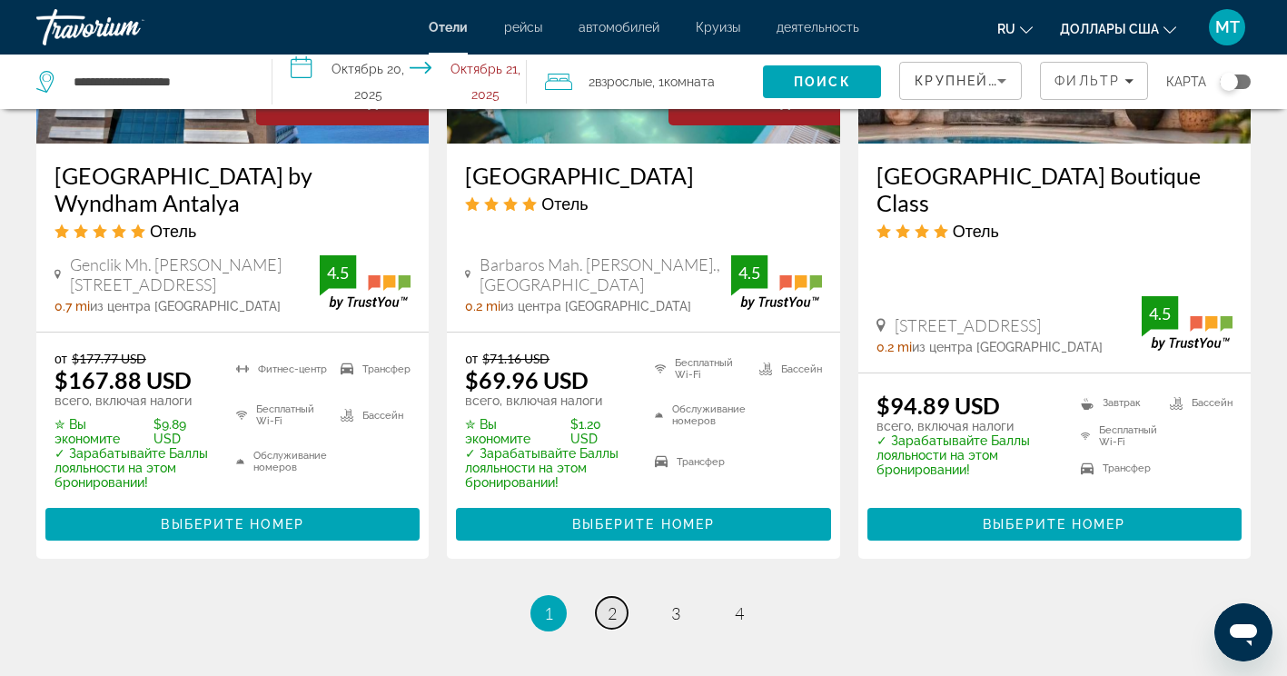
click at [618, 597] on link "page 2" at bounding box center [612, 613] width 32 height 32
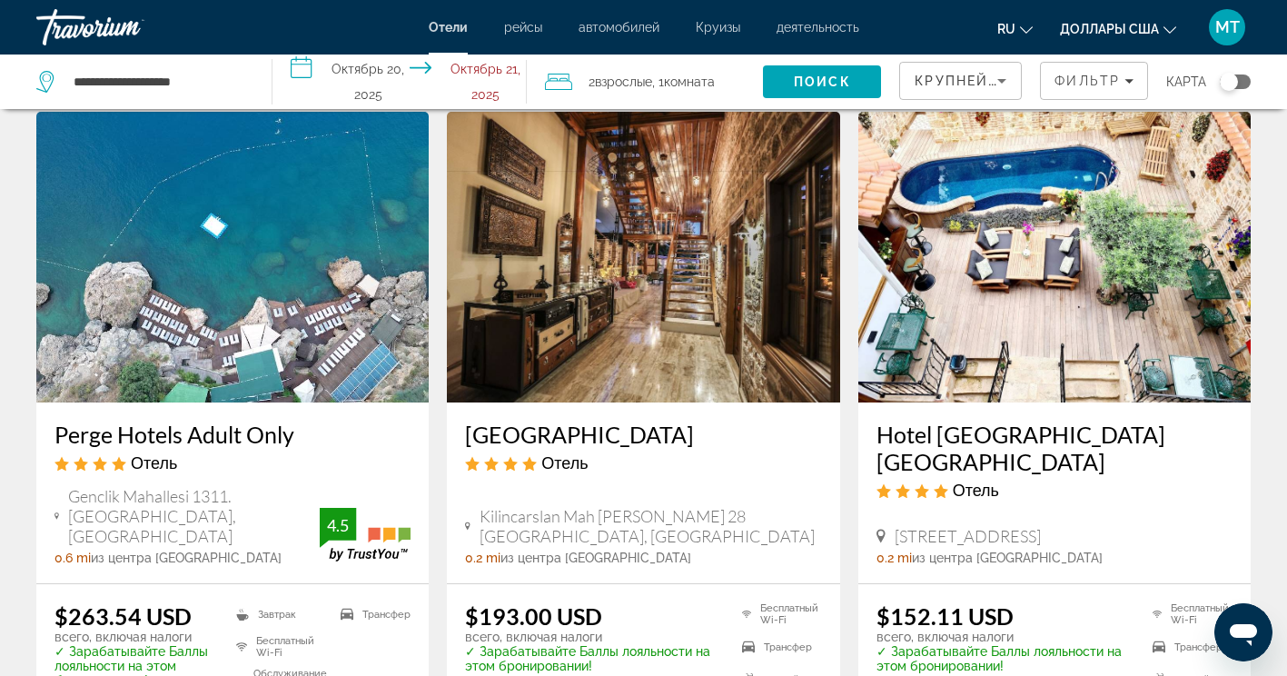
scroll to position [1454, 0]
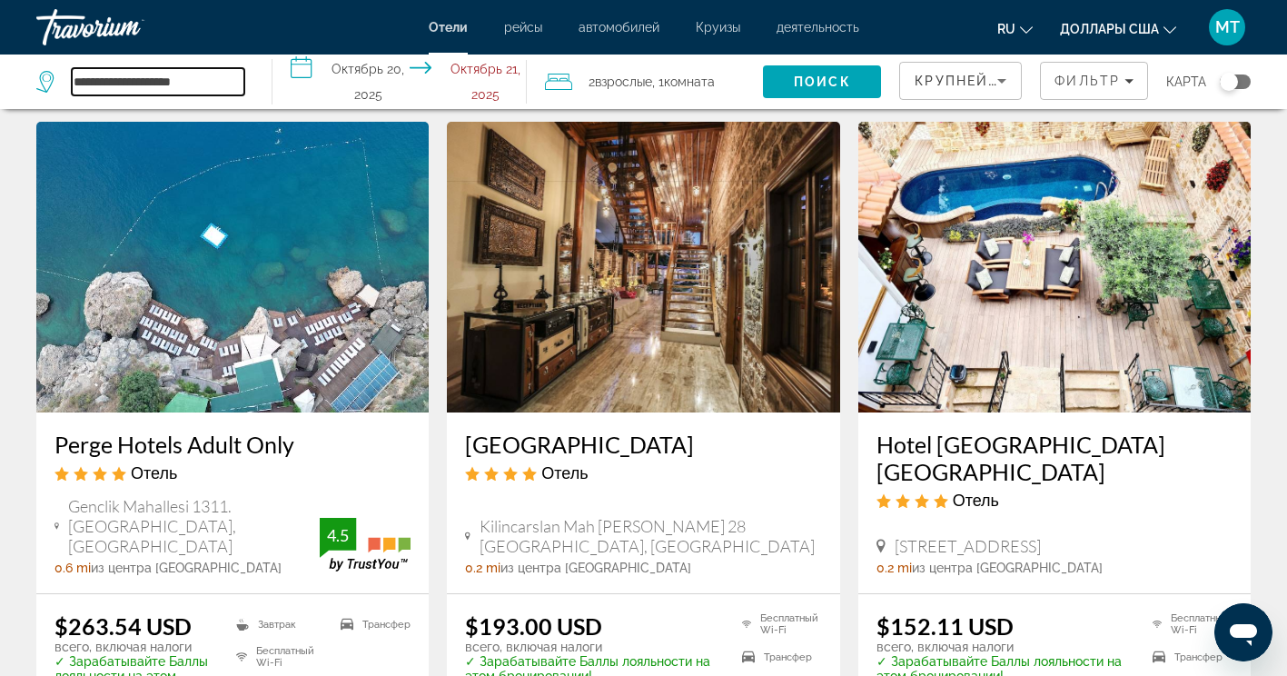
click at [150, 76] on input "**********" at bounding box center [158, 81] width 173 height 27
drag, startPoint x: 213, startPoint y: 90, endPoint x: -4, endPoint y: 80, distance: 217.4
type input "*"
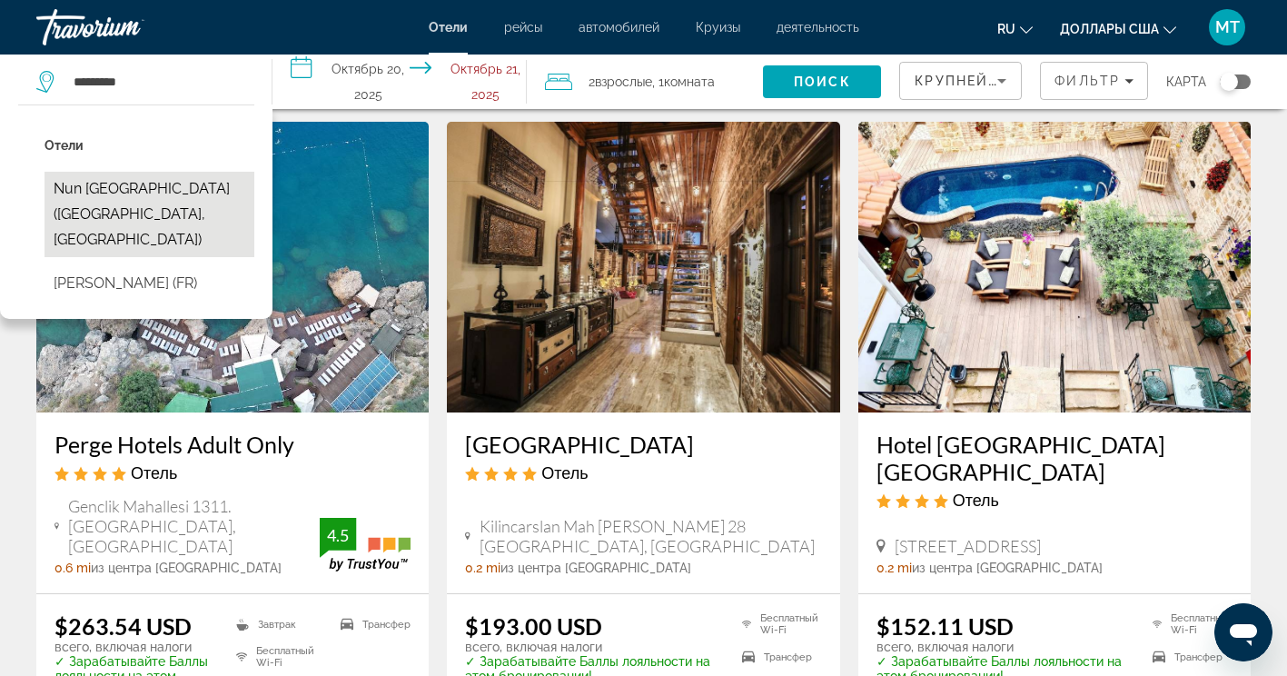
click at [195, 184] on button "Nun [GEOGRAPHIC_DATA] ([GEOGRAPHIC_DATA], [GEOGRAPHIC_DATA])" at bounding box center [150, 214] width 210 height 85
type input "**********"
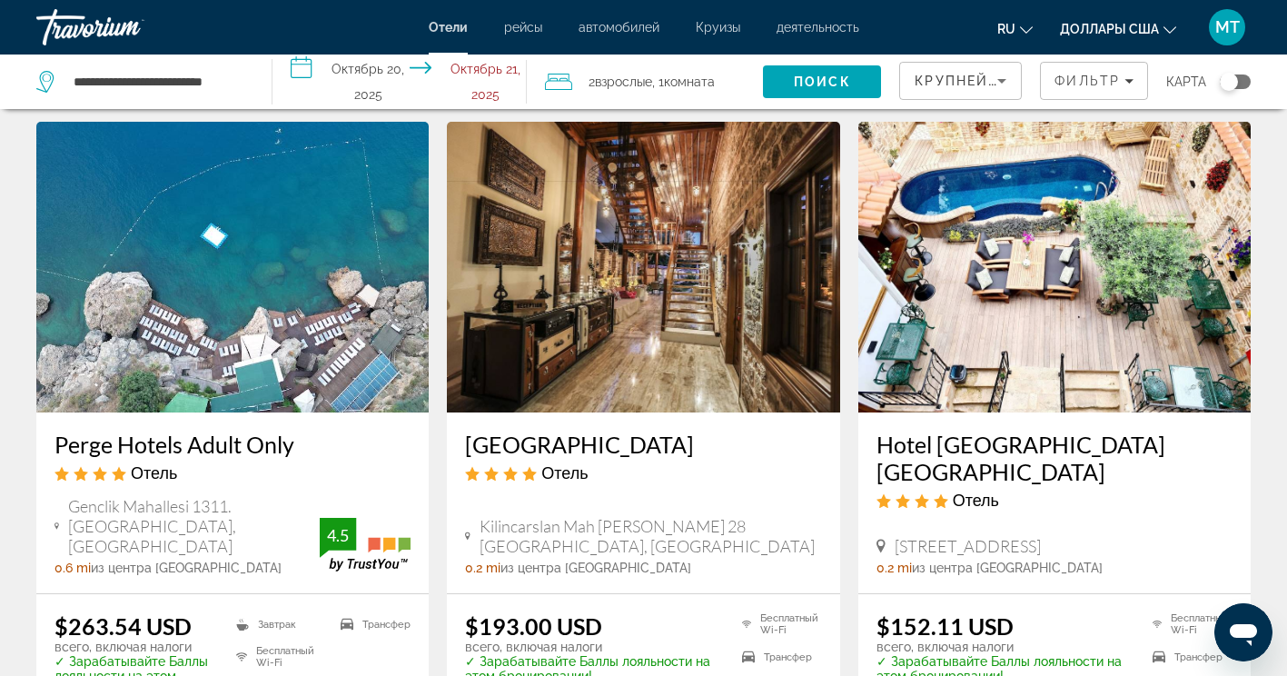
click at [816, 94] on span "Искать" at bounding box center [822, 82] width 118 height 44
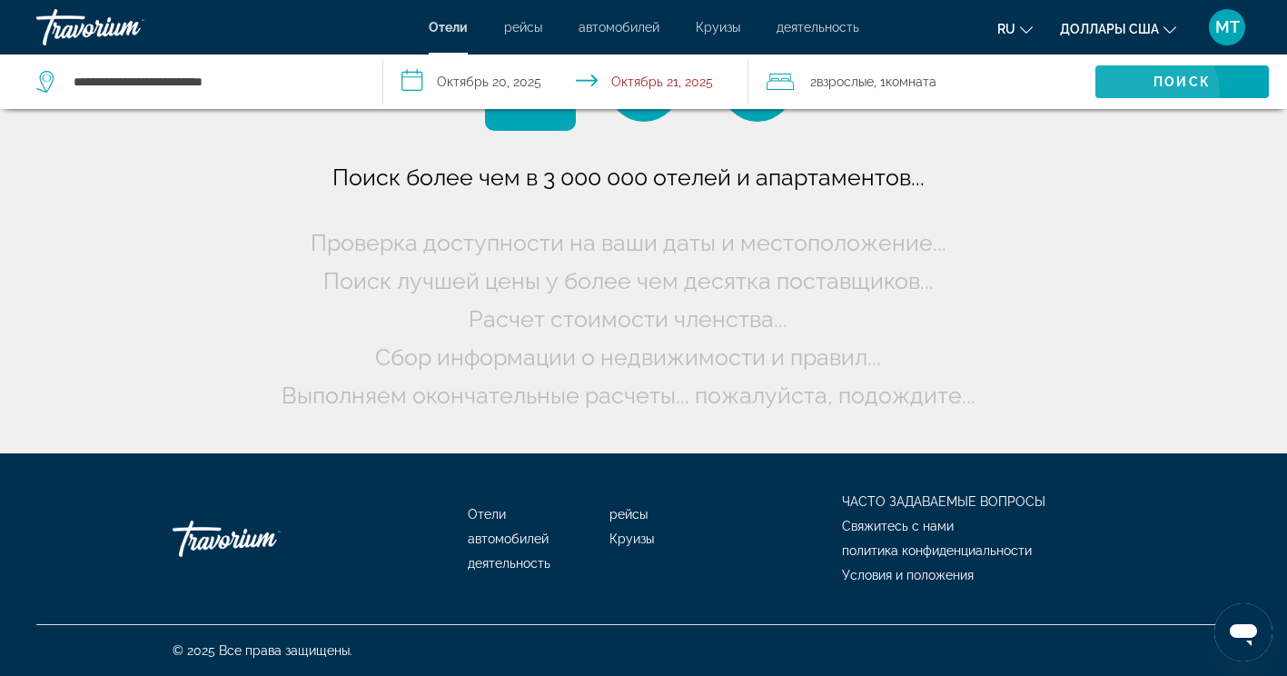
scroll to position [0, 0]
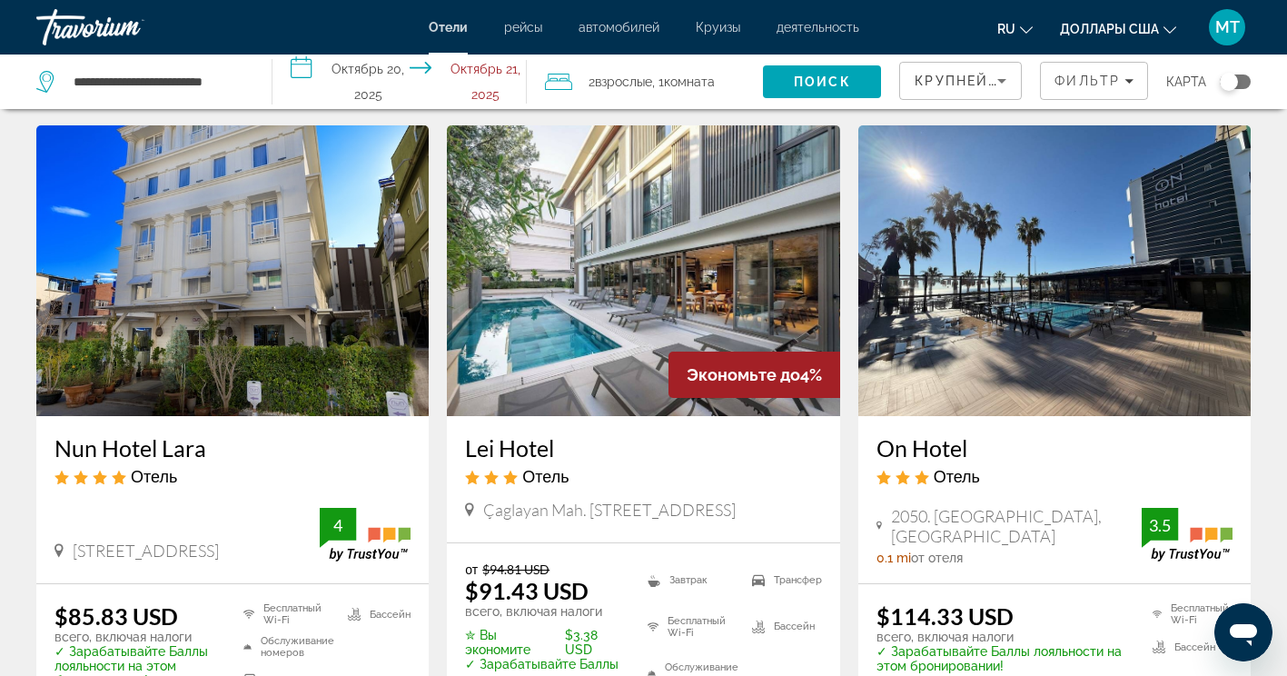
scroll to position [182, 0]
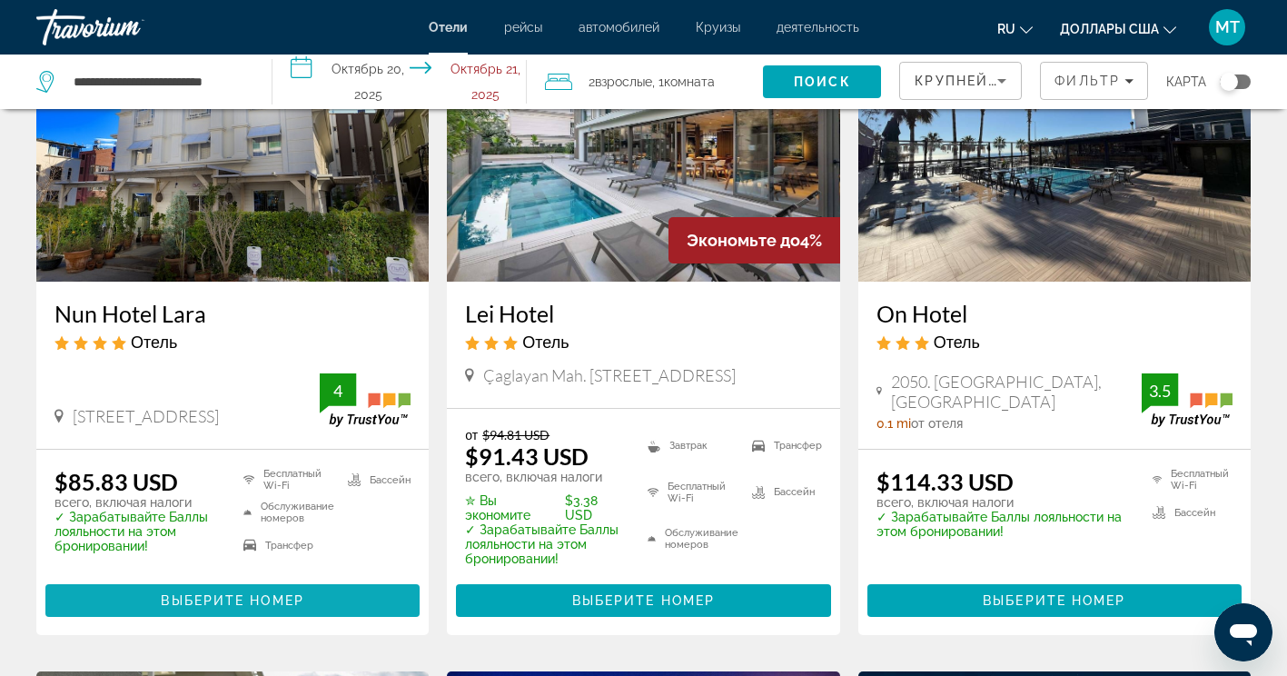
click at [256, 609] on span "Основное содержание" at bounding box center [232, 601] width 374 height 44
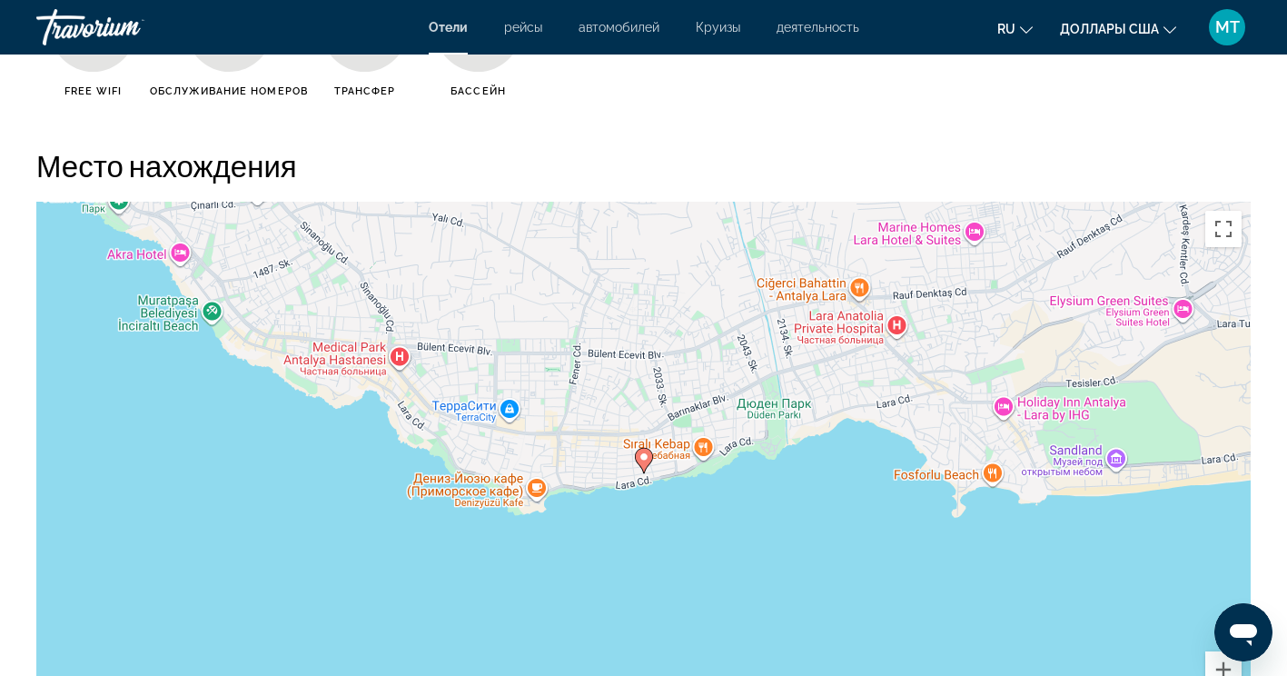
scroll to position [1635, 0]
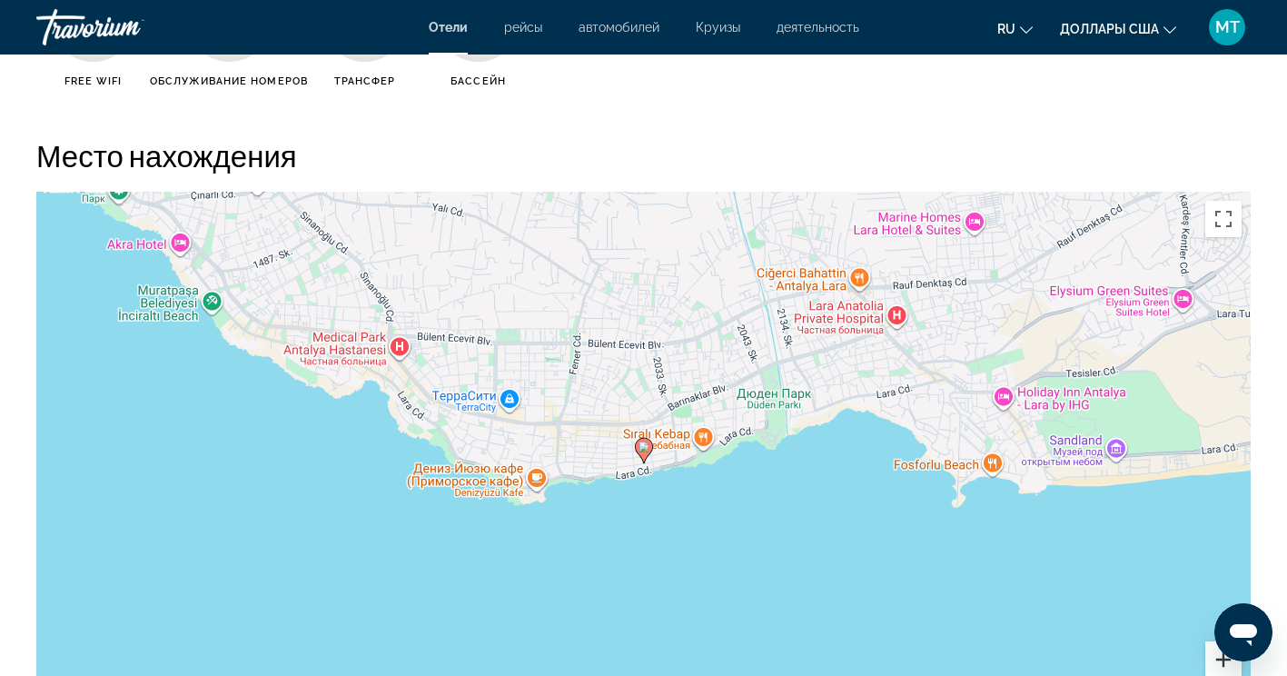
click at [1212, 659] on button "Увеличить" at bounding box center [1224, 659] width 36 height 36
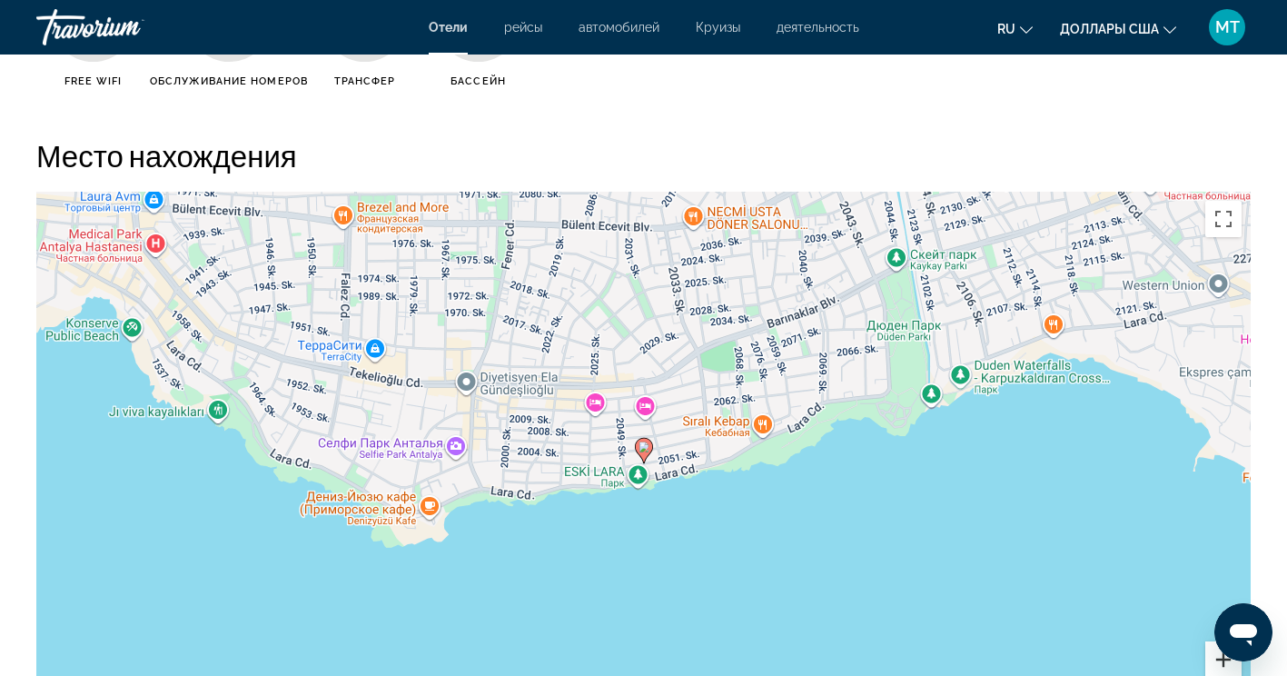
click at [1217, 660] on button "Увеличить" at bounding box center [1224, 659] width 36 height 36
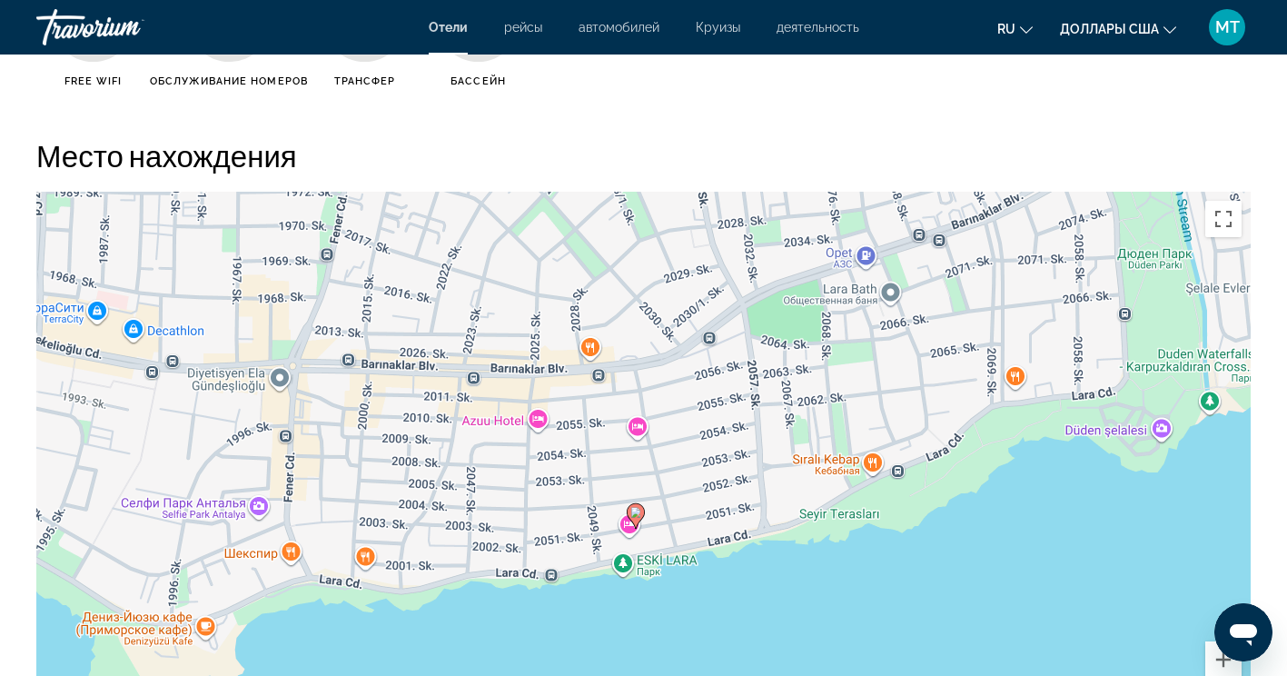
drag, startPoint x: 978, startPoint y: 487, endPoint x: 968, endPoint y: 554, distance: 67.8
click at [968, 554] on div "Чтобы активировать перетаскивание с помощью клавиатуры, нажмите Alt + Ввод. Пос…" at bounding box center [643, 464] width 1215 height 545
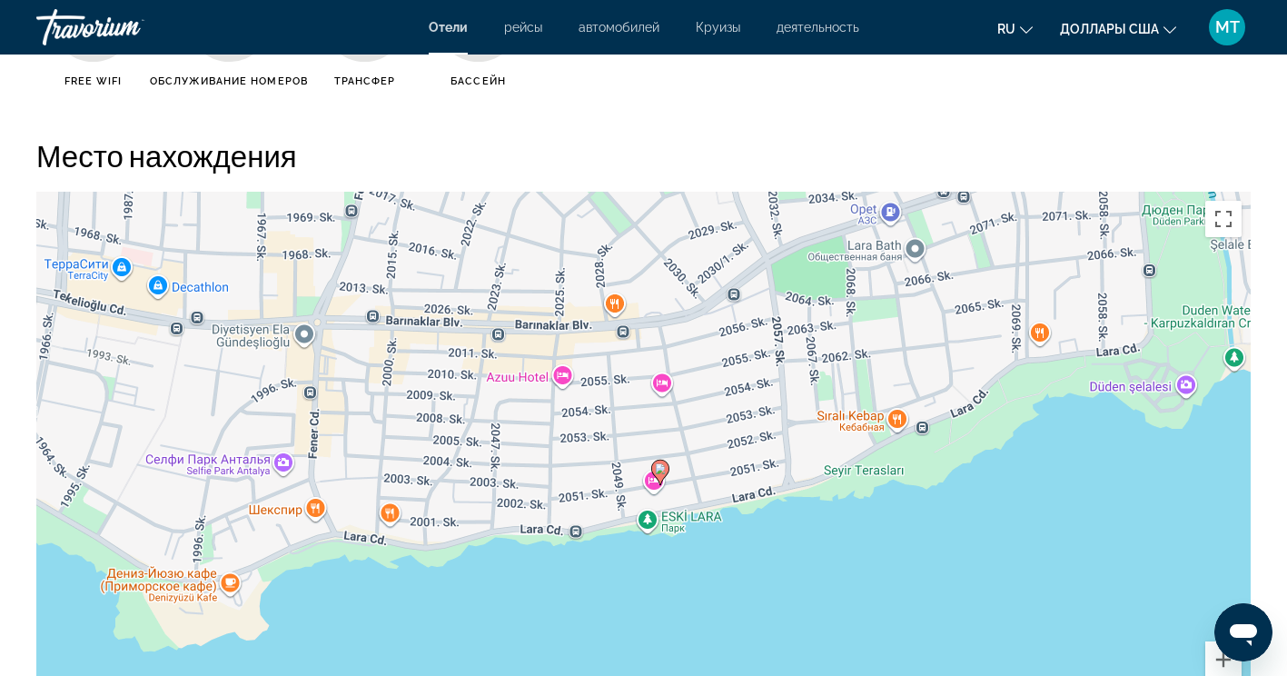
drag, startPoint x: 748, startPoint y: 410, endPoint x: 773, endPoint y: 370, distance: 47.4
click at [773, 370] on div "Чтобы активировать перетаскивание с помощью клавиатуры, нажмите Alt + Ввод. Пос…" at bounding box center [643, 464] width 1215 height 545
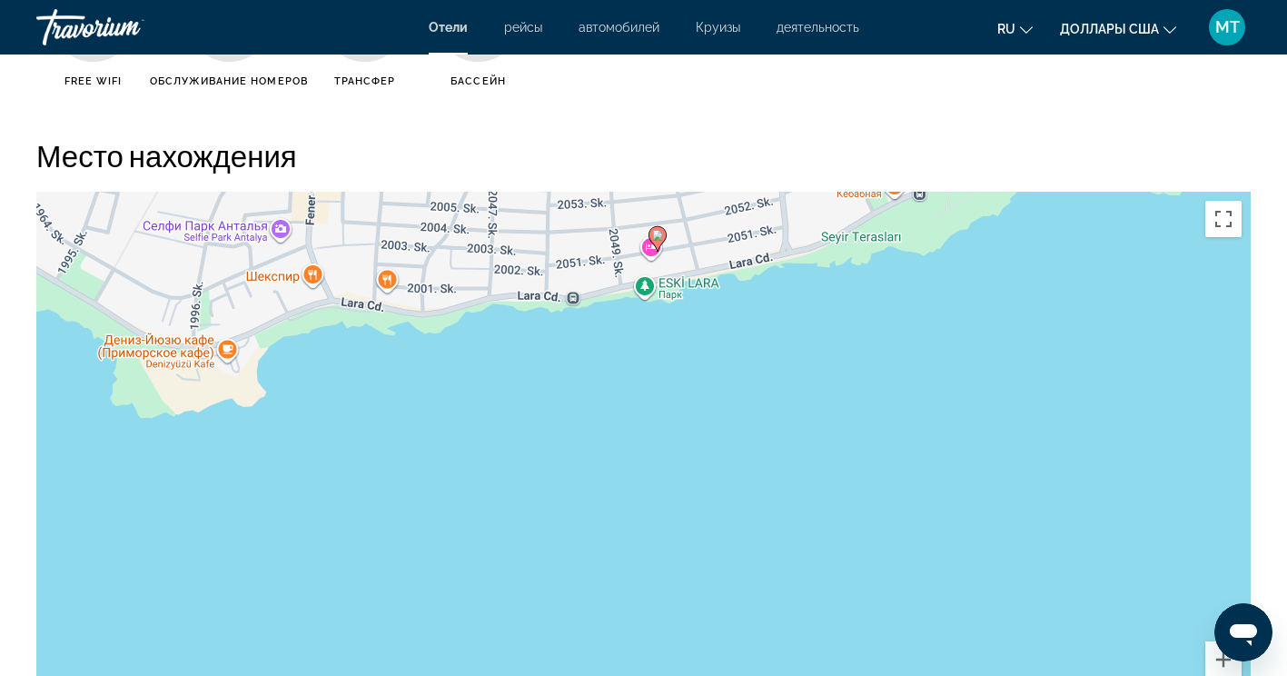
drag, startPoint x: 1130, startPoint y: 564, endPoint x: 1128, endPoint y: 312, distance: 252.6
click at [1128, 312] on div "Чтобы активировать перетаскивание с помощью клавиатуры, нажмите Alt + Ввод. Пос…" at bounding box center [643, 464] width 1215 height 545
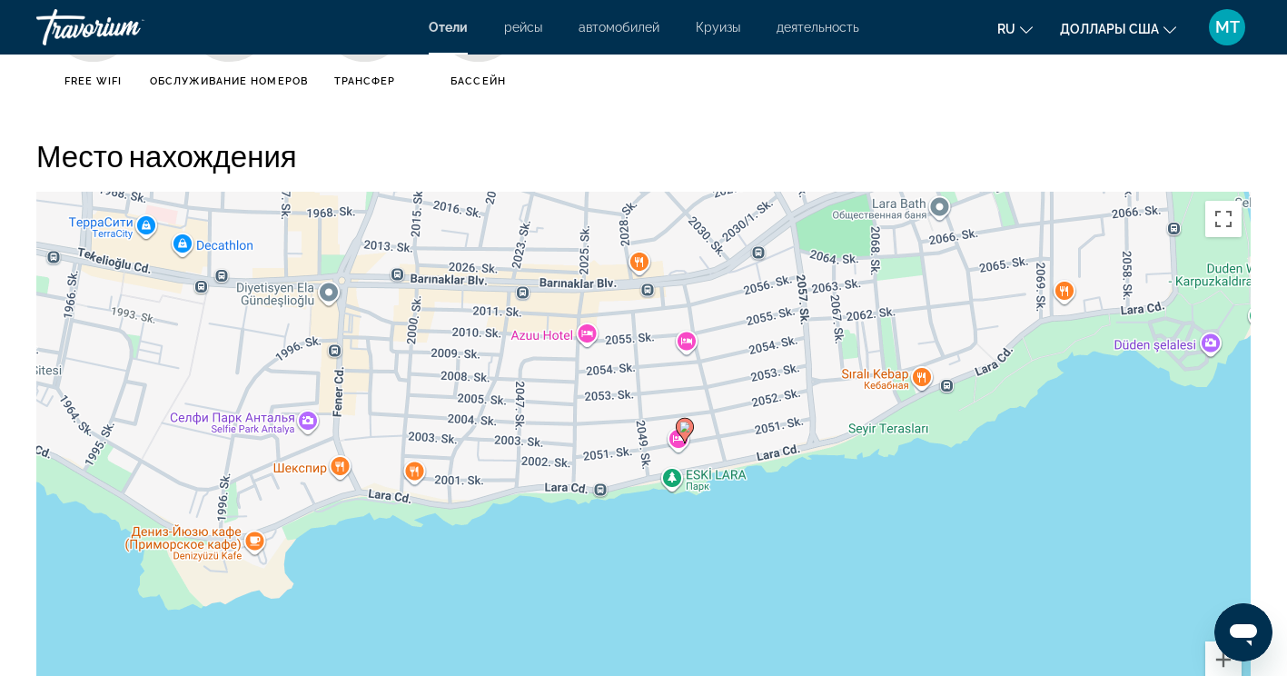
drag, startPoint x: 684, startPoint y: 273, endPoint x: 712, endPoint y: 491, distance: 219.9
click at [712, 491] on div "Чтобы активировать перетаскивание с помощью клавиатуры, нажмите Alt + Ввод. Пос…" at bounding box center [643, 464] width 1215 height 545
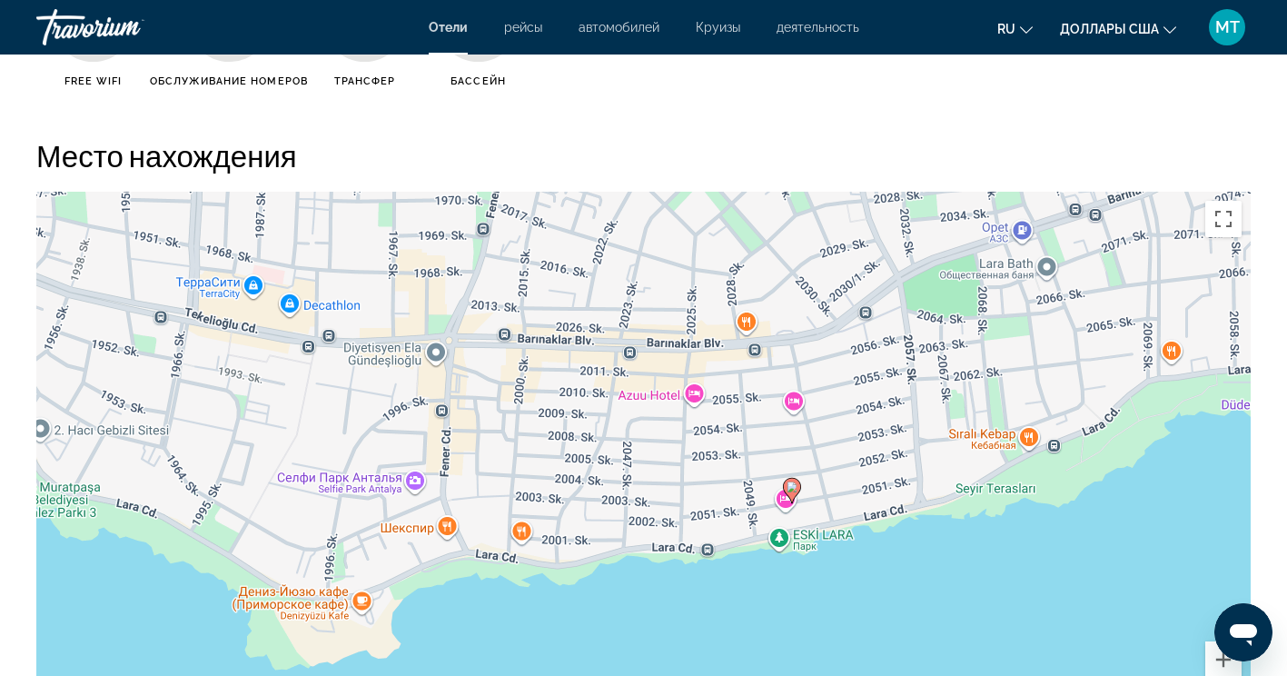
drag, startPoint x: 940, startPoint y: 397, endPoint x: 1049, endPoint y: 454, distance: 123.1
click at [1049, 454] on div "Чтобы активировать перетаскивание с помощью клавиатуры, нажмите Alt + Ввод. Пос…" at bounding box center [643, 464] width 1215 height 545
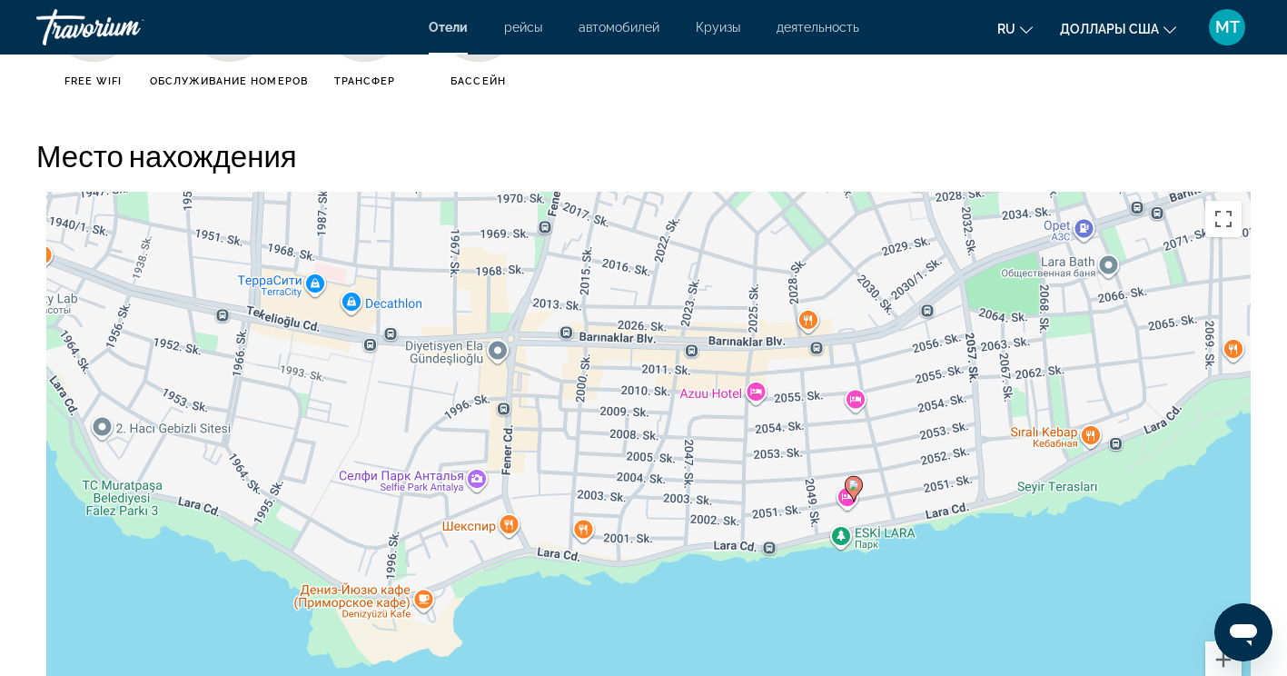
drag, startPoint x: 617, startPoint y: 420, endPoint x: 673, endPoint y: 417, distance: 56.4
click at [673, 417] on div "Чтобы активировать перетаскивание с помощью клавиатуры, нажмите Alt + Ввод. Пос…" at bounding box center [643, 464] width 1215 height 545
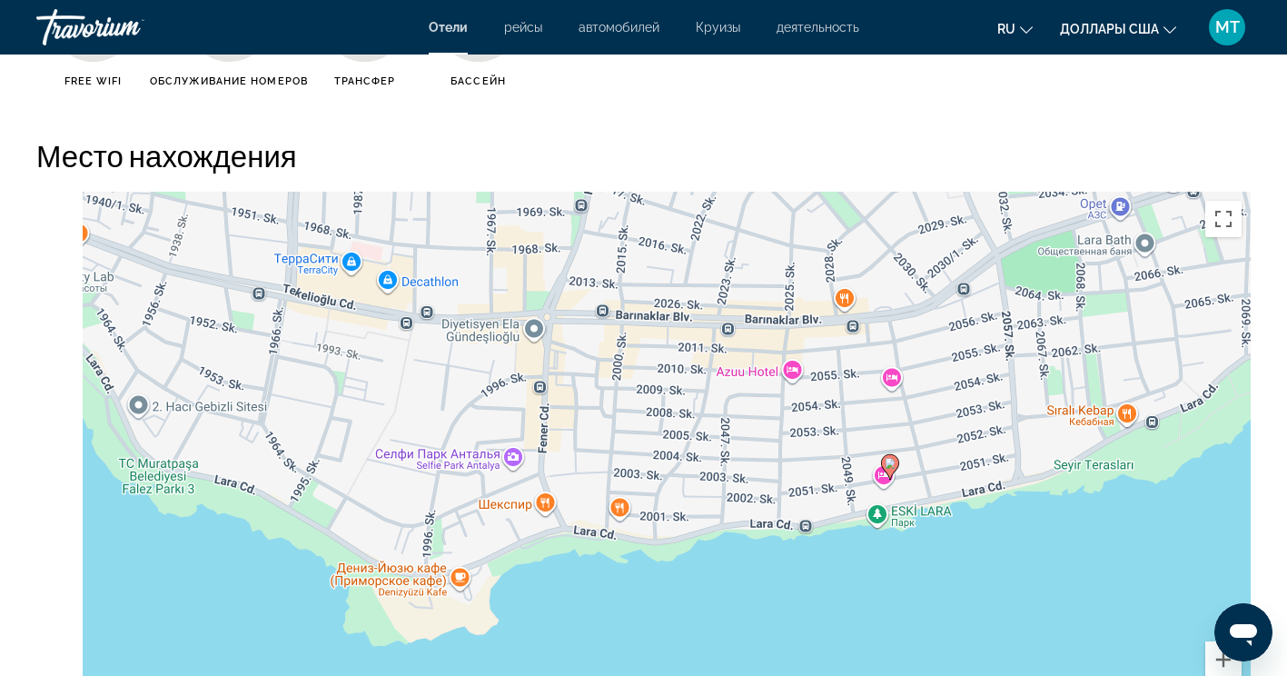
drag, startPoint x: 802, startPoint y: 447, endPoint x: 845, endPoint y: 437, distance: 43.9
click at [845, 437] on div "Чтобы активировать перетаскивание с помощью клавиатуры, нажмите Alt + Ввод. Пос…" at bounding box center [643, 464] width 1215 height 545
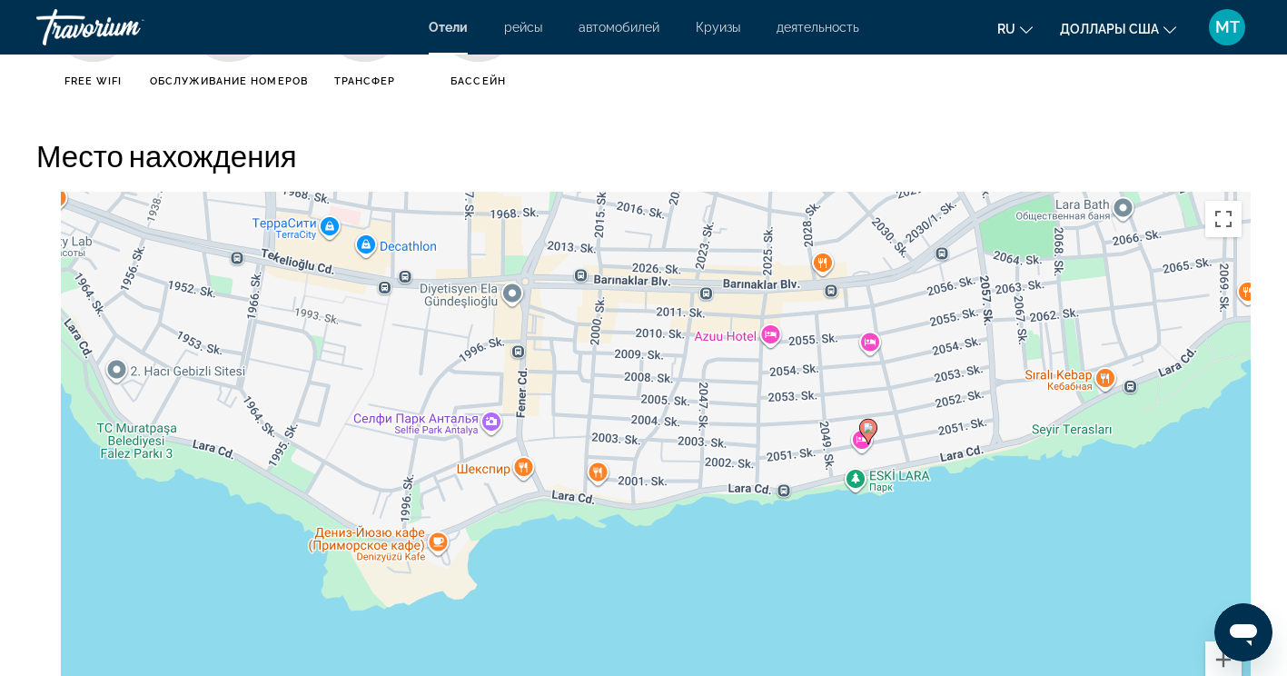
drag, startPoint x: 607, startPoint y: 354, endPoint x: 544, endPoint y: 285, distance: 93.3
click at [544, 285] on div "Чтобы активировать перетаскивание с помощью клавиатуры, нажмите Alt + Ввод. Пос…" at bounding box center [643, 464] width 1215 height 545
drag, startPoint x: 825, startPoint y: 147, endPoint x: 902, endPoint y: 478, distance: 339.6
click at [902, 478] on div "Место нахождения ← Переместить влево → Переместить вправо ↑ Переместить вверх ↓…" at bounding box center [643, 437] width 1215 height 600
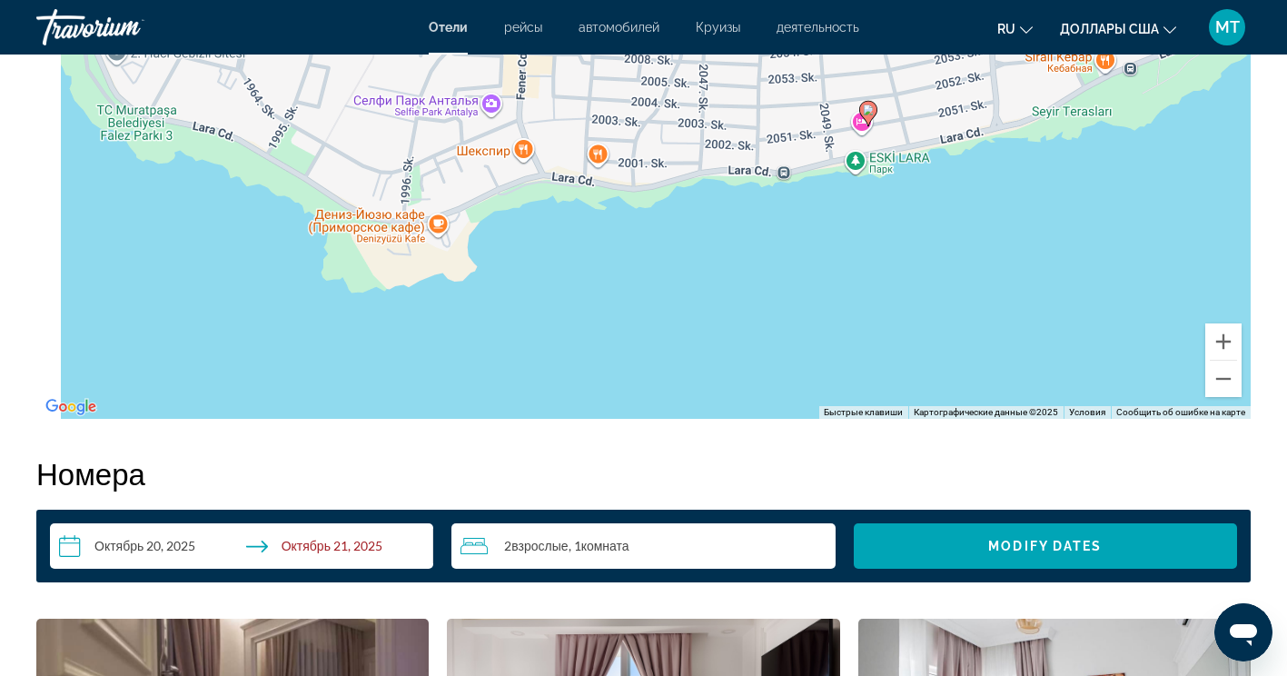
scroll to position [1822, 0]
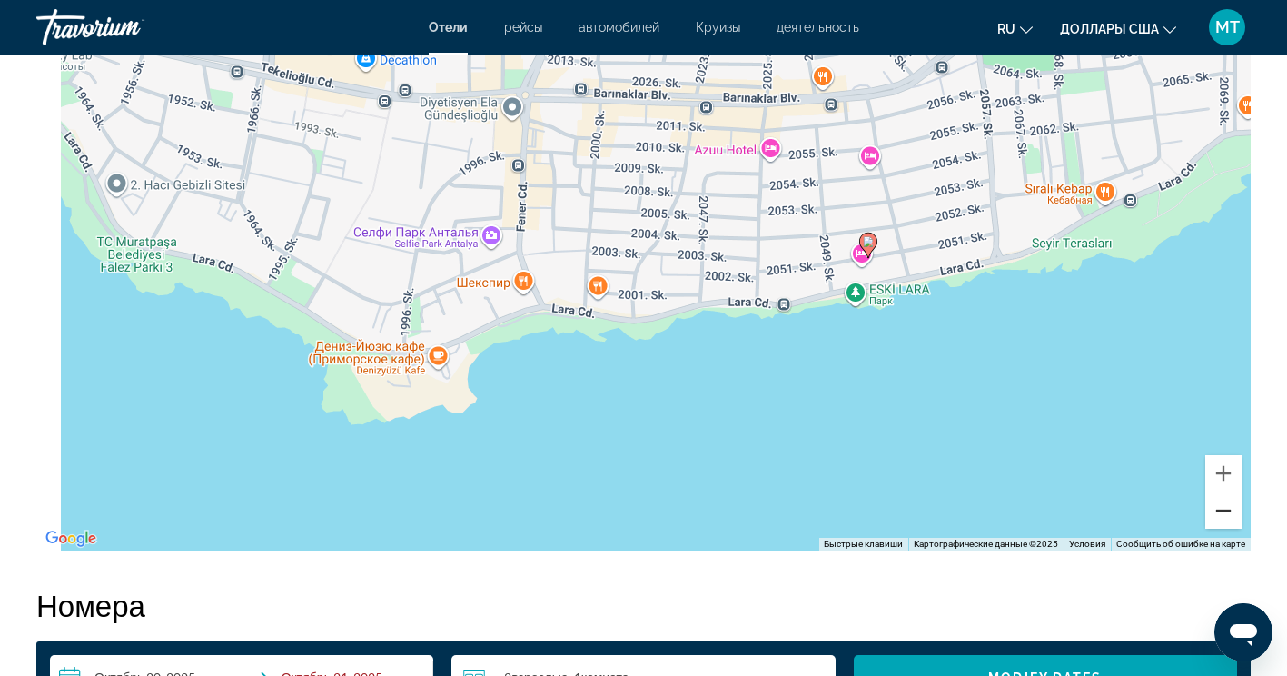
click at [1220, 519] on button "Уменьшить" at bounding box center [1224, 510] width 36 height 36
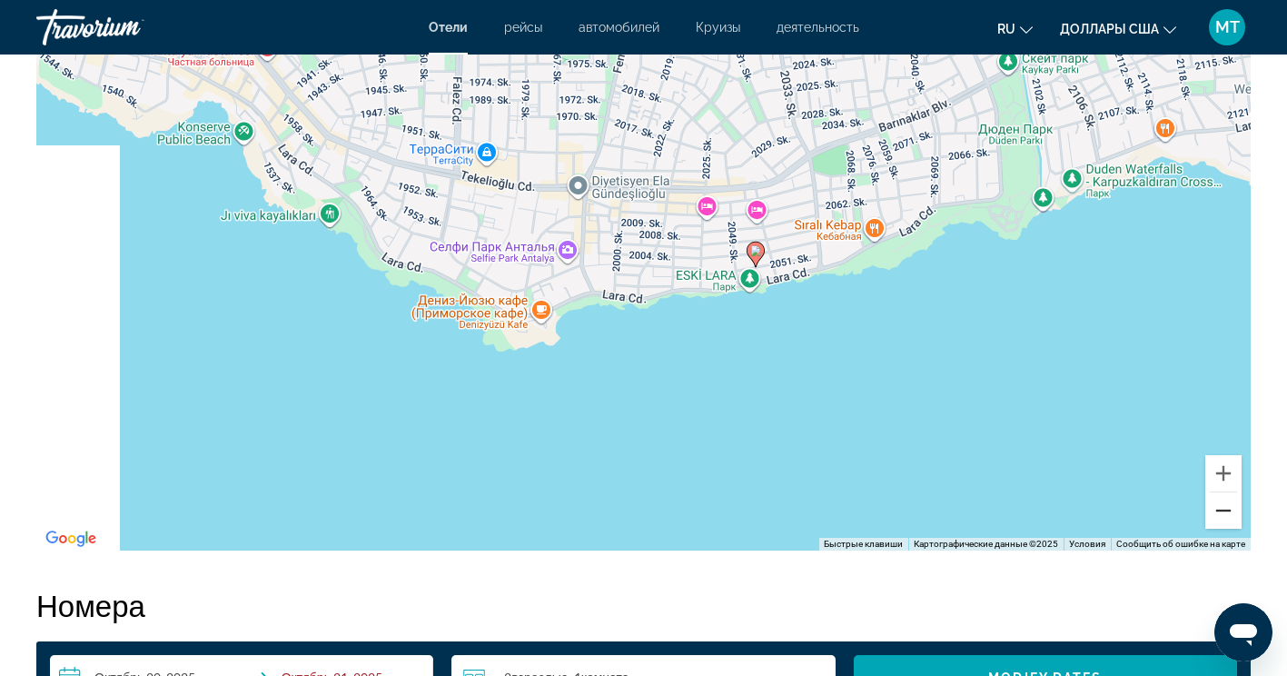
click at [1220, 519] on button "Уменьшить" at bounding box center [1224, 510] width 36 height 36
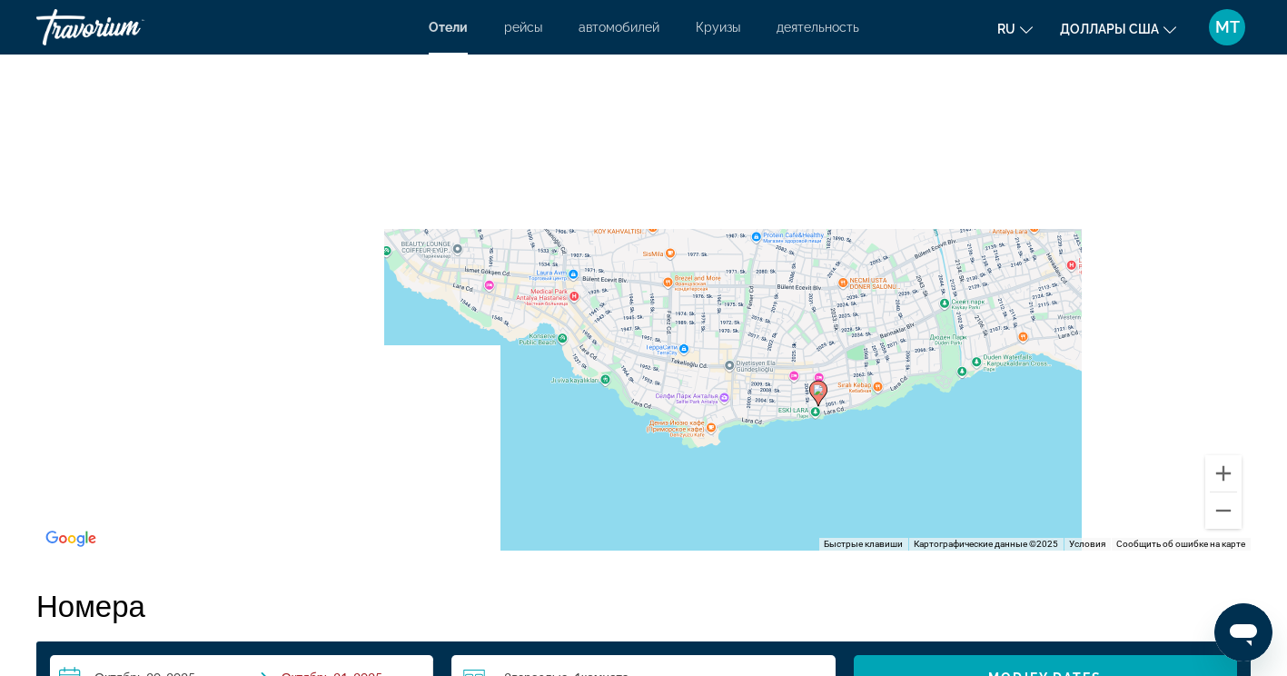
drag, startPoint x: 653, startPoint y: 355, endPoint x: 775, endPoint y: 494, distance: 184.8
click at [775, 494] on div "Чтобы активировать перетаскивание с помощью клавиатуры, нажмите Alt + Ввод. Пос…" at bounding box center [643, 277] width 1215 height 545
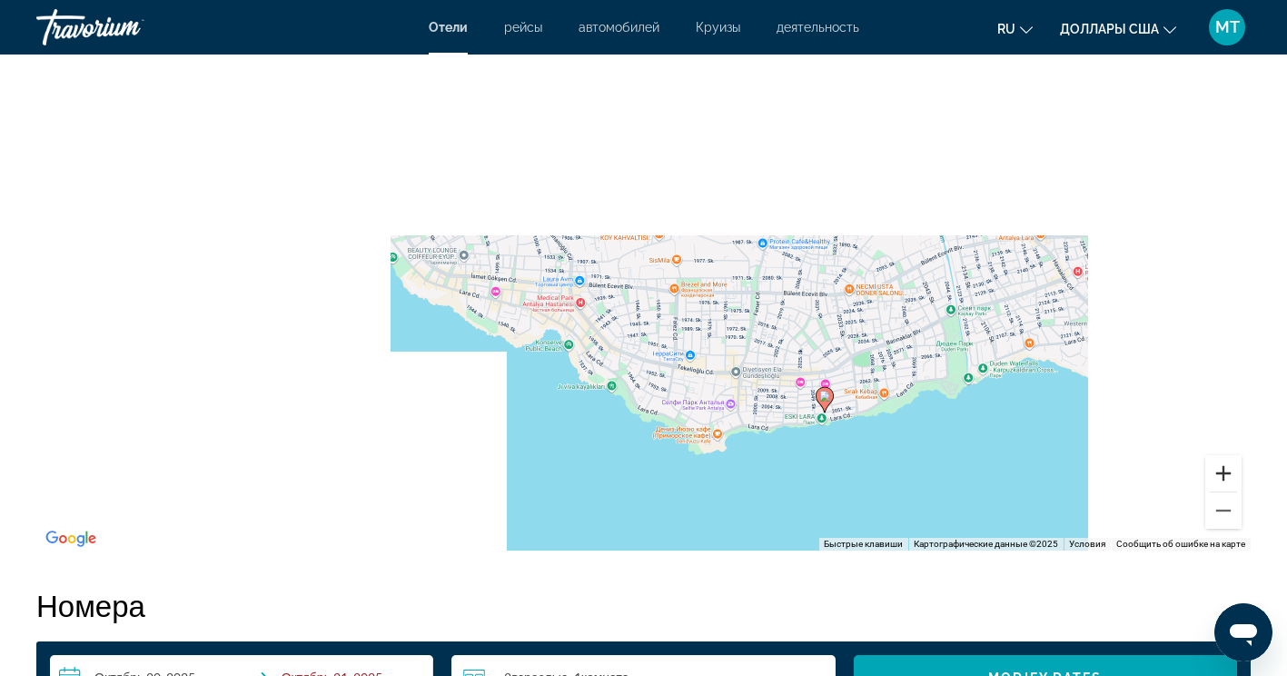
click at [1231, 468] on button "Увеличить" at bounding box center [1224, 473] width 36 height 36
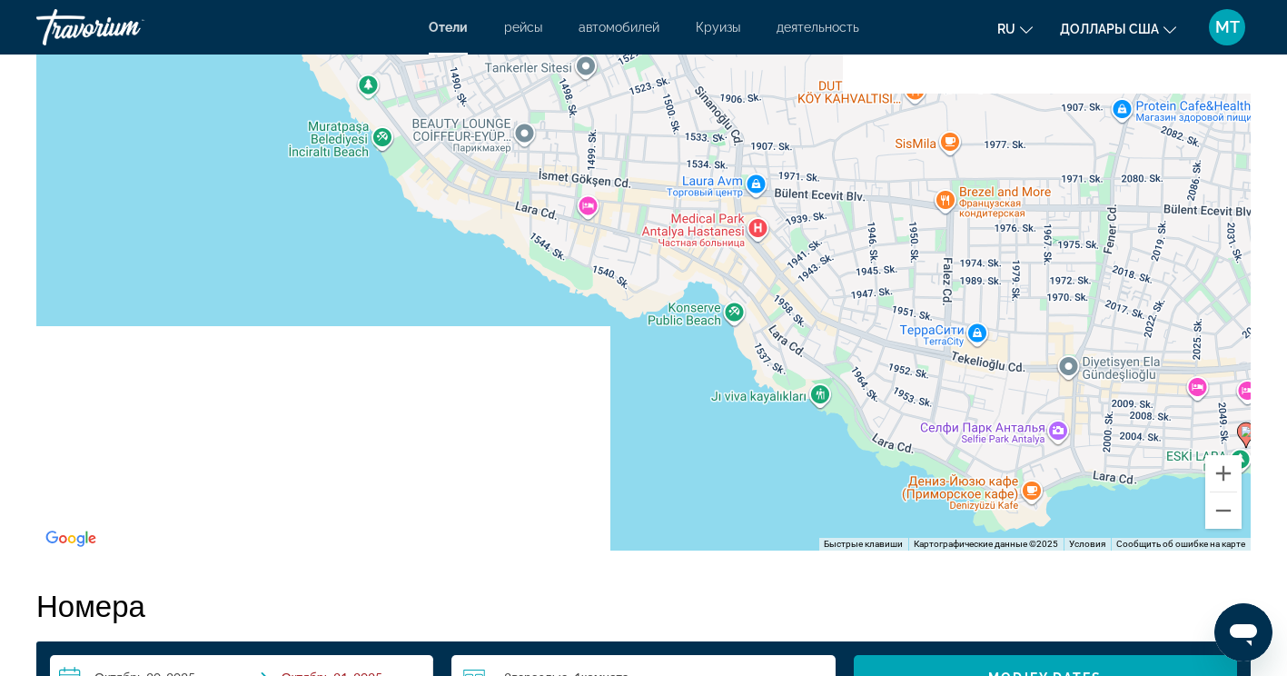
drag, startPoint x: 792, startPoint y: 418, endPoint x: 1036, endPoint y: 326, distance: 260.2
click at [1036, 326] on div "Чтобы активировать перетаскивание с помощью клавиатуры, нажмите Alt + Ввод. Пос…" at bounding box center [643, 277] width 1215 height 545
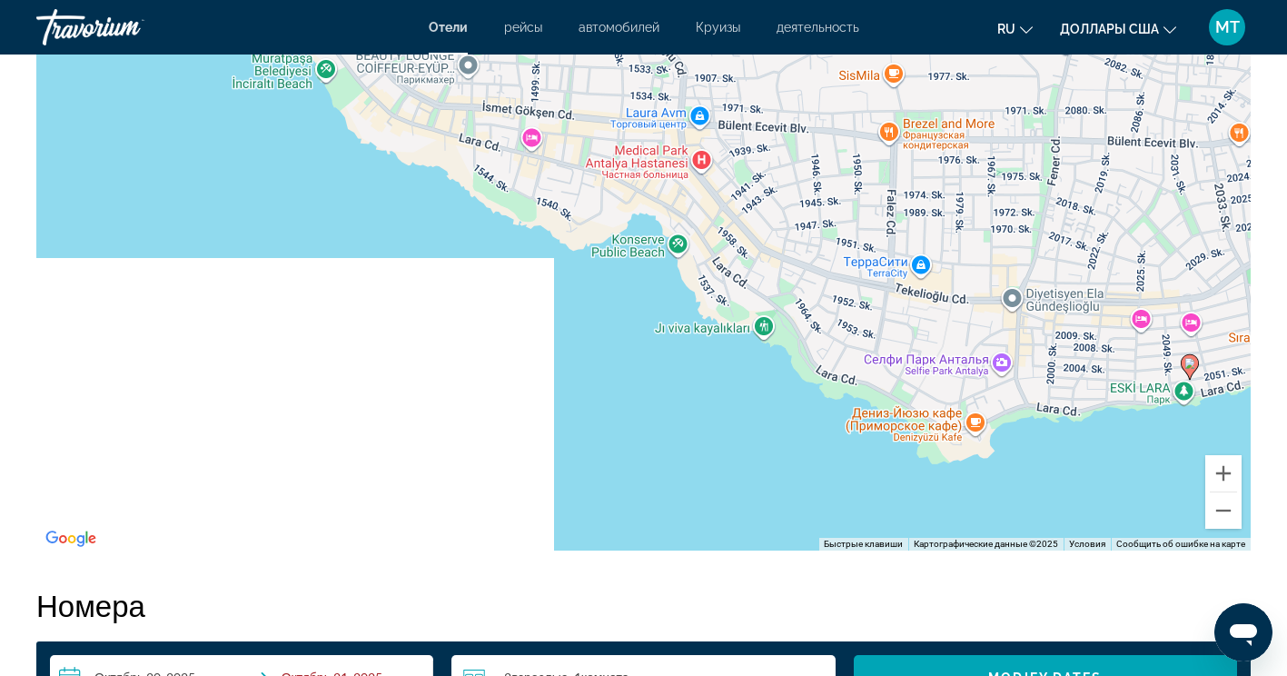
drag, startPoint x: 1024, startPoint y: 402, endPoint x: 793, endPoint y: 240, distance: 281.8
click at [809, 243] on div "Чтобы активировать перетаскивание с помощью клавиатуры, нажмите Alt + Ввод. Пос…" at bounding box center [643, 277] width 1215 height 545
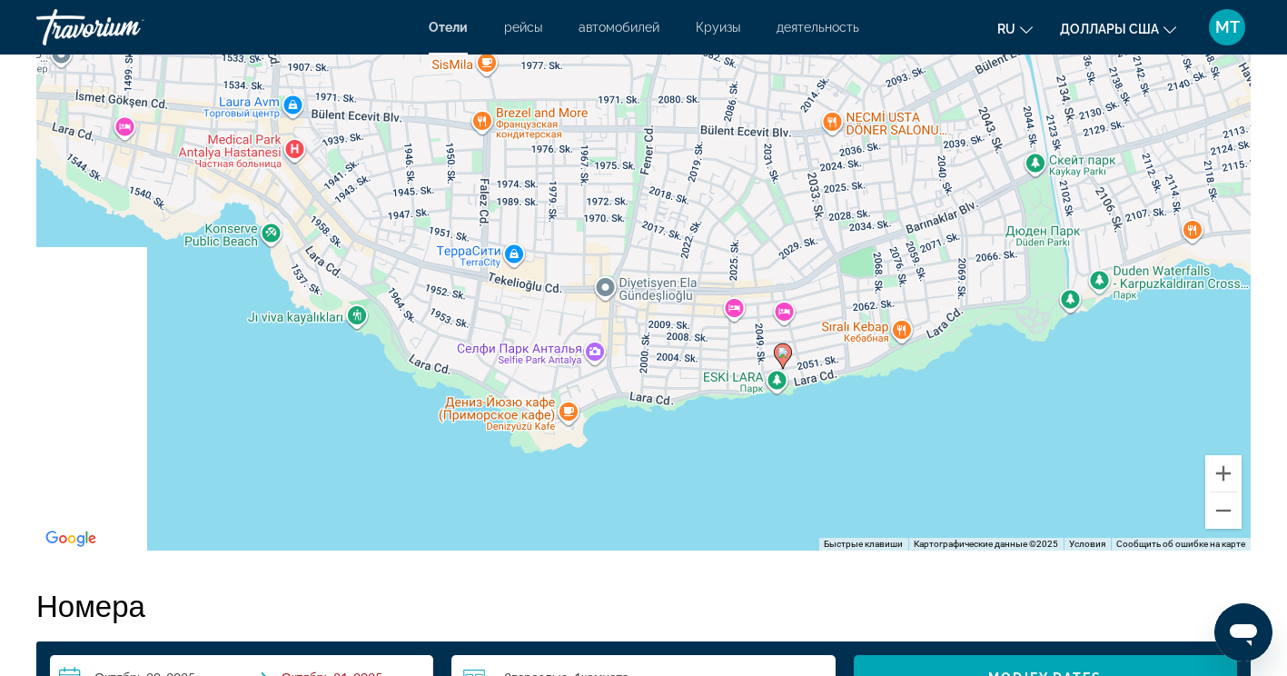
drag, startPoint x: 1003, startPoint y: 261, endPoint x: 921, endPoint y: 398, distance: 159.7
click at [921, 398] on div "Чтобы активировать перетаскивание с помощью клавиатуры, нажмите Alt + Ввод. Пос…" at bounding box center [643, 277] width 1215 height 545
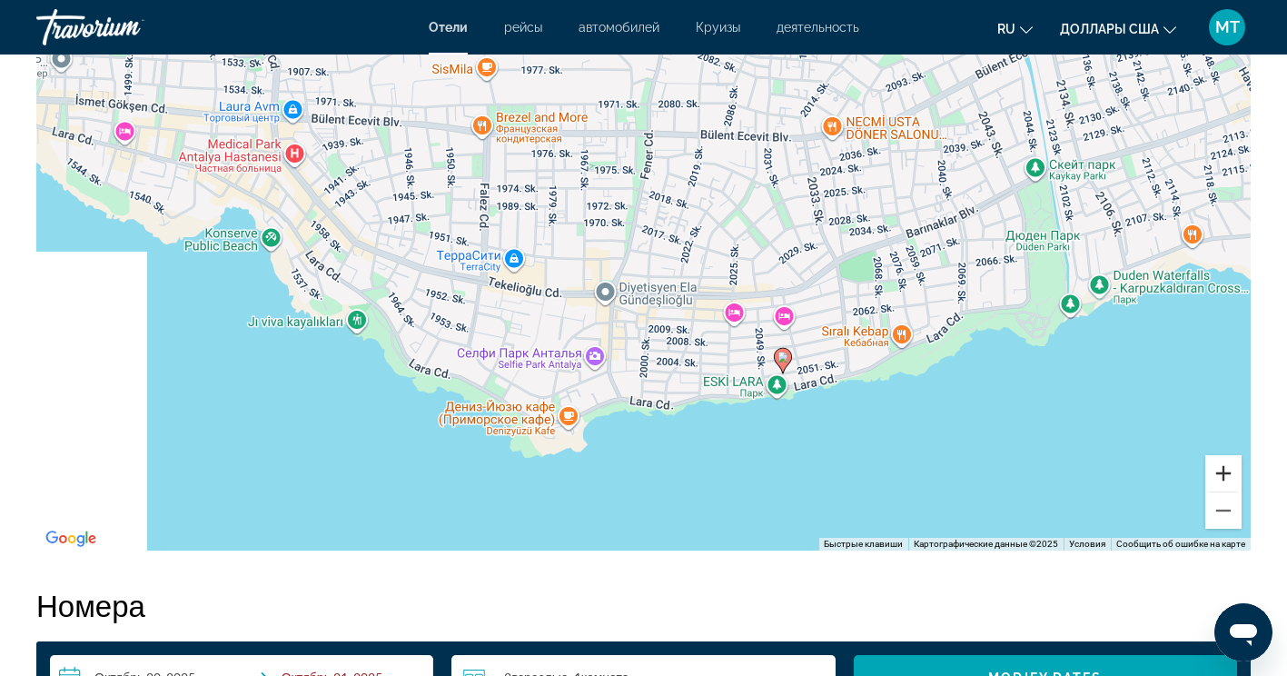
click at [1231, 476] on button "Увеличить" at bounding box center [1224, 473] width 36 height 36
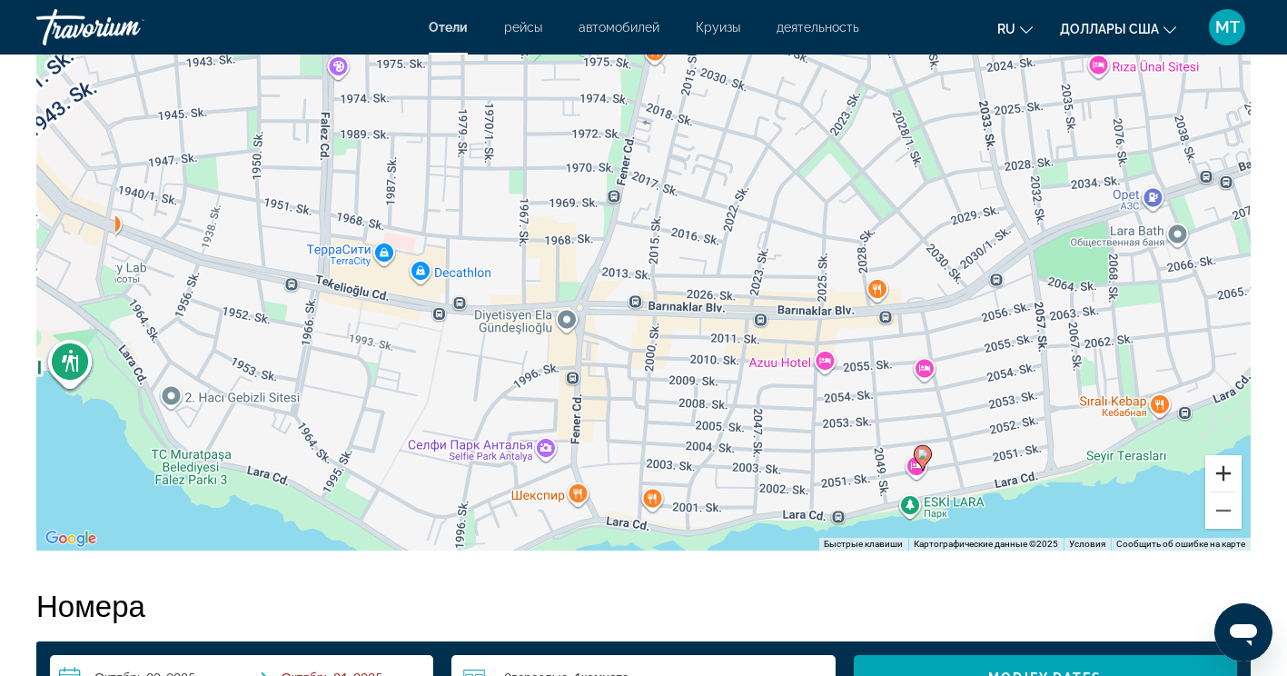
click at [1228, 476] on button "Увеличить" at bounding box center [1224, 473] width 36 height 36
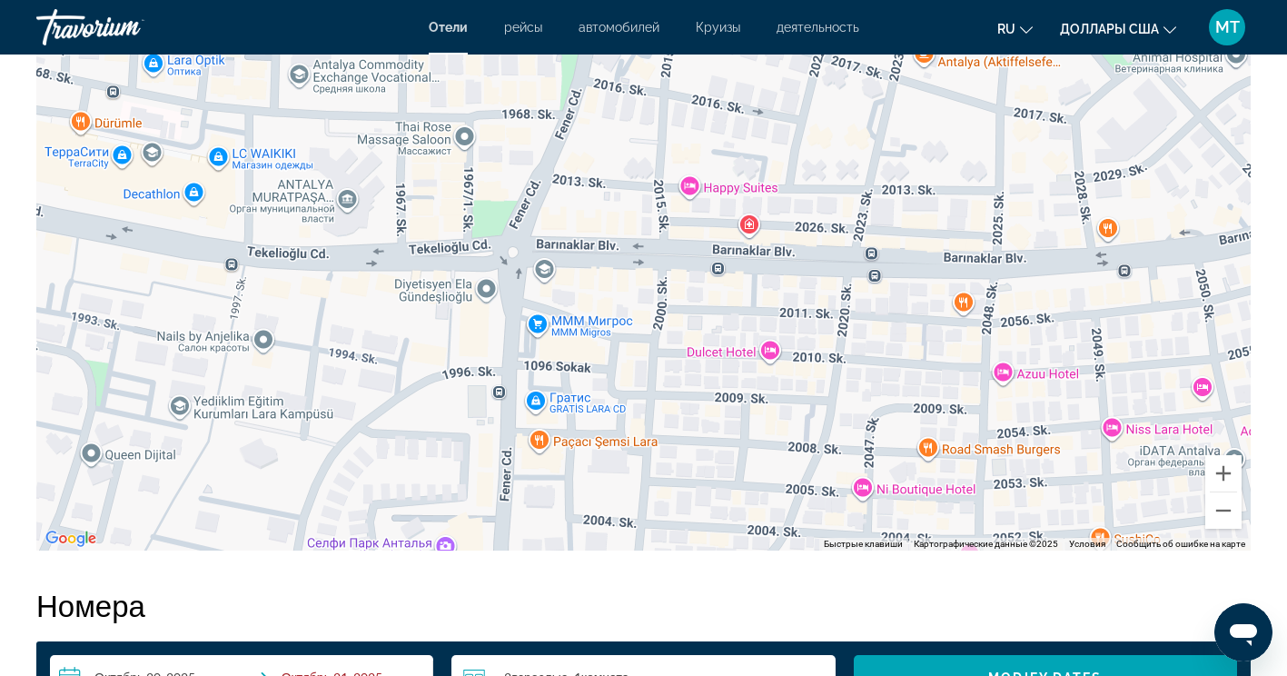
drag, startPoint x: 1038, startPoint y: 392, endPoint x: 1037, endPoint y: 316, distance: 75.4
click at [1037, 316] on div "Чтобы активировать перетаскивание с помощью клавиатуры, нажмите Alt + Ввод. Пос…" at bounding box center [643, 277] width 1215 height 545
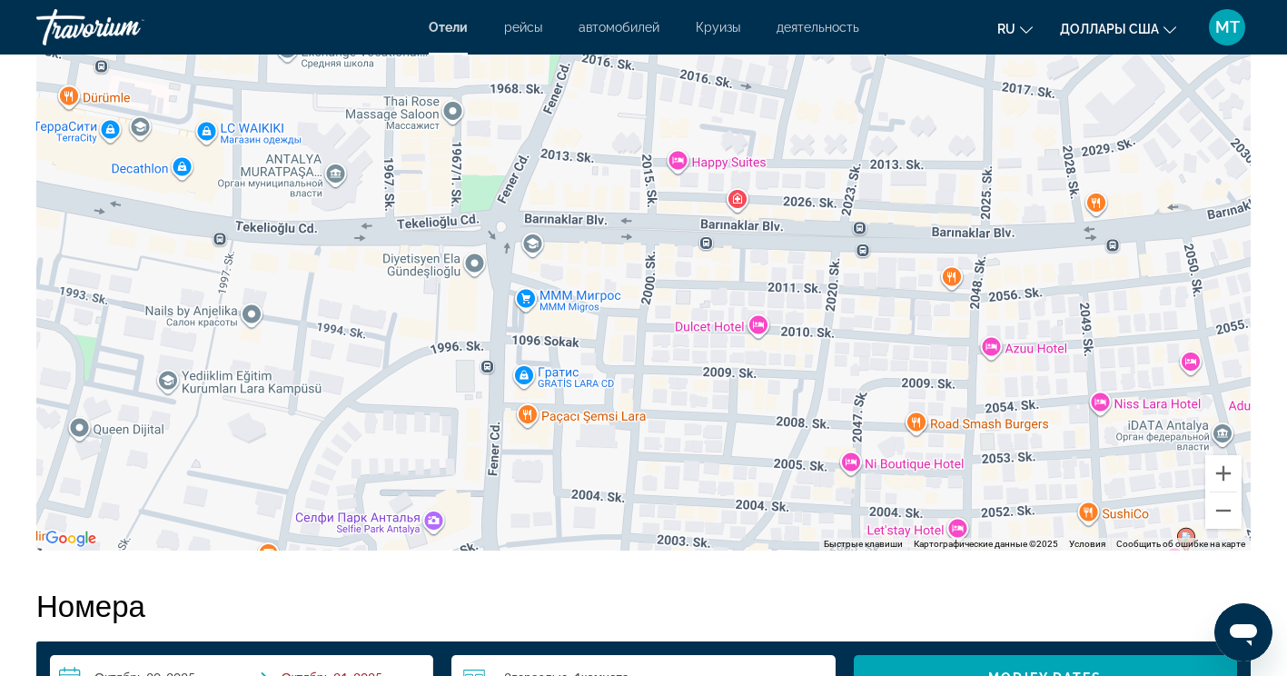
drag, startPoint x: 1022, startPoint y: 303, endPoint x: 989, endPoint y: 256, distance: 56.7
click at [989, 256] on div "Чтобы активировать перетаскивание с помощью клавиатуры, нажмите Alt + Ввод. Пос…" at bounding box center [643, 277] width 1215 height 545
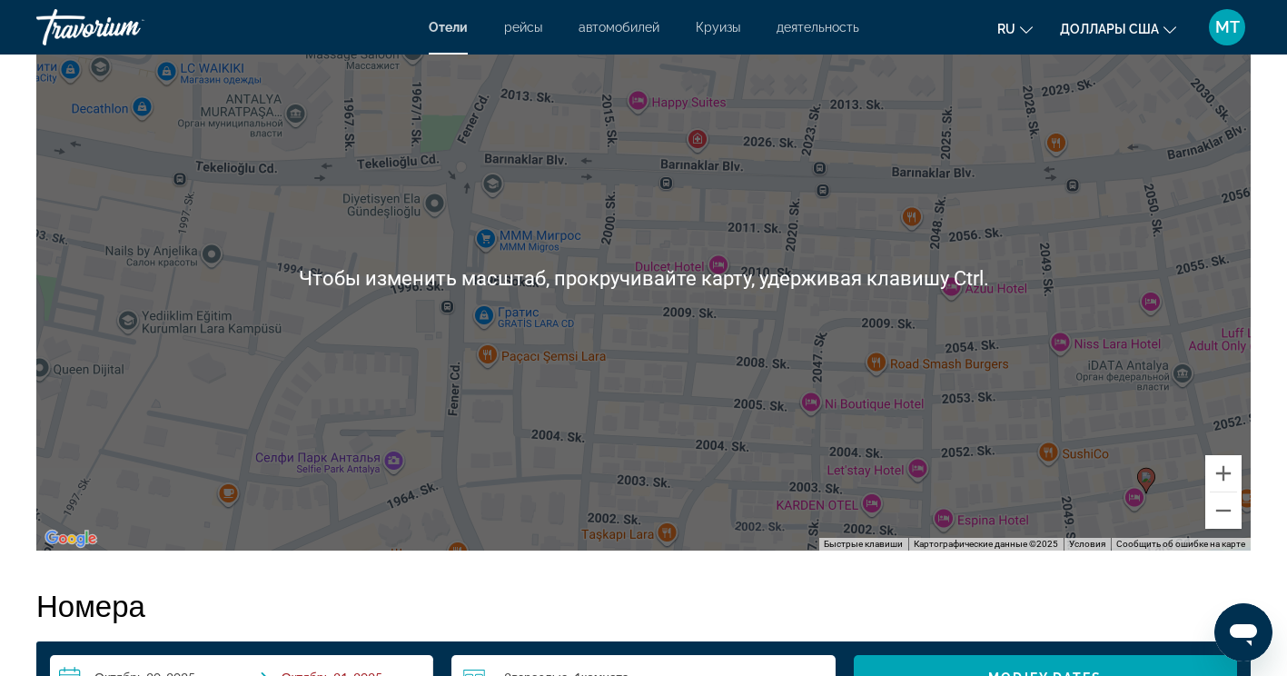
scroll to position [1912, 0]
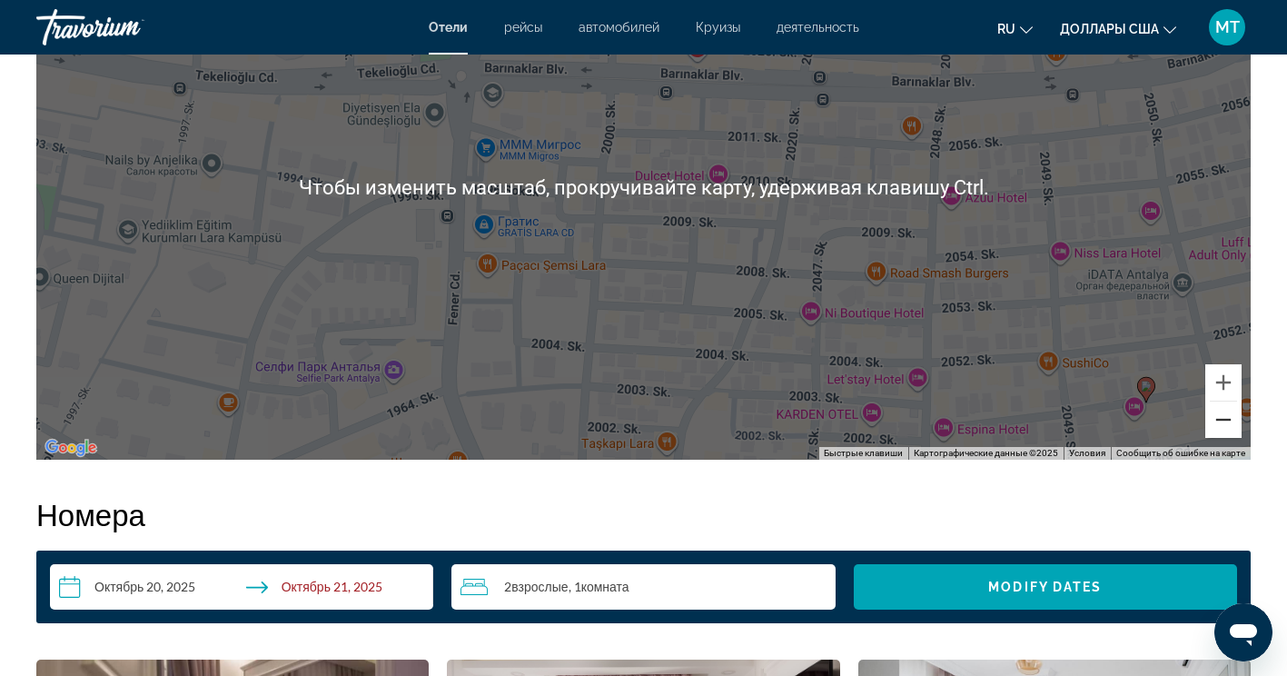
click at [1227, 414] on button "Уменьшить" at bounding box center [1224, 420] width 36 height 36
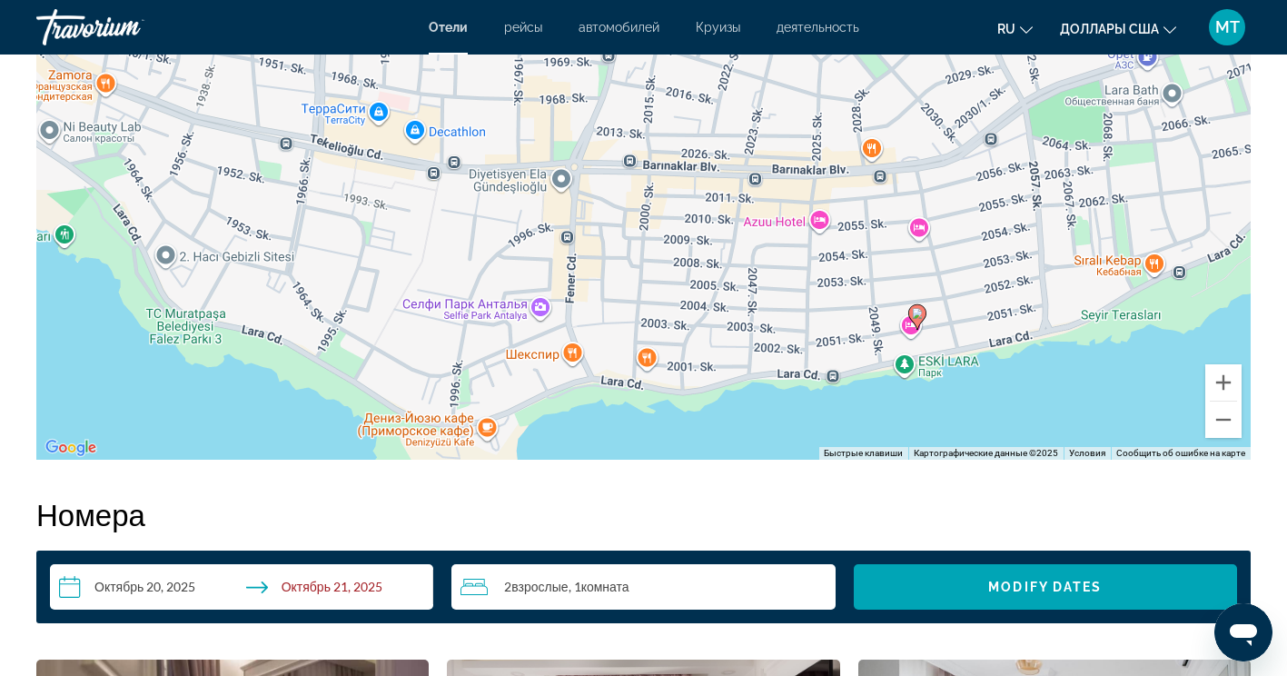
drag, startPoint x: 968, startPoint y: 315, endPoint x: 990, endPoint y: 354, distance: 45.2
click at [990, 354] on div "Чтобы активировать перетаскивание с помощью клавиатуры, нажмите Alt + Ввод. Пос…" at bounding box center [643, 187] width 1215 height 545
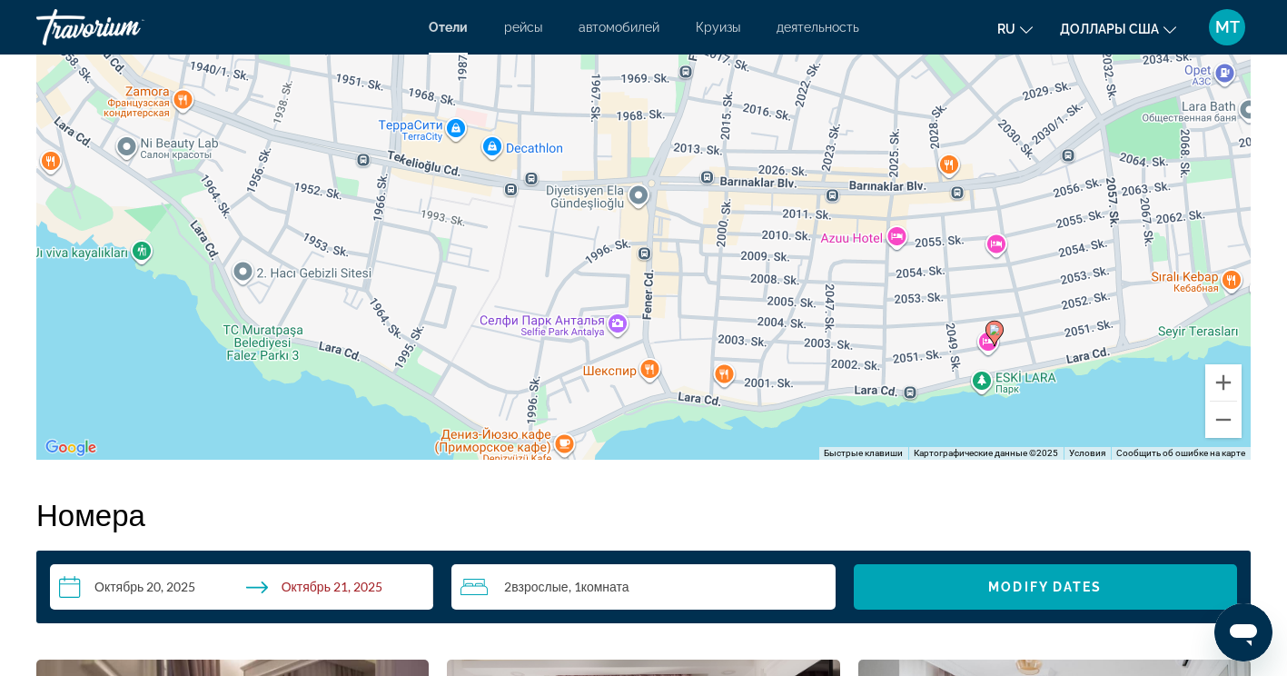
drag, startPoint x: 797, startPoint y: 245, endPoint x: 860, endPoint y: 252, distance: 63.9
click at [860, 252] on div "Чтобы активировать перетаскивание с помощью клавиатуры, нажмите Alt + Ввод. Пос…" at bounding box center [643, 187] width 1215 height 545
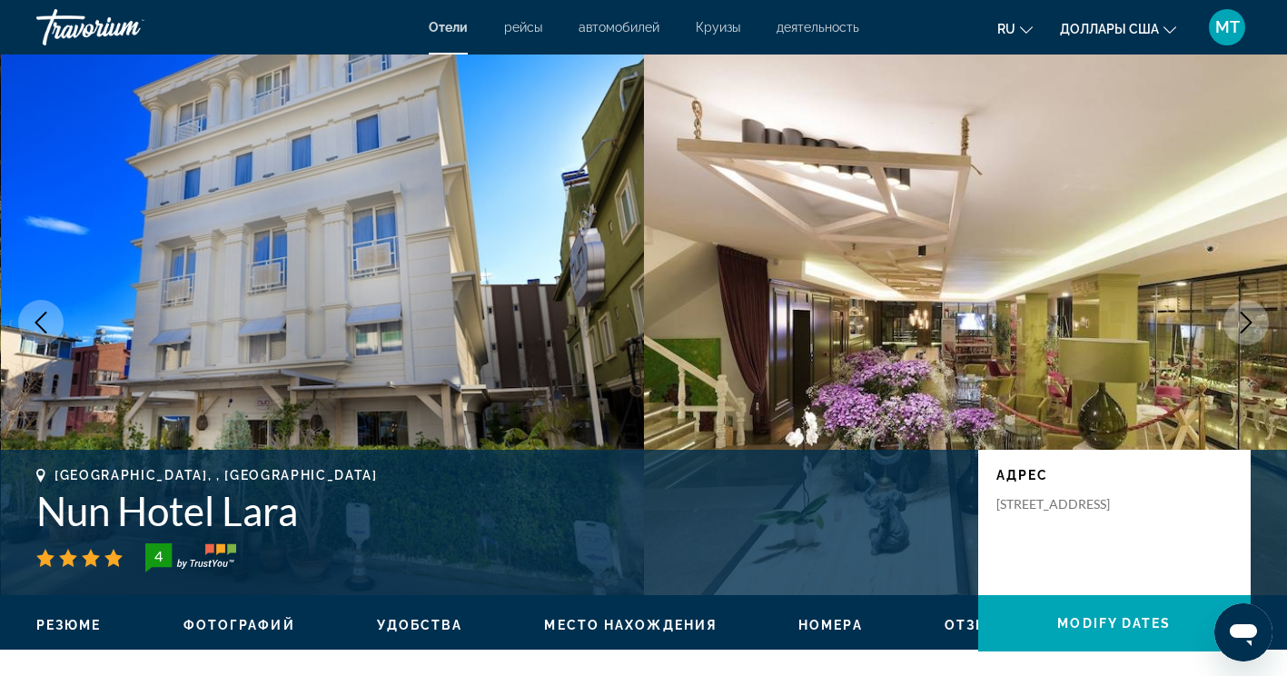
scroll to position [0, 0]
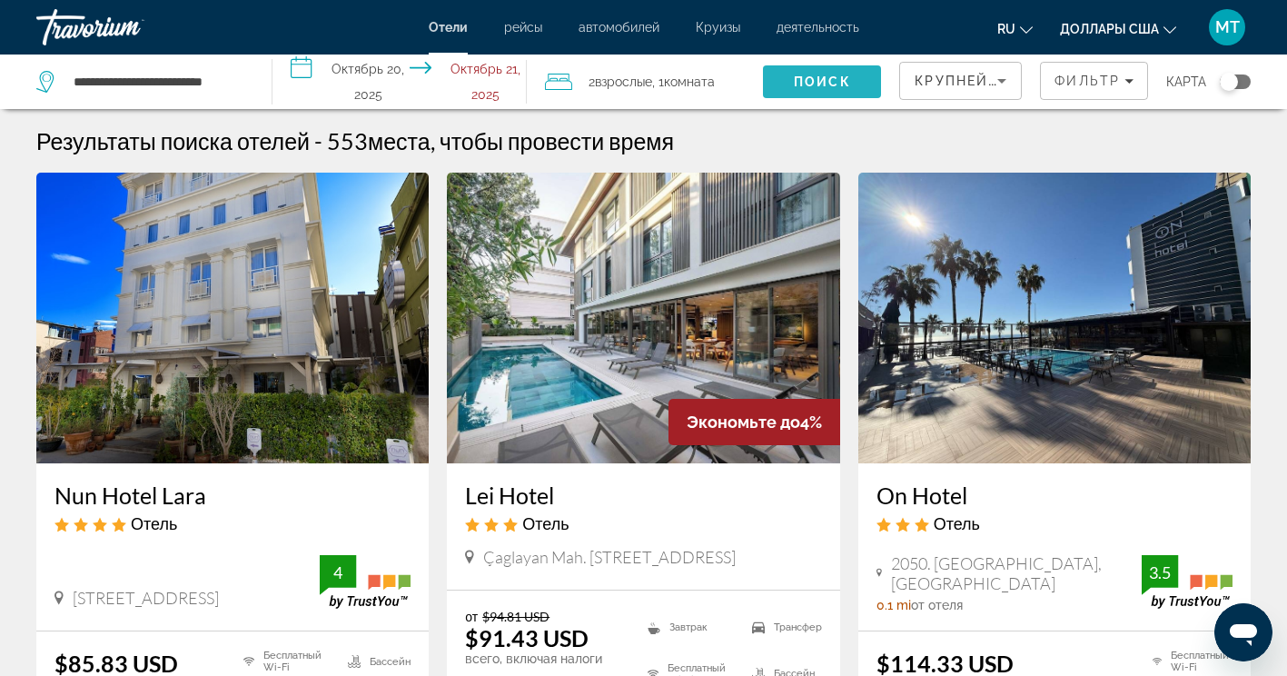
click at [809, 87] on span "Поиск" at bounding box center [822, 81] width 57 height 15
click at [1238, 77] on div "Переключить карту" at bounding box center [1235, 81] width 31 height 15
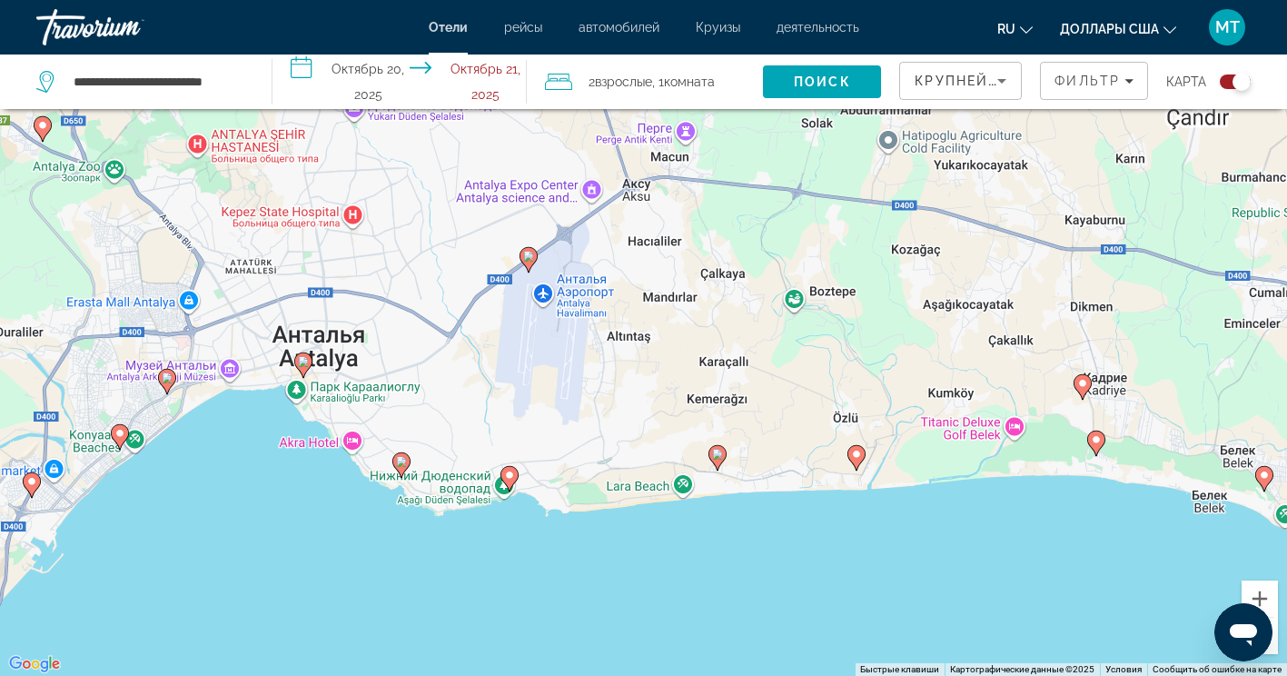
drag, startPoint x: 886, startPoint y: 399, endPoint x: 1178, endPoint y: 520, distance: 316.5
click at [1178, 520] on div "Чтобы активировать перетаскивание с помощью клавиатуры, нажмите Alt + Ввод. Пос…" at bounding box center [643, 338] width 1287 height 676
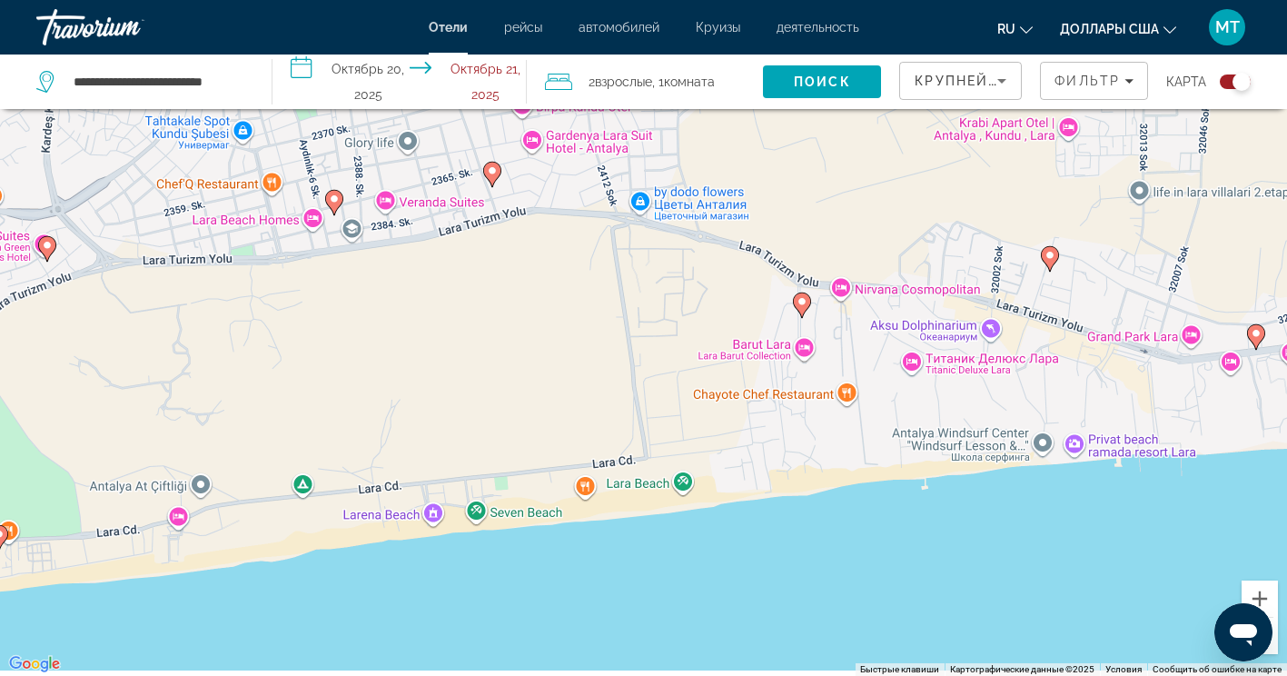
drag, startPoint x: 760, startPoint y: 556, endPoint x: 654, endPoint y: 289, distance: 287.5
click at [654, 289] on div "Чтобы активировать перетаскивание с помощью клавиатуры, нажмите Alt + Ввод. Пос…" at bounding box center [643, 338] width 1287 height 676
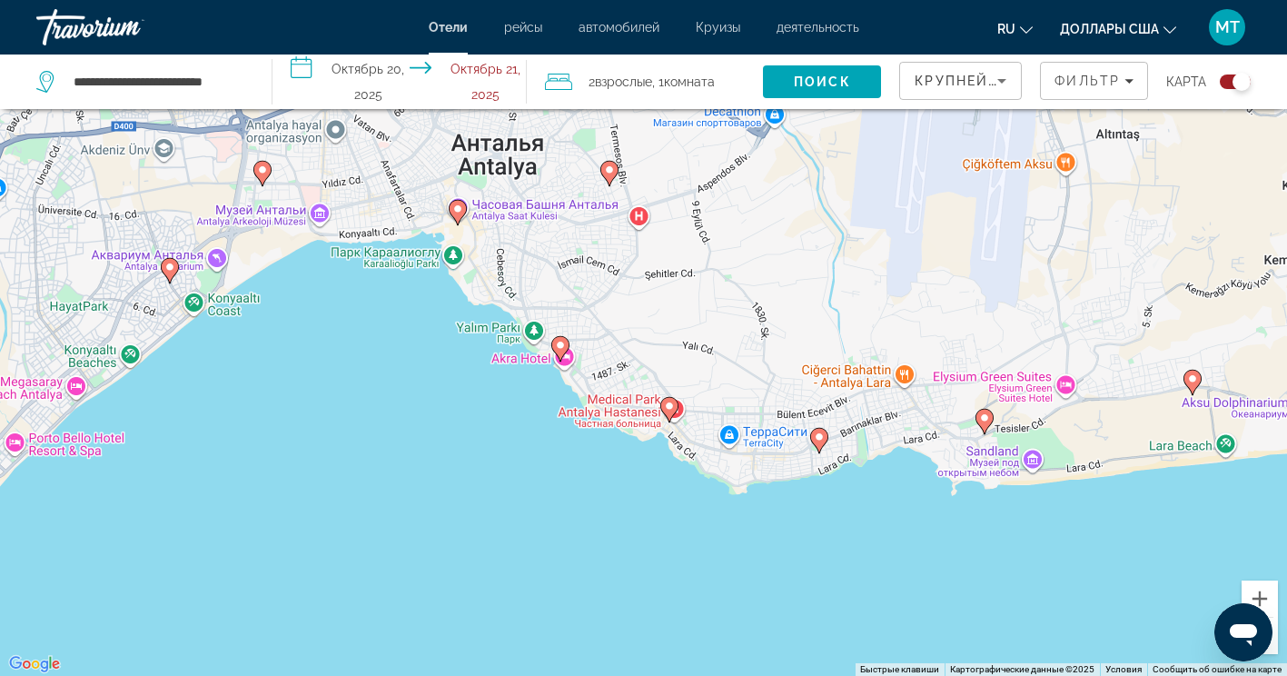
drag, startPoint x: 266, startPoint y: 398, endPoint x: 756, endPoint y: 467, distance: 494.5
click at [759, 469] on div "Чтобы активировать перетаскивание с помощью клавиатуры, нажмите Alt + Ввод. Пос…" at bounding box center [643, 338] width 1287 height 676
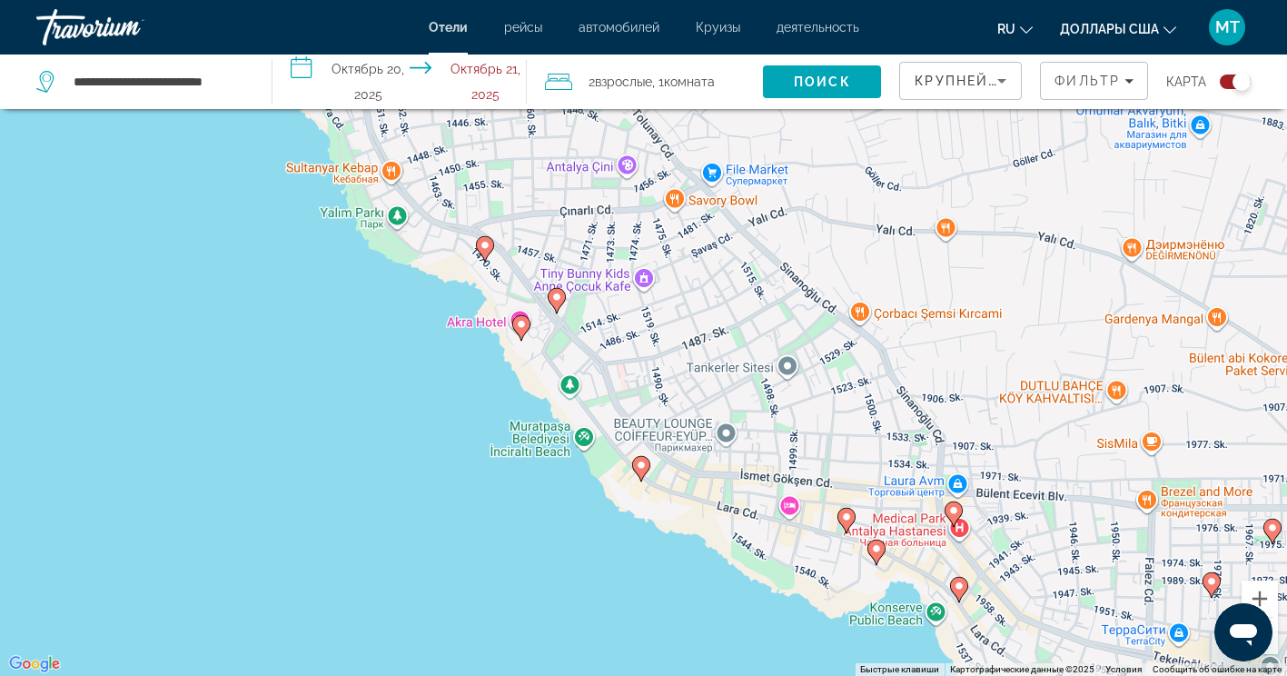
drag, startPoint x: 659, startPoint y: 359, endPoint x: 745, endPoint y: 491, distance: 158.2
click at [745, 491] on div "Чтобы активировать перетаскивание с помощью клавиатуры, нажмите Alt + Ввод. Пос…" at bounding box center [643, 338] width 1287 height 676
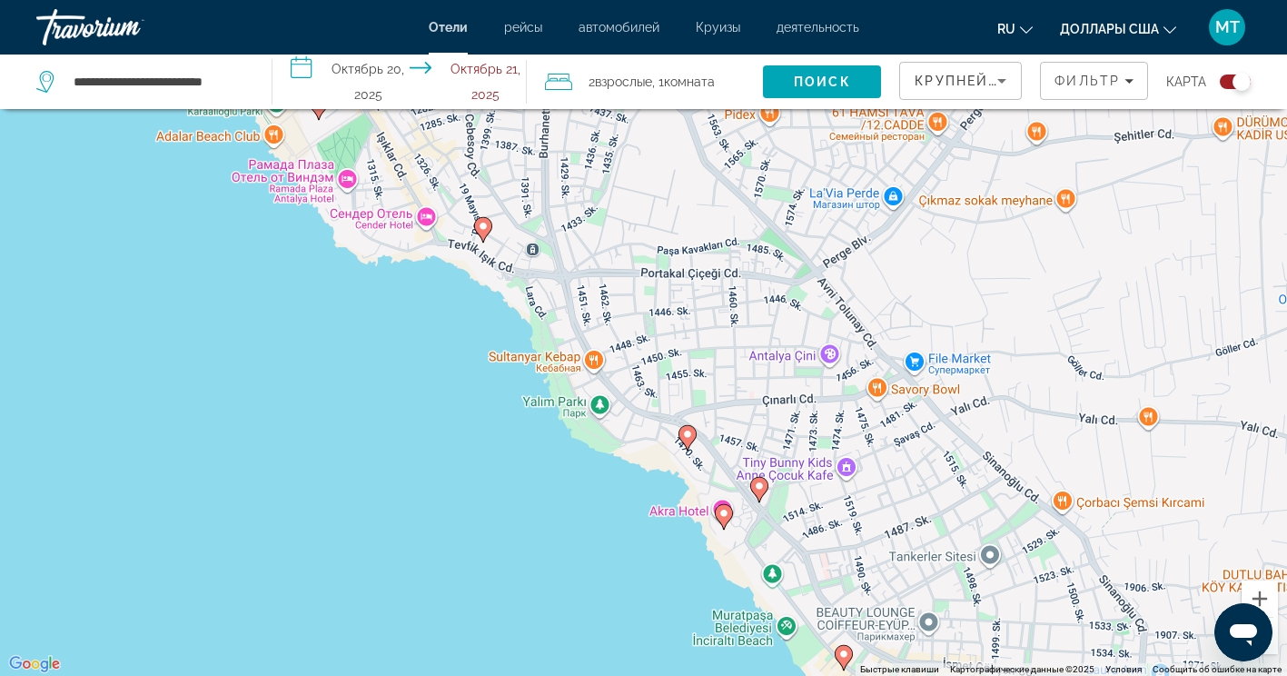
drag, startPoint x: 813, startPoint y: 475, endPoint x: 990, endPoint y: 625, distance: 232.1
click at [990, 625] on div "Чтобы активировать перетаскивание с помощью клавиатуры, нажмите Alt + Ввод. Пос…" at bounding box center [643, 338] width 1287 height 676
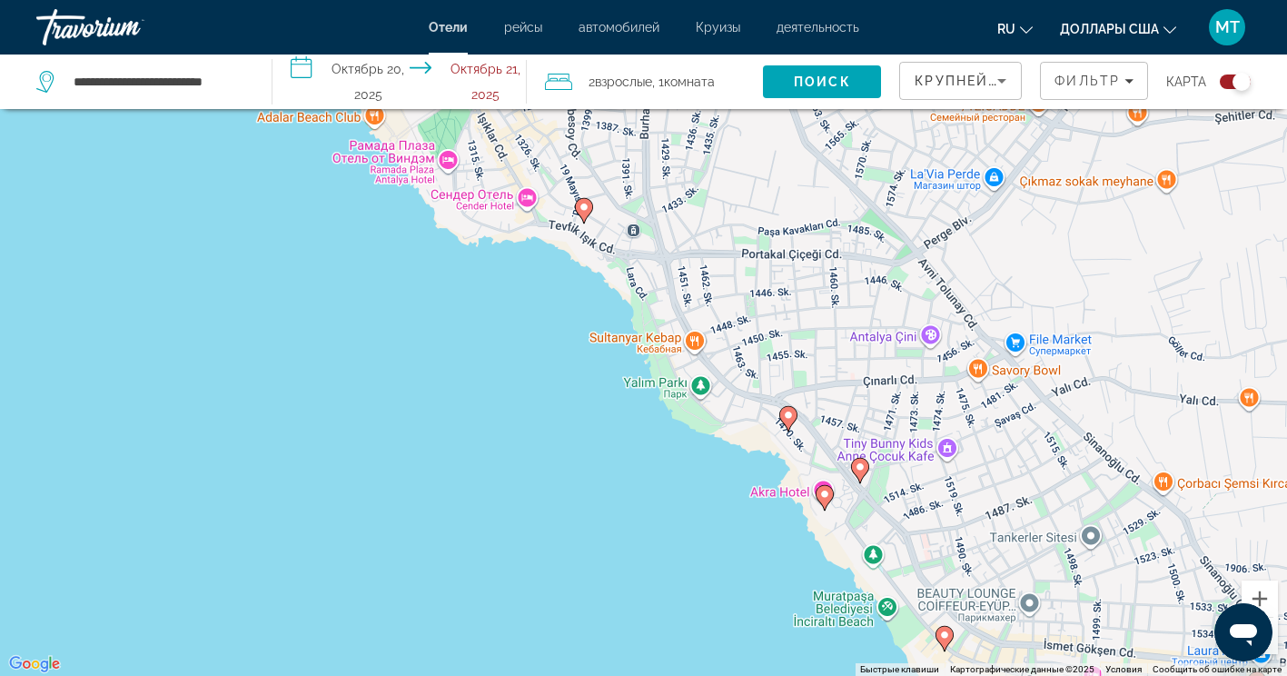
drag, startPoint x: 627, startPoint y: 226, endPoint x: 690, endPoint y: 174, distance: 82.6
click at [690, 174] on div "Чтобы активировать перетаскивание с помощью клавиатуры, нажмите Alt + Ввод. Пос…" at bounding box center [643, 338] width 1287 height 676
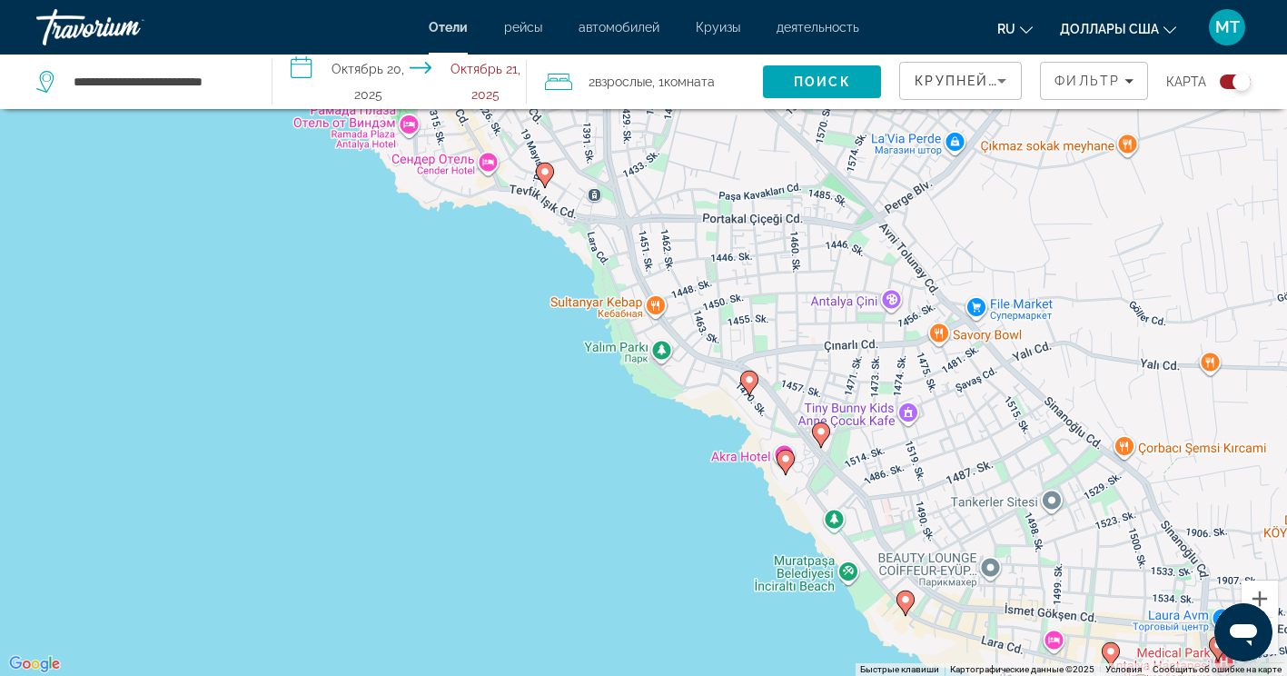
drag, startPoint x: 760, startPoint y: 352, endPoint x: 731, endPoint y: 333, distance: 35.3
click at [731, 333] on div "Чтобы активировать перетаскивание с помощью клавиатуры, нажмите Alt + Ввод. Пос…" at bounding box center [643, 338] width 1287 height 676
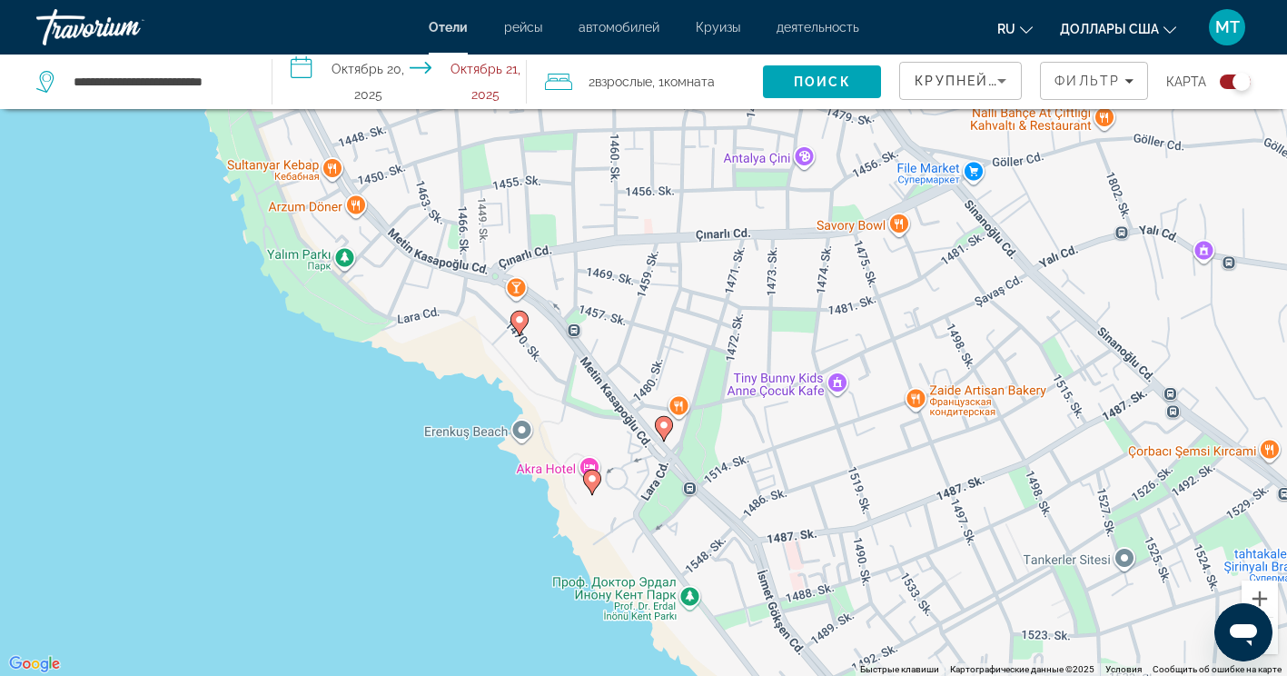
drag, startPoint x: 909, startPoint y: 309, endPoint x: 666, endPoint y: 187, distance: 271.4
click at [666, 187] on div "Чтобы активировать перетаскивание с помощью клавиатуры, нажмите Alt + Ввод. Пос…" at bounding box center [643, 338] width 1287 height 676
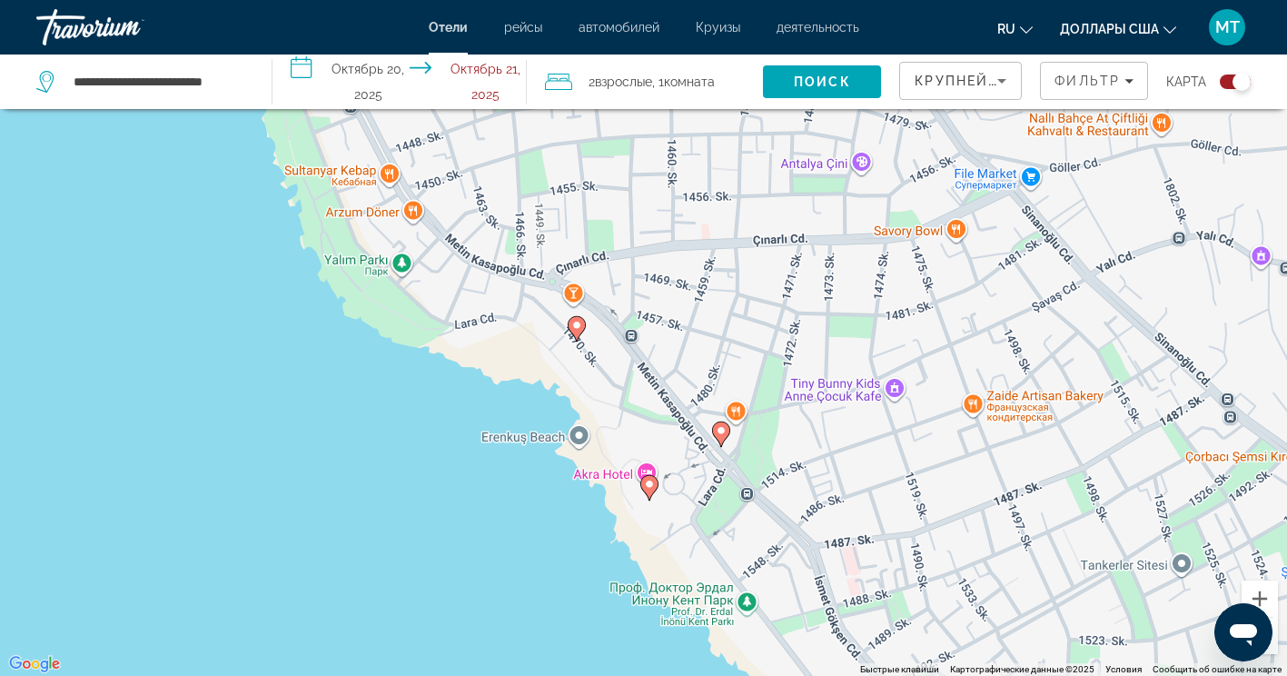
drag, startPoint x: 816, startPoint y: 450, endPoint x: 862, endPoint y: 462, distance: 47.8
click at [862, 462] on div "Чтобы активировать перетаскивание с помощью клавиатуры, нажмите Alt + Ввод. Пос…" at bounding box center [643, 338] width 1287 height 676
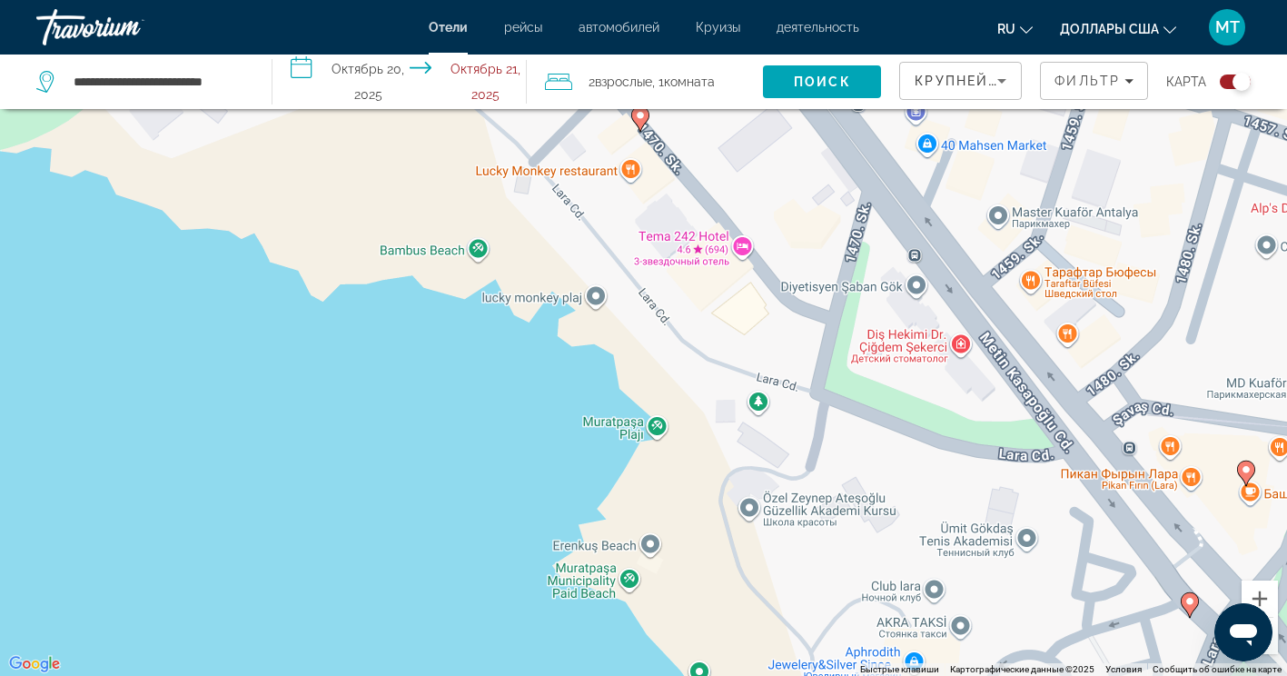
drag, startPoint x: 810, startPoint y: 413, endPoint x: 831, endPoint y: 394, distance: 28.3
click at [831, 399] on div "Чтобы активировать перетаскивание с помощью клавиатуры, нажмите Alt + Ввод. Пос…" at bounding box center [643, 338] width 1287 height 676
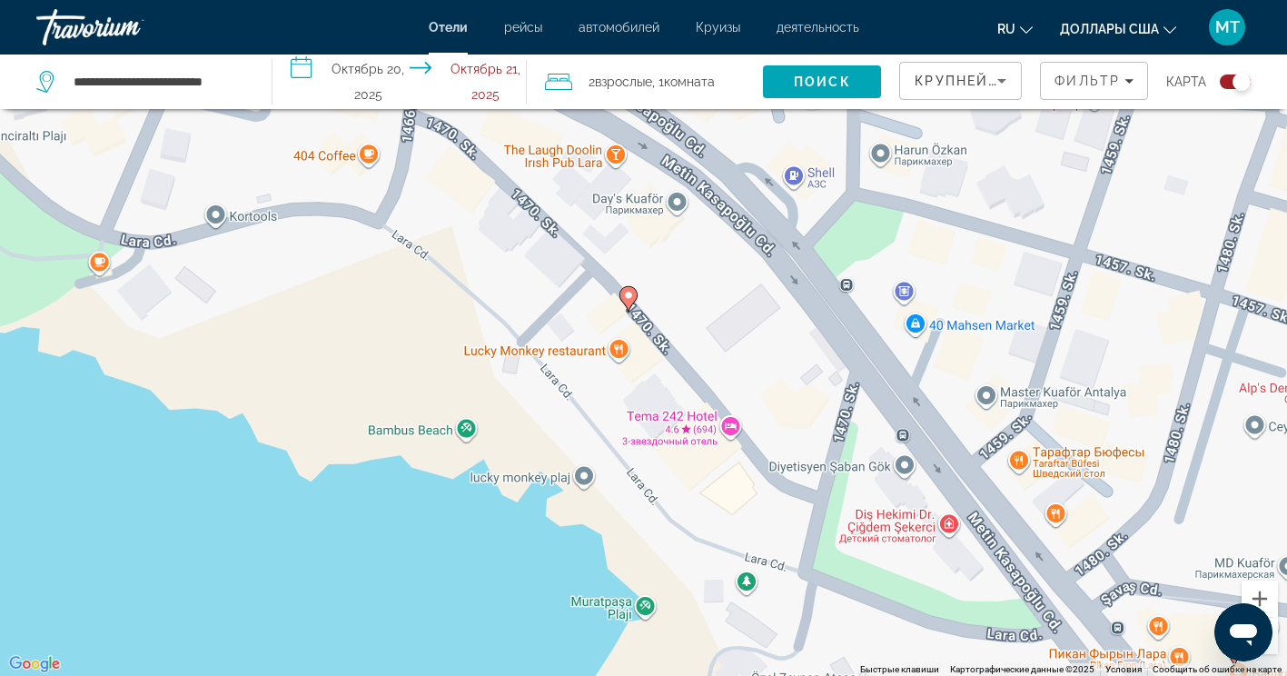
drag, startPoint x: 890, startPoint y: 263, endPoint x: 880, endPoint y: 419, distance: 156.6
click at [880, 419] on div "Чтобы активировать перетаскивание с помощью клавиатуры, нажмите Alt + Ввод. Пос…" at bounding box center [643, 338] width 1287 height 676
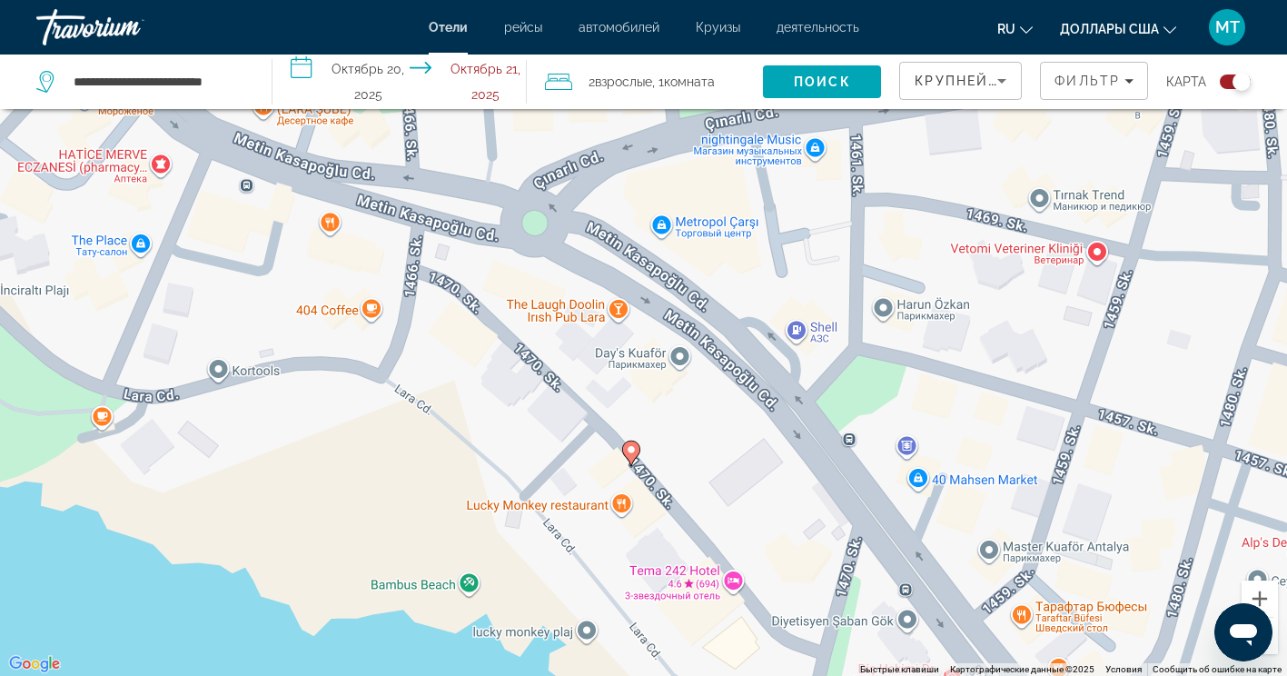
drag, startPoint x: 973, startPoint y: 239, endPoint x: 1045, endPoint y: 590, distance: 358.0
click at [1045, 590] on div "Чтобы активировать перетаскивание с помощью клавиатуры, нажмите Alt + Ввод. Пос…" at bounding box center [643, 338] width 1287 height 676
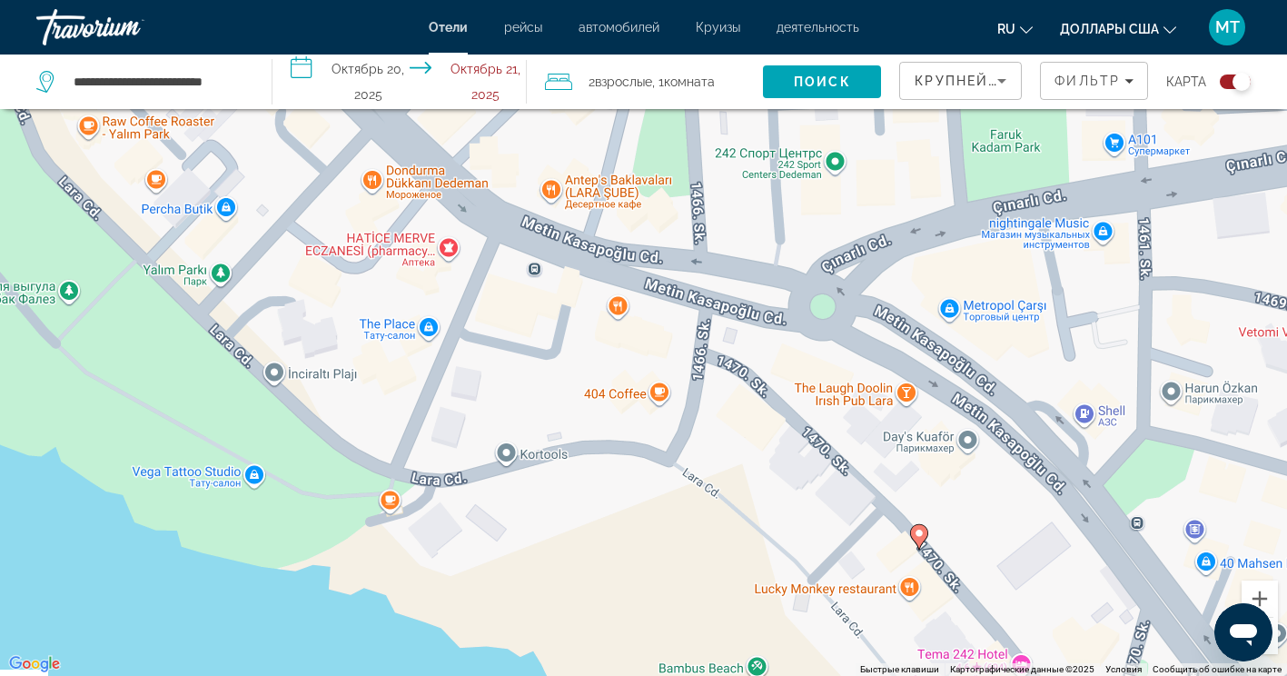
drag, startPoint x: 908, startPoint y: 397, endPoint x: 950, endPoint y: 182, distance: 219.5
click at [951, 183] on div "Чтобы активировать перетаскивание с помощью клавиатуры, нажмите Alt + Ввод. Пос…" at bounding box center [643, 338] width 1287 height 676
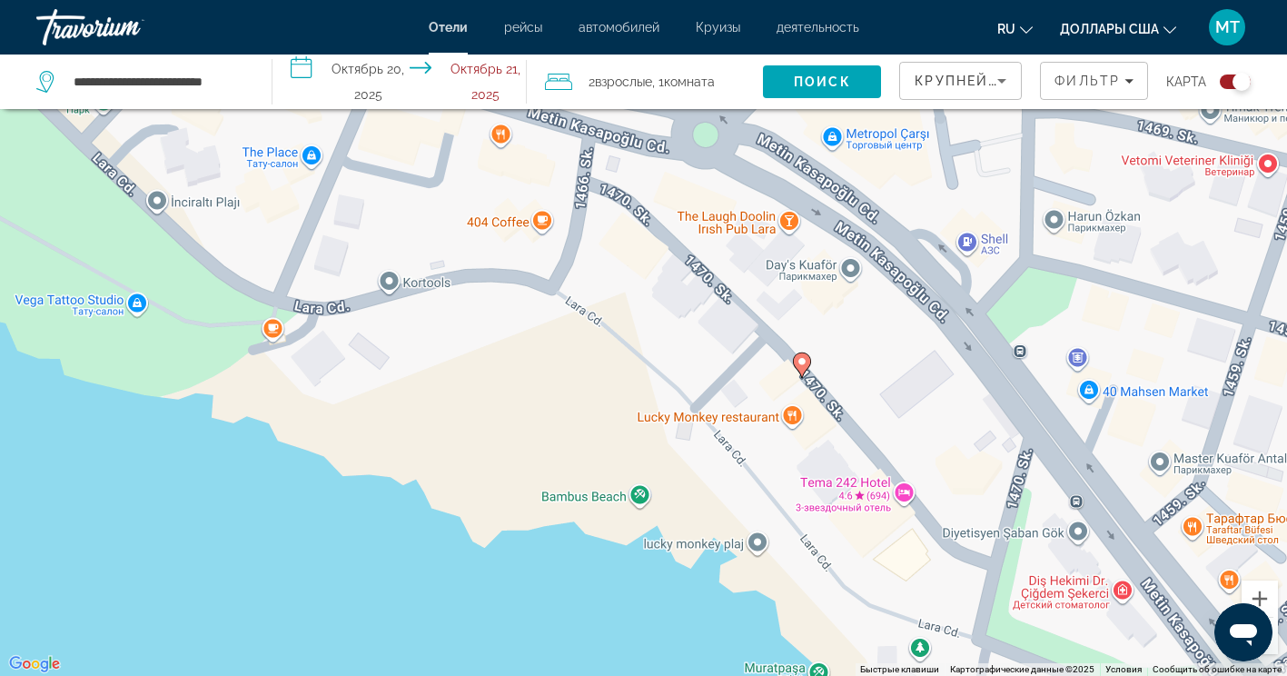
drag, startPoint x: 1038, startPoint y: 457, endPoint x: 735, endPoint y: 133, distance: 443.5
click at [745, 139] on div "Чтобы активировать перетаскивание с помощью клавиатуры, нажмите Alt + Ввод. Пос…" at bounding box center [643, 338] width 1287 height 676
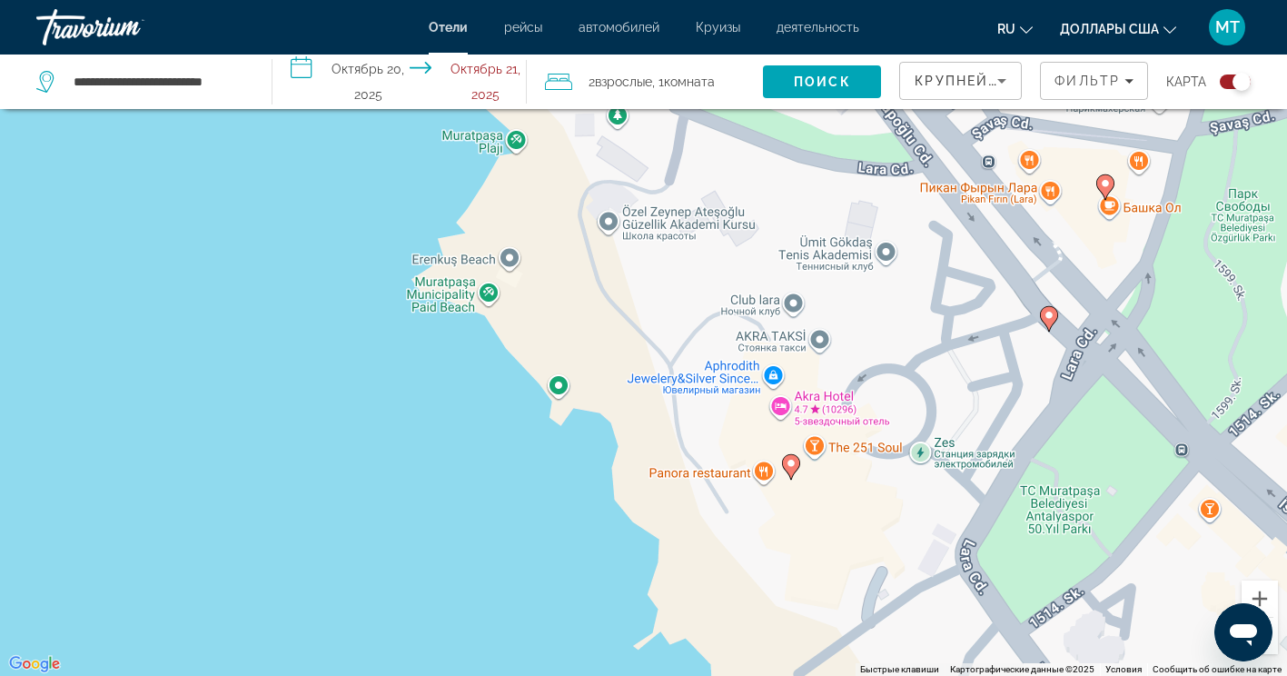
drag, startPoint x: 816, startPoint y: 403, endPoint x: 953, endPoint y: 234, distance: 217.7
click at [953, 234] on div "Чтобы активировать перетаскивание с помощью клавиатуры, нажмите Alt + Ввод. Пос…" at bounding box center [643, 338] width 1287 height 676
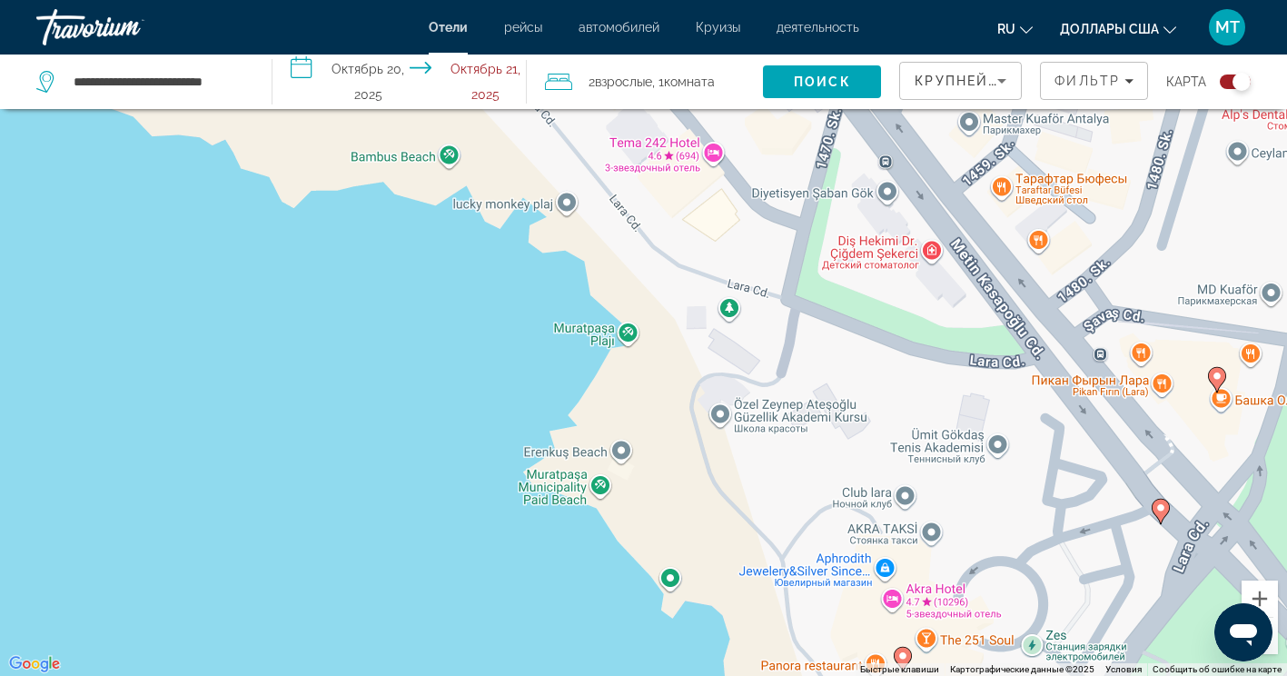
drag, startPoint x: 909, startPoint y: 442, endPoint x: 915, endPoint y: 481, distance: 38.7
click at [915, 481] on div "Чтобы активировать перетаскивание с помощью клавиатуры, нажмите Alt + Ввод. Пос…" at bounding box center [643, 338] width 1287 height 676
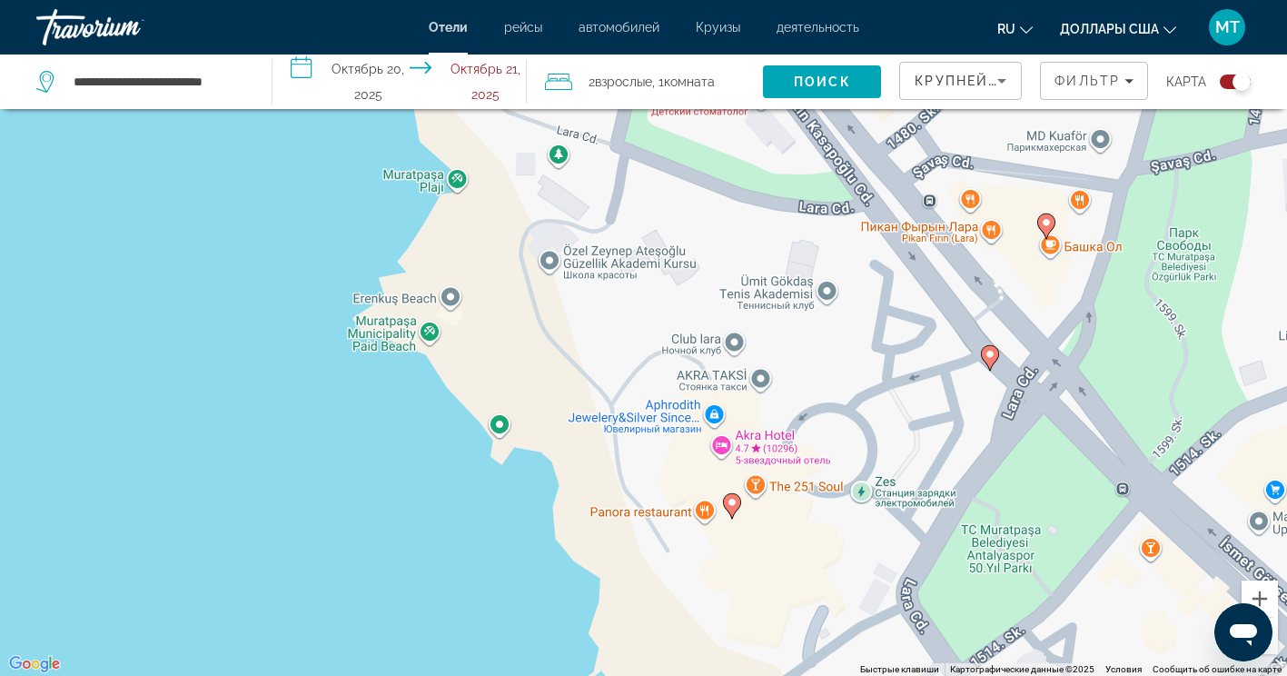
drag, startPoint x: 981, startPoint y: 455, endPoint x: 802, endPoint y: 254, distance: 269.0
click at [802, 254] on div "Чтобы активировать перетаскивание с помощью клавиатуры, нажмите Alt + Ввод. Пос…" at bounding box center [643, 338] width 1287 height 676
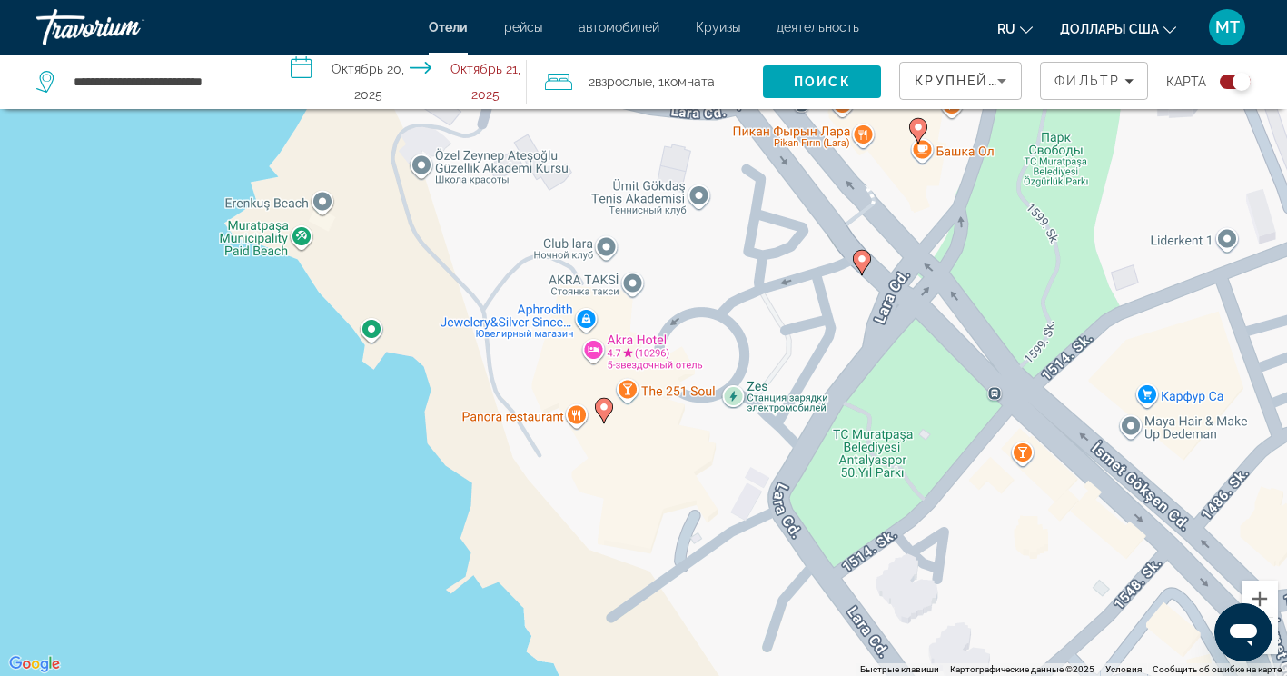
drag, startPoint x: 928, startPoint y: 417, endPoint x: 740, endPoint y: 231, distance: 264.7
click at [744, 242] on div "Чтобы активировать перетаскивание с помощью клавиатуры, нажмите Alt + Ввод. Пос…" at bounding box center [643, 338] width 1287 height 676
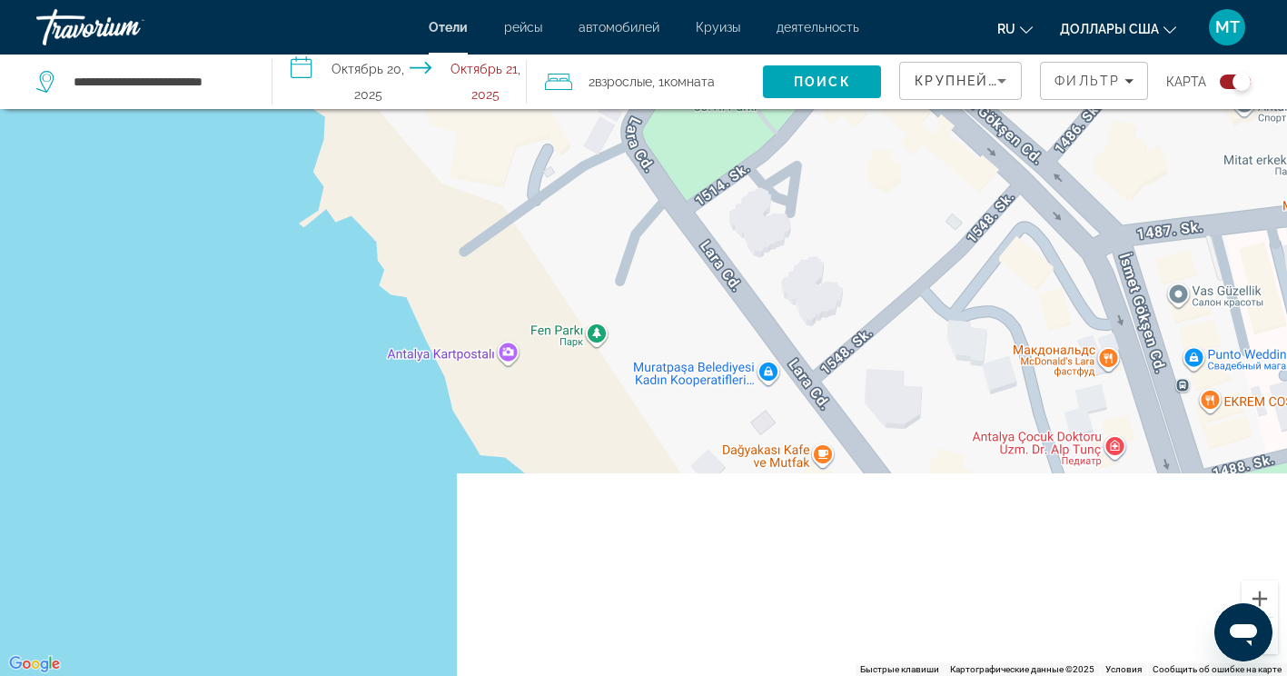
drag, startPoint x: 782, startPoint y: 434, endPoint x: 724, endPoint y: 179, distance: 261.8
click at [724, 179] on div "Чтобы активировать перетаскивание с помощью клавиатуры, нажмите Alt + Ввод. Пос…" at bounding box center [643, 338] width 1287 height 676
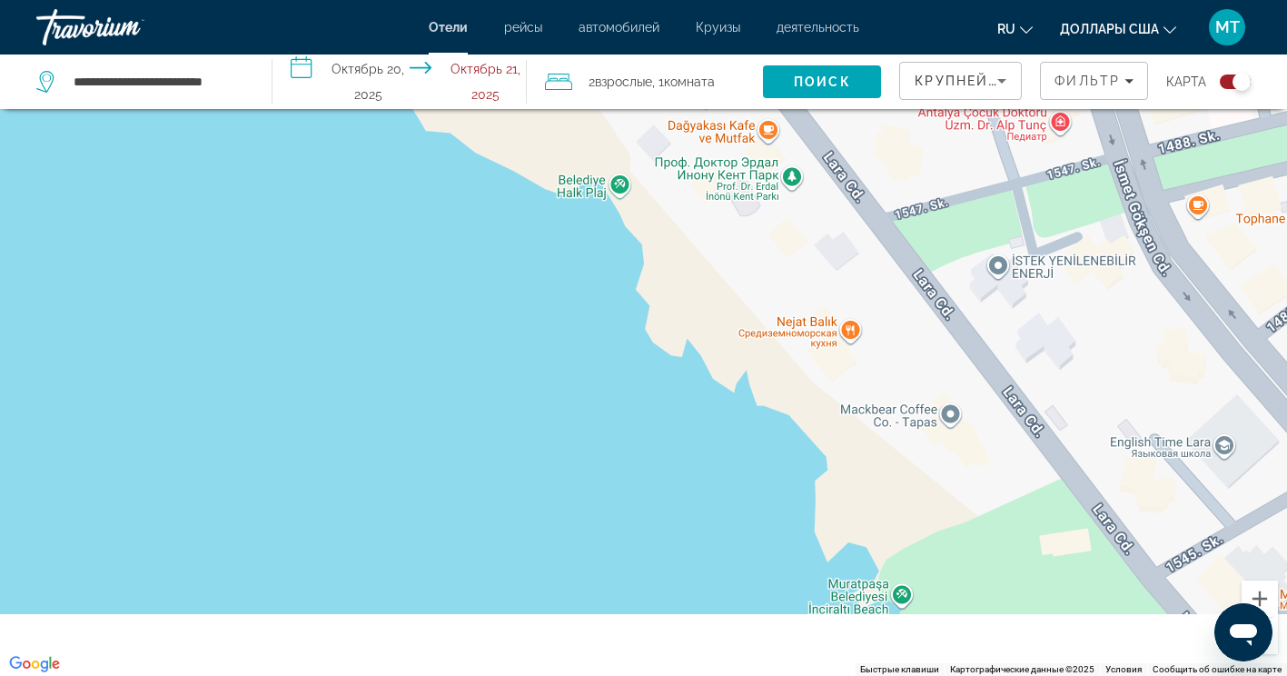
drag, startPoint x: 829, startPoint y: 430, endPoint x: 778, endPoint y: 127, distance: 306.8
click at [778, 127] on div "Чтобы активировать перетаскивание с помощью клавиатуры, нажмите Alt + Ввод. Пос…" at bounding box center [643, 338] width 1287 height 676
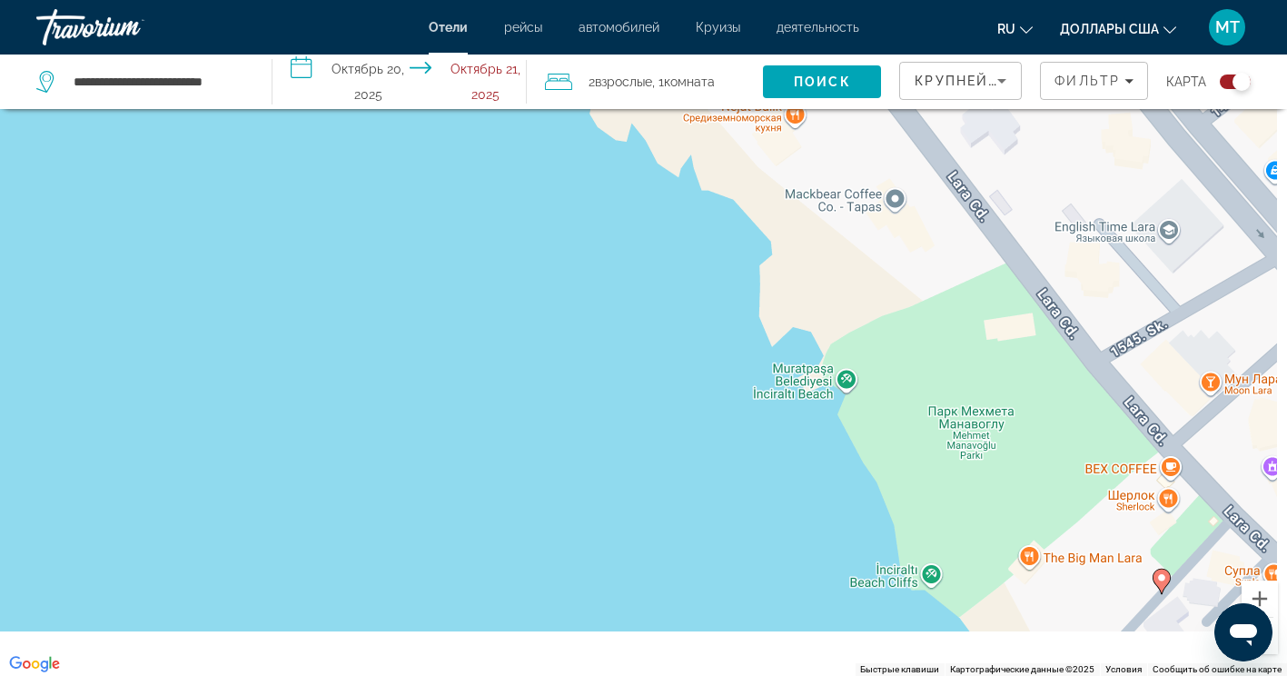
drag, startPoint x: 1248, startPoint y: 472, endPoint x: 1217, endPoint y: 391, distance: 86.6
click at [1217, 391] on div "Чтобы активировать перетаскивание с помощью клавиатуры, нажмите Alt + Ввод. Пос…" at bounding box center [643, 338] width 1287 height 676
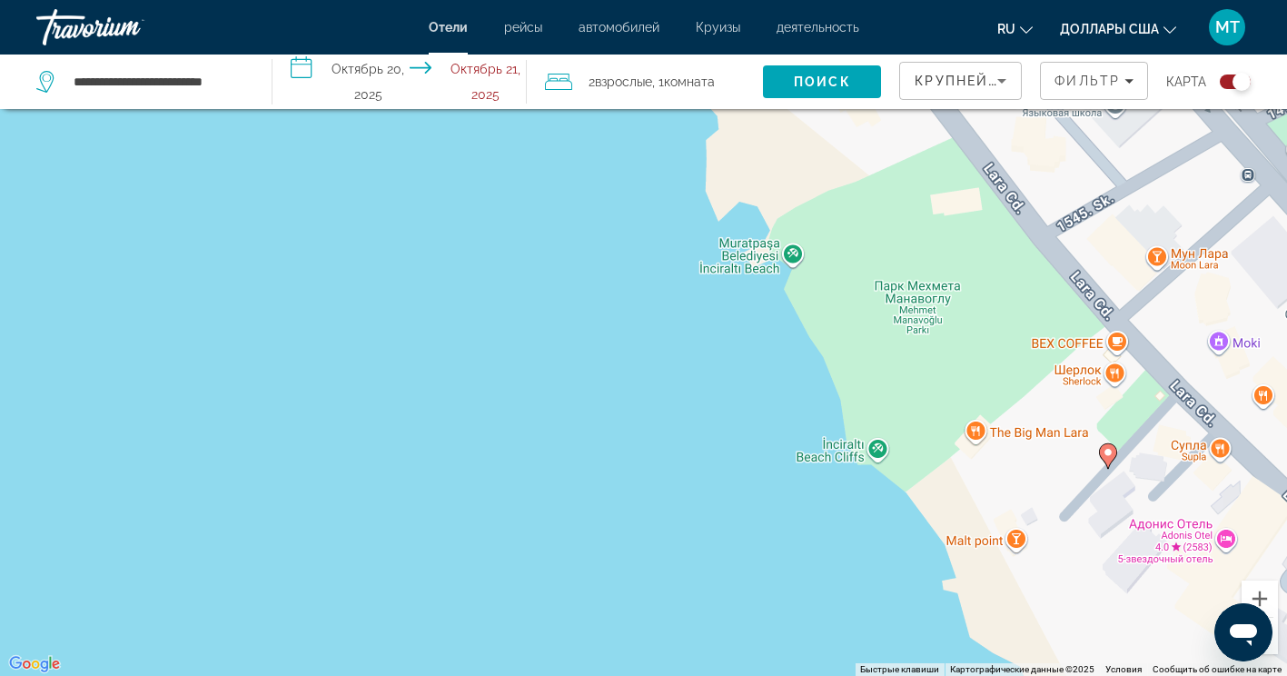
click at [1268, 647] on div "Открыть окно обмена сообщениями" at bounding box center [1243, 632] width 55 height 55
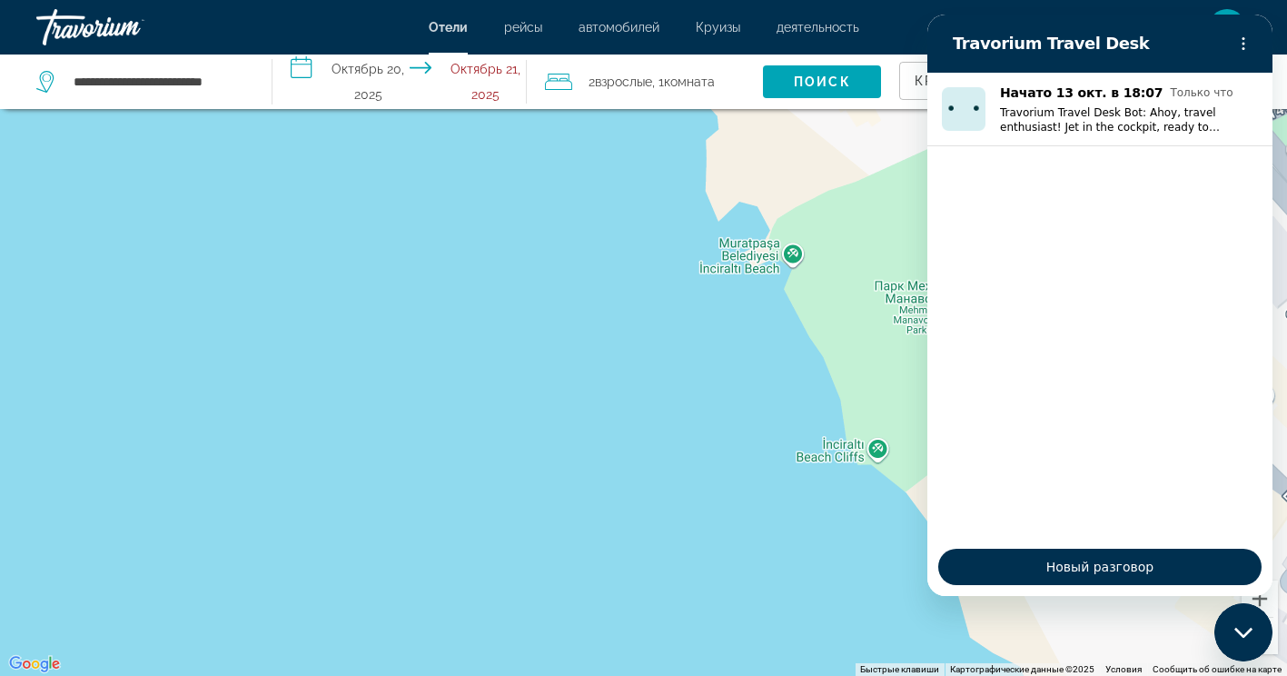
click at [1272, 644] on button "Уменьшить" at bounding box center [1260, 636] width 36 height 36
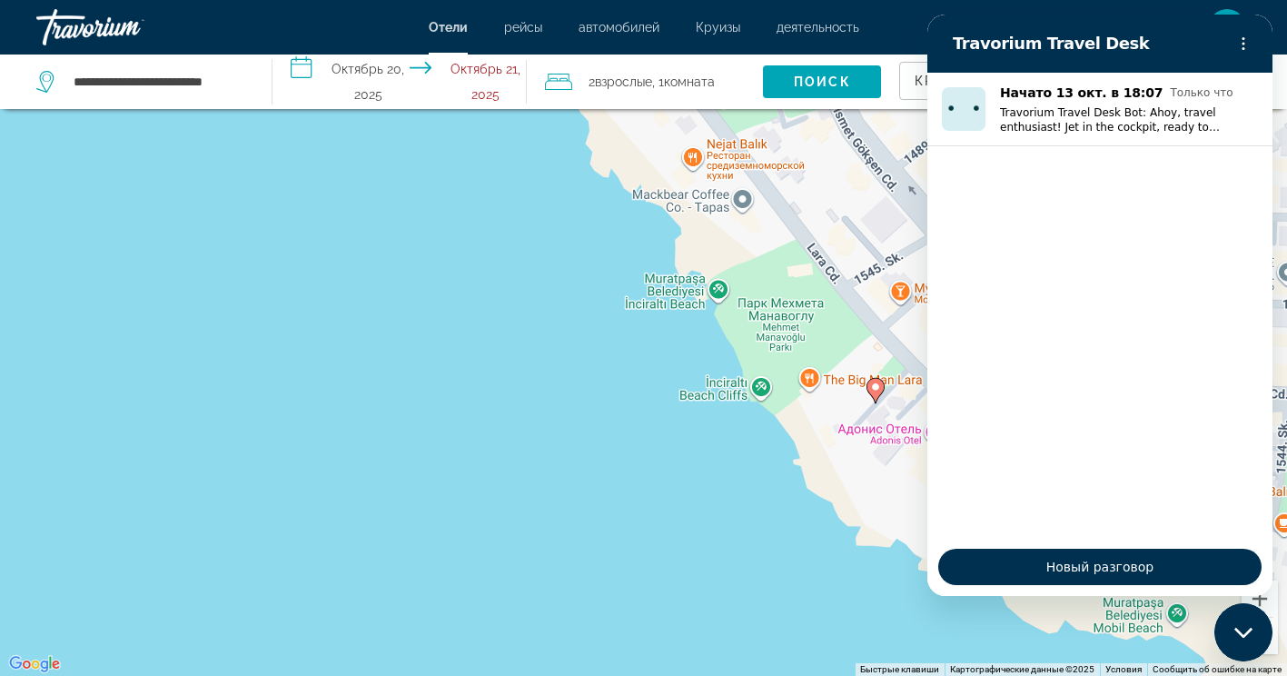
click at [1230, 640] on div "Закрыть окно обмена сообщениями" at bounding box center [1243, 632] width 55 height 55
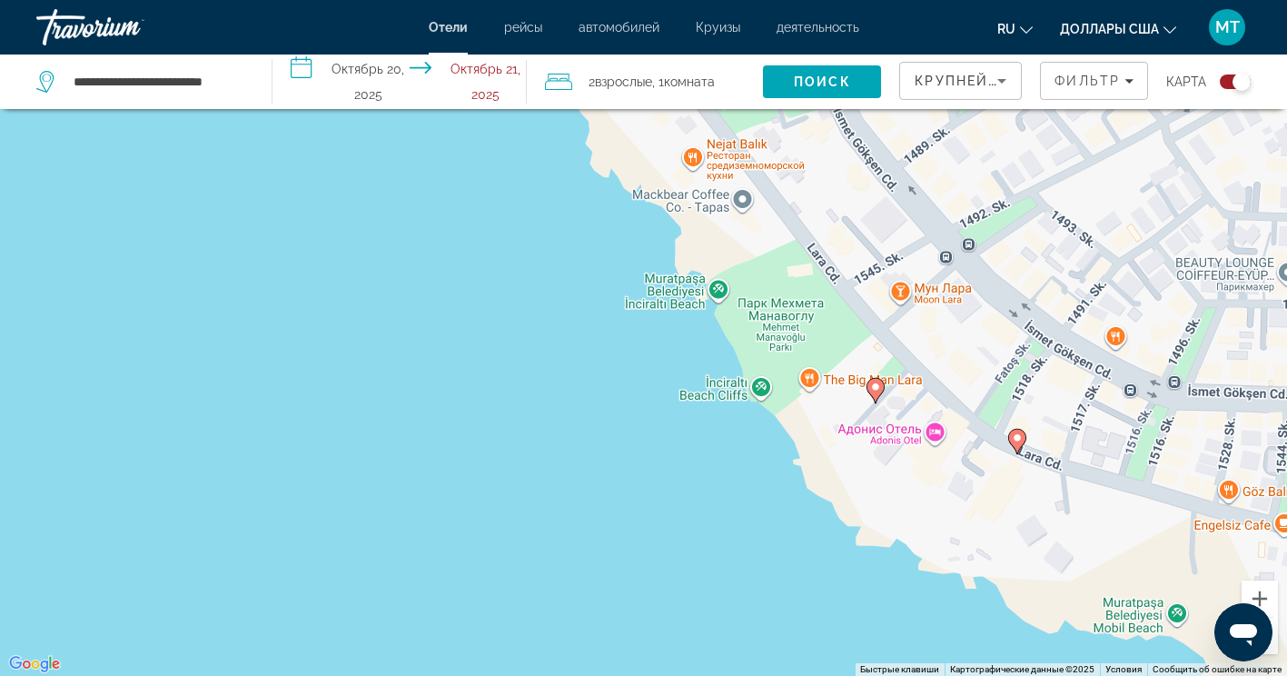
drag, startPoint x: 889, startPoint y: 416, endPoint x: 984, endPoint y: 481, distance: 115.2
click at [978, 475] on div "Чтобы активировать перетаскивание с помощью клавиатуры, нажмите Alt + Ввод. Пос…" at bounding box center [643, 338] width 1287 height 676
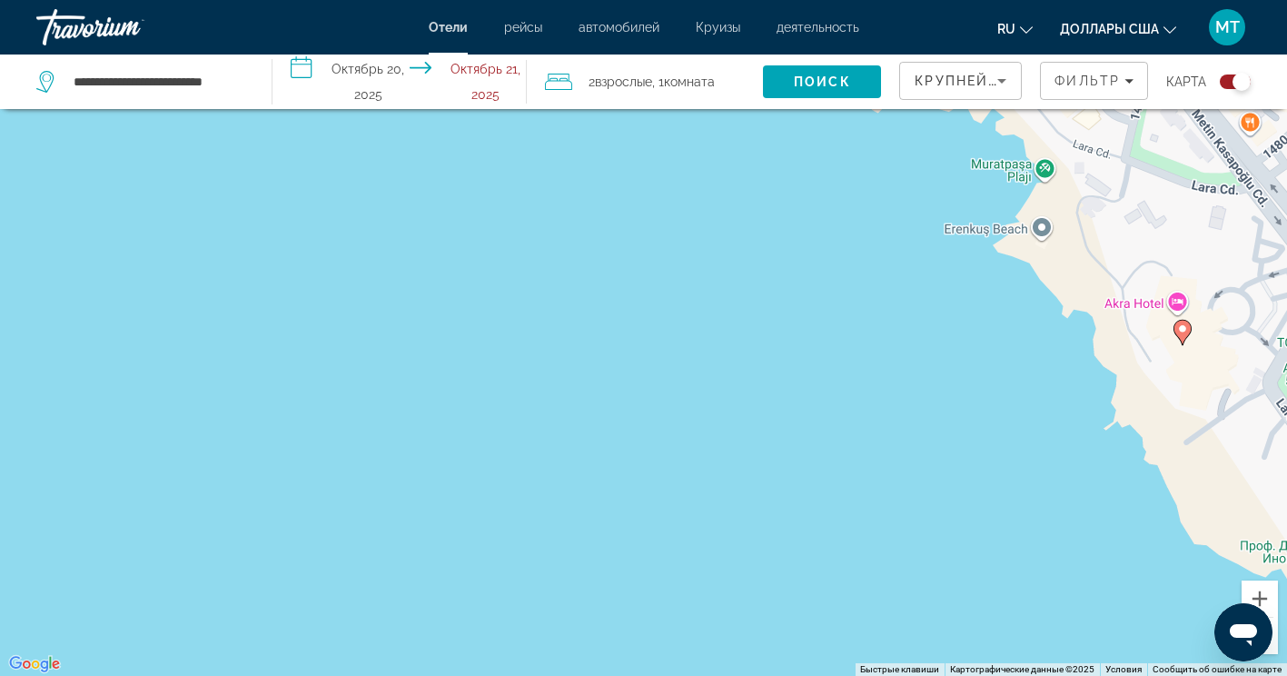
drag, startPoint x: 806, startPoint y: 330, endPoint x: 754, endPoint y: 628, distance: 302.5
click at [752, 630] on div "Чтобы активировать перетаскивание с помощью клавиатуры, нажмите Alt + Ввод. Пос…" at bounding box center [643, 338] width 1287 height 676
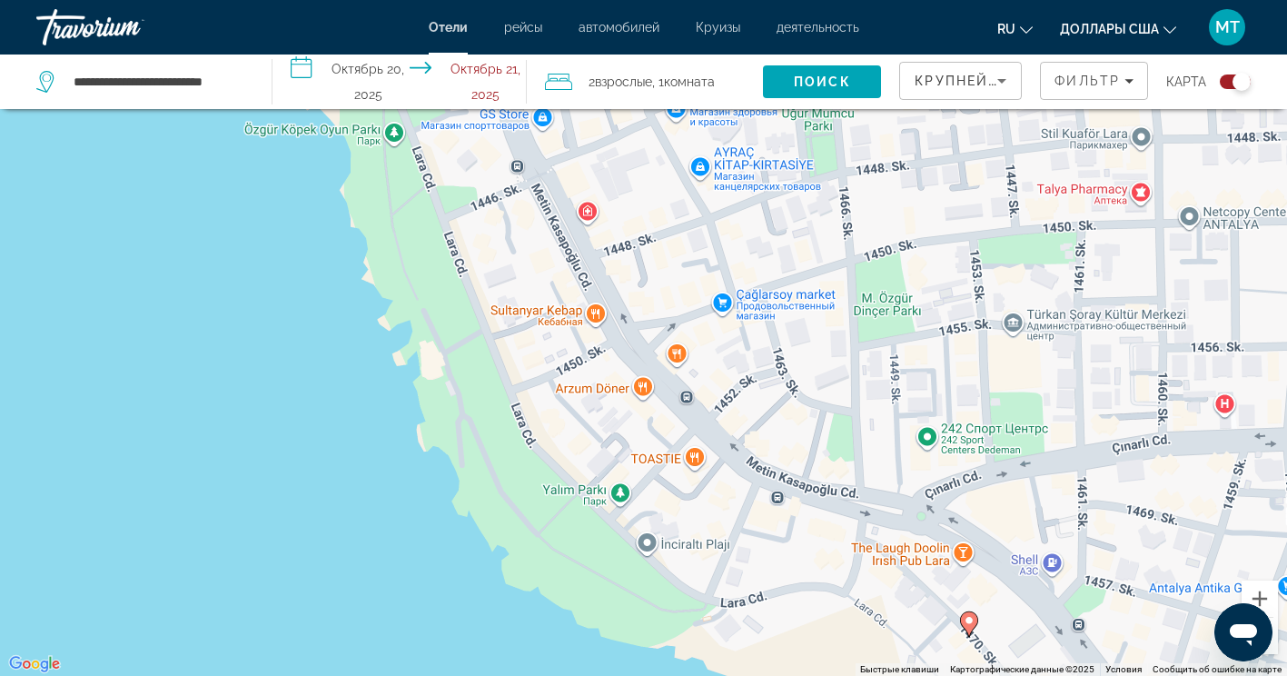
drag, startPoint x: 841, startPoint y: 417, endPoint x: 851, endPoint y: 440, distance: 24.8
click at [850, 437] on div "Чтобы активировать перетаскивание с помощью клавиатуры, нажмите Alt + Ввод. Пос…" at bounding box center [643, 338] width 1287 height 676
